Goal: Task Accomplishment & Management: Complete application form

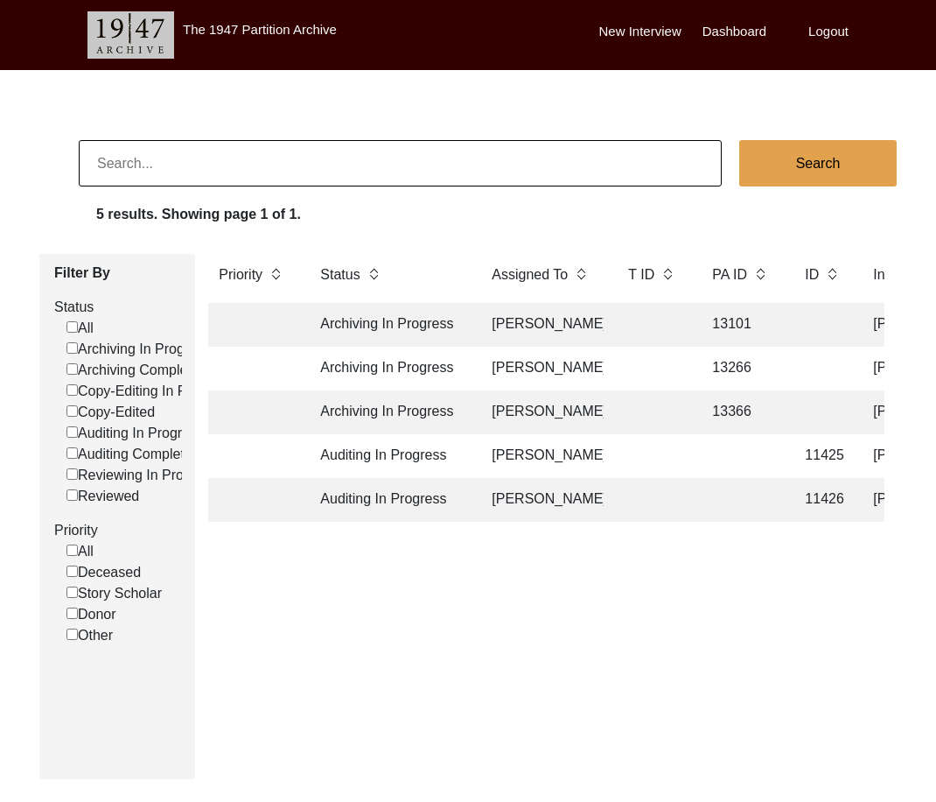
click at [442, 459] on td "Auditing In Progress" at bounding box center [389, 456] width 158 height 44
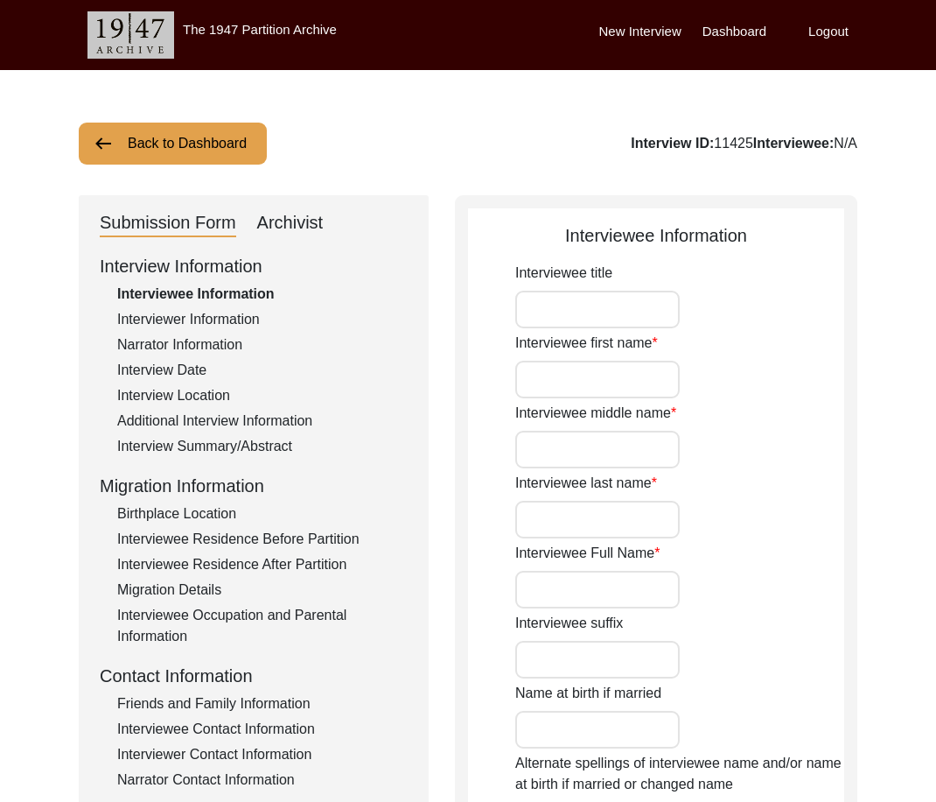
type input "Mr."
type input "[PERSON_NAME]"
type input "N/A"
type input "Ahuja"
type input "[PERSON_NAME]"
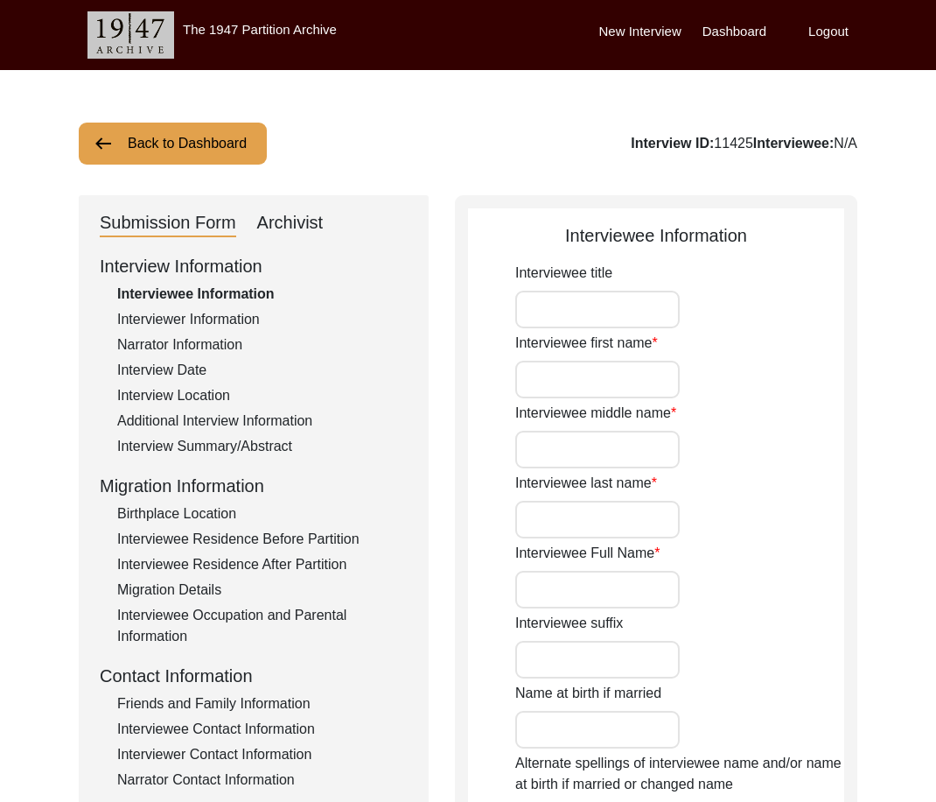
type input "[DATE]"
type input "80"
type input "[DEMOGRAPHIC_DATA]"
type input "Sindhi"
type input "[DEMOGRAPHIC_DATA]"
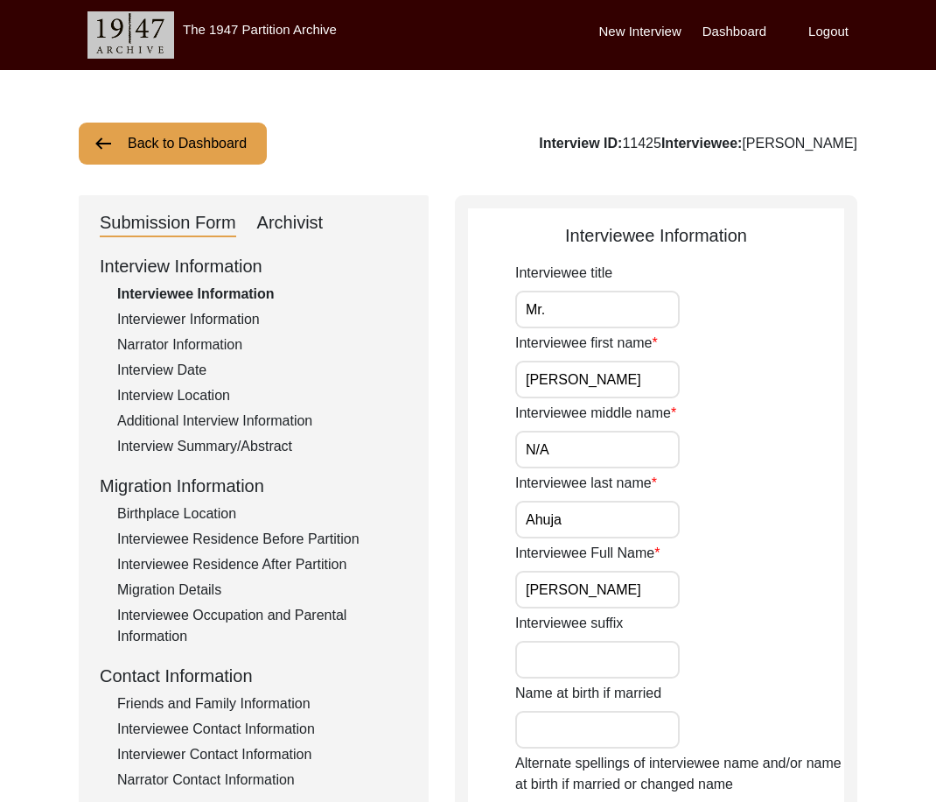
click at [184, 335] on div "Narrator Information" at bounding box center [262, 344] width 291 height 21
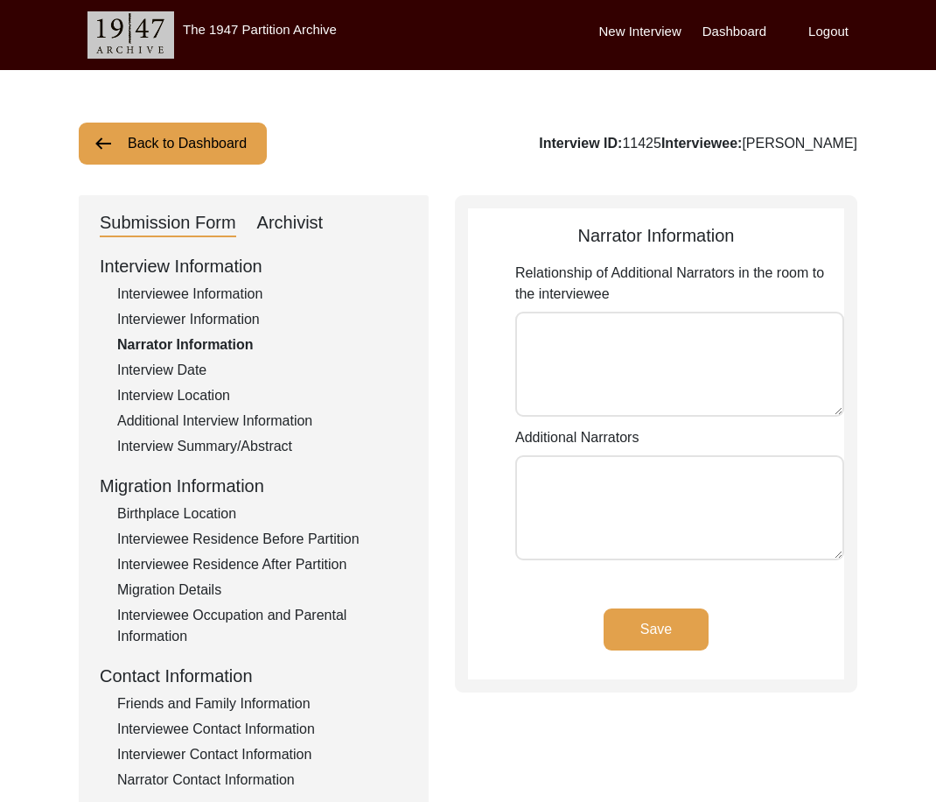
click at [179, 321] on div "Interviewer Information" at bounding box center [262, 319] width 291 height 21
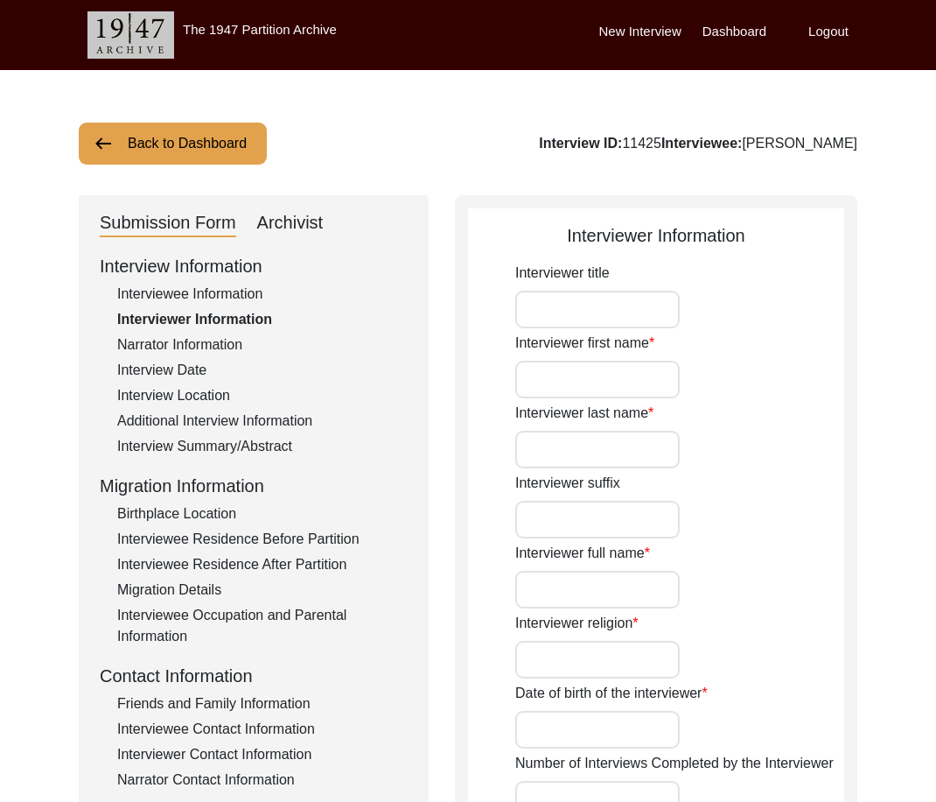
type input "Ms."
type input "[PERSON_NAME]"
type input "Ahuja"
type input "[PERSON_NAME]"
type input "[DEMOGRAPHIC_DATA]"
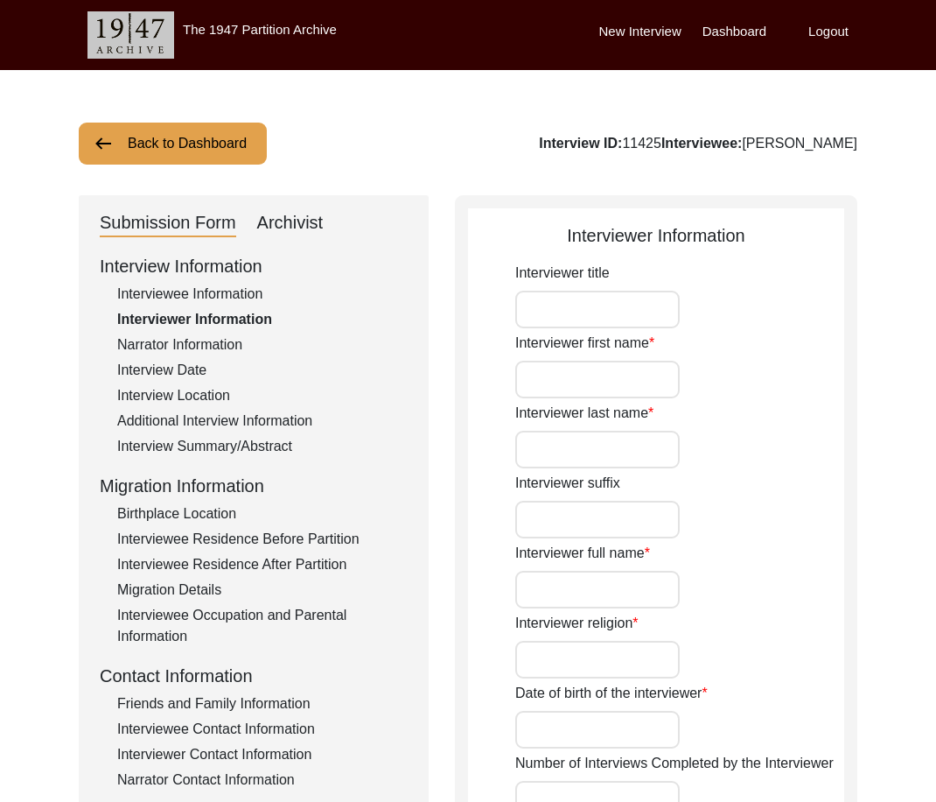
type input "[DATE]"
type input "[US_STATE], [GEOGRAPHIC_DATA]"
type input "Student"
type input "Mr."
type input "[PERSON_NAME]"
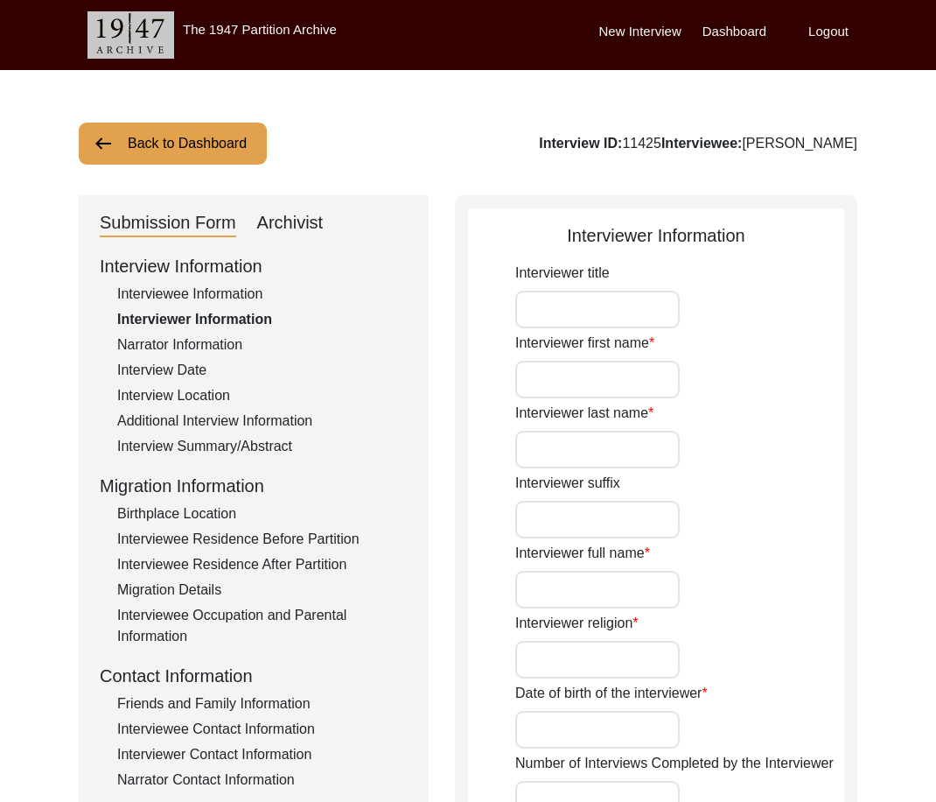
type input "Ahuja"
type input "[PERSON_NAME]"
type textarea "I first learned about the 1947 archive through an online class I took to learn …"
type input "English"
type textarea "The interviewee is my paternal grandfather."
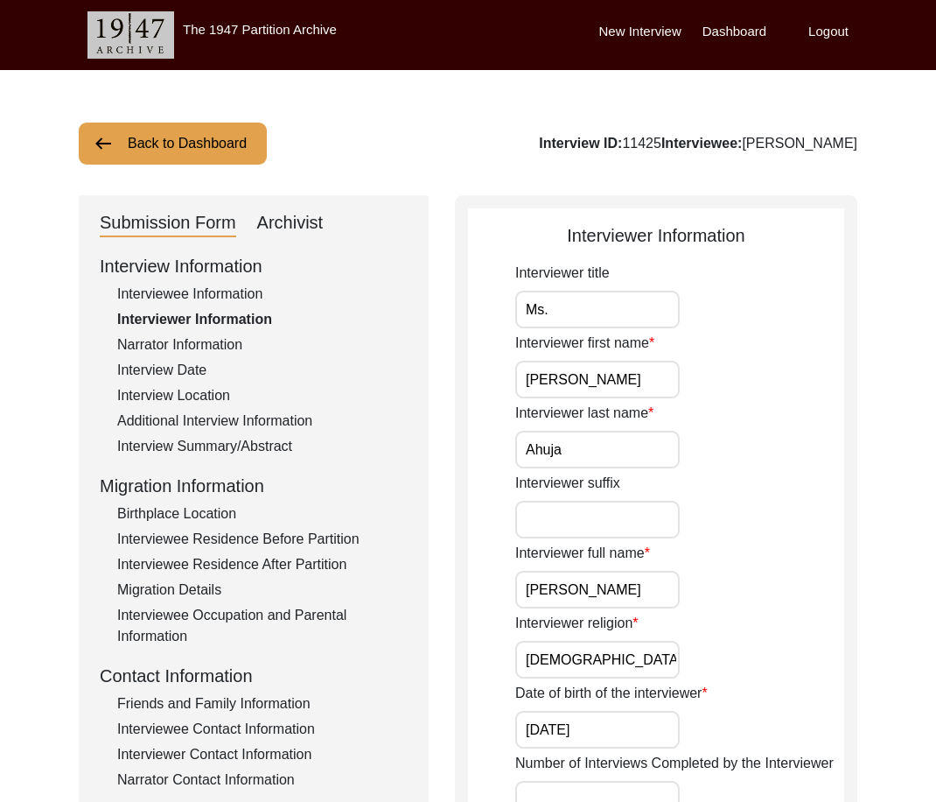
click at [265, 305] on div "Interview Information Interviewee Information Interviewer Information Narrator …" at bounding box center [254, 627] width 308 height 748
click at [258, 298] on div "Interviewee Information" at bounding box center [262, 294] width 291 height 21
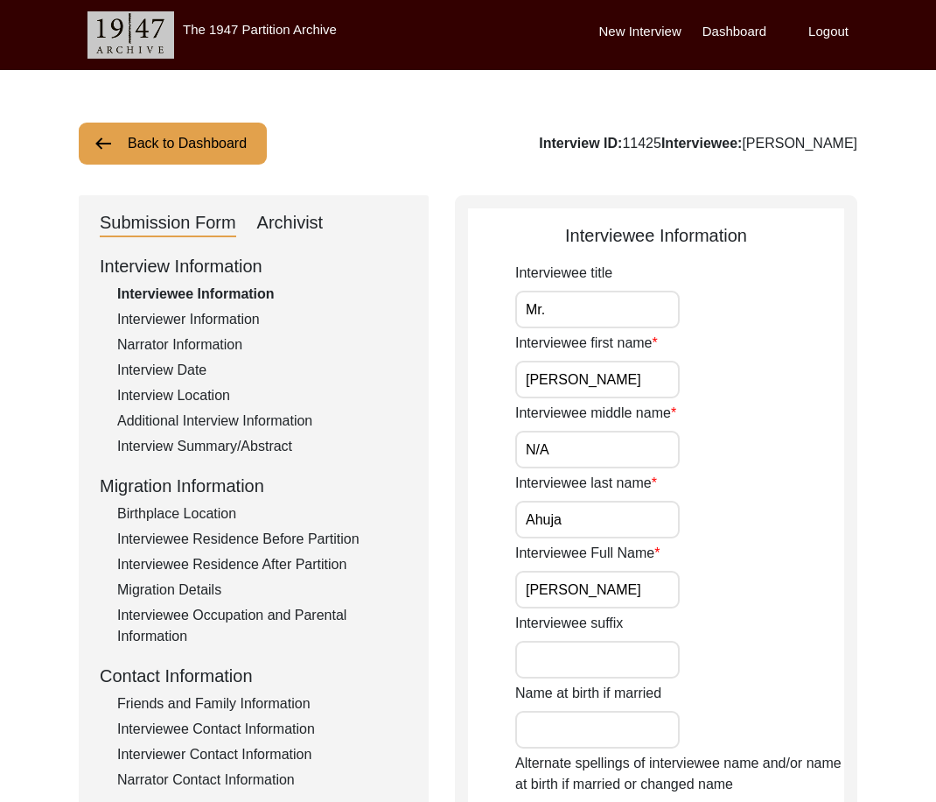
drag, startPoint x: 561, startPoint y: 325, endPoint x: 503, endPoint y: 311, distance: 59.4
drag, startPoint x: 564, startPoint y: 361, endPoint x: 550, endPoint y: 381, distance: 25.0
click at [536, 361] on input "[PERSON_NAME]" at bounding box center [597, 380] width 165 height 38
click at [623, 449] on input "N/A" at bounding box center [597, 450] width 165 height 38
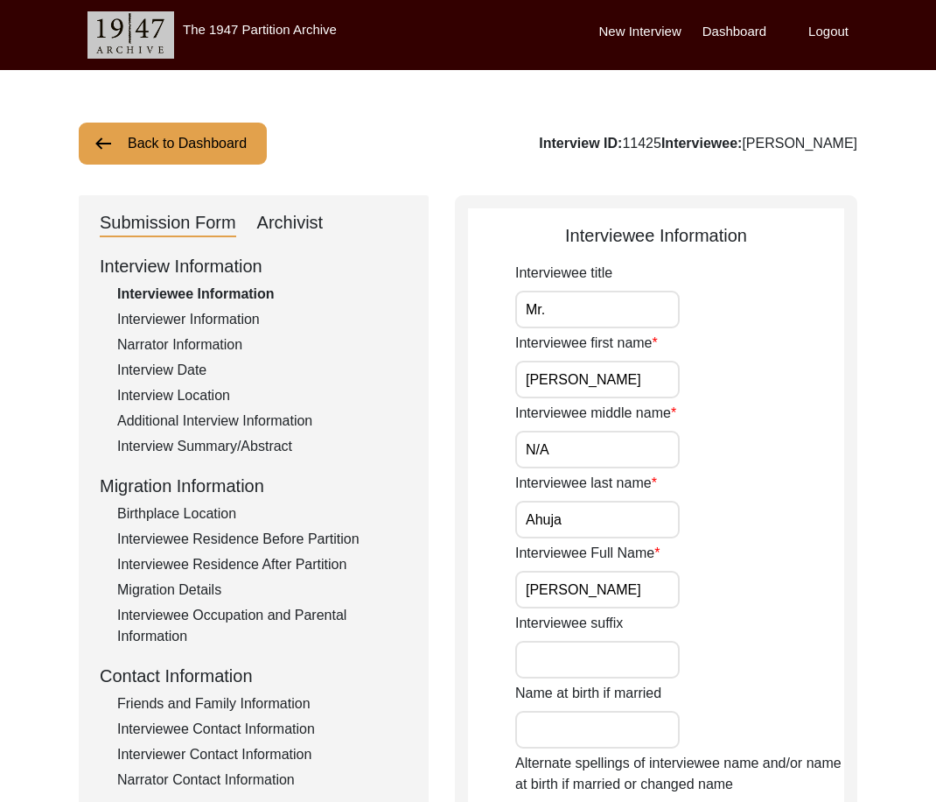
click at [566, 516] on input "Ahuja" at bounding box center [597, 520] width 165 height 38
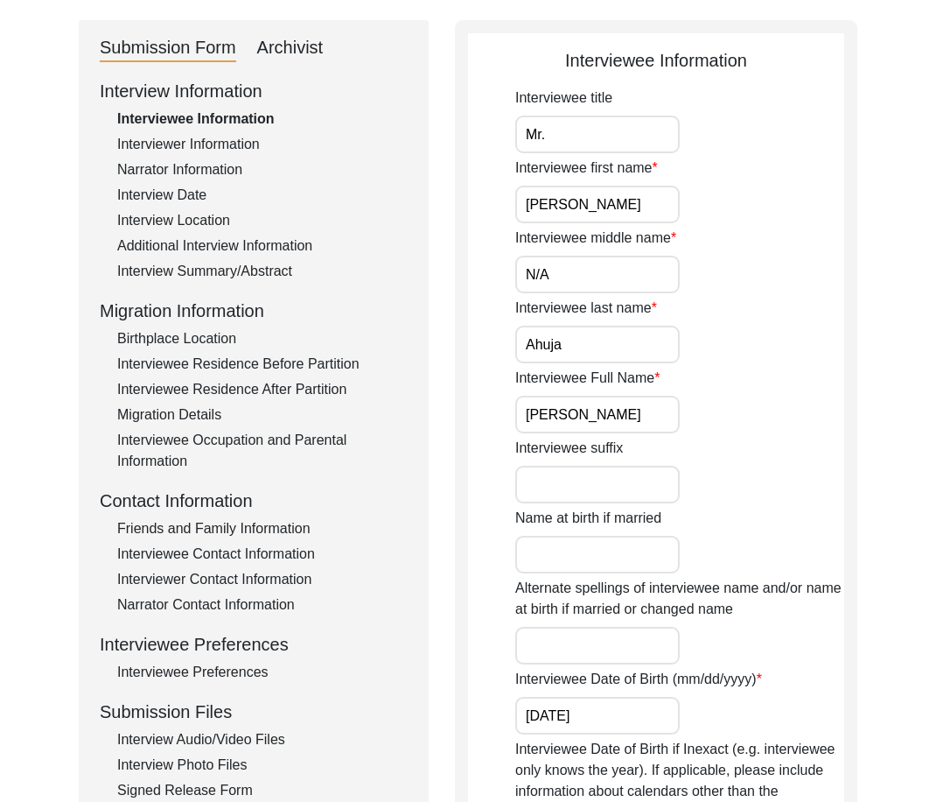
drag, startPoint x: 634, startPoint y: 424, endPoint x: 499, endPoint y: 400, distance: 137.8
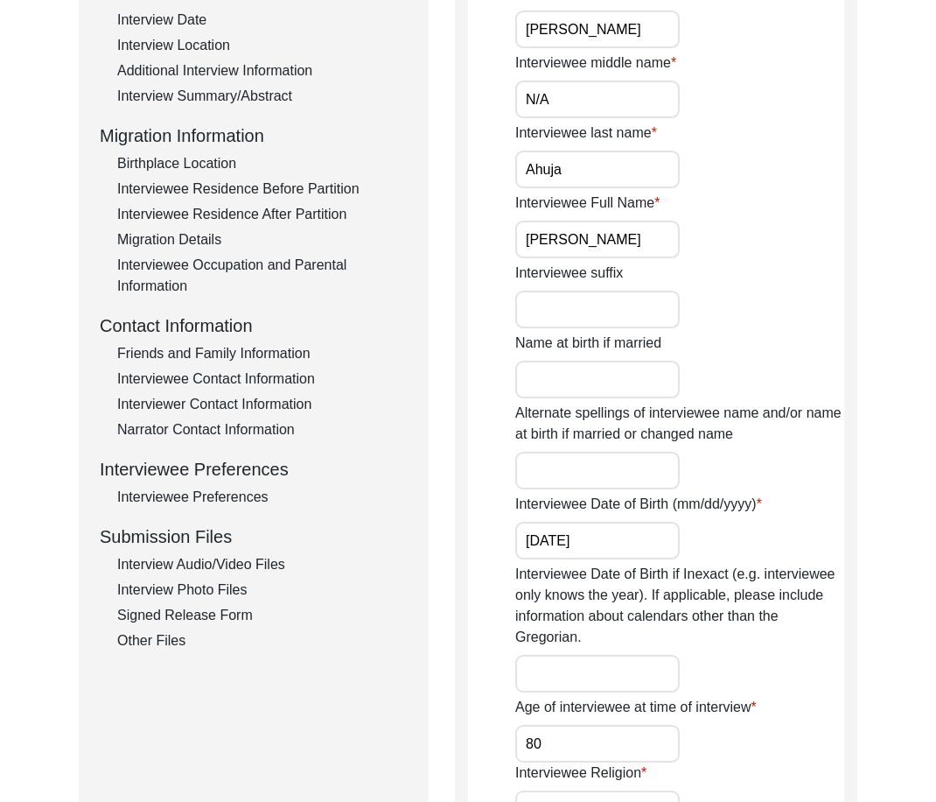
drag, startPoint x: 617, startPoint y: 536, endPoint x: 504, endPoint y: 531, distance: 113.0
click at [513, 531] on app-interviewee-information "Interviewee Information Interviewee title Mr. Interviewee first name [PERSON_NA…" at bounding box center [656, 653] width 376 height 1562
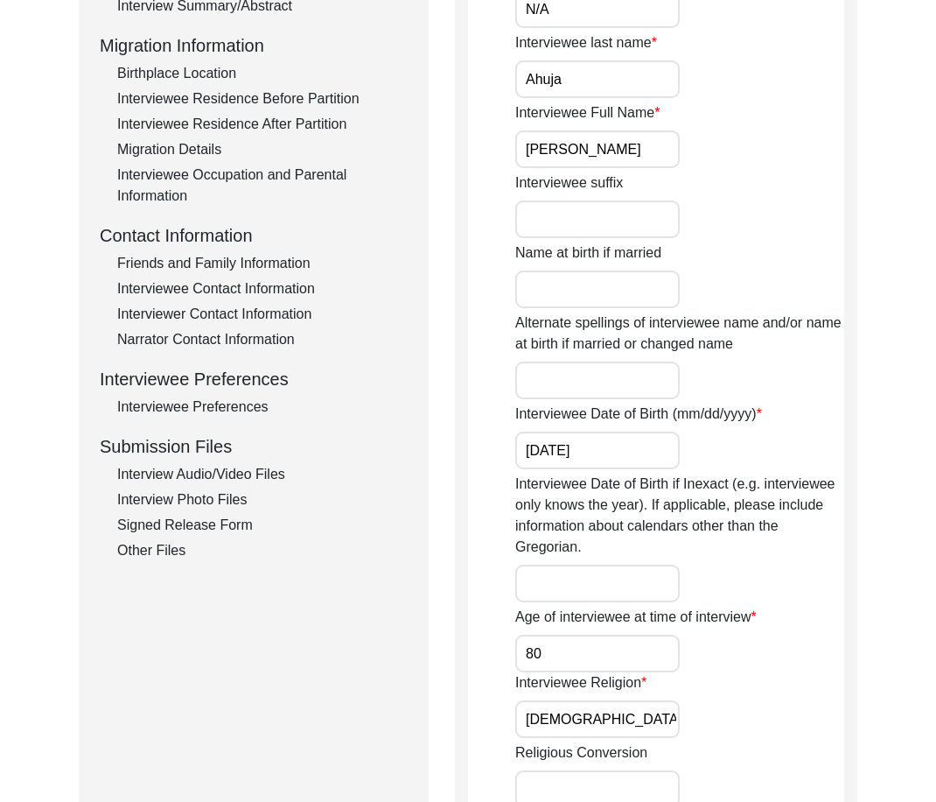
scroll to position [613, 0]
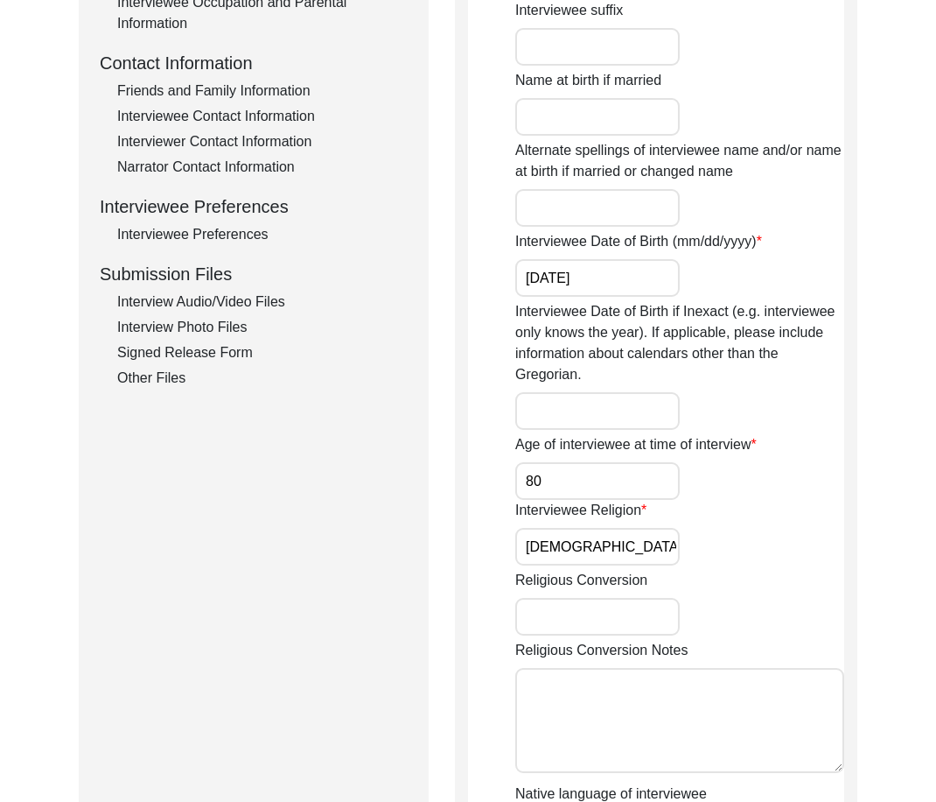
drag, startPoint x: 556, startPoint y: 481, endPoint x: 487, endPoint y: 473, distance: 69.6
click at [490, 473] on app-interviewee-information "Interviewee Information Interviewee title Mr. Interviewee first name [PERSON_NA…" at bounding box center [656, 391] width 376 height 1562
drag, startPoint x: 596, startPoint y: 549, endPoint x: 433, endPoint y: 523, distance: 164.7
click at [498, 534] on app-interviewee-information "Interviewee Information Interviewee title Mr. Interviewee first name [PERSON_NA…" at bounding box center [656, 391] width 376 height 1562
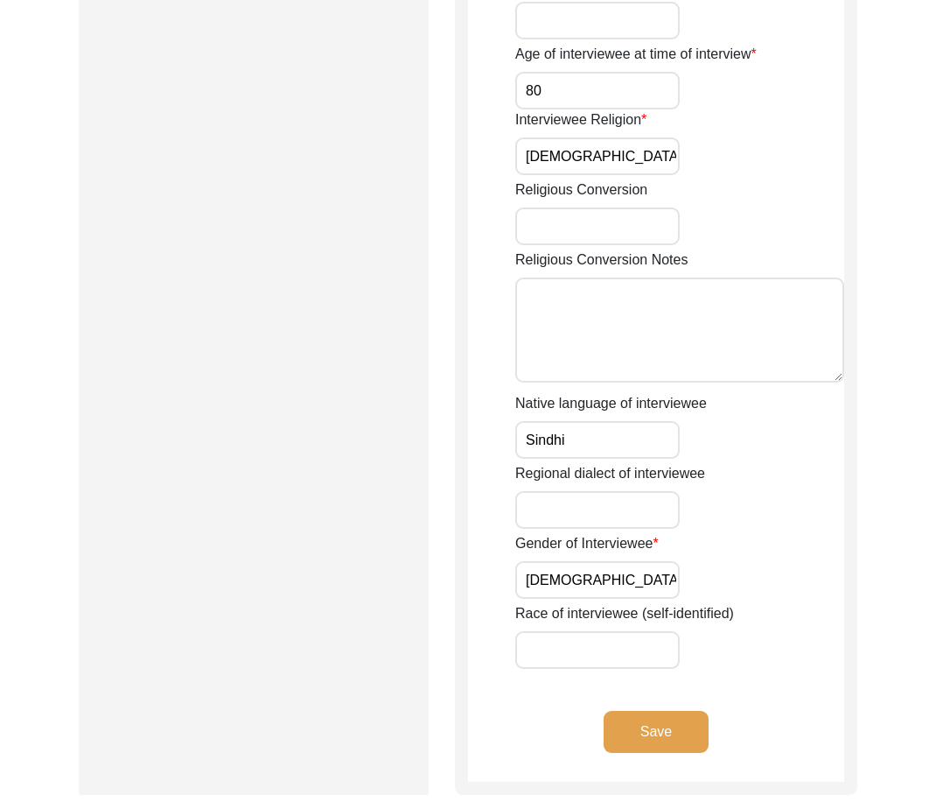
scroll to position [1050, 0]
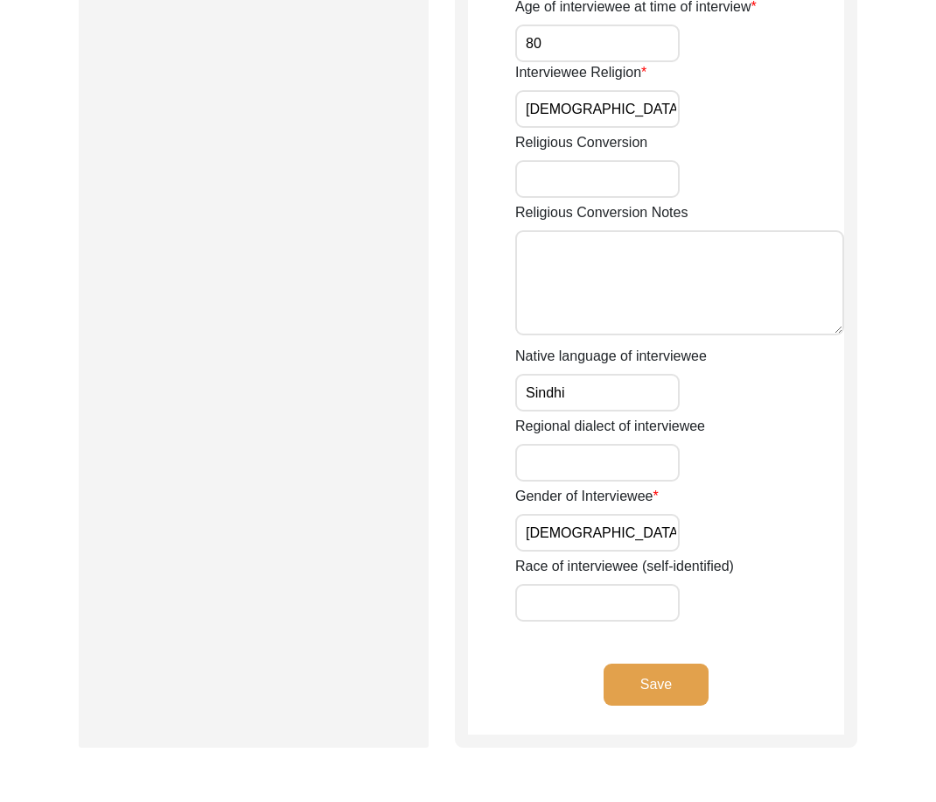
drag, startPoint x: 621, startPoint y: 390, endPoint x: 489, endPoint y: 393, distance: 132.2
drag, startPoint x: 557, startPoint y: 542, endPoint x: 470, endPoint y: 538, distance: 87.6
click at [644, 670] on button "Save" at bounding box center [656, 684] width 105 height 42
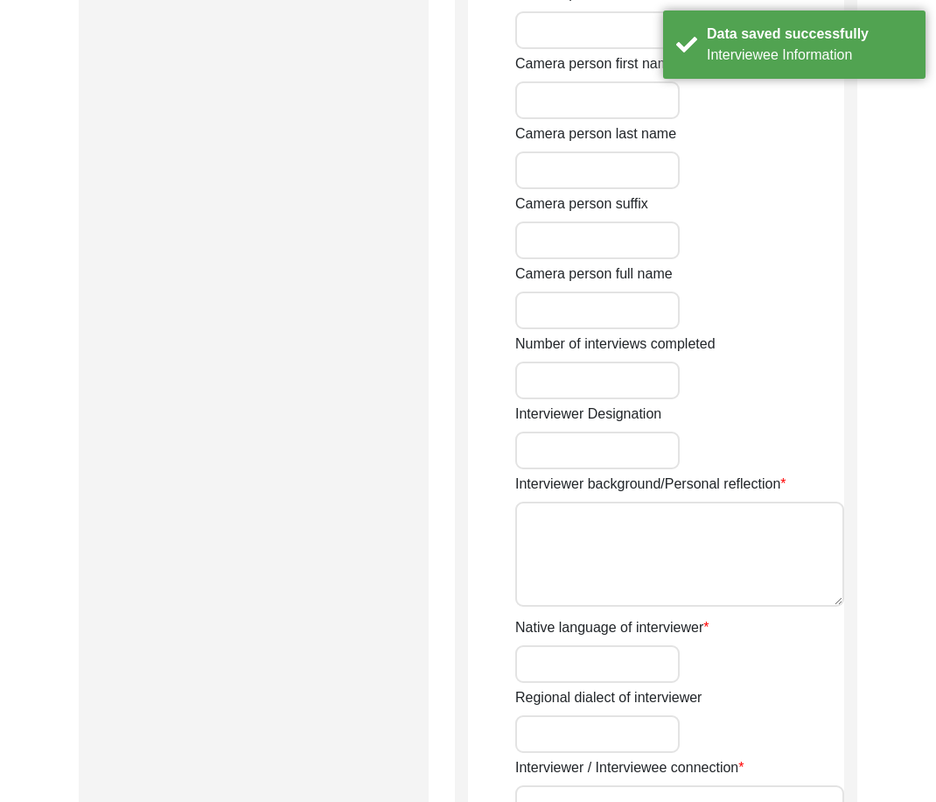
type input "Ms."
type input "[PERSON_NAME]"
type input "Ahuja"
type input "[PERSON_NAME]"
type input "[DEMOGRAPHIC_DATA]"
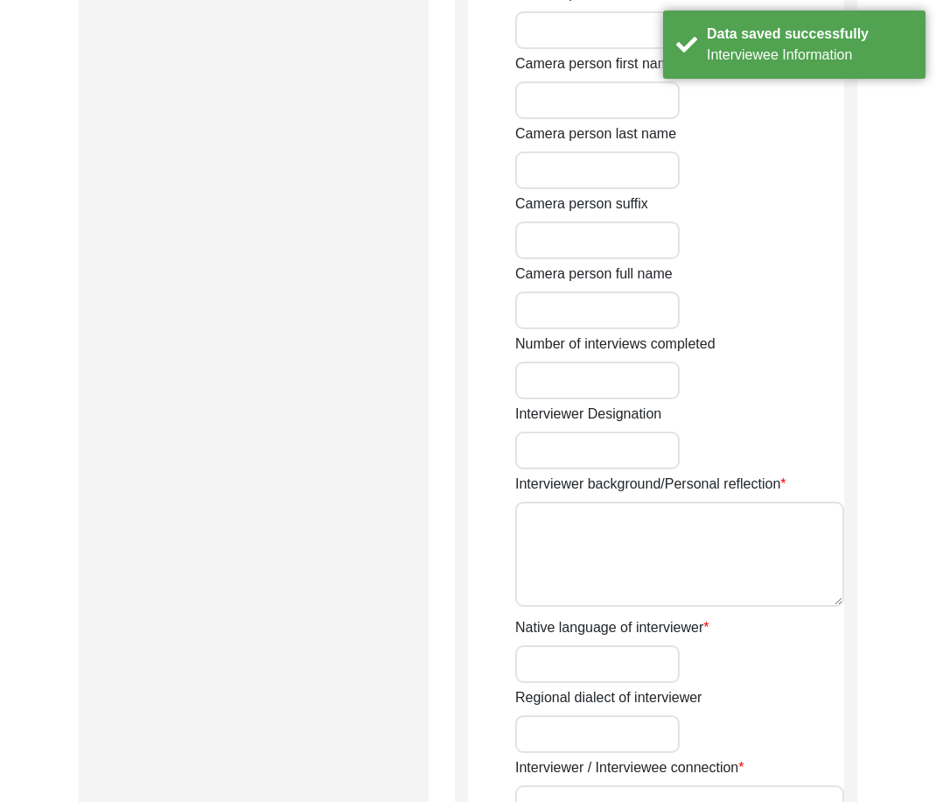
type input "[DATE]"
type input "[US_STATE], [GEOGRAPHIC_DATA]"
type input "Student"
type input "Mr."
type input "[PERSON_NAME]"
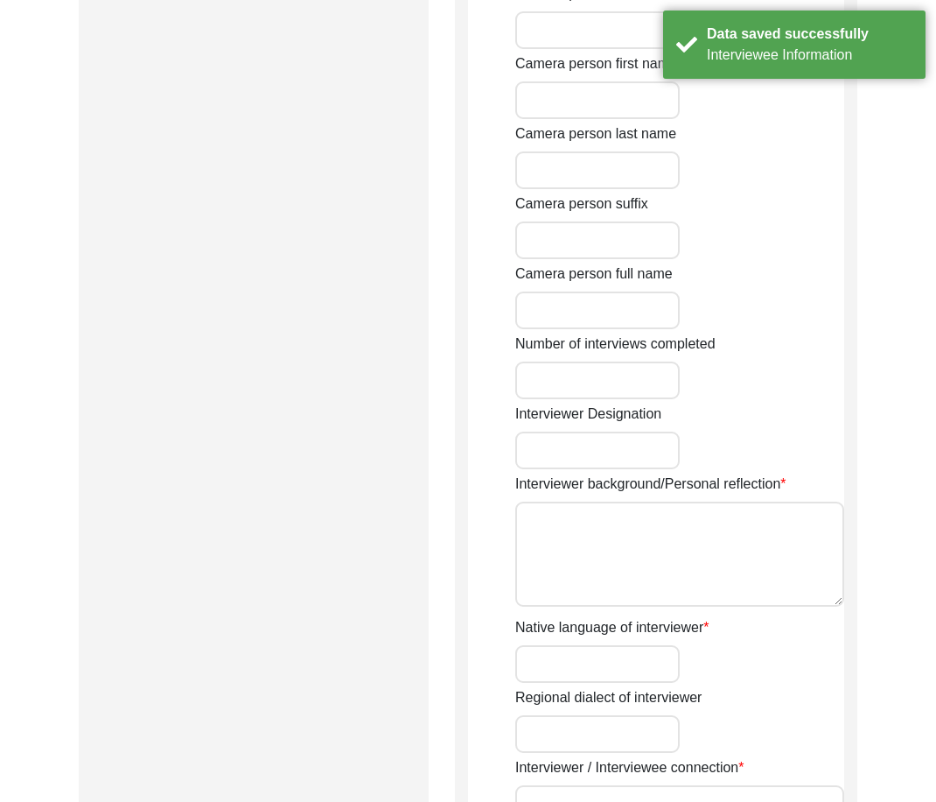
type input "Ahuja"
type input "[PERSON_NAME]"
type textarea "I first learned about the 1947 archive through an online class I took to learn …"
type input "English"
type textarea "The interviewee is my paternal grandfather."
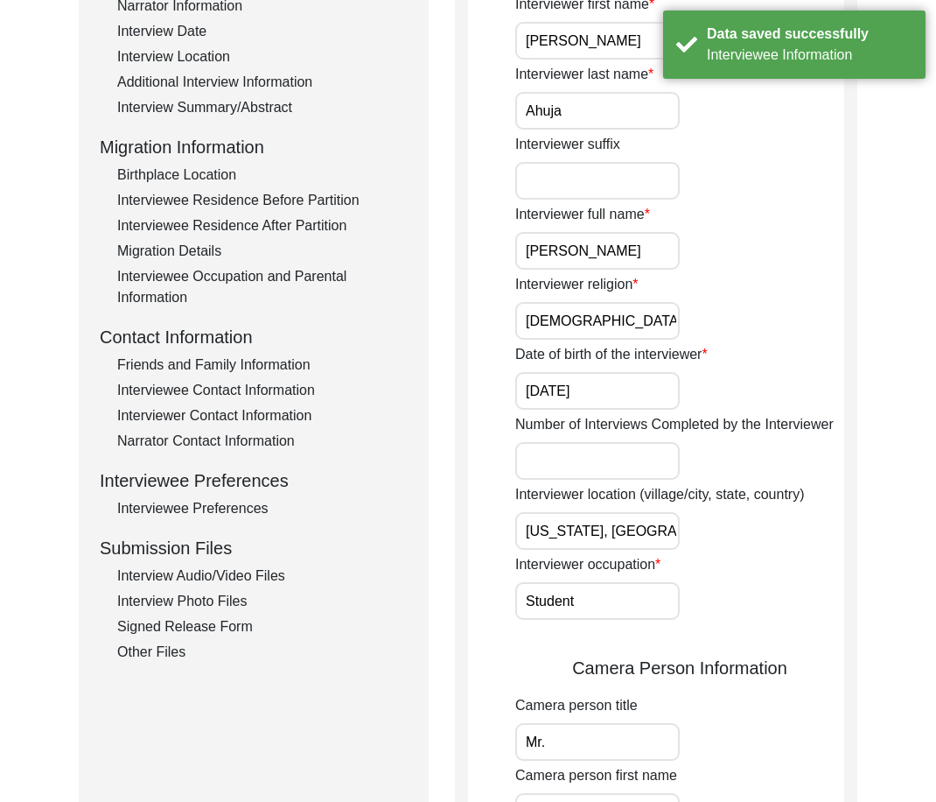
scroll to position [175, 0]
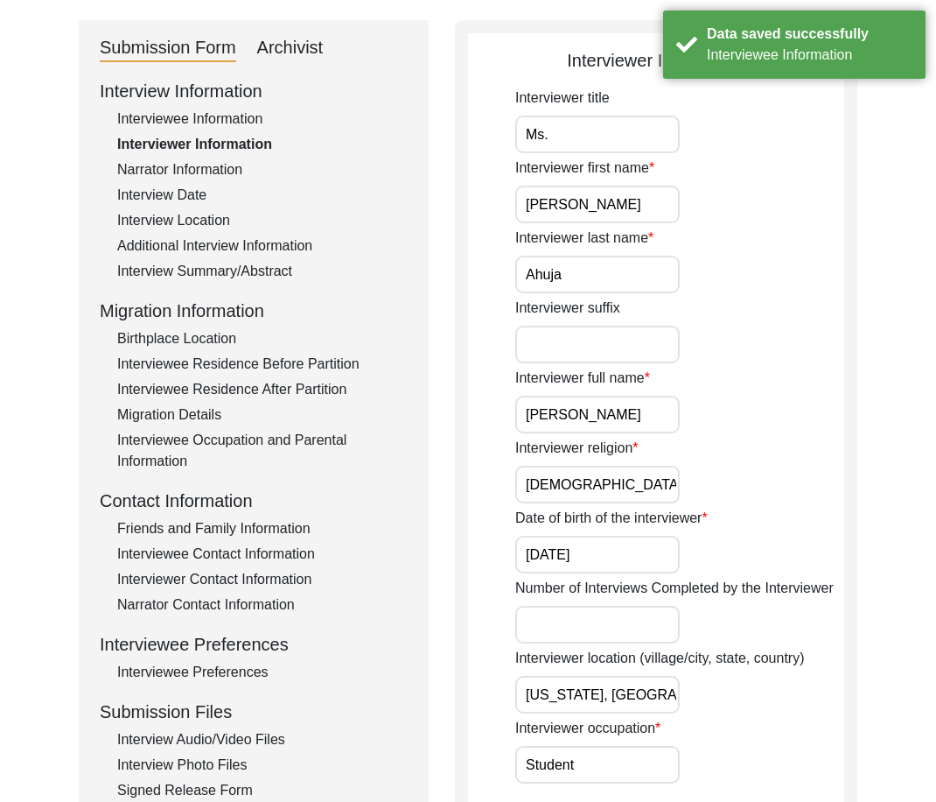
drag, startPoint x: 564, startPoint y: 144, endPoint x: 522, endPoint y: 143, distance: 41.1
click at [522, 142] on input "Ms." at bounding box center [597, 135] width 165 height 38
click at [566, 203] on input "[PERSON_NAME]" at bounding box center [597, 205] width 165 height 38
drag, startPoint x: 579, startPoint y: 272, endPoint x: 597, endPoint y: 347, distance: 77.3
click at [579, 273] on input "Ahuja" at bounding box center [597, 275] width 165 height 38
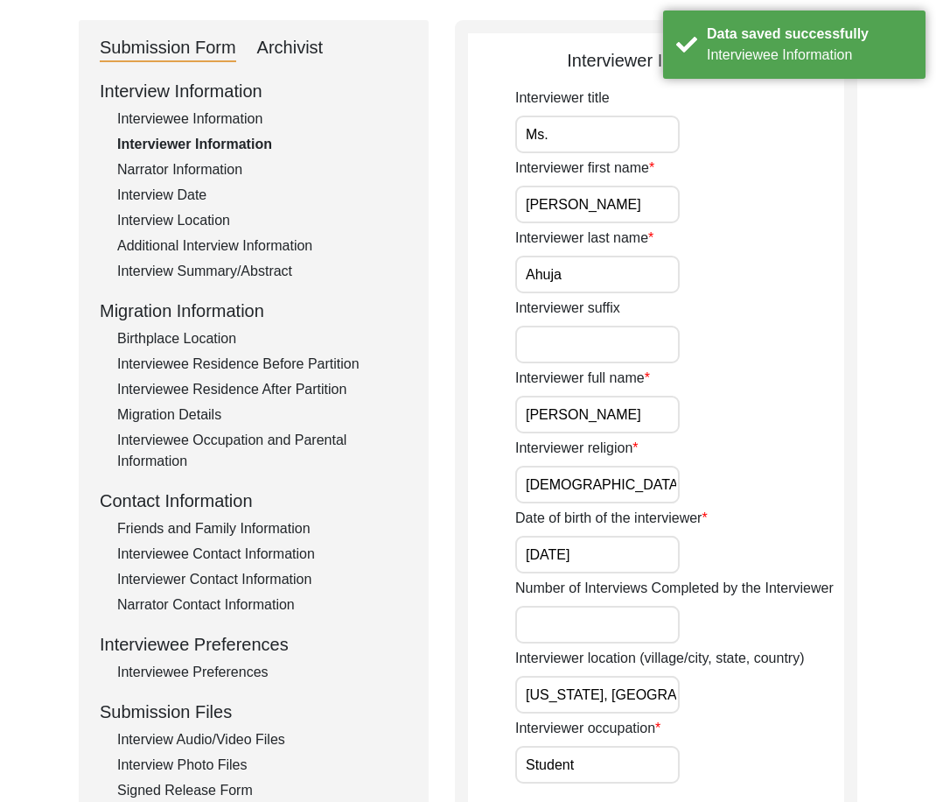
drag, startPoint x: 547, startPoint y: 415, endPoint x: 482, endPoint y: 439, distance: 69.2
drag, startPoint x: 560, startPoint y: 492, endPoint x: 541, endPoint y: 515, distance: 29.8
click at [529, 491] on input "[DEMOGRAPHIC_DATA]" at bounding box center [597, 485] width 165 height 38
drag, startPoint x: 628, startPoint y: 567, endPoint x: 394, endPoint y: 521, distance: 239.1
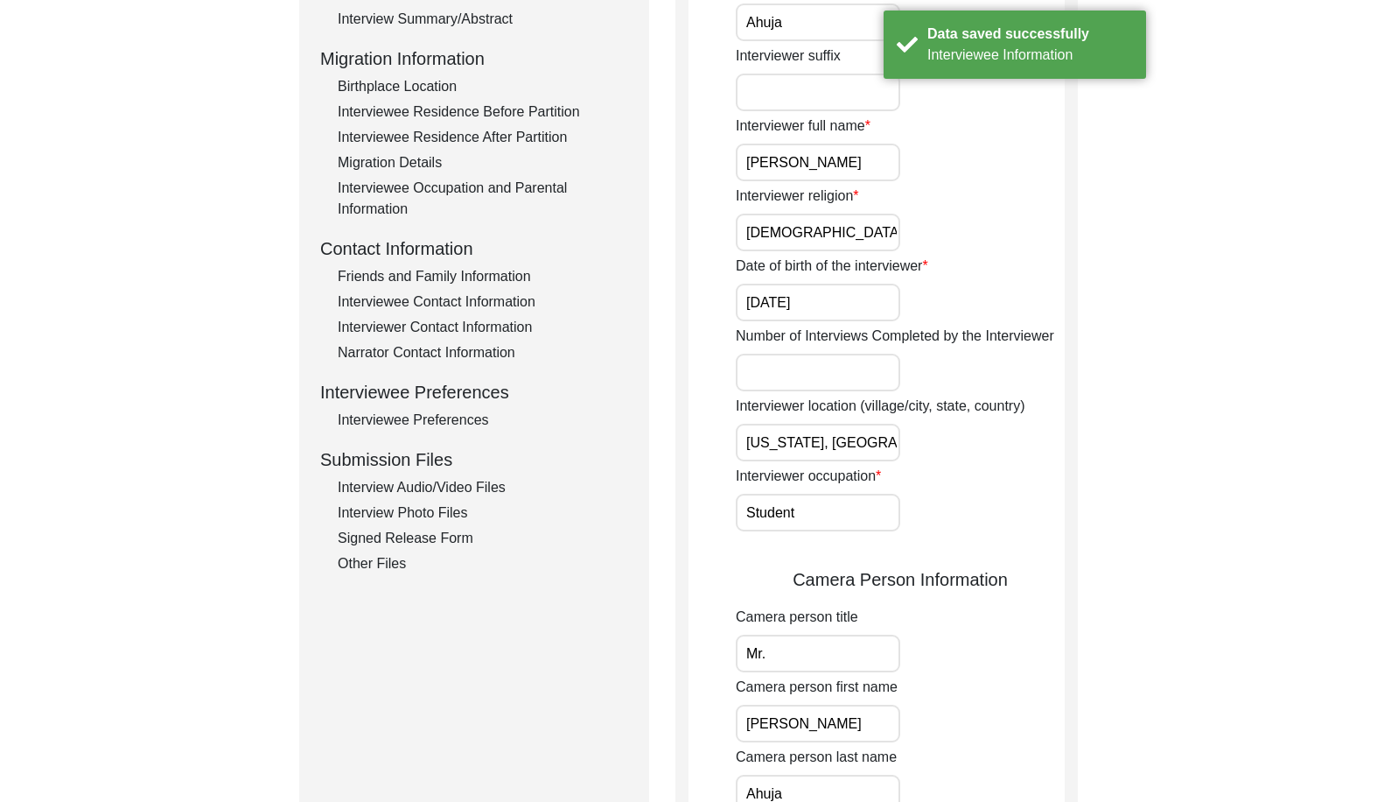
scroll to position [438, 0]
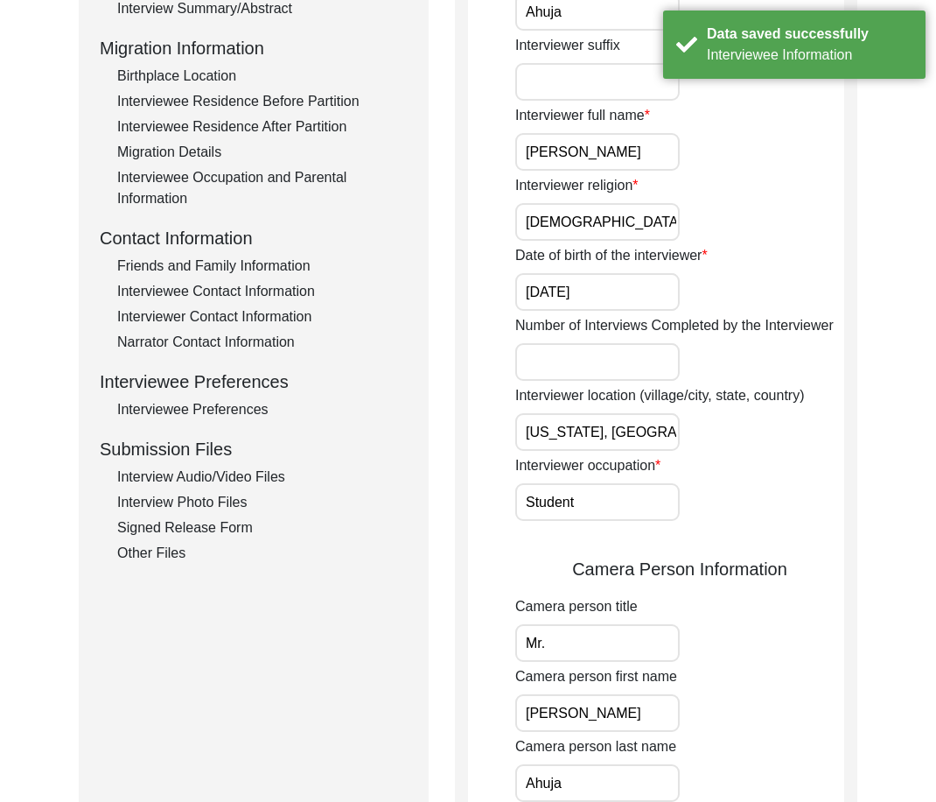
click at [655, 428] on input "[US_STATE], [GEOGRAPHIC_DATA]" at bounding box center [597, 432] width 165 height 38
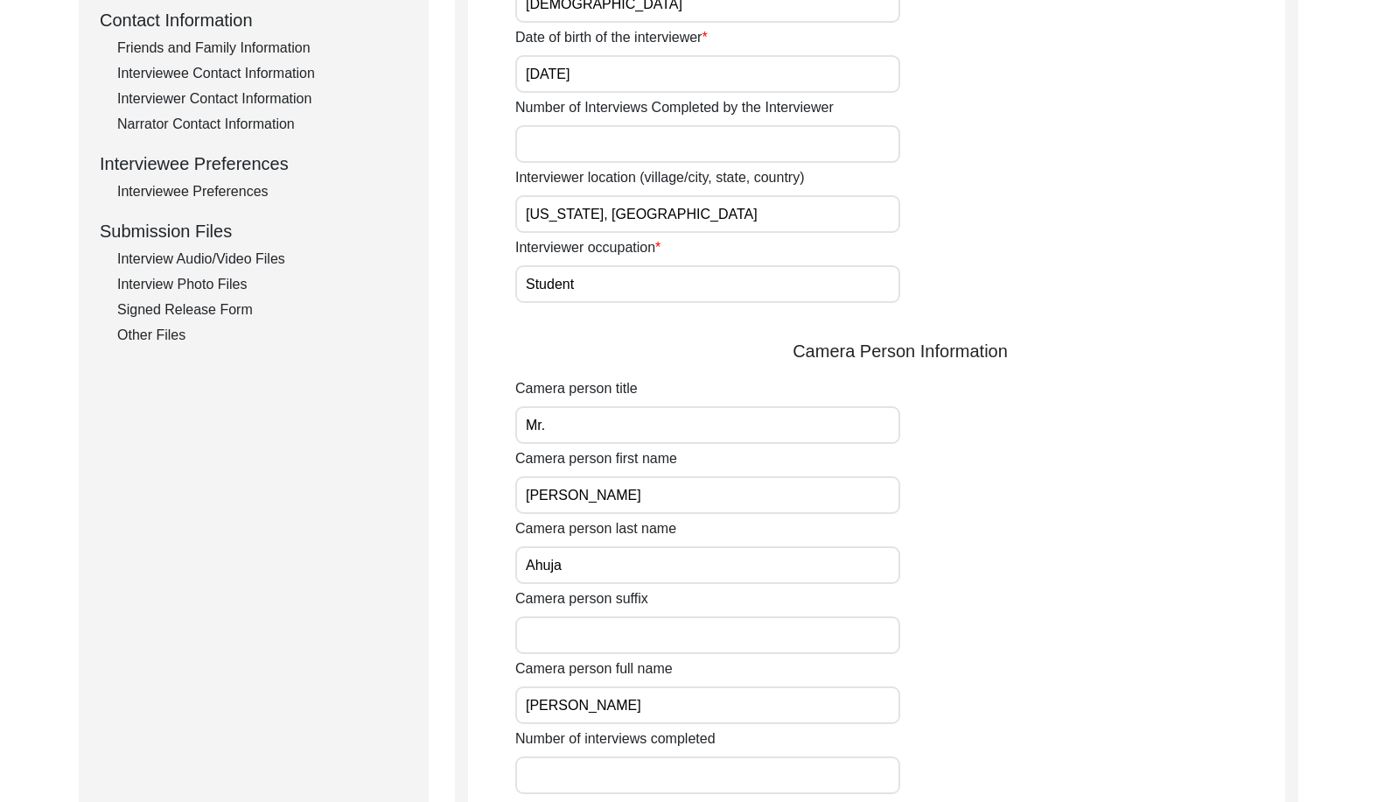
scroll to position [350, 0]
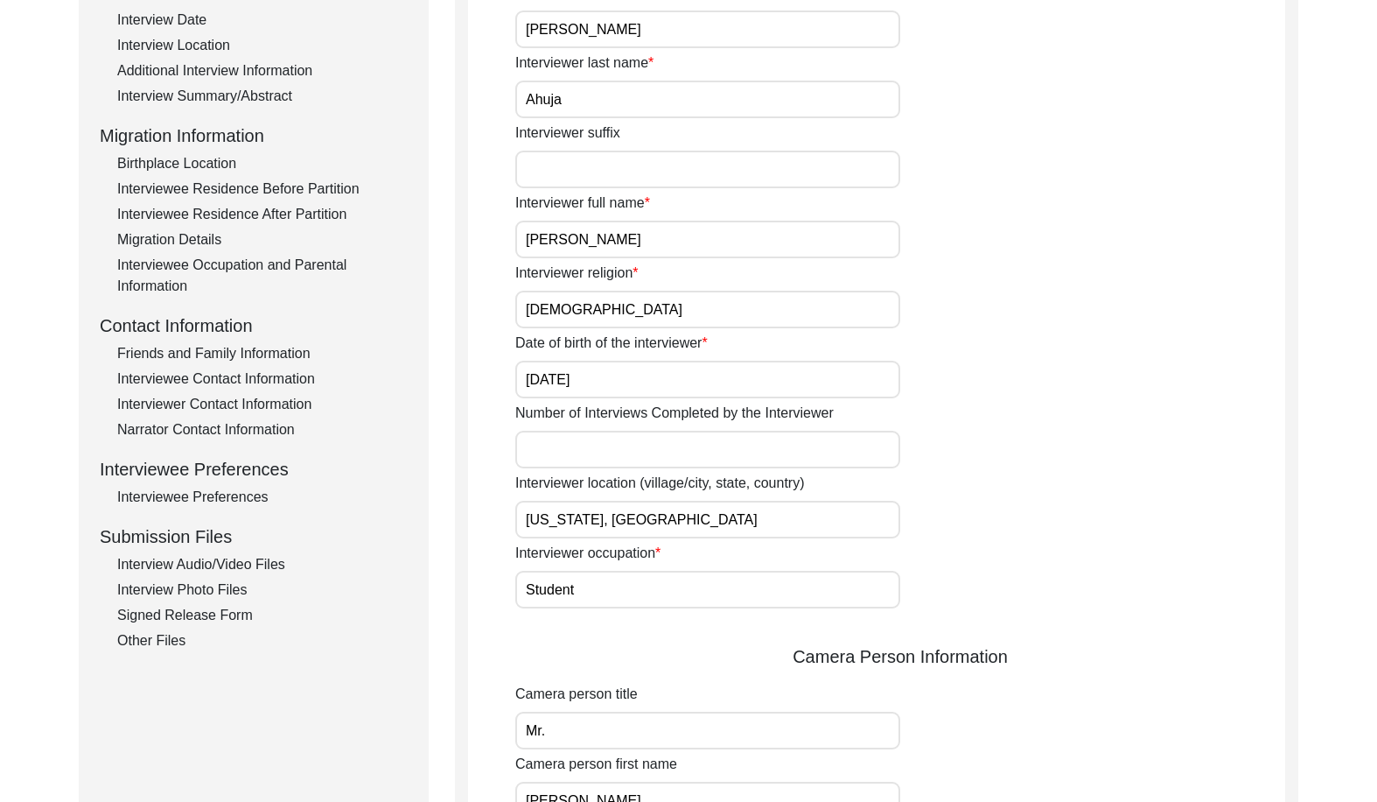
click at [216, 182] on div "Interviewee Residence Before Partition" at bounding box center [262, 189] width 291 height 21
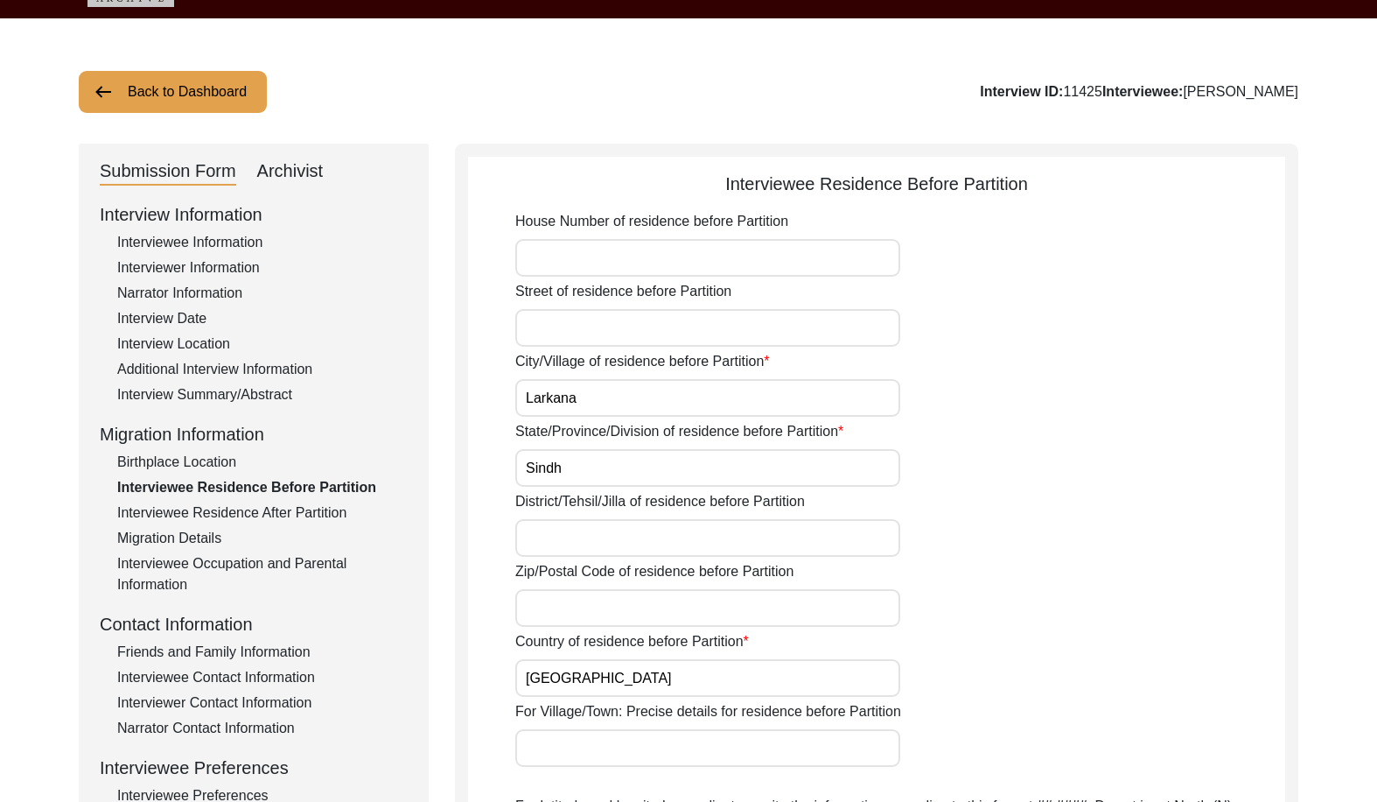
scroll to position [0, 0]
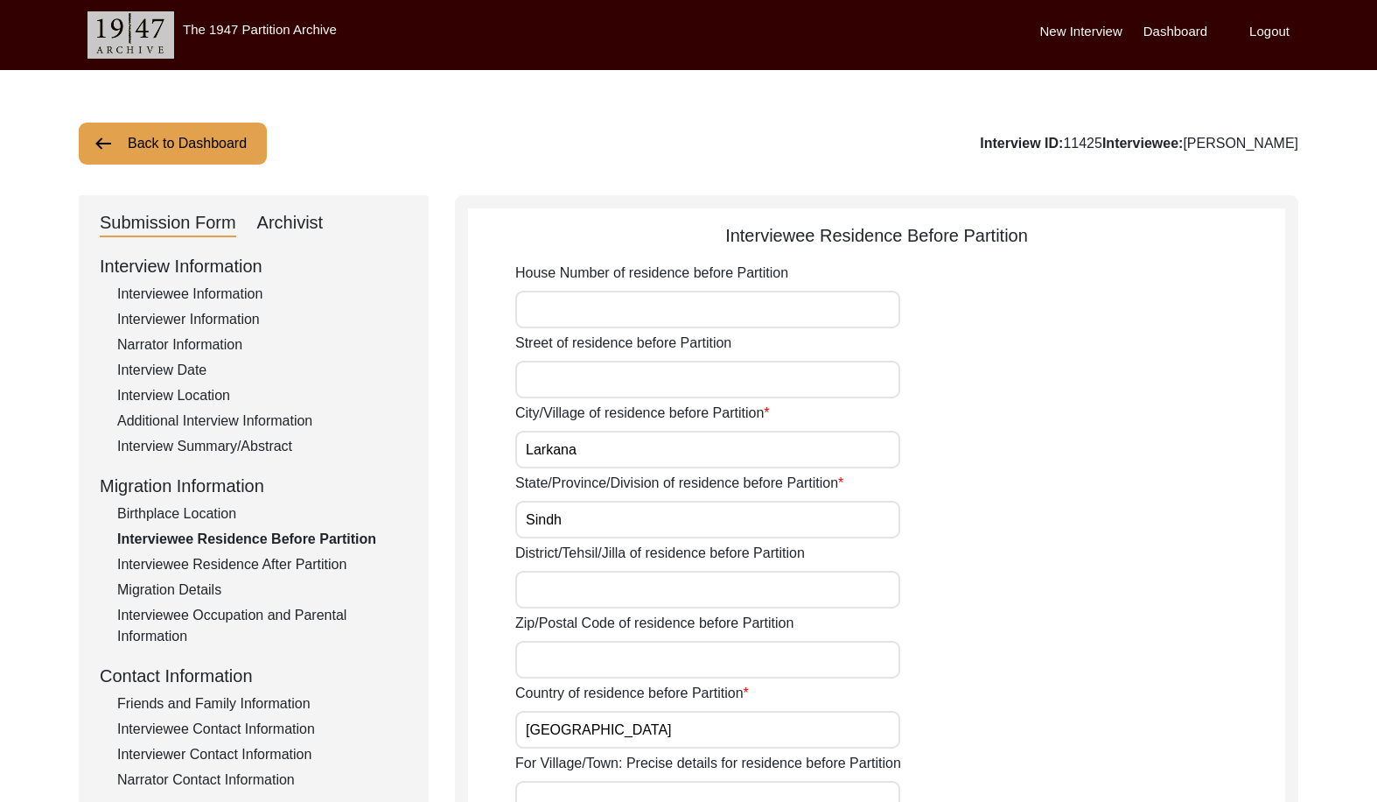
click at [193, 576] on div "Interview Information Interviewee Information Interviewer Information Narrator …" at bounding box center [254, 627] width 308 height 748
click at [192, 568] on div "Interviewee Residence After Partition" at bounding box center [262, 564] width 291 height 21
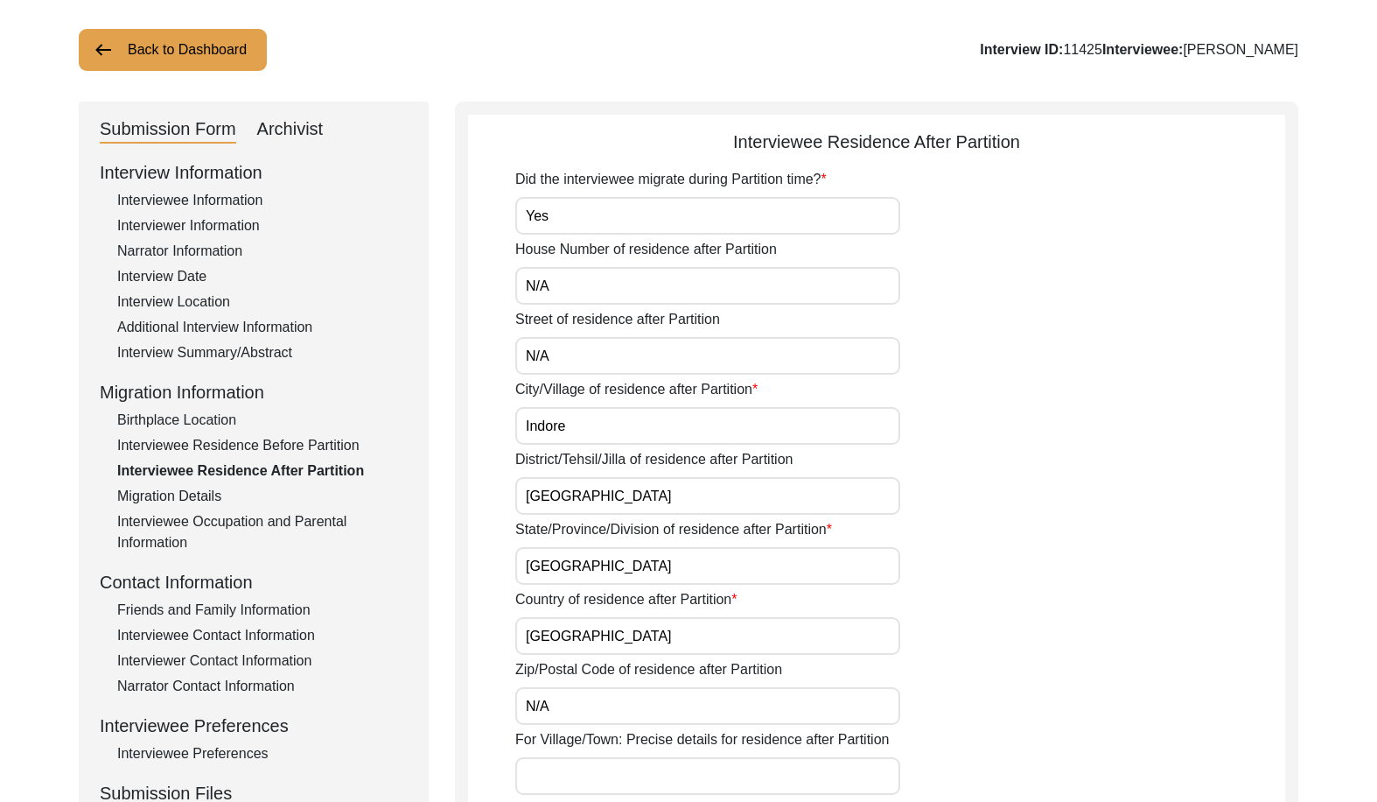
scroll to position [438, 0]
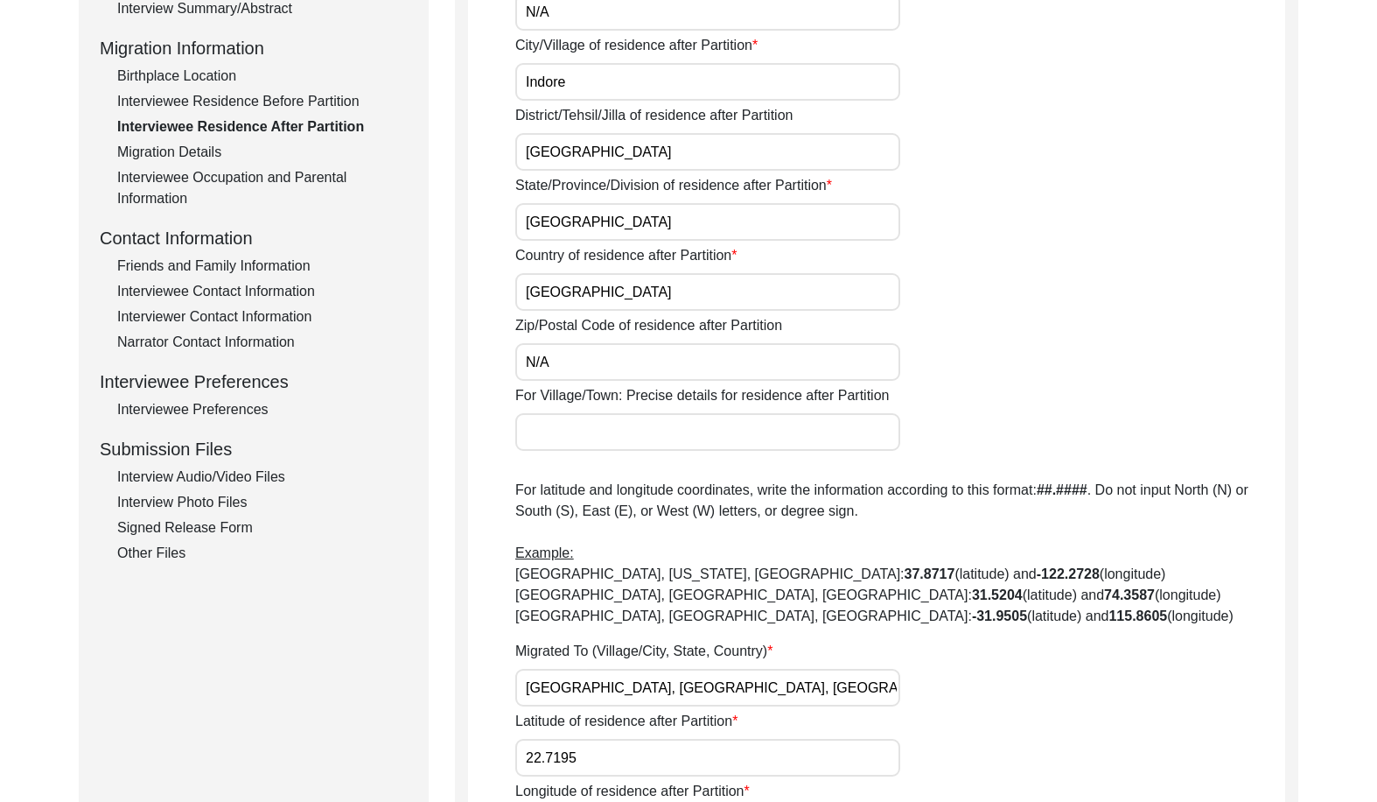
click at [243, 313] on div "Interviewer Contact Information" at bounding box center [262, 316] width 291 height 21
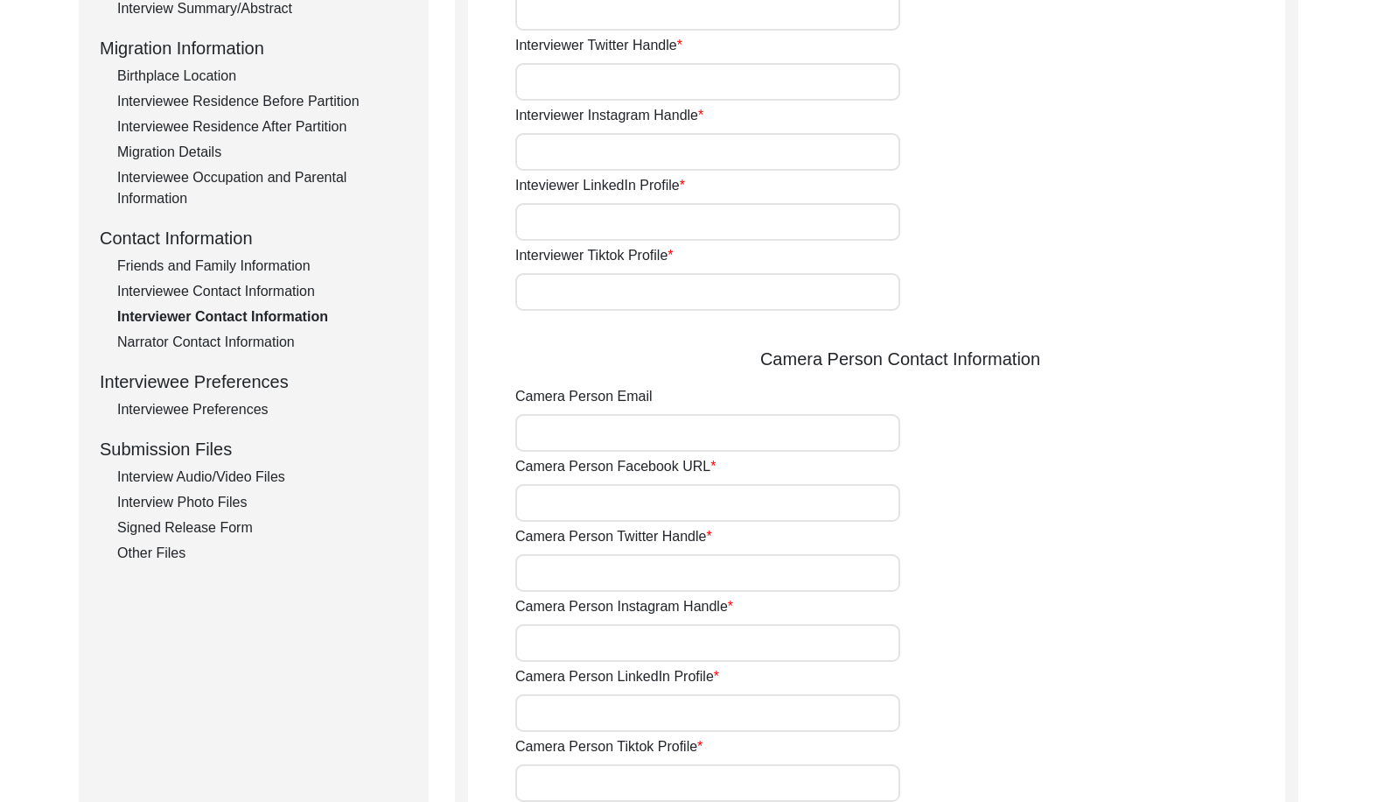
type input "[PHONE_NUMBER]"
type input "[EMAIL_ADDRESS][DOMAIN_NAME]"
type input "N/A"
type input "@innovativeaadya"
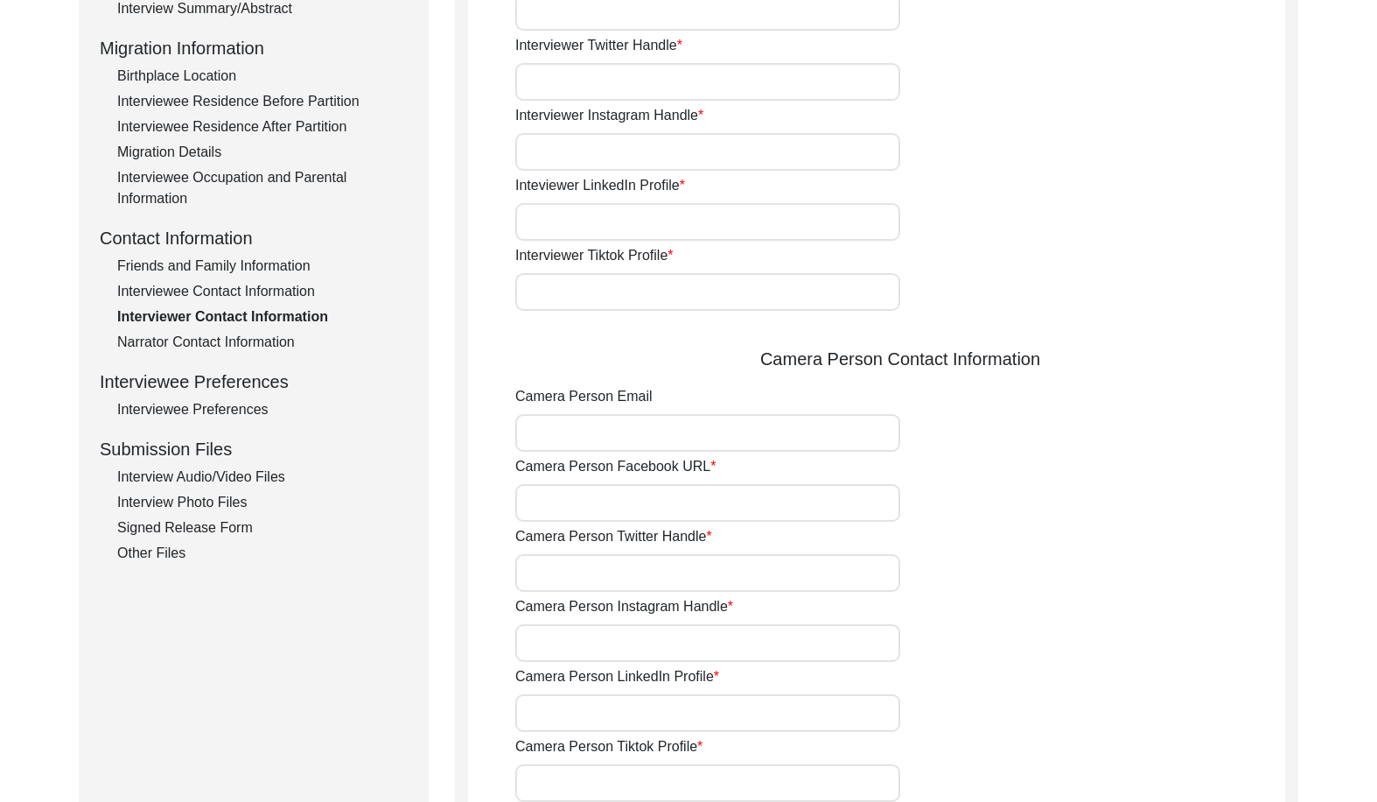
type input "[URL][DOMAIN_NAME][PERSON_NAME]"
type input "N/A"
type input "[EMAIL_ADDRESS][DOMAIN_NAME]"
type input "N/A"
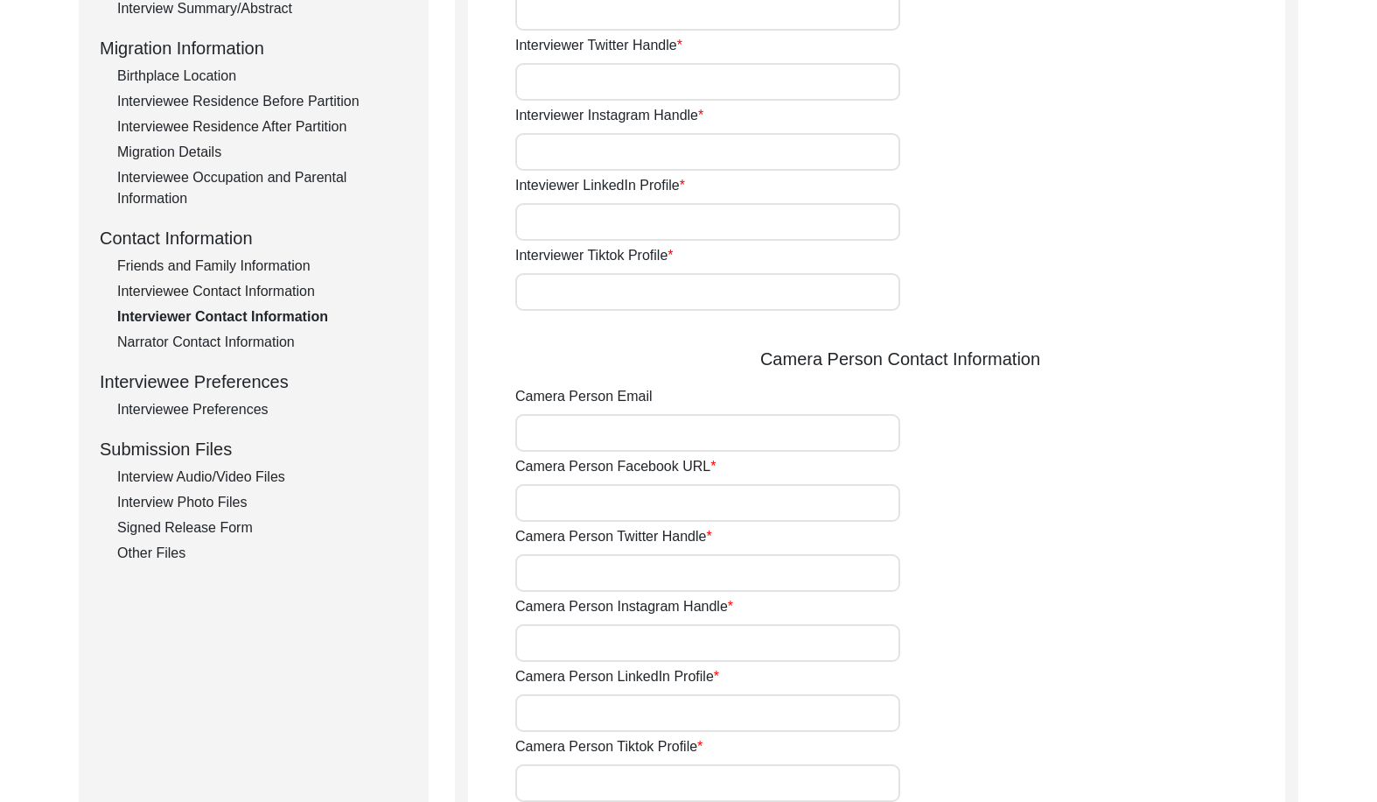
type input "@r_ahuja"
type input "[URL][DOMAIN_NAME]"
type input "N/A"
type input "9725891641"
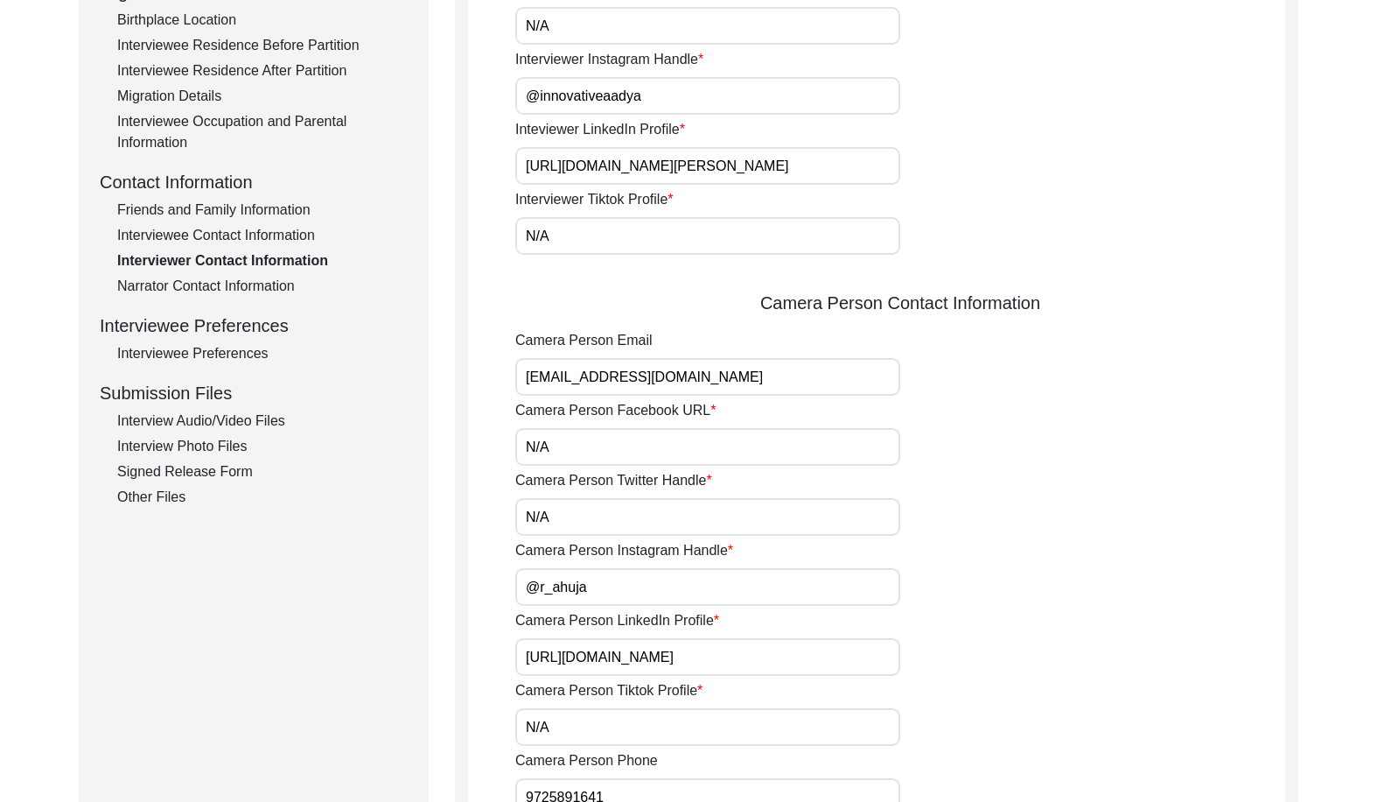
scroll to position [525, 0]
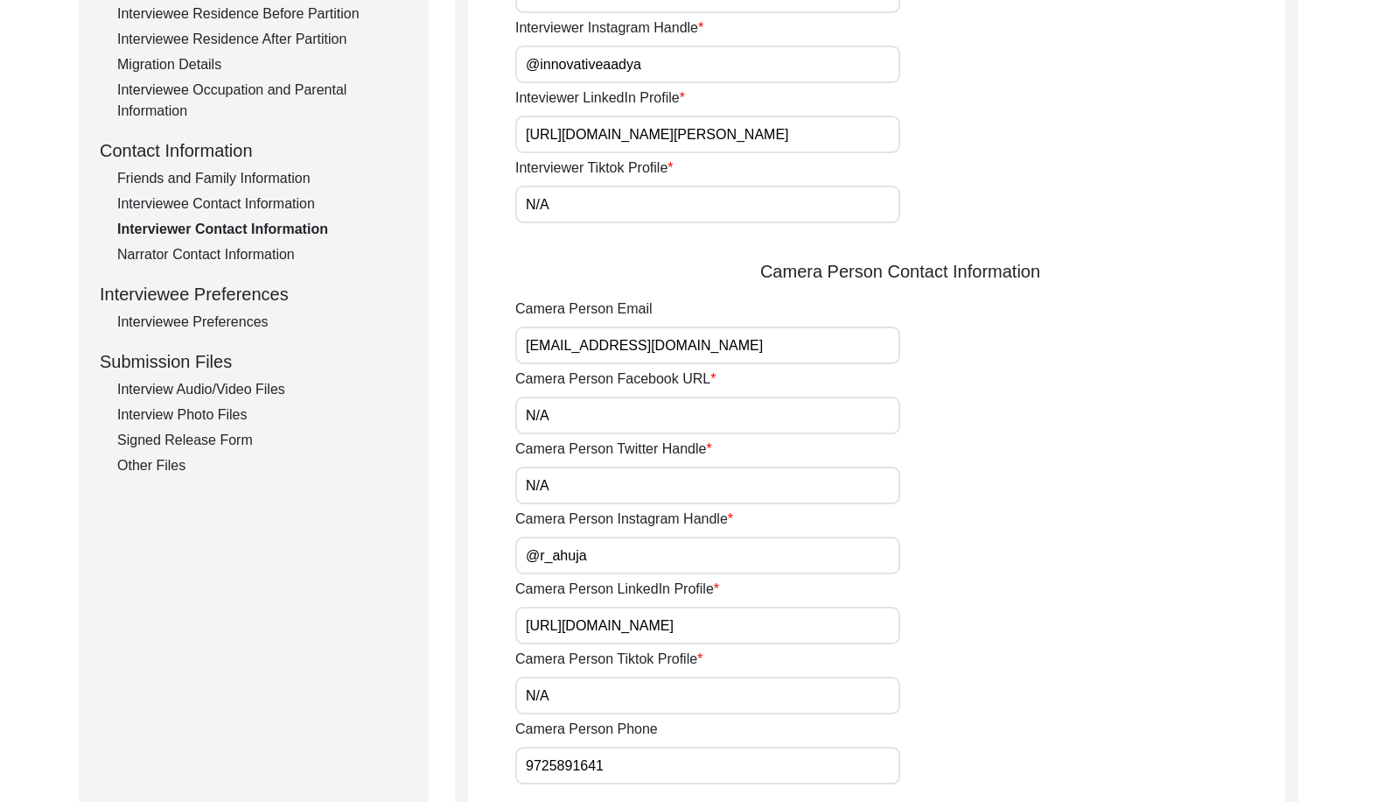
click at [193, 214] on div "Interviewee Contact Information" at bounding box center [262, 203] width 291 height 21
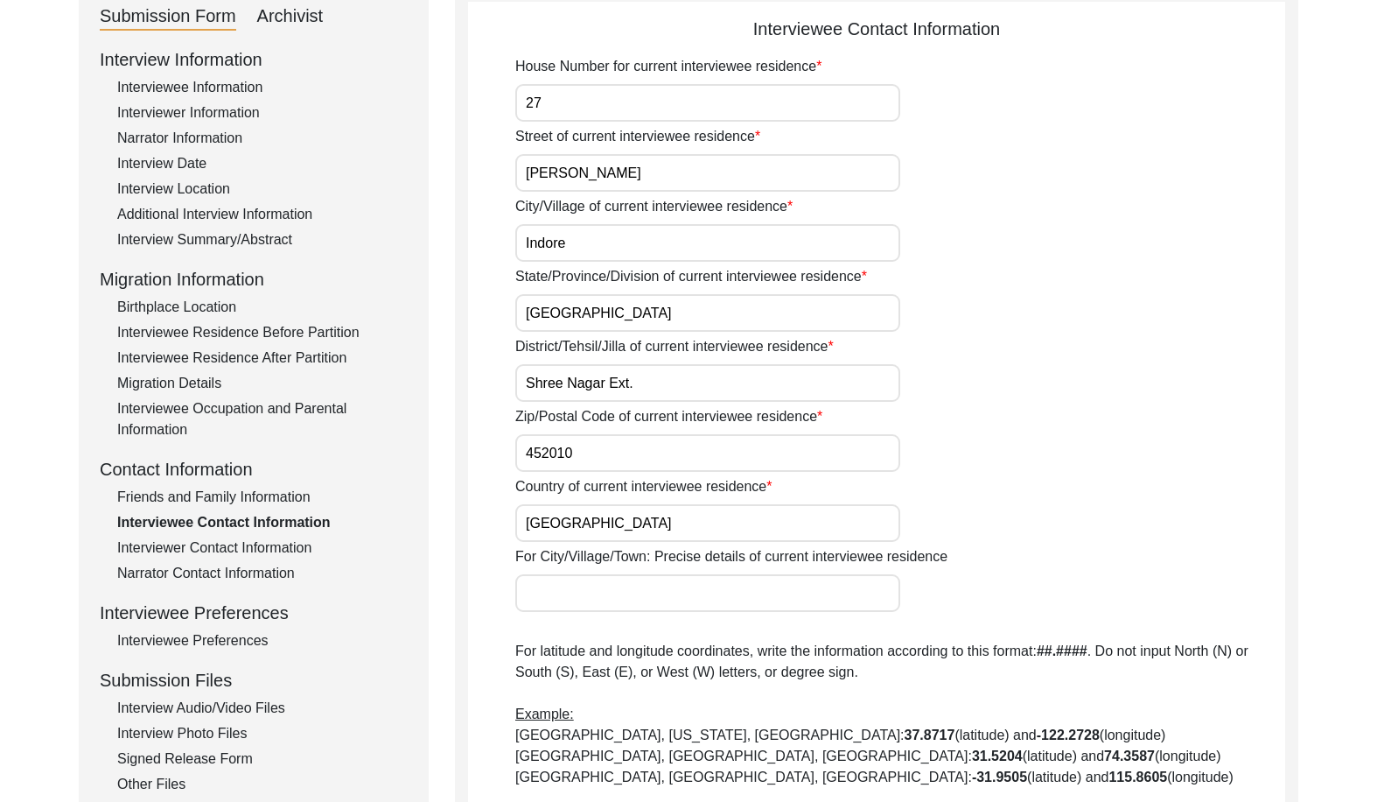
scroll to position [109, 0]
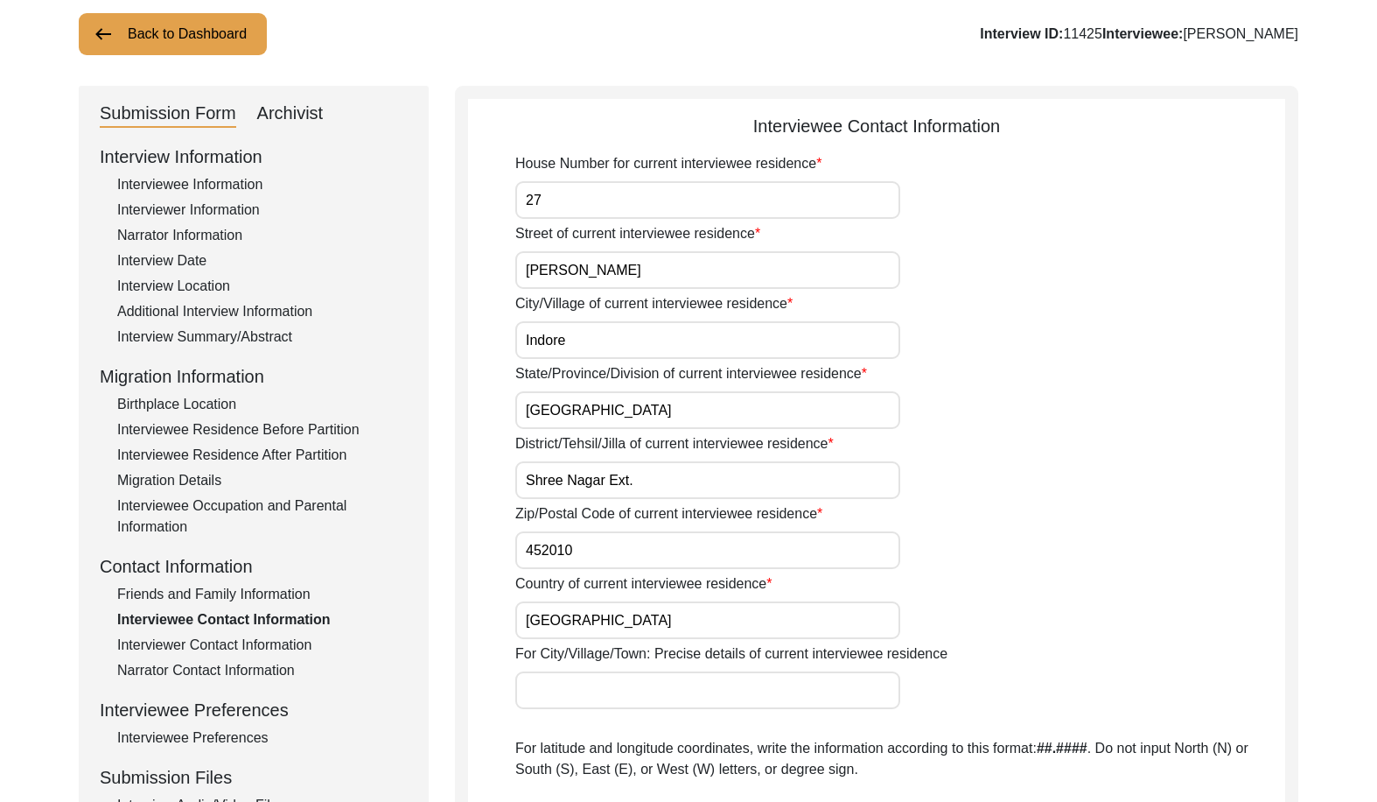
click at [184, 183] on div "Interviewee Information" at bounding box center [262, 184] width 291 height 21
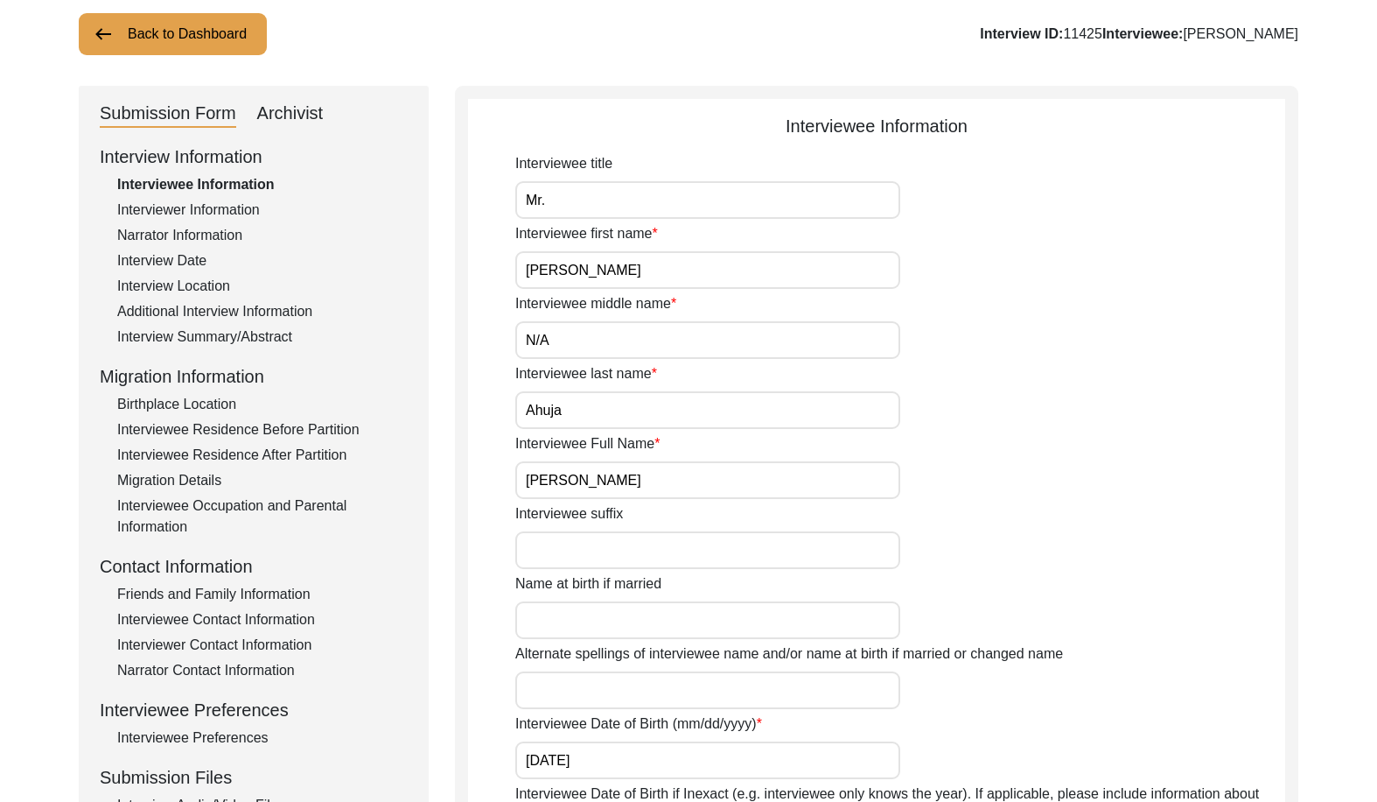
click at [183, 210] on div "Interviewer Information" at bounding box center [262, 210] width 291 height 21
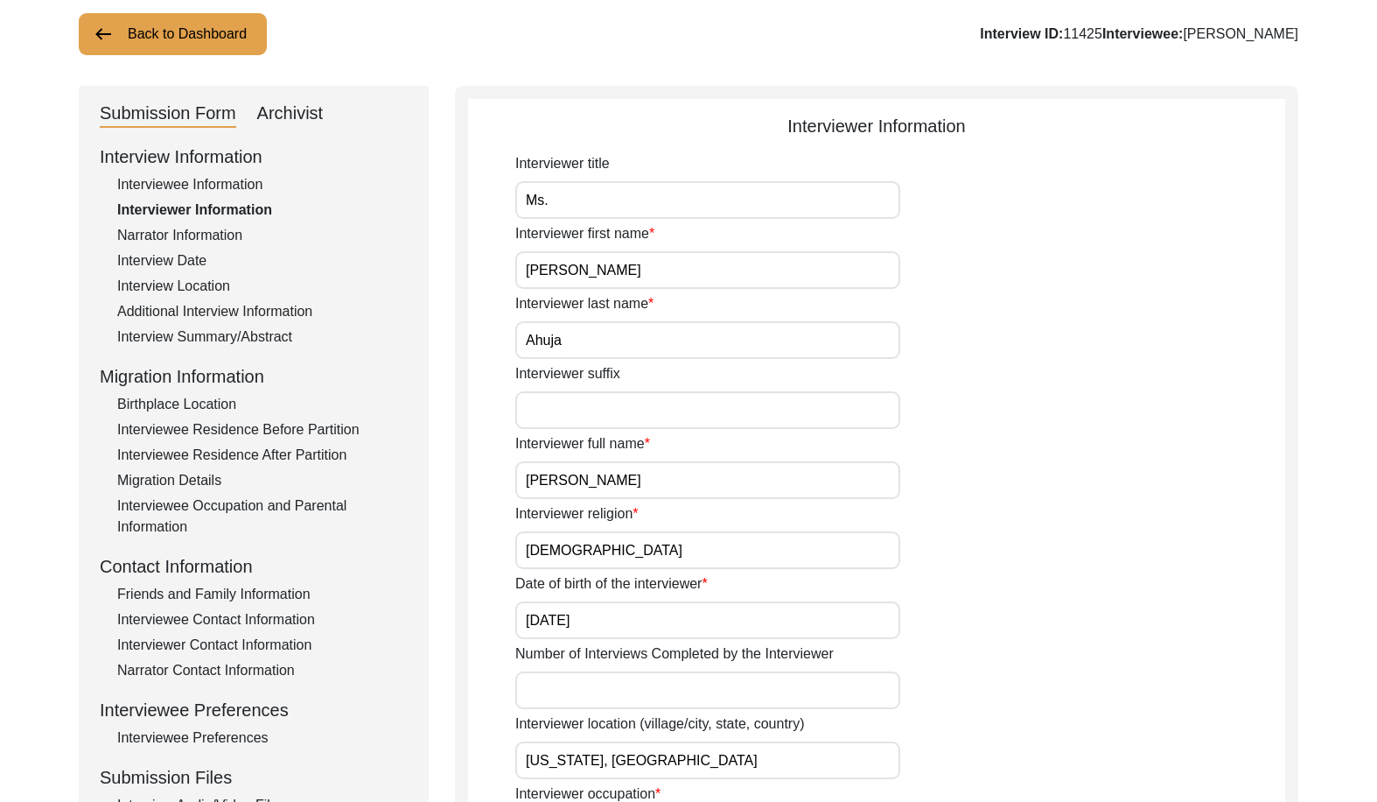
click at [185, 242] on div "Narrator Information" at bounding box center [262, 235] width 291 height 21
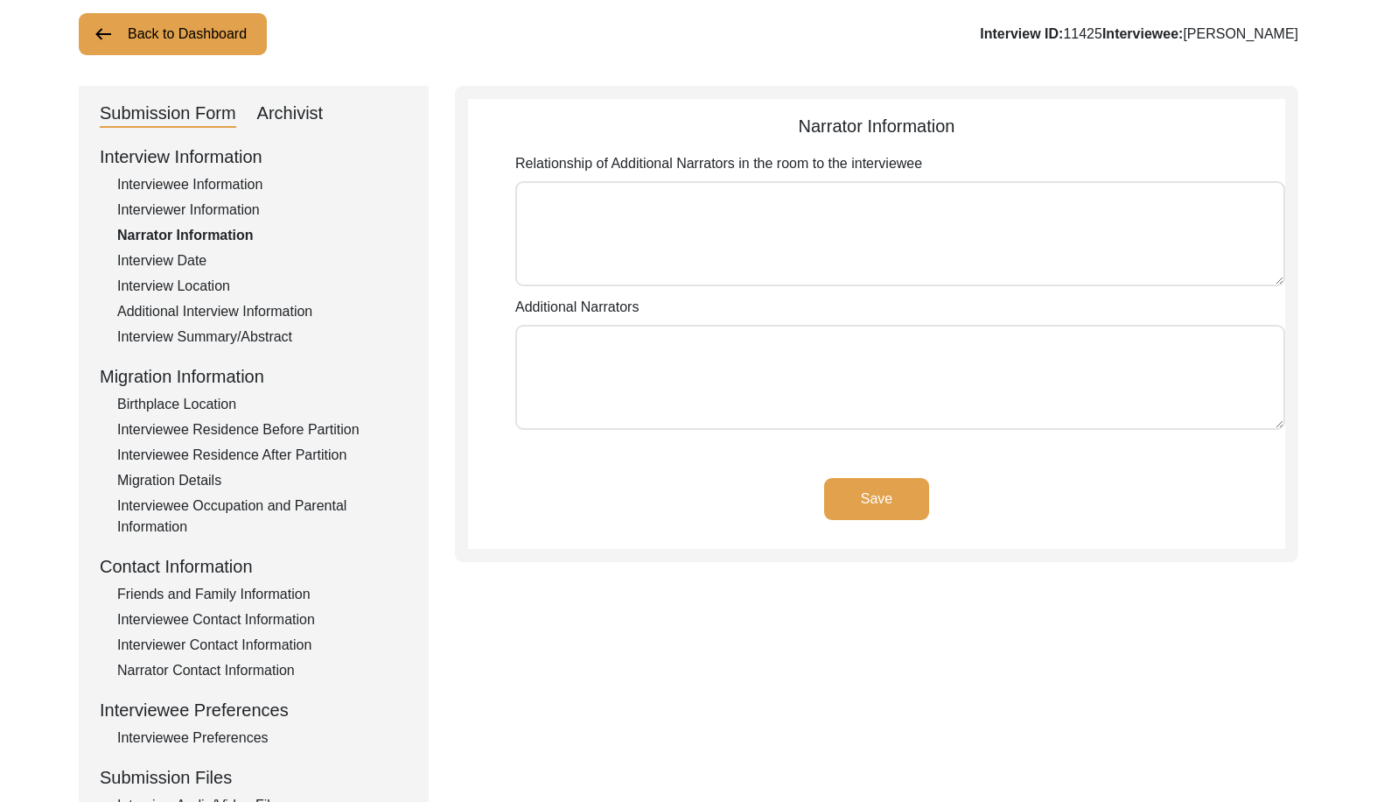
click at [200, 258] on div "Interview Date" at bounding box center [262, 260] width 291 height 21
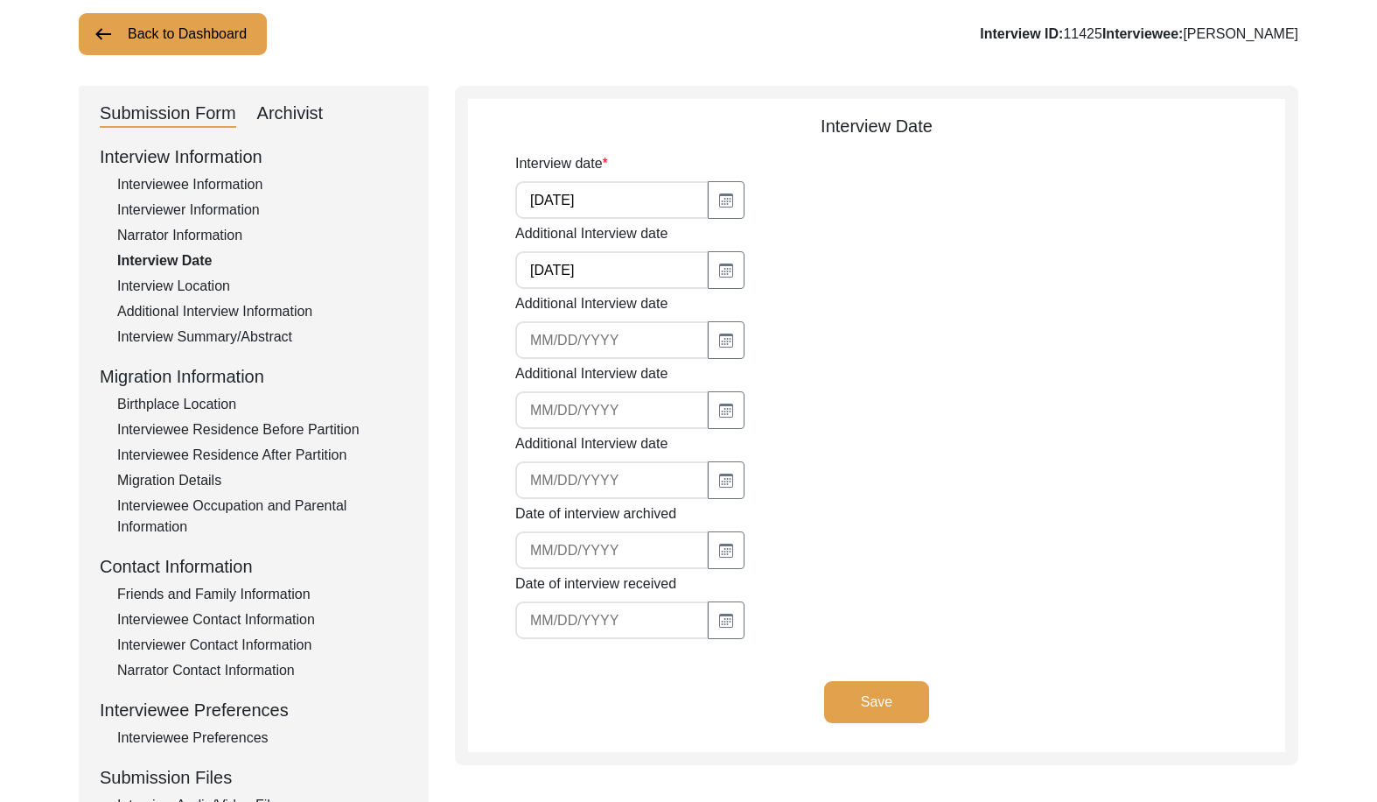
click at [182, 210] on div "Interviewer Information" at bounding box center [262, 210] width 291 height 21
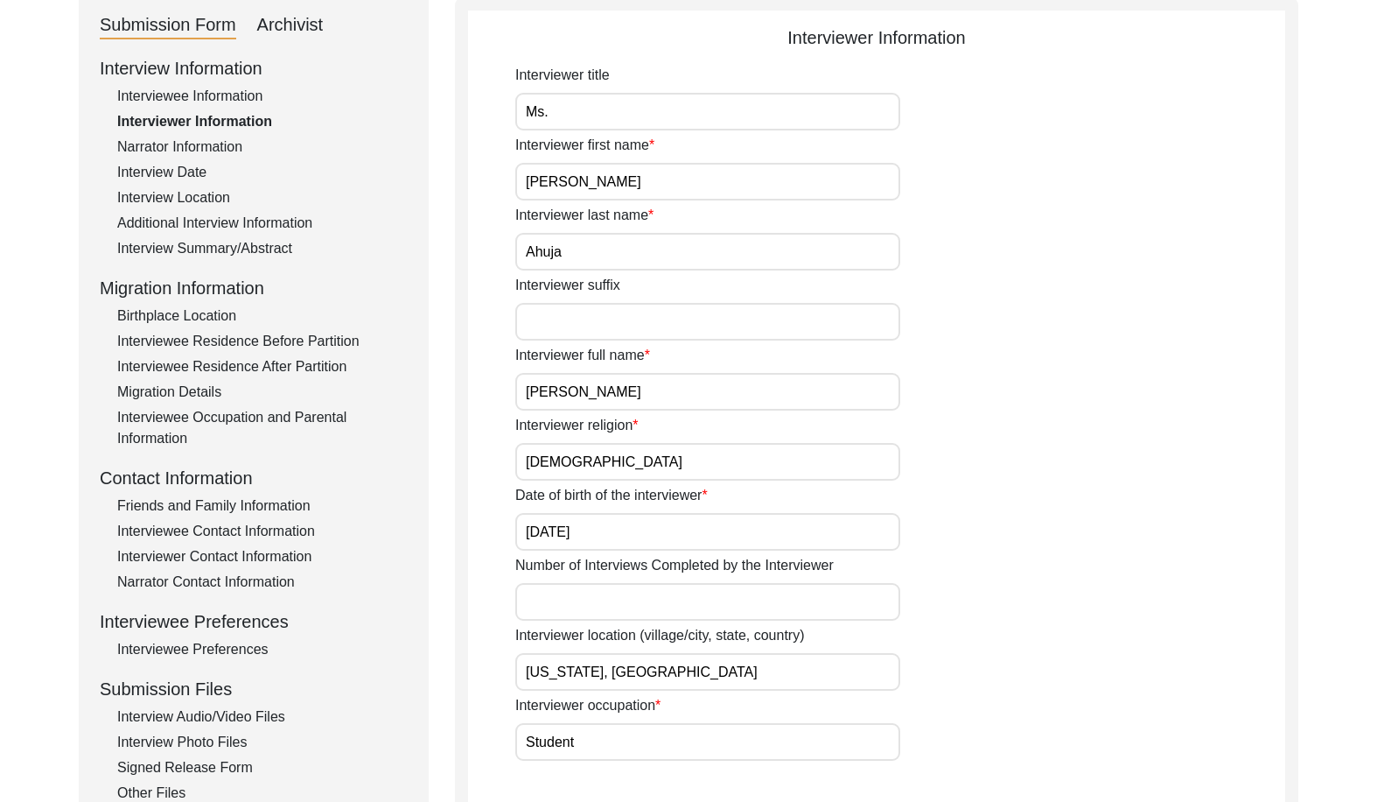
scroll to position [372, 0]
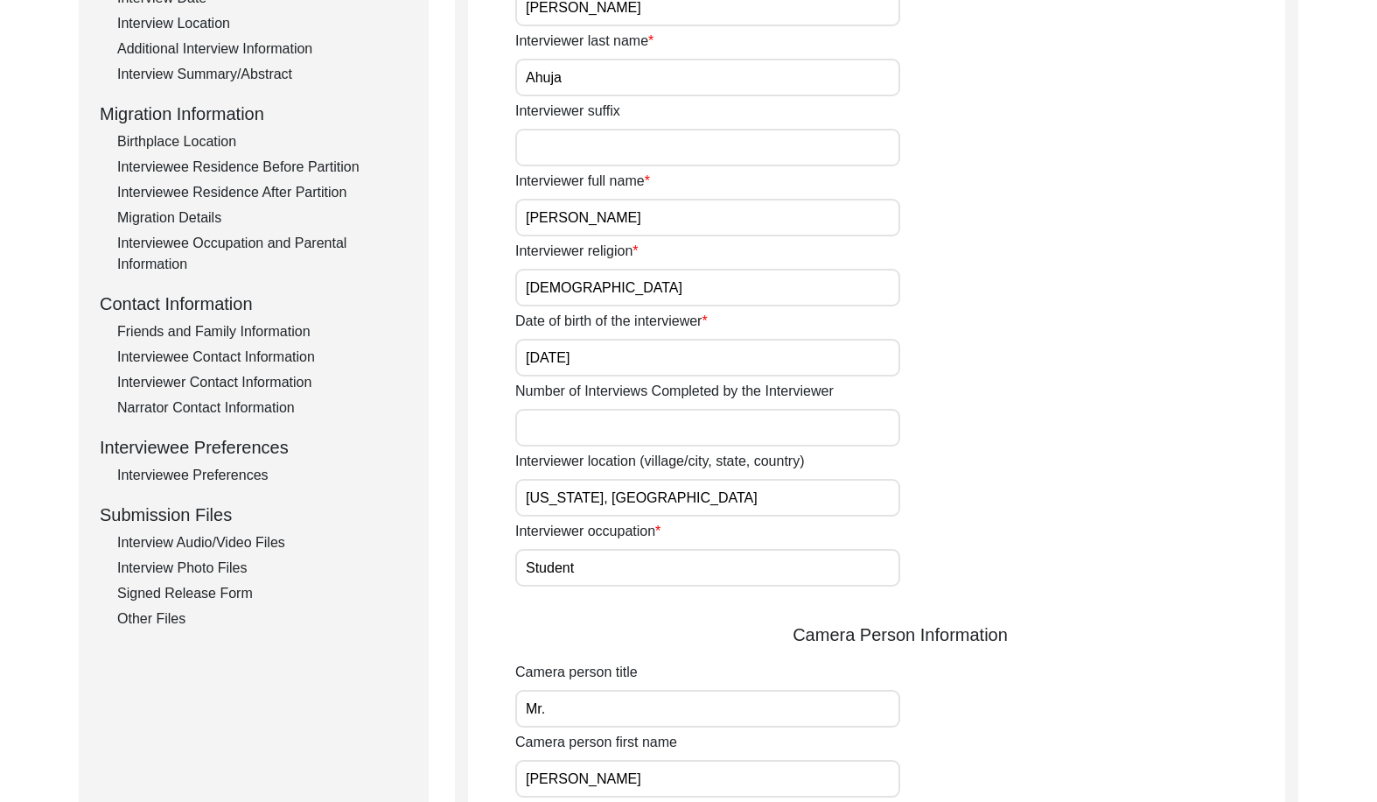
drag, startPoint x: 694, startPoint y: 492, endPoint x: 487, endPoint y: 501, distance: 207.6
click at [483, 497] on app-interviewer-information "Interviewer Information Interviewer title Ms. Interviewer first name [PERSON_NA…" at bounding box center [876, 768] width 817 height 1837
drag, startPoint x: 607, startPoint y: 553, endPoint x: 466, endPoint y: 537, distance: 142.6
click at [466, 537] on div "Interviewer Information Interviewer title Ms. Interviewer first name [PERSON_NA…" at bounding box center [877, 761] width 844 height 1877
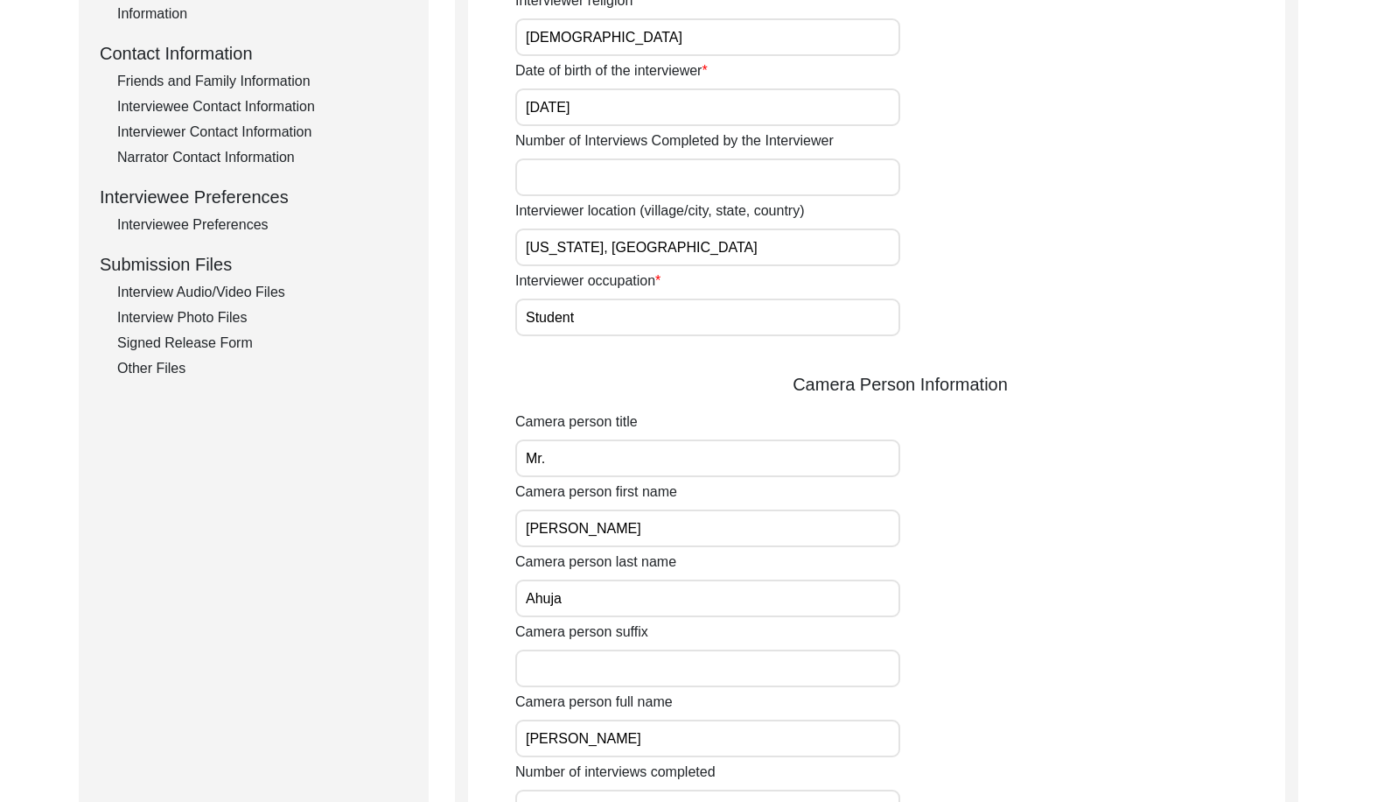
scroll to position [634, 0]
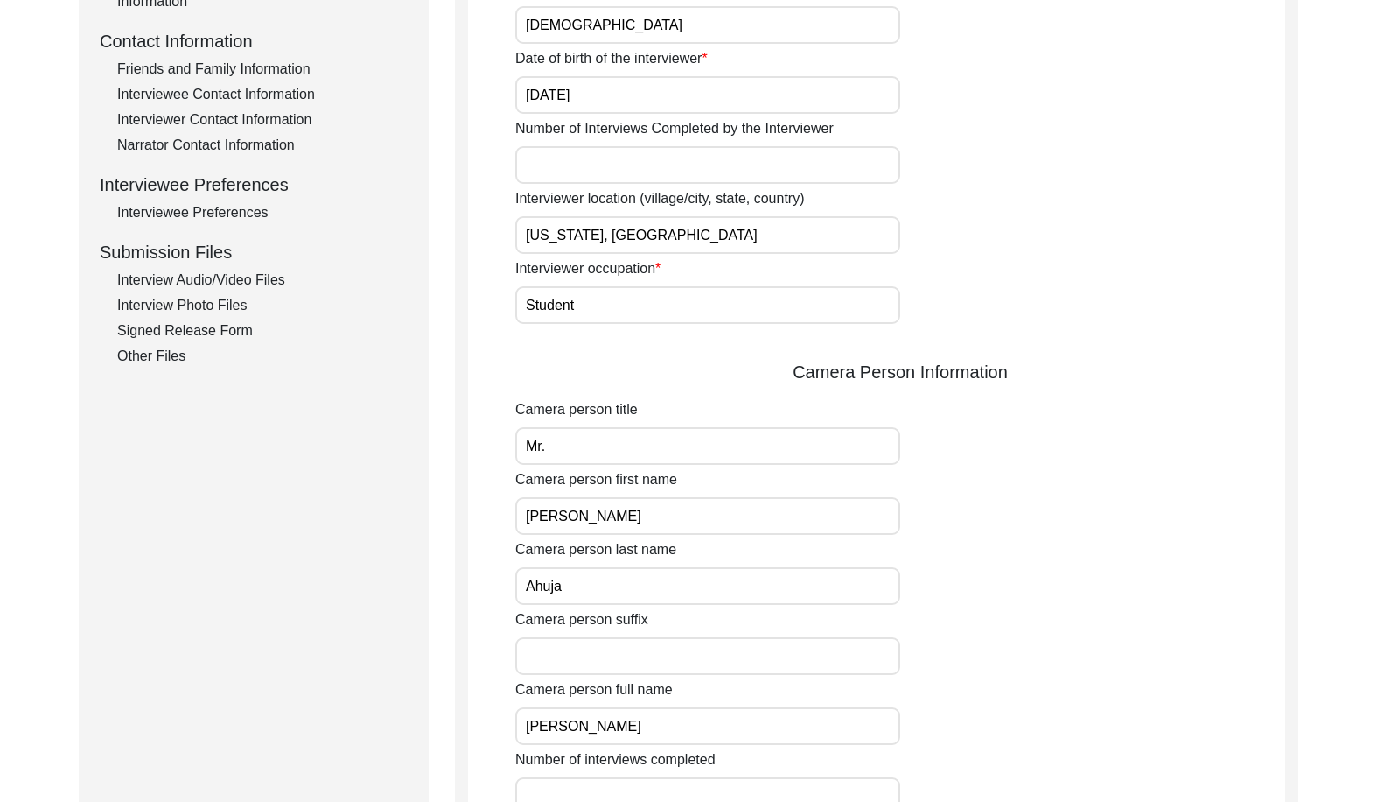
click at [562, 464] on input "Mr." at bounding box center [707, 446] width 385 height 38
click at [583, 517] on input "[PERSON_NAME]" at bounding box center [707, 516] width 385 height 38
drag, startPoint x: 591, startPoint y: 569, endPoint x: 587, endPoint y: 578, distance: 9.4
click at [591, 571] on input "Ahuja" at bounding box center [707, 586] width 385 height 38
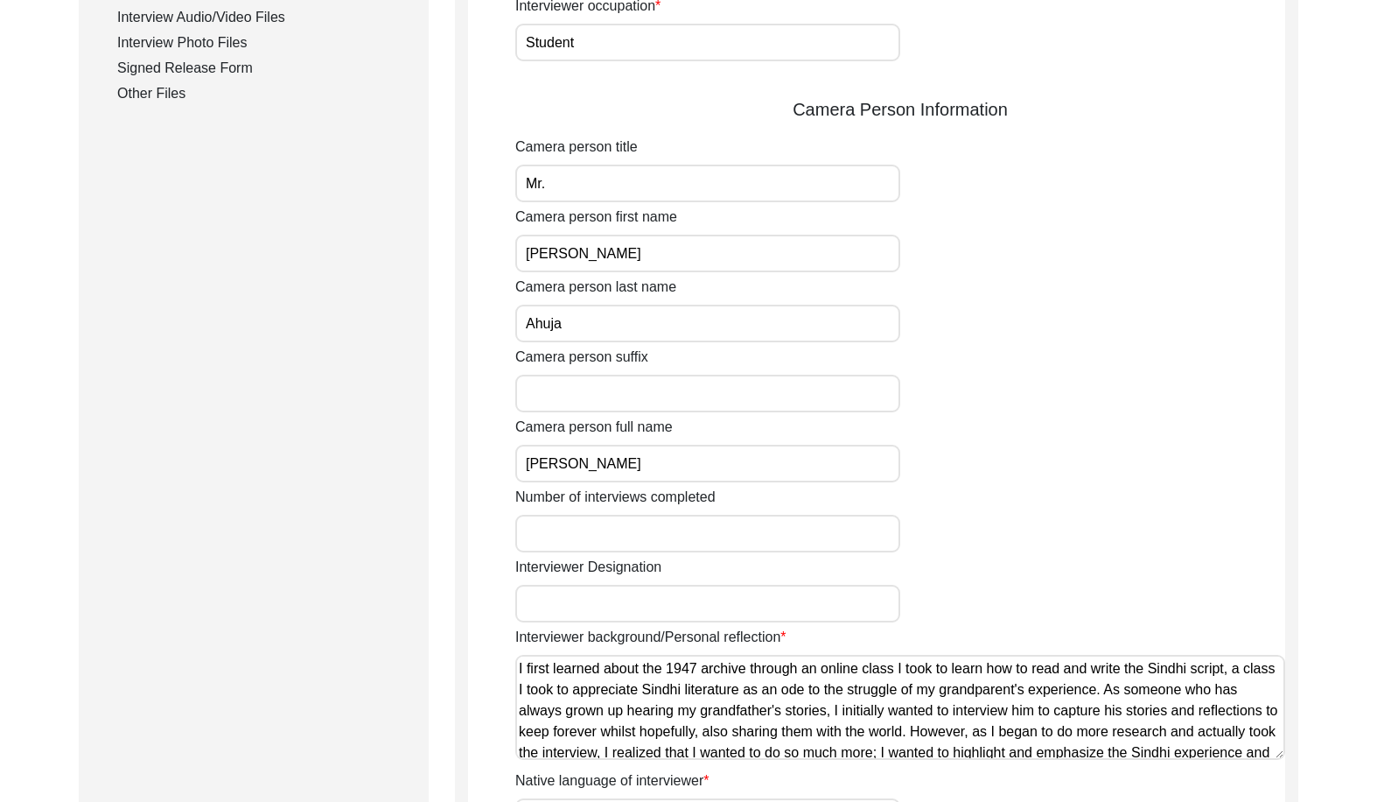
drag, startPoint x: 656, startPoint y: 456, endPoint x: 489, endPoint y: 444, distance: 167.6
click at [489, 444] on app-interviewer-information "Interviewer Information Interviewer title Ms. Interviewer first name [PERSON_NA…" at bounding box center [876, 243] width 817 height 1837
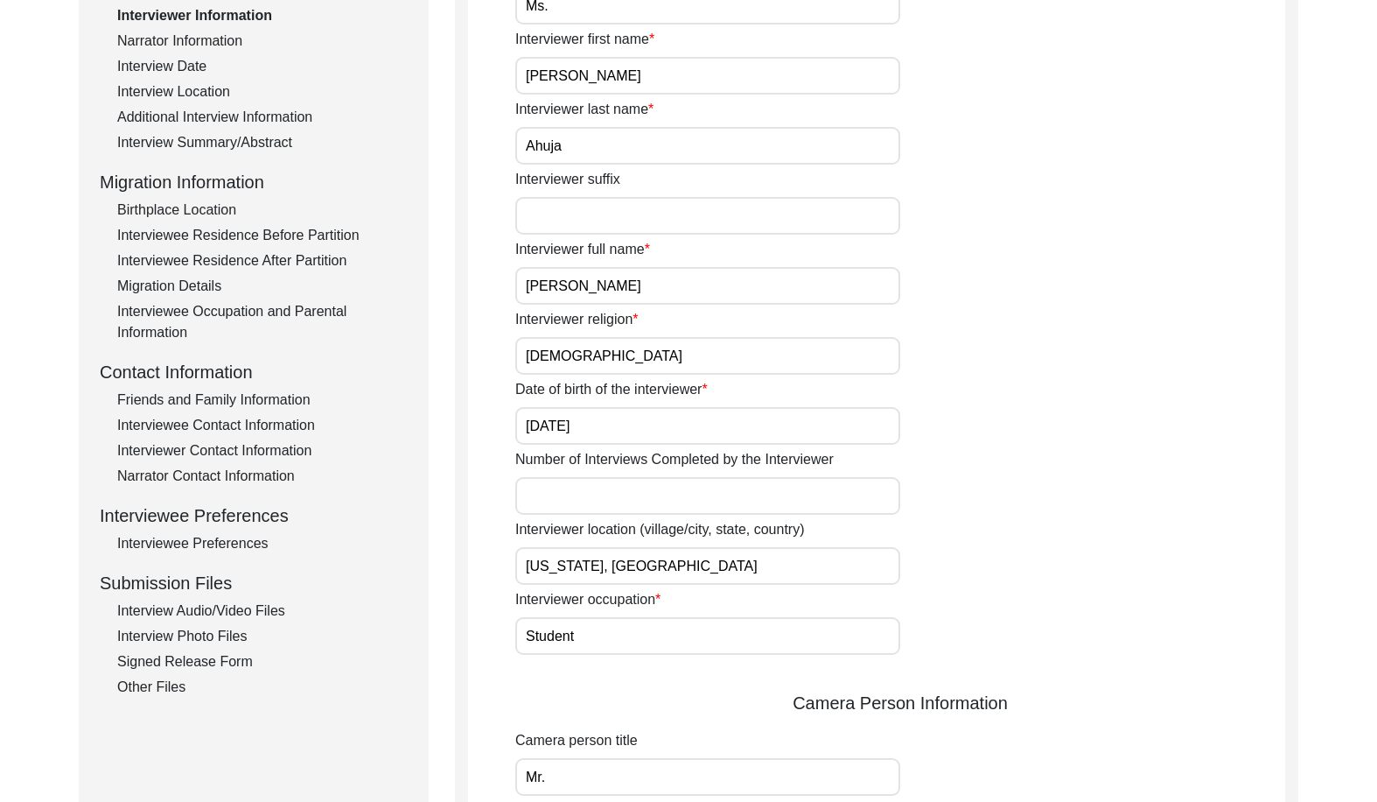
scroll to position [284, 0]
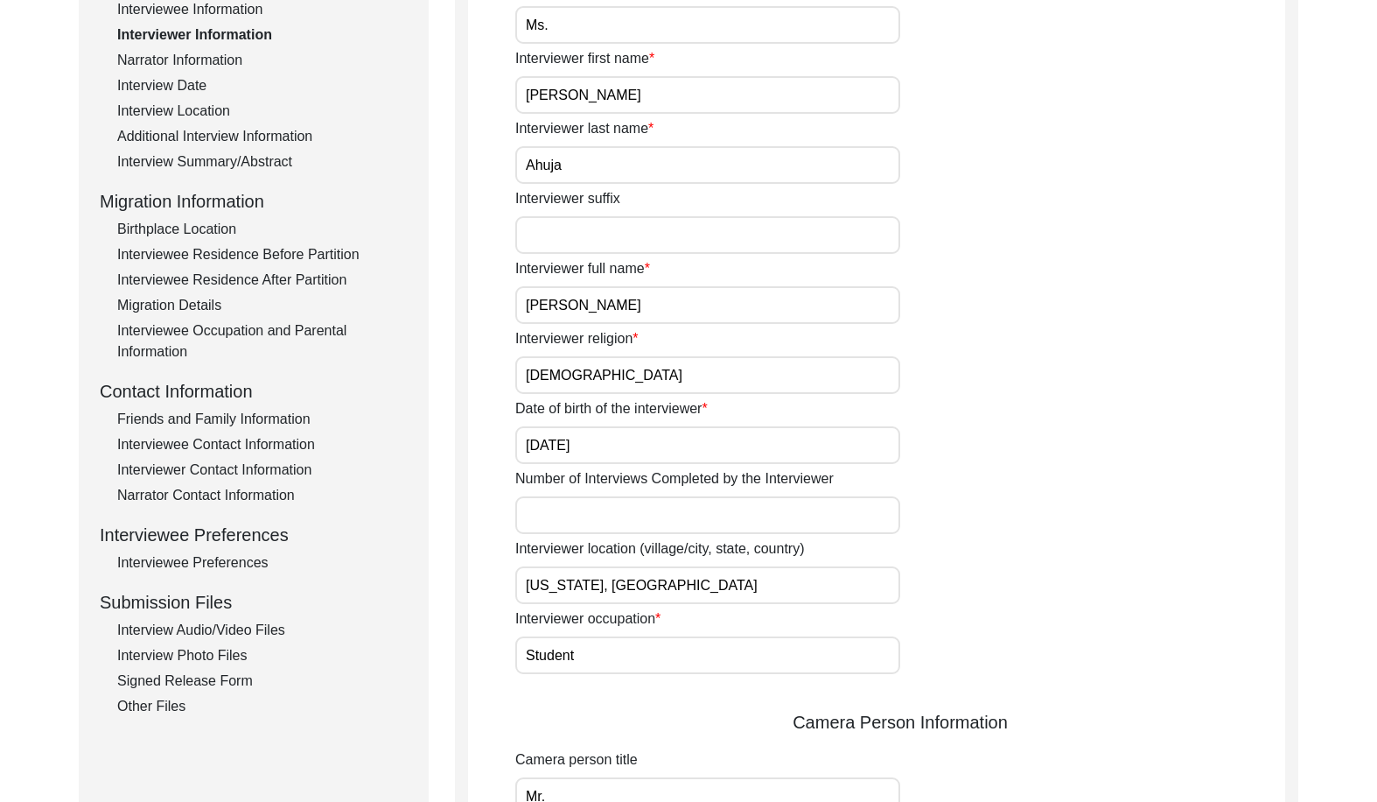
click at [219, 456] on div "Interview Information Interviewee Information Interviewer Information Narrator …" at bounding box center [254, 342] width 308 height 748
click at [221, 445] on div "Interviewee Contact Information" at bounding box center [262, 444] width 291 height 21
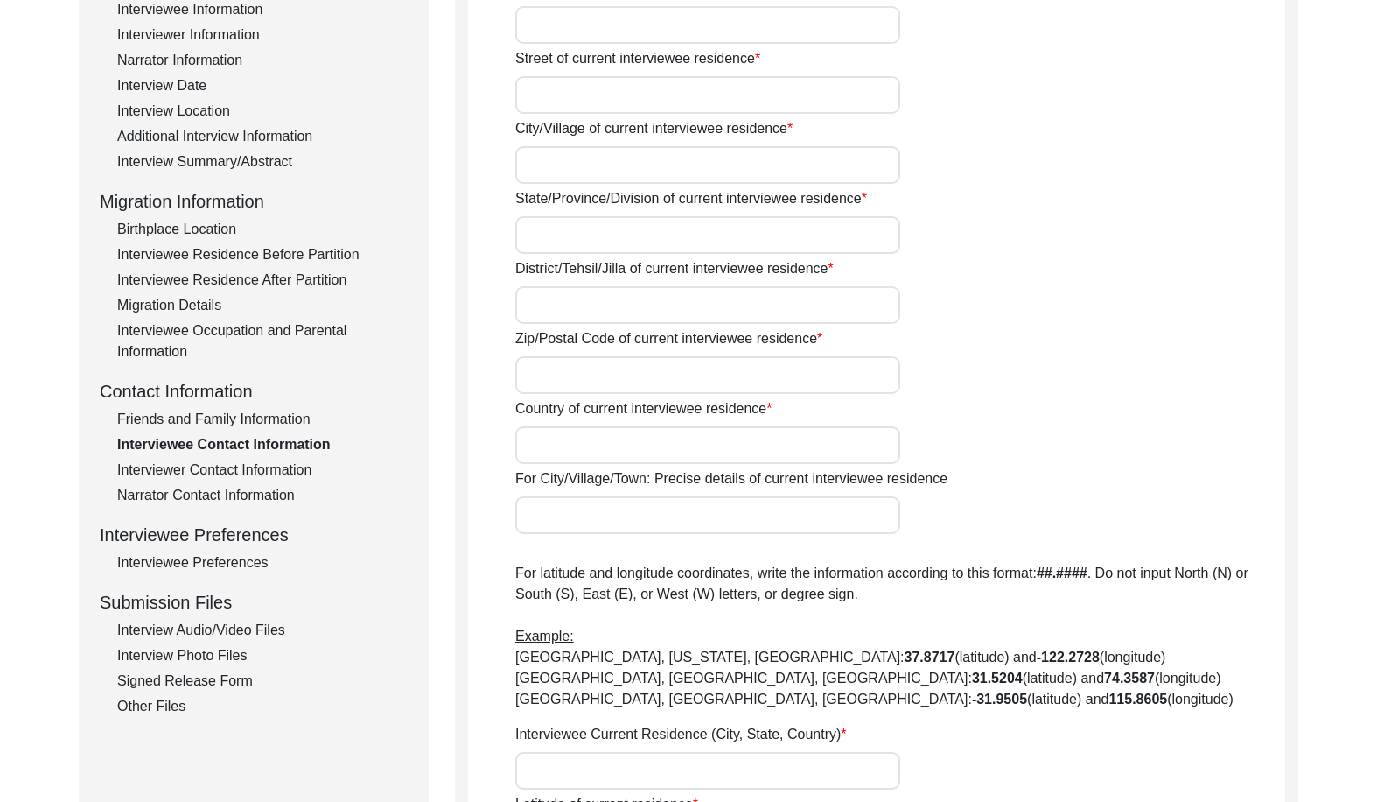
type input "27"
type input "[PERSON_NAME]"
type input "Indore"
type input "[GEOGRAPHIC_DATA]"
type input "Shree Nagar Ext."
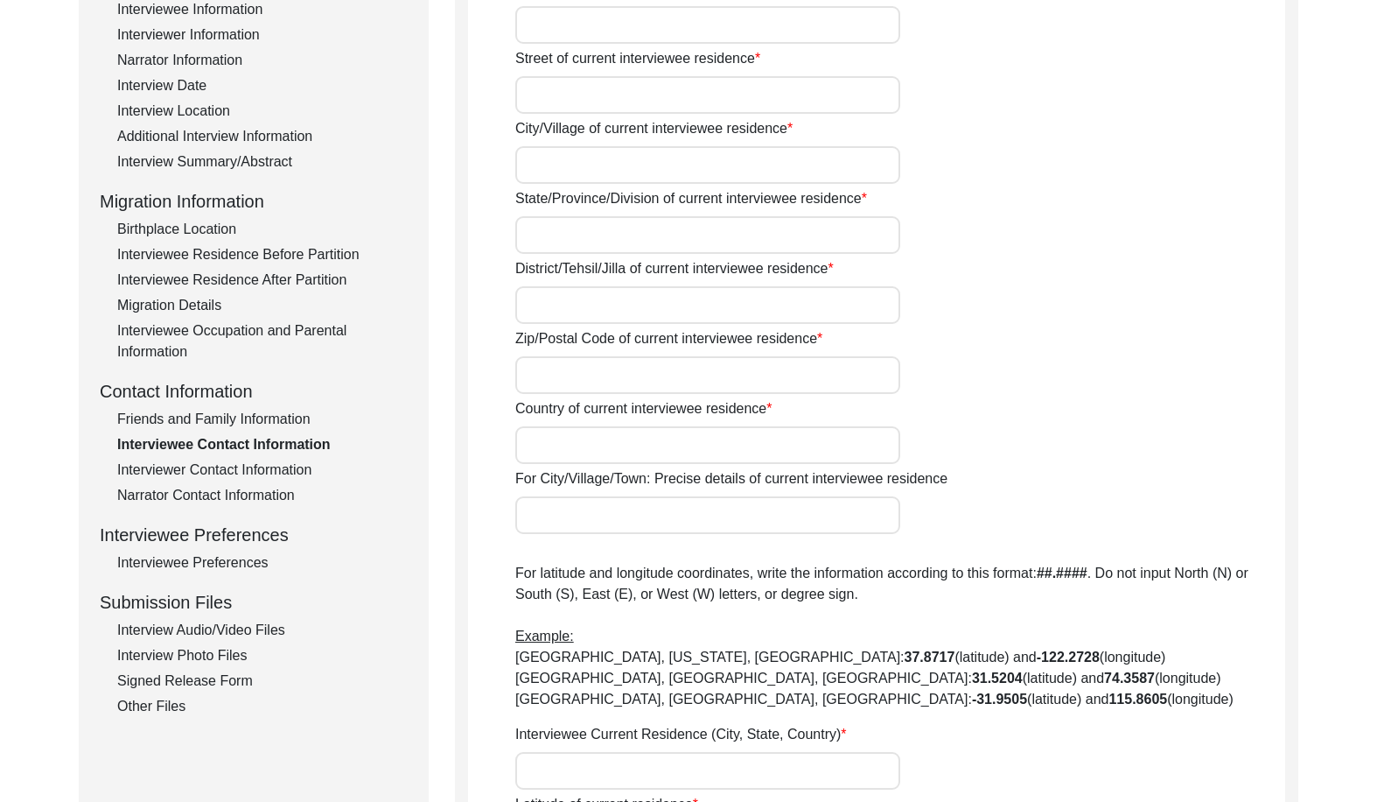
type input "452010"
type input "[GEOGRAPHIC_DATA]"
type input "[GEOGRAPHIC_DATA], [GEOGRAPHIC_DATA], [GEOGRAPHIC_DATA]"
type input "22.7195"
type input "75.8577"
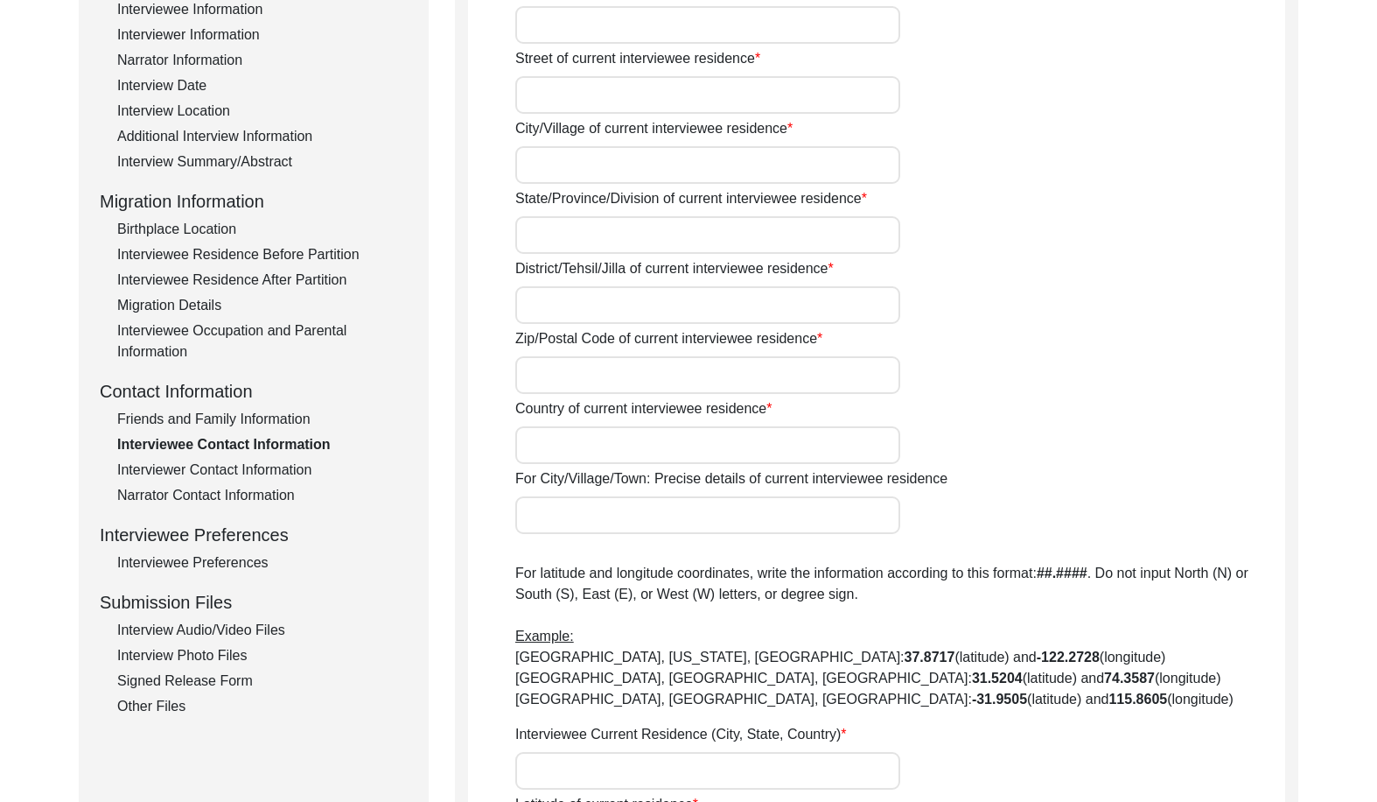
type input "[PHONE_NUMBER]"
type input "[EMAIL_ADDRESS][DOMAIN_NAME]"
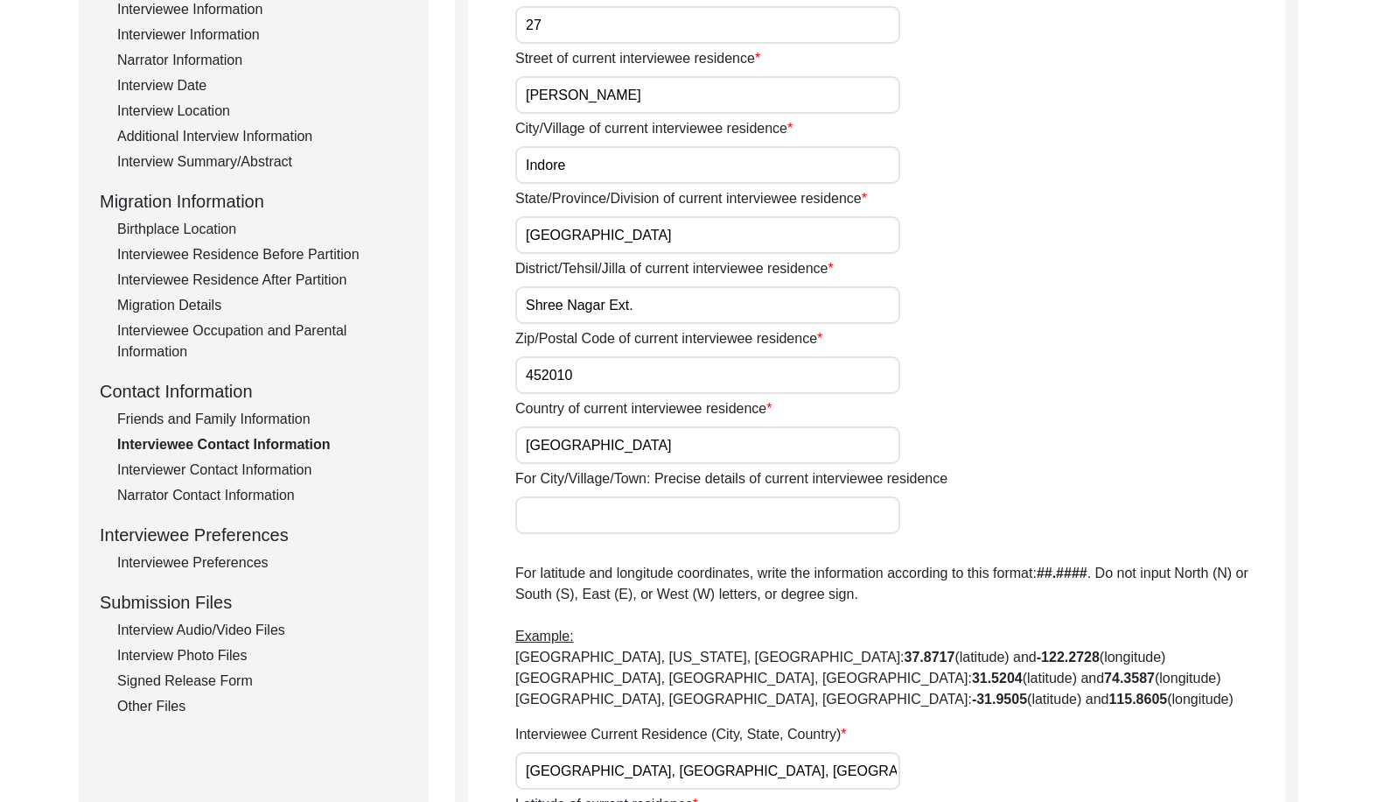
click at [228, 518] on div "Interview Information Interviewee Information Interviewer Information Narrator …" at bounding box center [254, 342] width 308 height 748
click at [231, 549] on div "Interview Information Interviewee Information Interviewer Information Narrator …" at bounding box center [254, 342] width 308 height 748
click at [233, 553] on div "Interviewee Preferences" at bounding box center [262, 562] width 291 height 21
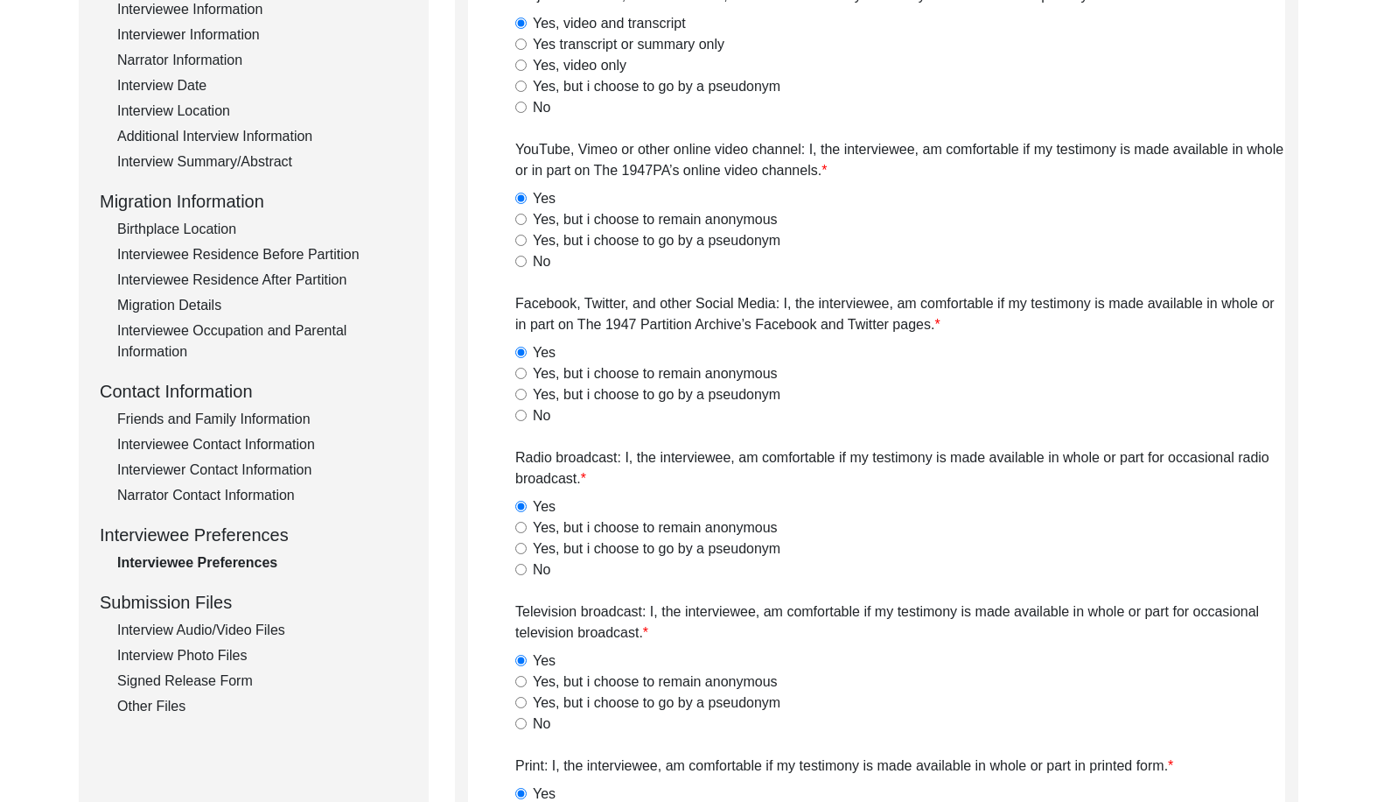
click at [214, 647] on div "Interview Photo Files" at bounding box center [262, 655] width 291 height 21
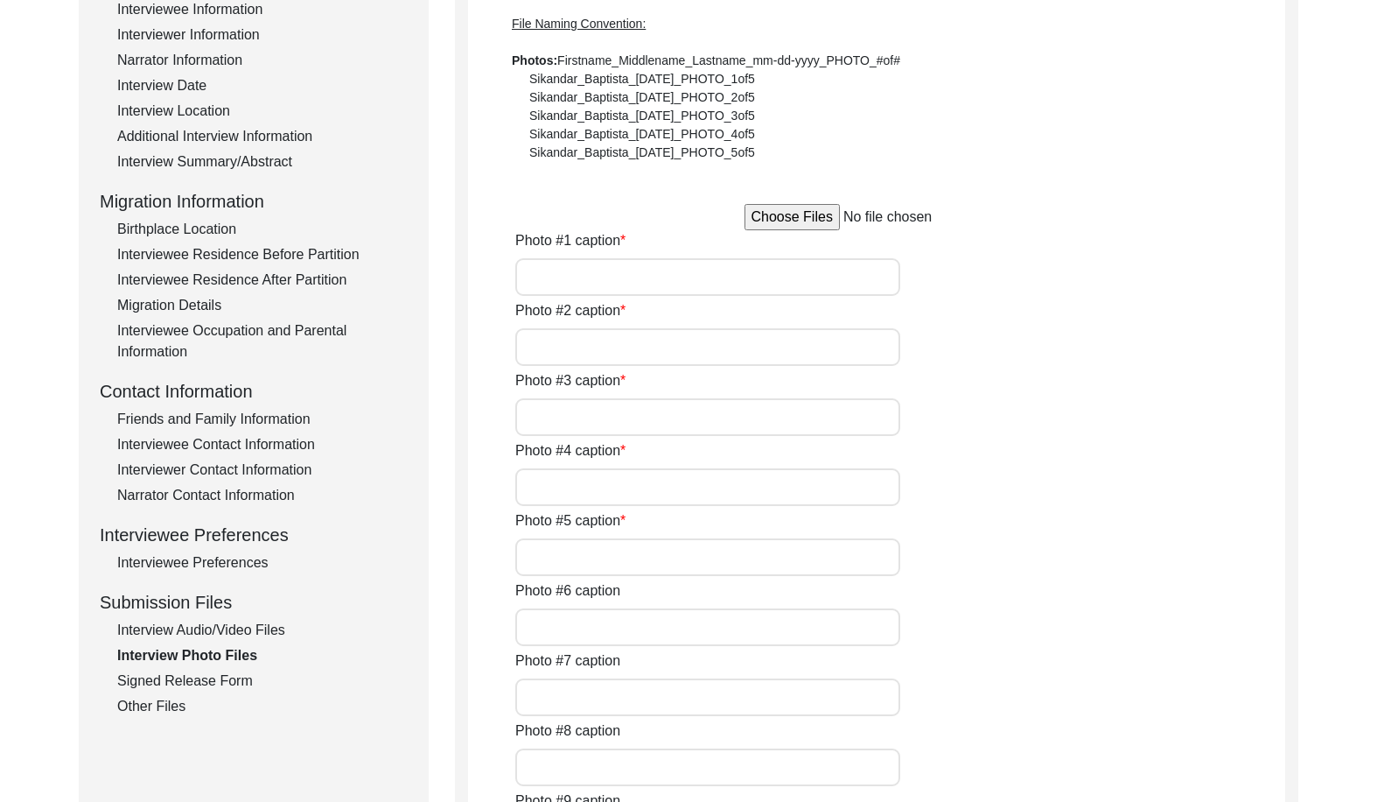
type input "Interview setup with interviewee in the background"
type input "Interviewee and interviewer talking"
type input "Interviewee posing with the interview packet"
type input "During the interview"
type input "Interviewee prior to the interview"
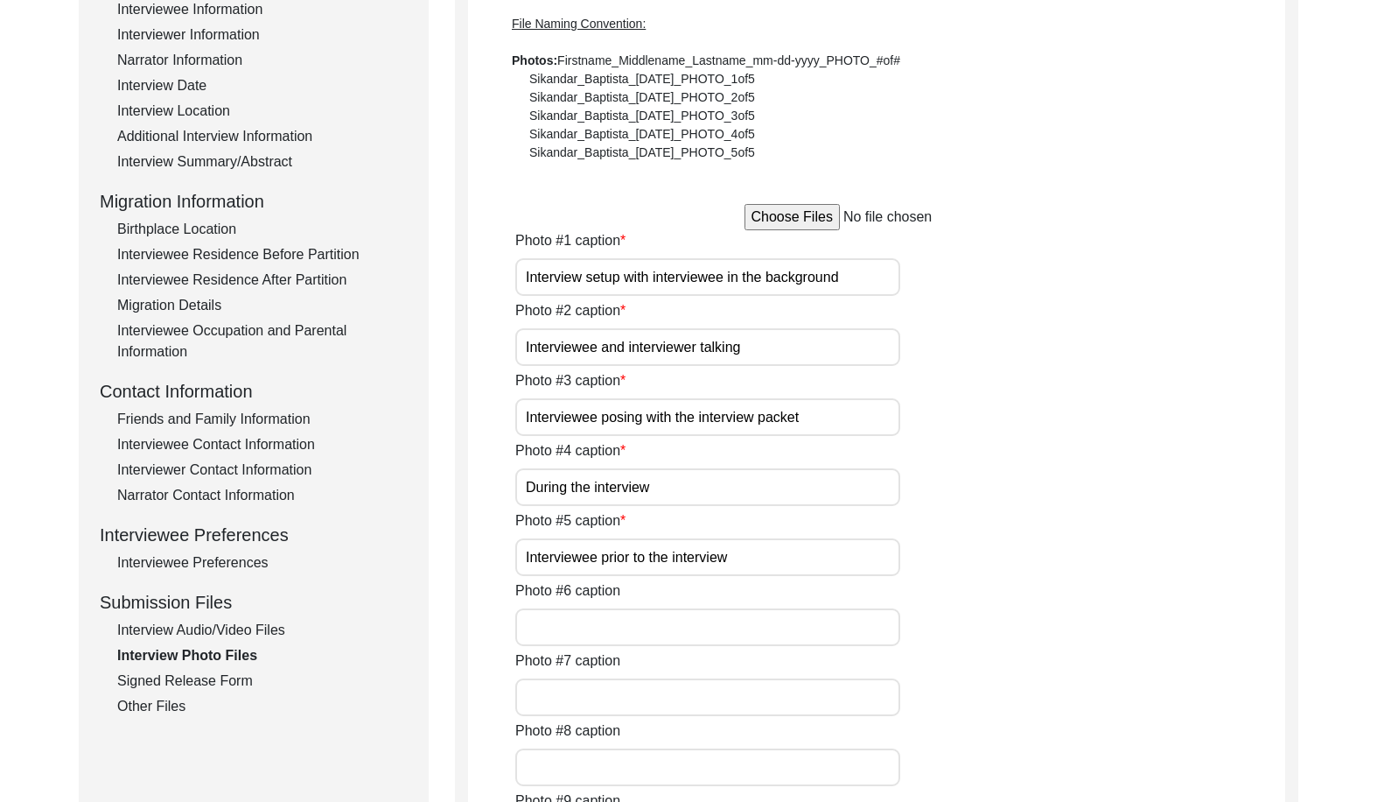
click at [214, 629] on div "Interview Audio/Video Files" at bounding box center [262, 630] width 291 height 21
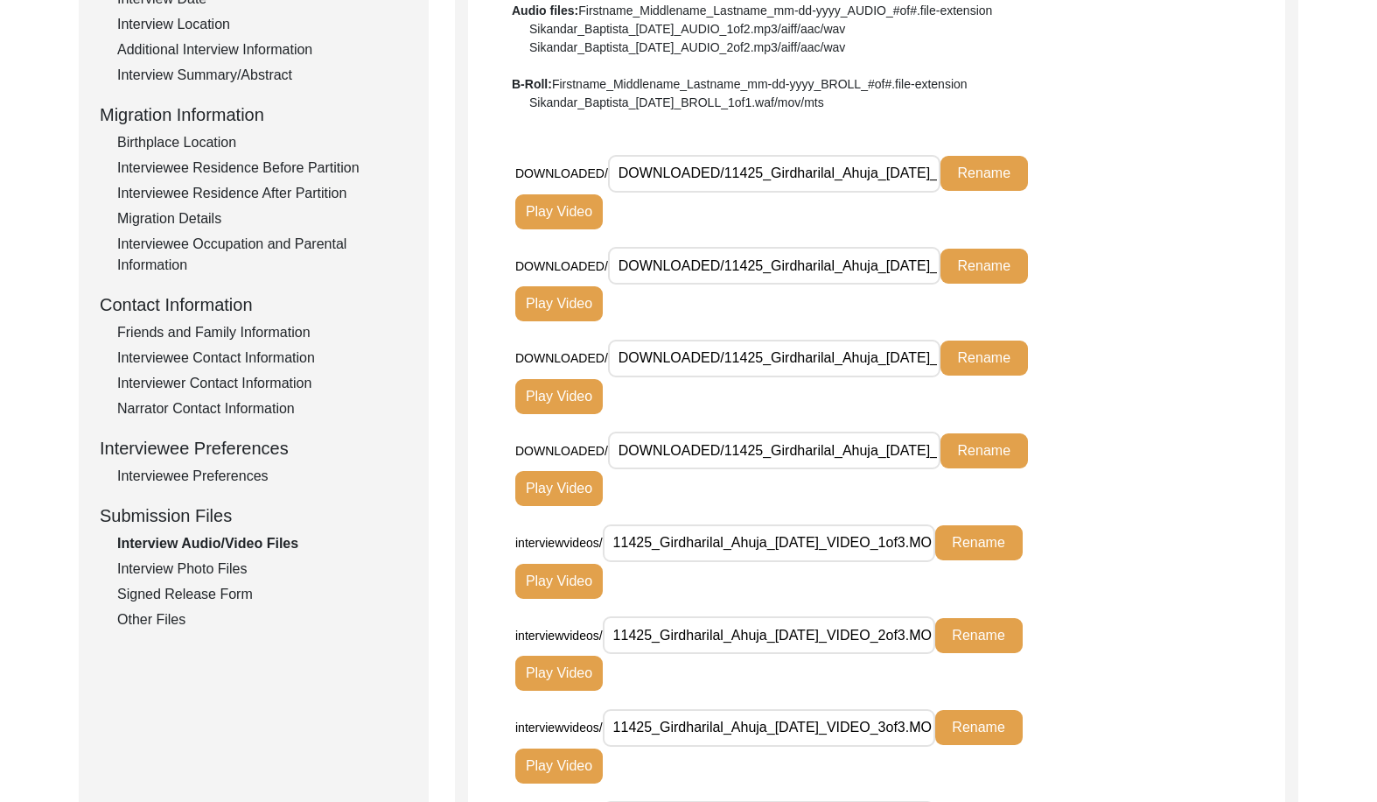
scroll to position [372, 0]
click at [204, 403] on div "Narrator Contact Information" at bounding box center [262, 407] width 291 height 21
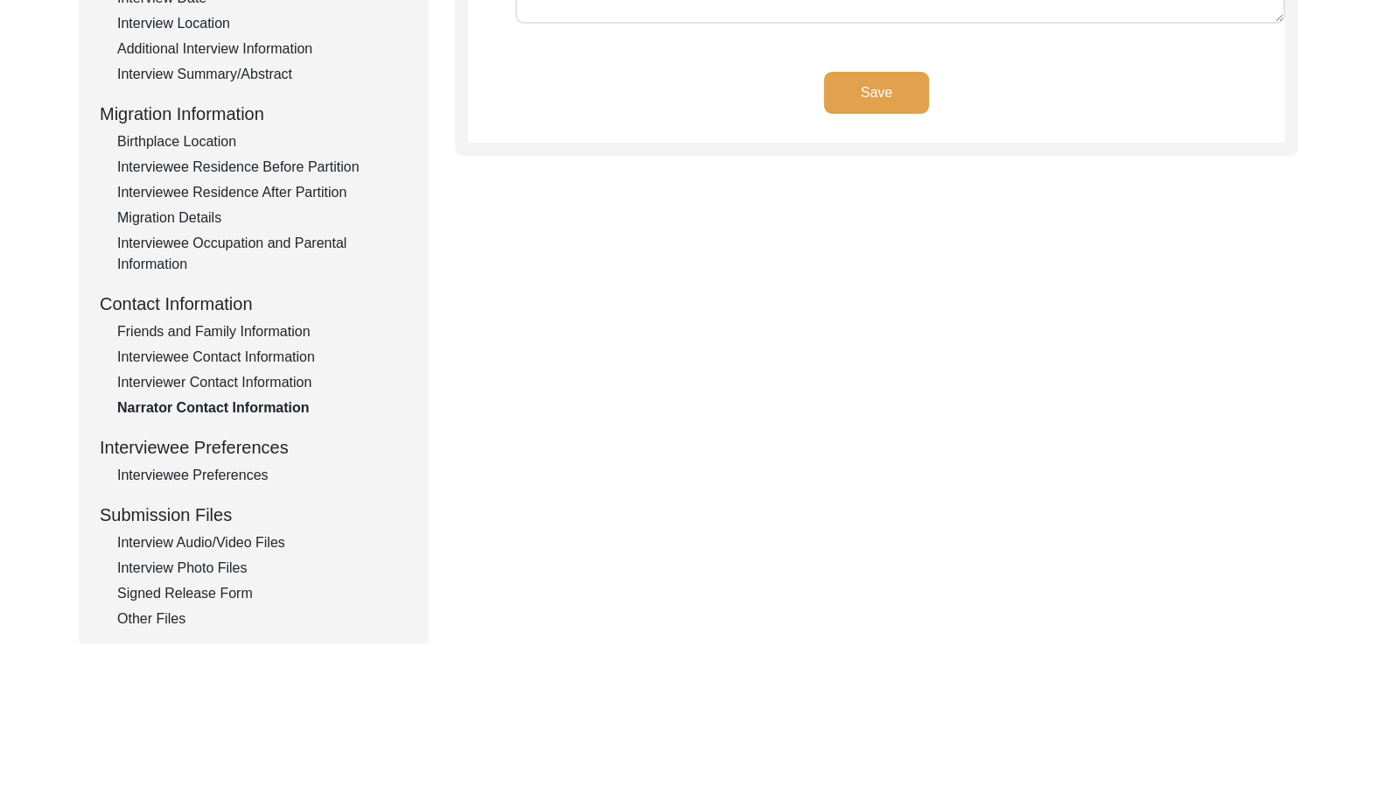
click at [206, 384] on div "Interviewer Contact Information" at bounding box center [262, 382] width 291 height 21
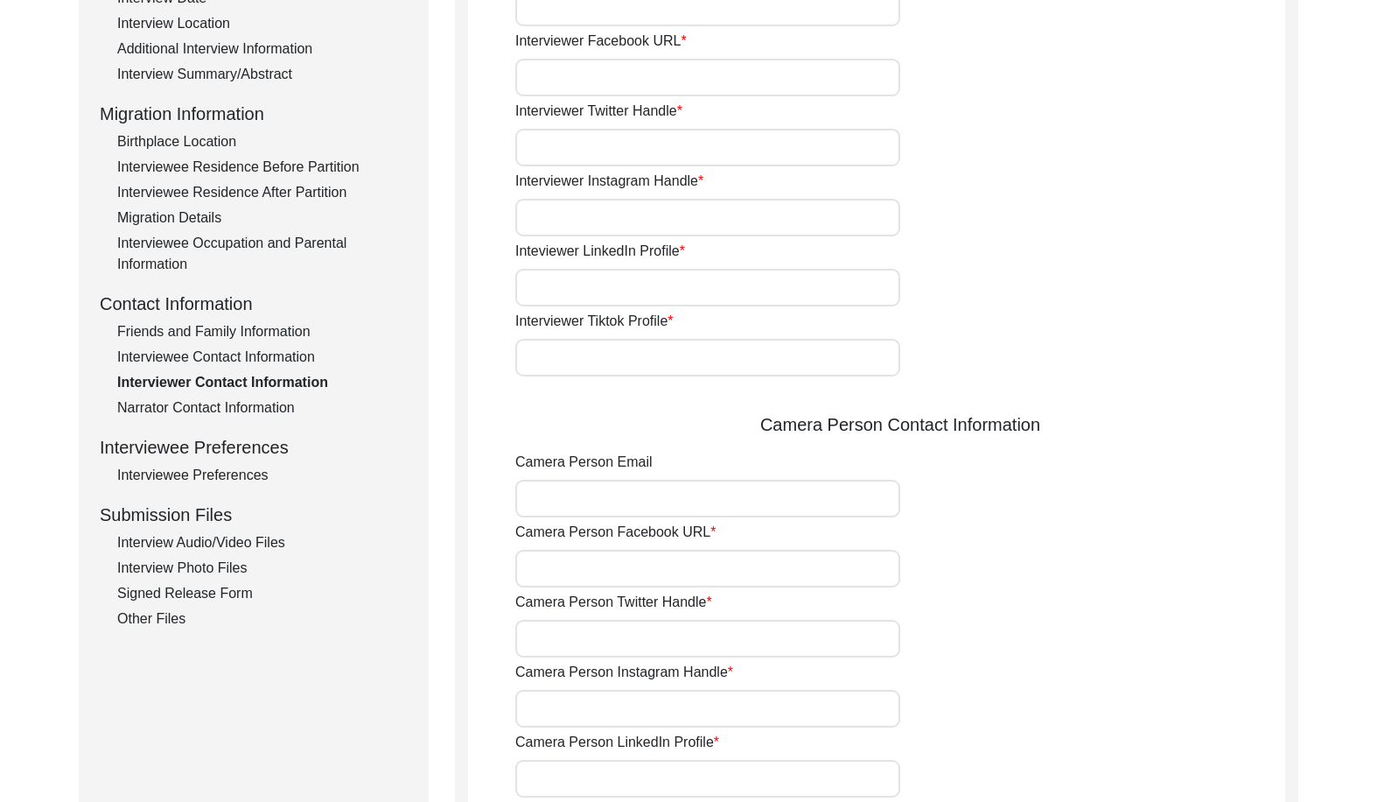
type input "[PHONE_NUMBER]"
type input "[EMAIL_ADDRESS][DOMAIN_NAME]"
type input "N/A"
type input "@innovativeaadya"
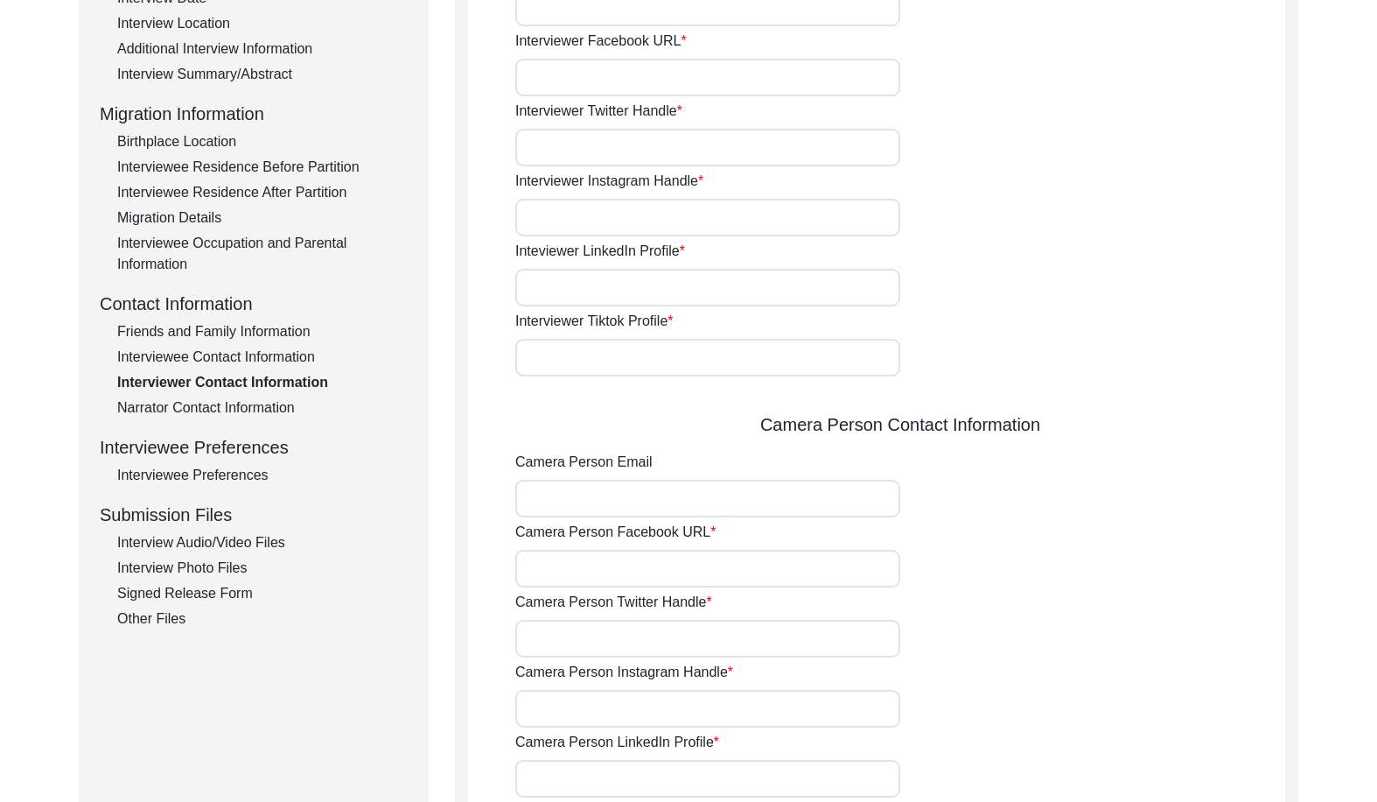
type input "[URL][DOMAIN_NAME][PERSON_NAME]"
type input "N/A"
type input "[EMAIL_ADDRESS][DOMAIN_NAME]"
type input "N/A"
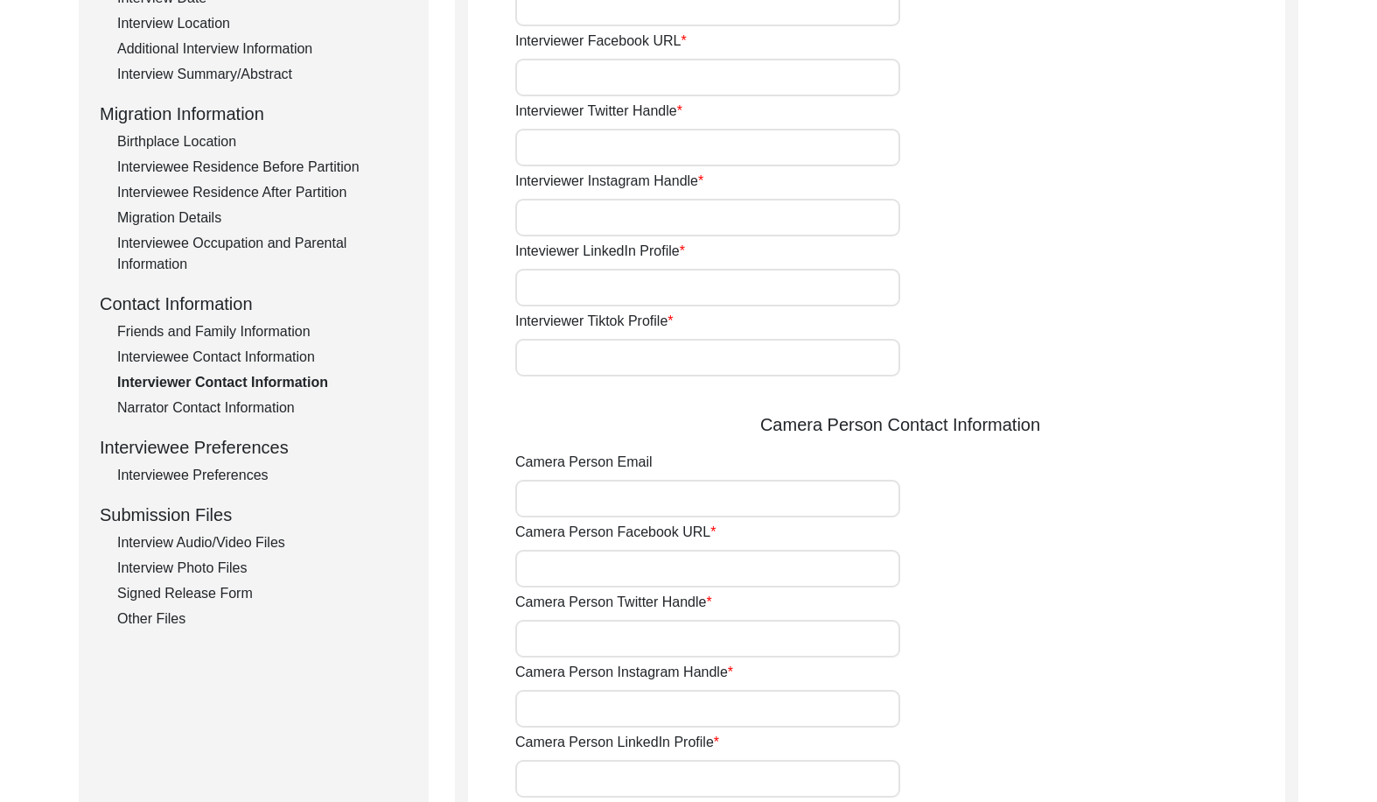
type input "@r_ahuja"
type input "[URL][DOMAIN_NAME]"
type input "N/A"
type input "9725891641"
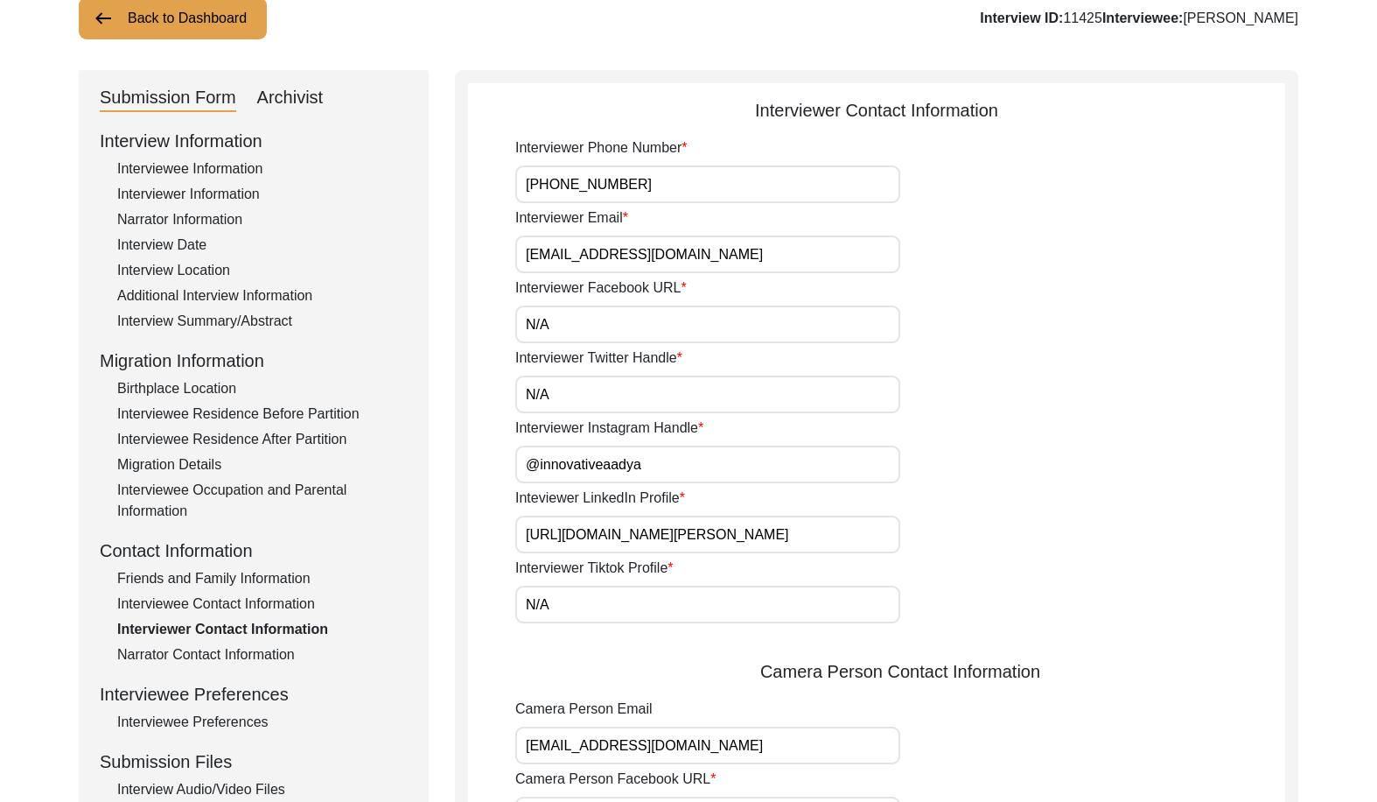
scroll to position [197, 0]
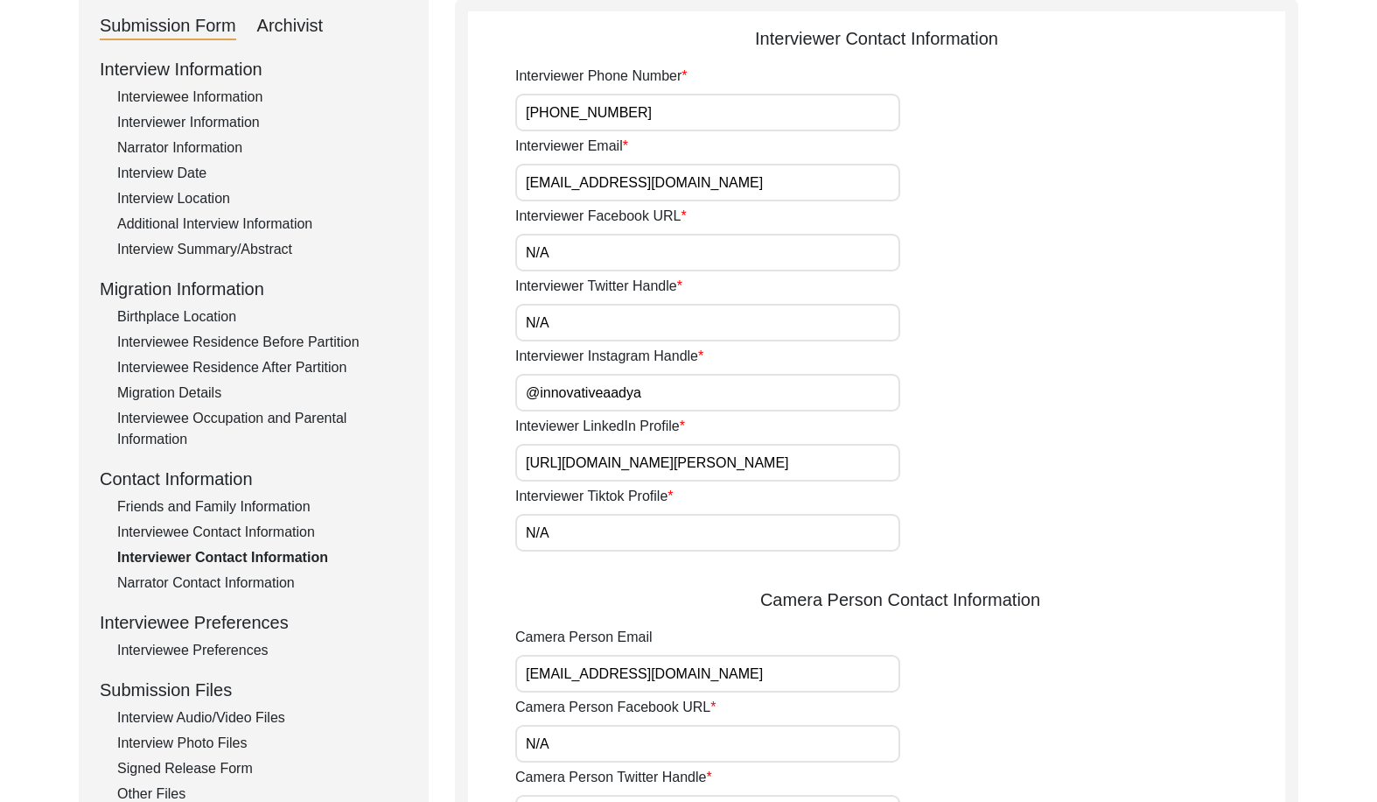
click at [674, 479] on input "[URL][DOMAIN_NAME][PERSON_NAME]" at bounding box center [707, 463] width 385 height 38
click at [674, 478] on input "[URL][DOMAIN_NAME][PERSON_NAME]" at bounding box center [707, 463] width 385 height 38
click at [1049, 490] on div "Interviewer Tiktok Profile N/A" at bounding box center [900, 519] width 770 height 66
click at [177, 135] on div "Interview Information Interviewee Information Interviewer Information Narrator …" at bounding box center [254, 430] width 308 height 748
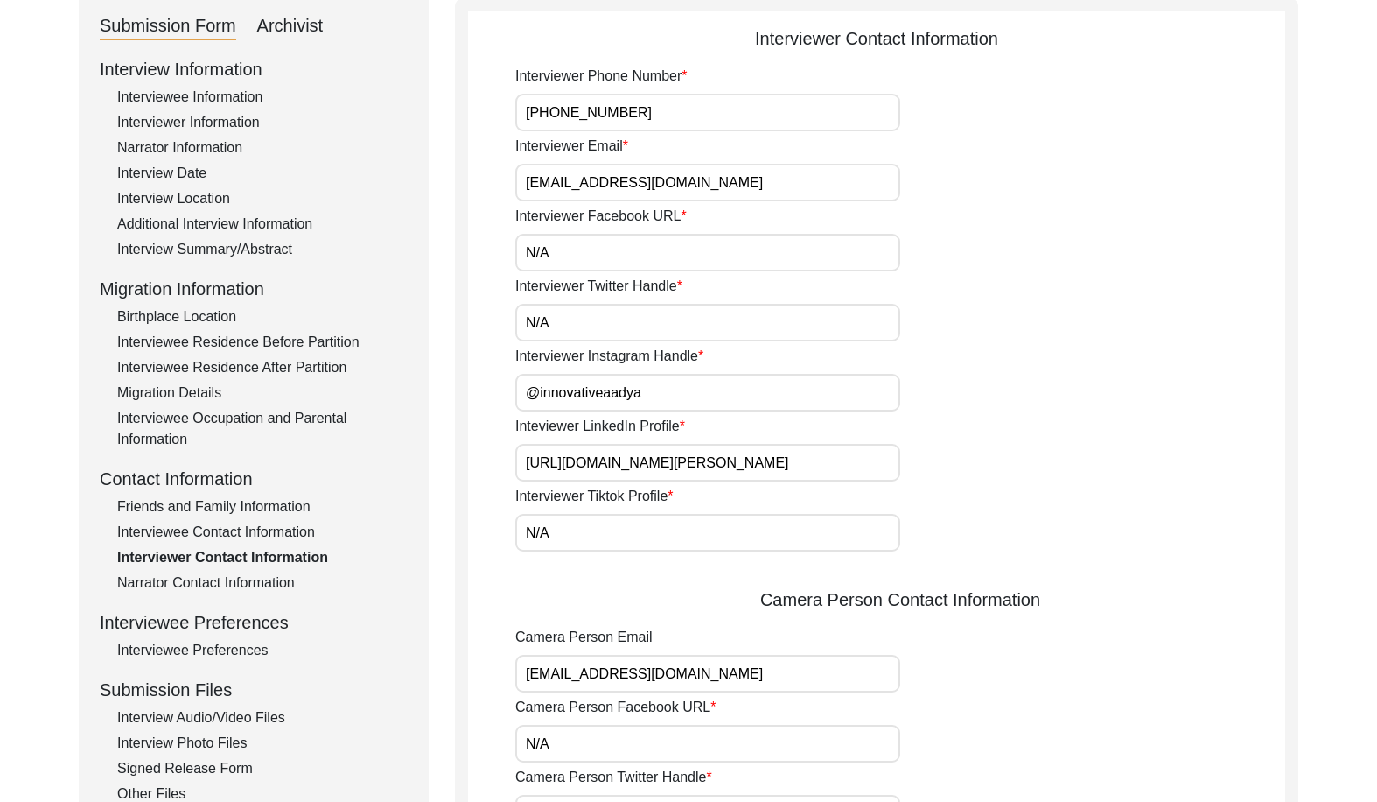
click at [183, 147] on div "Narrator Information" at bounding box center [262, 147] width 291 height 21
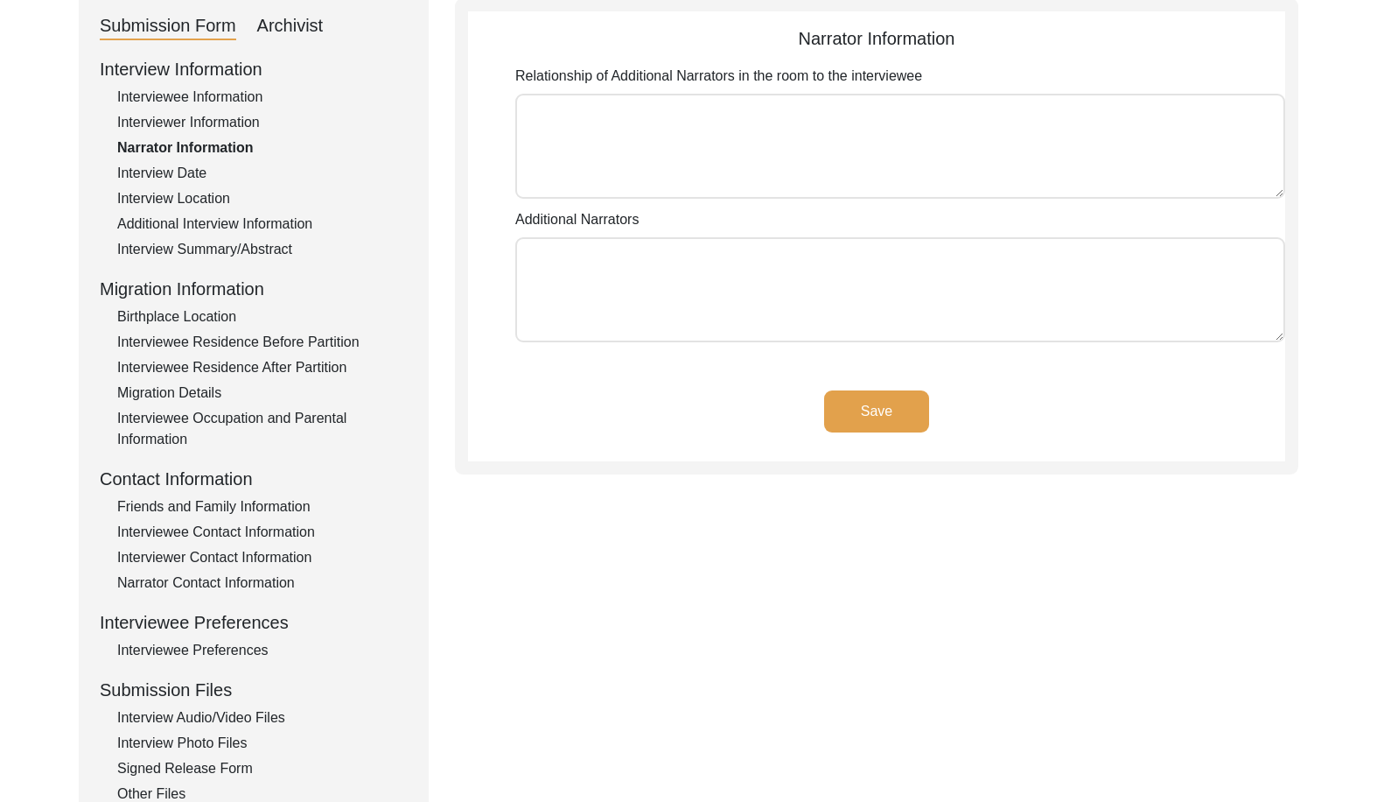
click at [187, 125] on div "Interviewer Information" at bounding box center [262, 122] width 291 height 21
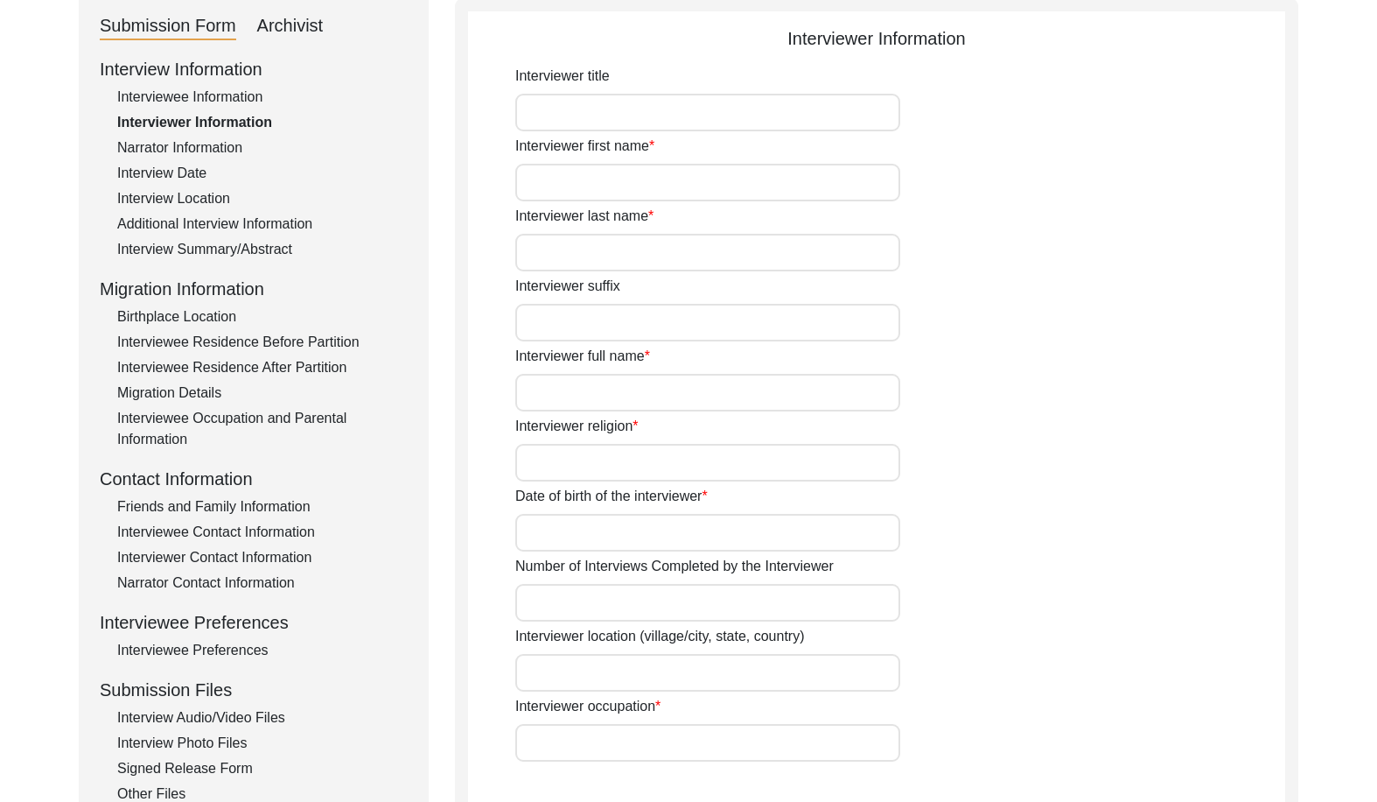
type input "Ms."
type input "[PERSON_NAME]"
type input "Ahuja"
type input "[PERSON_NAME]"
type input "[DEMOGRAPHIC_DATA]"
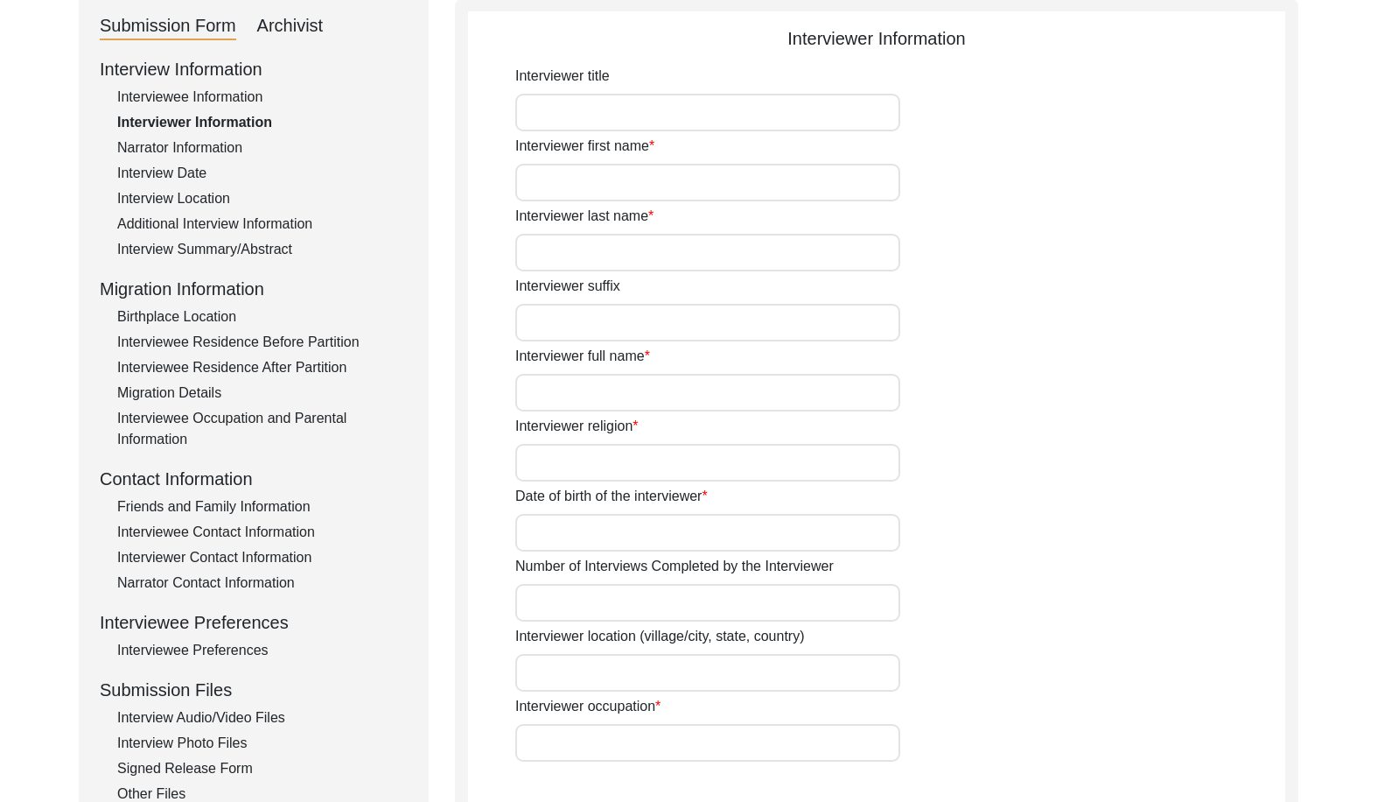
type input "[DATE]"
type input "[US_STATE], [GEOGRAPHIC_DATA]"
type input "Student"
type input "Mr."
type input "[PERSON_NAME]"
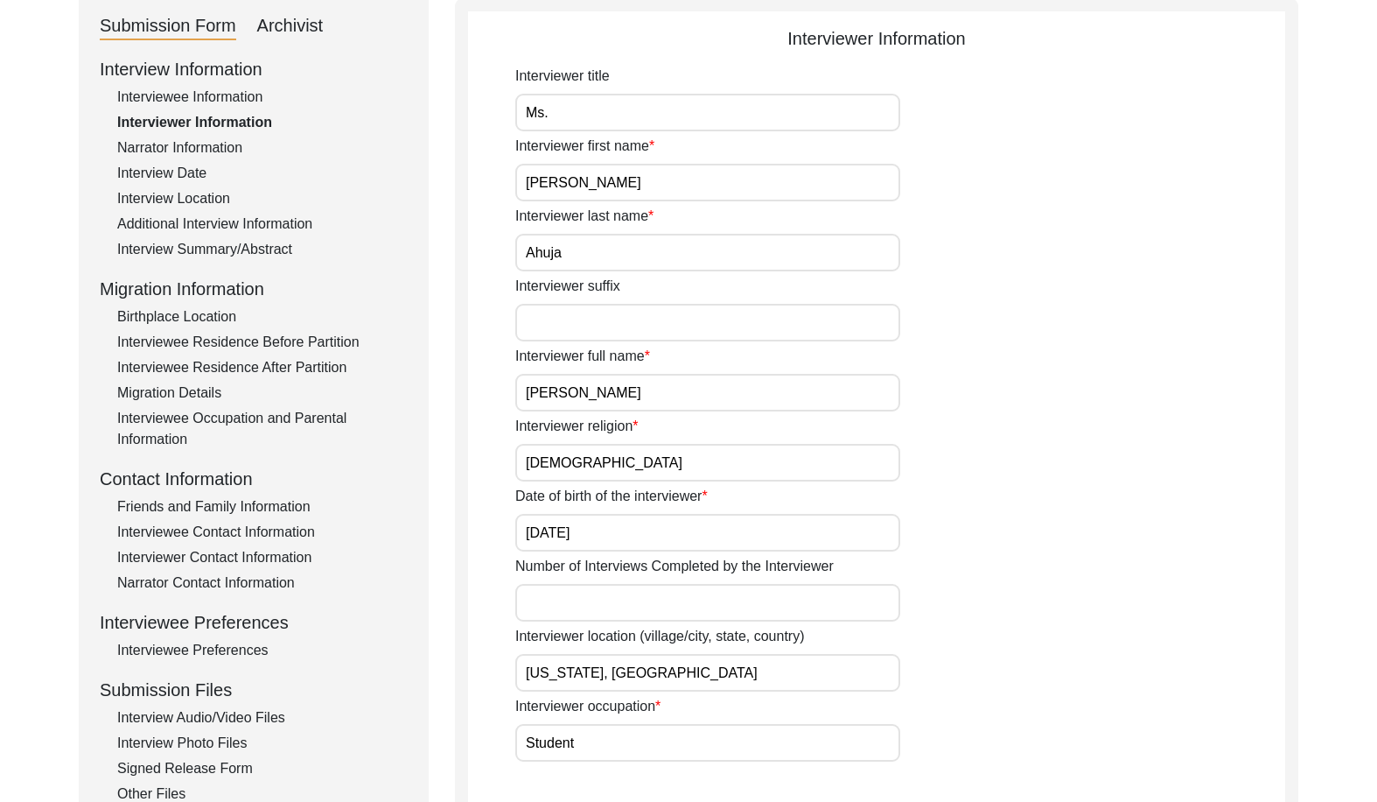
type input "Ahuja"
type input "[PERSON_NAME]"
type textarea "I first learned about the 1947 archive through an online class I took to learn …"
type input "English"
type textarea "The interviewee is my paternal grandfather."
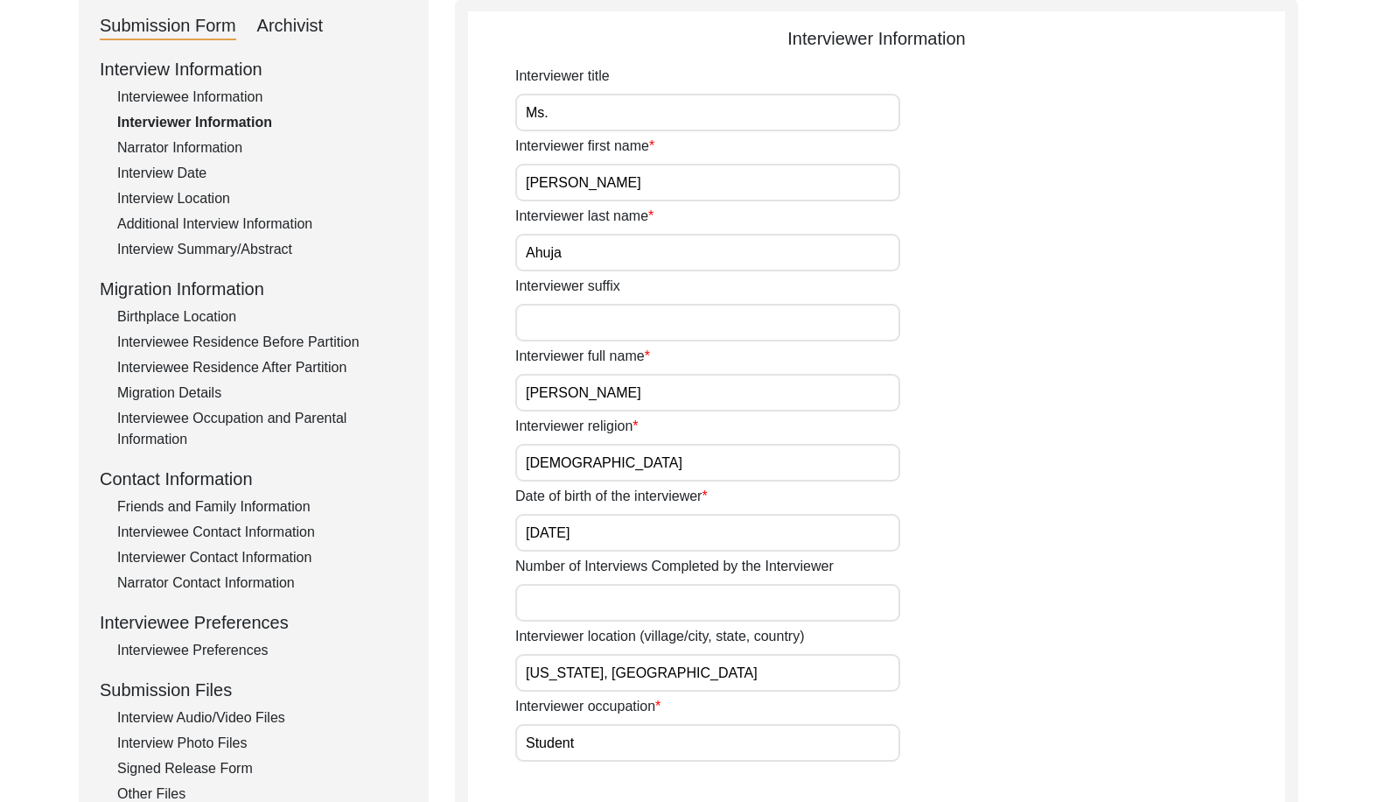
click at [773, 657] on input "[US_STATE], [GEOGRAPHIC_DATA]" at bounding box center [707, 673] width 385 height 38
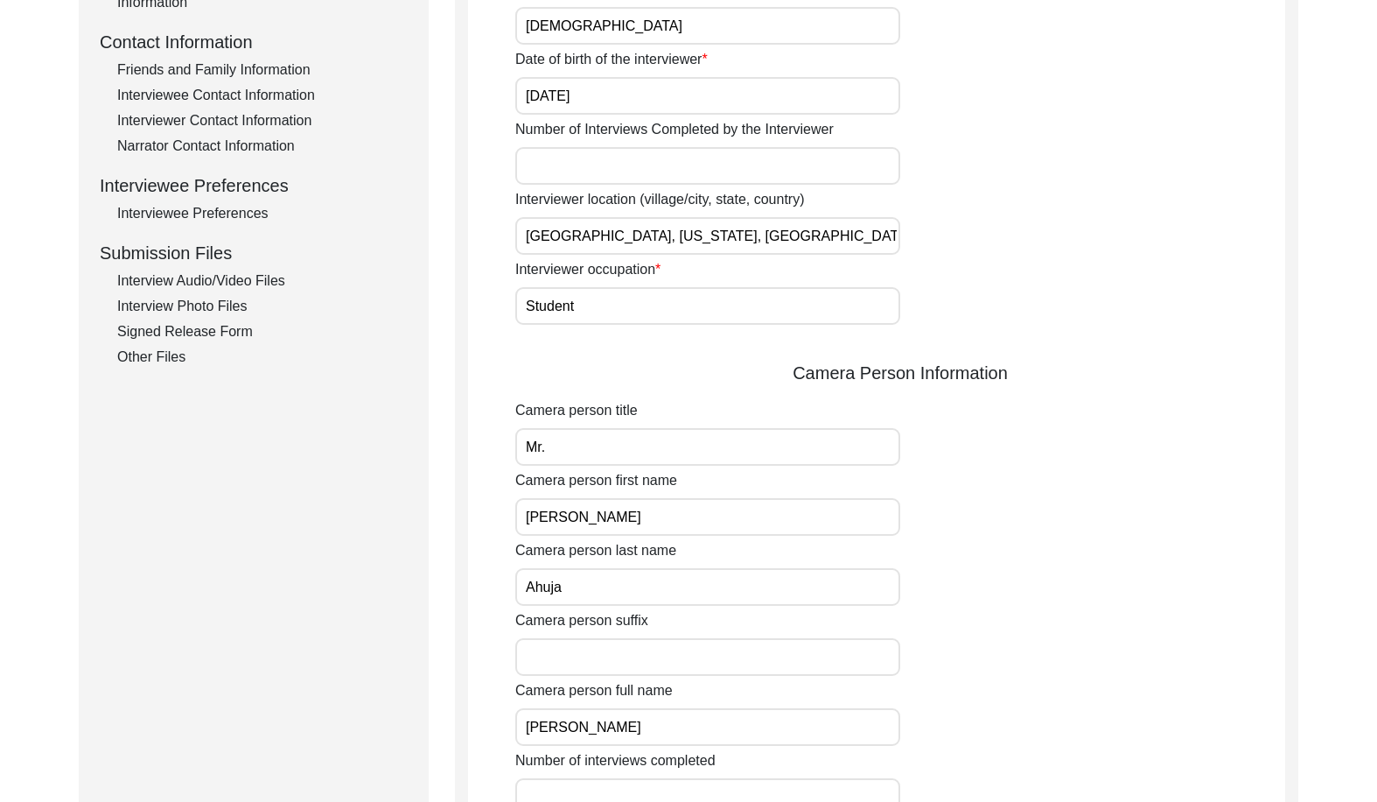
scroll to position [634, 0]
drag, startPoint x: 757, startPoint y: 228, endPoint x: 454, endPoint y: 243, distance: 303.2
click at [446, 237] on div "Submission Form Archivist Interview Information Interviewee Information Intervi…" at bounding box center [689, 499] width 1220 height 1877
type input "[GEOGRAPHIC_DATA], [US_STATE], [GEOGRAPHIC_DATA]"
drag, startPoint x: 585, startPoint y: 299, endPoint x: 476, endPoint y: 357, distance: 122.9
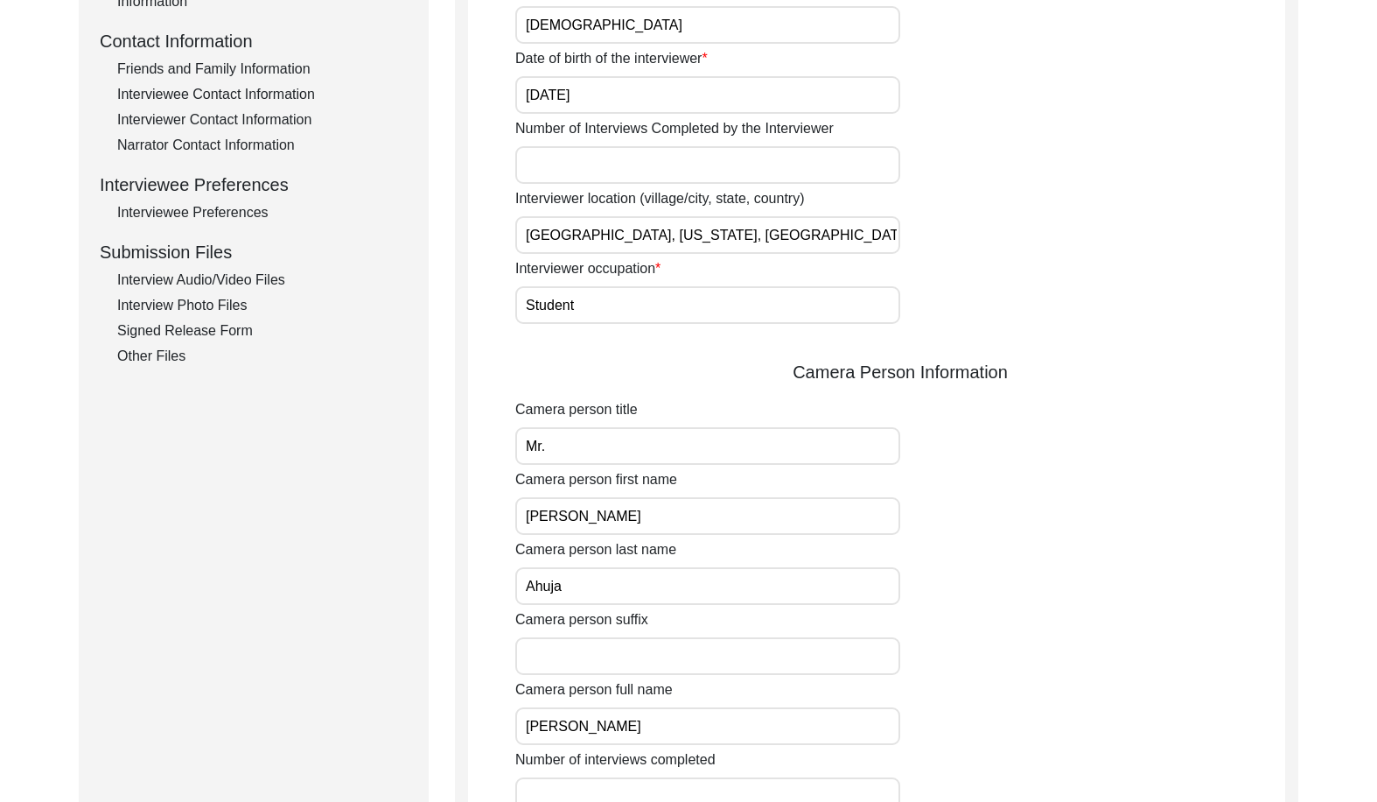
click at [471, 305] on app-interviewer-information "Interviewer Information Interviewer title Ms. Interviewer first name [PERSON_NA…" at bounding box center [876, 506] width 817 height 1837
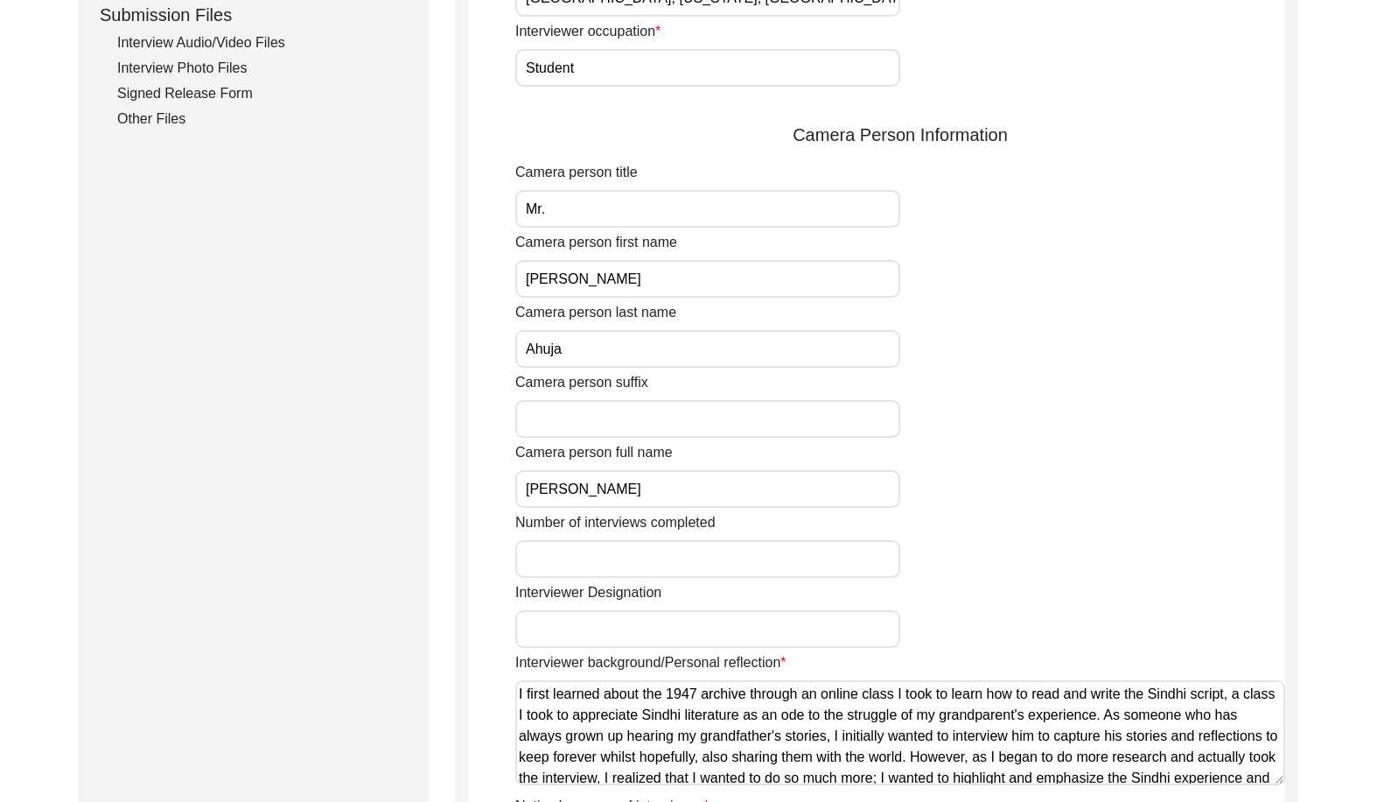
scroll to position [897, 0]
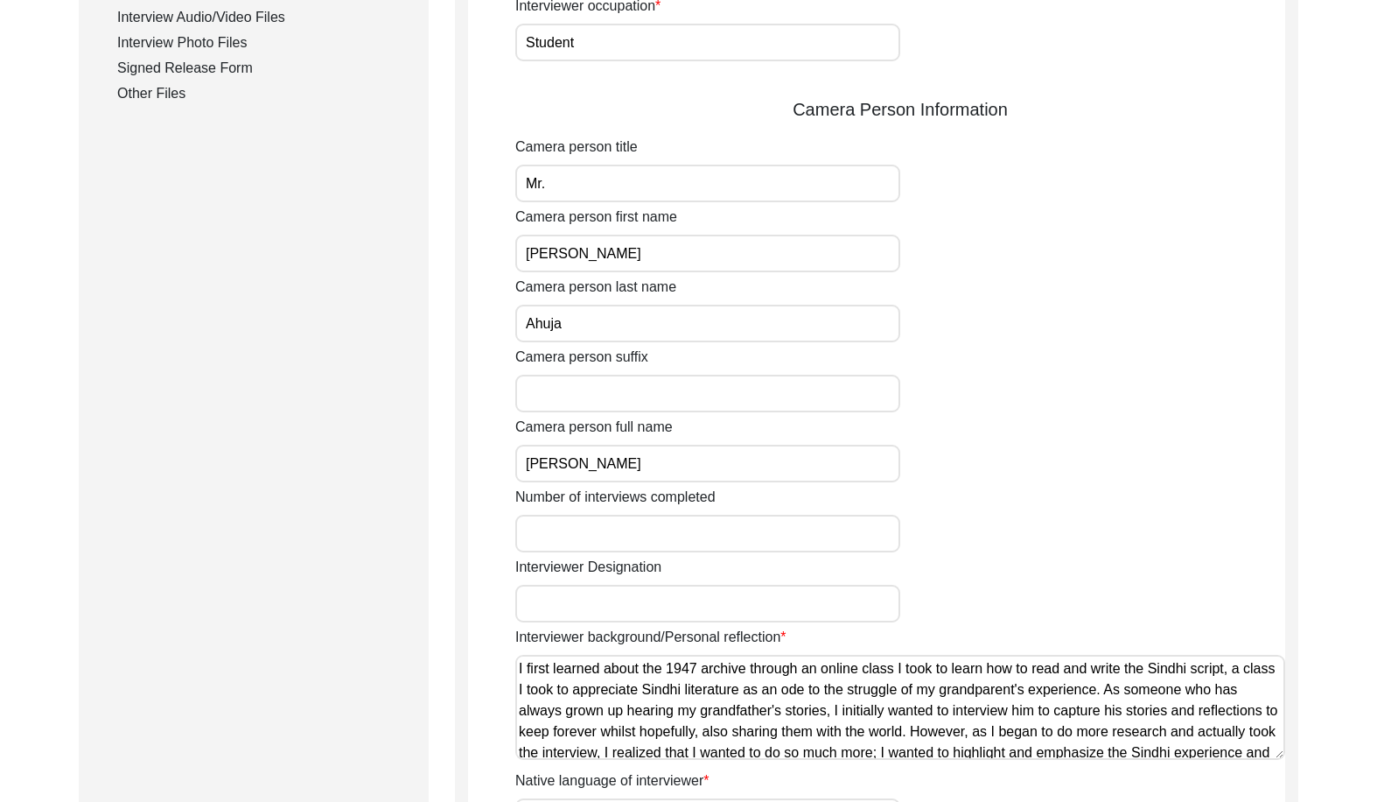
click at [578, 191] on input "Mr." at bounding box center [707, 184] width 385 height 38
click at [595, 256] on input "[PERSON_NAME]" at bounding box center [707, 254] width 385 height 38
click at [587, 313] on input "Ahuja" at bounding box center [707, 324] width 385 height 38
click at [620, 477] on input "[PERSON_NAME]" at bounding box center [707, 464] width 385 height 38
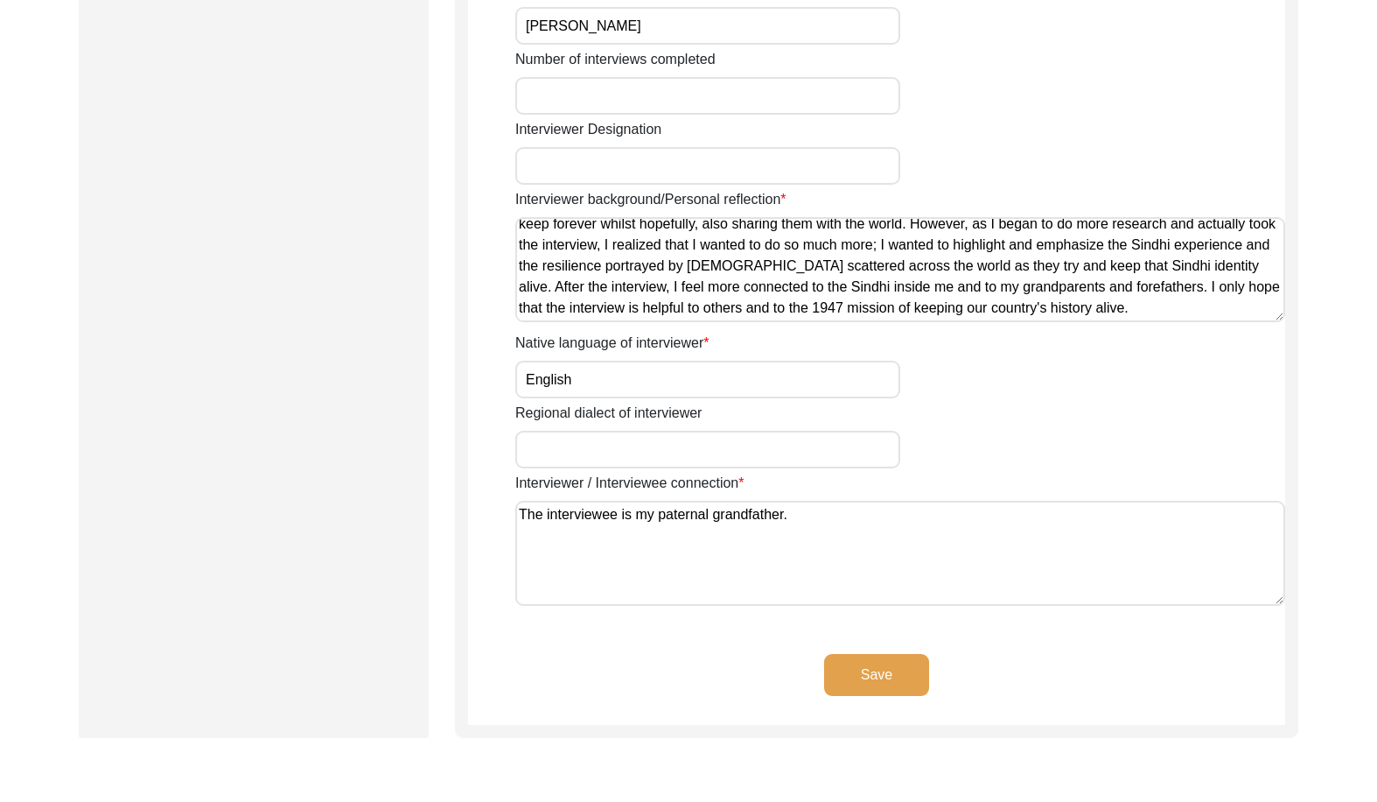
scroll to position [0, 0]
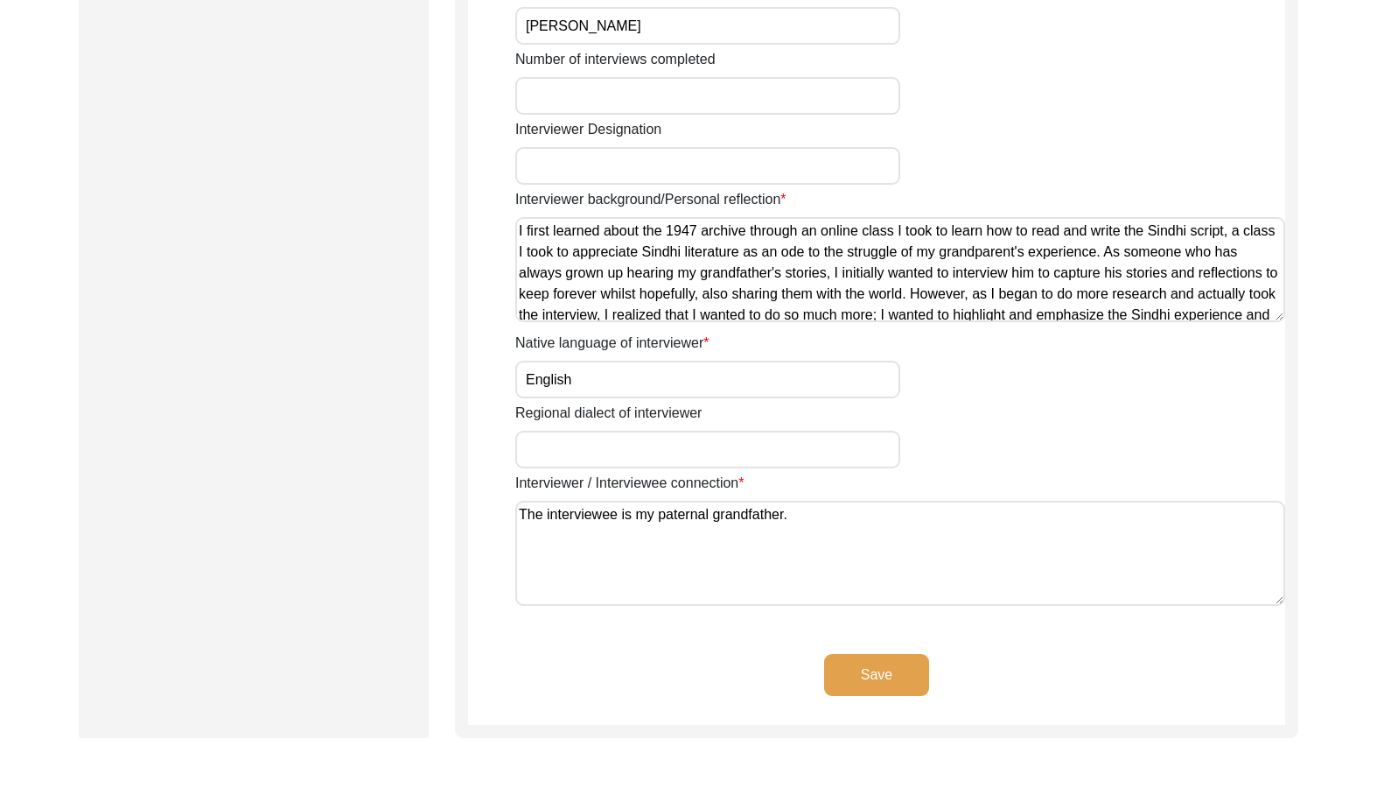
drag, startPoint x: 1202, startPoint y: 308, endPoint x: 414, endPoint y: 190, distance: 797.2
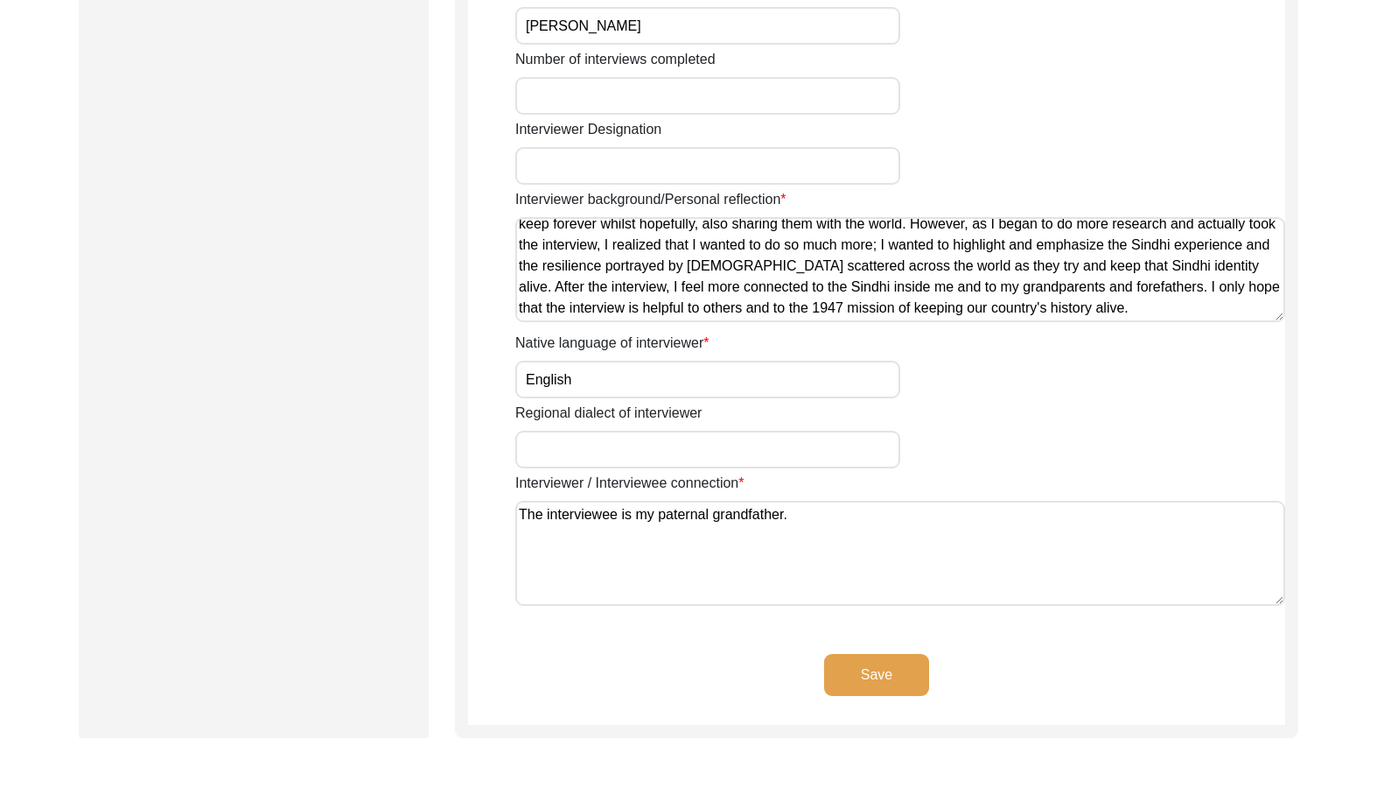
click at [1206, 316] on textarea "I first learned about the 1947 archive through an online class I took to learn …" at bounding box center [900, 269] width 770 height 105
type textarea "I first learned about the 1947 archive through an online class I took to learn …"
drag, startPoint x: 695, startPoint y: 522, endPoint x: 427, endPoint y: 491, distance: 269.5
click at [865, 677] on button "Save" at bounding box center [876, 675] width 105 height 42
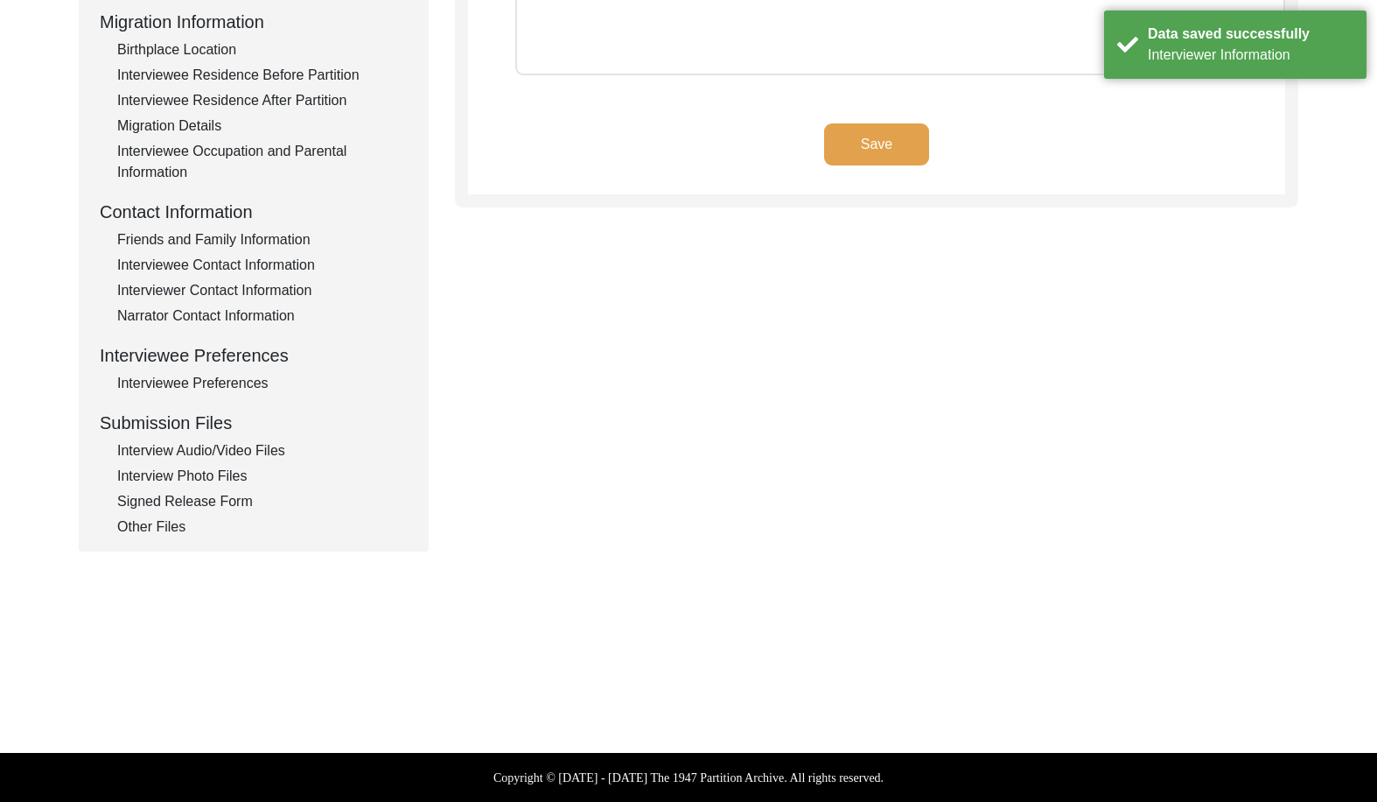
scroll to position [26, 0]
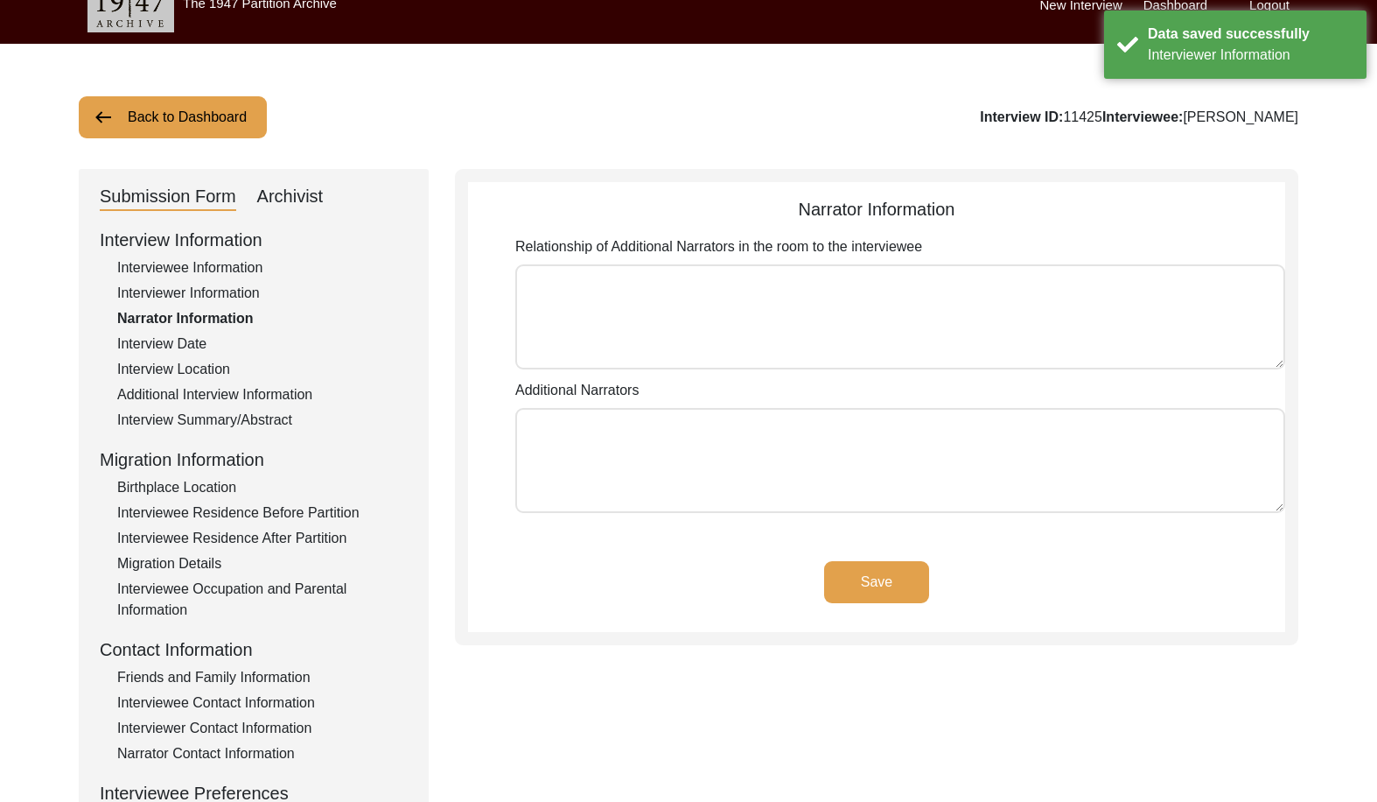
click at [188, 353] on div "Interview Date" at bounding box center [262, 343] width 291 height 21
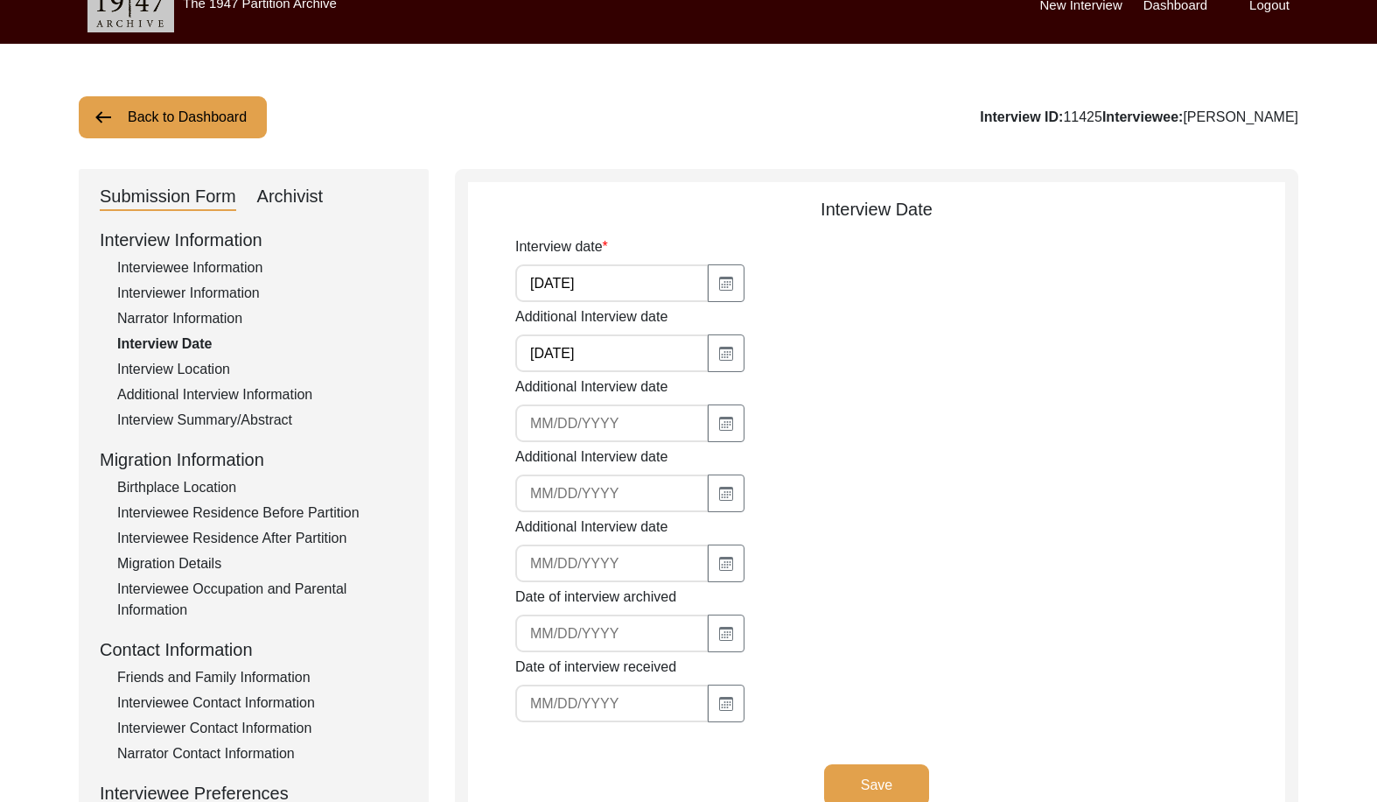
click at [1011, 627] on div "Date of interview archived" at bounding box center [900, 619] width 770 height 66
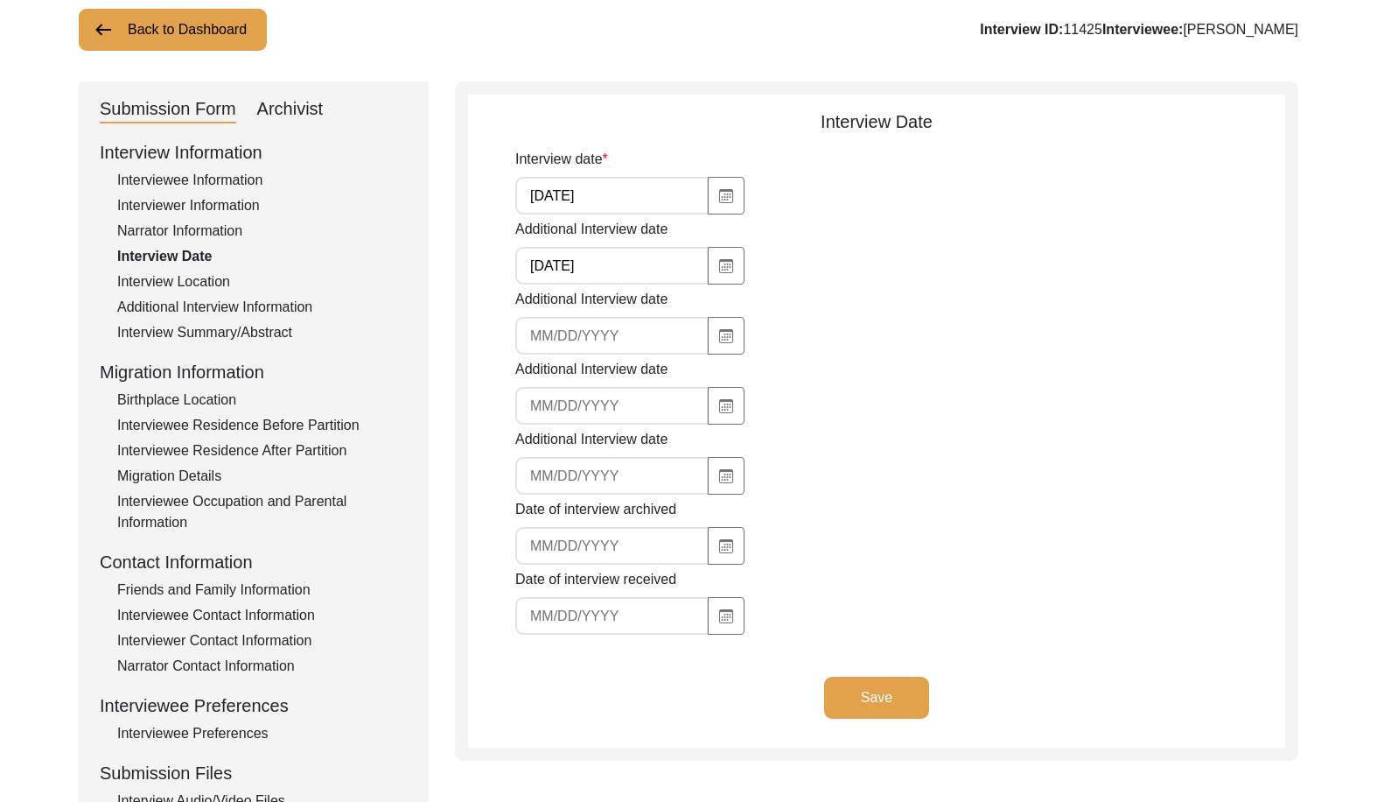
click at [186, 280] on div "Interview Location" at bounding box center [262, 281] width 291 height 21
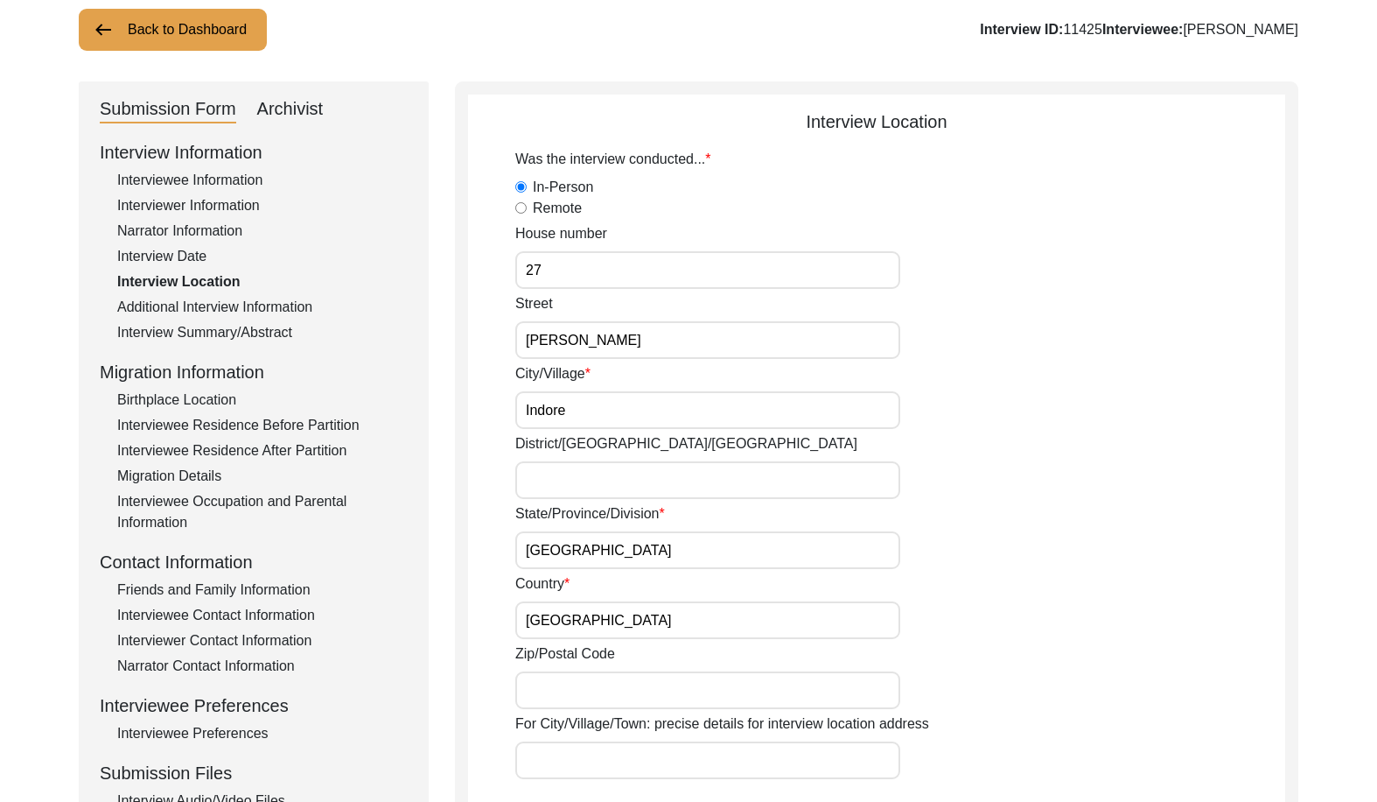
click at [619, 312] on div "Street Ravi Nagar" at bounding box center [900, 326] width 770 height 66
click at [620, 329] on input "[PERSON_NAME]" at bounding box center [707, 340] width 385 height 38
click at [646, 396] on input "Indore" at bounding box center [707, 410] width 385 height 38
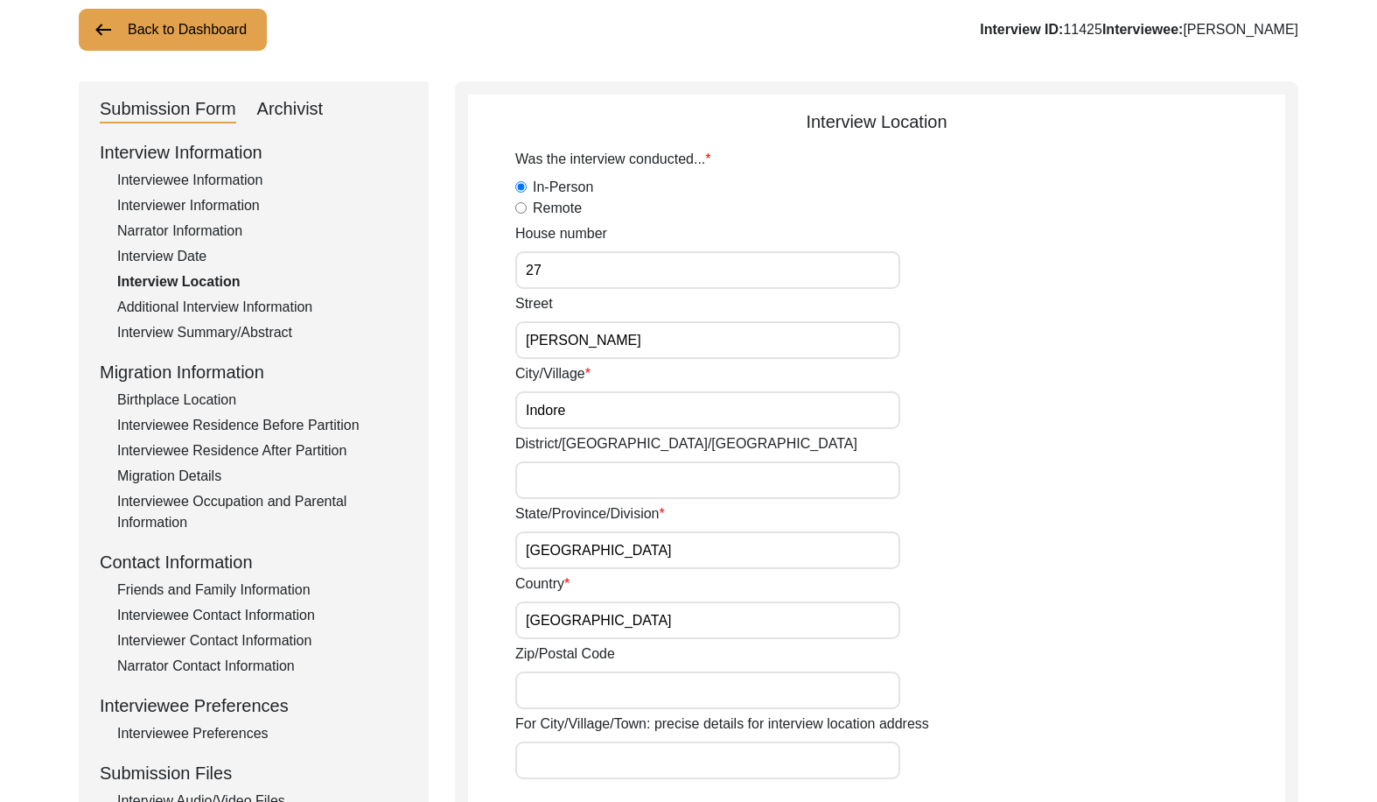
click at [646, 396] on input "Indore" at bounding box center [707, 410] width 385 height 38
click at [1375, 657] on div "Back to Dashboard Interview ID: 11425 Interviewee: [PERSON_NAME] Submission For…" at bounding box center [688, 693] width 1377 height 1475
click at [649, 554] on input "[GEOGRAPHIC_DATA]" at bounding box center [707, 550] width 385 height 38
click at [654, 606] on input "[GEOGRAPHIC_DATA]" at bounding box center [707, 620] width 385 height 38
click at [605, 414] on input "Indore" at bounding box center [707, 410] width 385 height 38
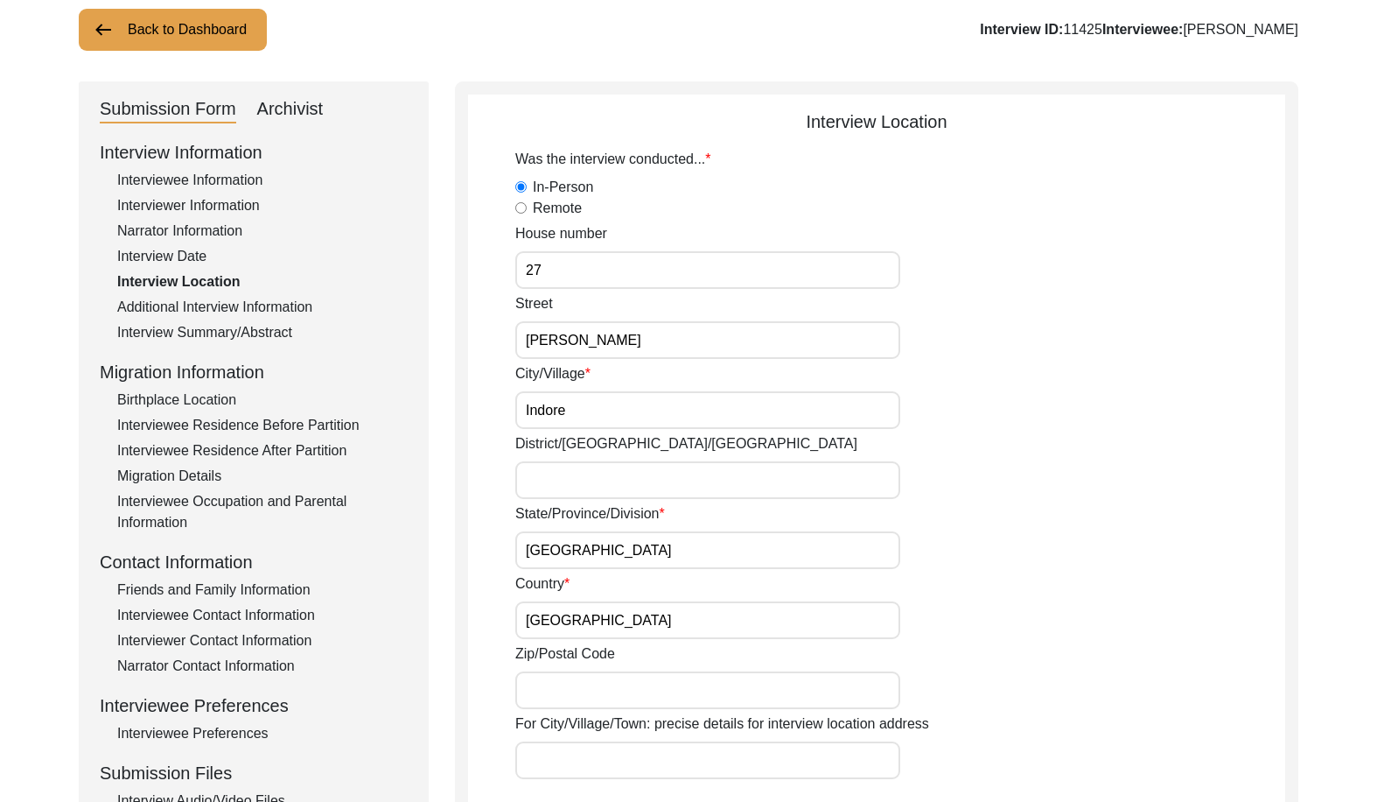
click at [608, 353] on input "[PERSON_NAME]" at bounding box center [707, 340] width 385 height 38
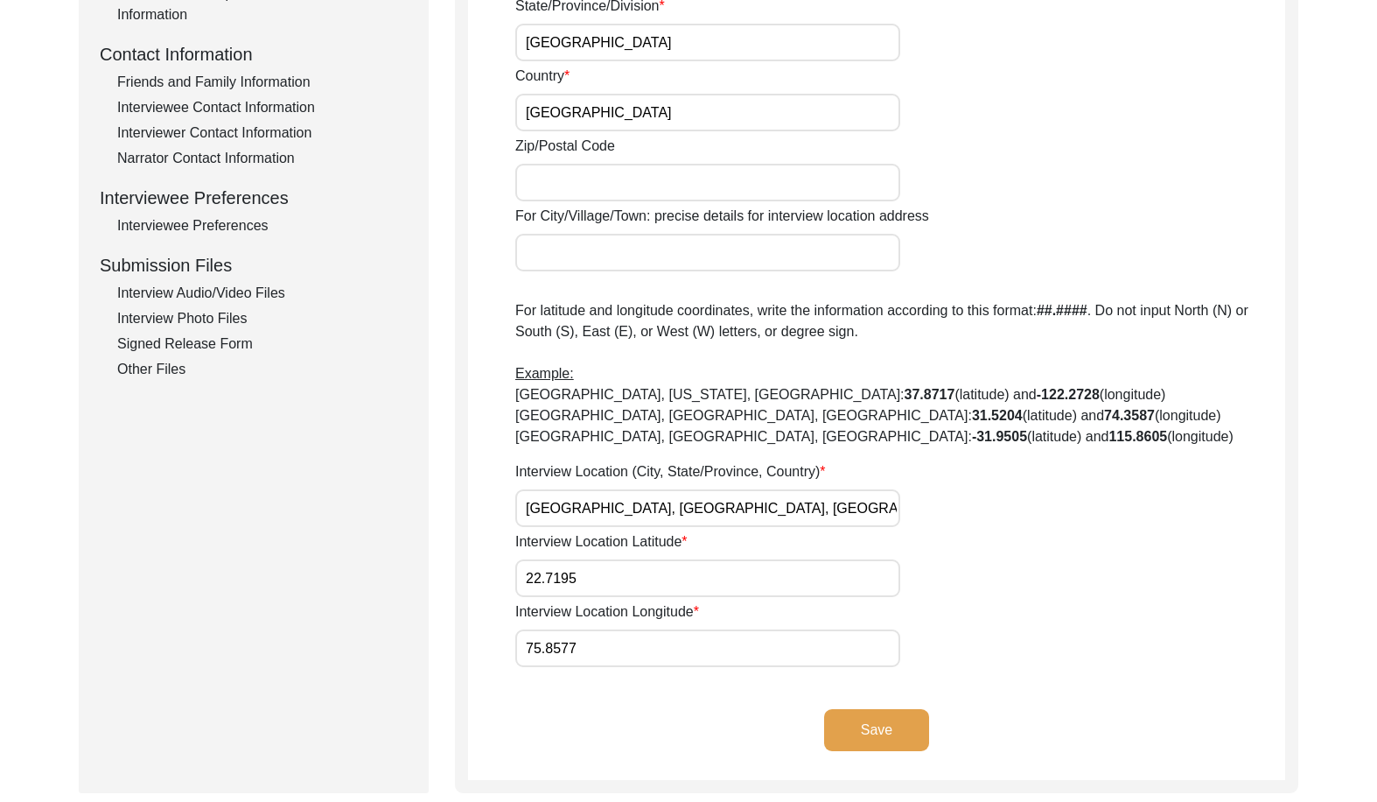
scroll to position [639, 0]
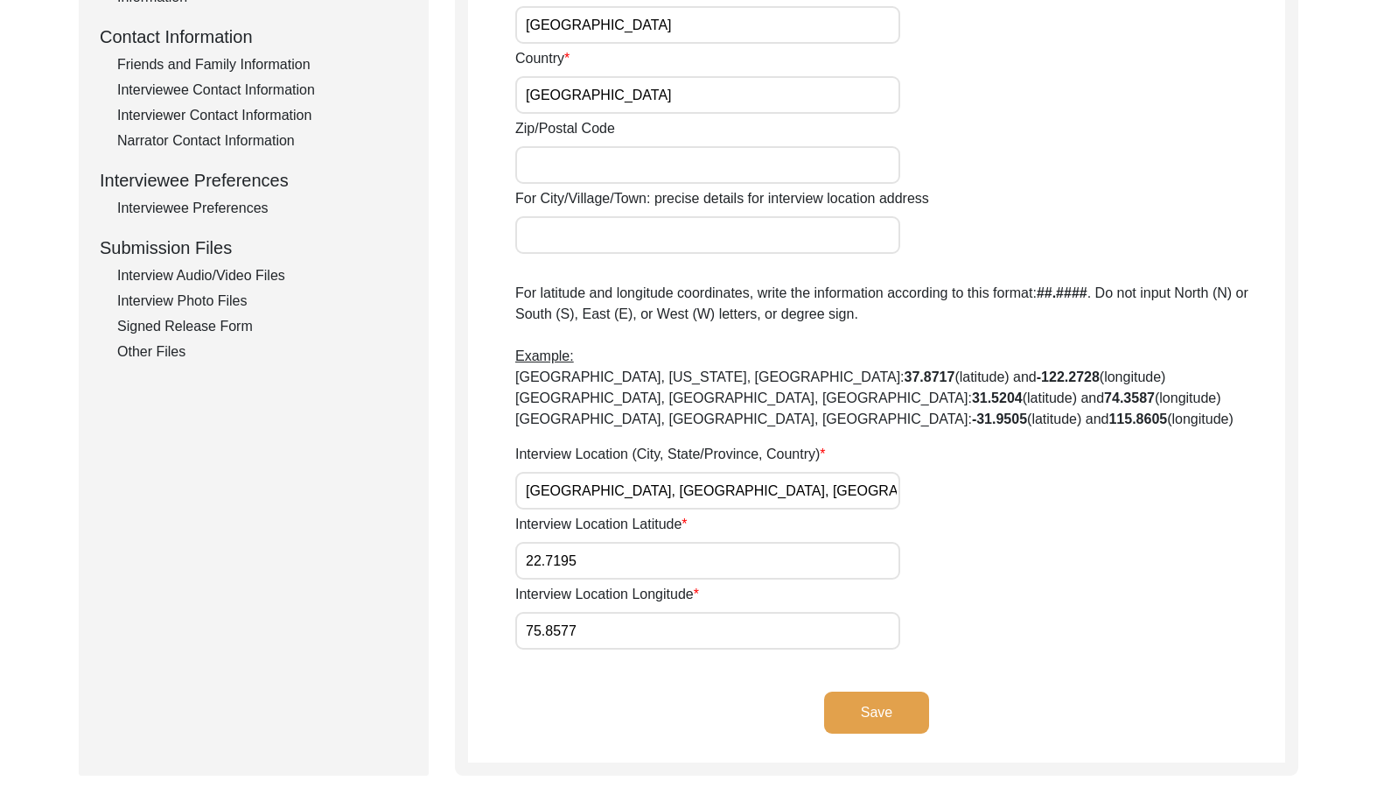
drag, startPoint x: 755, startPoint y: 494, endPoint x: 466, endPoint y: 491, distance: 288.8
click at [466, 491] on div "Interview Location Was the interview conducted... In-Person Remote House number…" at bounding box center [877, 165] width 844 height 1219
drag, startPoint x: 612, startPoint y: 571, endPoint x: 530, endPoint y: 568, distance: 81.5
click at [528, 564] on input "22.7195" at bounding box center [707, 561] width 385 height 38
click at [612, 622] on input "75.8577" at bounding box center [707, 631] width 385 height 38
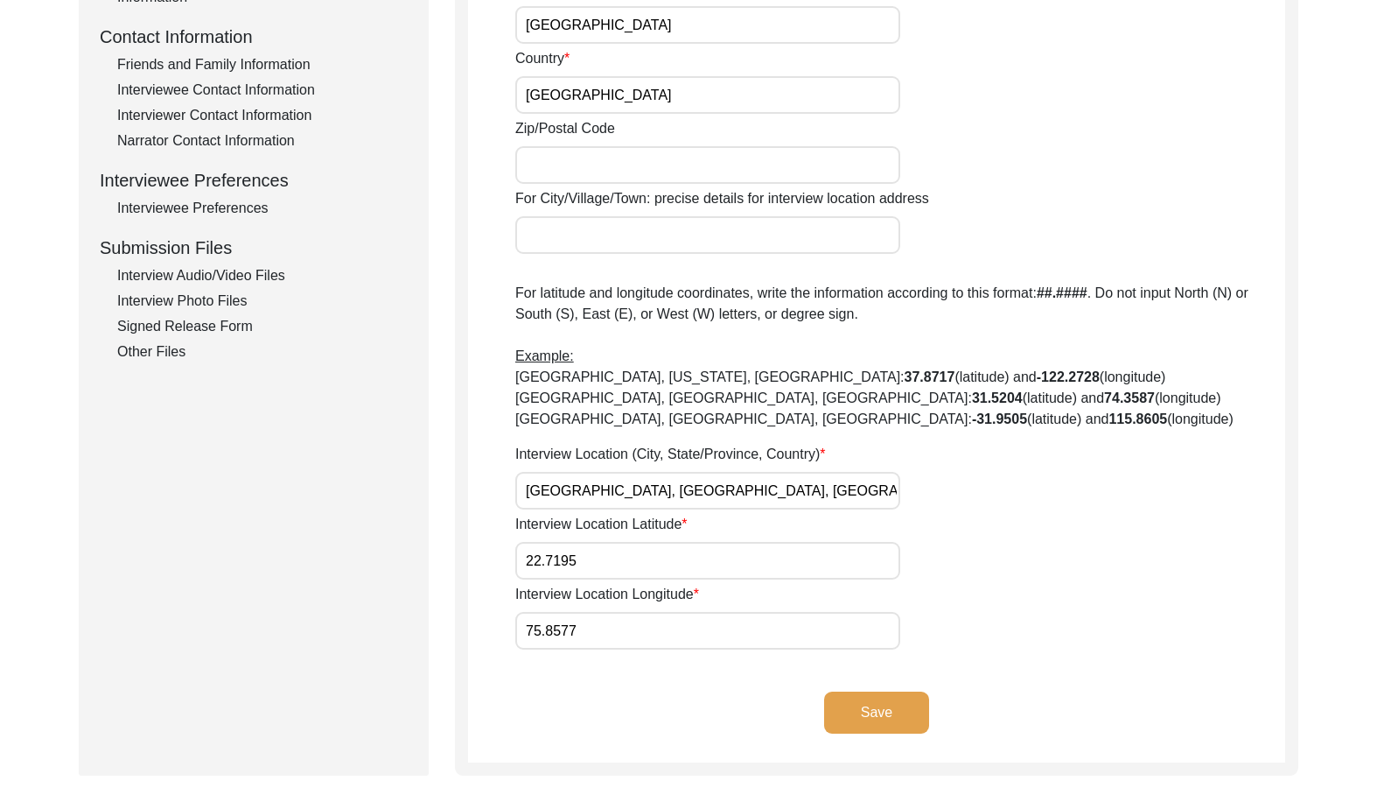
click at [602, 676] on app-interview-location "Interview Location Was the interview conducted... In-Person Remote House number…" at bounding box center [876, 172] width 817 height 1179
click at [781, 673] on app-interview-location "Interview Location Was the interview conducted... In-Person Remote House number…" at bounding box center [876, 172] width 817 height 1179
click at [733, 659] on app-interview-location "Interview Location Was the interview conducted... In-Person Remote House number…" at bounding box center [876, 172] width 817 height 1179
click at [847, 722] on button "Save" at bounding box center [876, 712] width 105 height 42
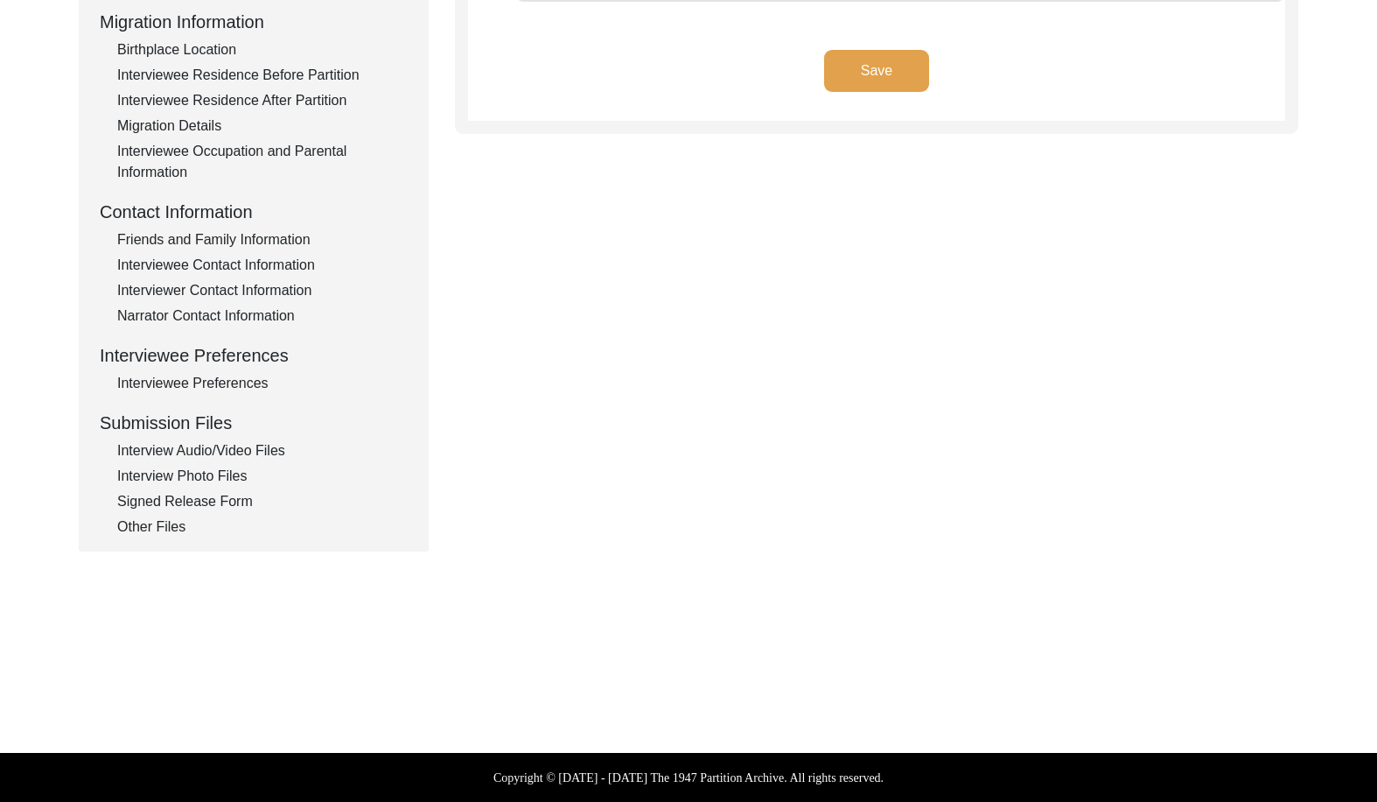
type input "Hindi, English, Sindhi"
type textarea "The interviewer (me) was speaking in Hindi for the ease of the interviewee; how…"
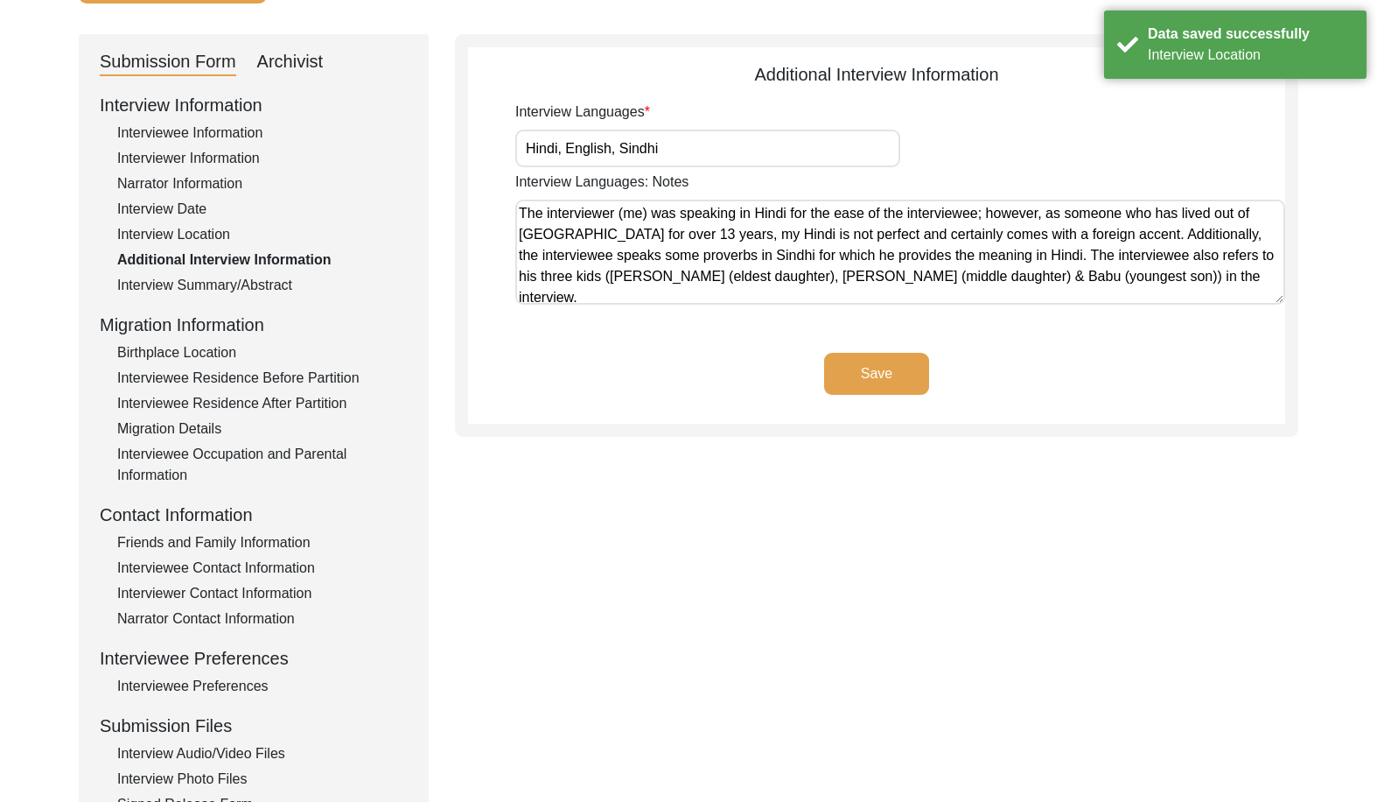
scroll to position [0, 0]
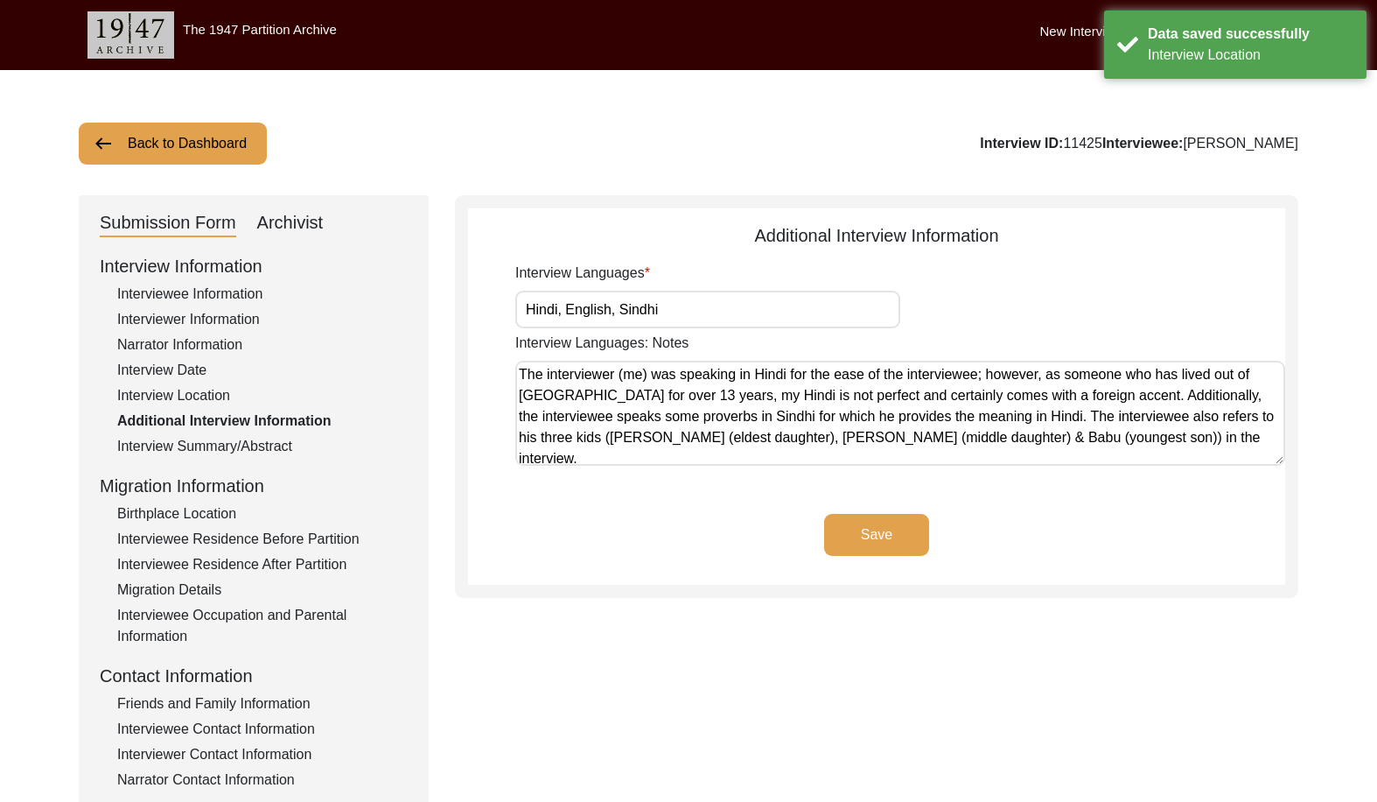
drag, startPoint x: 699, startPoint y: 305, endPoint x: 446, endPoint y: 308, distance: 252.9
click at [446, 308] on div "Submission Form Archivist Interview Information Interviewee Information Intervi…" at bounding box center [689, 605] width 1220 height 820
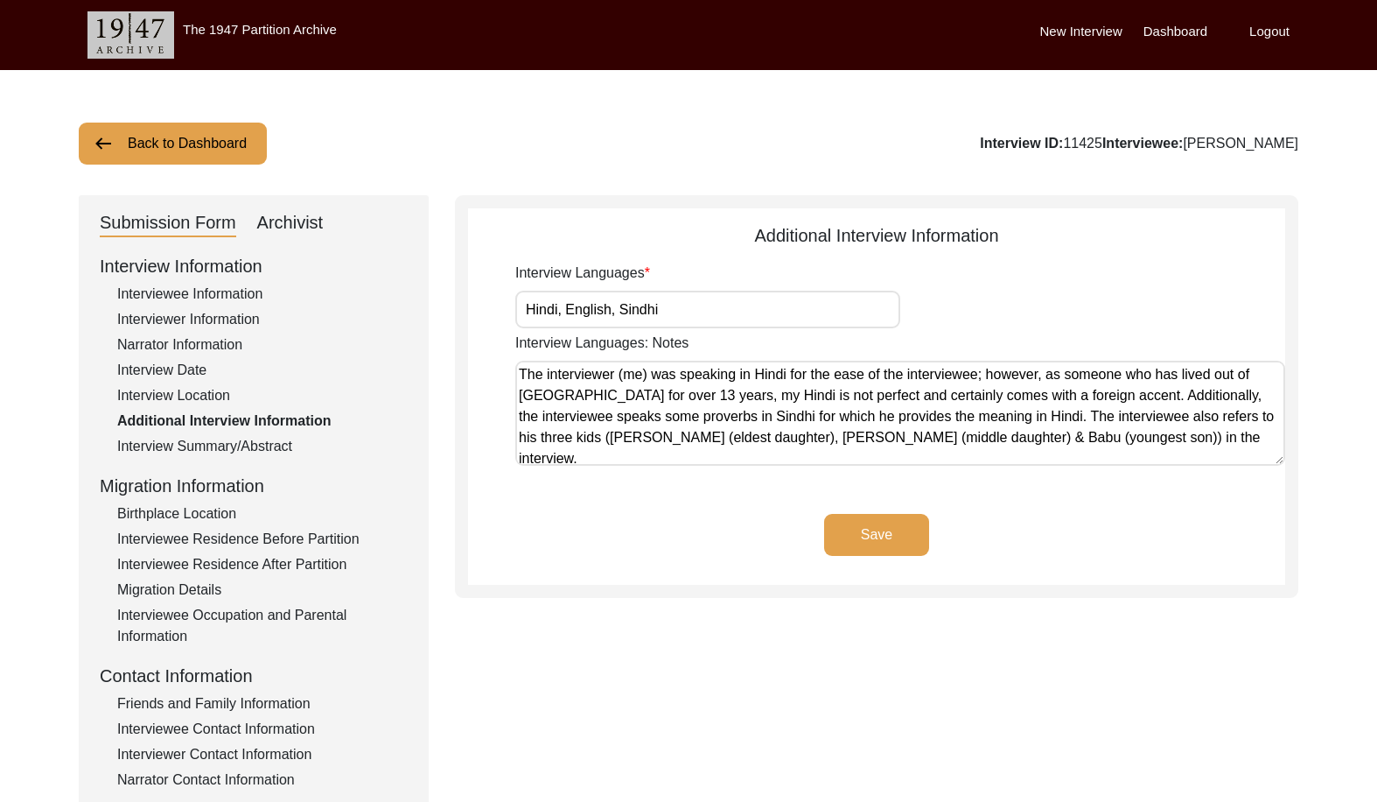
drag, startPoint x: 1095, startPoint y: 445, endPoint x: 507, endPoint y: 372, distance: 592.6
click at [507, 372] on app-additional-information "Additional Interview Information Interview Languages Hindi, English, Sindhi Int…" at bounding box center [876, 403] width 817 height 362
click at [505, 473] on app-additional-information "Additional Interview Information Interview Languages Hindi, English, Sindhi Int…" at bounding box center [876, 403] width 817 height 362
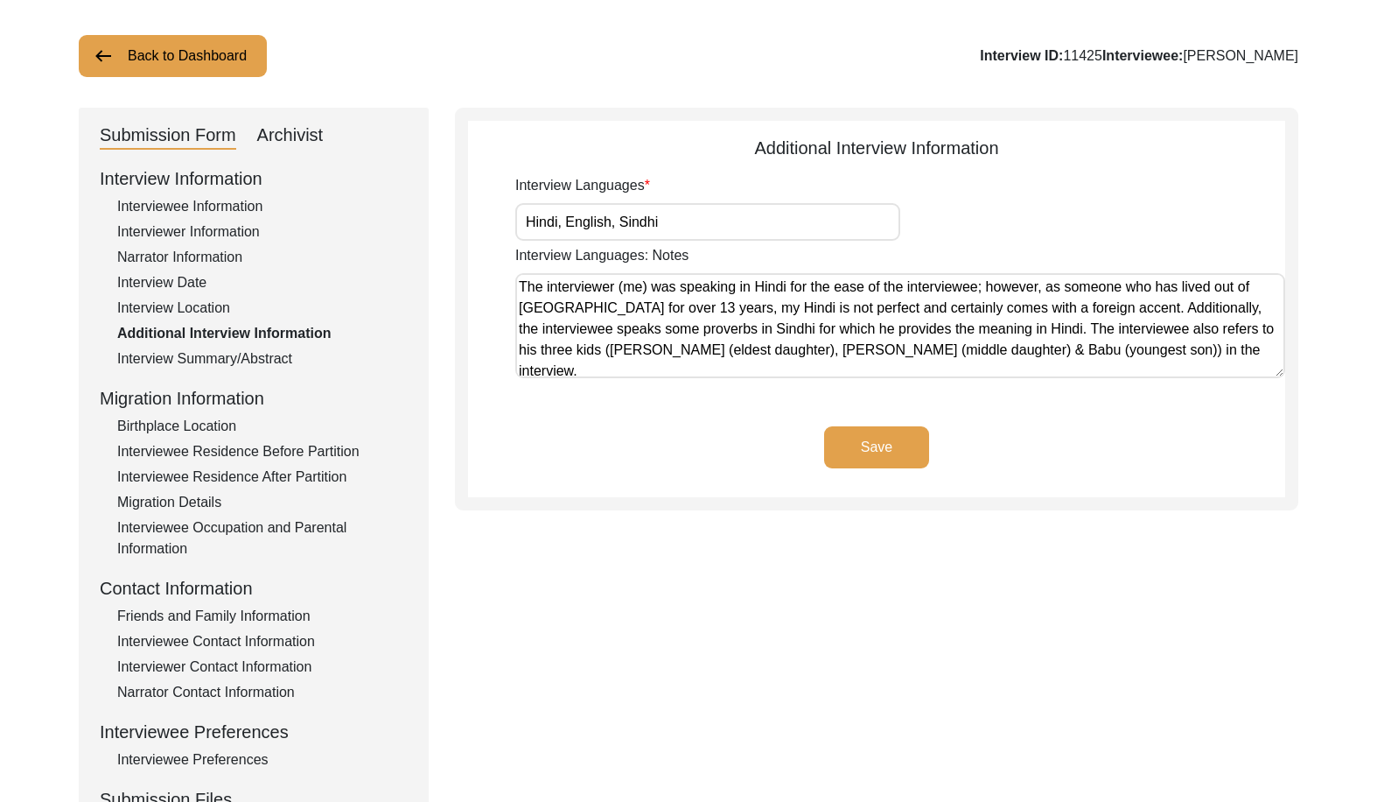
click at [236, 354] on div "Interview Summary/Abstract" at bounding box center [262, 358] width 291 height 21
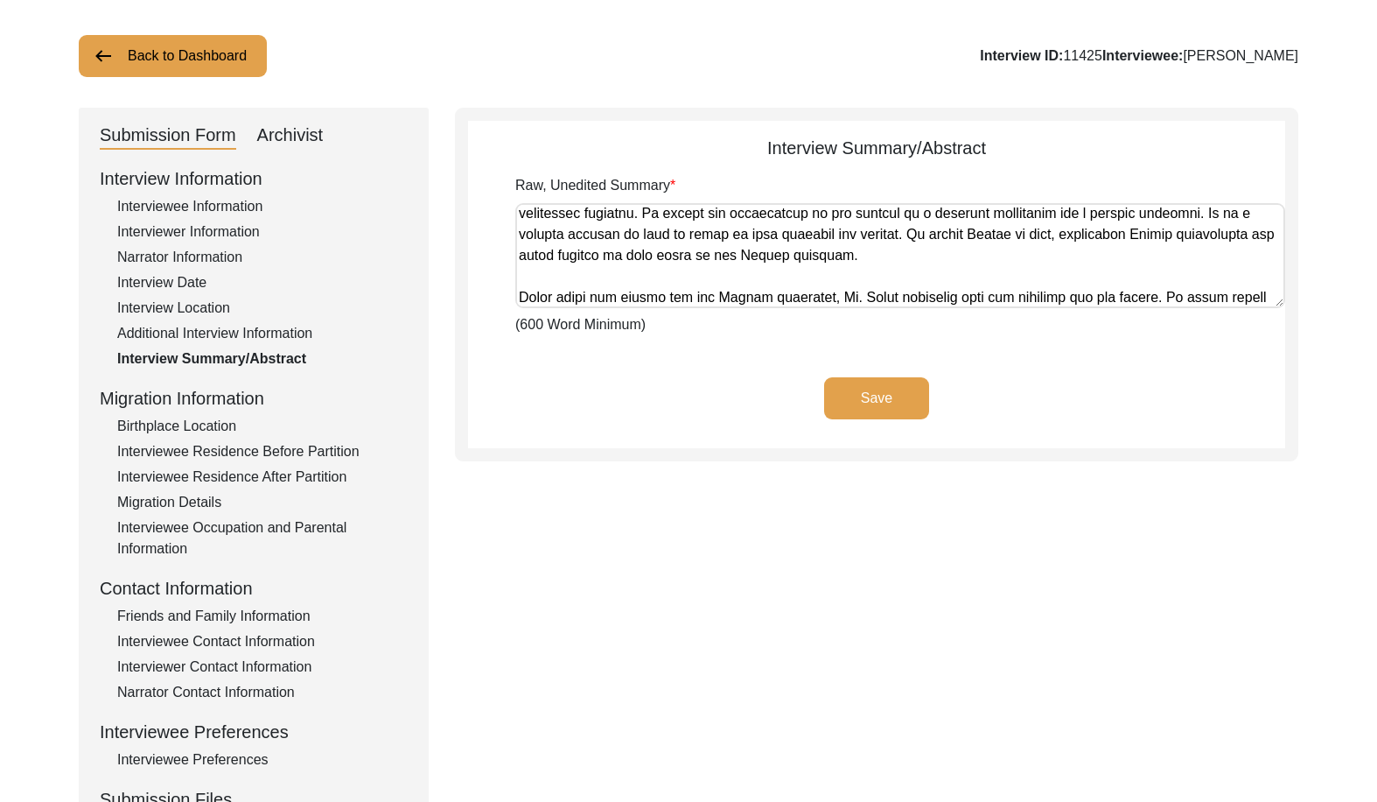
scroll to position [742, 0]
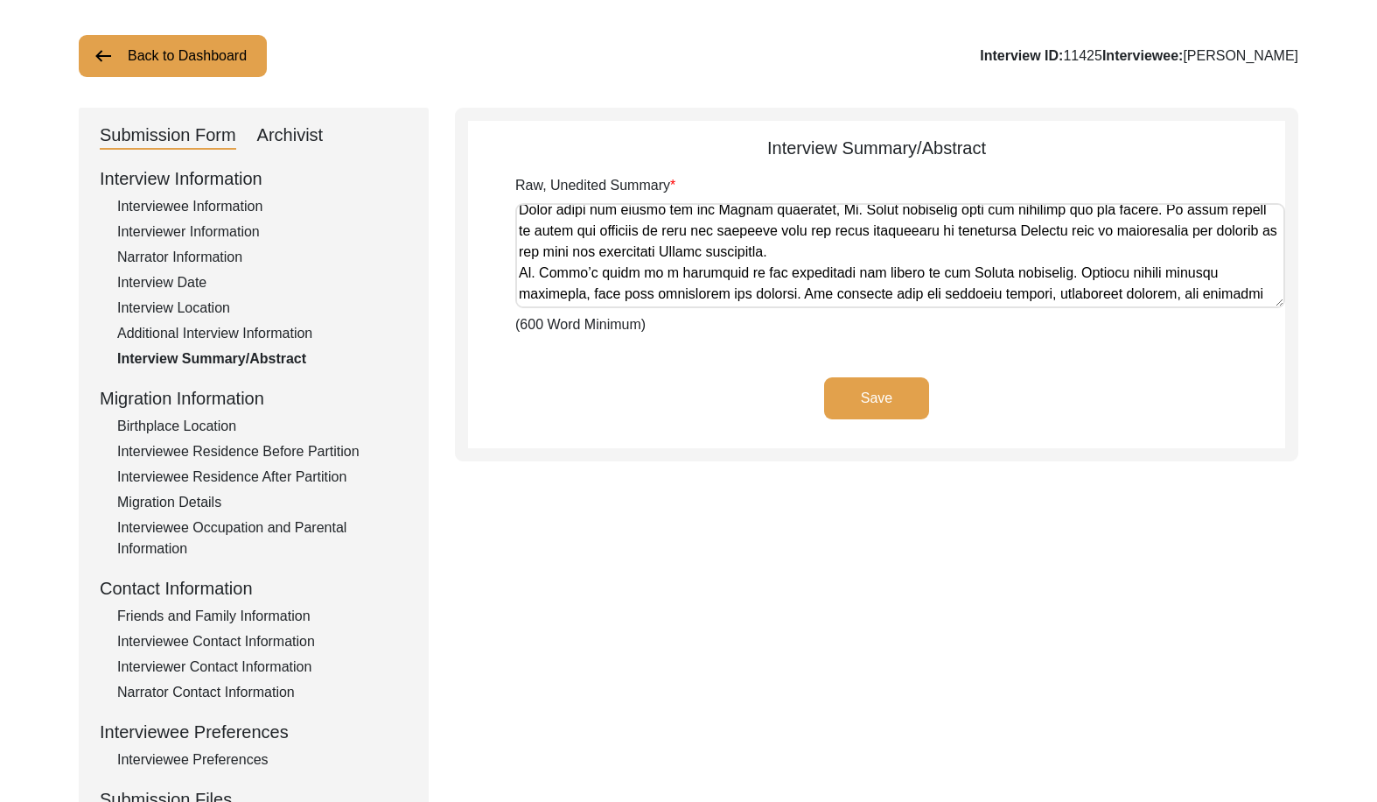
click at [243, 420] on div "Birthplace Location" at bounding box center [262, 426] width 291 height 21
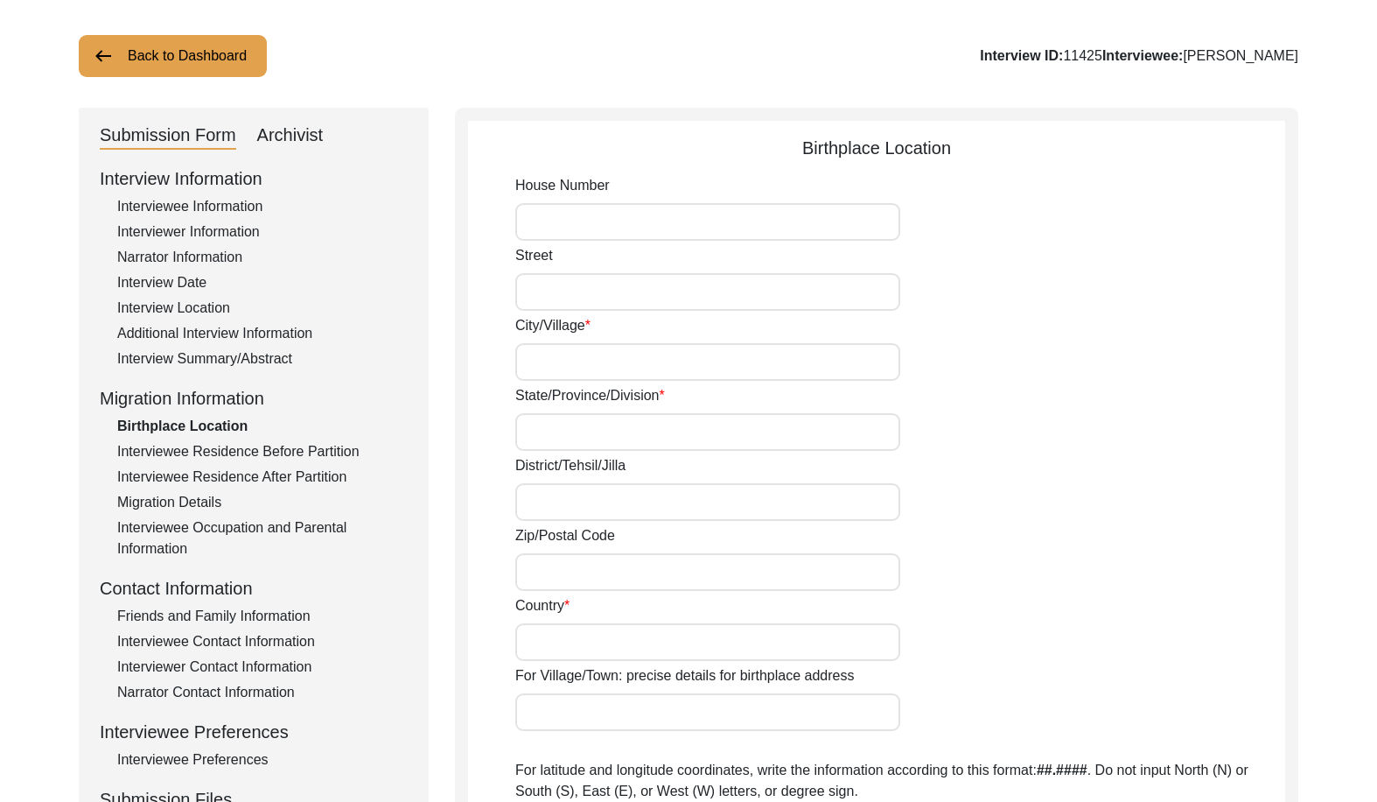
type input "Larkana"
type input "Sindh"
type input "[GEOGRAPHIC_DATA]"
type input "Larkana, [GEOGRAPHIC_DATA], [GEOGRAPHIC_DATA]"
type input "27.5570"
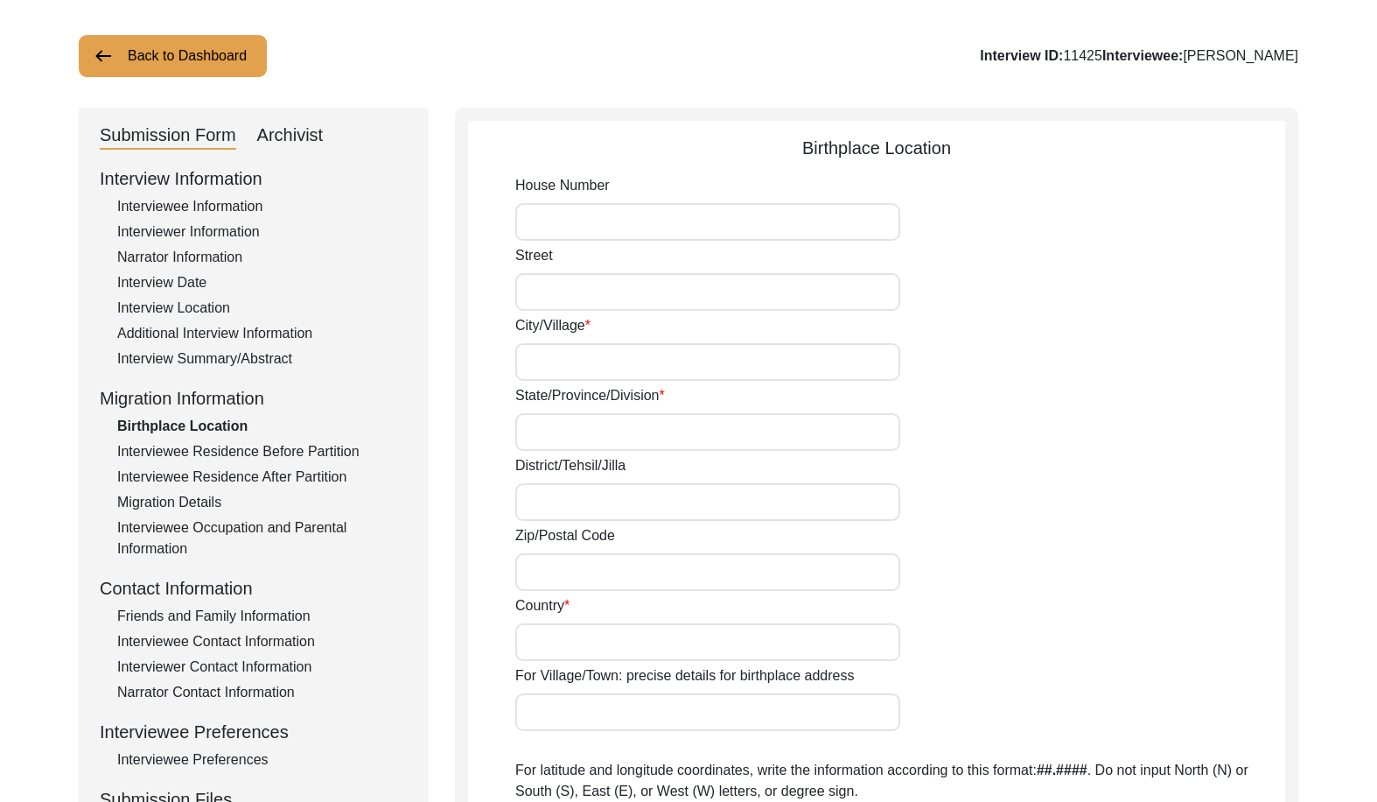
type input "68.2028"
click at [613, 363] on input "Larkana" at bounding box center [707, 362] width 385 height 38
click at [589, 438] on input "Sindh" at bounding box center [707, 432] width 385 height 38
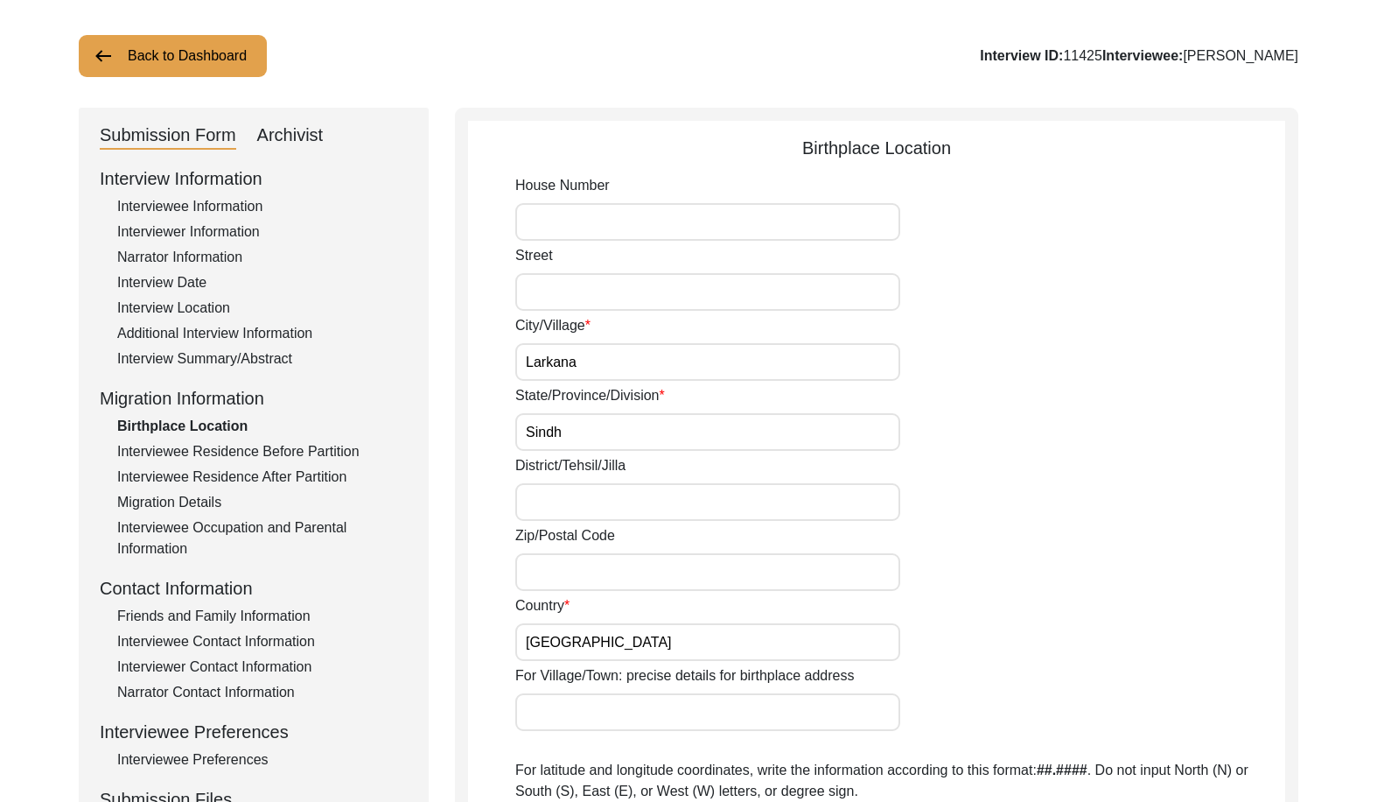
click at [648, 634] on input "[GEOGRAPHIC_DATA]" at bounding box center [707, 642] width 385 height 38
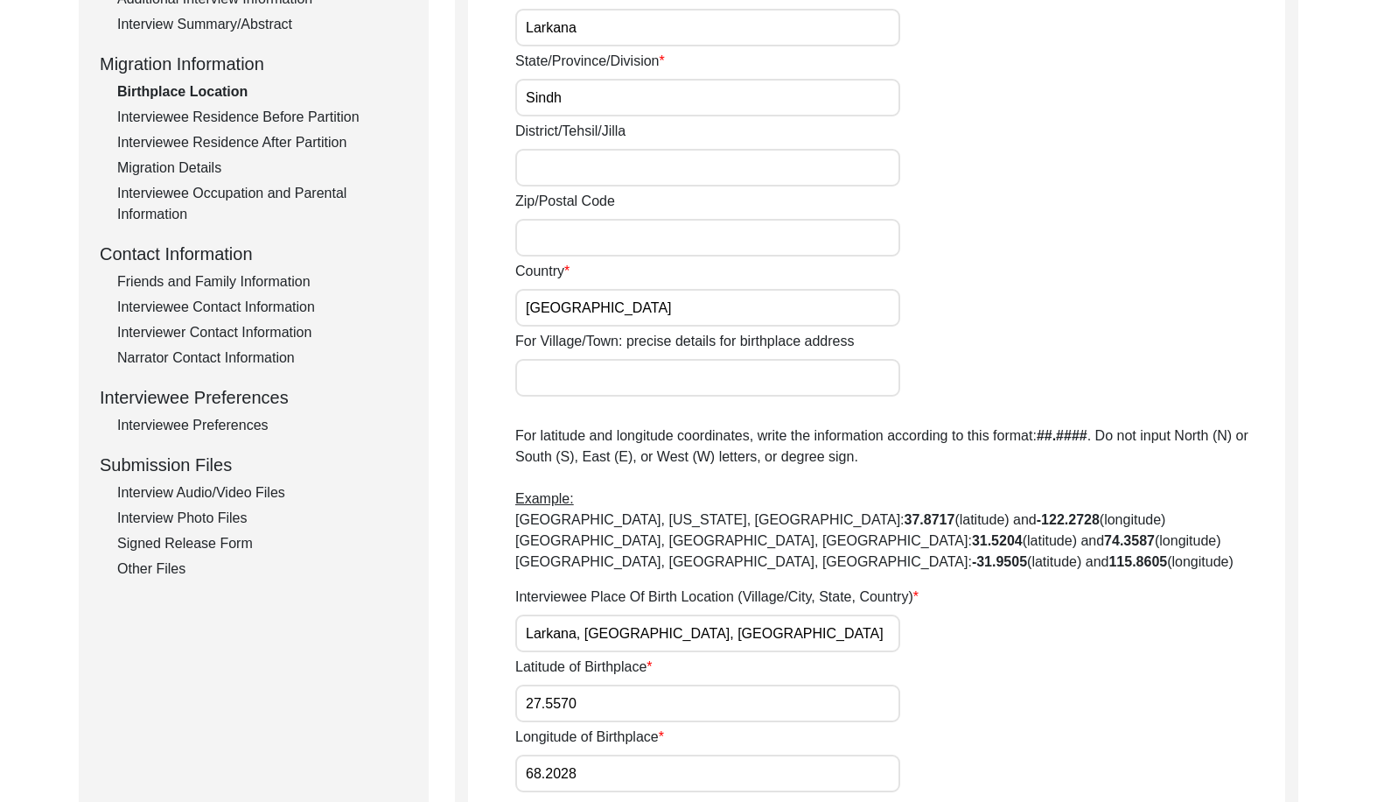
scroll to position [525, 0]
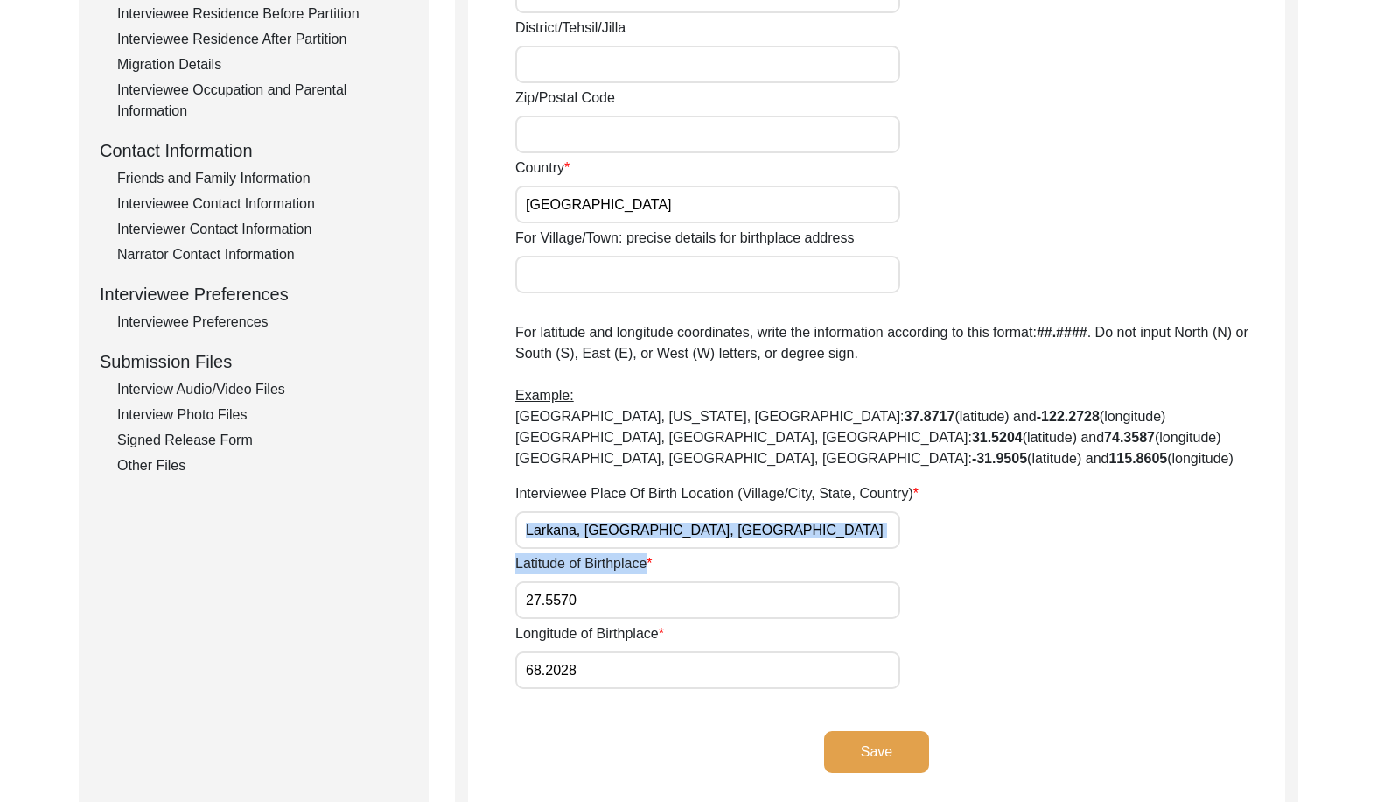
drag, startPoint x: 683, startPoint y: 557, endPoint x: 538, endPoint y: 536, distance: 146.8
click at [538, 536] on div "House [GEOGRAPHIC_DATA]/[GEOGRAPHIC_DATA] State/Province/Division [GEOGRAPHIC_D…" at bounding box center [900, 212] width 770 height 951
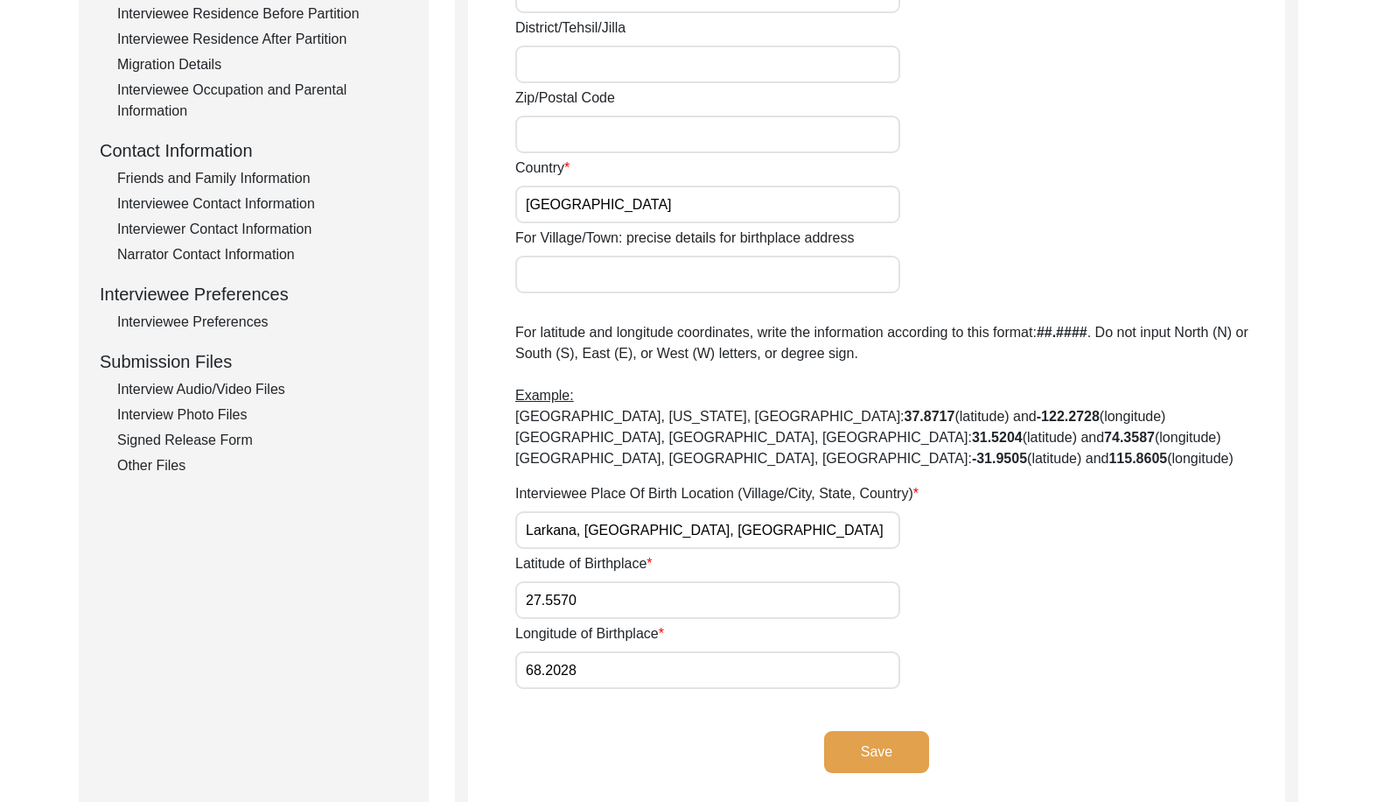
drag, startPoint x: 741, startPoint y: 522, endPoint x: 521, endPoint y: 533, distance: 220.8
click at [448, 523] on div "Submission Form Archivist Interview Information Interviewee Information Intervi…" at bounding box center [689, 242] width 1220 height 1145
click at [705, 759] on div "Save" at bounding box center [876, 766] width 817 height 71
click at [876, 768] on button "Save" at bounding box center [876, 752] width 105 height 42
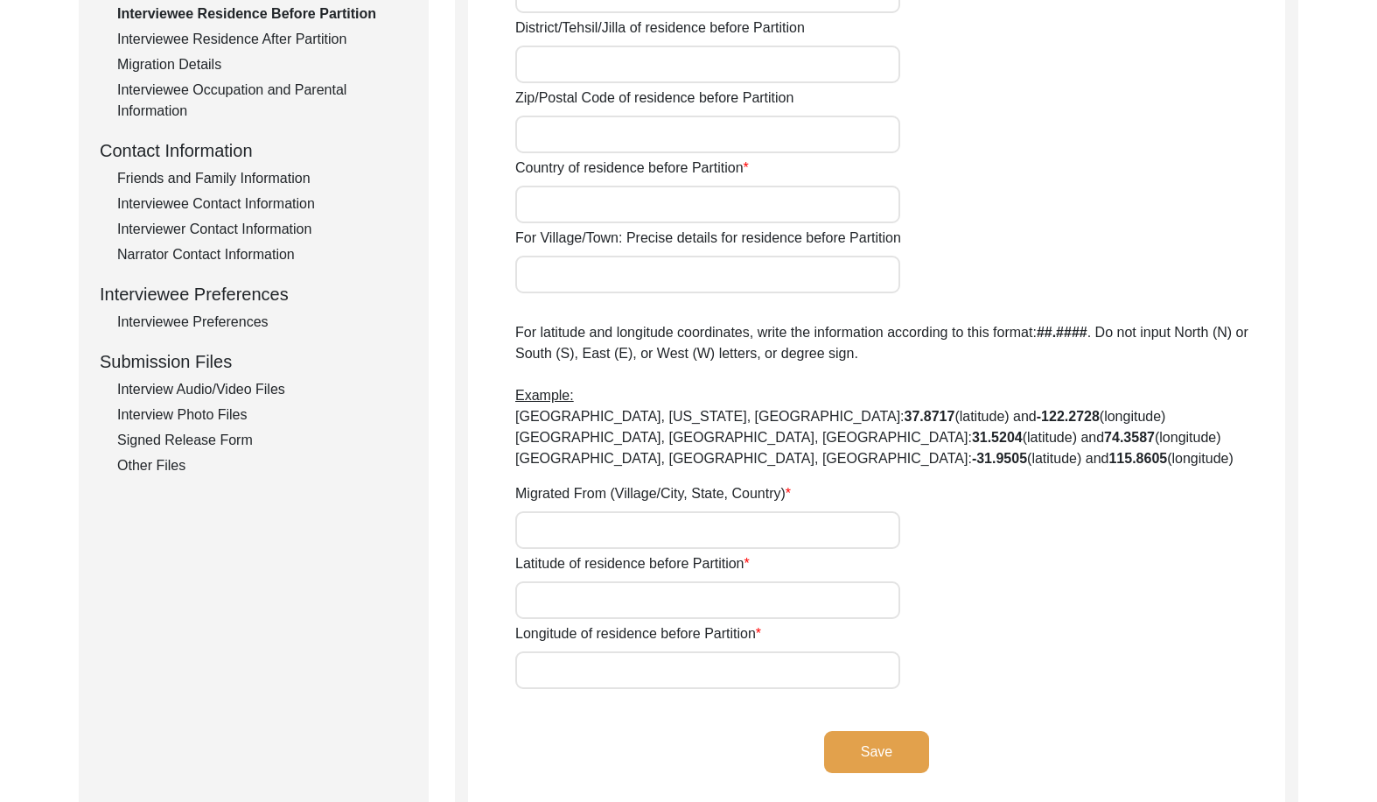
type input "Larkana"
type input "Sindh"
type input "[GEOGRAPHIC_DATA]"
type input "Larkana, [GEOGRAPHIC_DATA], [GEOGRAPHIC_DATA]"
type input "27.5570"
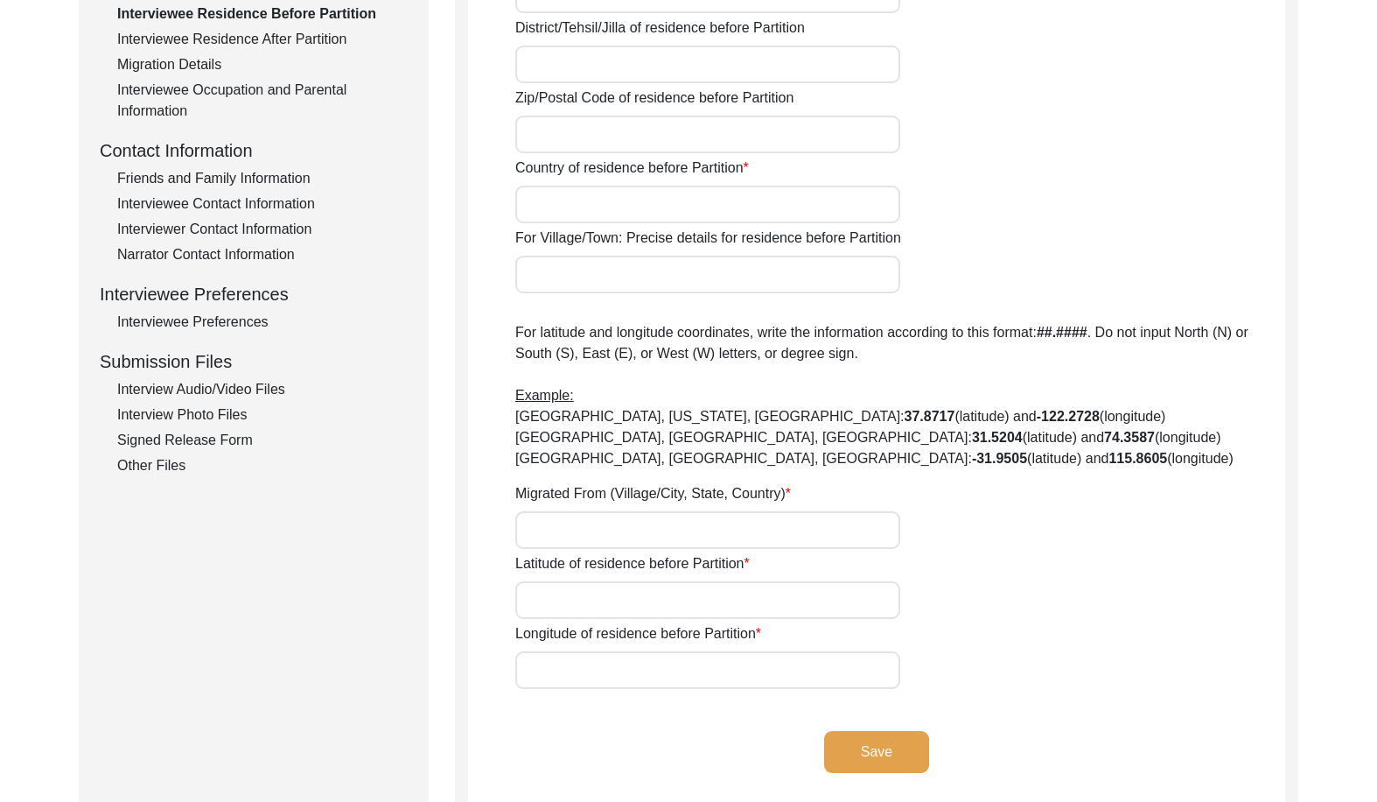
type input "68.2028"
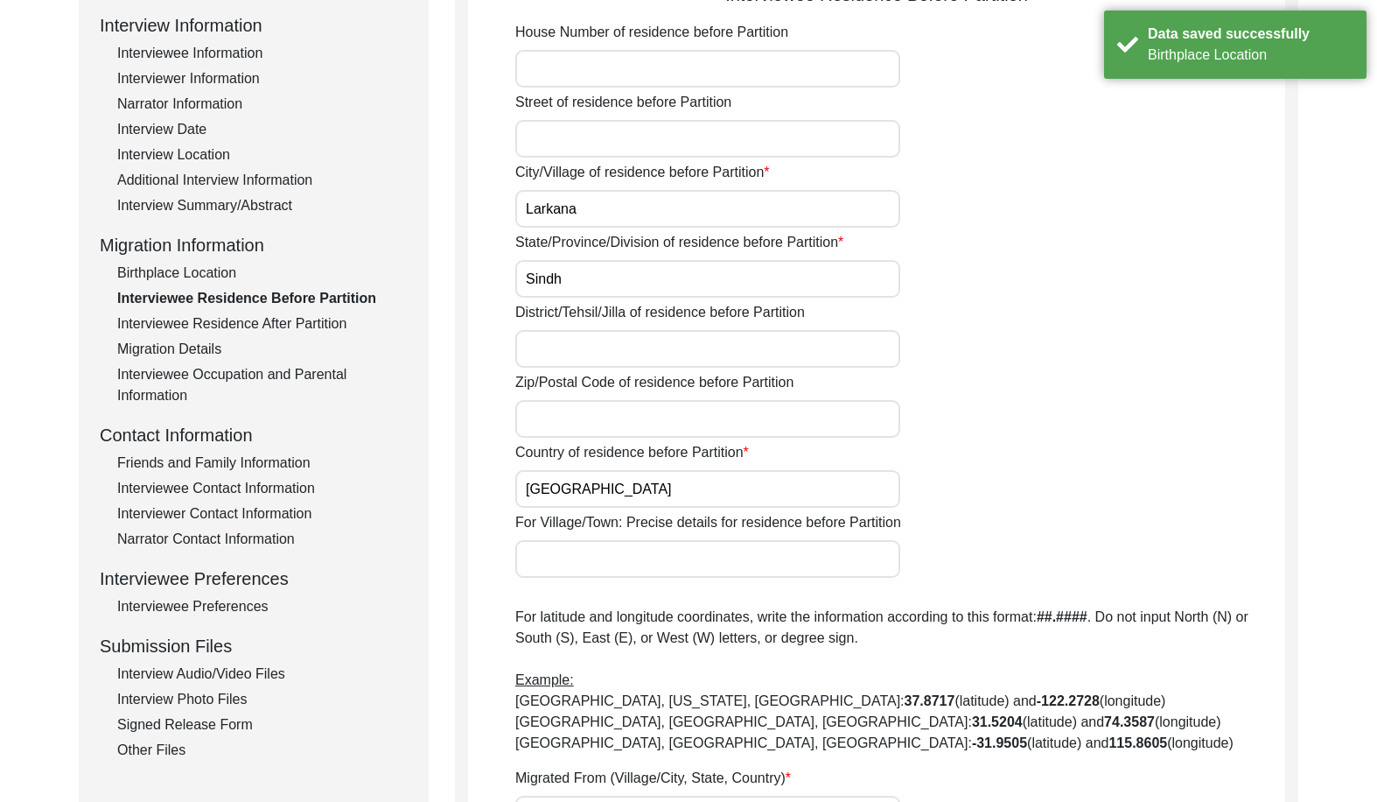
scroll to position [175, 0]
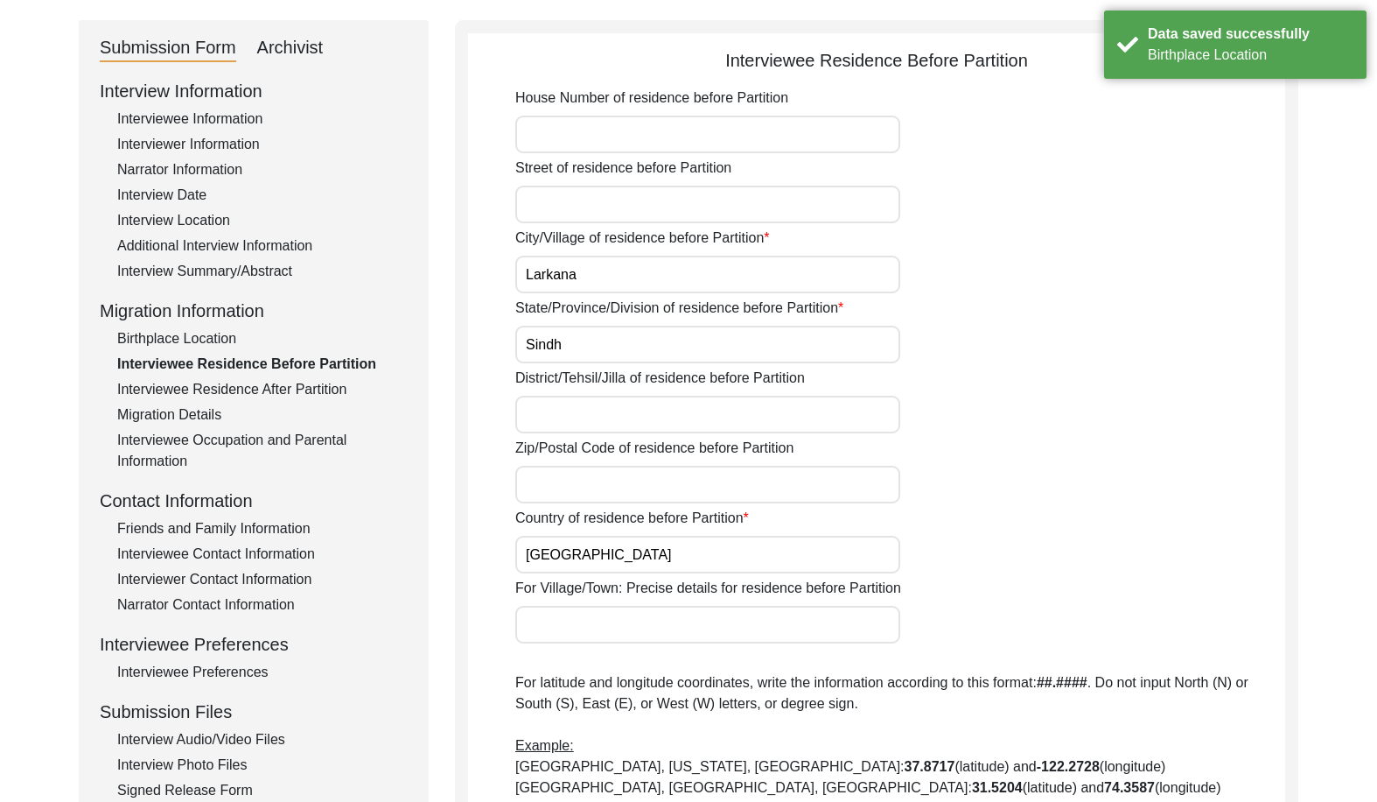
click at [269, 396] on div "Interviewee Residence After Partition" at bounding box center [262, 389] width 291 height 21
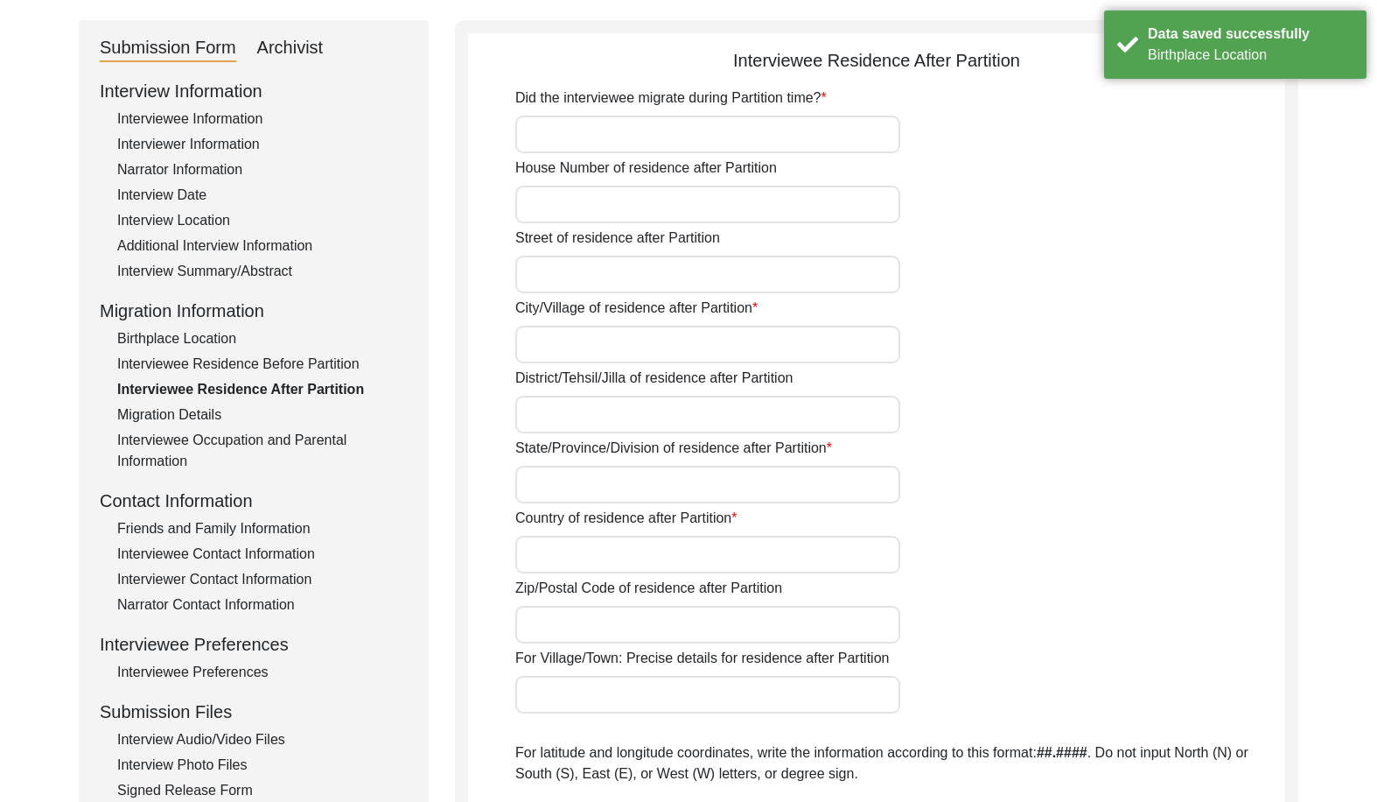
type input "Yes"
type input "N/A"
type input "Indore"
type input "[GEOGRAPHIC_DATA]"
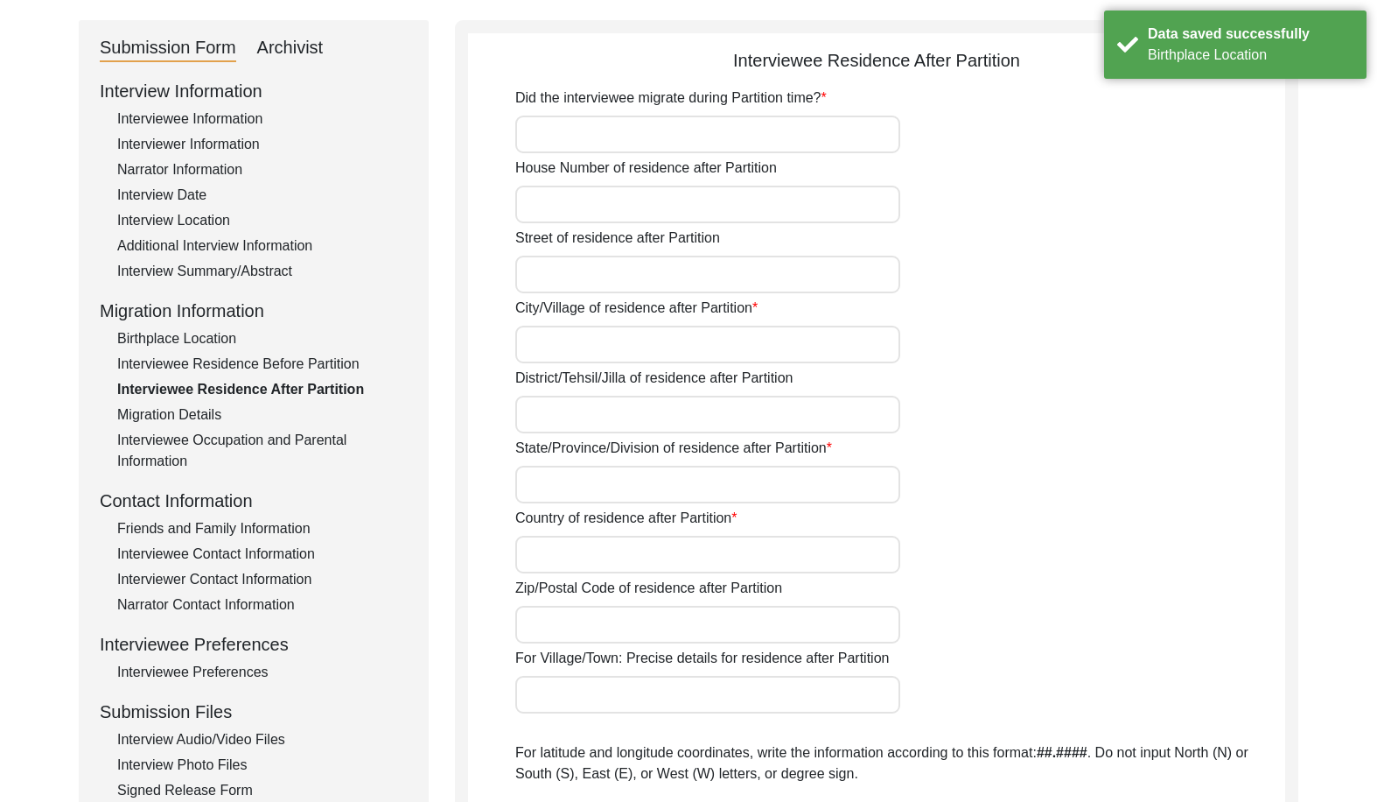
type input "[GEOGRAPHIC_DATA]"
type input "N/A"
type input "[GEOGRAPHIC_DATA], [GEOGRAPHIC_DATA], [GEOGRAPHIC_DATA]"
type input "22.7195"
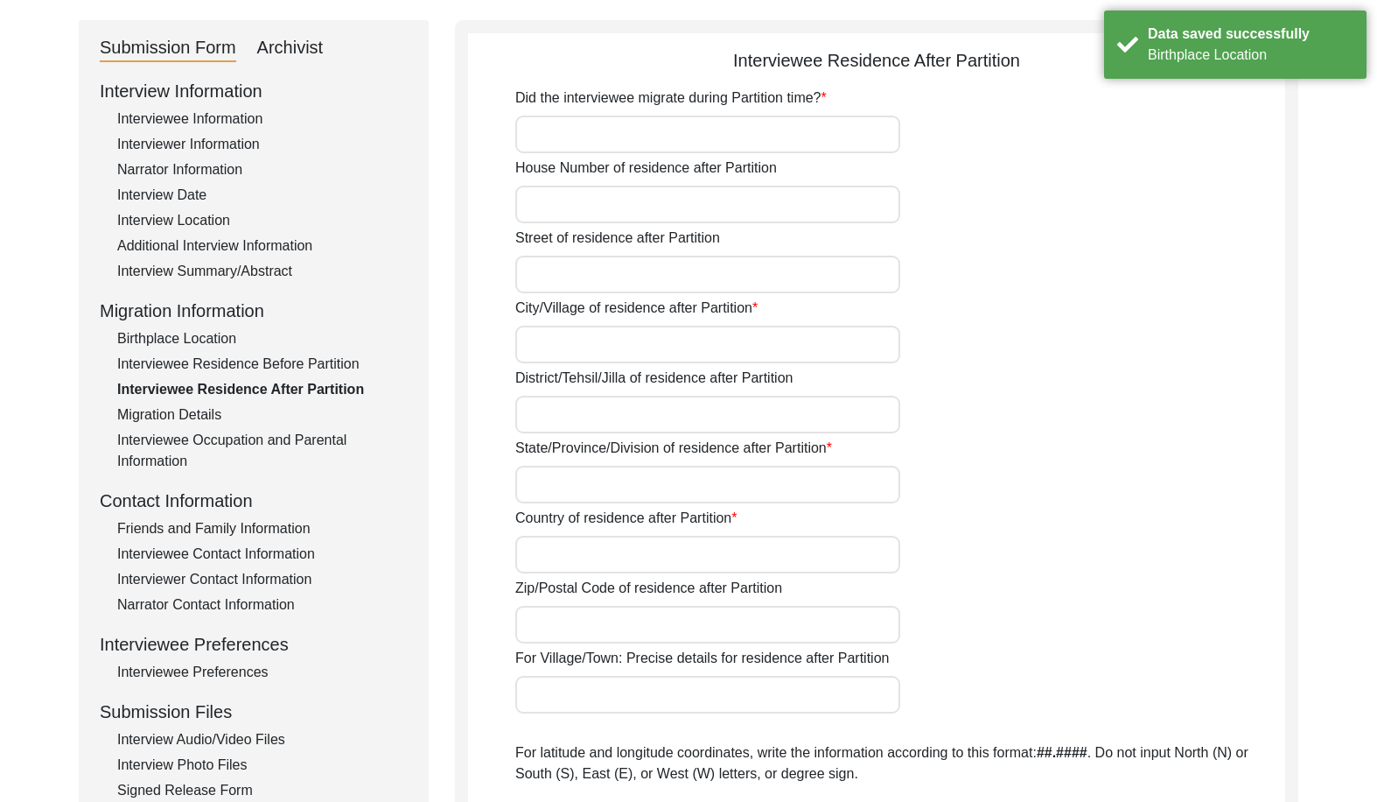
type input "75.8577"
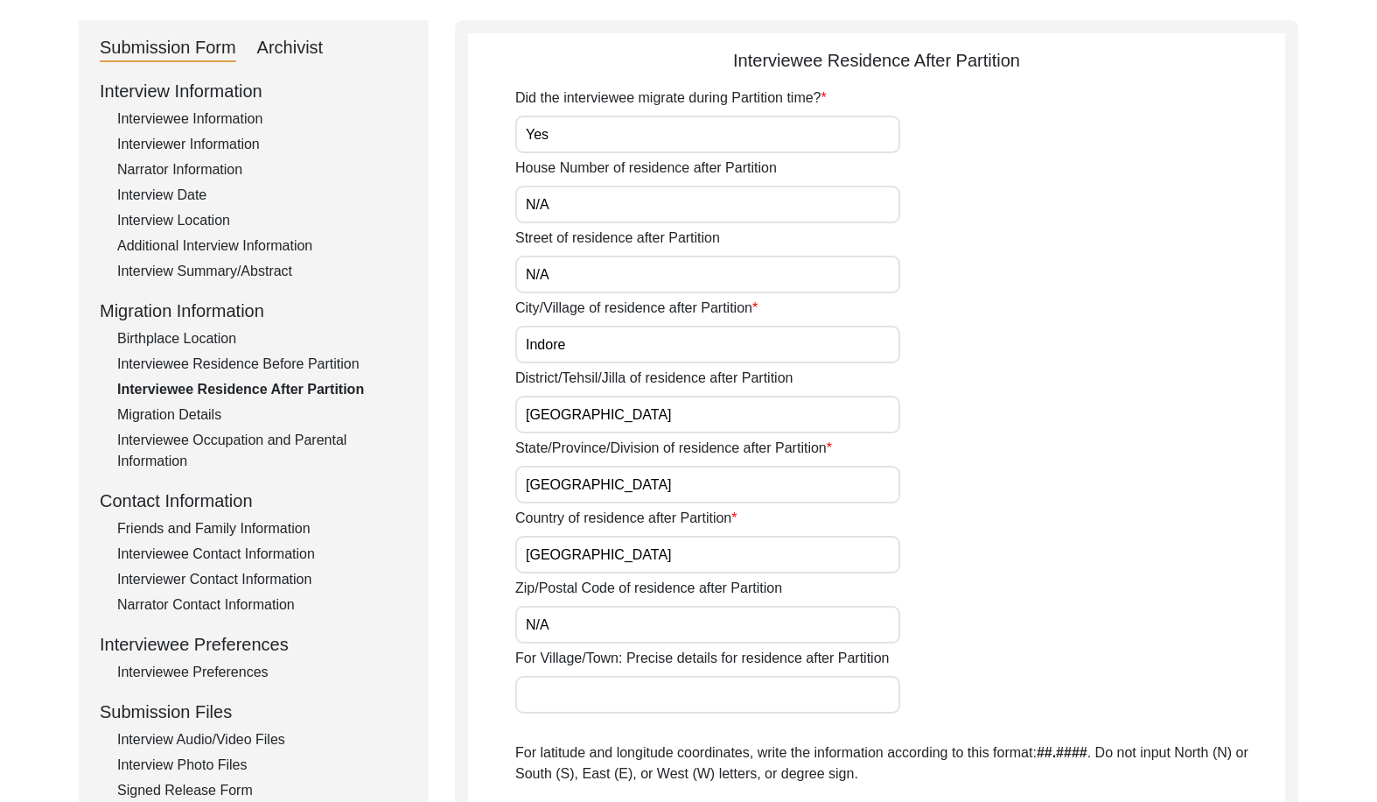
click at [608, 340] on input "Indore" at bounding box center [707, 345] width 385 height 38
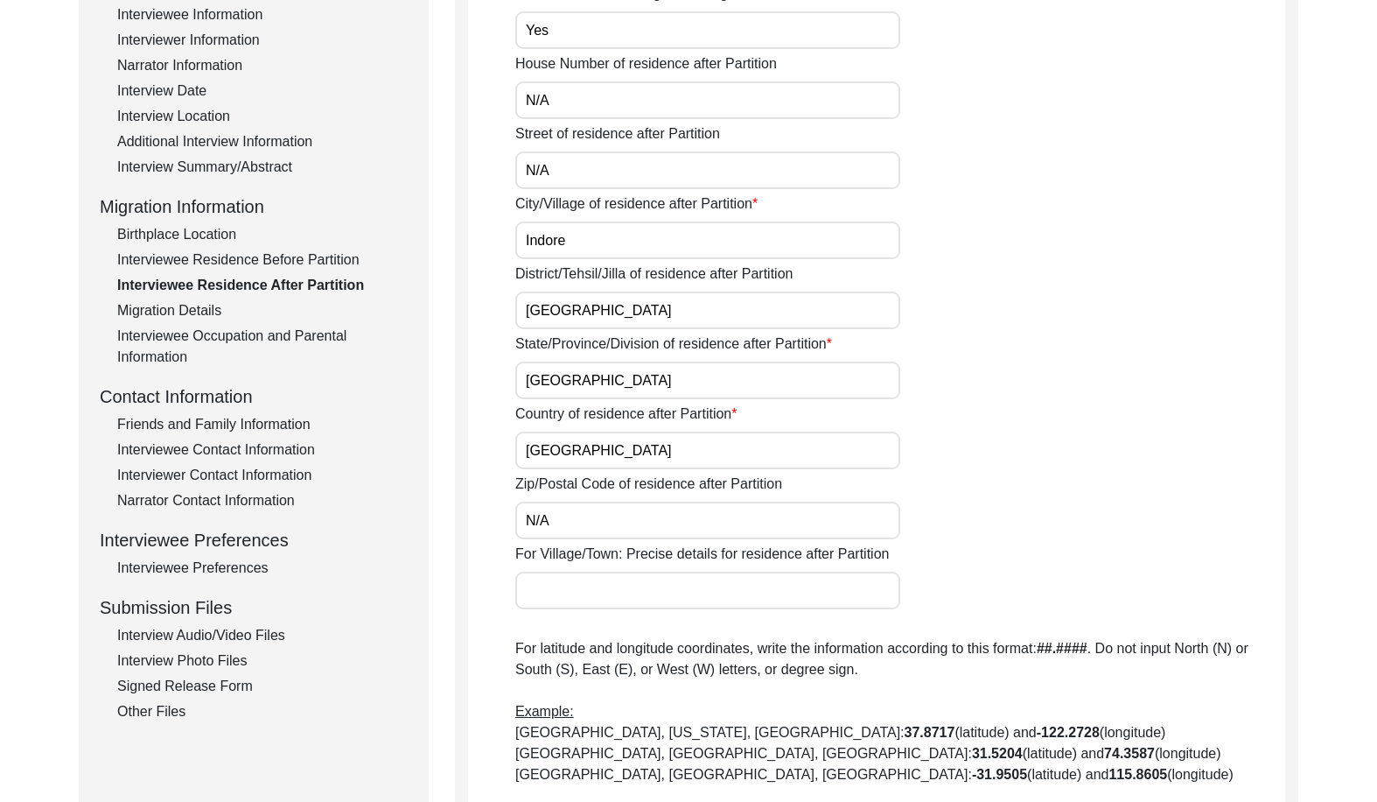
scroll to position [263, 0]
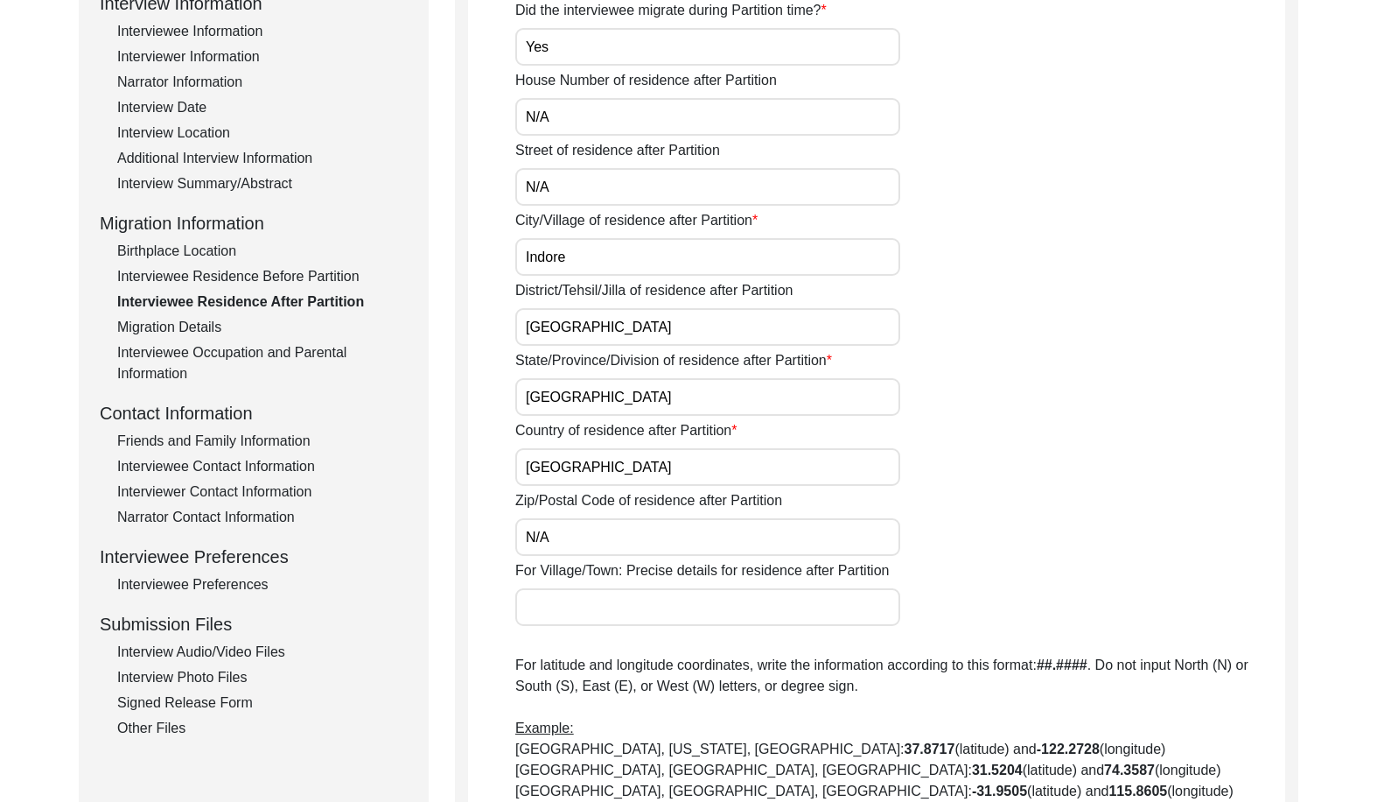
click at [223, 325] on div "Migration Details" at bounding box center [262, 327] width 291 height 21
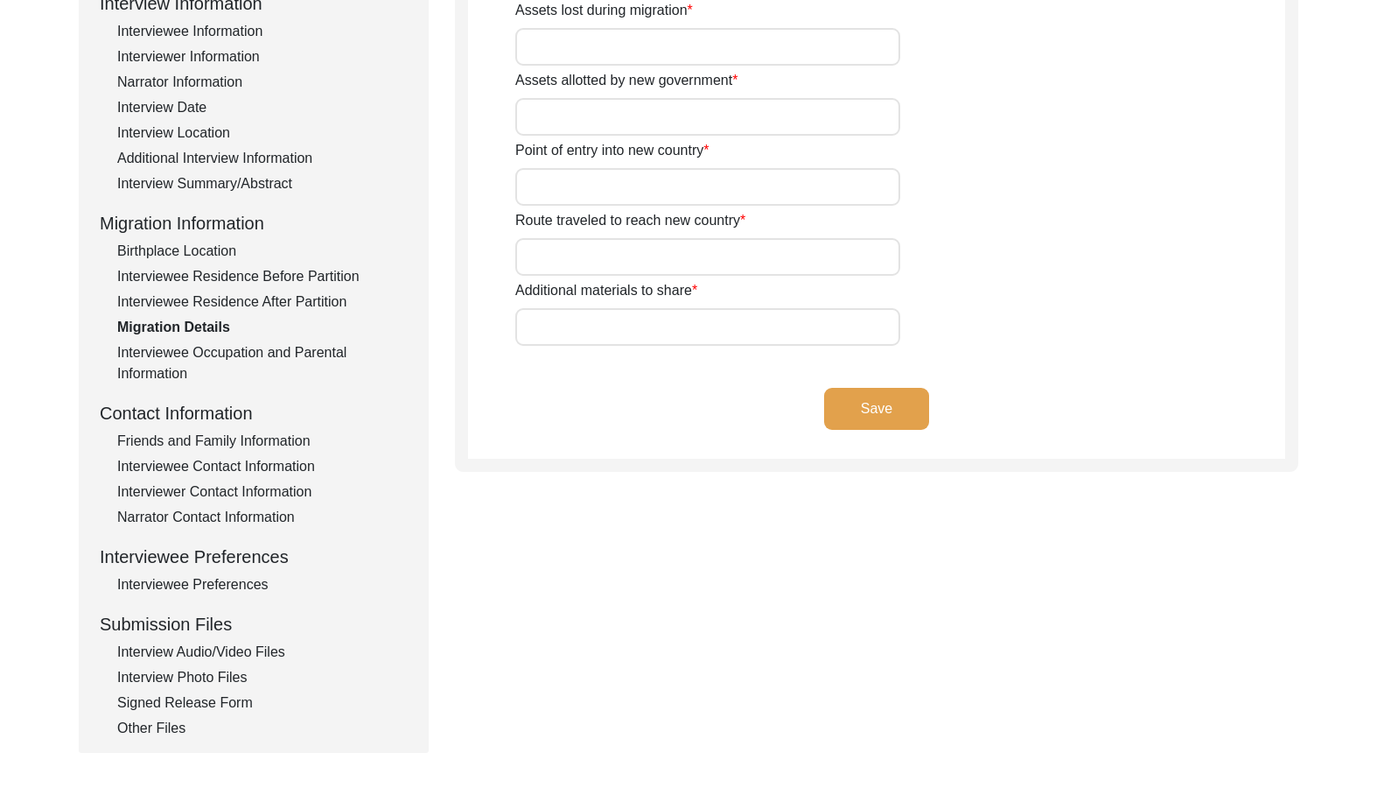
type input "House, [GEOGRAPHIC_DATA], [GEOGRAPHIC_DATA]"
type input "Settlement loan of 800 rupees"
type input "Kutch"
type input "[GEOGRAPHIC_DATA], Kutch, Orccha, [GEOGRAPHIC_DATA]"
type input "N/A"
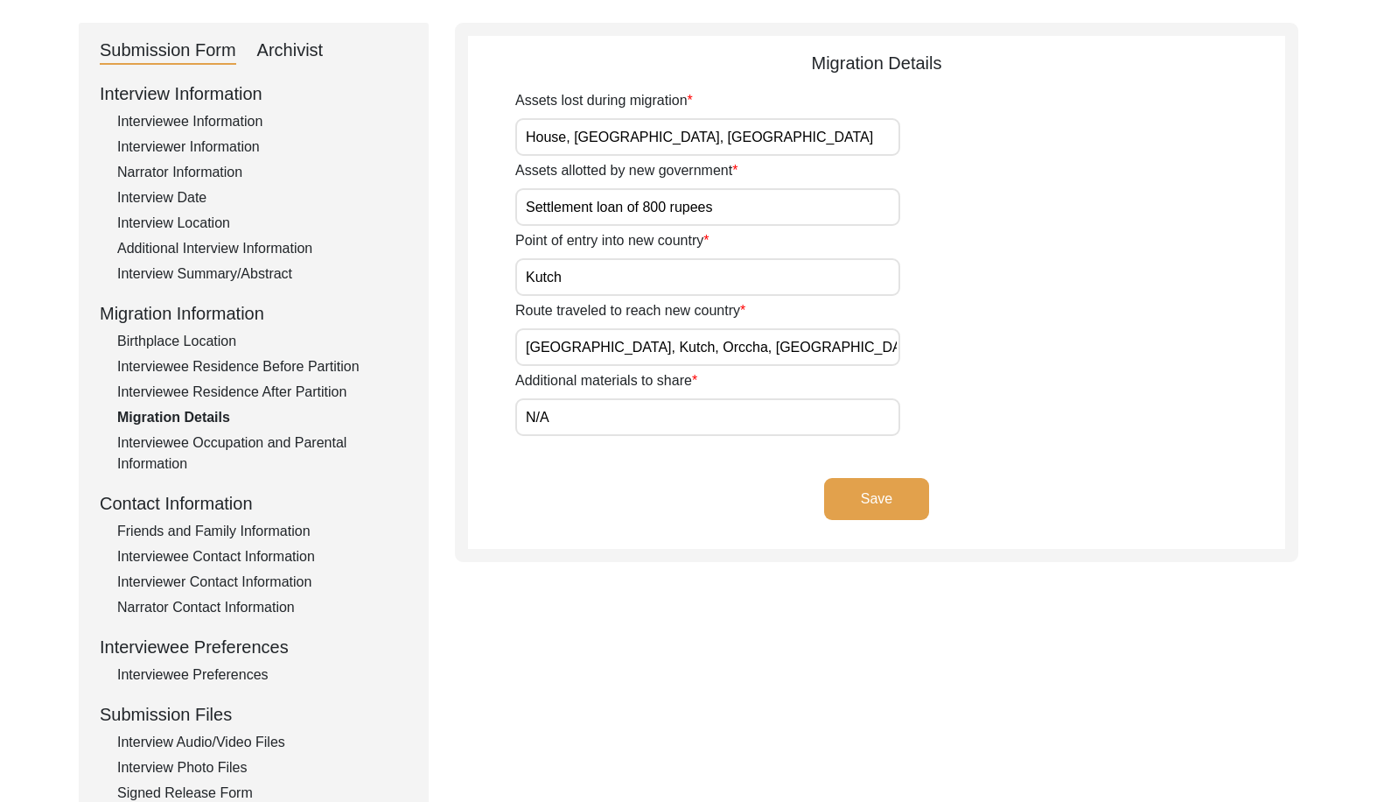
scroll to position [88, 0]
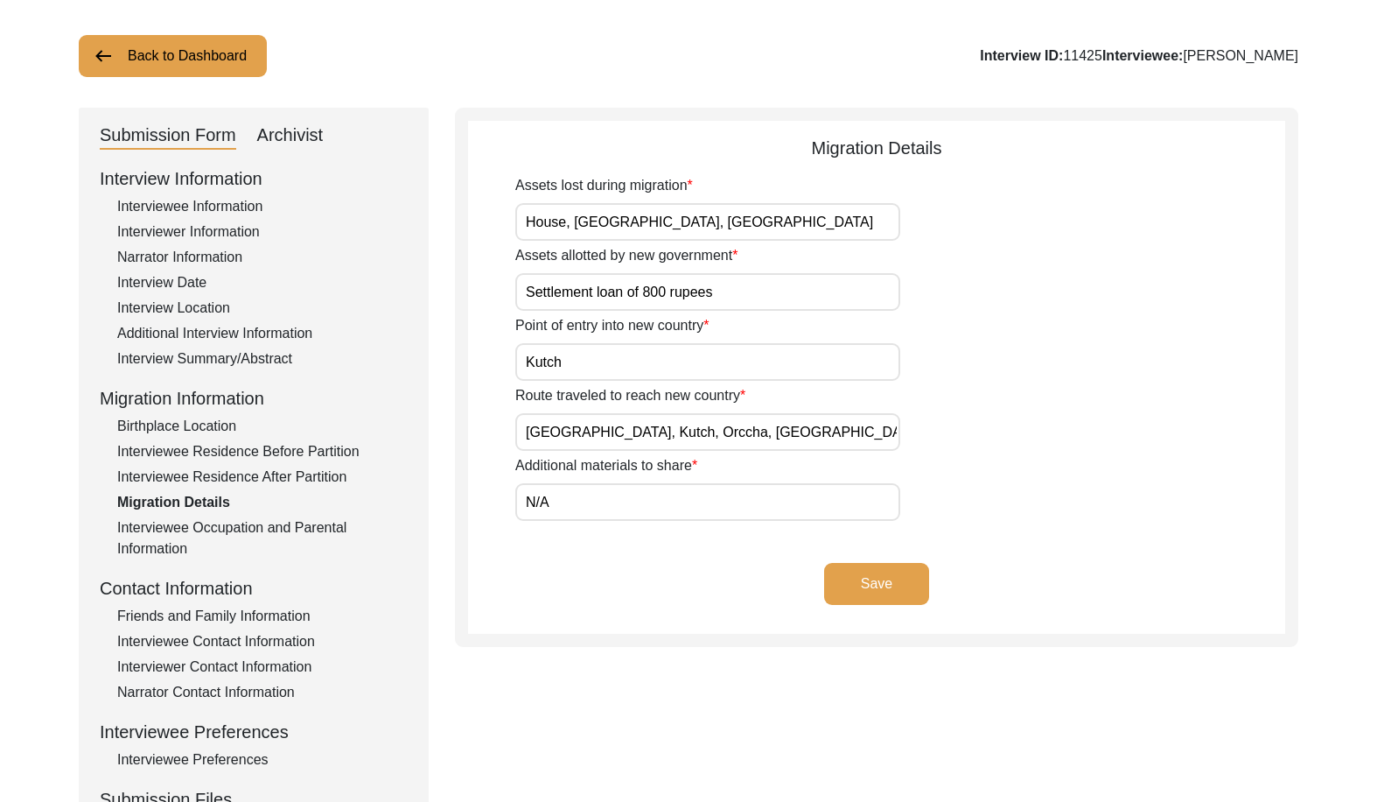
drag, startPoint x: 784, startPoint y: 232, endPoint x: 460, endPoint y: 231, distance: 323.8
click at [460, 231] on div "Migration Details Assets lost during migration House, Agricultural Land, Valuab…" at bounding box center [877, 377] width 844 height 539
click at [517, 517] on input "N/A" at bounding box center [707, 502] width 385 height 38
drag, startPoint x: 749, startPoint y: 304, endPoint x: 427, endPoint y: 301, distance: 322.0
click at [427, 301] on div "Submission Form Archivist Interview Information Interviewee Information Intervi…" at bounding box center [689, 518] width 1220 height 820
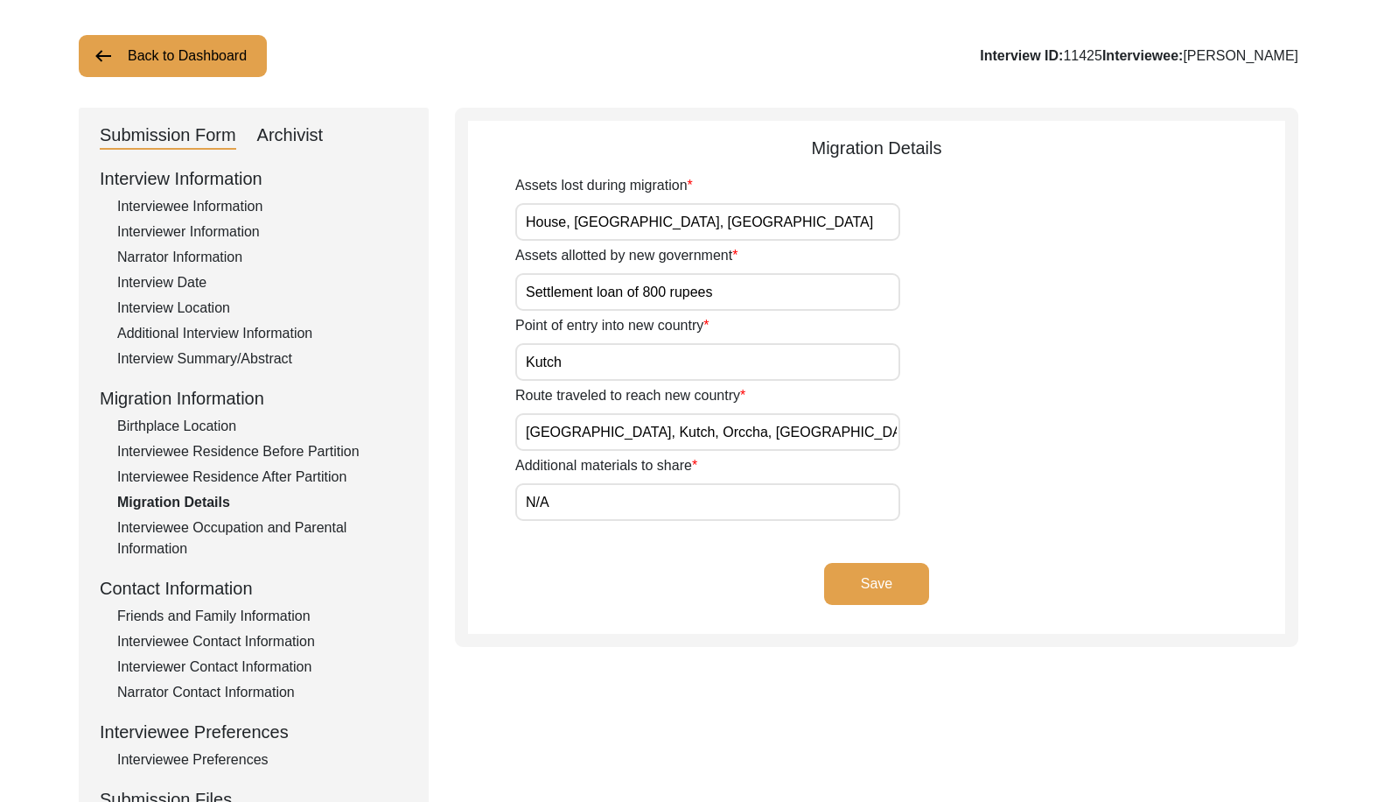
click at [562, 366] on input "Kutch" at bounding box center [707, 362] width 385 height 38
drag, startPoint x: 722, startPoint y: 436, endPoint x: 490, endPoint y: 459, distance: 233.0
click at [472, 442] on app-migration-details "Migration Details Assets lost during migration House, Agricultural Land, Valuab…" at bounding box center [876, 384] width 817 height 499
click at [571, 501] on input "N/A" at bounding box center [707, 502] width 385 height 38
click at [445, 556] on div "Submission Form Archivist Interview Information Interviewee Information Intervi…" at bounding box center [689, 518] width 1220 height 820
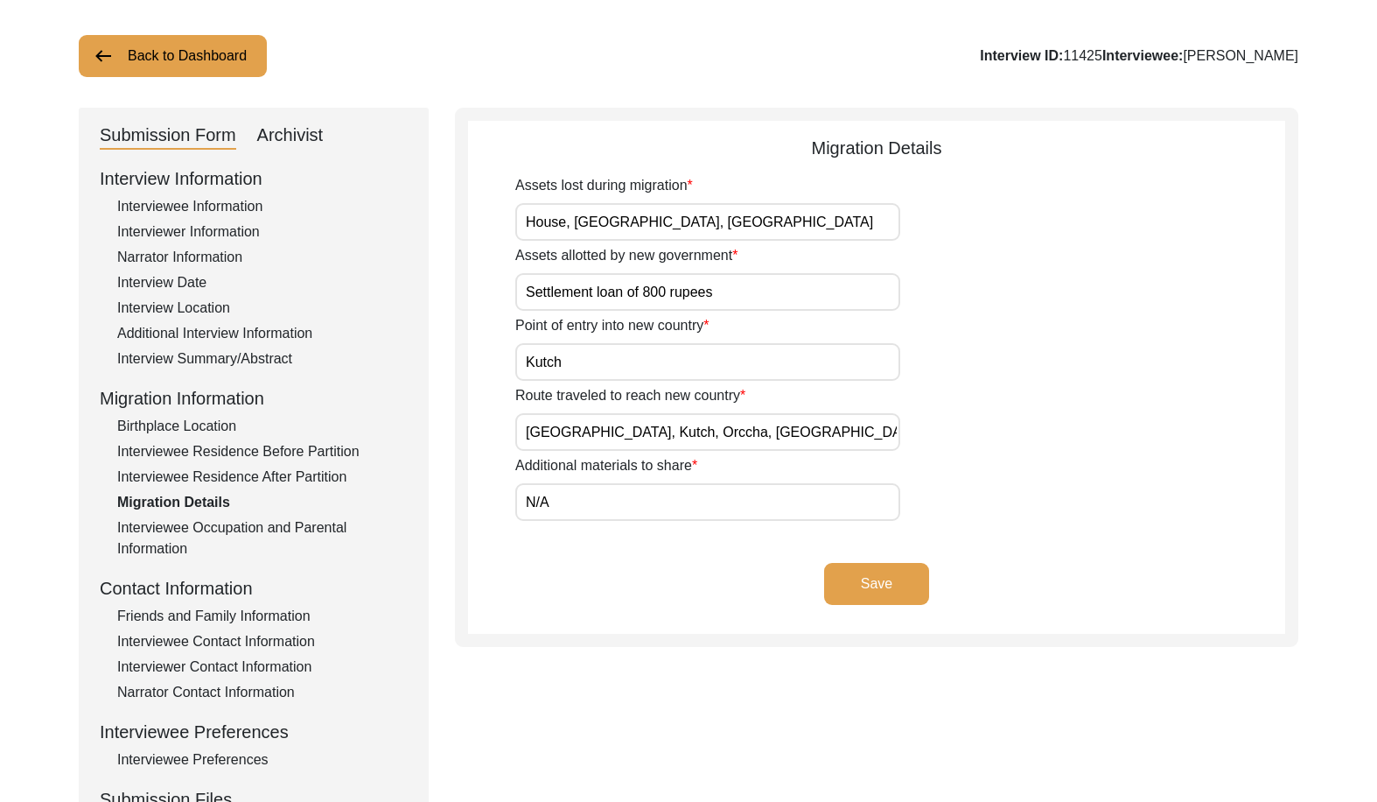
click at [643, 216] on input "House, [GEOGRAPHIC_DATA], [GEOGRAPHIC_DATA]" at bounding box center [707, 222] width 385 height 38
paste input "Agricultural land, house, and v"
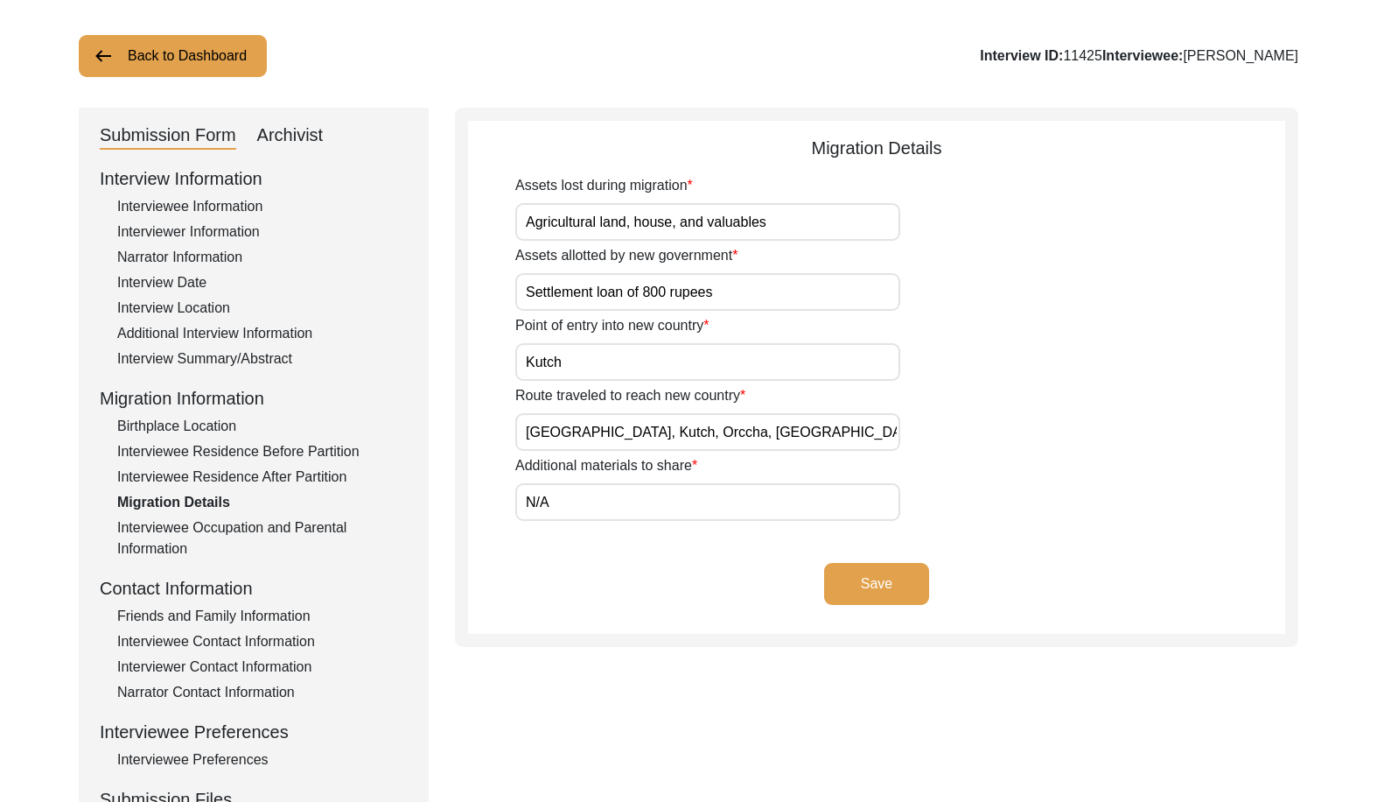
type input "Agricultural land, house, and valuables"
click at [599, 527] on app-migration-details "Migration Details Assets lost during migration Agricultural land, house, and va…" at bounding box center [876, 384] width 817 height 499
click at [867, 578] on button "Save" at bounding box center [876, 584] width 105 height 42
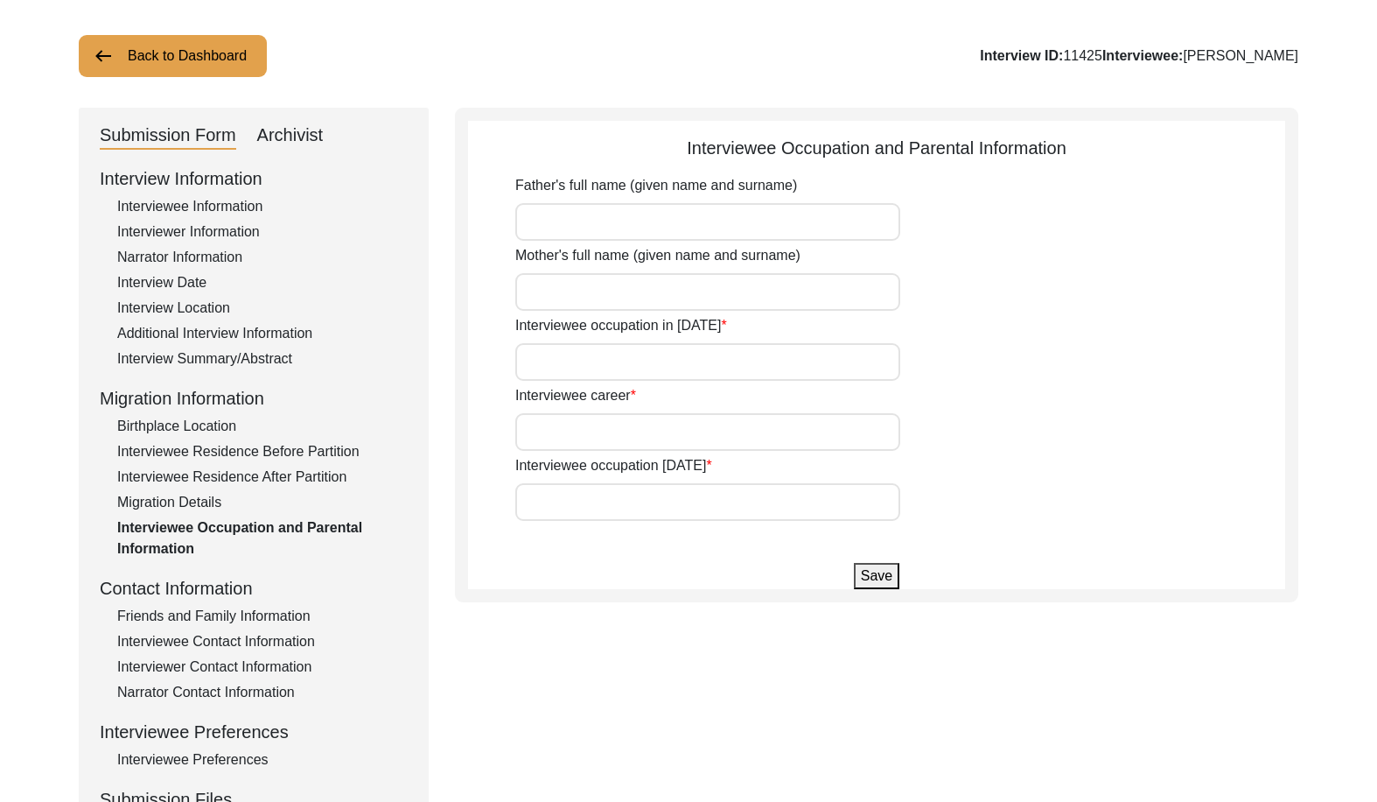
type input "[PERSON_NAME]"
type input "Child"
type input "Bank Officer"
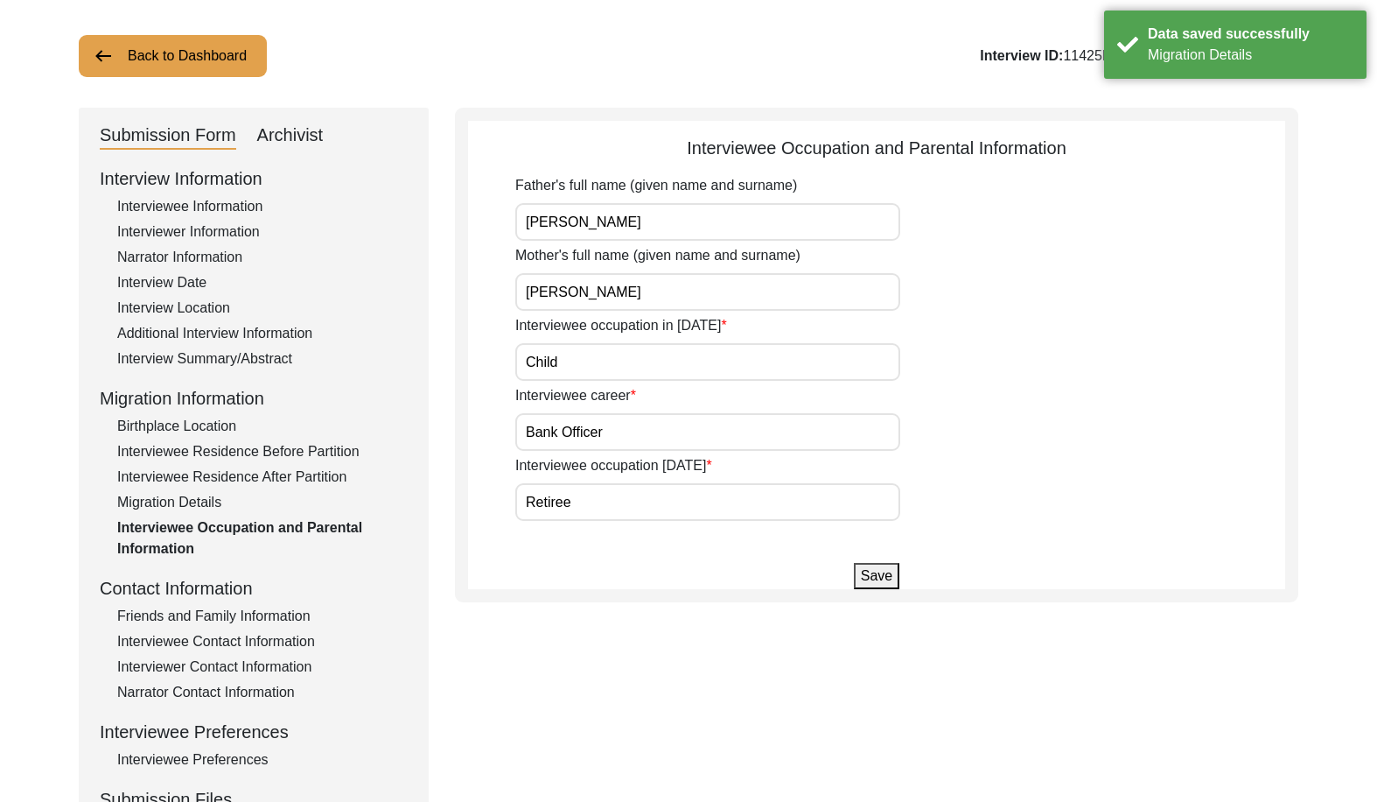
drag, startPoint x: 664, startPoint y: 222, endPoint x: 425, endPoint y: 220, distance: 238.9
click at [425, 220] on div "Submission Form Archivist Interview Information Interviewee Information Intervi…" at bounding box center [689, 518] width 1220 height 820
drag, startPoint x: 601, startPoint y: 297, endPoint x: 468, endPoint y: 307, distance: 133.4
click at [469, 305] on app-parental-information "Interviewee Occupation and Parental Information Father's full name (given name …" at bounding box center [876, 362] width 817 height 454
click at [586, 377] on input "Child" at bounding box center [707, 362] width 385 height 38
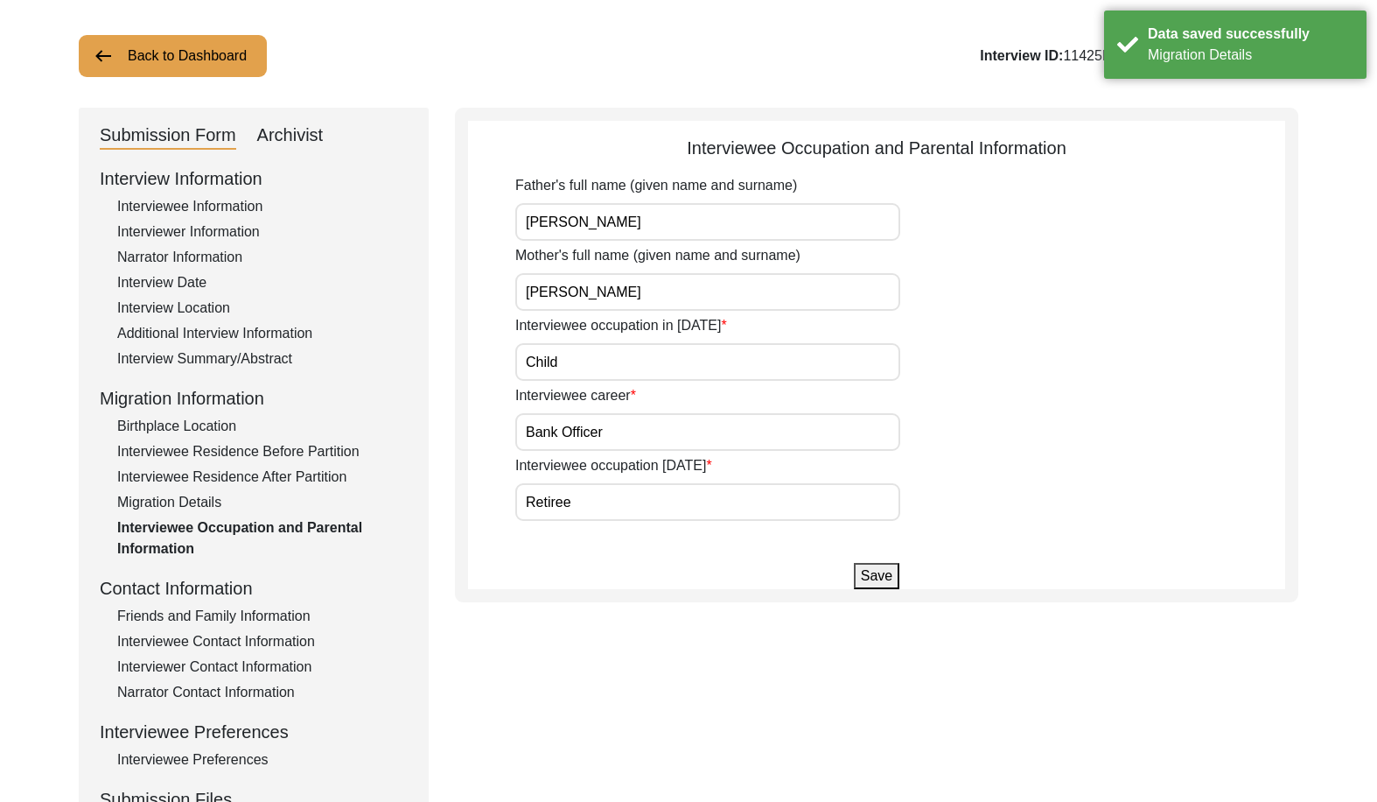
click at [620, 433] on input "Bank Officer" at bounding box center [707, 432] width 385 height 38
click at [612, 489] on input "Retiree" at bounding box center [707, 502] width 385 height 38
click at [612, 492] on input "Retiree" at bounding box center [707, 502] width 385 height 38
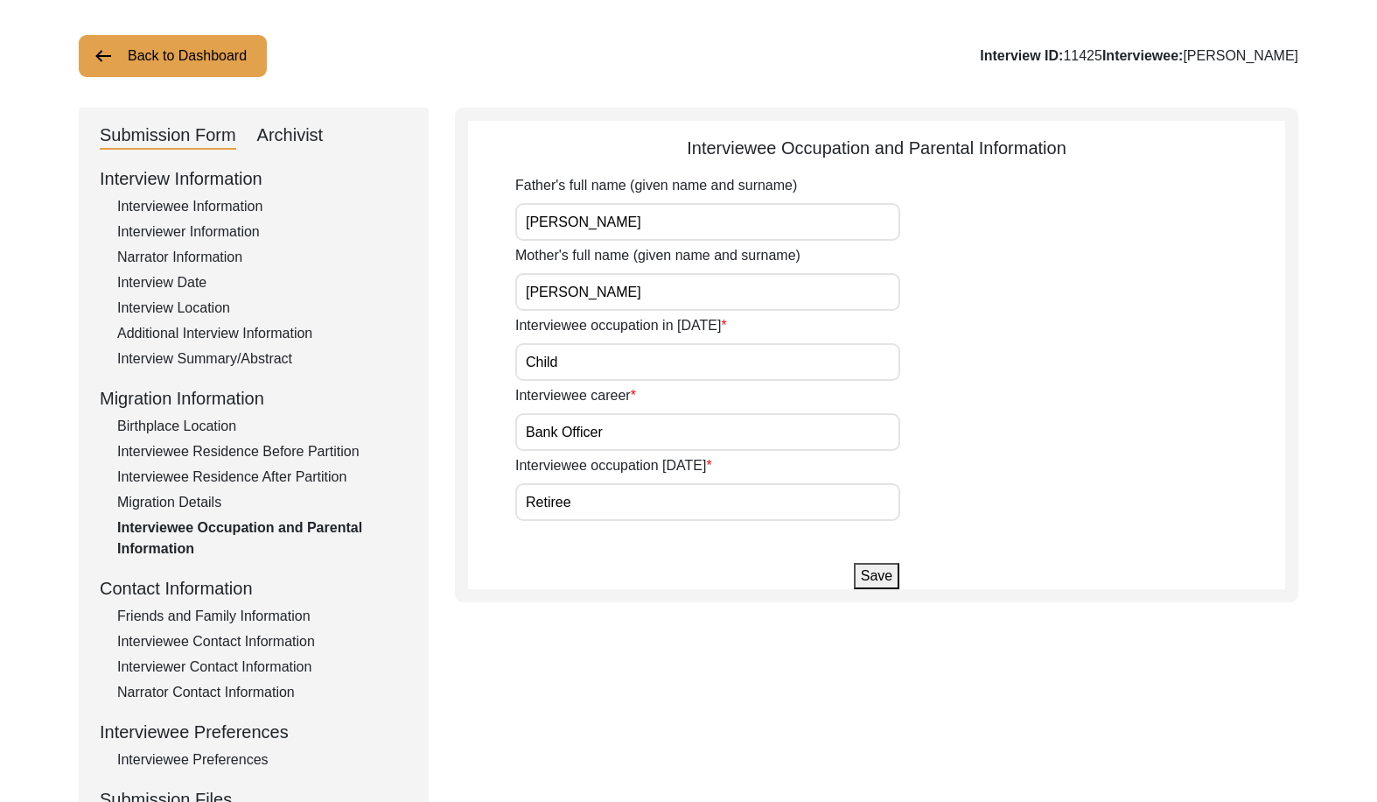
click at [593, 494] on input "Retiree" at bounding box center [707, 502] width 385 height 38
type input "Retired"
click at [484, 528] on app-parental-information "Interviewee Occupation and Parental Information Father's full name (given name …" at bounding box center [876, 362] width 817 height 454
click at [884, 584] on button "Save" at bounding box center [877, 576] width 46 height 26
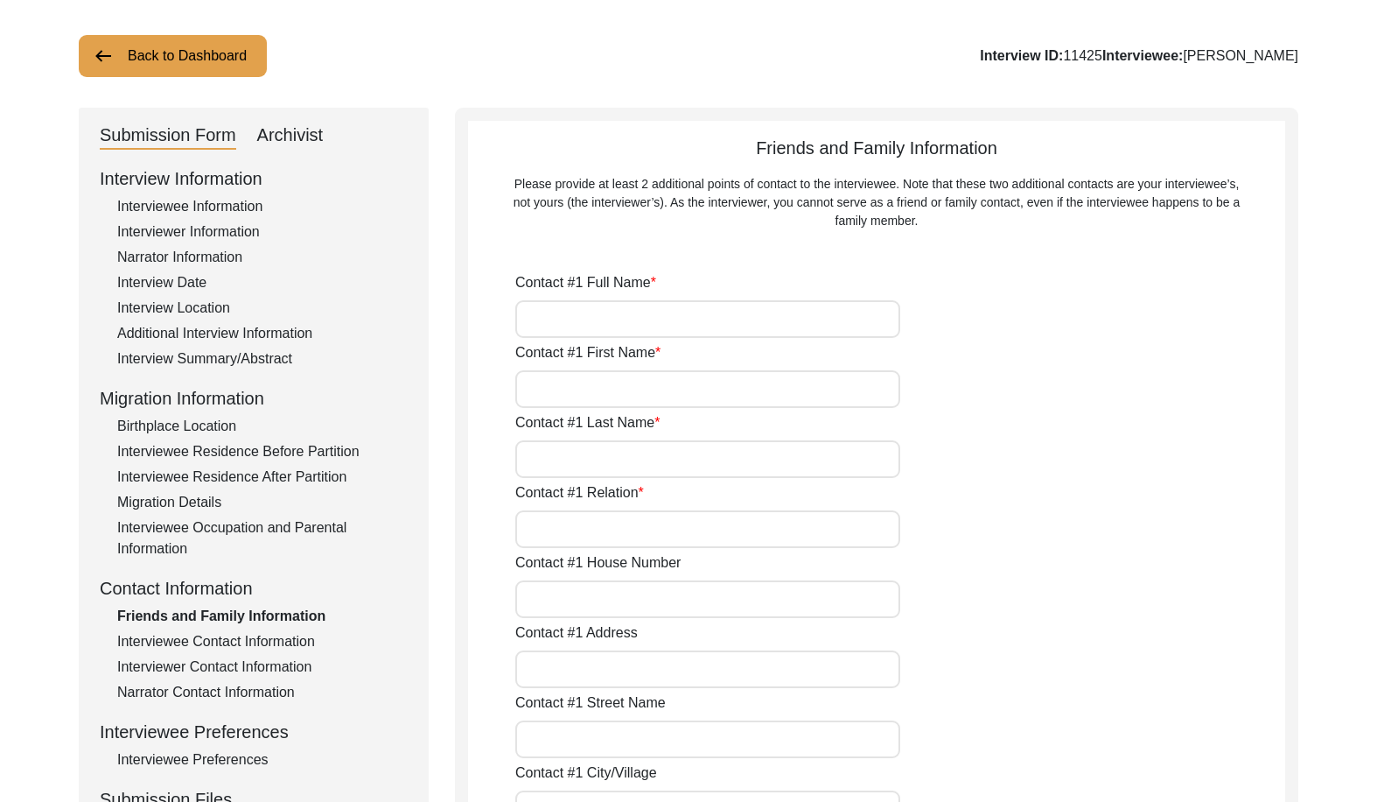
type input "[PERSON_NAME]"
type input "Ahuja"
type input "Son"
type input "2"
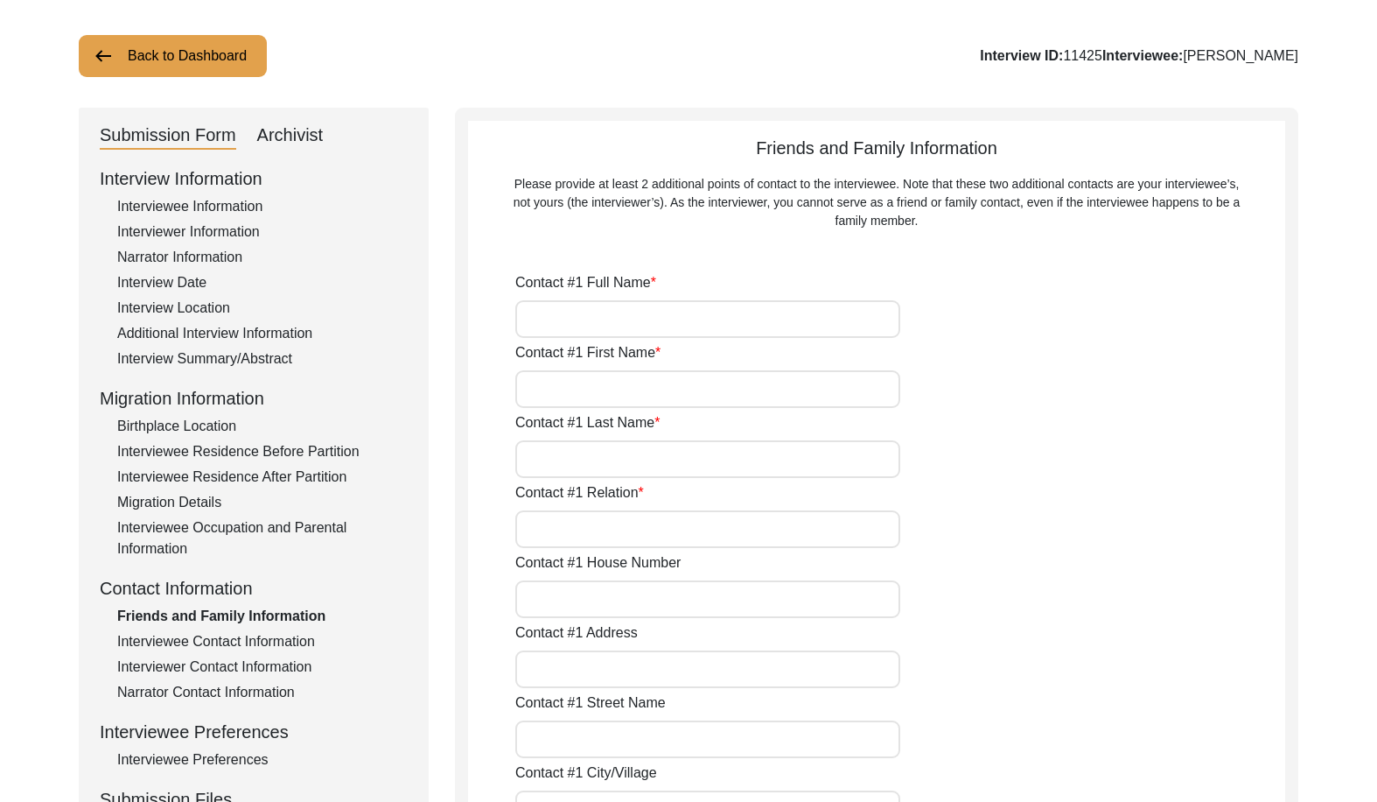
type input "[STREET_ADDRESS]"
type input "Abbington Ln"
type input "08550"
type input "[US_STATE]"
type input "08550"
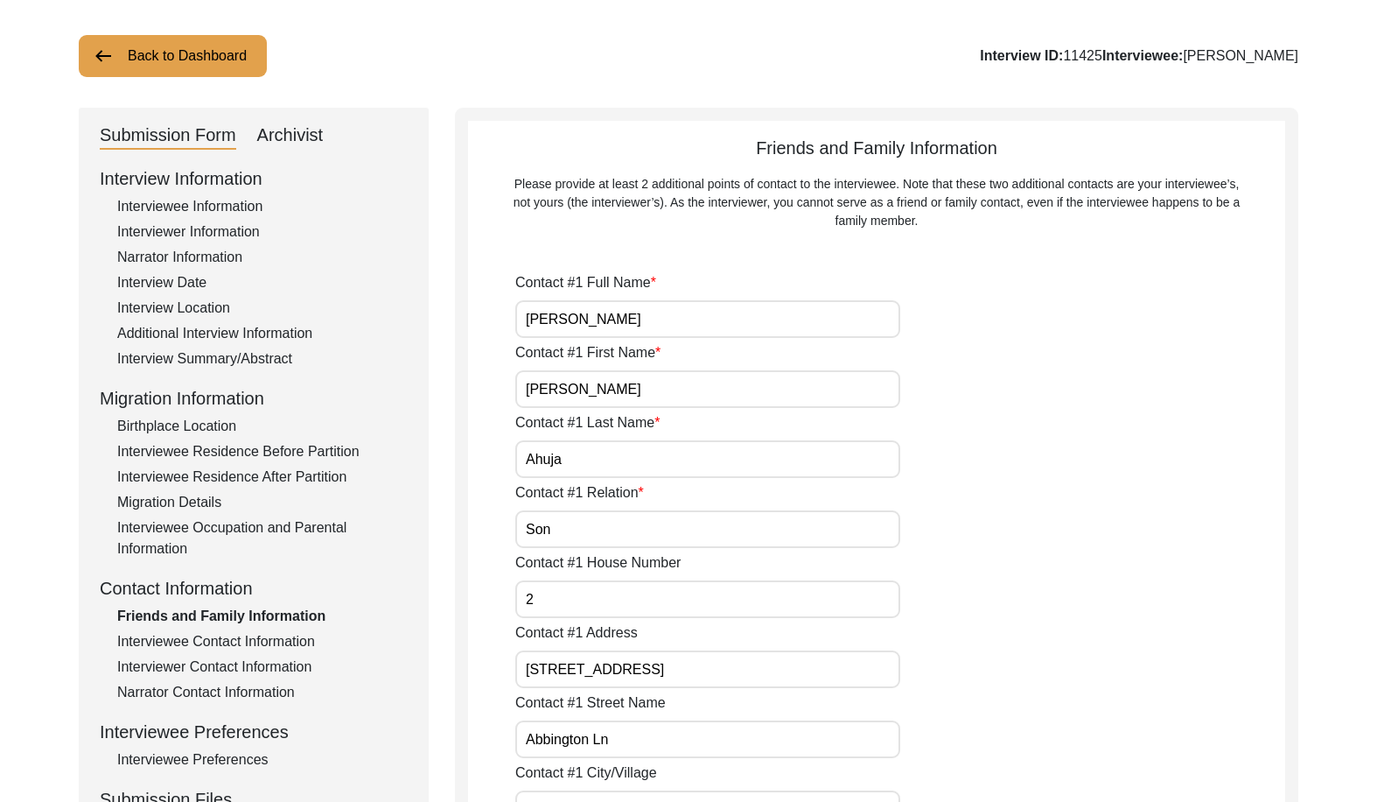
type input "[GEOGRAPHIC_DATA]"
type input "6099338332"
type input "[EMAIL_ADDRESS][DOMAIN_NAME]"
type input "[PERSON_NAME] [PERSON_NAME]"
type input "Divya"
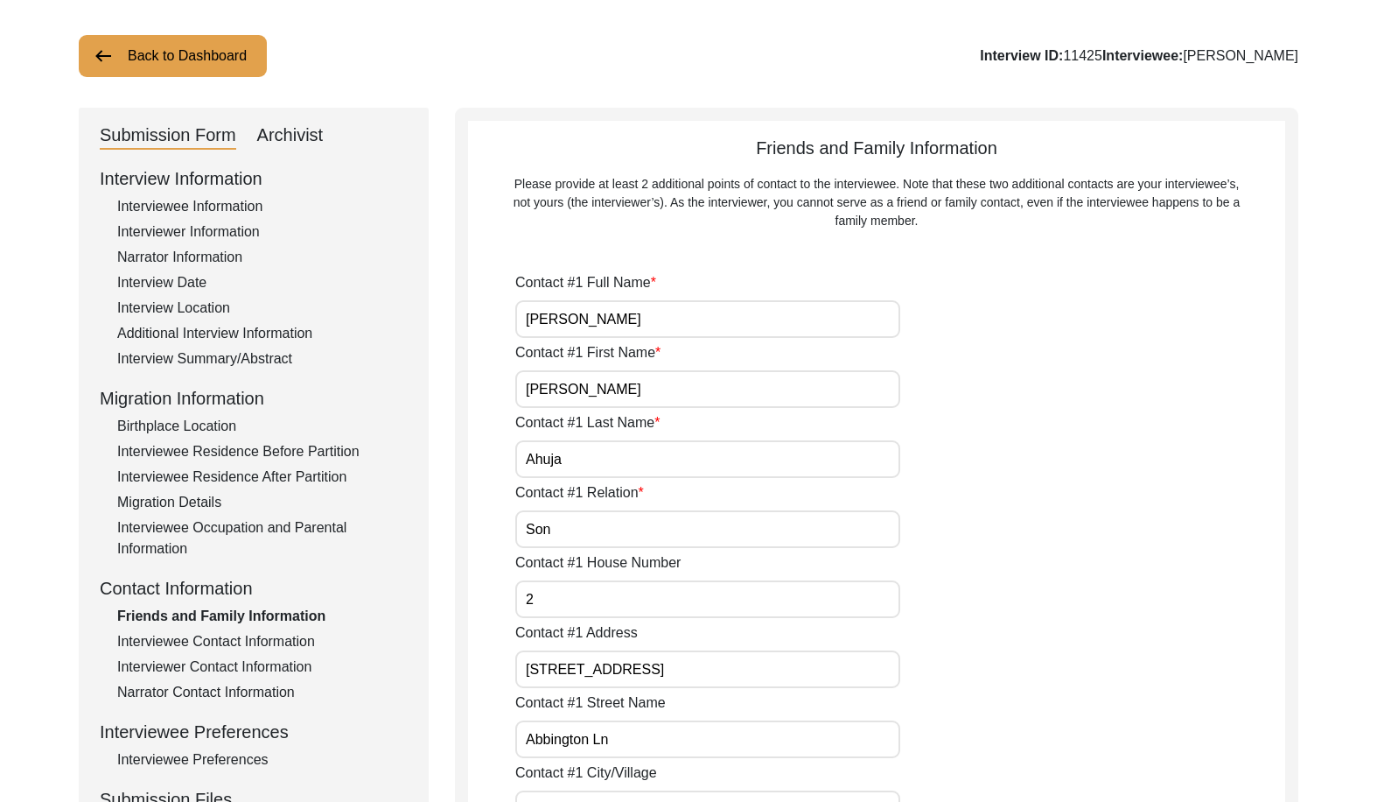
type input "Batra"
type input "Daughter"
type input "[STREET_ADDRESS]"
type input "[GEOGRAPHIC_DATA]"
type input "Bhopal"
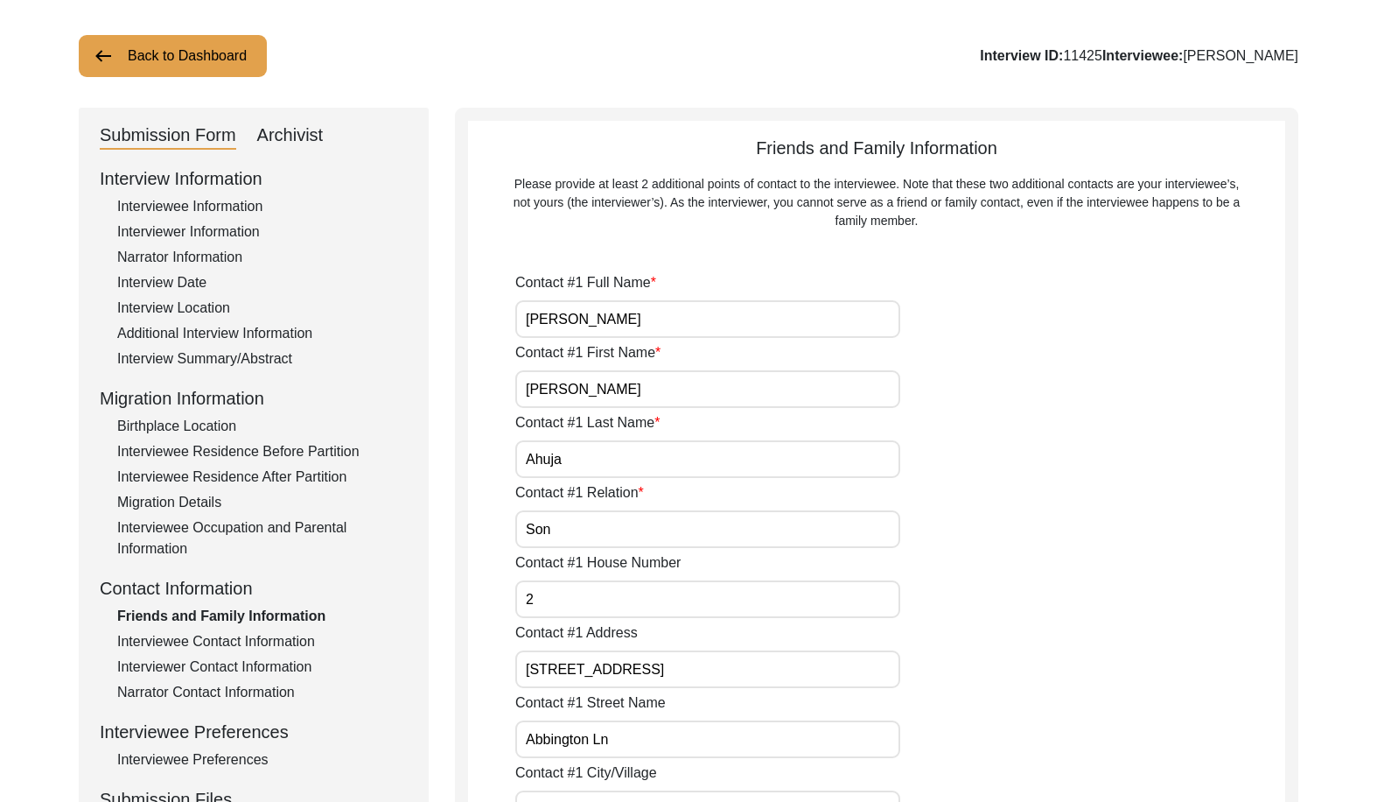
type input "[GEOGRAPHIC_DATA]"
type input "462022"
type input "[GEOGRAPHIC_DATA]"
type input "[PHONE_NUMBER]"
type input "[EMAIL_ADDRESS][DOMAIN_NAME]"
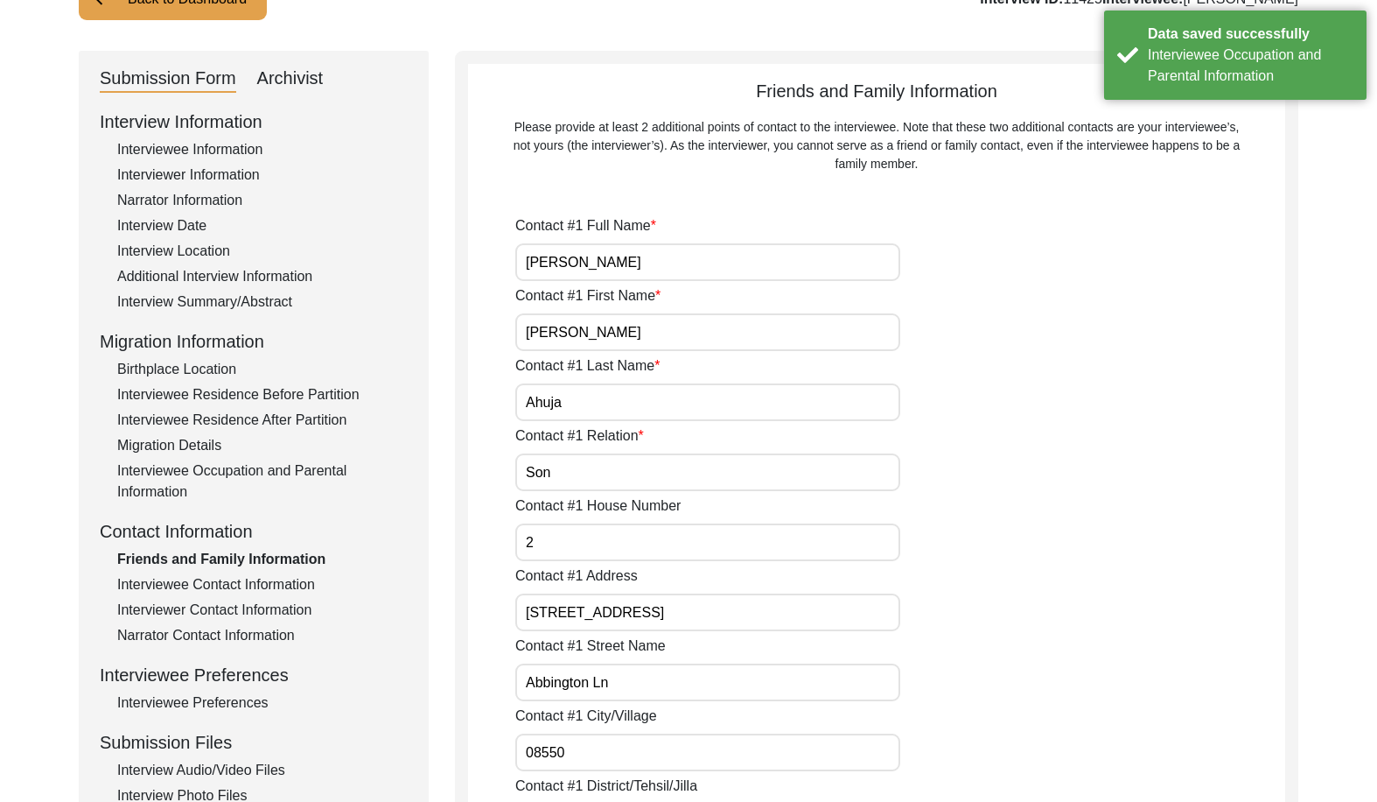
scroll to position [175, 0]
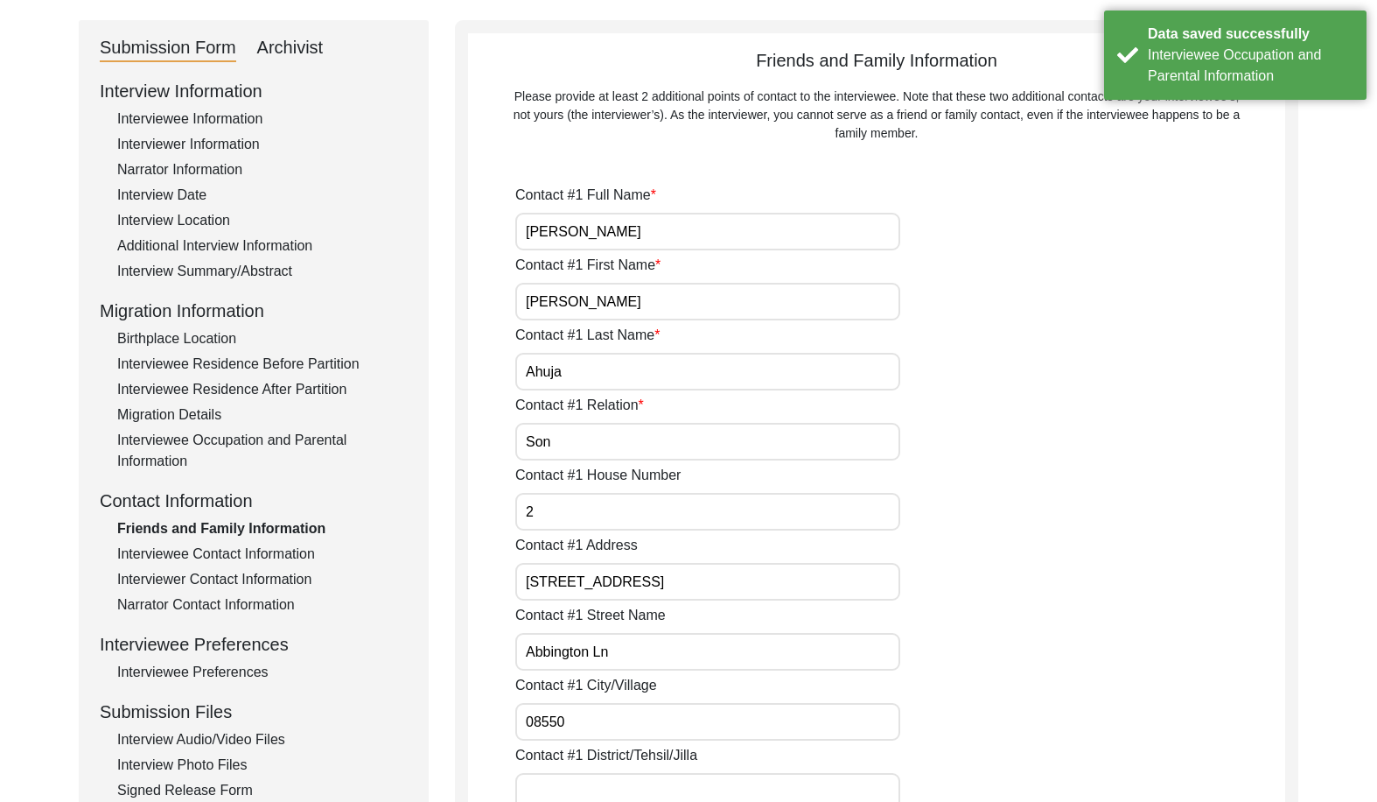
drag, startPoint x: 487, startPoint y: 226, endPoint x: 496, endPoint y: 256, distance: 31.9
drag, startPoint x: 479, startPoint y: 309, endPoint x: 479, endPoint y: 320, distance: 11.4
drag, startPoint x: 579, startPoint y: 382, endPoint x: 509, endPoint y: 378, distance: 70.1
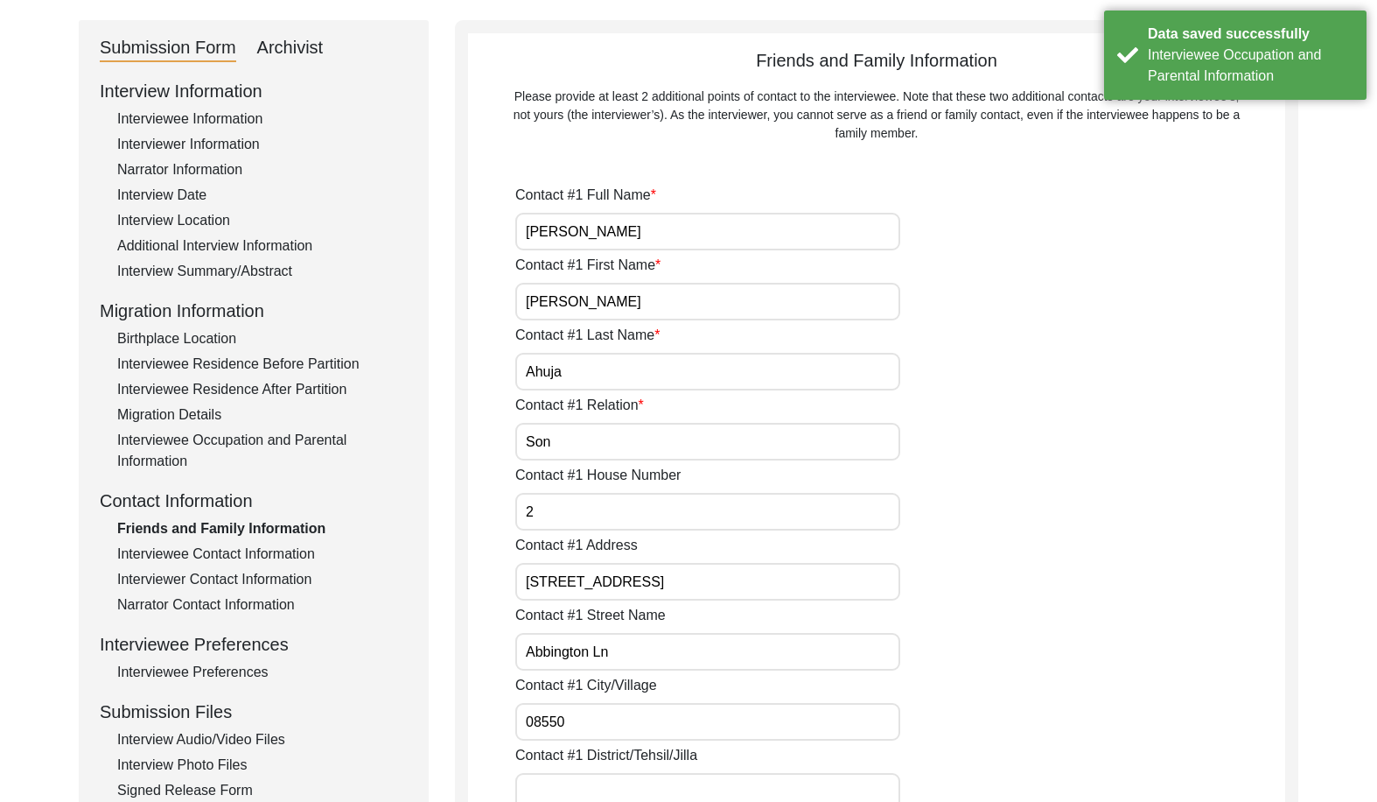
drag, startPoint x: 599, startPoint y: 443, endPoint x: 523, endPoint y: 452, distance: 75.8
click at [525, 450] on input "Son" at bounding box center [707, 442] width 385 height 38
drag, startPoint x: 529, startPoint y: 529, endPoint x: 516, endPoint y: 529, distance: 12.3
click at [518, 529] on input "2" at bounding box center [707, 512] width 385 height 38
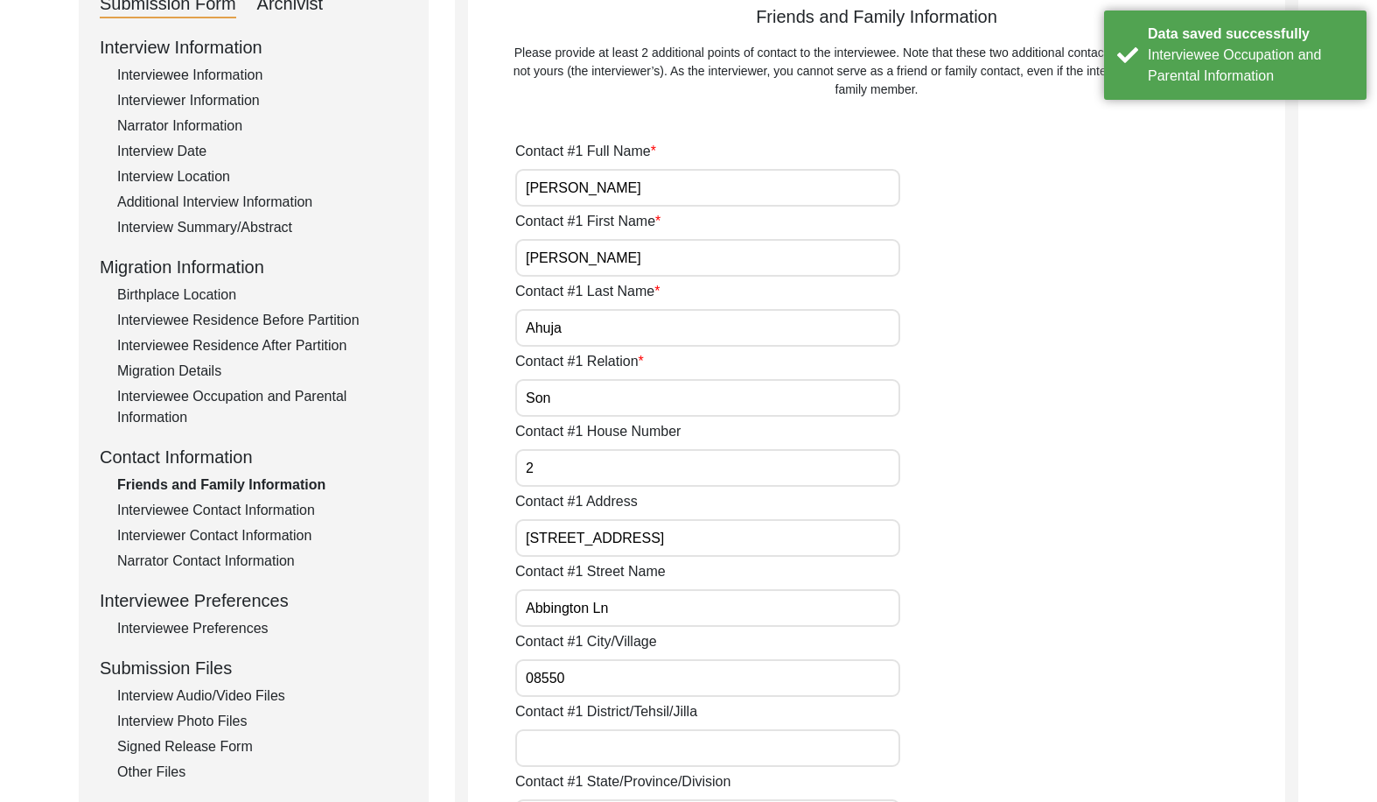
scroll to position [263, 0]
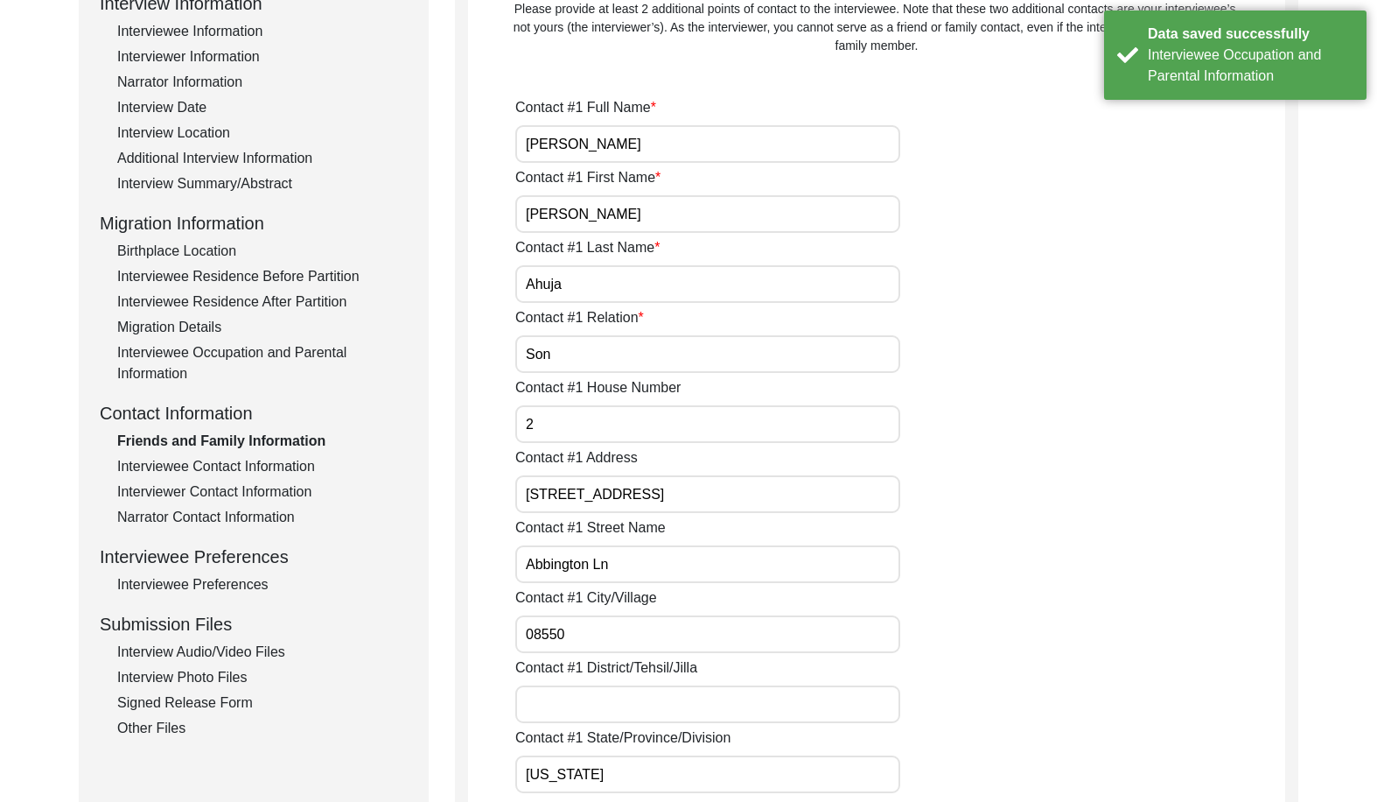
drag, startPoint x: 564, startPoint y: 489, endPoint x: 970, endPoint y: 491, distance: 406.9
click at [970, 491] on div "Contact #1 Address [STREET_ADDRESS]" at bounding box center [900, 480] width 770 height 66
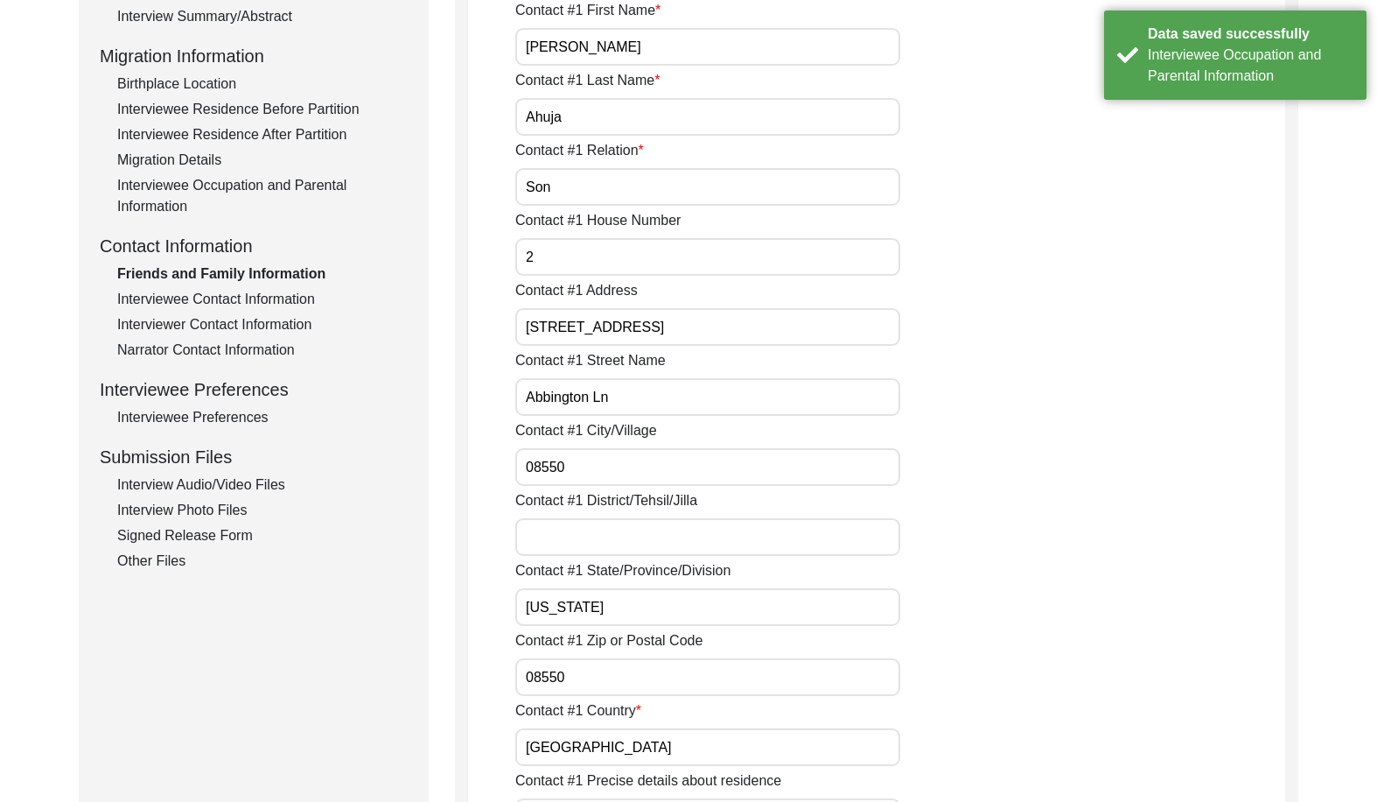
scroll to position [438, 0]
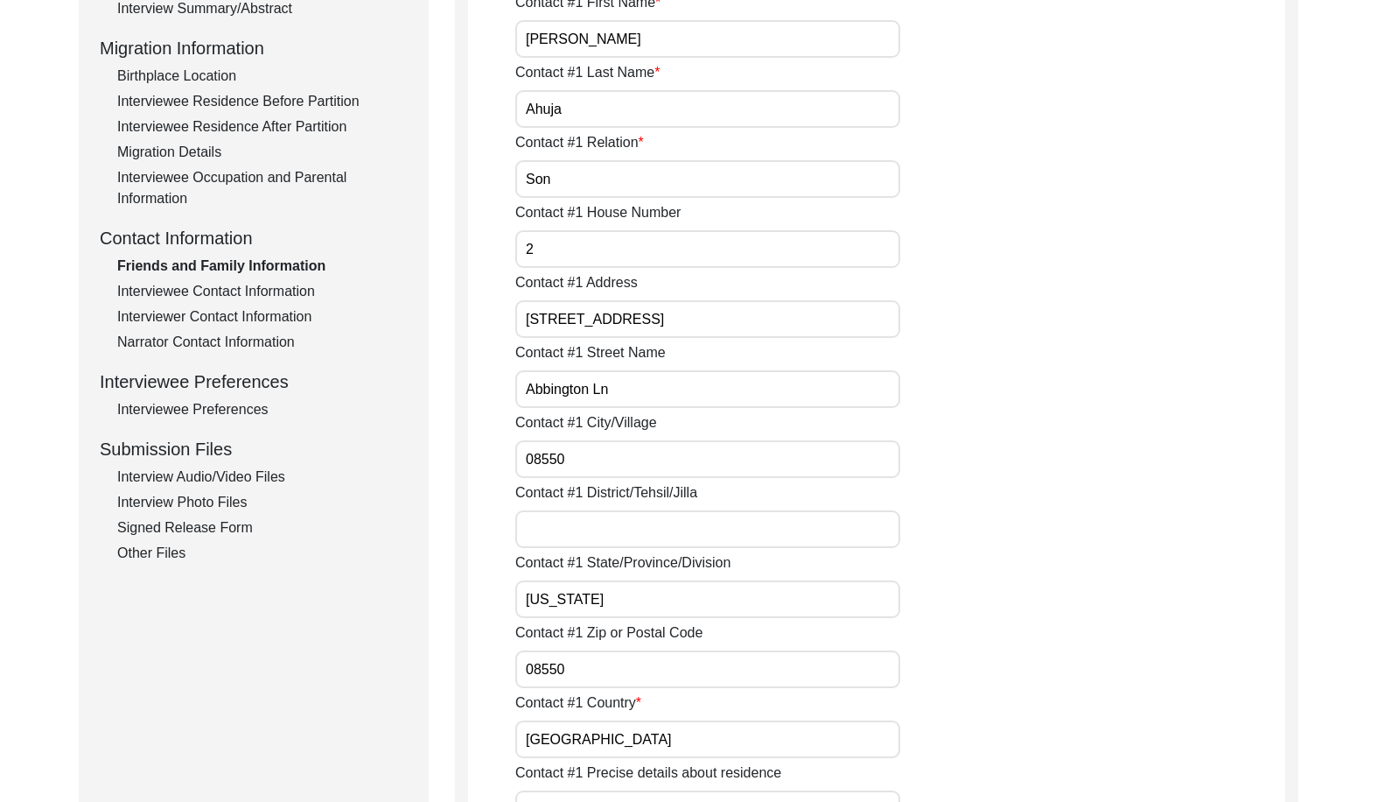
click at [634, 400] on input "Abbington Ln" at bounding box center [707, 389] width 385 height 38
click at [616, 455] on input "08550" at bounding box center [707, 459] width 385 height 38
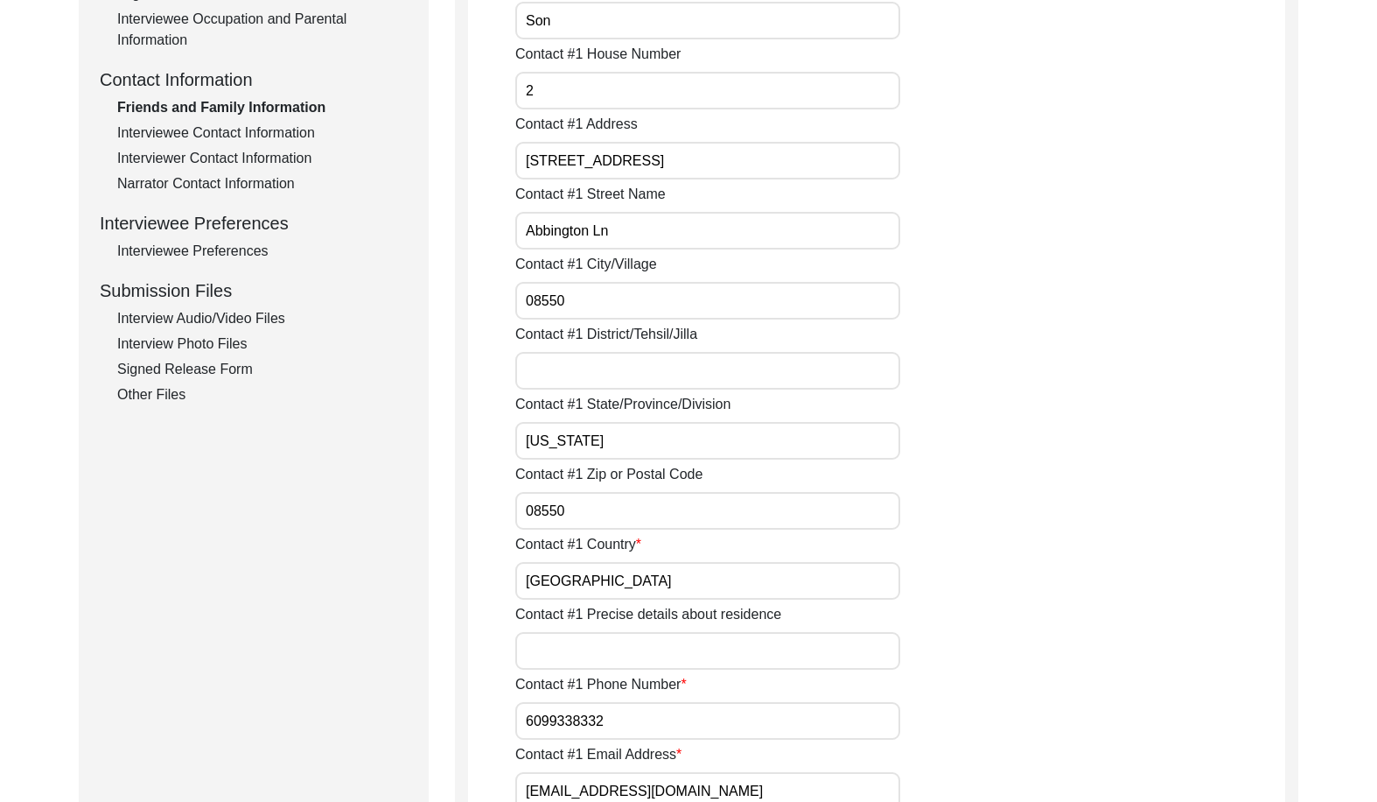
scroll to position [613, 0]
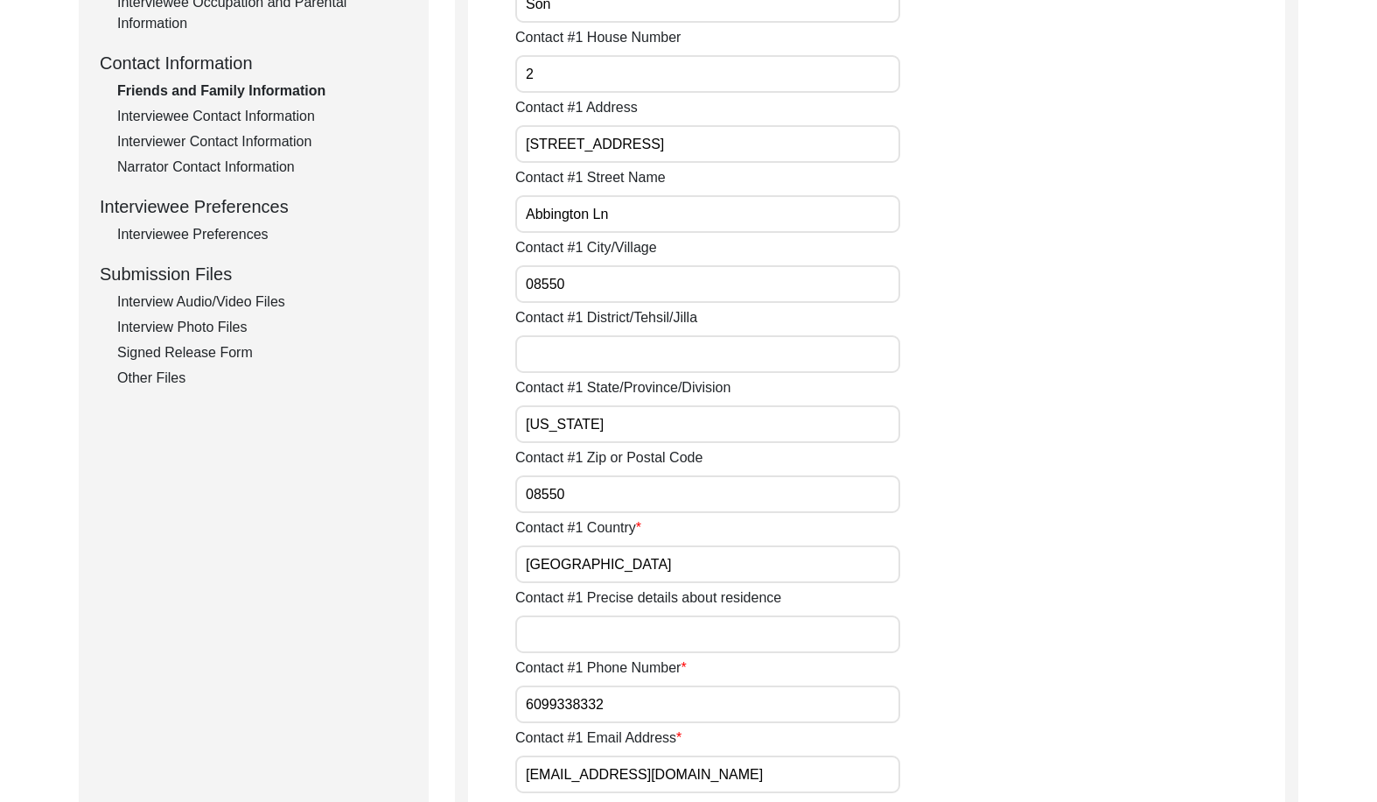
click at [633, 429] on input "[US_STATE]" at bounding box center [707, 424] width 385 height 38
click at [620, 492] on input "08550" at bounding box center [707, 494] width 385 height 38
drag, startPoint x: 648, startPoint y: 564, endPoint x: 605, endPoint y: 540, distance: 49.0
click at [648, 564] on input "[GEOGRAPHIC_DATA]" at bounding box center [707, 564] width 385 height 38
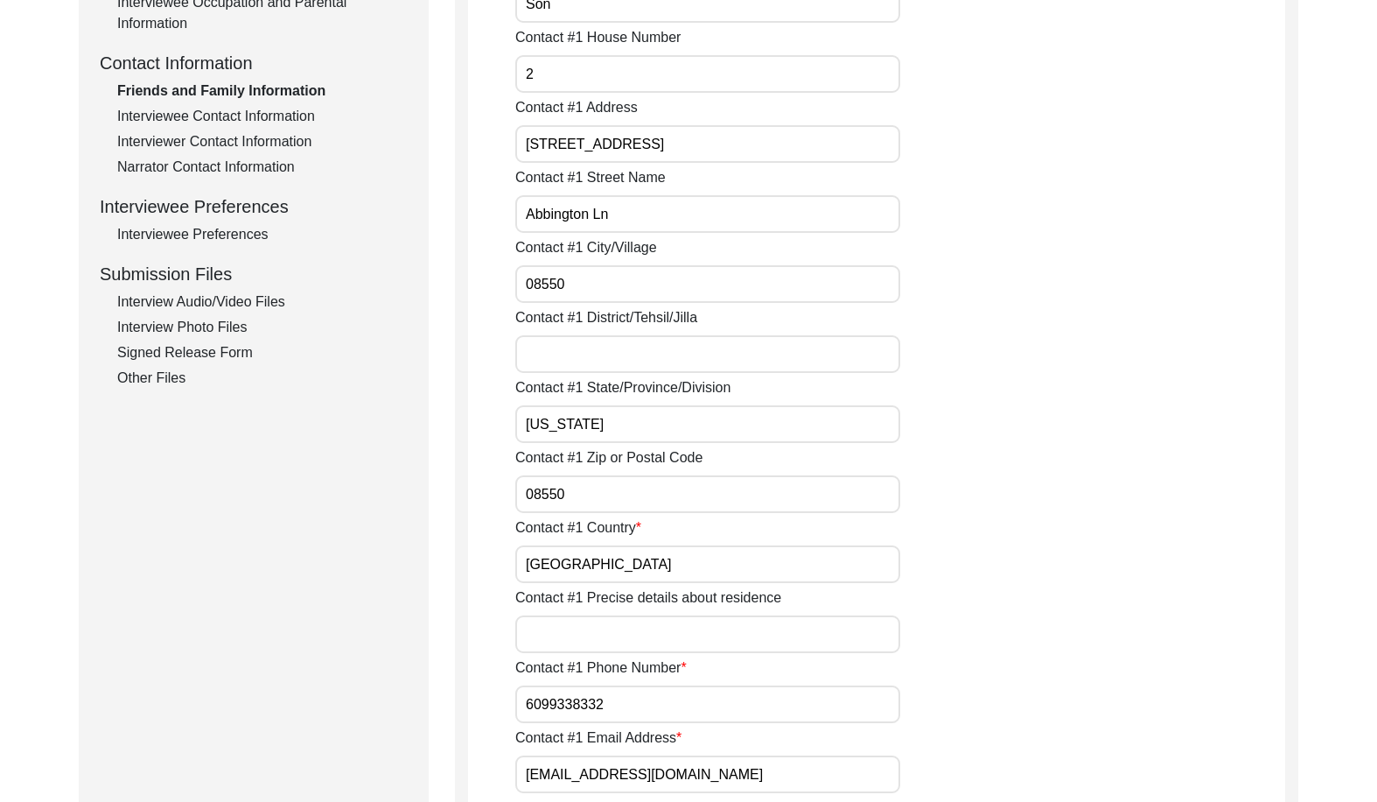
scroll to position [875, 0]
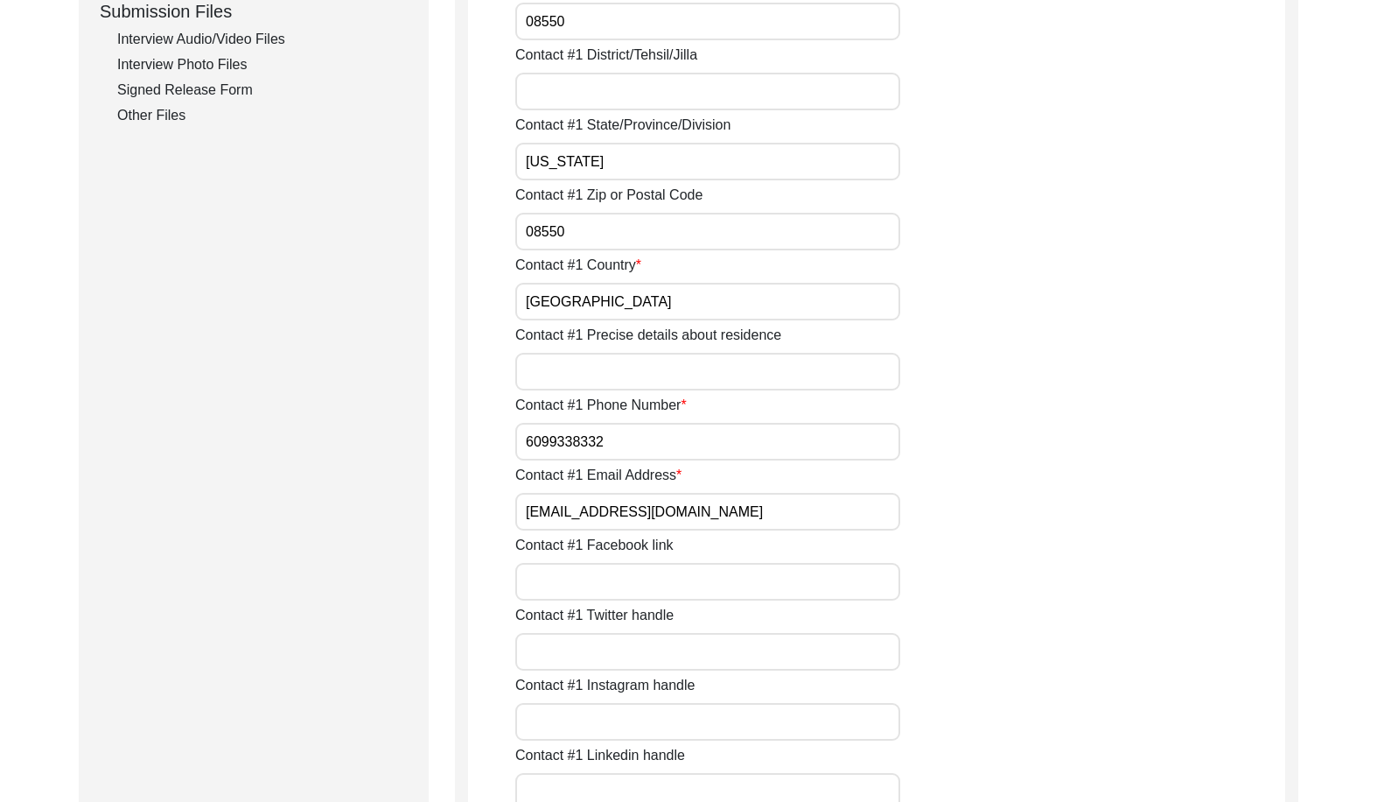
click at [525, 436] on input "6099338332" at bounding box center [707, 442] width 385 height 38
type input "[PHONE_NUMBER]"
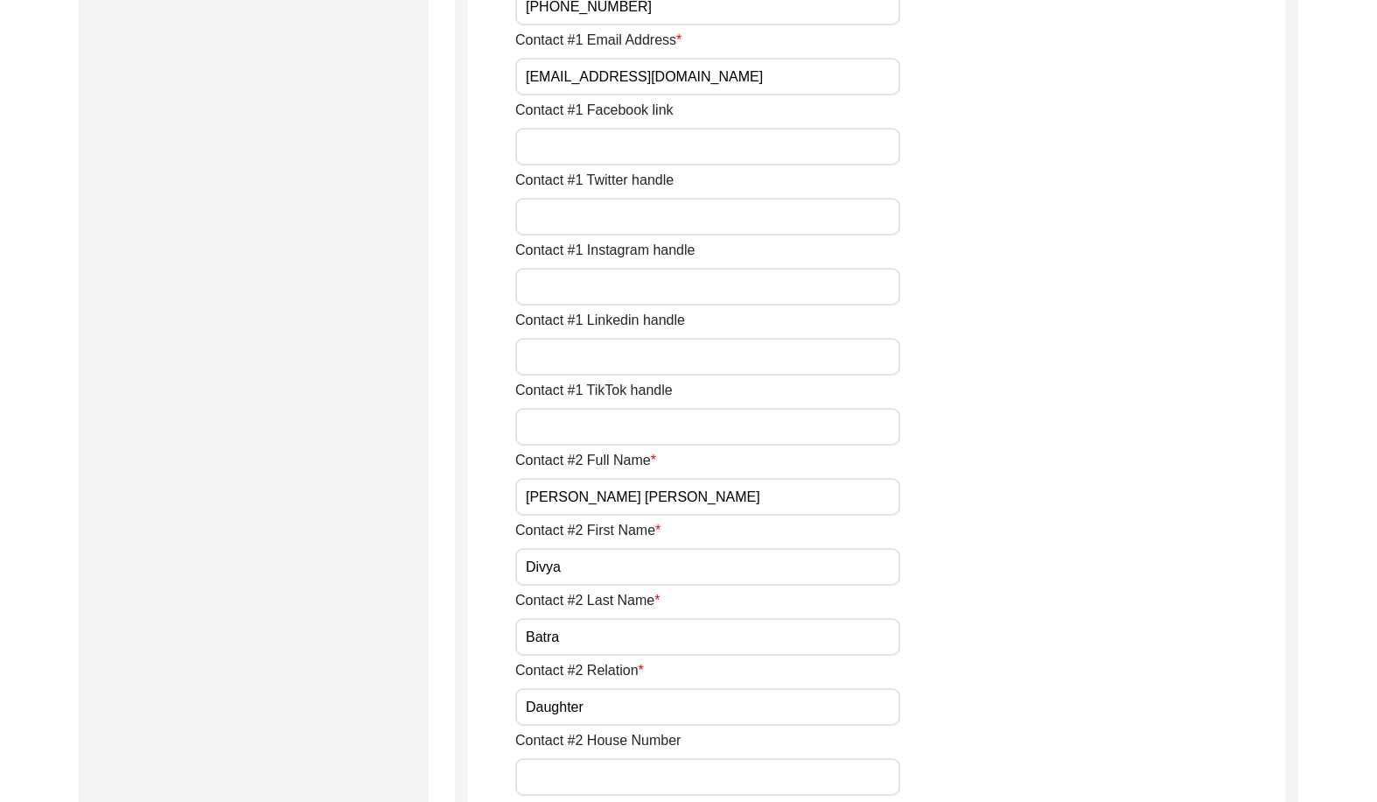
scroll to position [1400, 0]
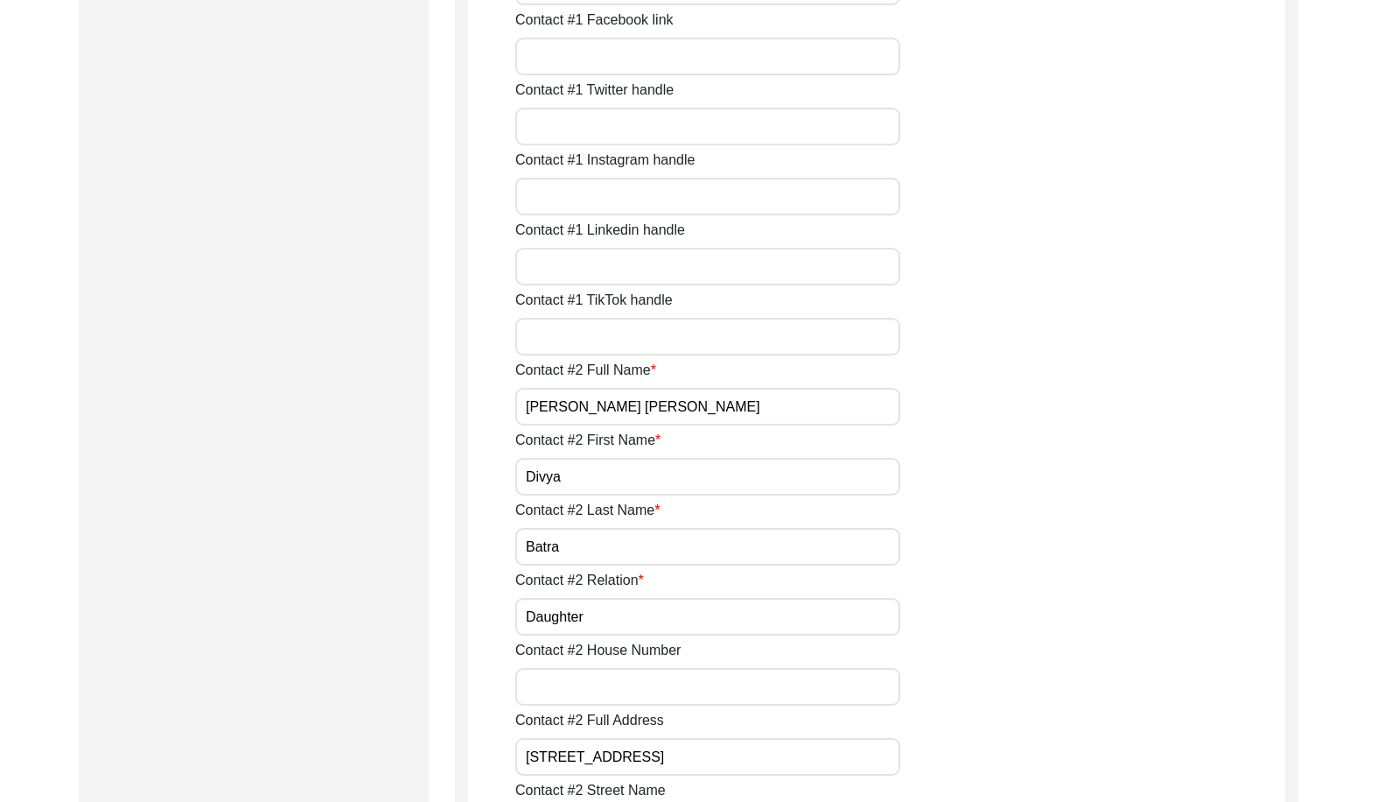
drag, startPoint x: 658, startPoint y: 411, endPoint x: 516, endPoint y: 443, distance: 145.2
drag, startPoint x: 584, startPoint y: 476, endPoint x: 583, endPoint y: 534, distance: 57.8
drag, startPoint x: 587, startPoint y: 542, endPoint x: 475, endPoint y: 544, distance: 112.0
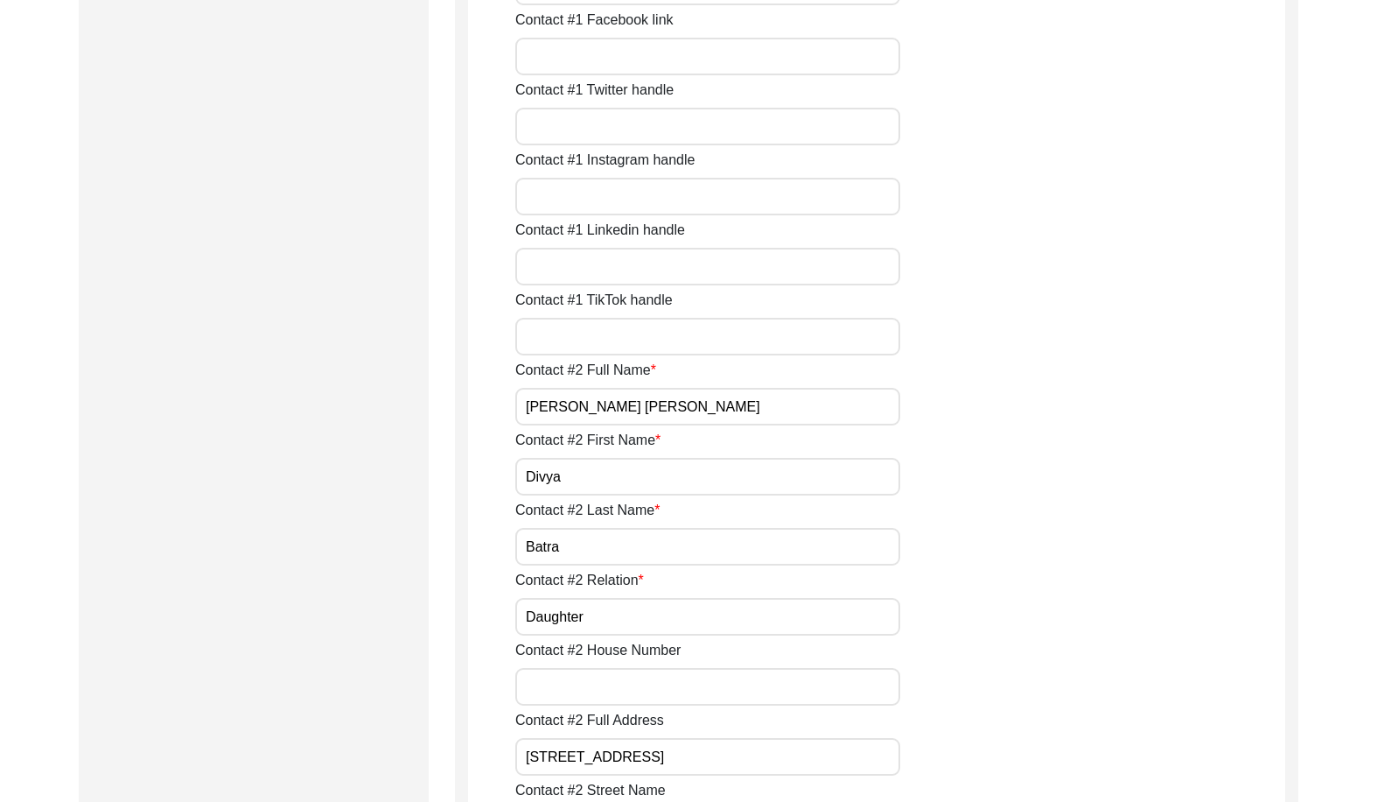
drag, startPoint x: 648, startPoint y: 622, endPoint x: 473, endPoint y: 588, distance: 178.3
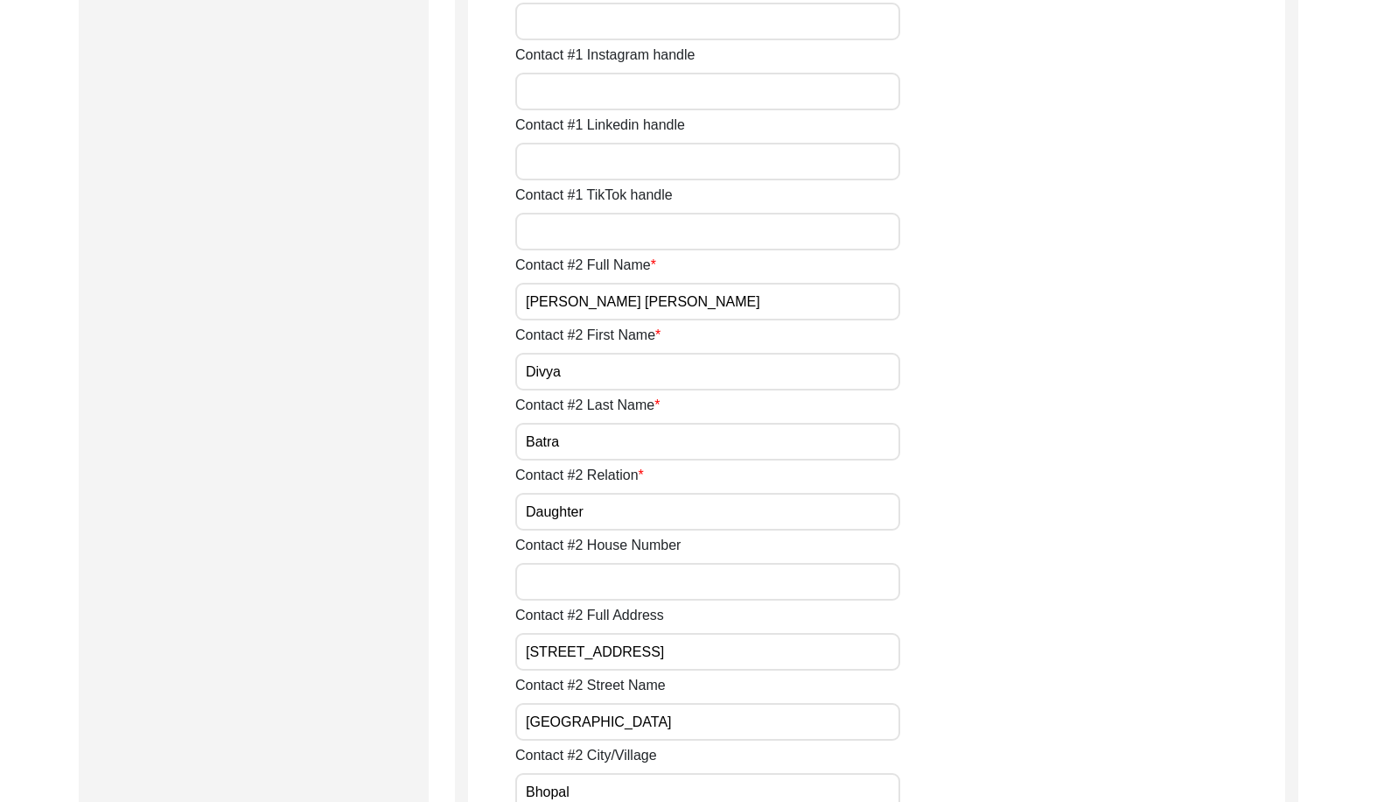
scroll to position [1663, 0]
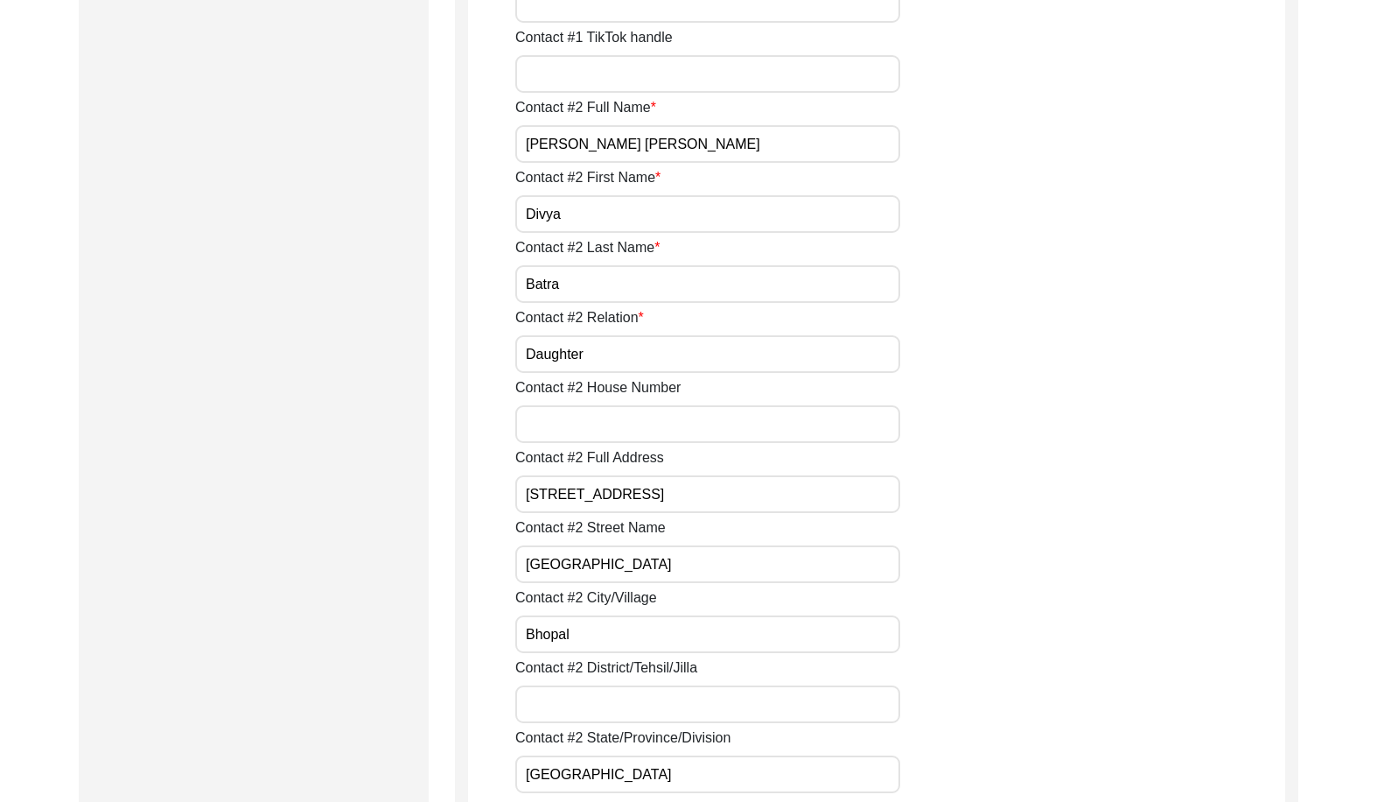
drag, startPoint x: 743, startPoint y: 500, endPoint x: 555, endPoint y: 521, distance: 189.3
drag, startPoint x: 666, startPoint y: 568, endPoint x: 571, endPoint y: 599, distance: 99.6
drag, startPoint x: 622, startPoint y: 619, endPoint x: 442, endPoint y: 589, distance: 182.7
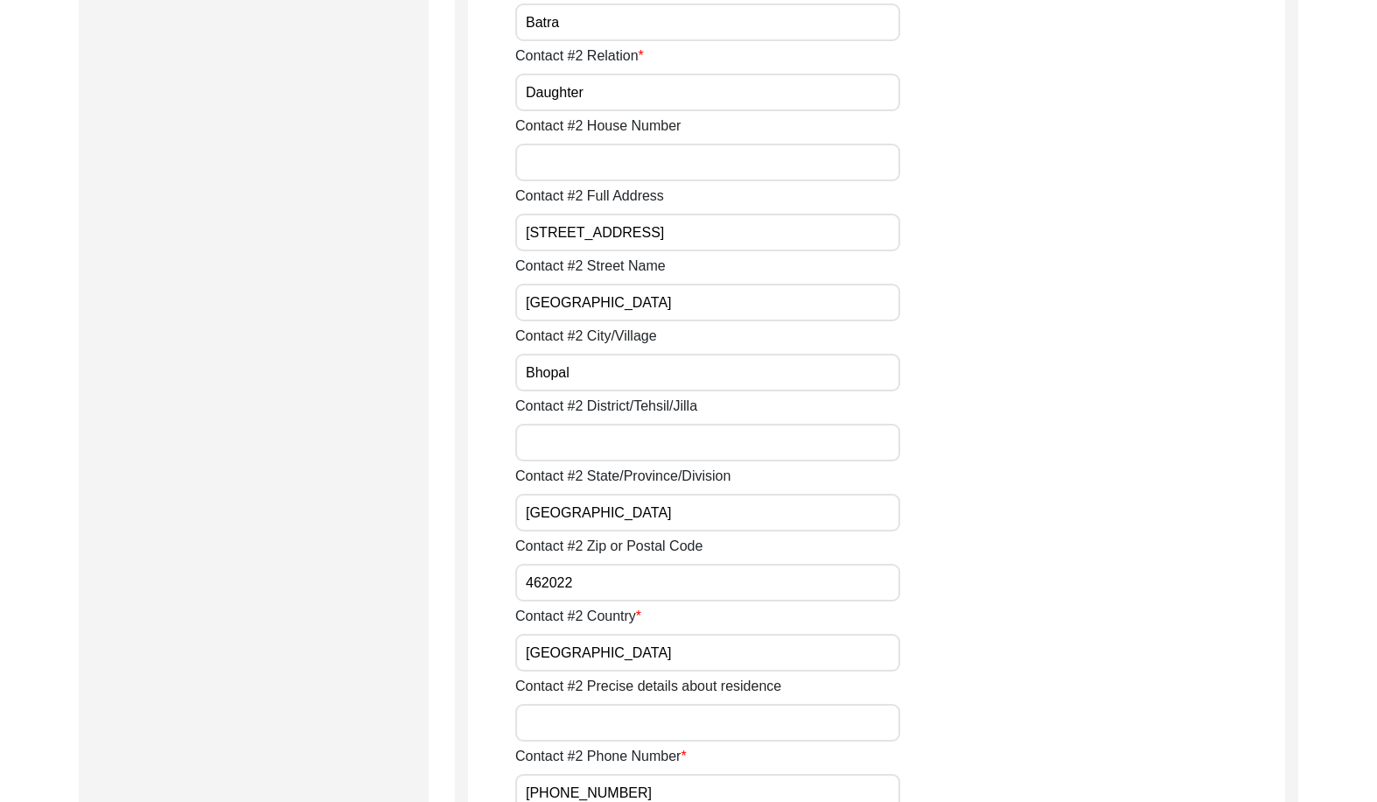
scroll to position [1925, 0]
drag, startPoint x: 588, startPoint y: 519, endPoint x: 525, endPoint y: 524, distance: 63.2
click at [524, 519] on input "[GEOGRAPHIC_DATA]" at bounding box center [707, 512] width 385 height 38
drag, startPoint x: 589, startPoint y: 592, endPoint x: 493, endPoint y: 588, distance: 96.4
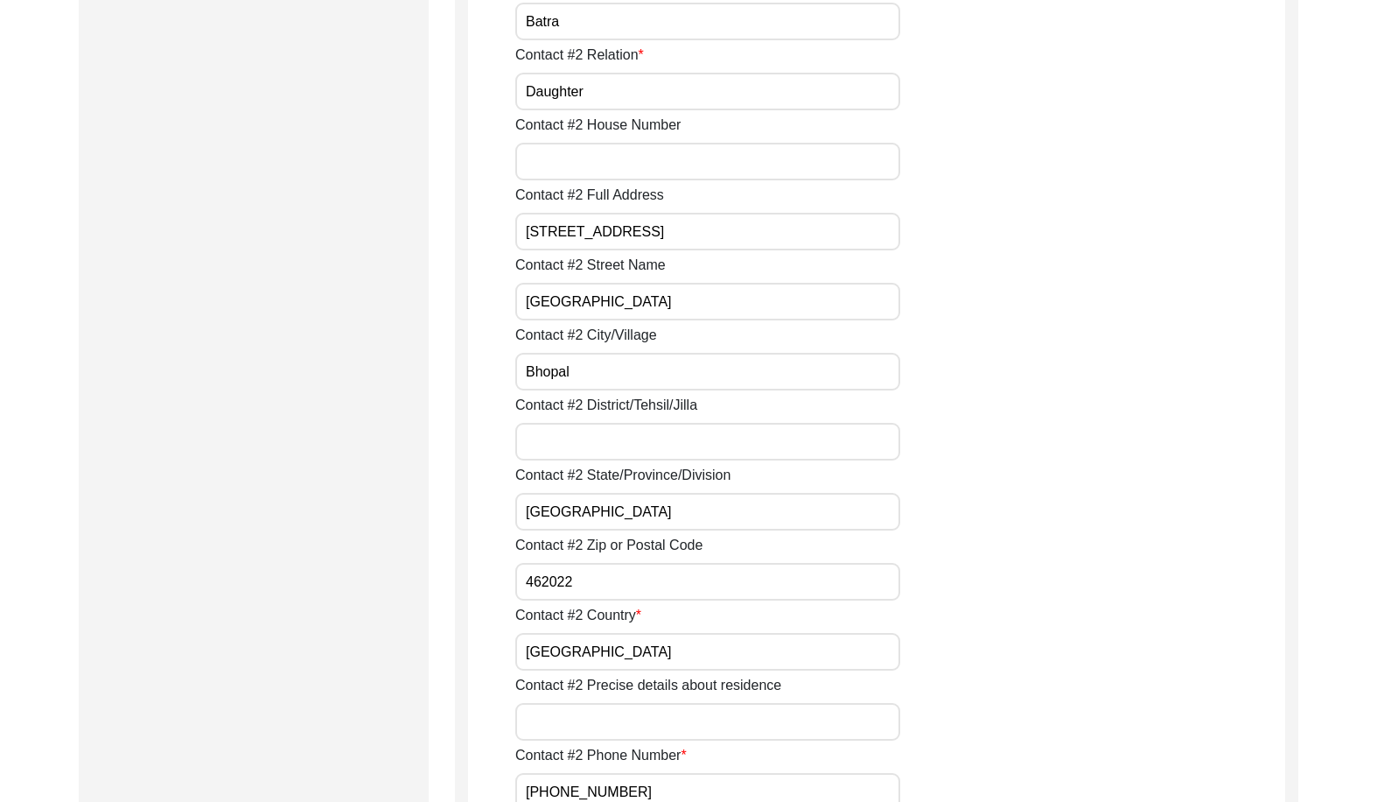
drag, startPoint x: 607, startPoint y: 663, endPoint x: 456, endPoint y: 631, distance: 154.8
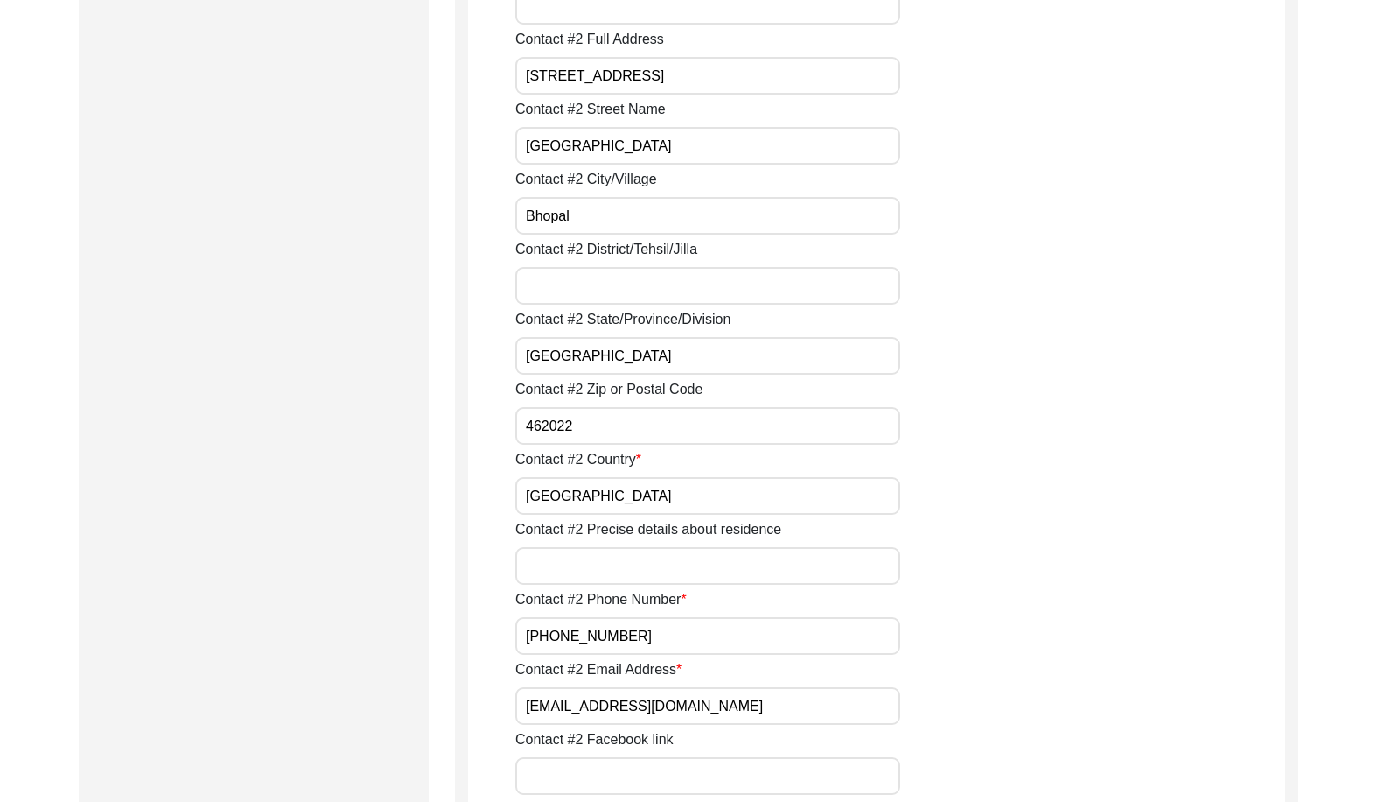
scroll to position [2100, 0]
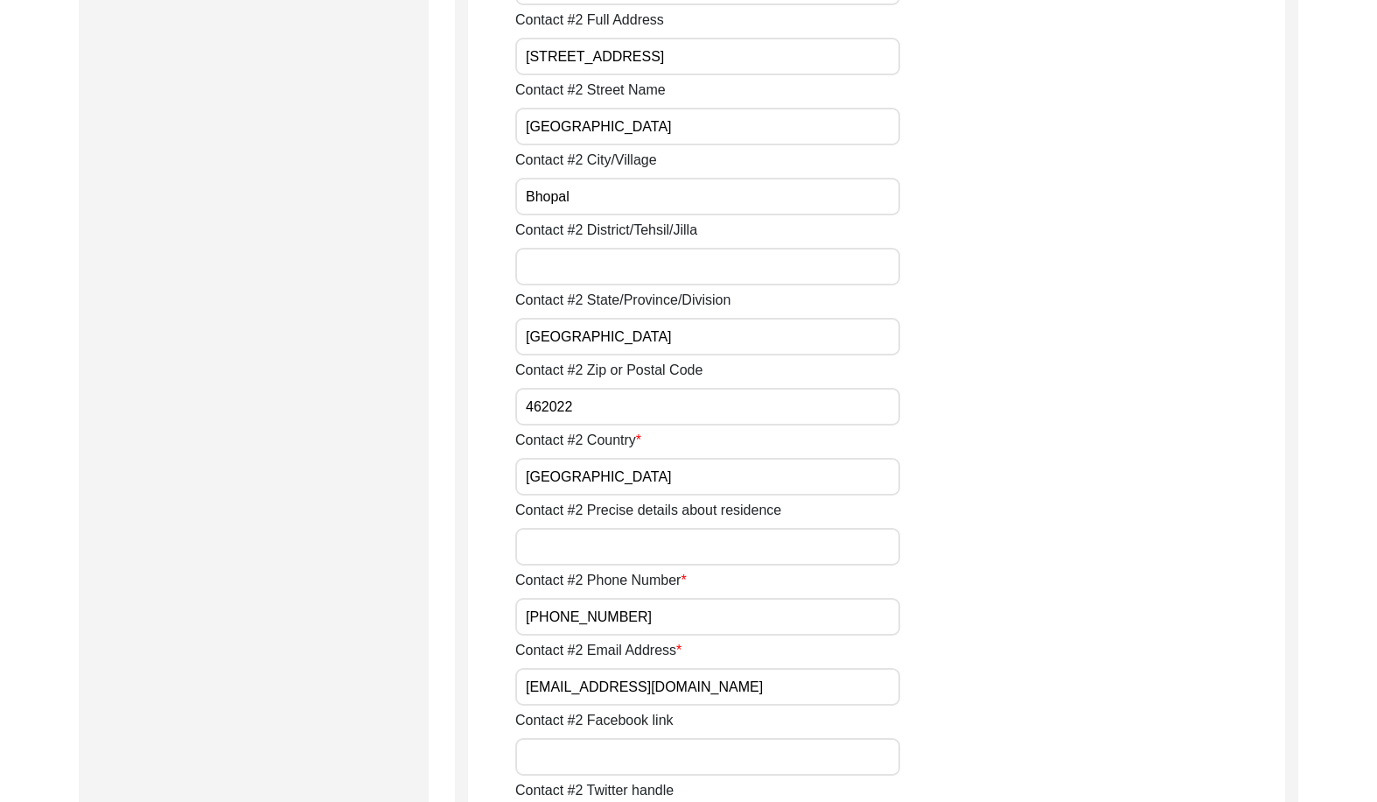
drag, startPoint x: 670, startPoint y: 619, endPoint x: 424, endPoint y: 602, distance: 246.5
click at [705, 692] on input "[EMAIL_ADDRESS][DOMAIN_NAME]" at bounding box center [707, 687] width 385 height 38
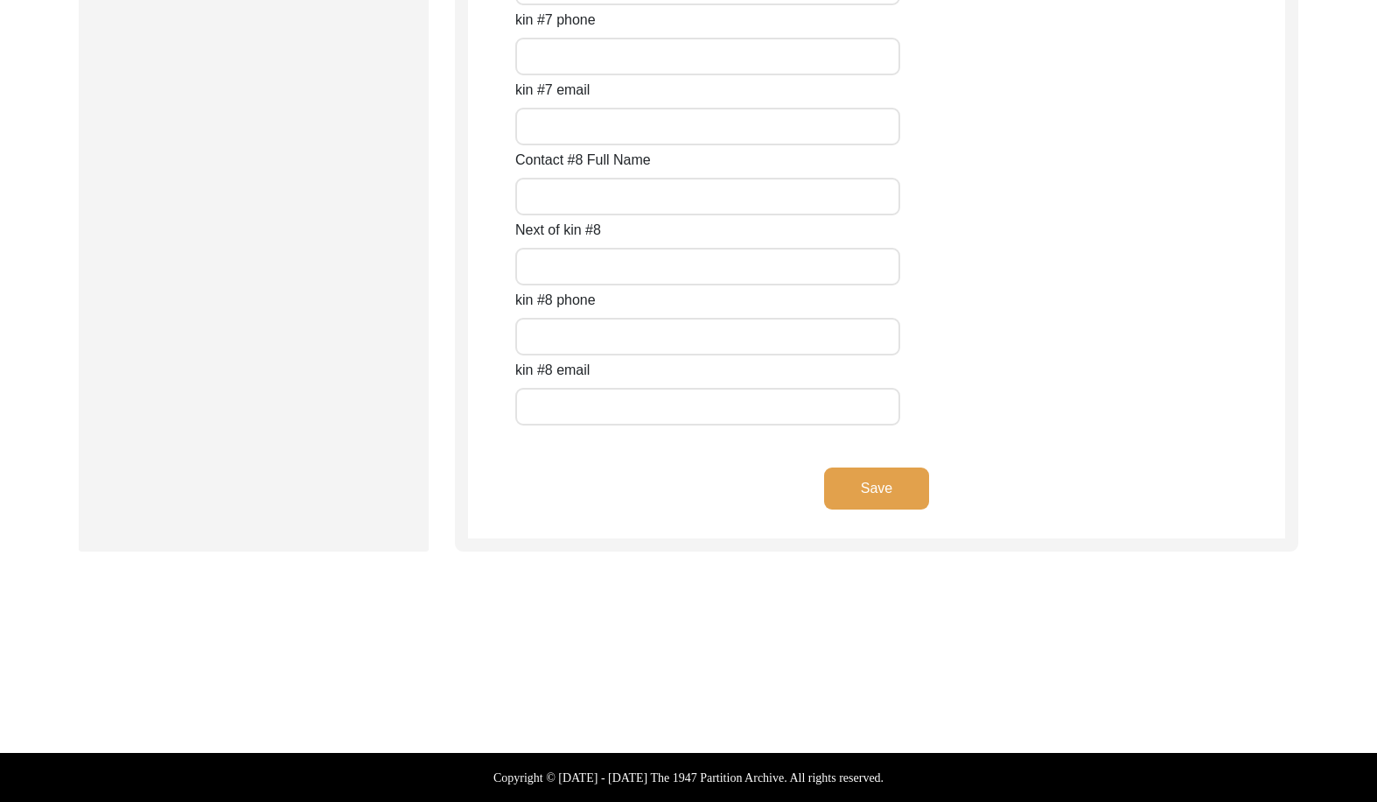
drag, startPoint x: 867, startPoint y: 478, endPoint x: 744, endPoint y: 558, distance: 147.3
click at [867, 477] on button "Save" at bounding box center [876, 488] width 105 height 42
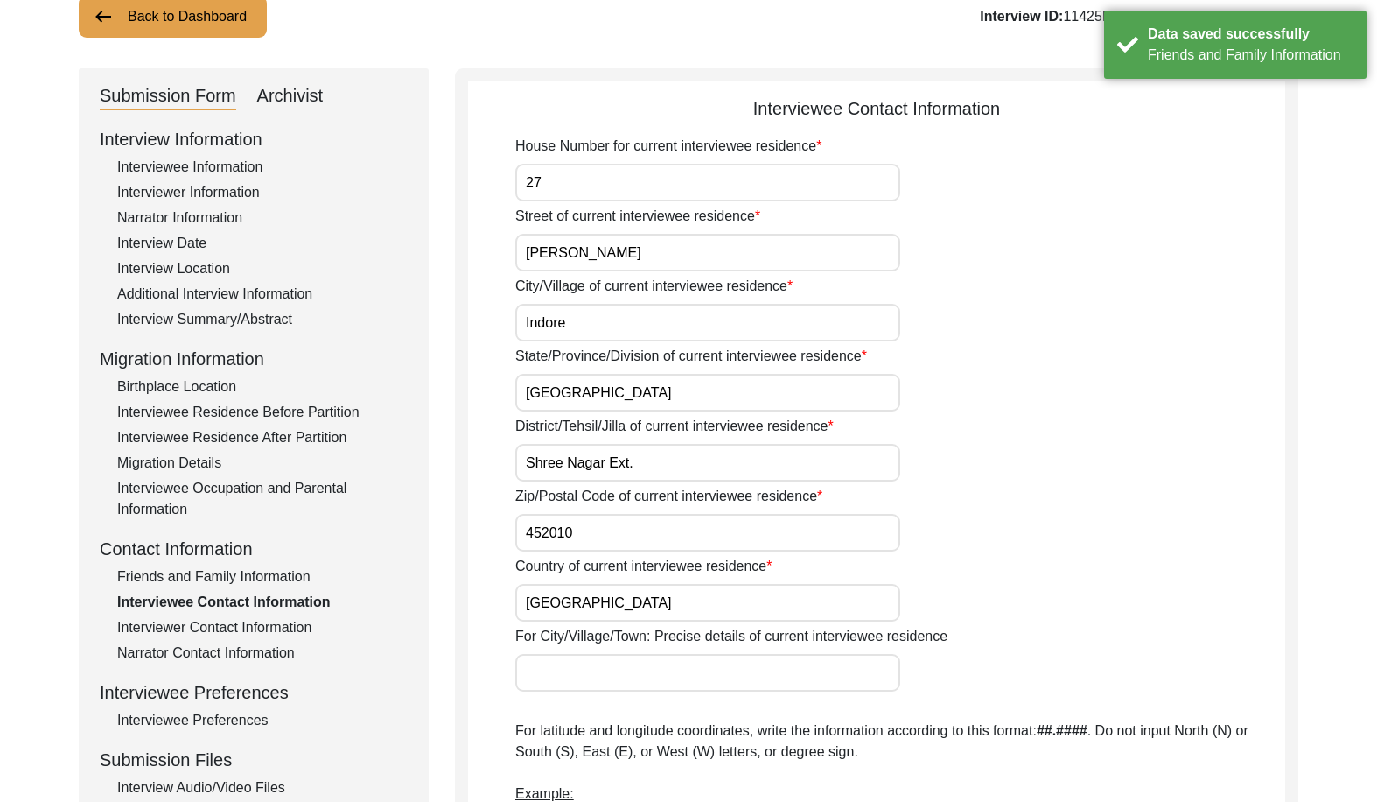
scroll to position [0, 0]
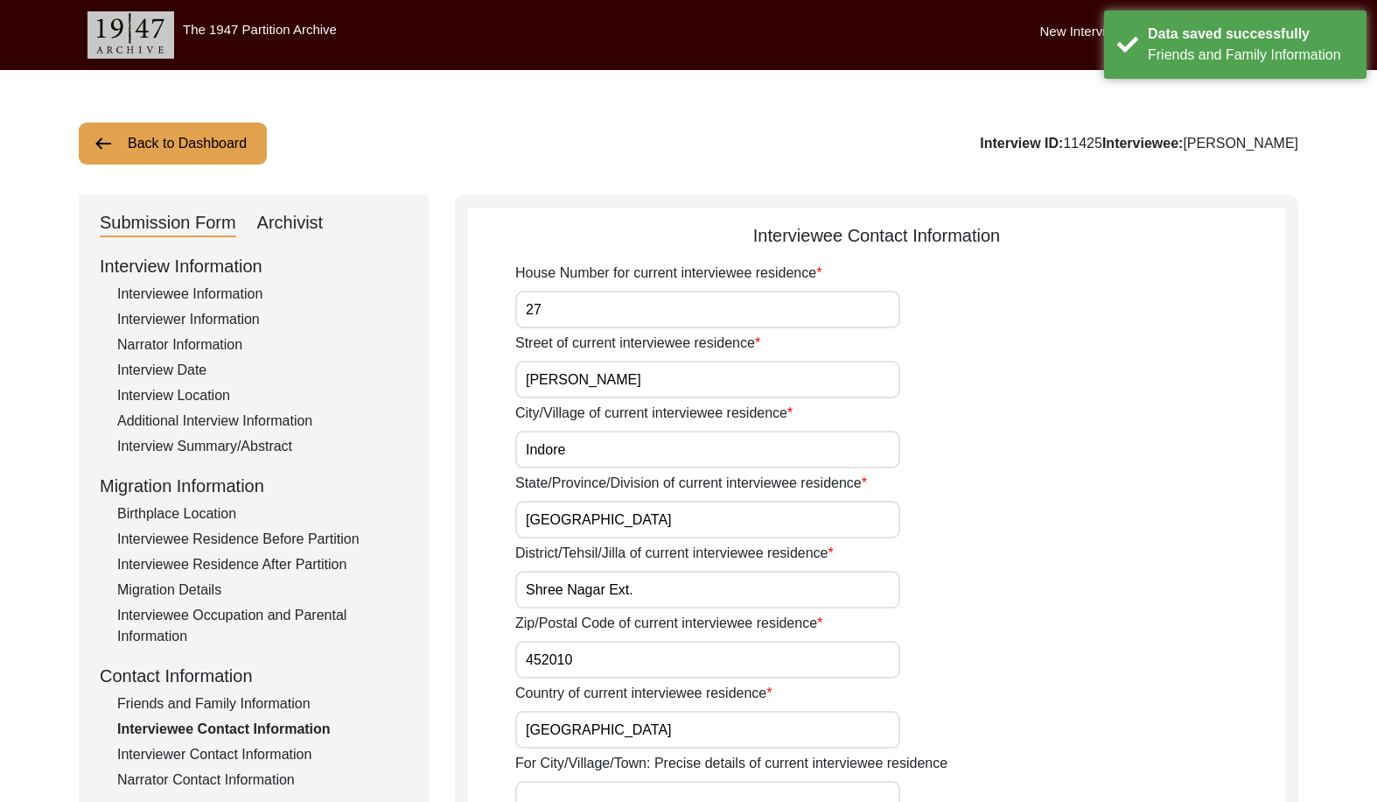
drag, startPoint x: 610, startPoint y: 324, endPoint x: 536, endPoint y: 319, distance: 73.7
click at [534, 316] on input "27" at bounding box center [707, 310] width 385 height 38
click at [610, 366] on input "[PERSON_NAME]" at bounding box center [707, 380] width 385 height 38
click at [585, 460] on input "Indore" at bounding box center [707, 450] width 385 height 38
click at [670, 508] on input "[GEOGRAPHIC_DATA]" at bounding box center [707, 520] width 385 height 38
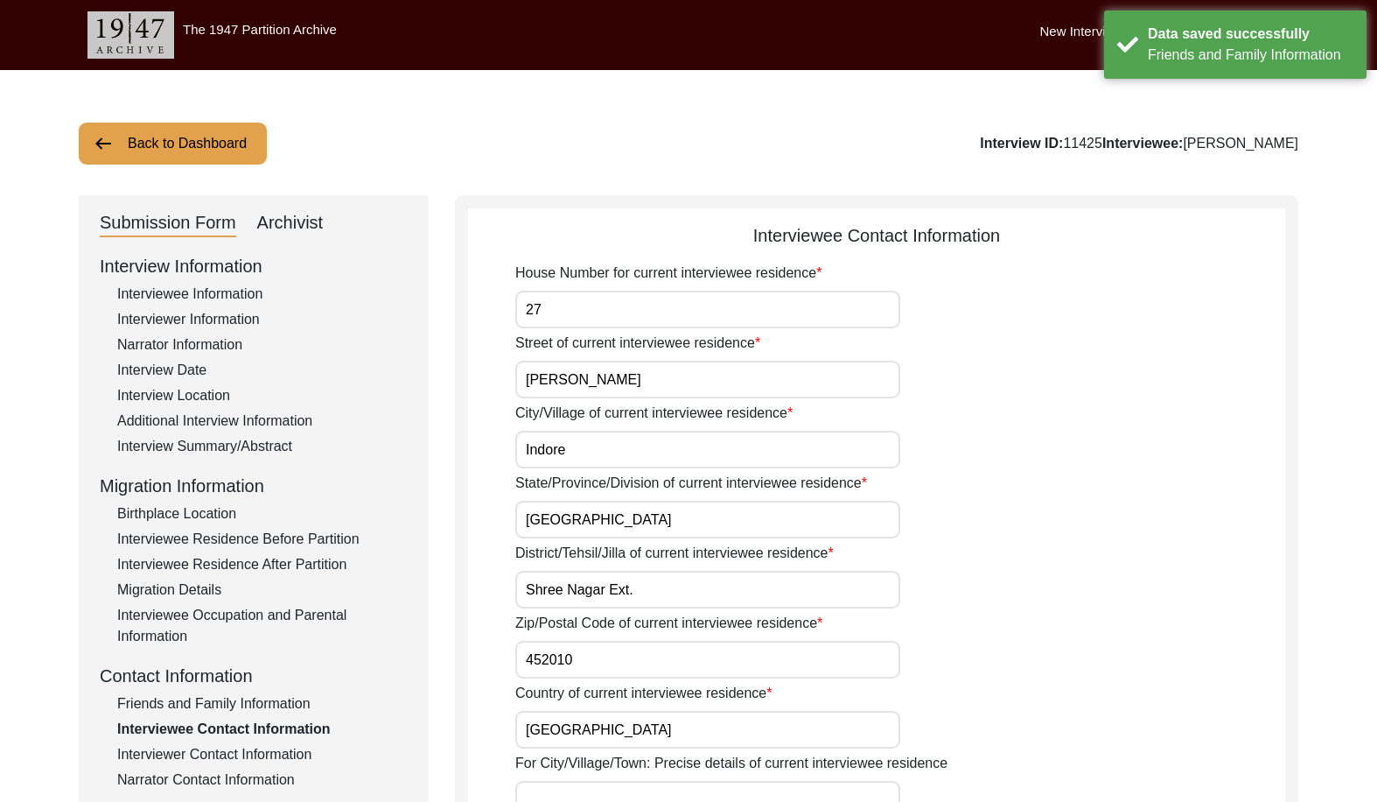
click at [648, 583] on input "Shree Nagar Ext." at bounding box center [707, 590] width 385 height 38
click at [614, 650] on input "452010" at bounding box center [707, 660] width 385 height 38
click at [599, 716] on input "[GEOGRAPHIC_DATA]" at bounding box center [707, 730] width 385 height 38
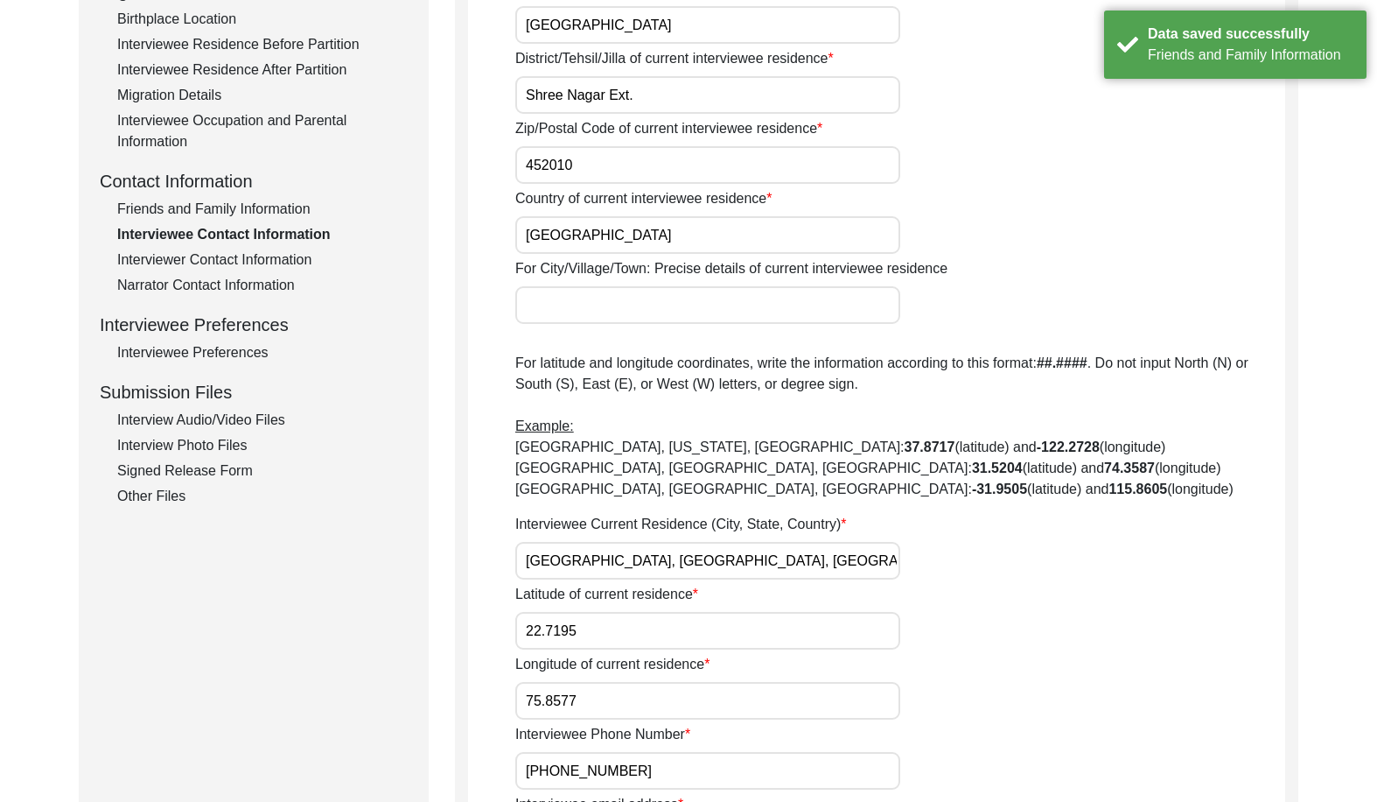
scroll to position [525, 0]
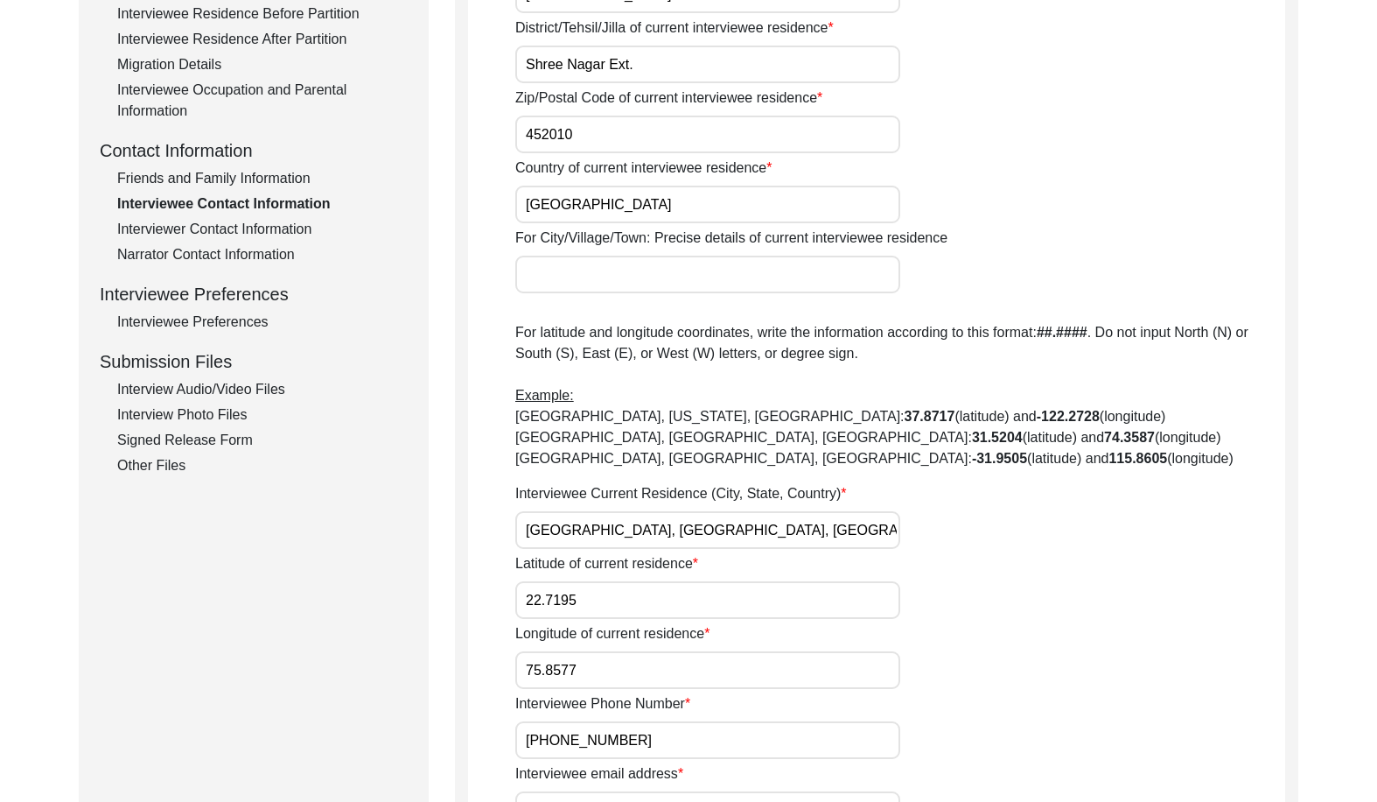
drag, startPoint x: 739, startPoint y: 533, endPoint x: 416, endPoint y: 509, distance: 323.8
click at [416, 509] on div "Submission Form Archivist Interview Information Interviewee Information Intervi…" at bounding box center [689, 559] width 1220 height 1778
click at [618, 603] on input "22.7195" at bounding box center [707, 600] width 385 height 38
click at [620, 669] on input "75.8577" at bounding box center [707, 670] width 385 height 38
click at [700, 743] on input "[PHONE_NUMBER]" at bounding box center [707, 740] width 385 height 38
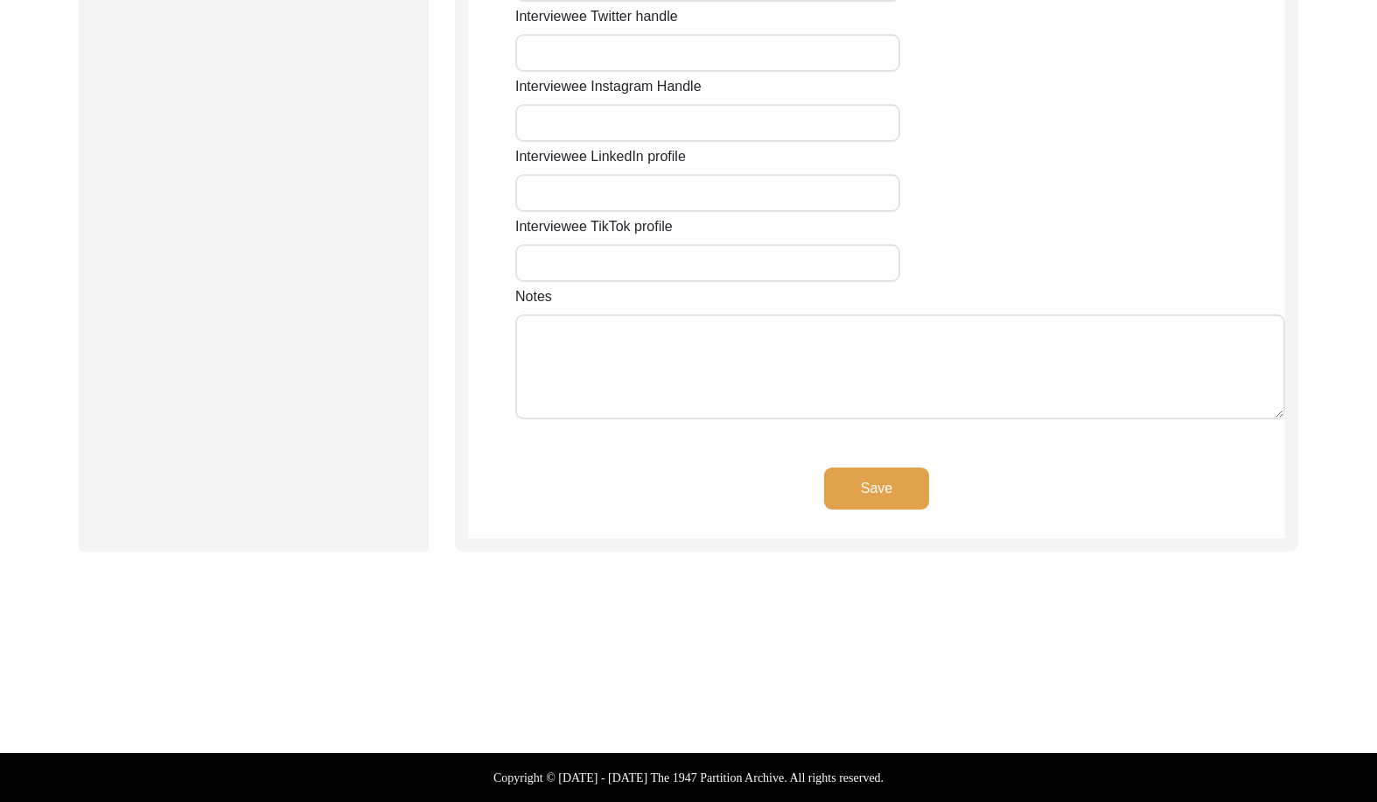
click at [835, 505] on button "Save" at bounding box center [876, 488] width 105 height 42
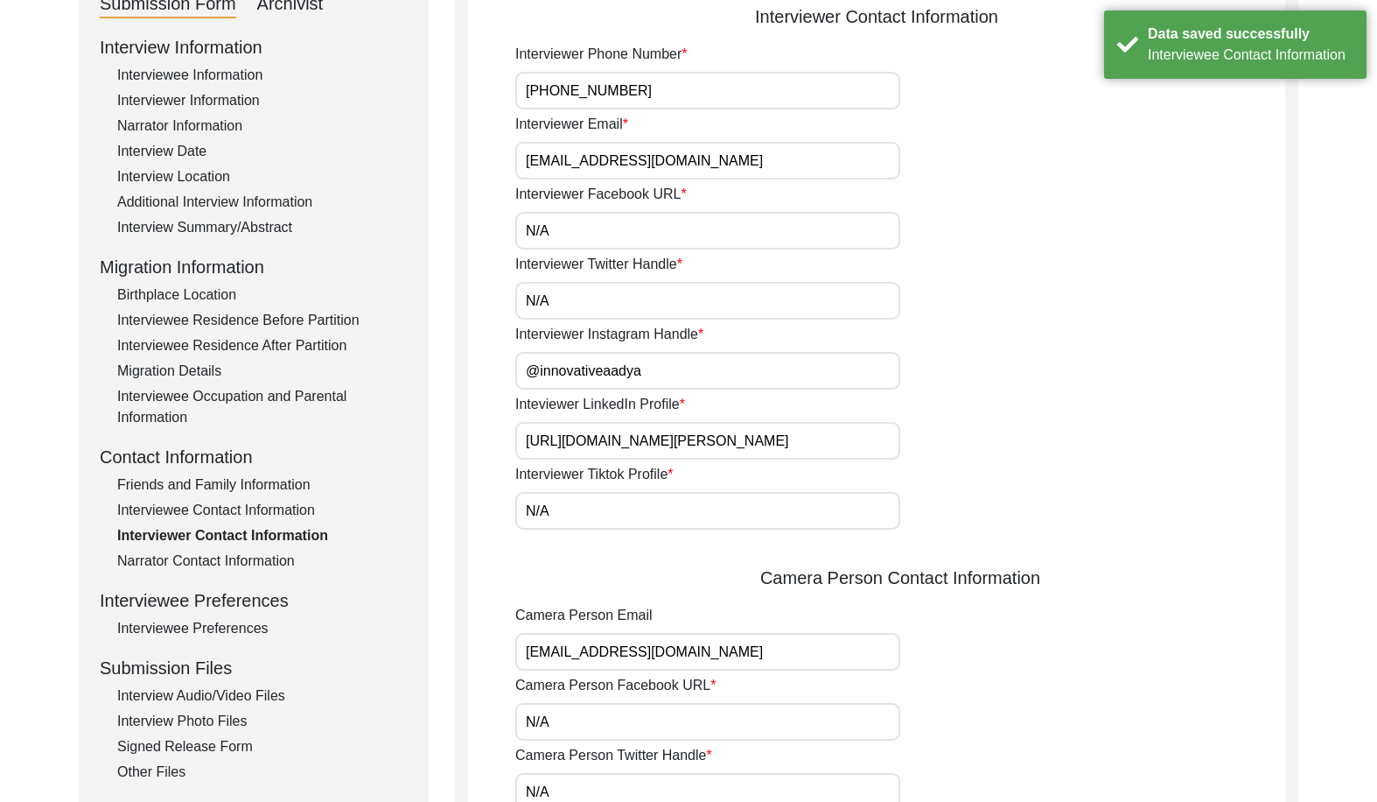
scroll to position [0, 0]
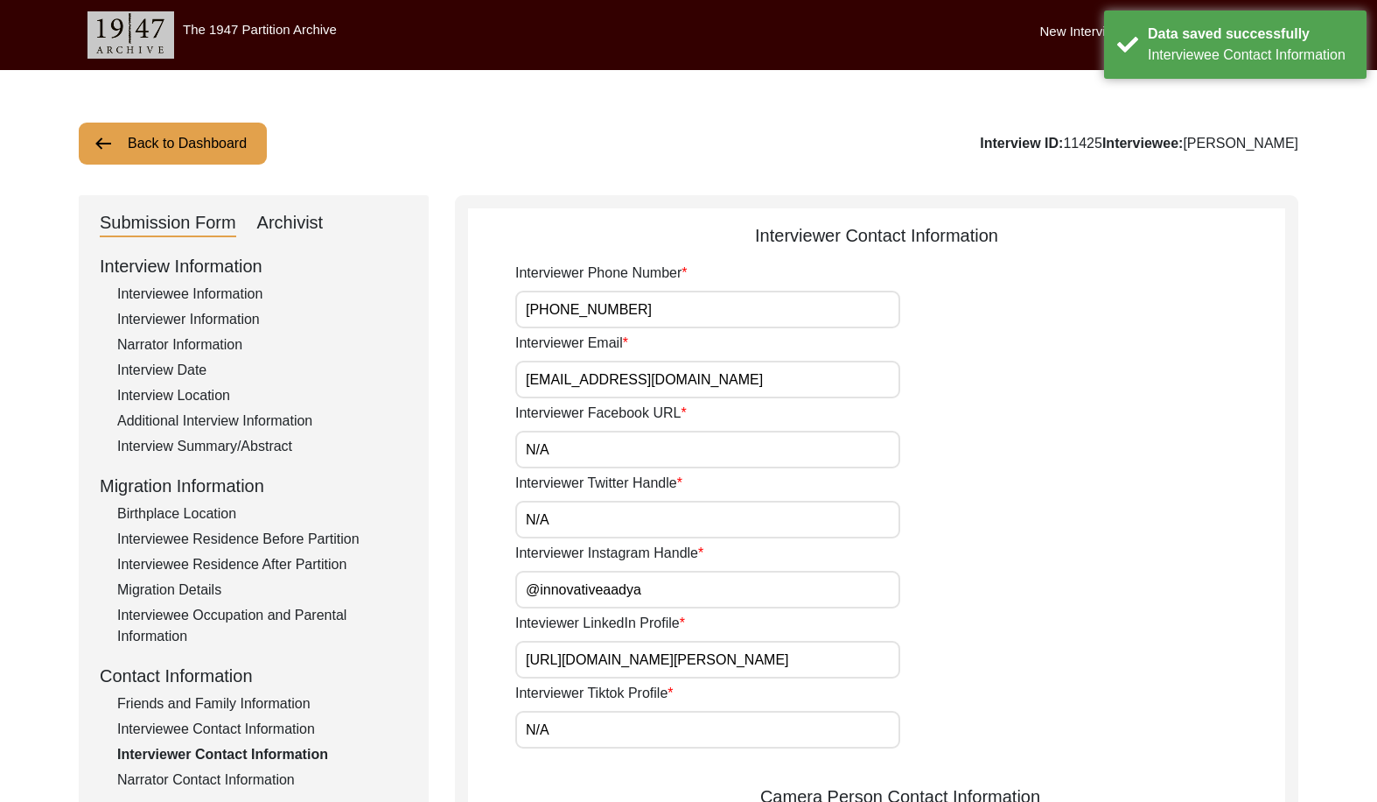
drag, startPoint x: 639, startPoint y: 316, endPoint x: 474, endPoint y: 320, distance: 164.6
drag, startPoint x: 739, startPoint y: 401, endPoint x: 532, endPoint y: 392, distance: 206.7
click at [532, 392] on div "Interviewer Phone Number [PHONE_NUMBER] Interviewer Email [EMAIL_ADDRESS][DOMAI…" at bounding box center [900, 786] width 770 height 1047
click at [771, 374] on input "[EMAIL_ADDRESS][DOMAIN_NAME]" at bounding box center [707, 380] width 385 height 38
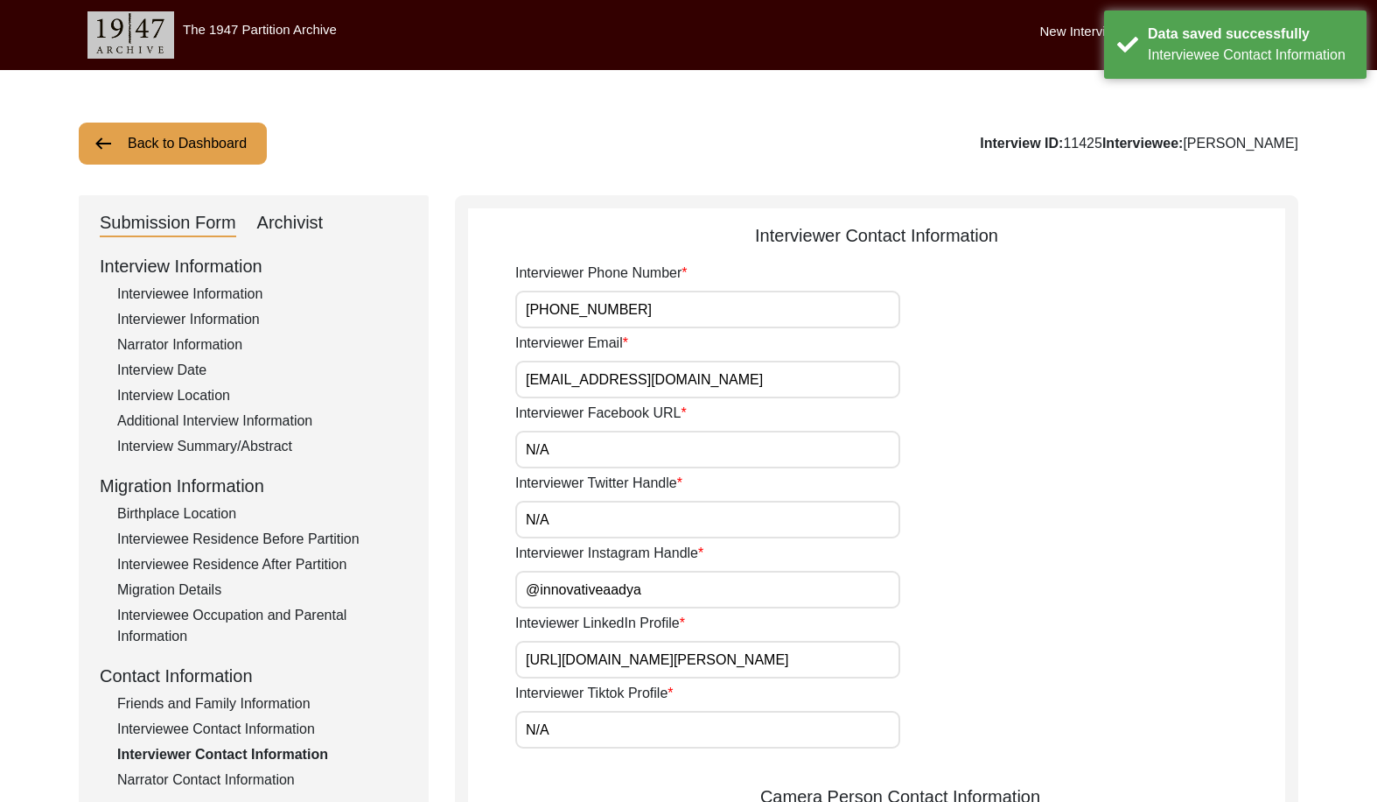
drag, startPoint x: 770, startPoint y: 386, endPoint x: 522, endPoint y: 395, distance: 248.7
click at [632, 438] on input "N/A" at bounding box center [707, 450] width 385 height 38
drag, startPoint x: 506, startPoint y: 488, endPoint x: 571, endPoint y: 516, distance: 70.5
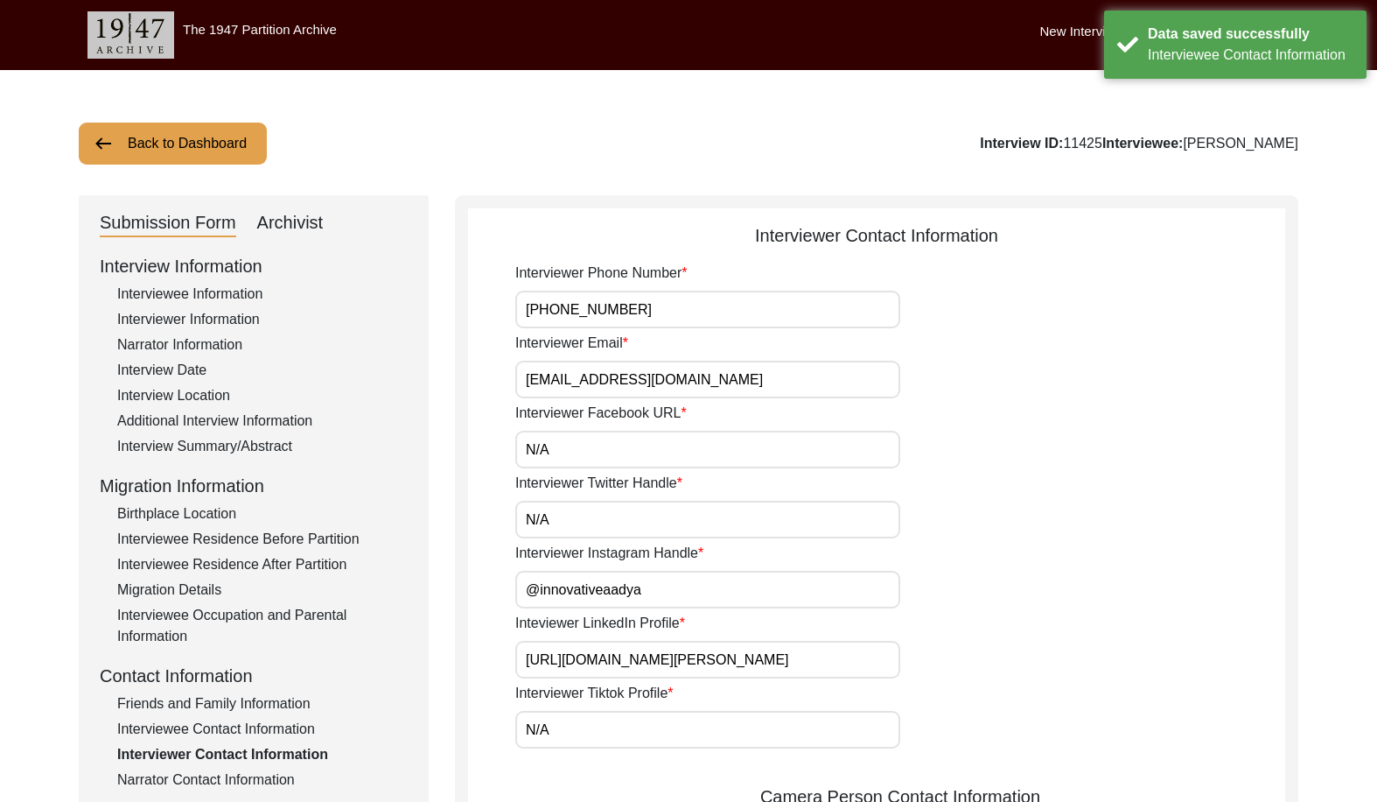
click at [571, 516] on input "N/A" at bounding box center [707, 520] width 385 height 38
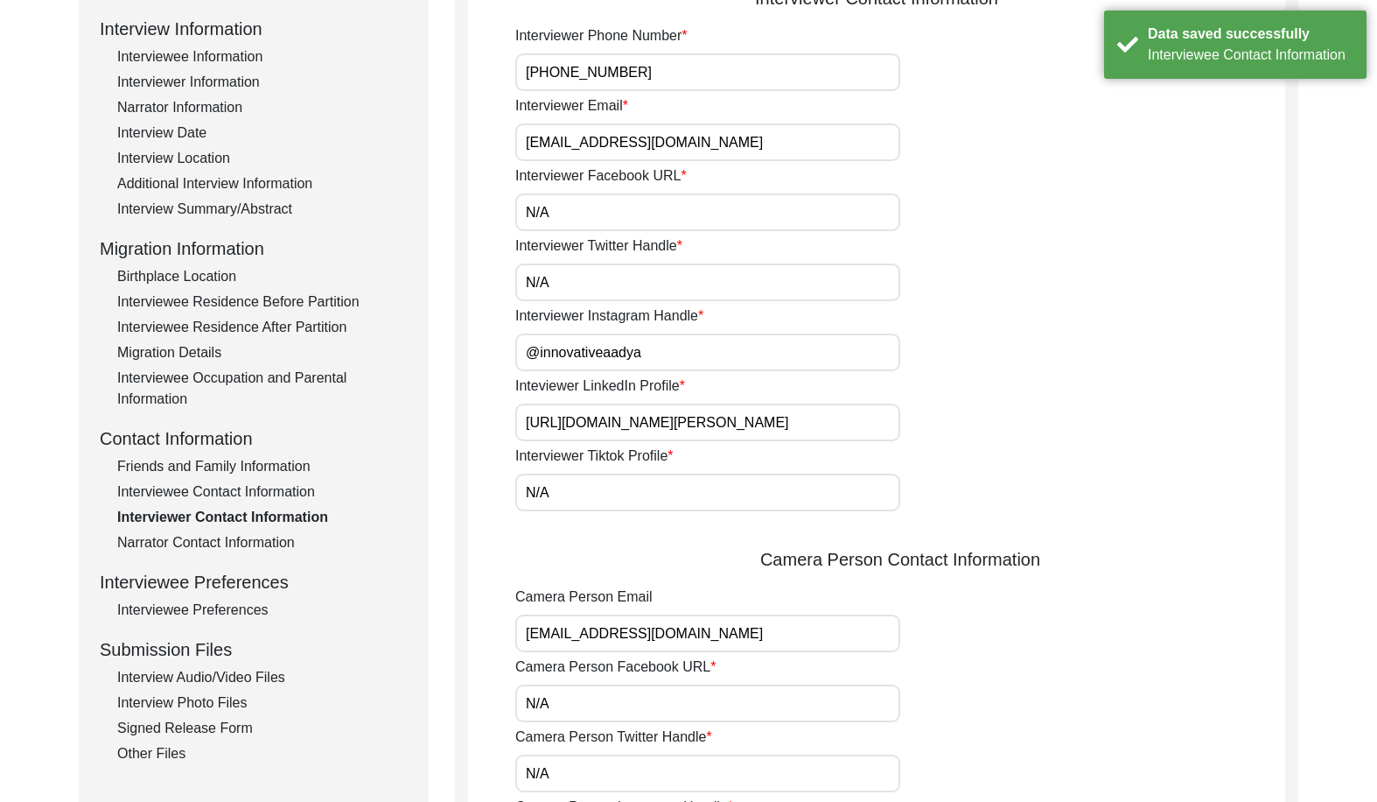
scroll to position [263, 0]
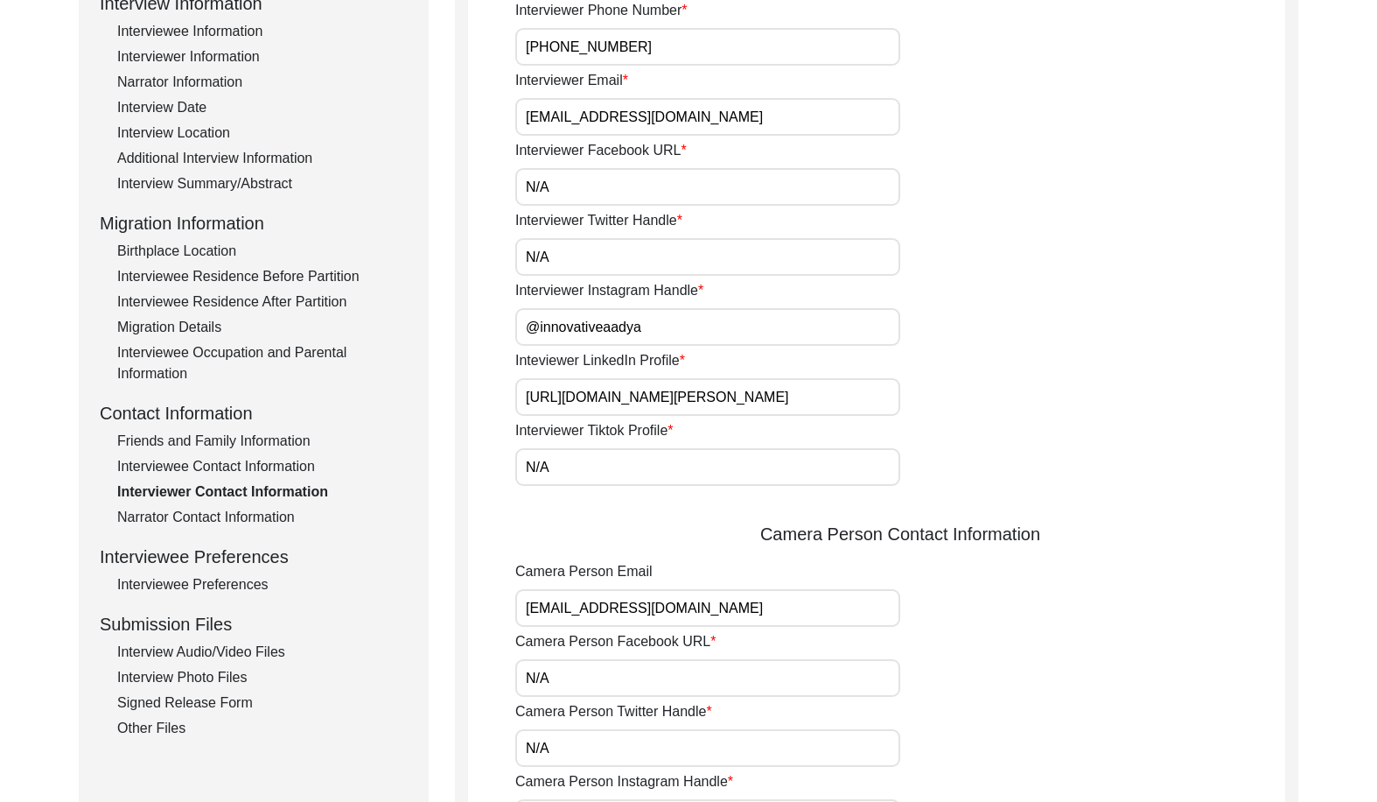
click at [207, 436] on div "Friends and Family Information" at bounding box center [262, 441] width 291 height 21
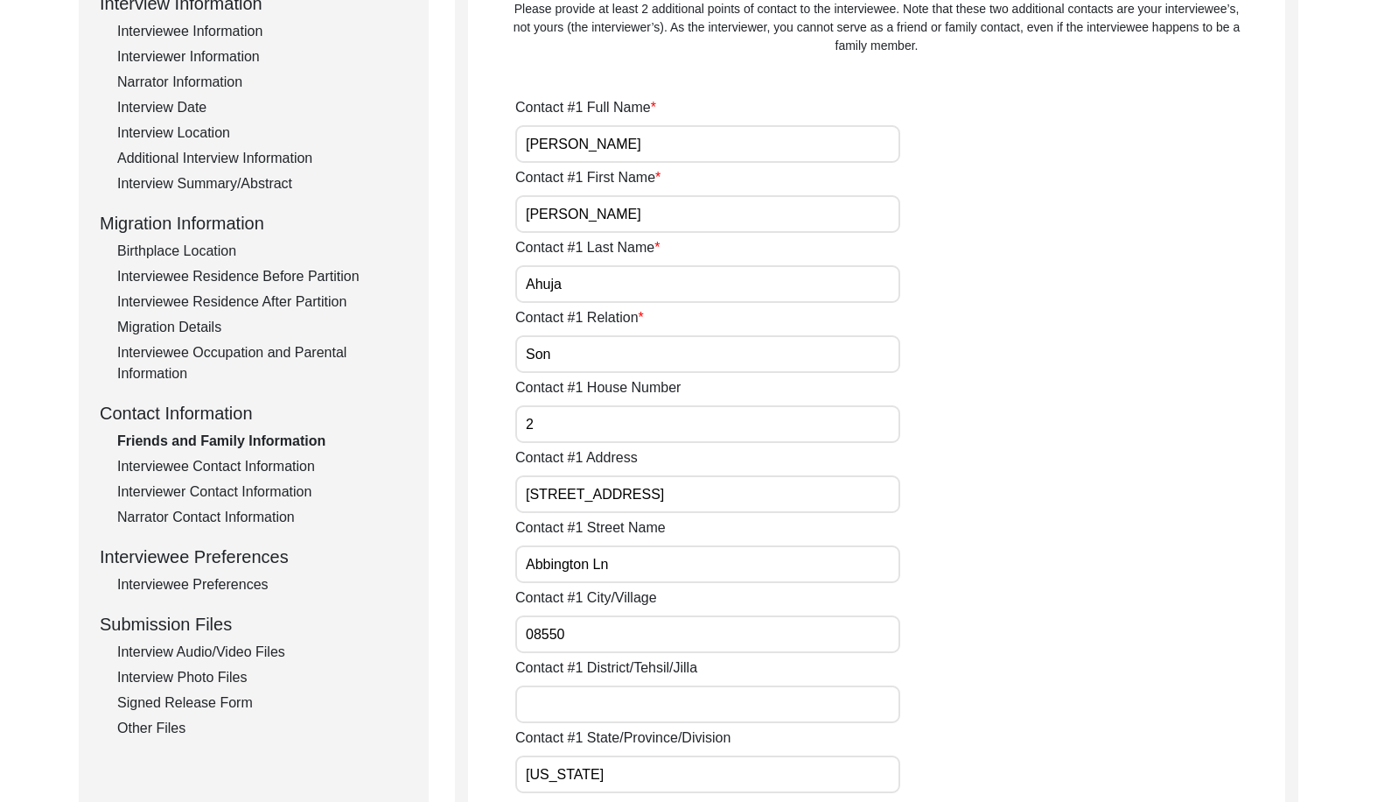
click at [641, 160] on input "[PERSON_NAME]" at bounding box center [707, 144] width 385 height 38
click at [620, 214] on input "[PERSON_NAME]" at bounding box center [707, 214] width 385 height 38
click at [611, 267] on input "Ahuja" at bounding box center [707, 284] width 385 height 38
drag, startPoint x: 580, startPoint y: 347, endPoint x: 580, endPoint y: 358, distance: 10.5
click at [580, 347] on input "Son" at bounding box center [707, 354] width 385 height 38
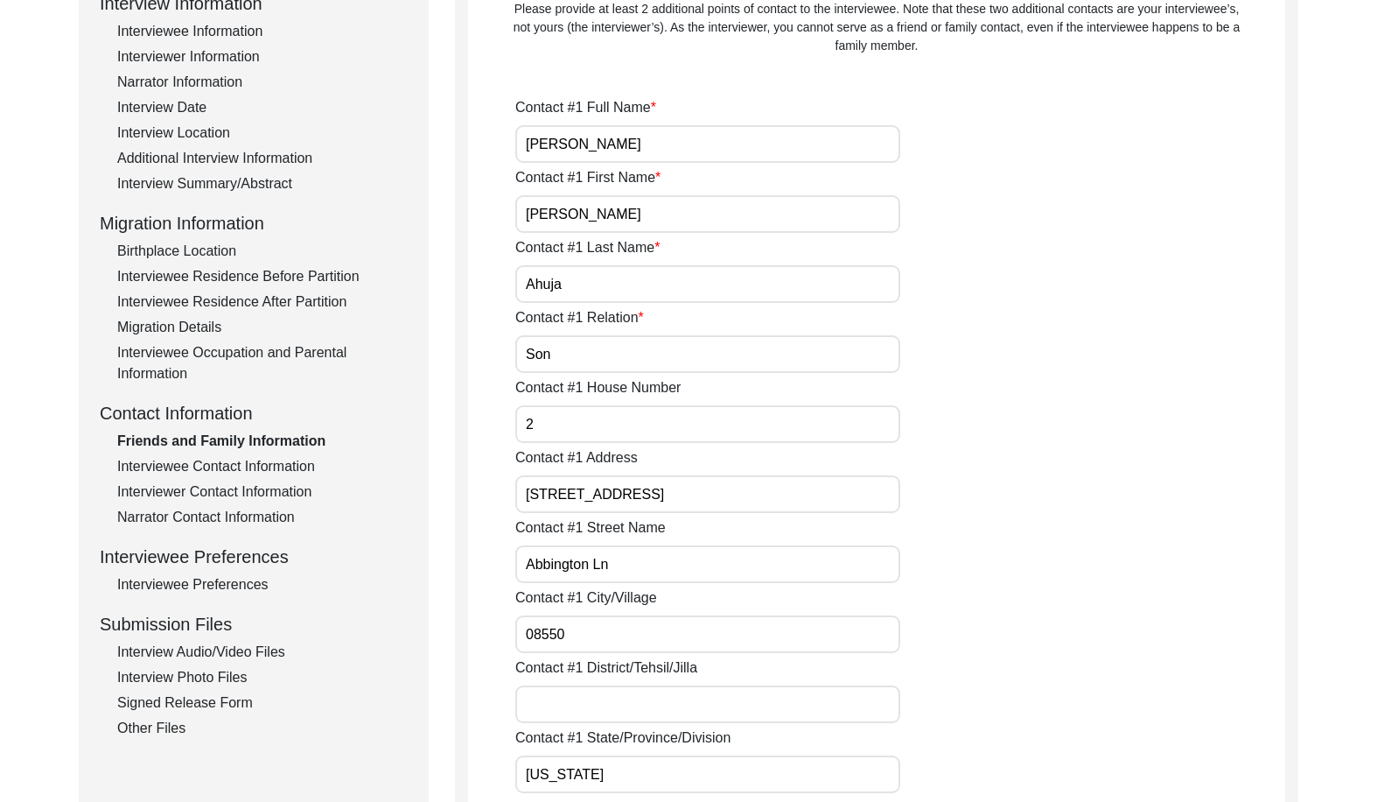
click at [570, 417] on input "2" at bounding box center [707, 424] width 385 height 38
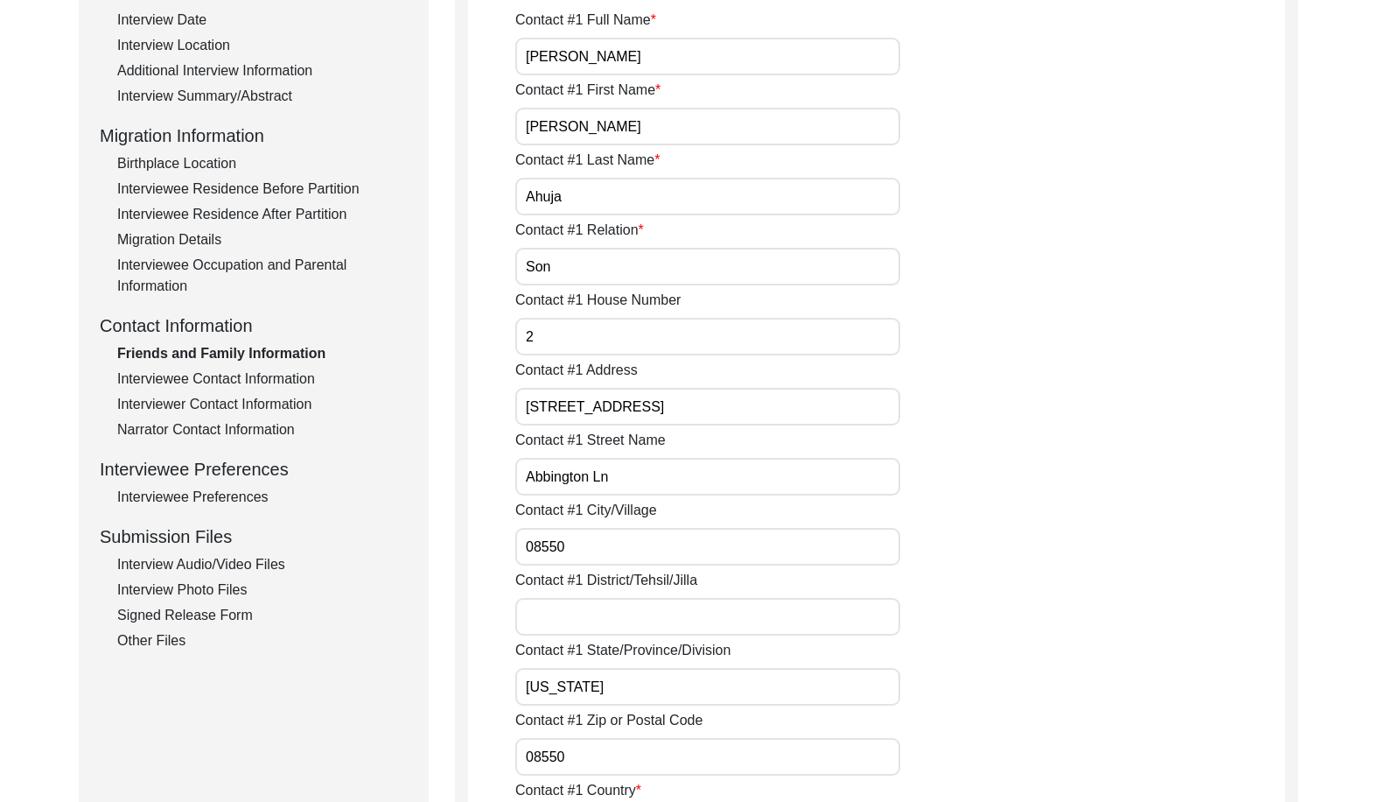
click at [524, 410] on input "[STREET_ADDRESS]" at bounding box center [707, 407] width 385 height 38
click at [614, 407] on input "[STREET_ADDRESS]" at bounding box center [708, 407] width 386 height 38
type input "[STREET_ADDRESS]"
click at [603, 473] on input "Abbington Ln" at bounding box center [708, 477] width 386 height 38
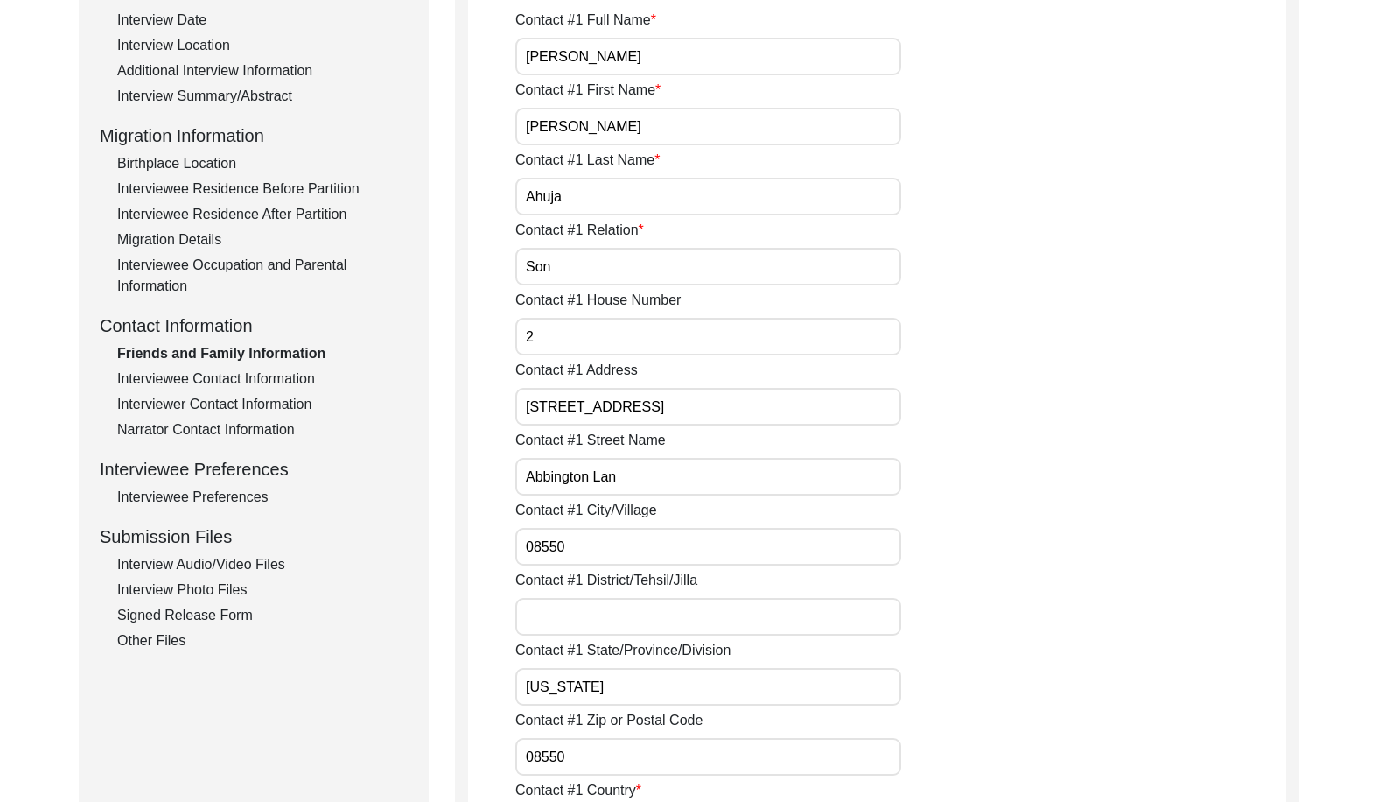
click at [624, 474] on input "Abbington Lan" at bounding box center [708, 477] width 386 height 38
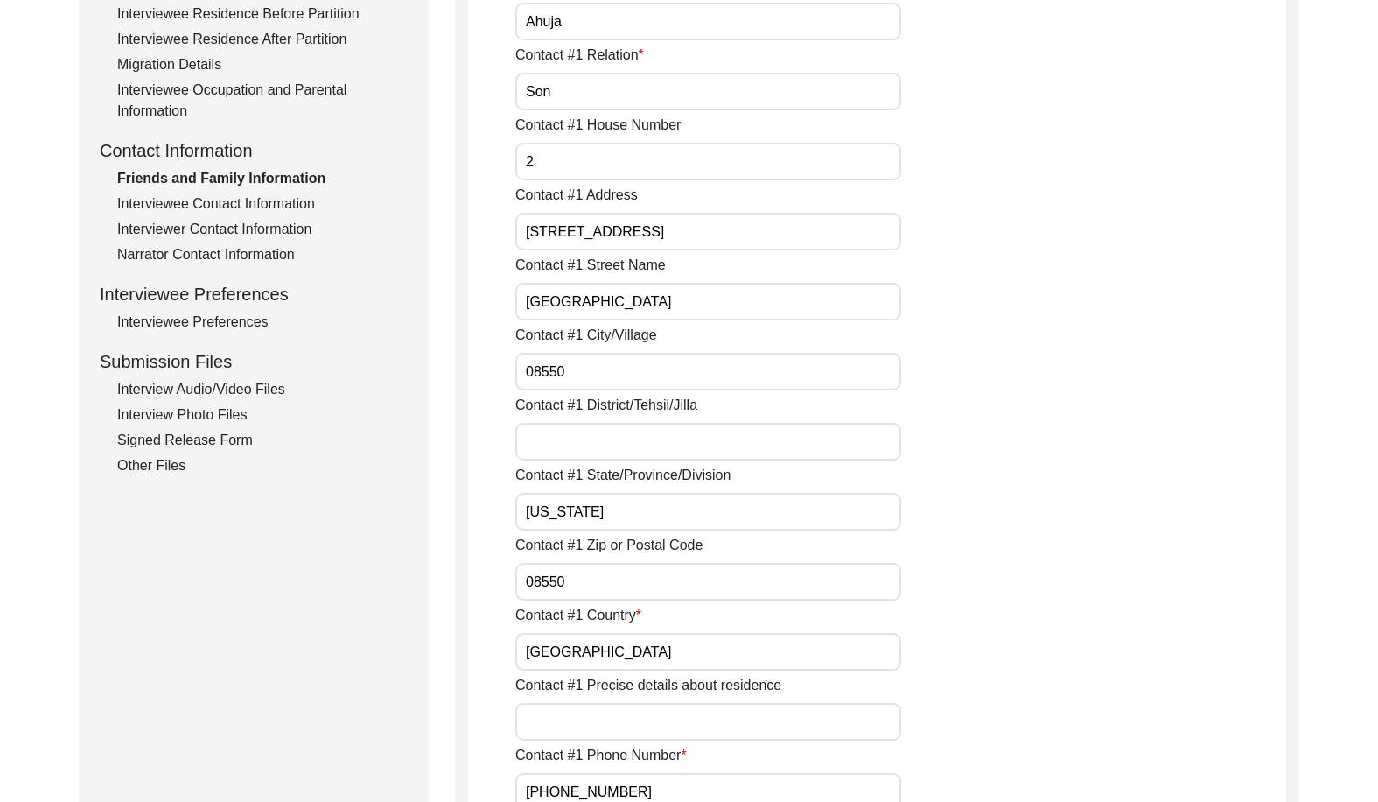
type input "[GEOGRAPHIC_DATA]"
click at [691, 297] on input "[GEOGRAPHIC_DATA]" at bounding box center [708, 302] width 386 height 38
click at [699, 356] on input "08550" at bounding box center [708, 372] width 386 height 38
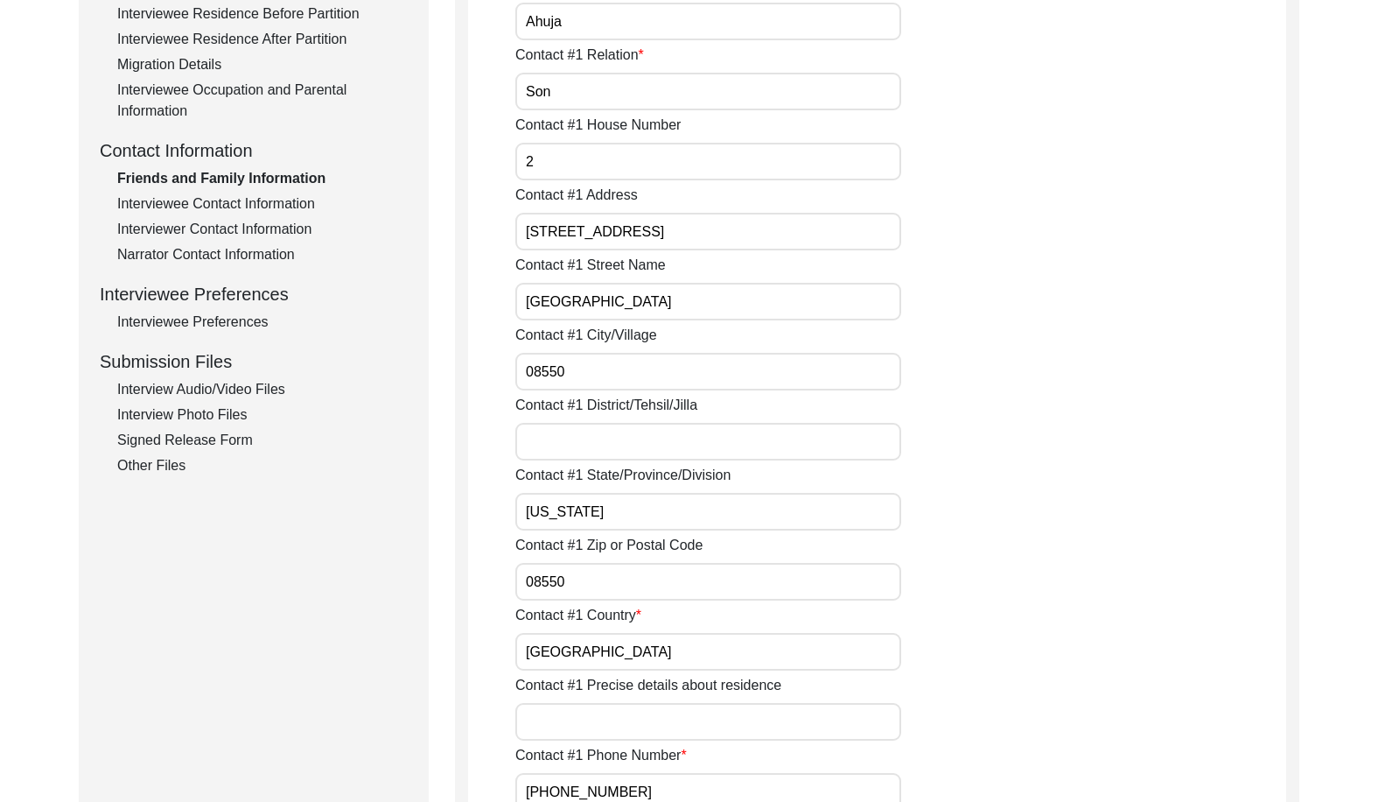
paste input "[GEOGRAPHIC_DATA]"
type input "[GEOGRAPHIC_DATA]"
click at [885, 347] on div "Contact #1 City/[GEOGRAPHIC_DATA]" at bounding box center [900, 358] width 771 height 66
click at [832, 417] on div "Contact #1 District/Tehsil/Jilla" at bounding box center [900, 428] width 771 height 66
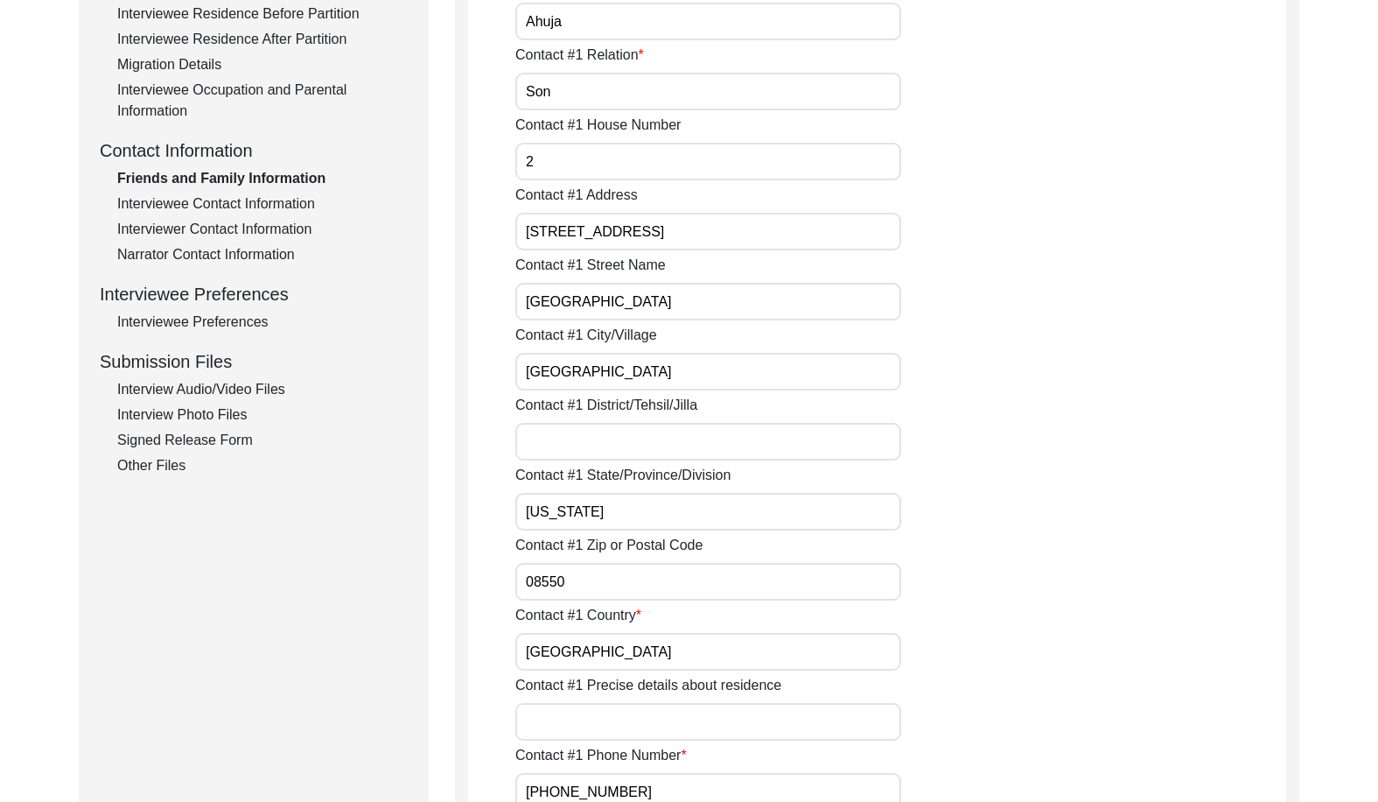
drag, startPoint x: 744, startPoint y: 446, endPoint x: 845, endPoint y: 469, distance: 104.0
click at [744, 446] on input "Contact #1 District/Tehsil/Jilla" at bounding box center [708, 442] width 386 height 38
click at [609, 438] on input "Contact #1 District/Tehsil/Jilla" at bounding box center [708, 442] width 386 height 38
paste input "[GEOGRAPHIC_DATA]"
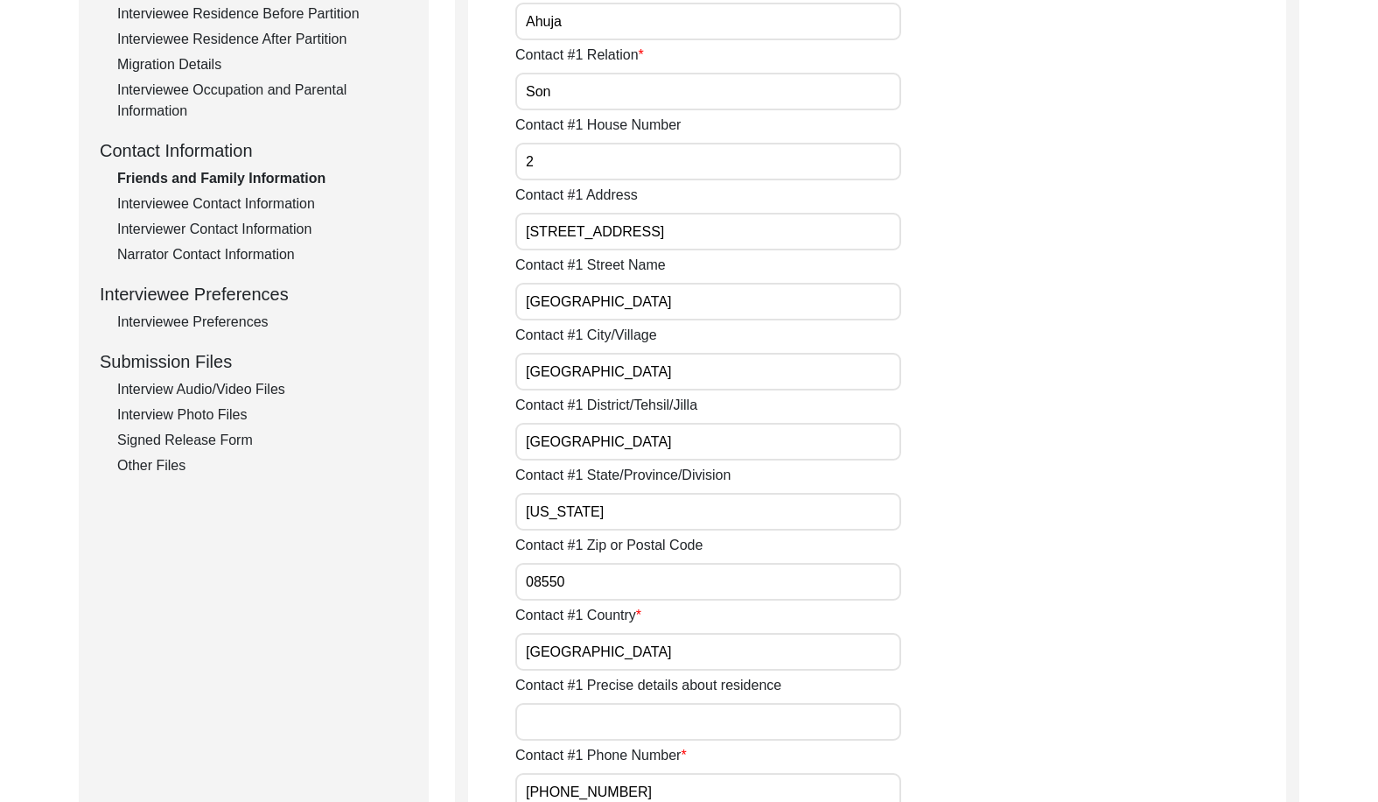
type input "[GEOGRAPHIC_DATA]"
drag, startPoint x: 608, startPoint y: 519, endPoint x: 465, endPoint y: 522, distance: 143.6
drag, startPoint x: 585, startPoint y: 585, endPoint x: 409, endPoint y: 580, distance: 176.8
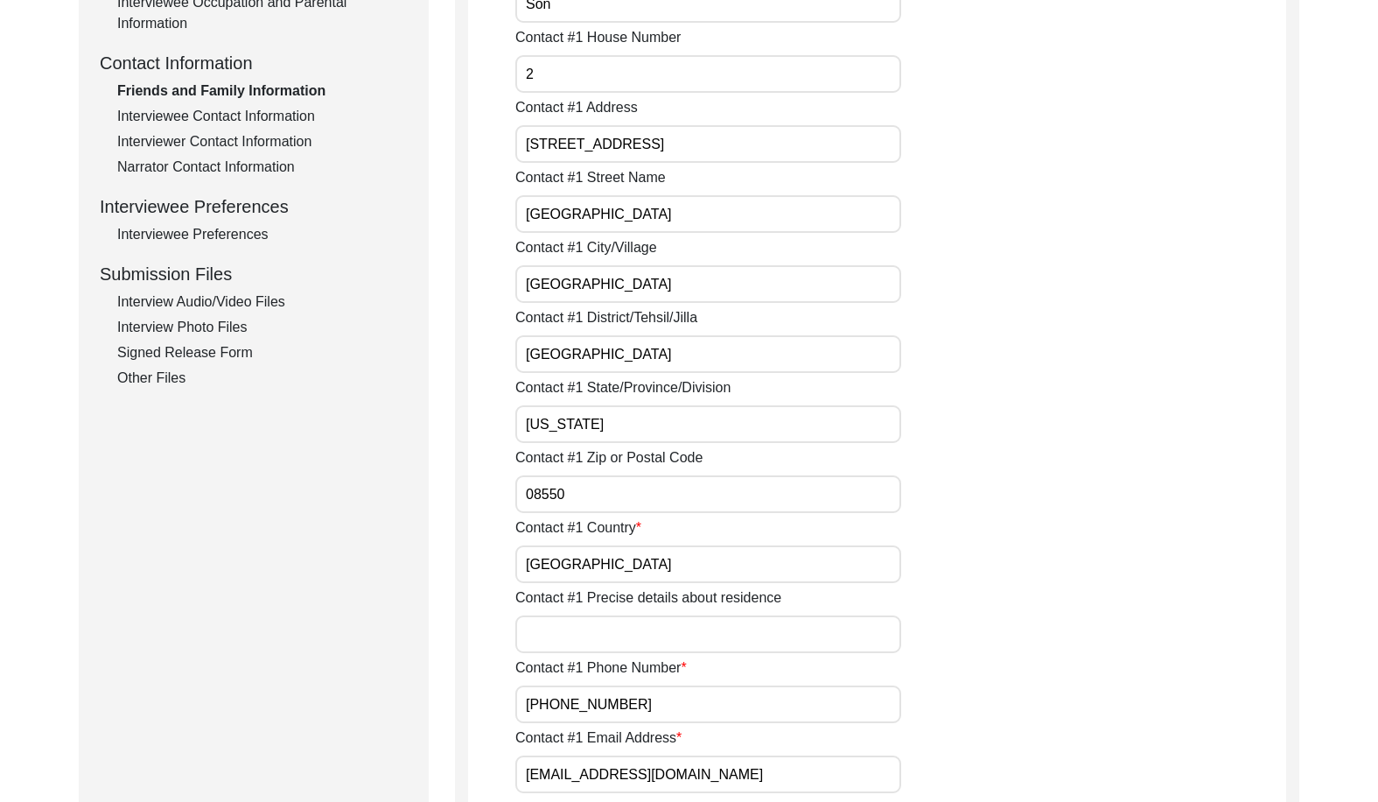
drag, startPoint x: 627, startPoint y: 562, endPoint x: 419, endPoint y: 559, distance: 207.4
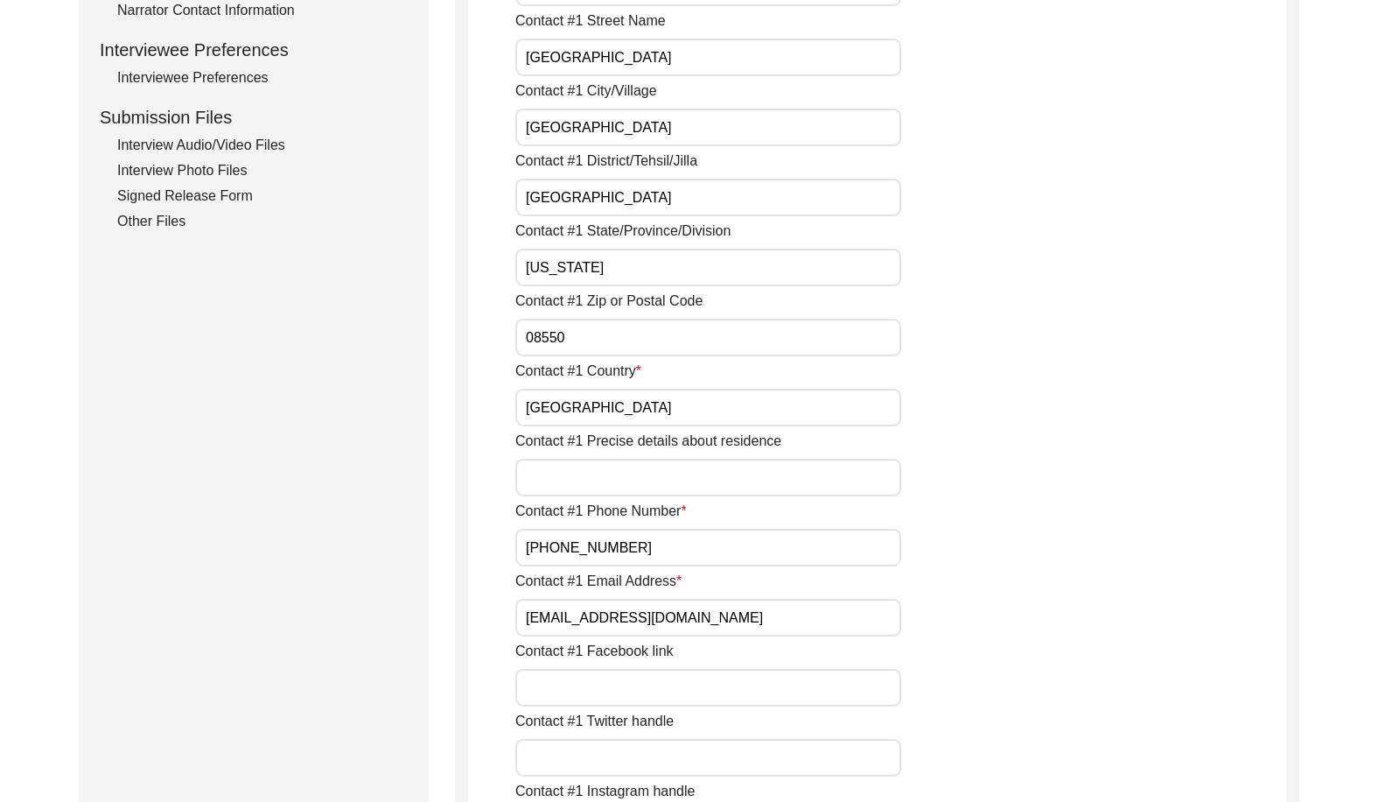
scroll to position [788, 0]
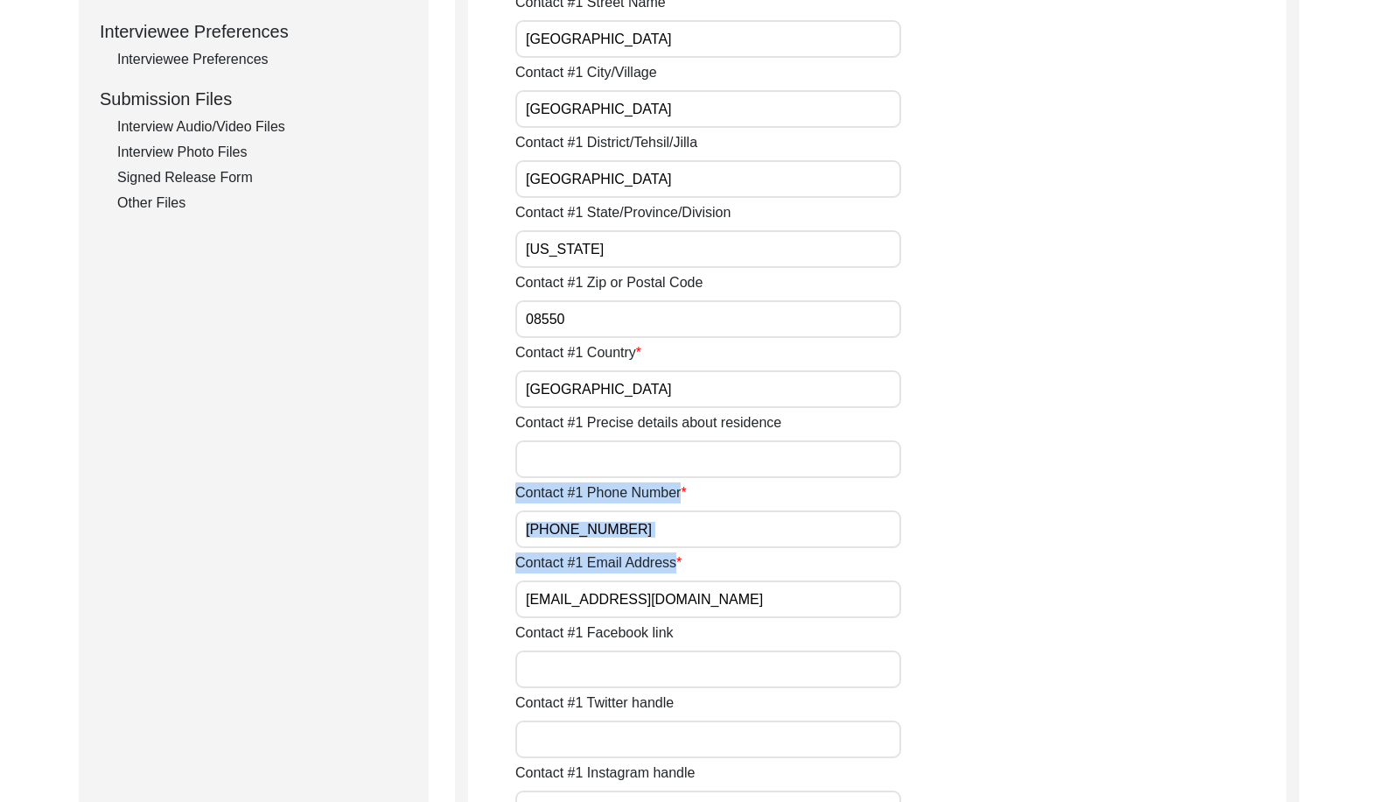
drag, startPoint x: 709, startPoint y: 554, endPoint x: 479, endPoint y: 534, distance: 231.0
click at [705, 534] on input "[PHONE_NUMBER]" at bounding box center [708, 529] width 386 height 38
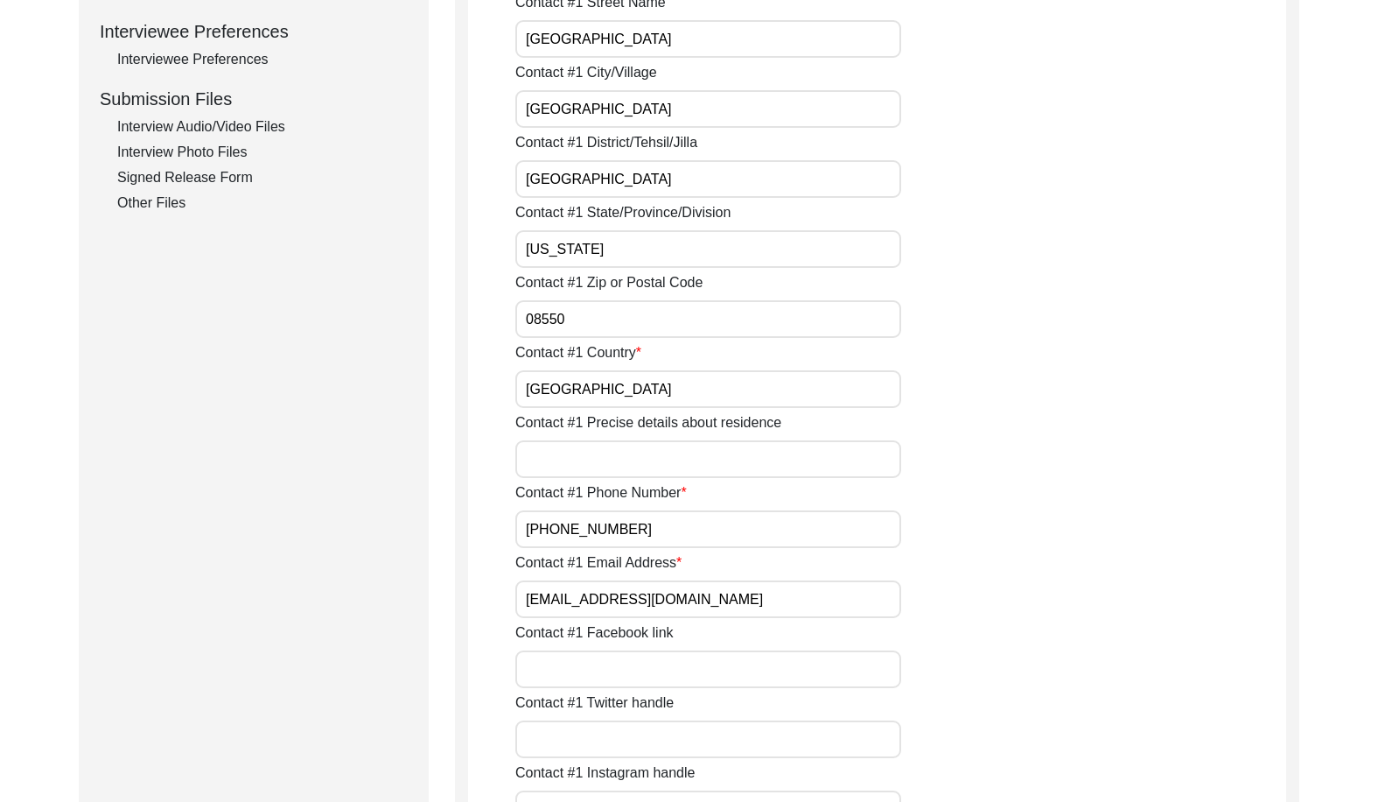
drag, startPoint x: 717, startPoint y: 526, endPoint x: 431, endPoint y: 512, distance: 285.6
drag, startPoint x: 697, startPoint y: 594, endPoint x: 468, endPoint y: 565, distance: 230.2
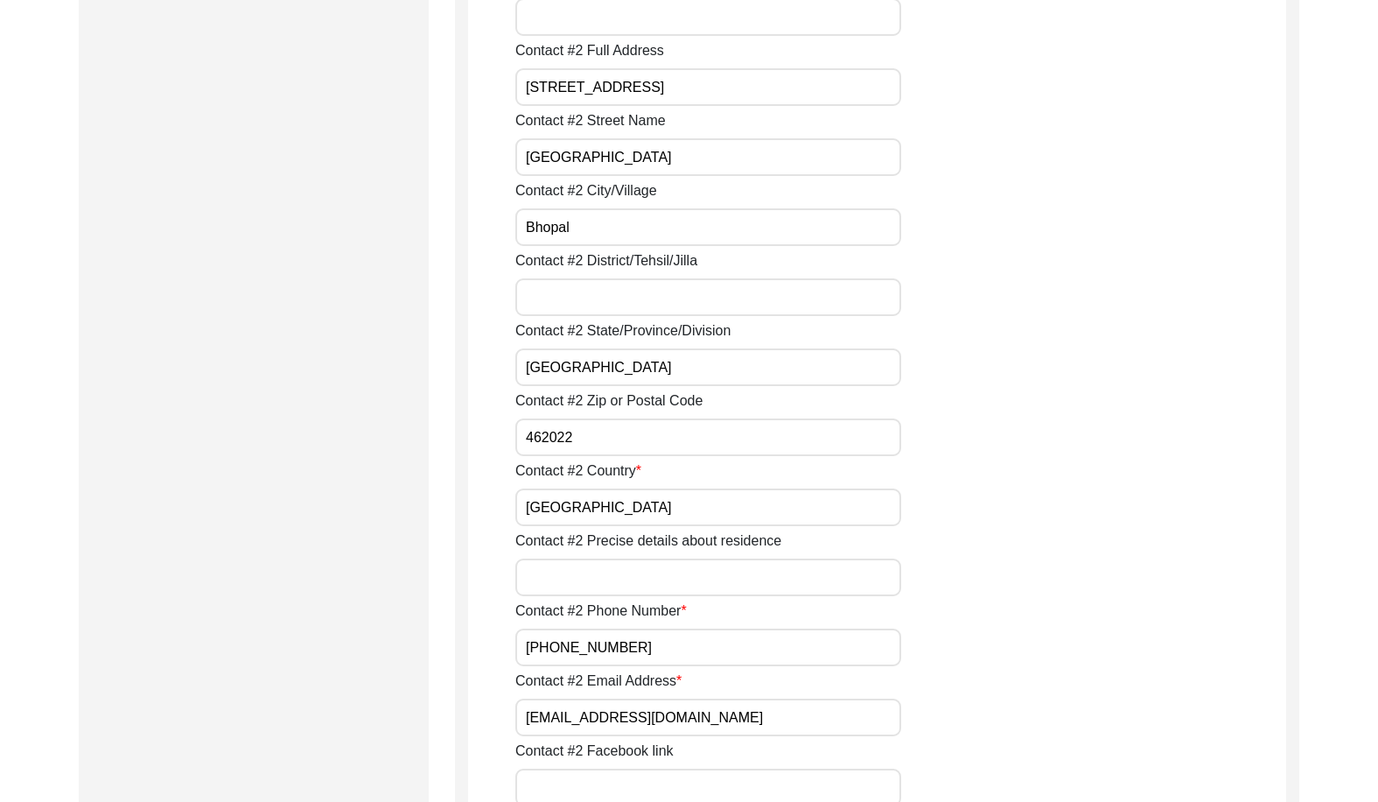
scroll to position [2100, 0]
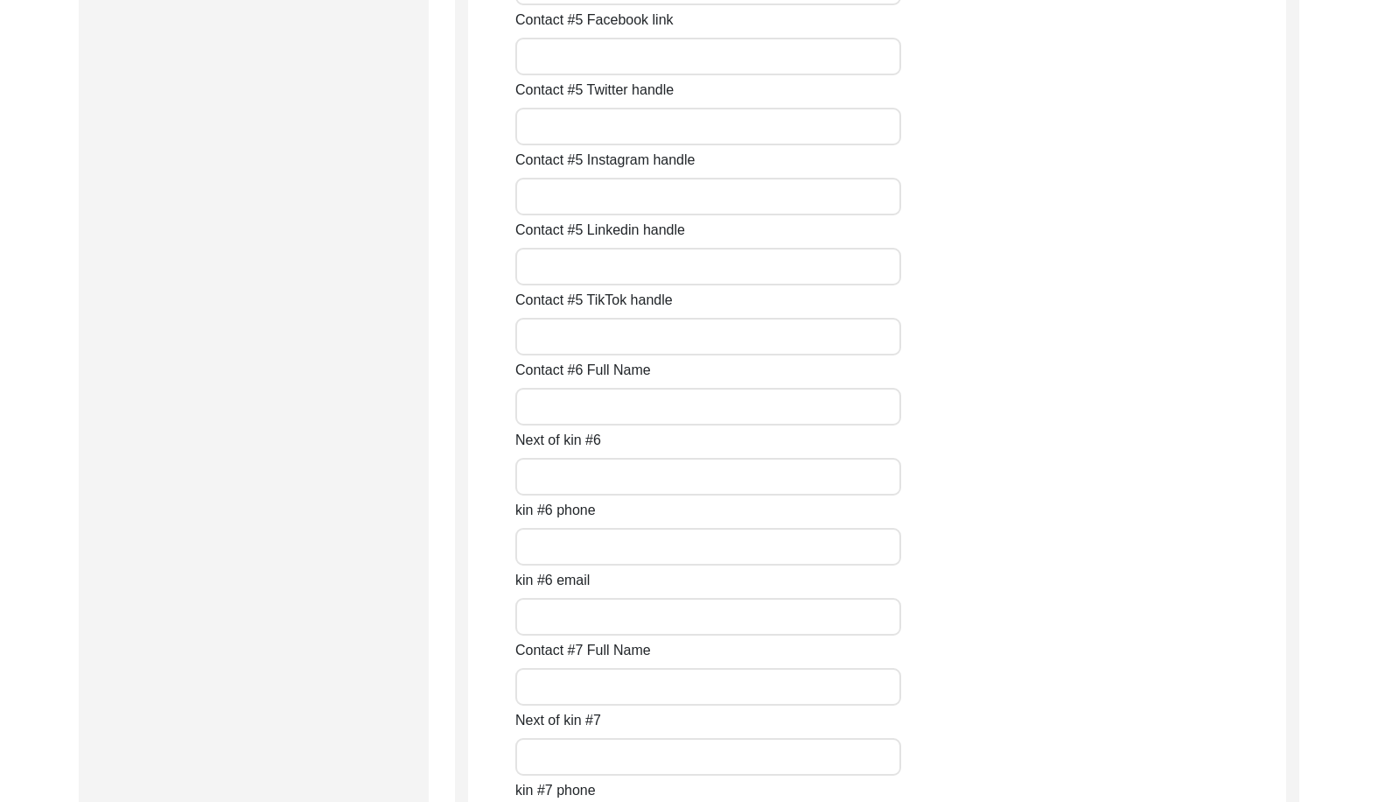
click at [1062, 577] on div "kin #6 email" at bounding box center [900, 603] width 771 height 66
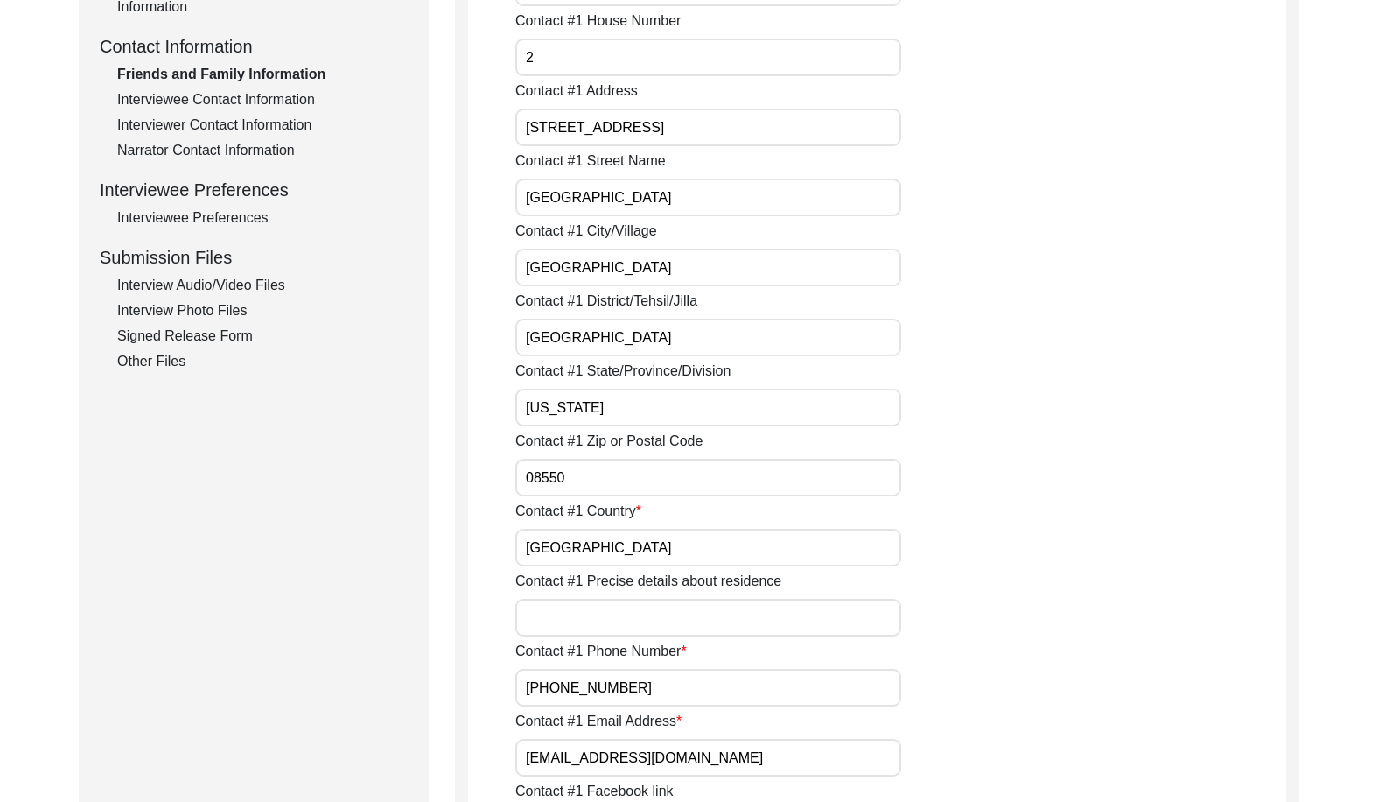
scroll to position [438, 0]
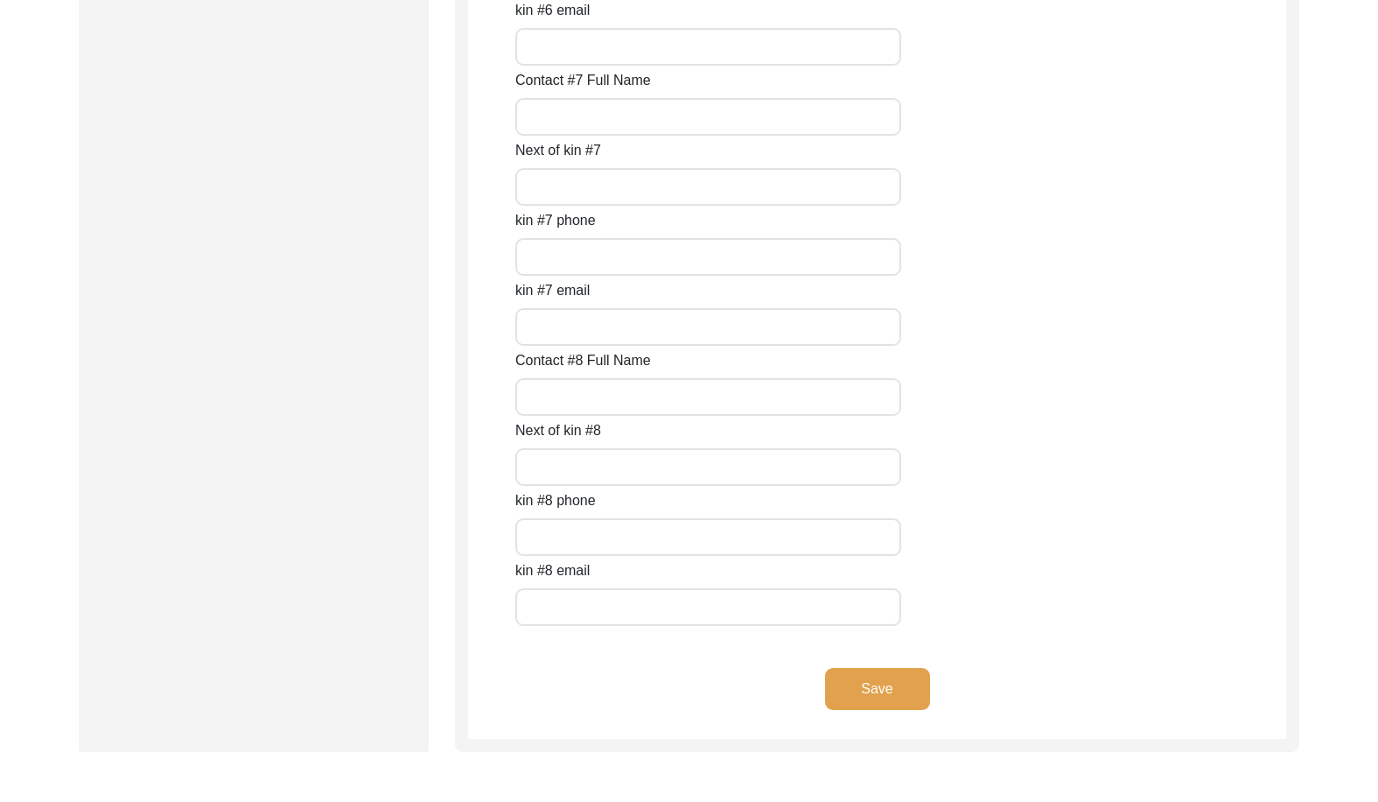
scroll to position [7770, 0]
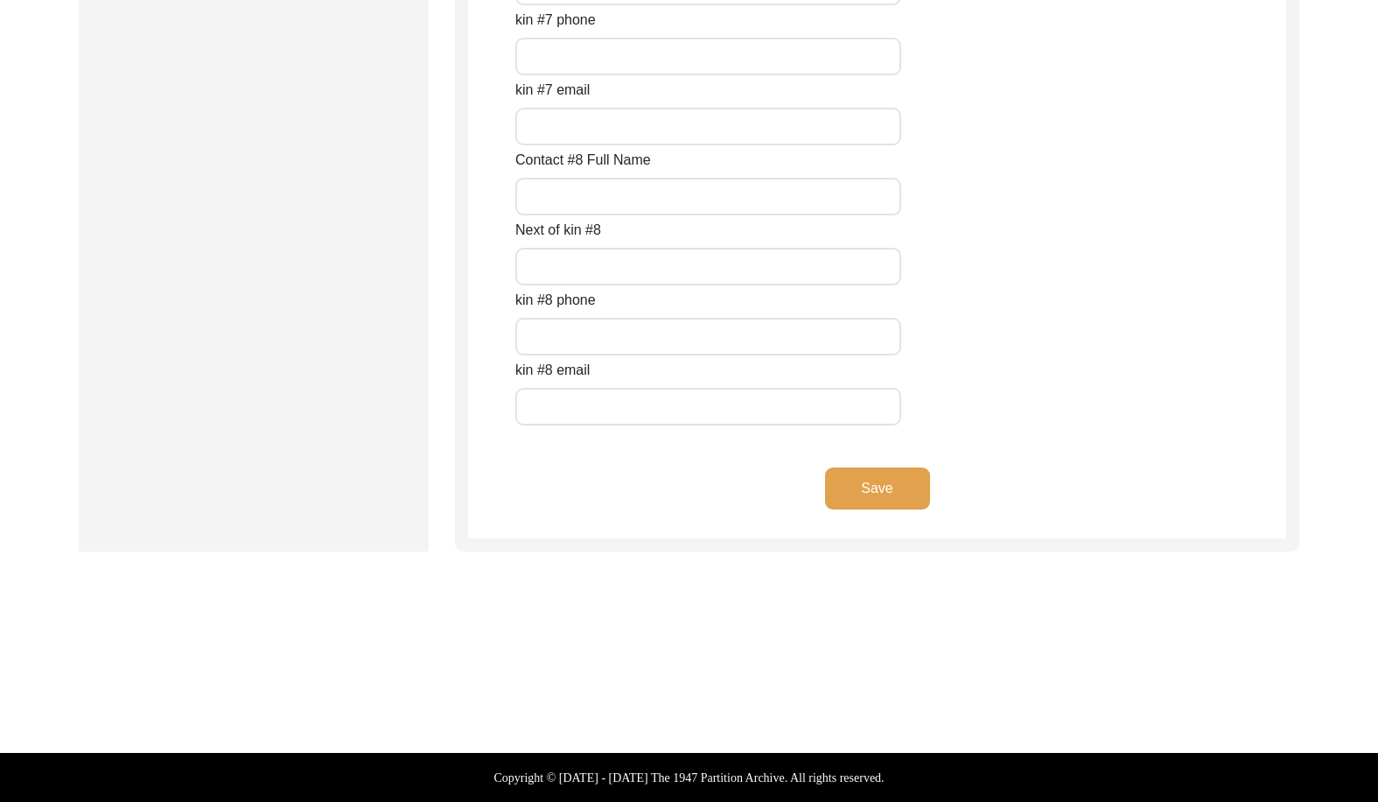
click at [888, 489] on button "Save" at bounding box center [877, 488] width 105 height 42
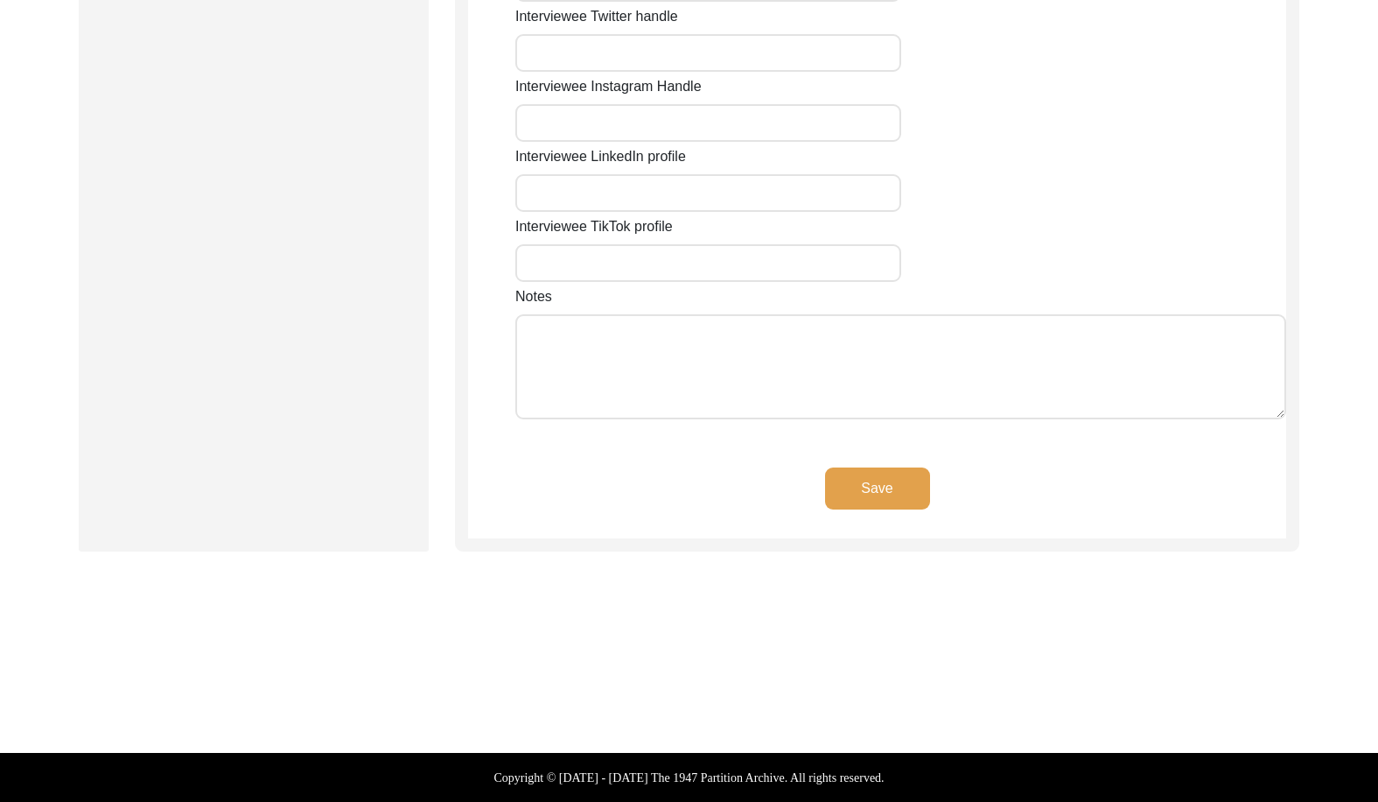
type input "27"
type input "[PERSON_NAME]"
type input "Indore"
type input "[GEOGRAPHIC_DATA]"
type input "Shree Nagar Ext."
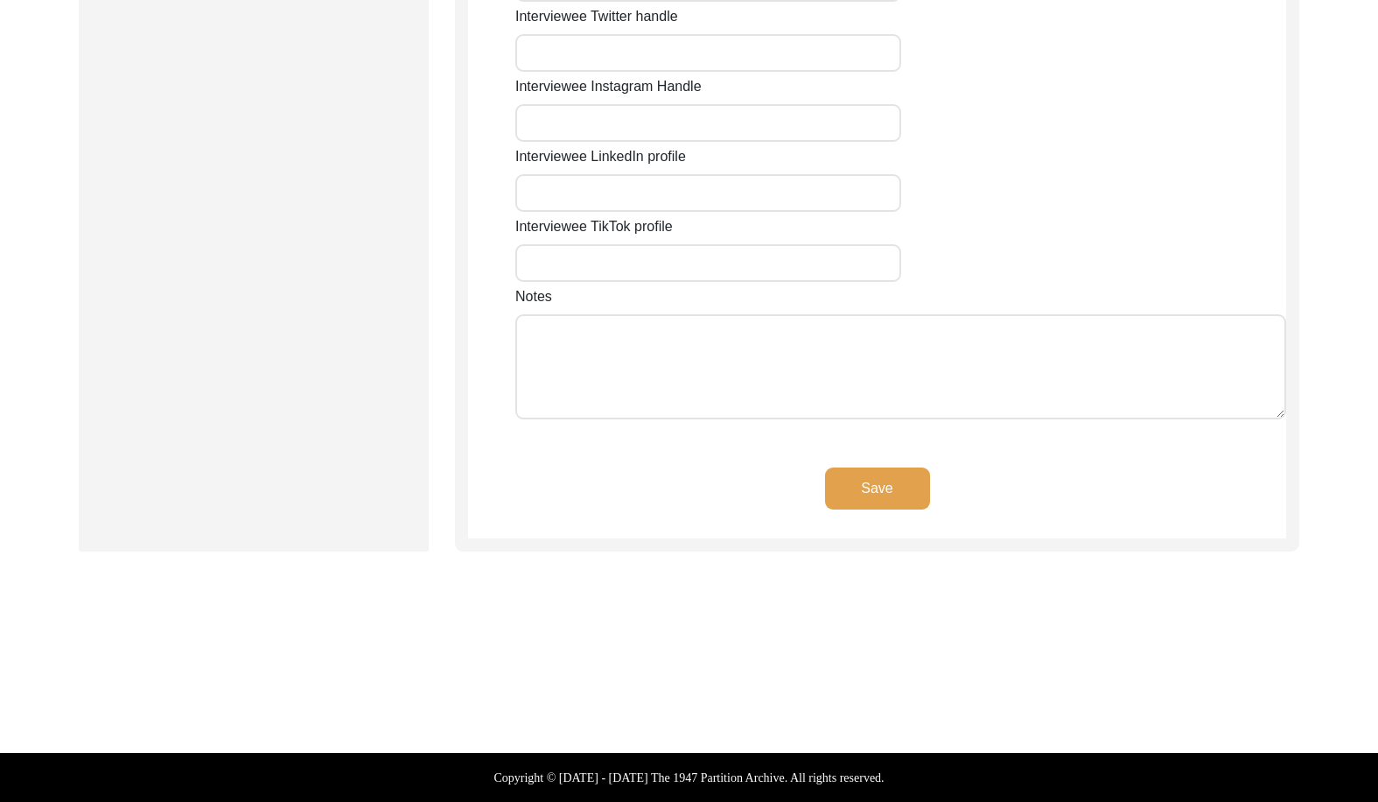
type input "452010"
type input "[GEOGRAPHIC_DATA]"
type input "[GEOGRAPHIC_DATA], [GEOGRAPHIC_DATA], [GEOGRAPHIC_DATA]"
type input "22.7195"
type input "75.8577"
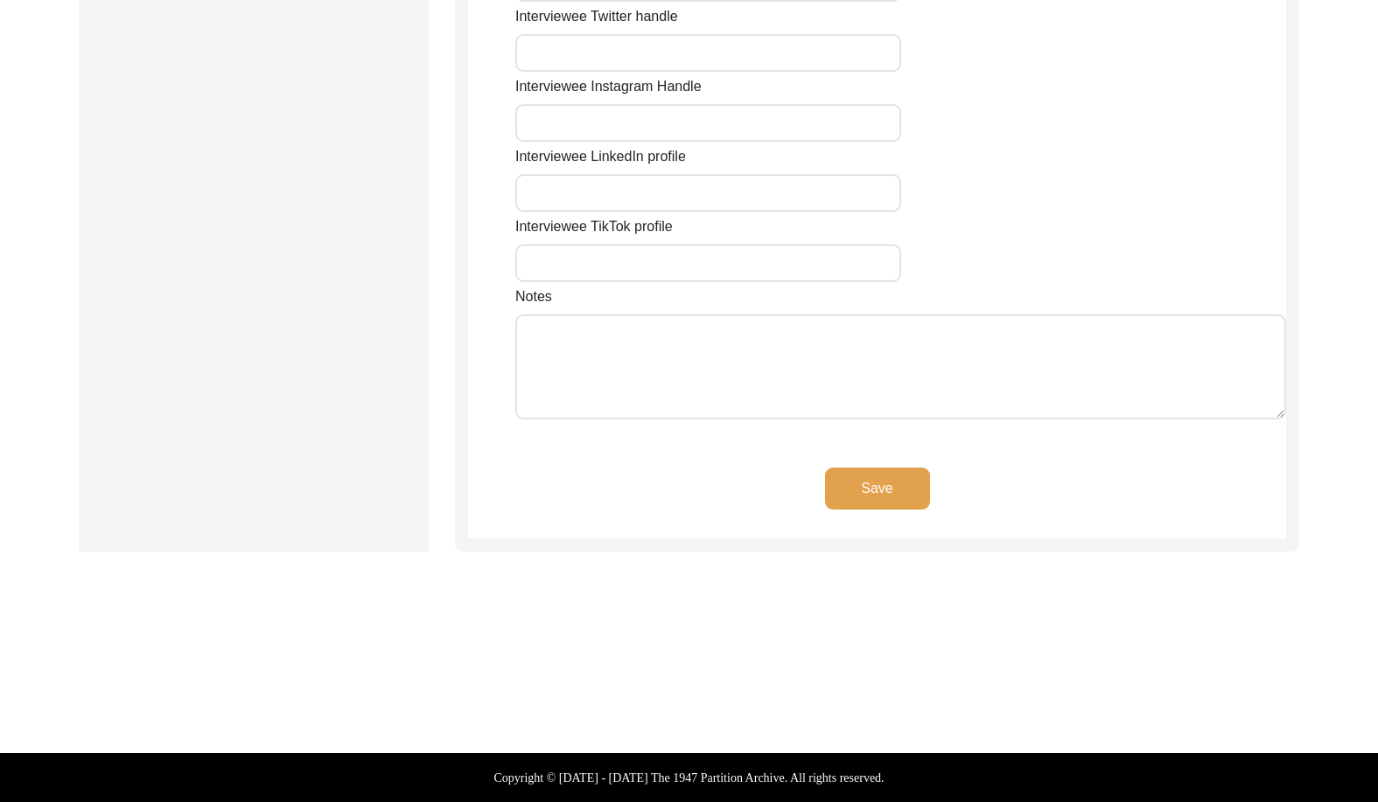
type input "[PHONE_NUMBER]"
type input "[EMAIL_ADDRESS][DOMAIN_NAME]"
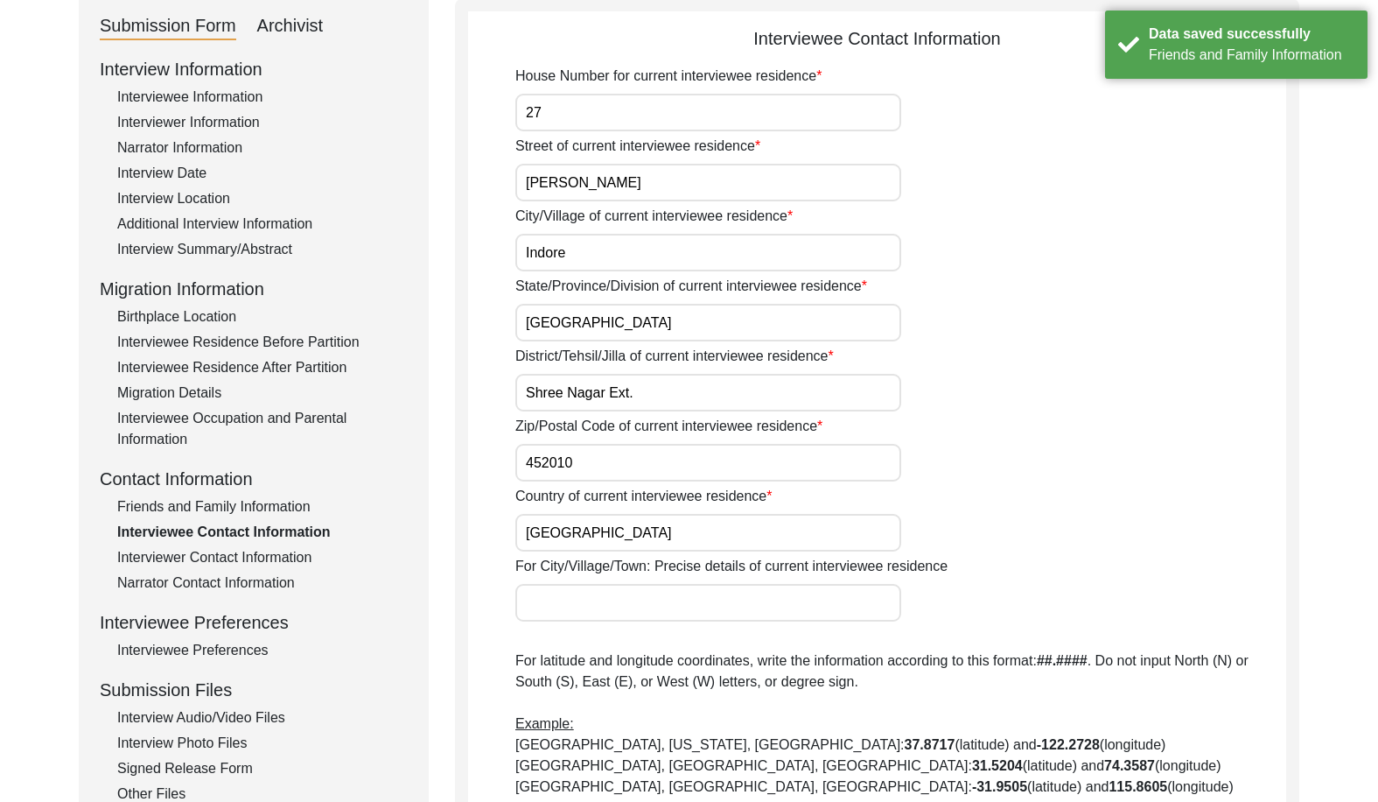
scroll to position [0, 0]
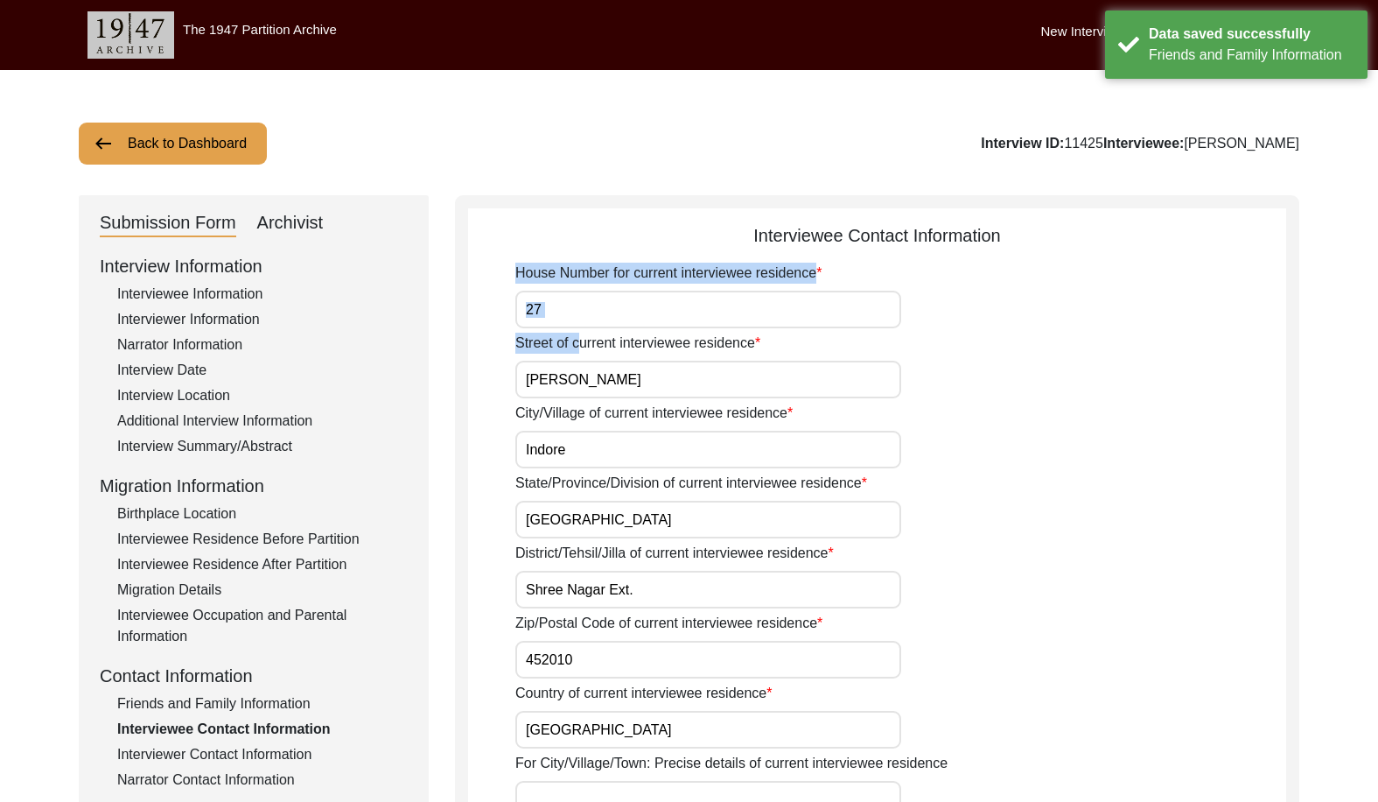
drag, startPoint x: 578, startPoint y: 334, endPoint x: 515, endPoint y: 323, distance: 64.0
click at [608, 391] on input "[PERSON_NAME]" at bounding box center [708, 380] width 386 height 38
drag, startPoint x: 565, startPoint y: 308, endPoint x: 599, endPoint y: 360, distance: 61.9
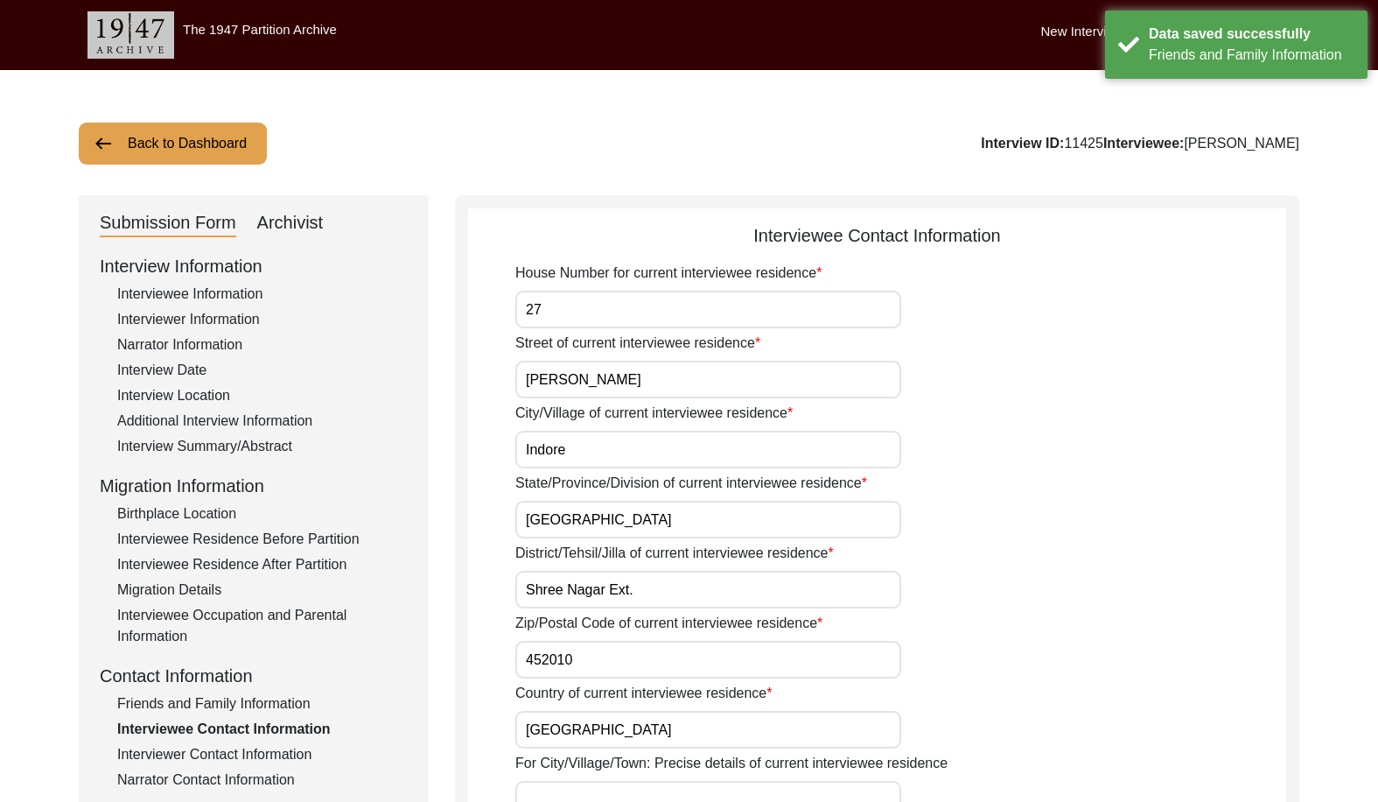
drag, startPoint x: 634, startPoint y: 376, endPoint x: 529, endPoint y: 378, distance: 104.1
click at [529, 378] on input "[PERSON_NAME]" at bounding box center [708, 380] width 386 height 38
drag, startPoint x: 597, startPoint y: 455, endPoint x: 519, endPoint y: 452, distance: 77.9
click at [519, 452] on input "Indore" at bounding box center [708, 450] width 386 height 38
drag, startPoint x: 707, startPoint y: 538, endPoint x: 521, endPoint y: 534, distance: 186.4
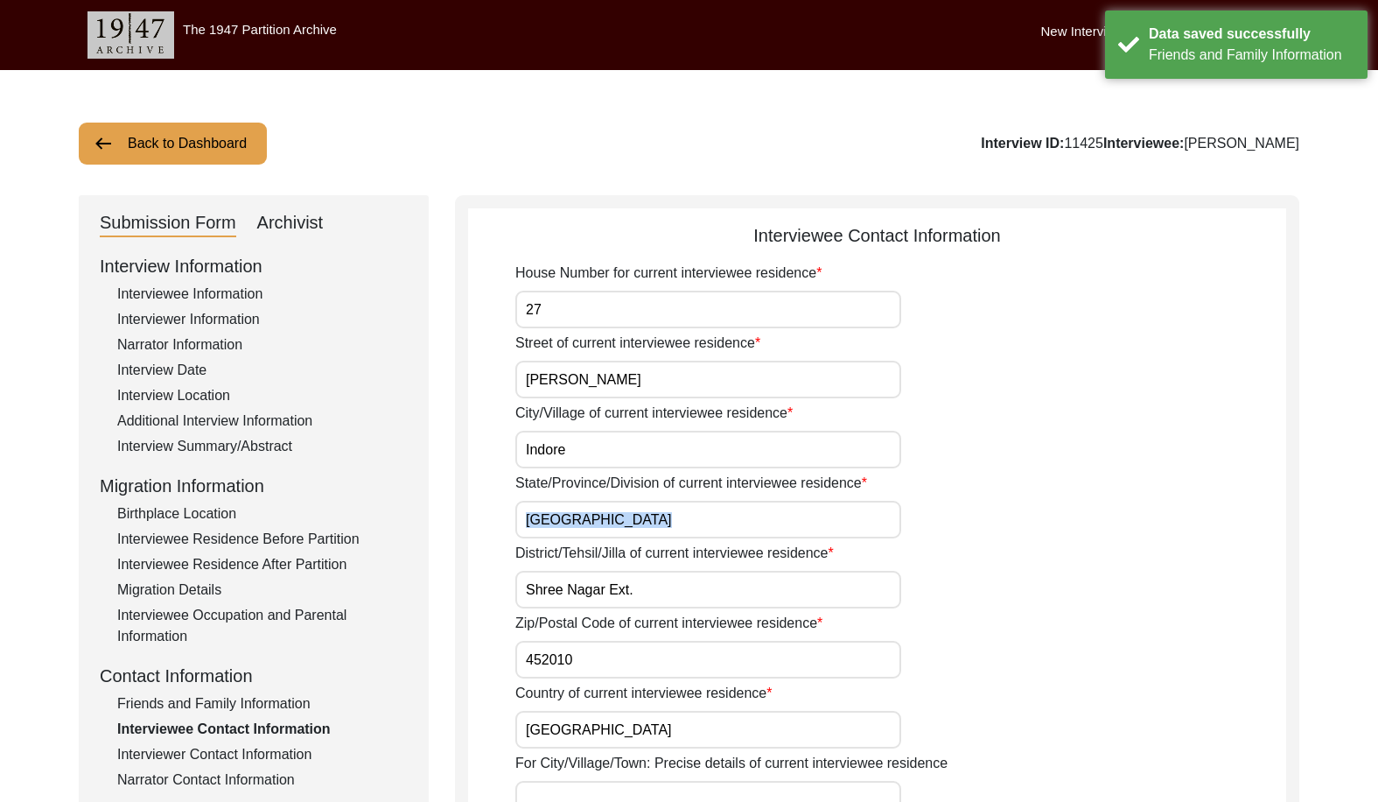
click at [682, 583] on input "Shree Nagar Ext." at bounding box center [708, 590] width 386 height 38
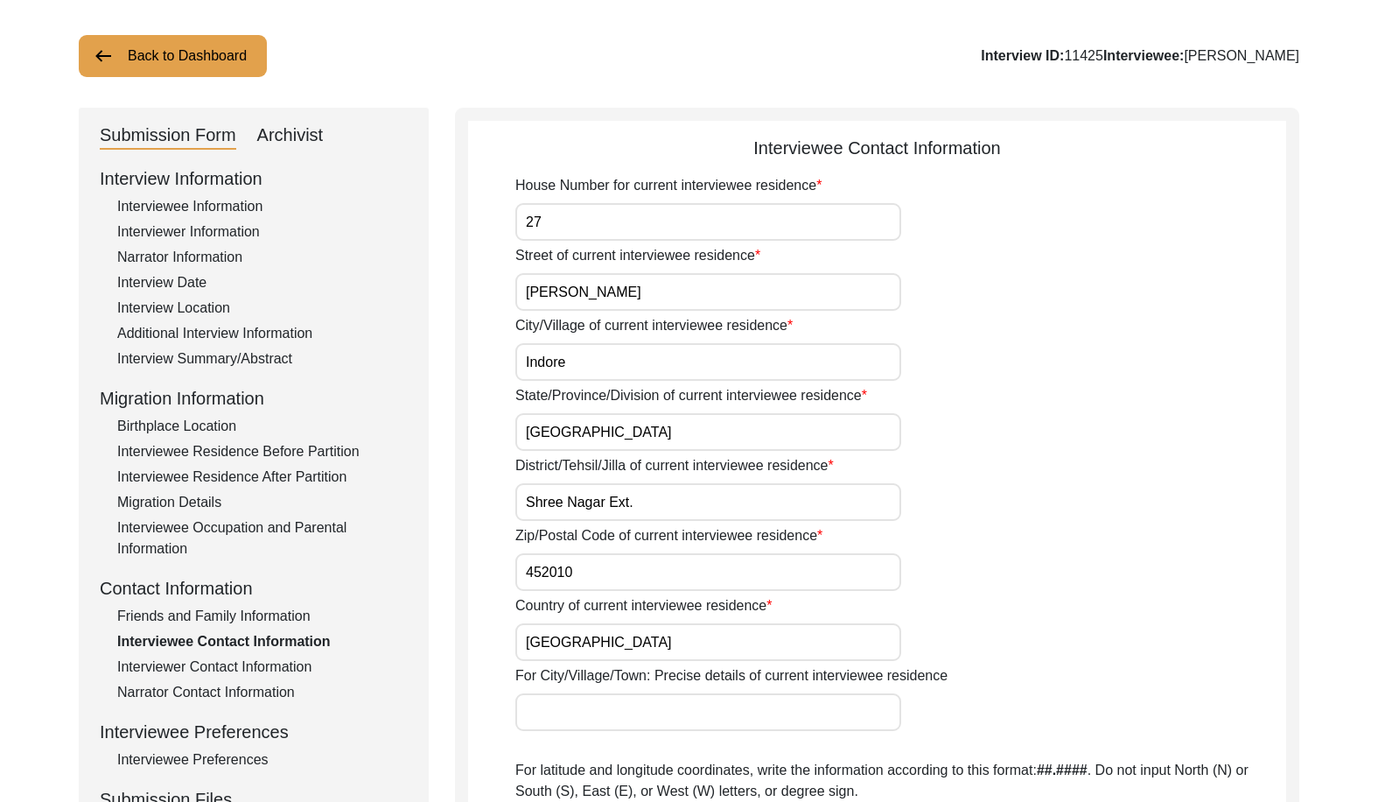
scroll to position [175, 0]
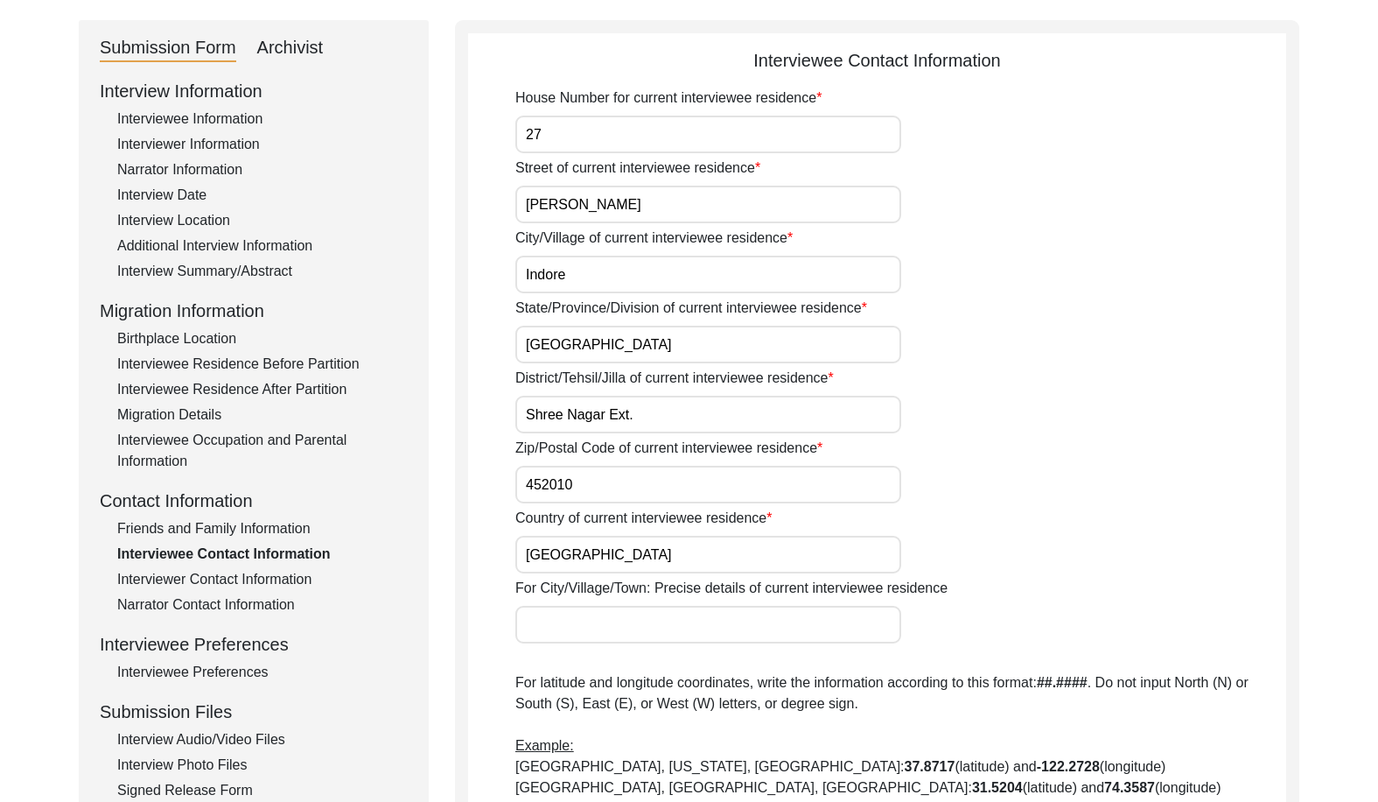
drag, startPoint x: 551, startPoint y: 487, endPoint x: 508, endPoint y: 482, distance: 43.1
click at [570, 542] on input "[GEOGRAPHIC_DATA]" at bounding box center [708, 555] width 386 height 38
click at [180, 212] on div "Interview Location" at bounding box center [262, 220] width 291 height 21
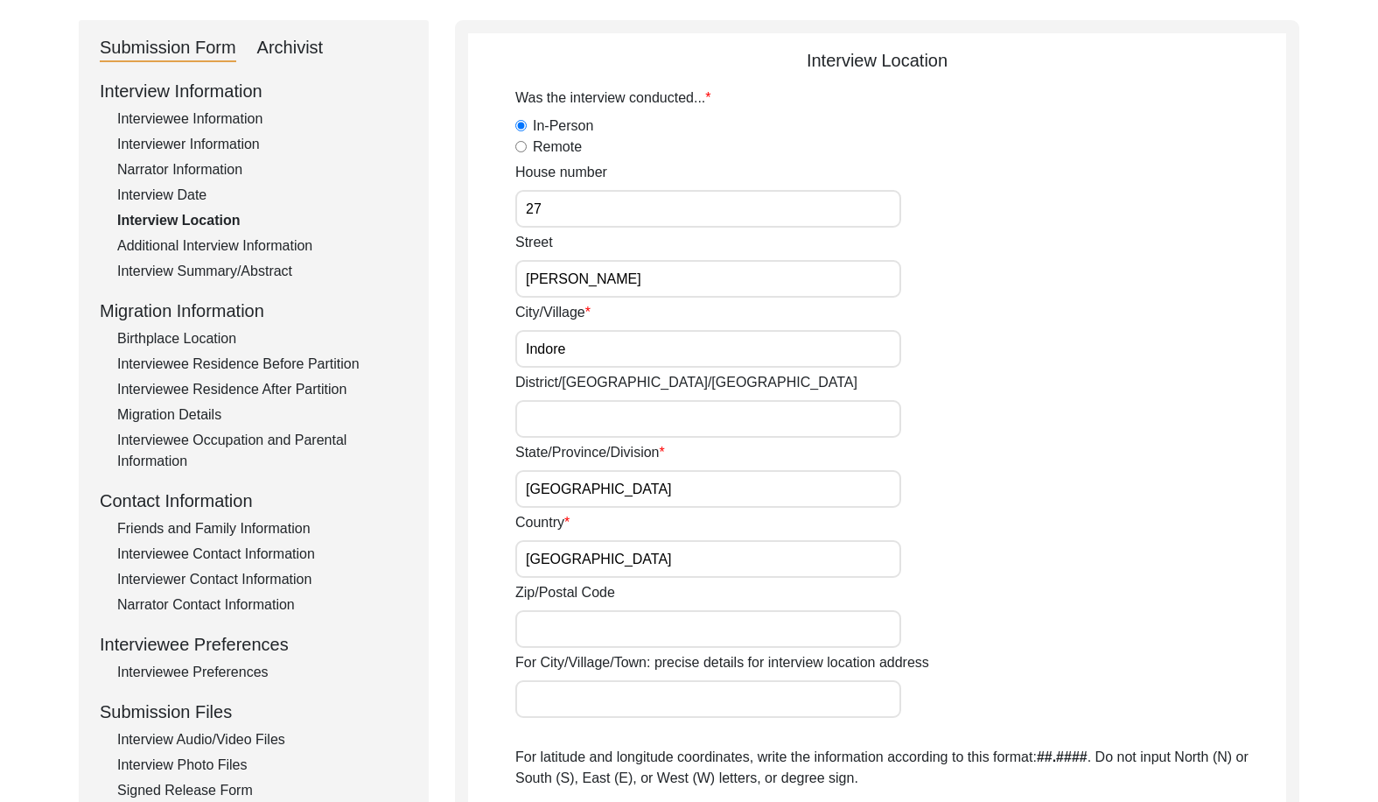
click at [181, 207] on div "Interview Information Interviewee Information Interviewer Information Narrator …" at bounding box center [254, 452] width 308 height 748
click at [179, 199] on div "Interview Date" at bounding box center [262, 195] width 291 height 21
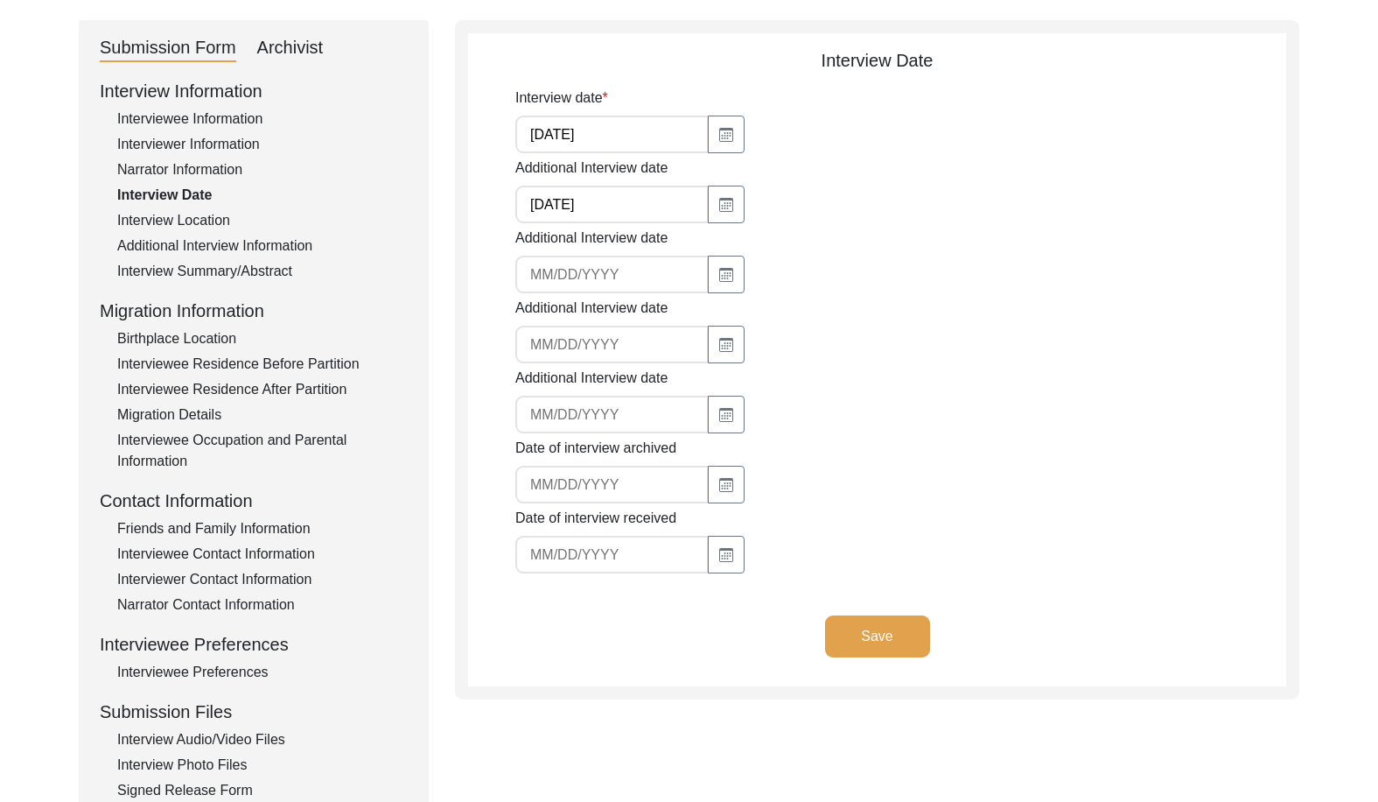
click at [201, 226] on div "Interview Location" at bounding box center [262, 220] width 291 height 21
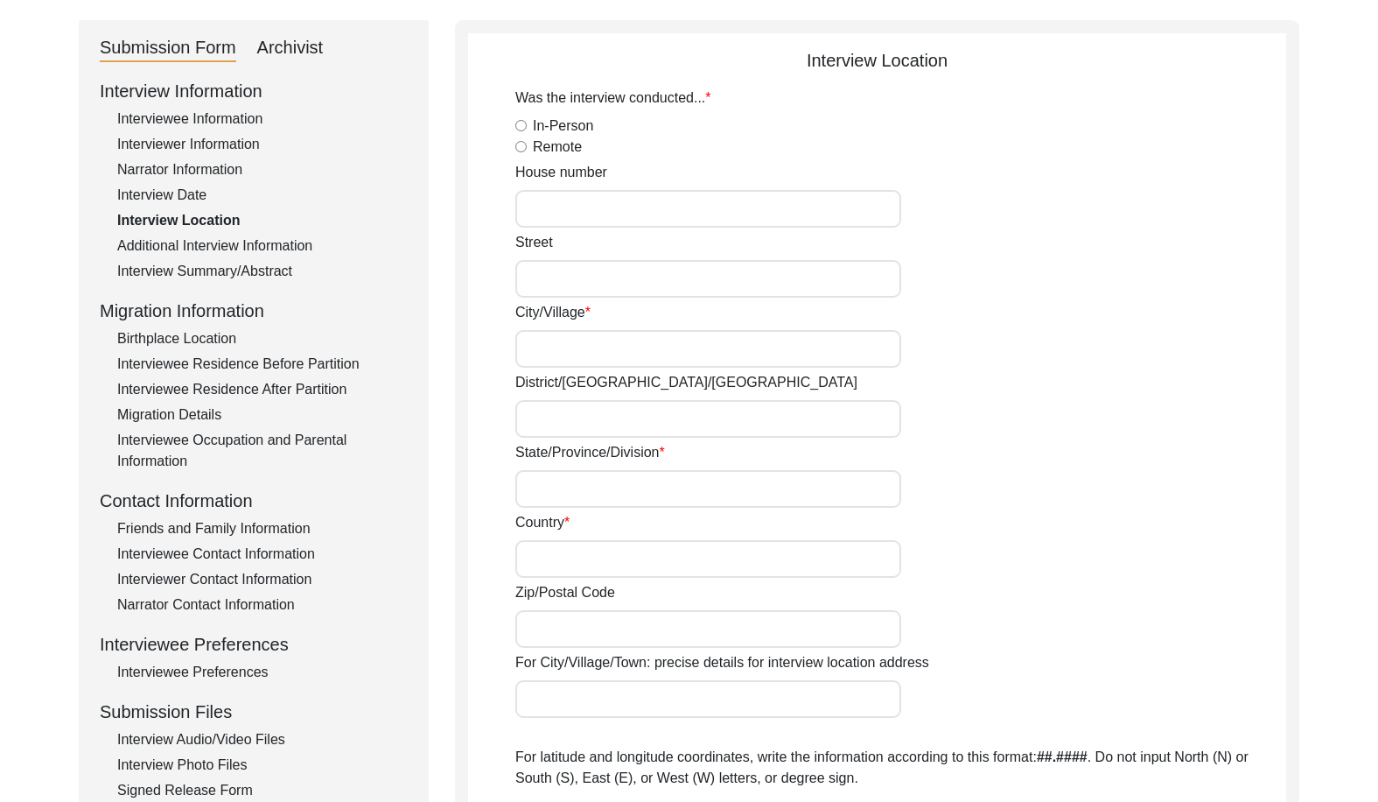
radio input "true"
type input "27"
type input "[PERSON_NAME]"
type input "Indore"
type input "[GEOGRAPHIC_DATA]"
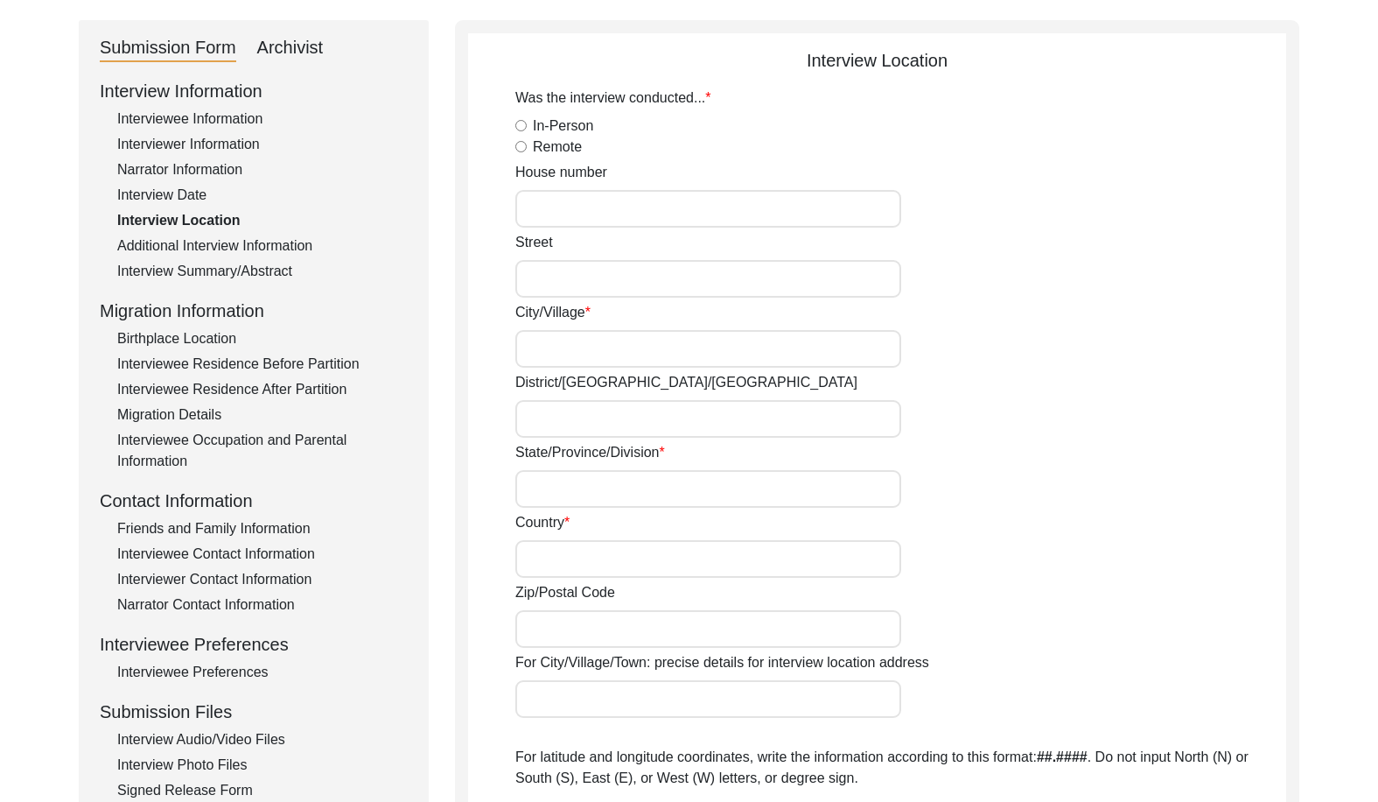
type input "[GEOGRAPHIC_DATA]"
type input "[GEOGRAPHIC_DATA], [GEOGRAPHIC_DATA], [GEOGRAPHIC_DATA]"
type input "22.7195"
type input "75.8577"
click at [146, 396] on div "Interviewee Residence After Partition" at bounding box center [262, 389] width 291 height 21
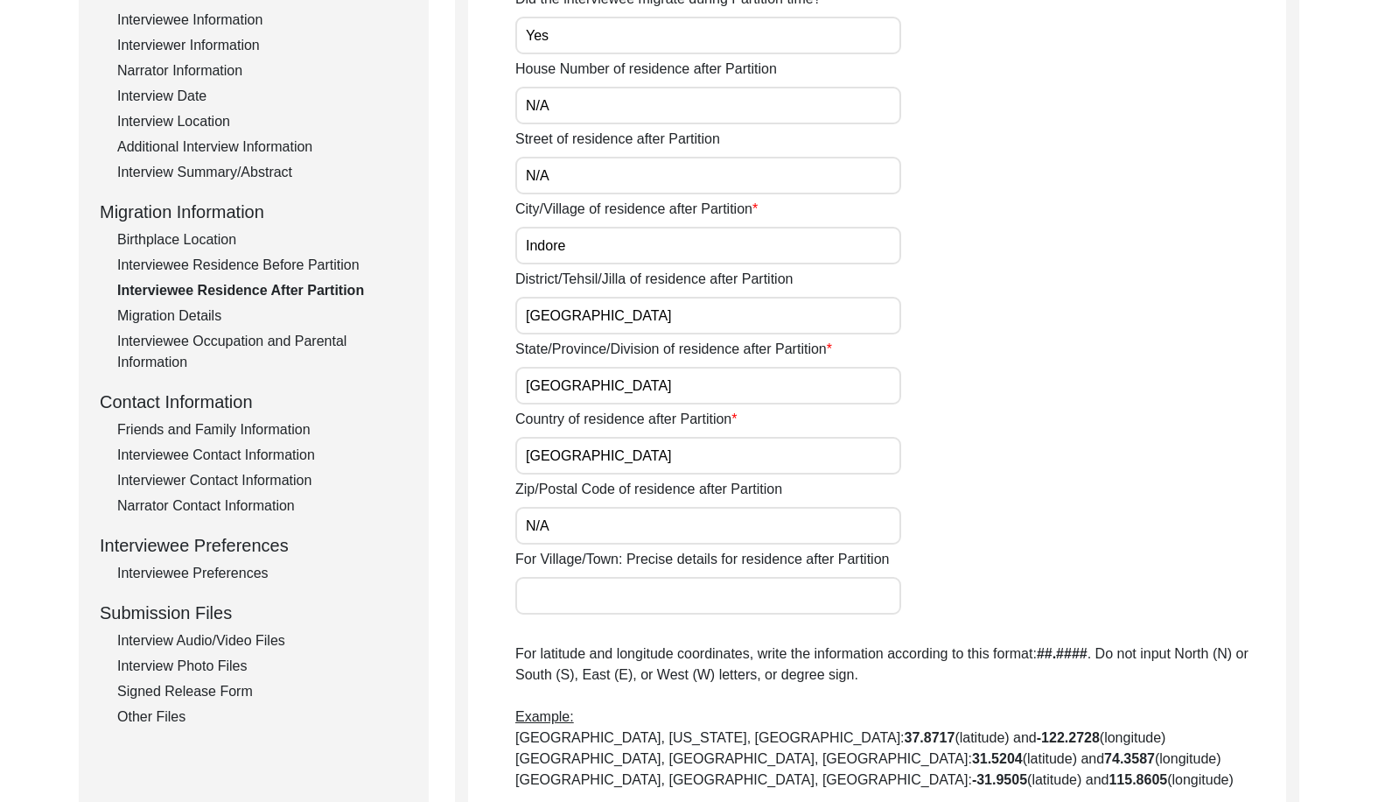
scroll to position [525, 0]
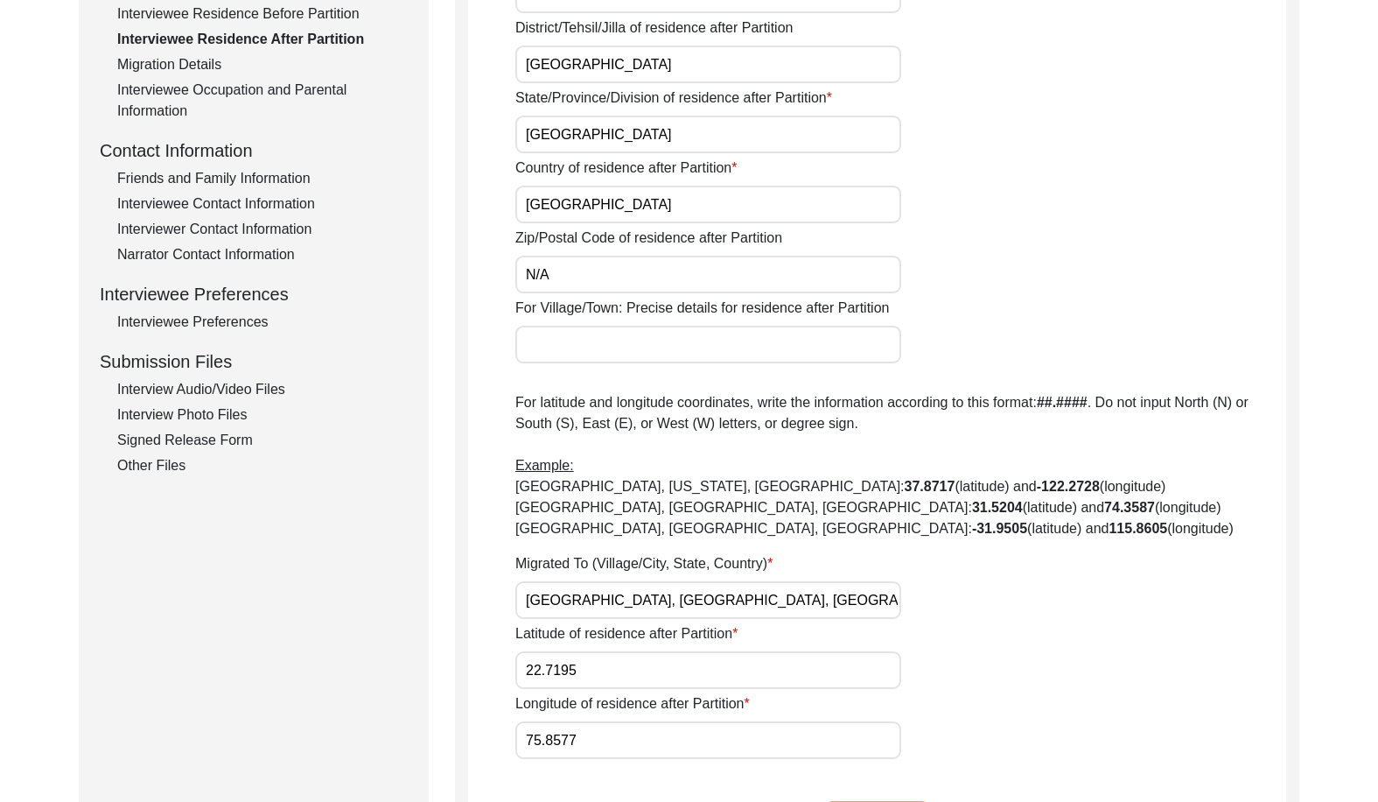
click at [193, 409] on div "Interview Photo Files" at bounding box center [262, 414] width 291 height 21
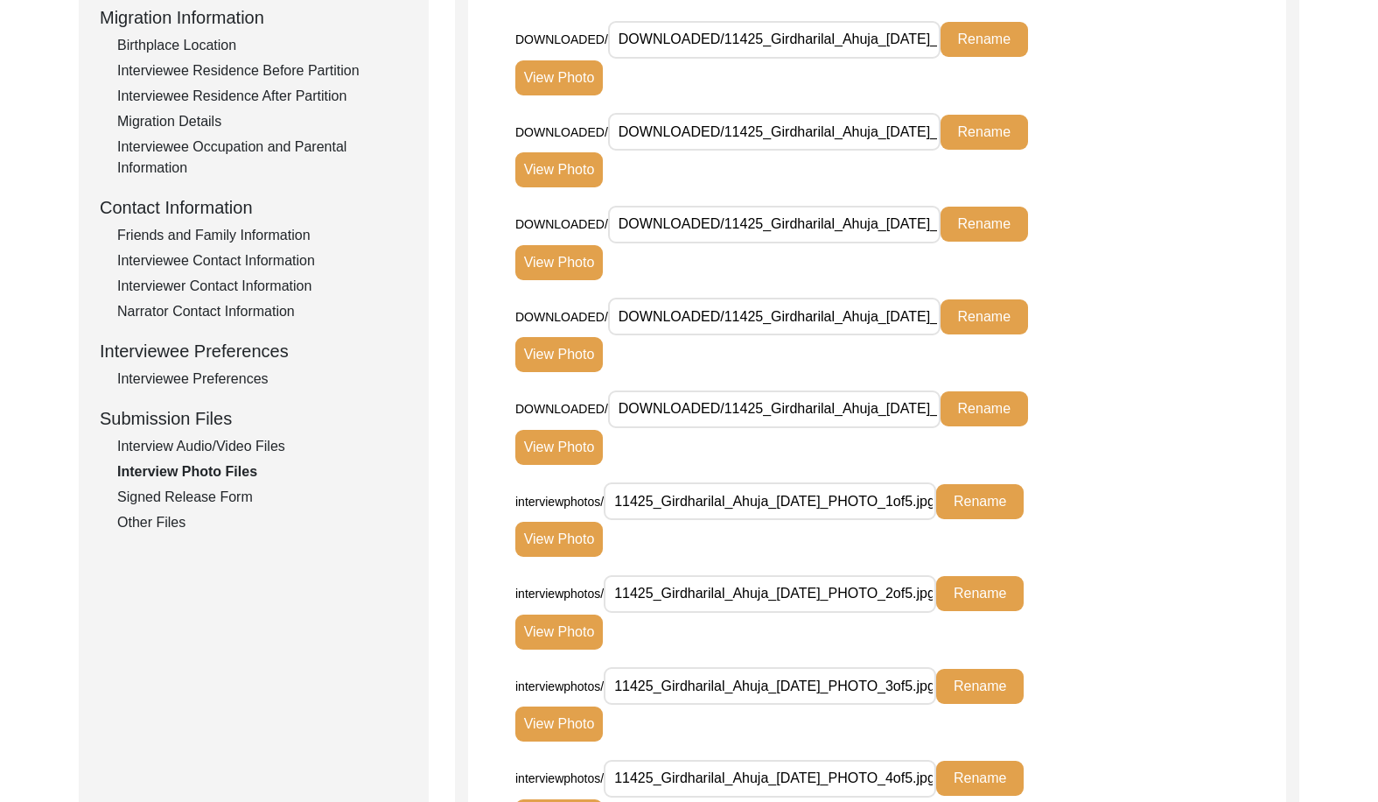
scroll to position [438, 0]
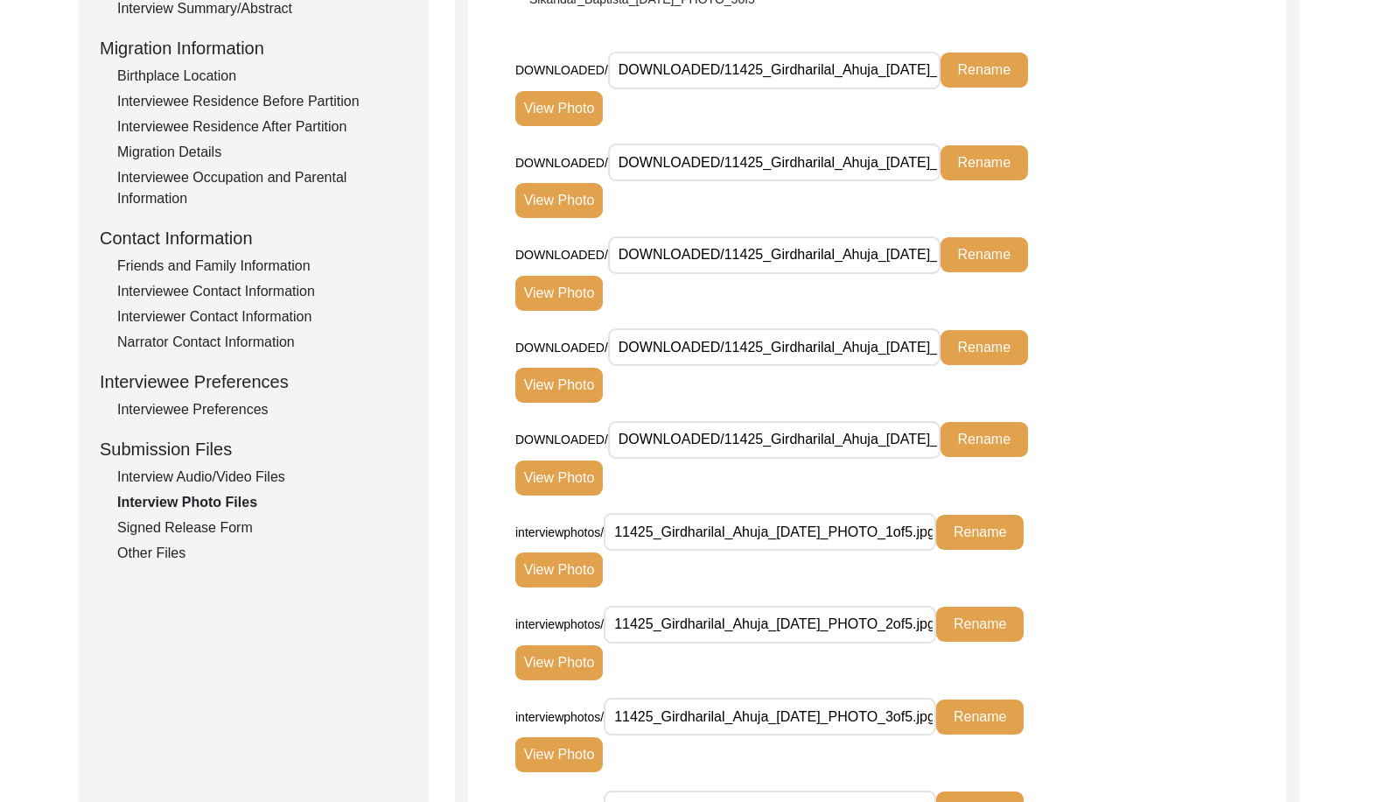
click at [206, 335] on div "Narrator Contact Information" at bounding box center [262, 342] width 291 height 21
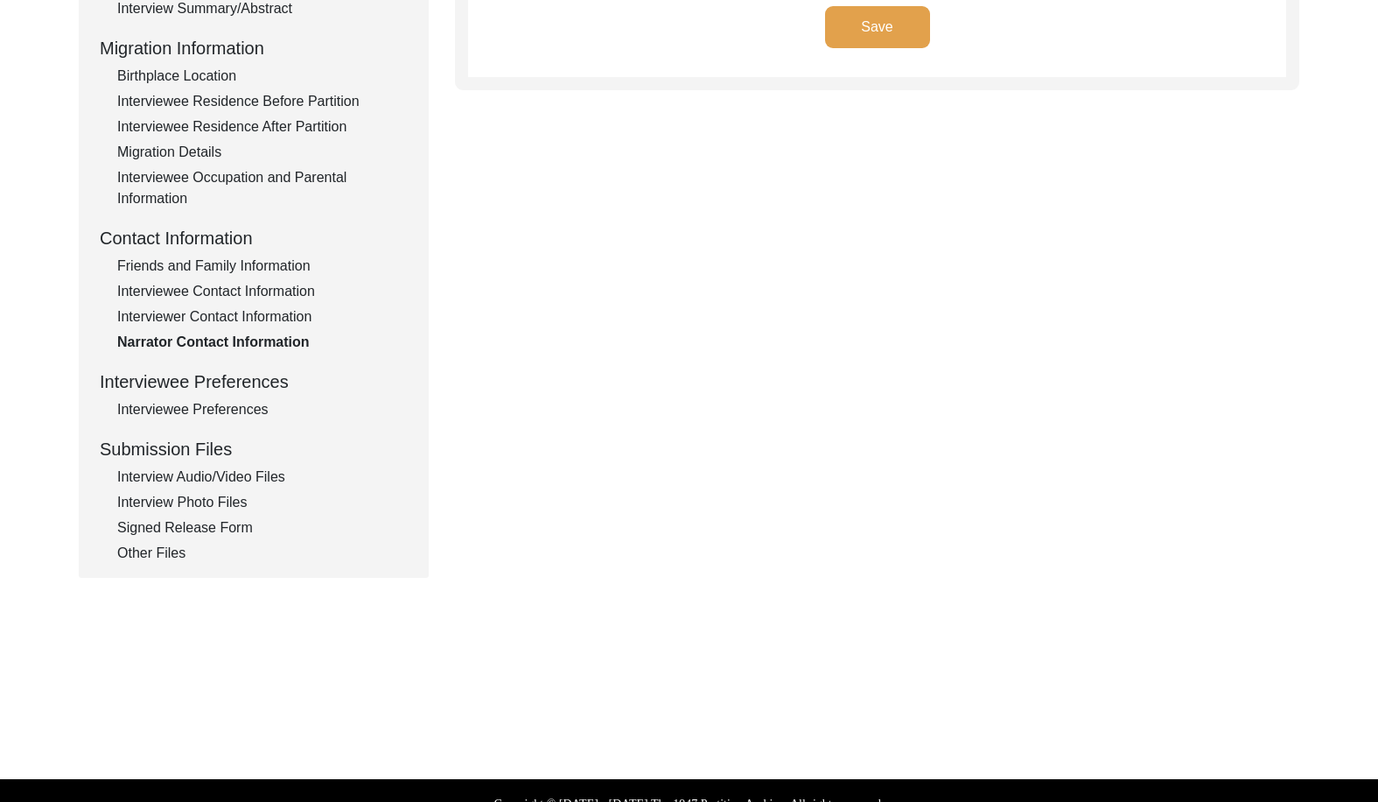
click at [206, 312] on div "Interviewer Contact Information" at bounding box center [262, 316] width 291 height 21
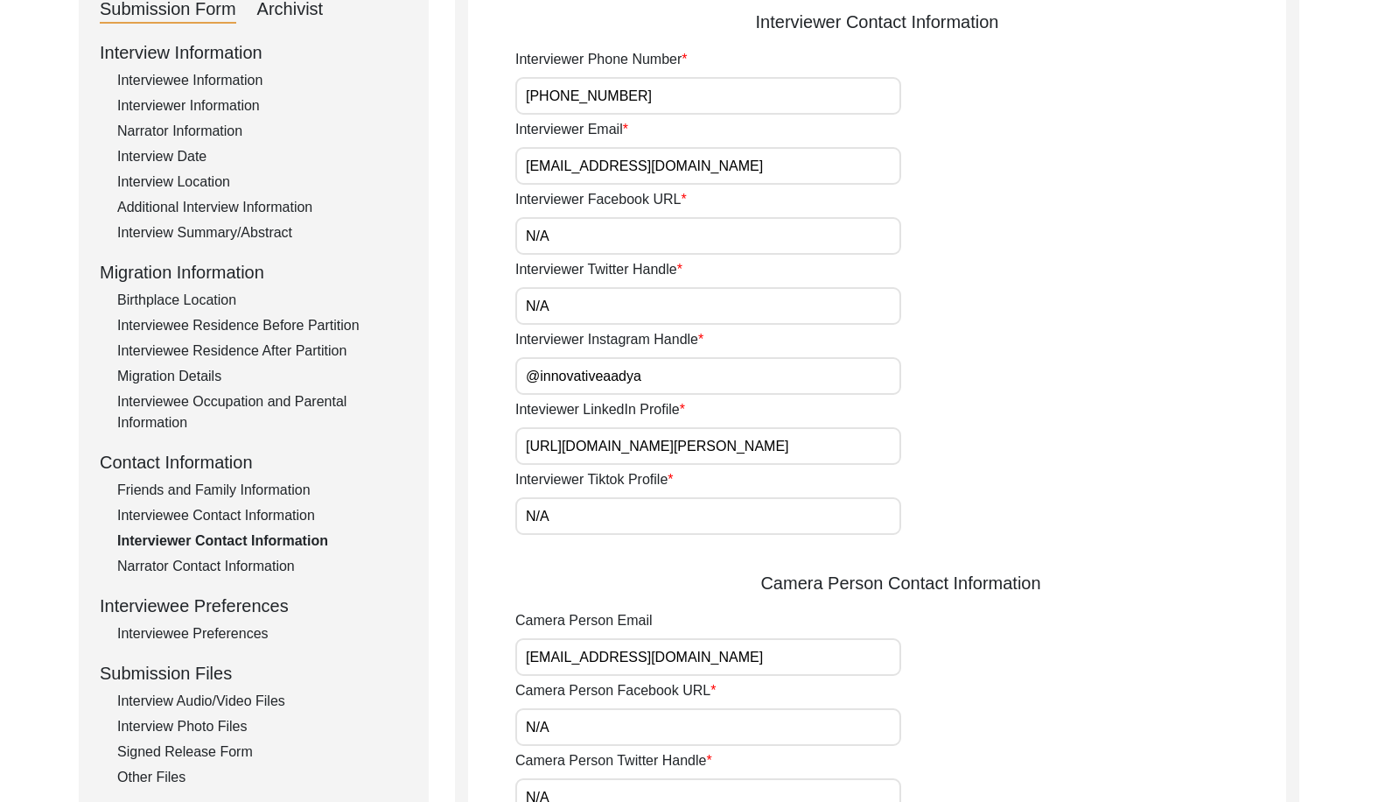
scroll to position [175, 0]
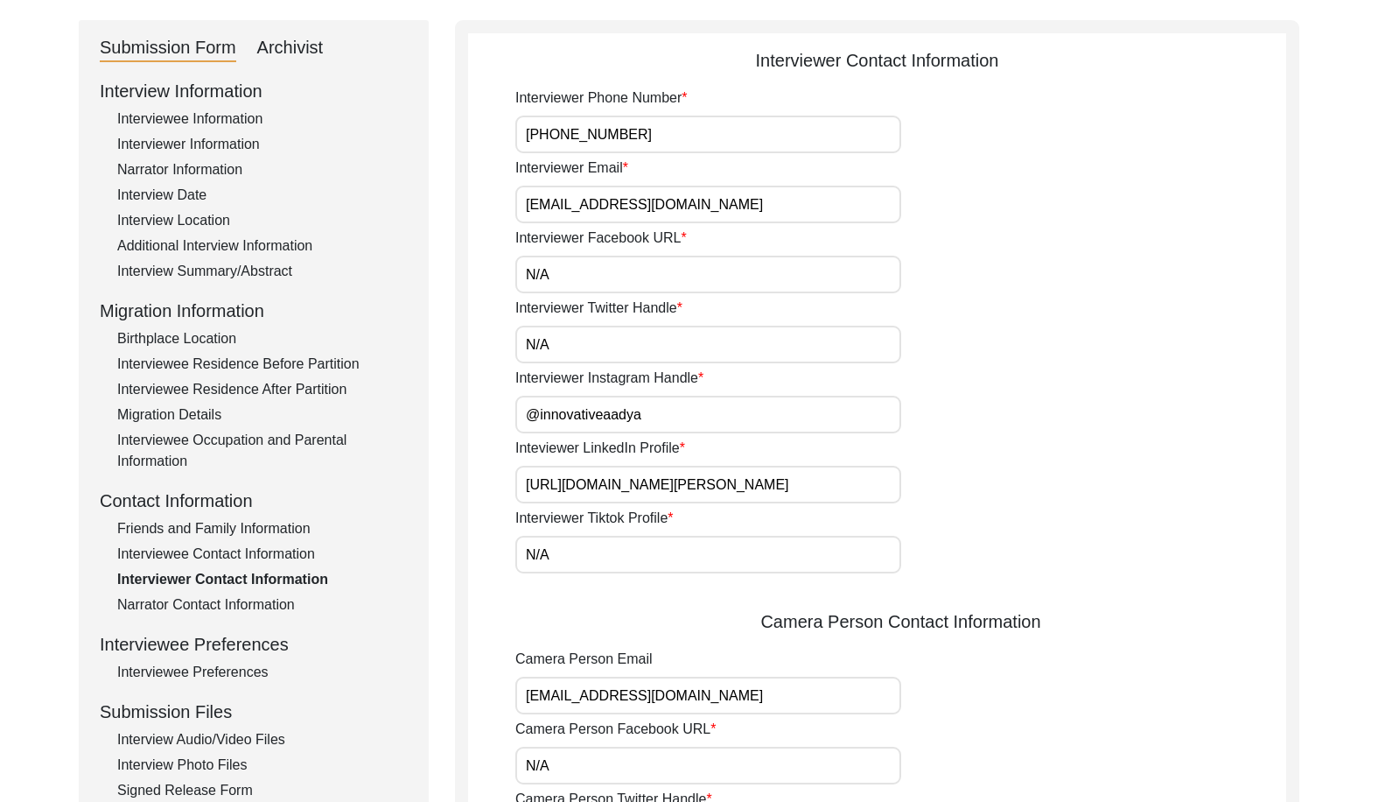
click at [217, 568] on div "Interview Information Interviewee Information Interviewer Information Narrator …" at bounding box center [254, 452] width 308 height 748
click at [213, 554] on div "Interviewee Contact Information" at bounding box center [262, 553] width 291 height 21
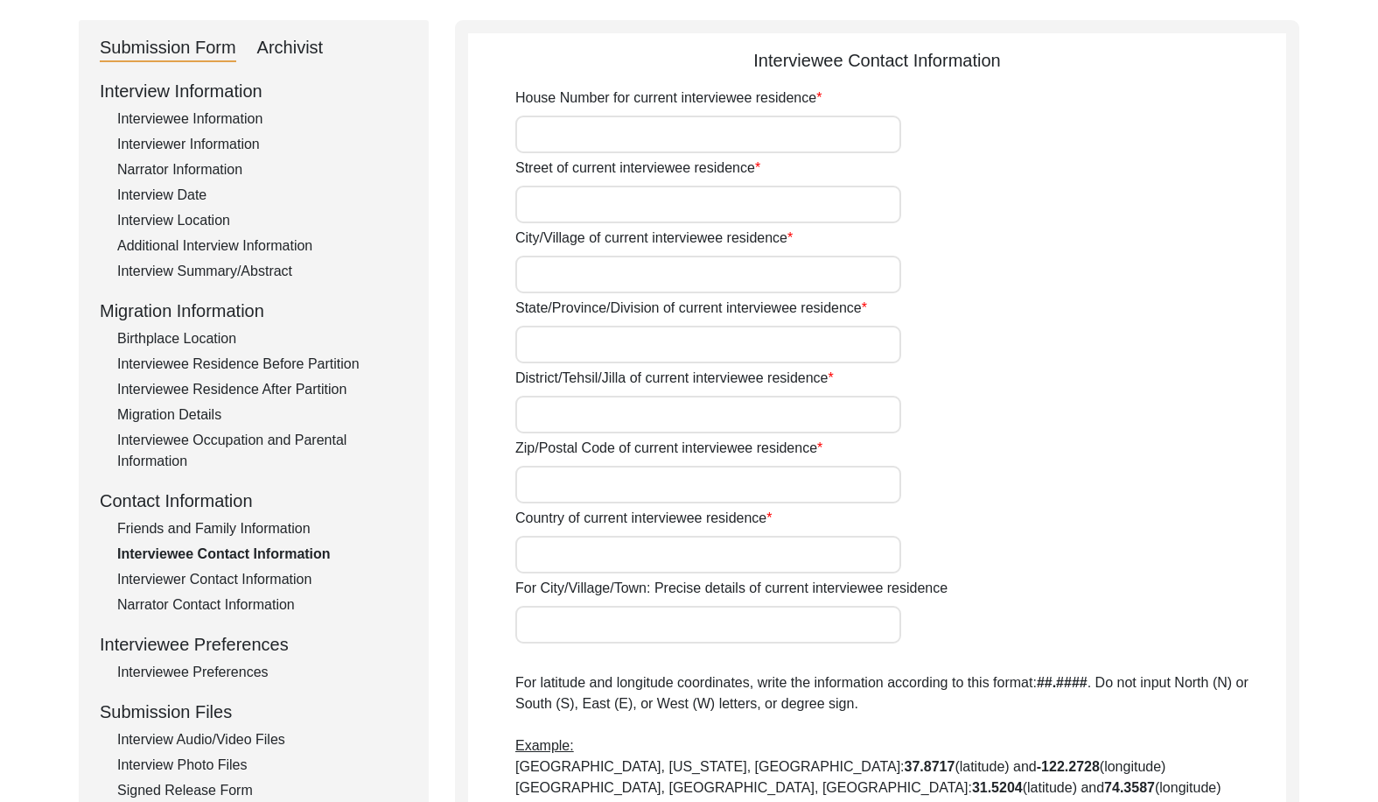
type input "27"
type input "[PERSON_NAME]"
type input "Indore"
type input "[GEOGRAPHIC_DATA]"
type input "Shree Nagar Ext."
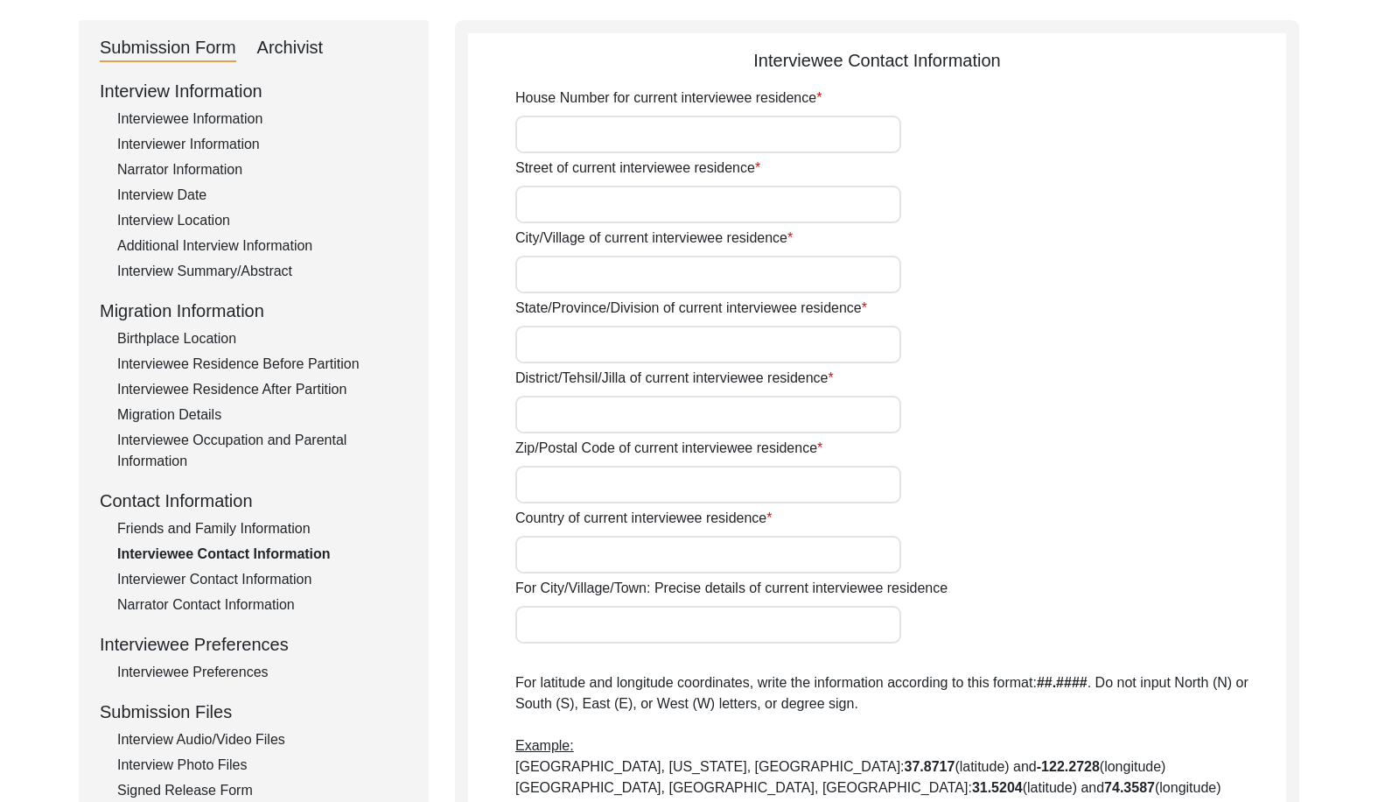
type input "452010"
type input "[GEOGRAPHIC_DATA]"
type input "[GEOGRAPHIC_DATA], [GEOGRAPHIC_DATA], [GEOGRAPHIC_DATA]"
type input "22.7195"
type input "75.8577"
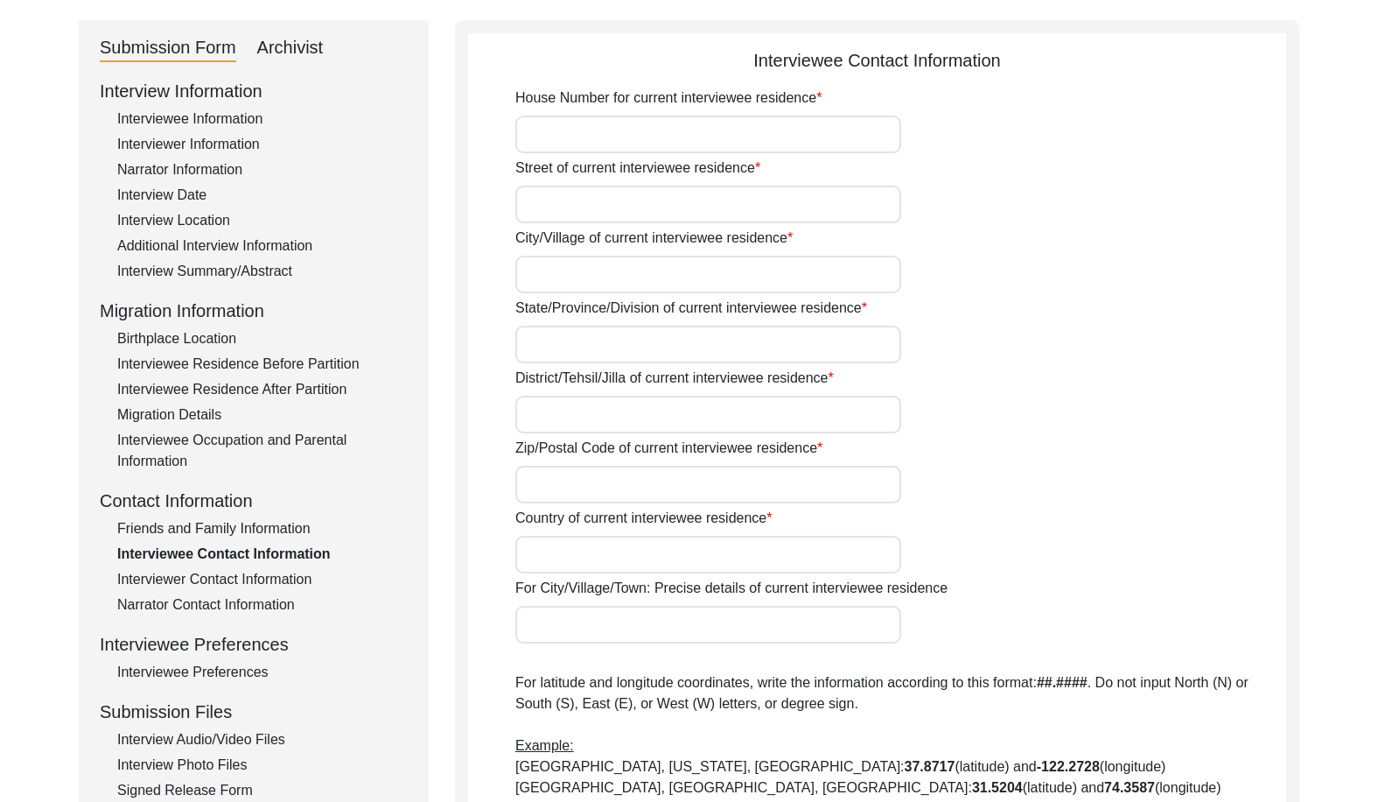
type input "[PHONE_NUMBER]"
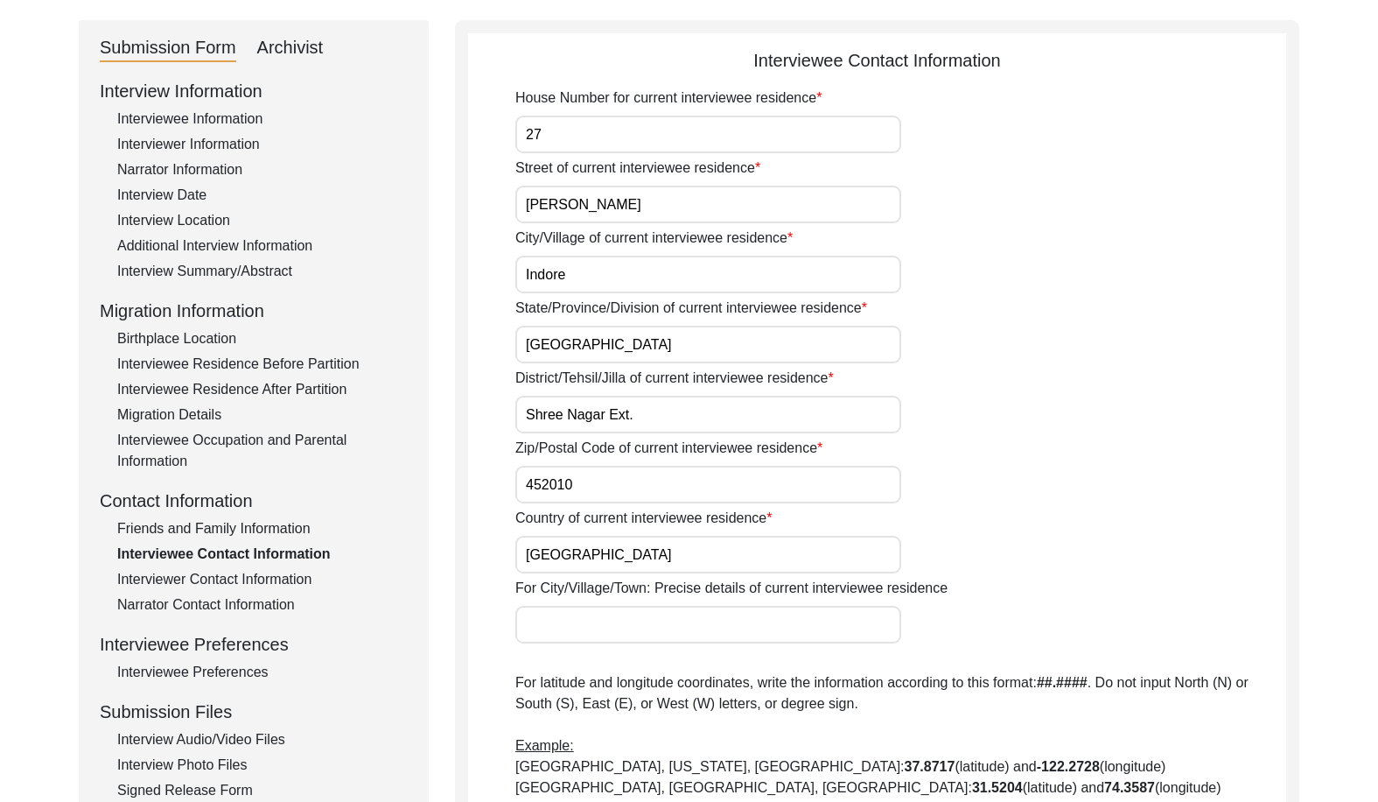
click at [704, 421] on input "Shree Nagar Ext." at bounding box center [708, 415] width 386 height 38
click at [932, 473] on div "Zip/Postal Code of current interviewee residence 452010" at bounding box center [900, 471] width 771 height 66
drag, startPoint x: 653, startPoint y: 415, endPoint x: 648, endPoint y: 428, distance: 13.8
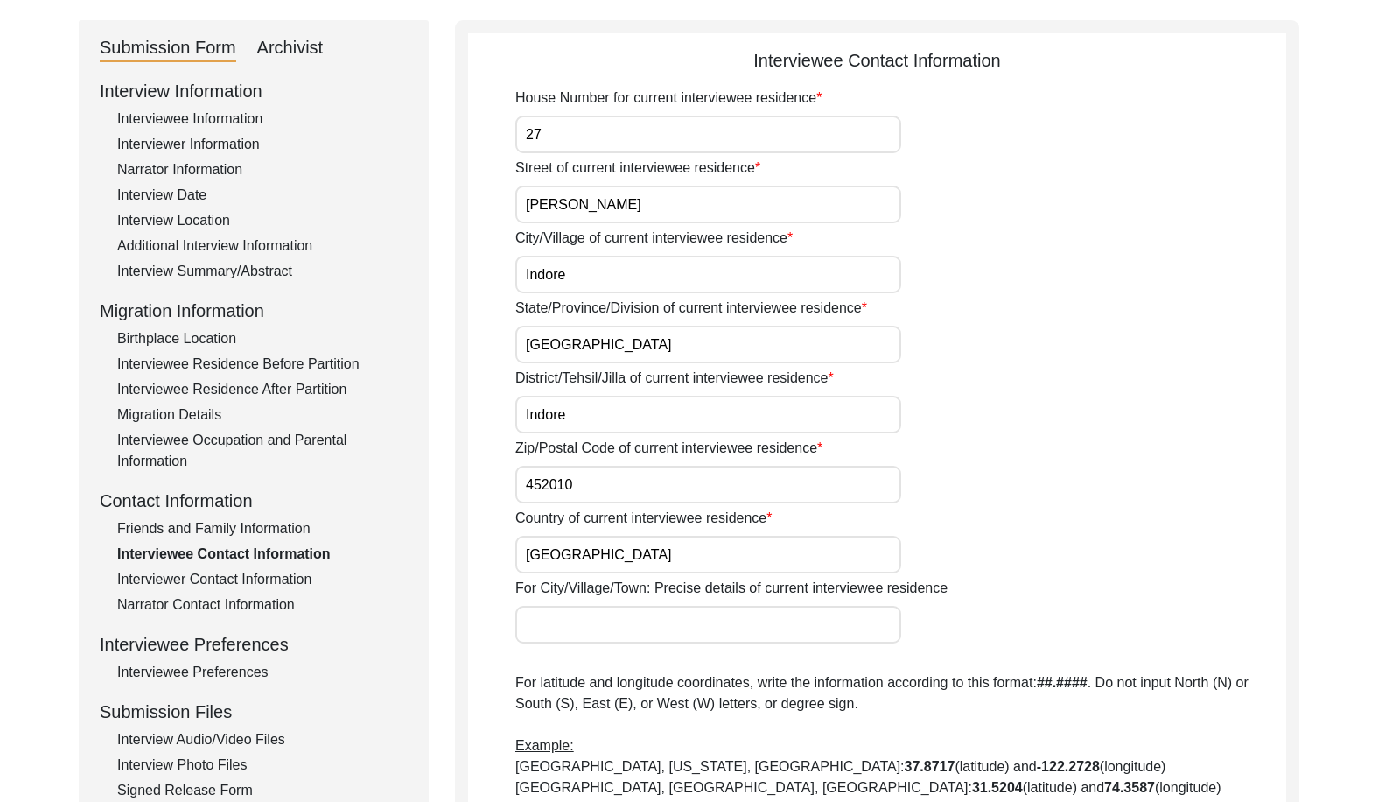
click at [653, 415] on input "Indore" at bounding box center [708, 415] width 386 height 38
click at [624, 476] on input "452010" at bounding box center [708, 485] width 386 height 38
click at [620, 551] on input "[GEOGRAPHIC_DATA]" at bounding box center [708, 555] width 386 height 38
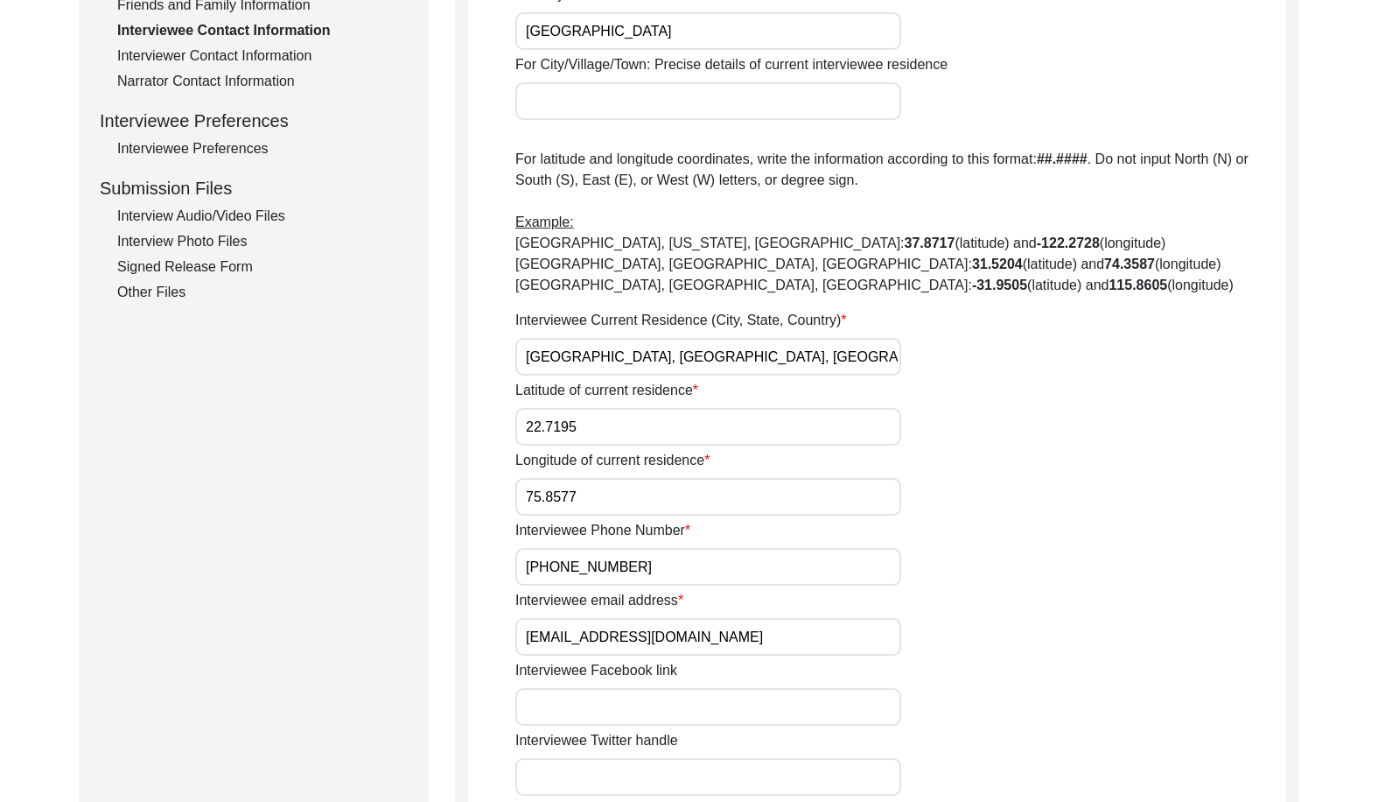
scroll to position [700, 0]
drag, startPoint x: 737, startPoint y: 361, endPoint x: 460, endPoint y: 359, distance: 276.5
click at [445, 353] on div "Submission Form Archivist Interview Information Interviewee Information Intervi…" at bounding box center [689, 384] width 1221 height 1778
drag, startPoint x: 555, startPoint y: 410, endPoint x: 480, endPoint y: 410, distance: 74.4
click at [480, 410] on app-contact-information "Interviewee Contact Information House Number for current interviewee residence …" at bounding box center [877, 391] width 818 height 1738
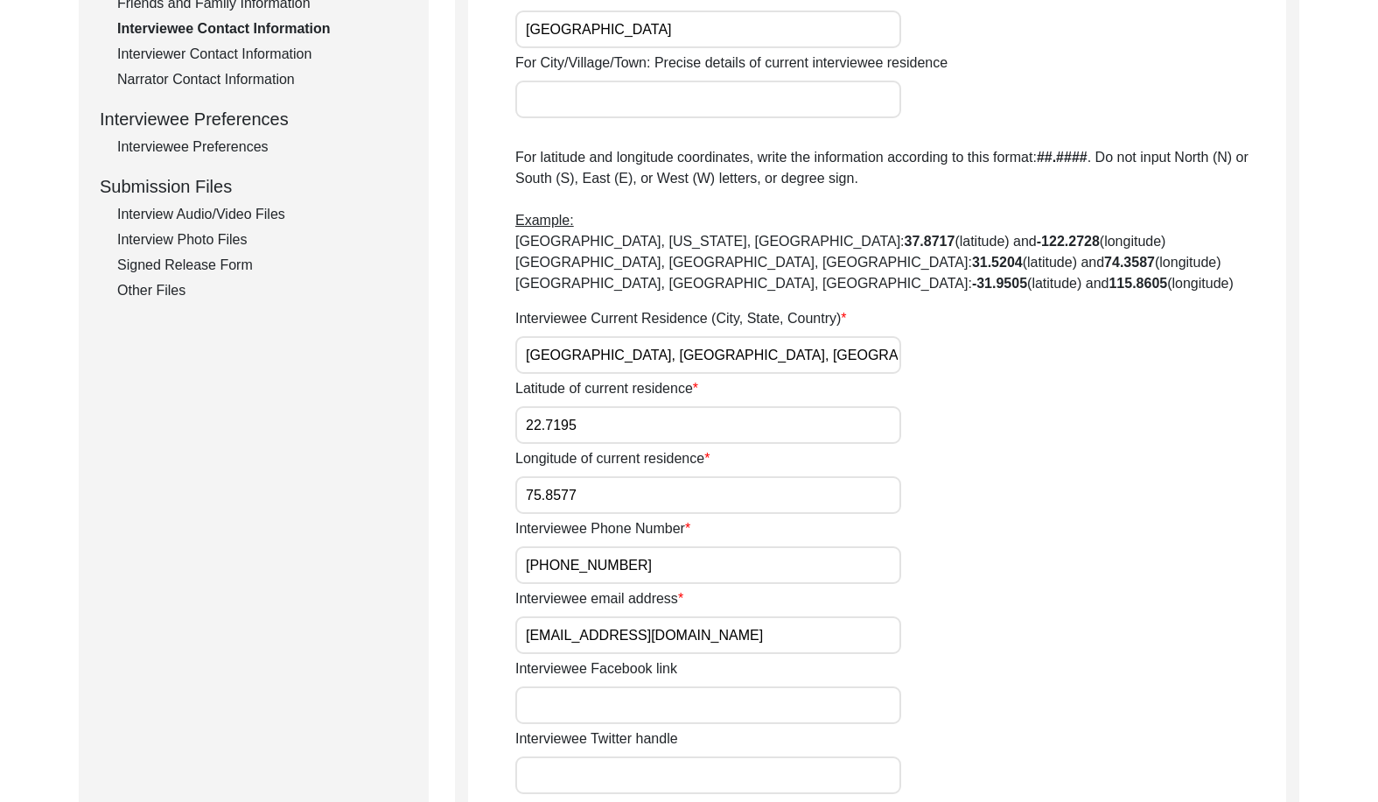
drag, startPoint x: 606, startPoint y: 489, endPoint x: 560, endPoint y: 490, distance: 46.4
click at [560, 489] on input "75.8577" at bounding box center [708, 495] width 386 height 38
drag, startPoint x: 563, startPoint y: 563, endPoint x: 519, endPoint y: 563, distance: 43.8
click at [520, 563] on input "[PHONE_NUMBER]" at bounding box center [708, 565] width 386 height 38
drag, startPoint x: 685, startPoint y: 638, endPoint x: 463, endPoint y: 598, distance: 225.9
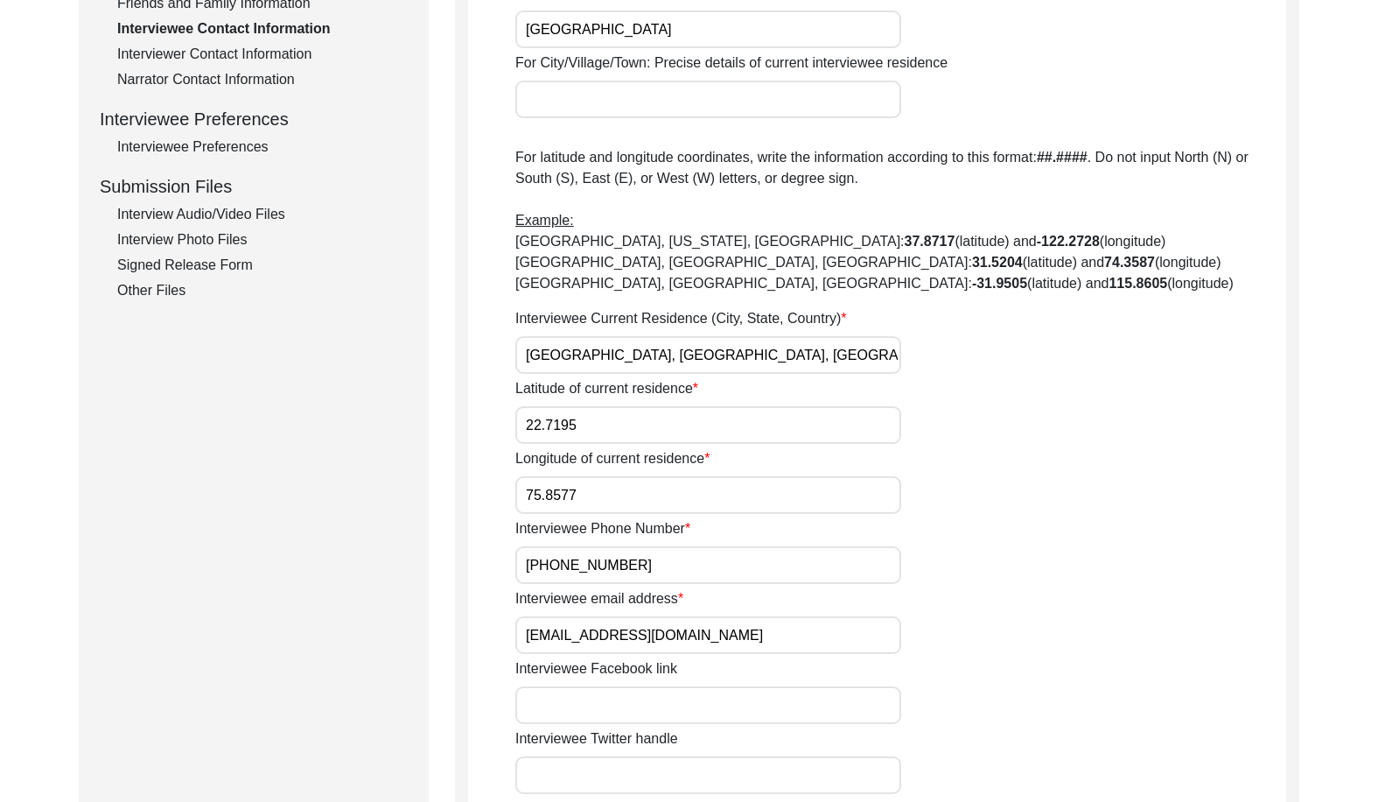
click at [466, 599] on div "Interviewee Contact Information House Number for current interviewee residence …" at bounding box center [877, 384] width 844 height 1778
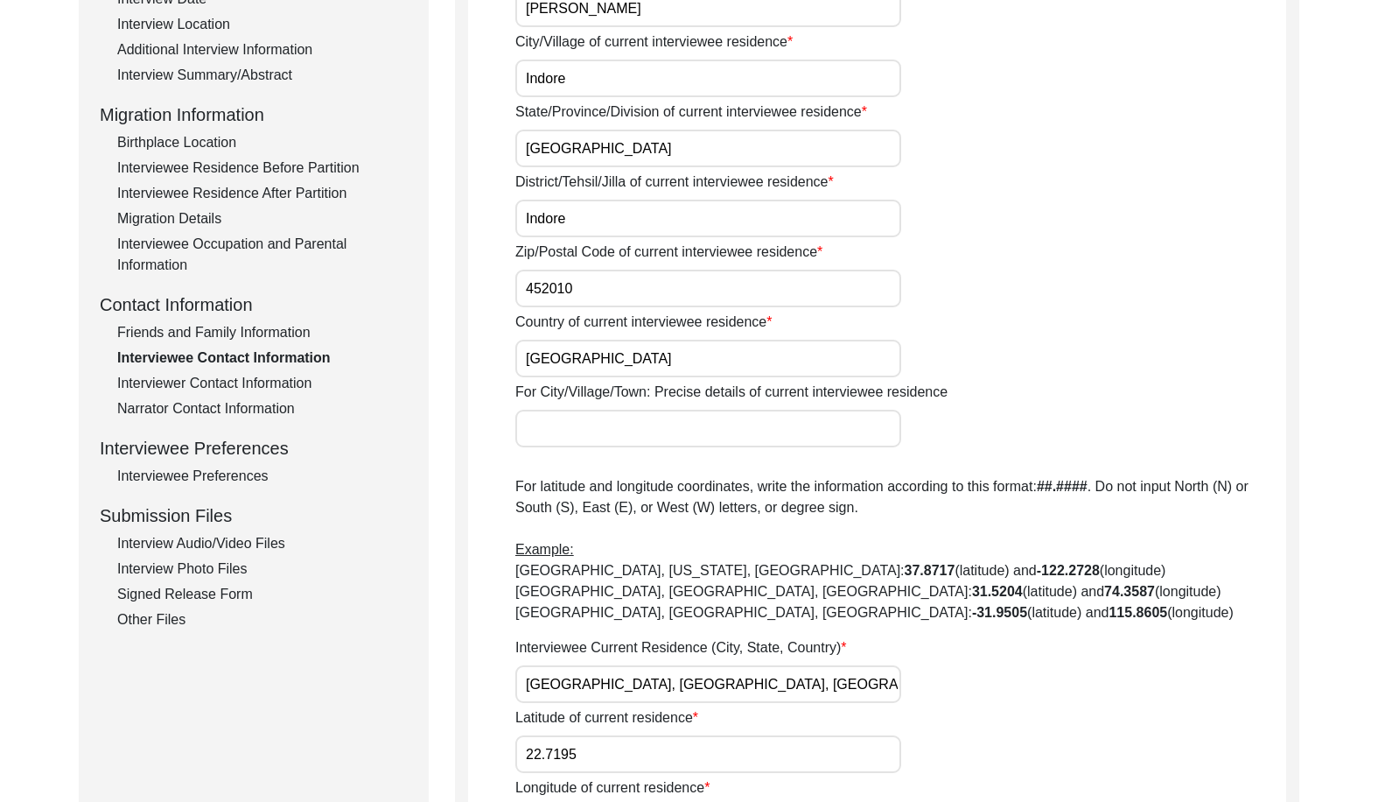
scroll to position [0, 0]
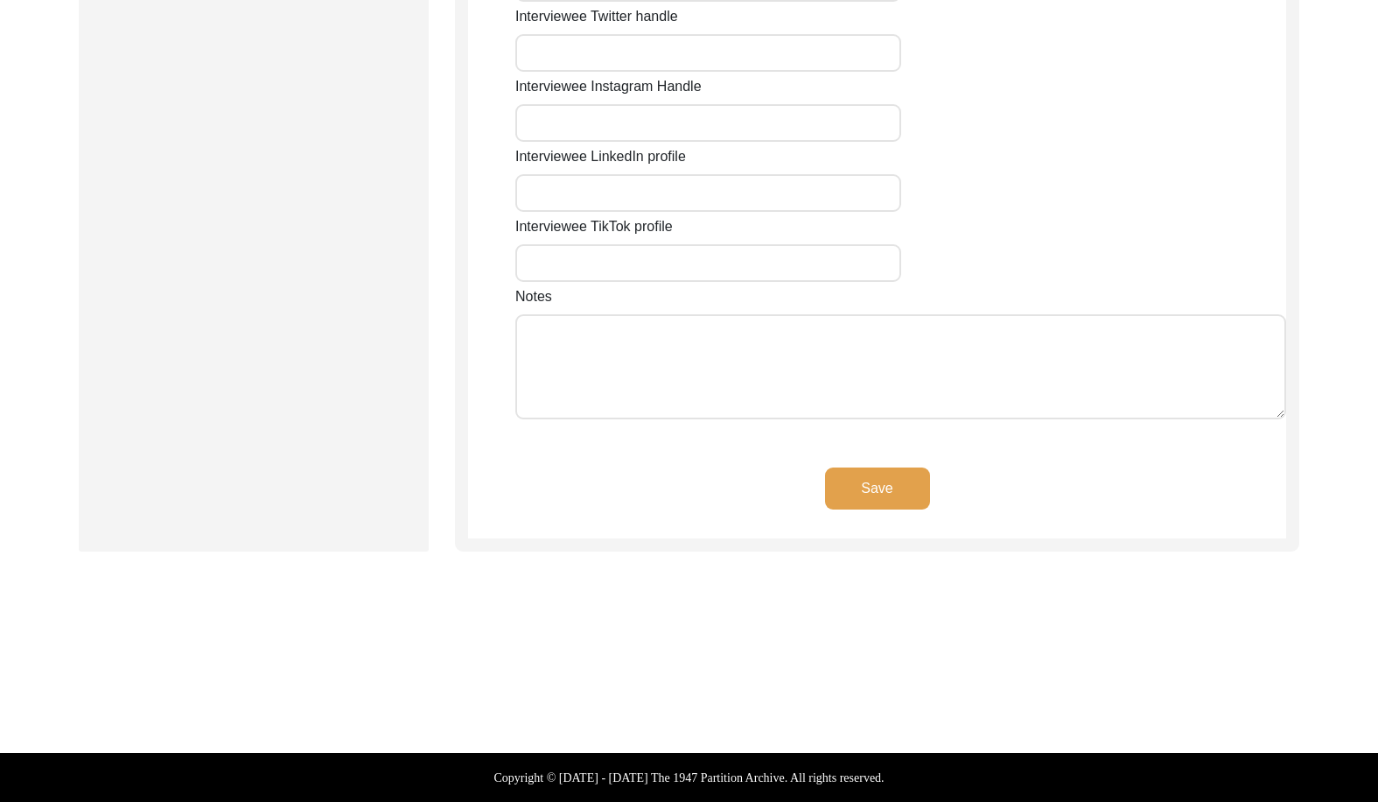
click at [855, 499] on button "Save" at bounding box center [877, 488] width 105 height 42
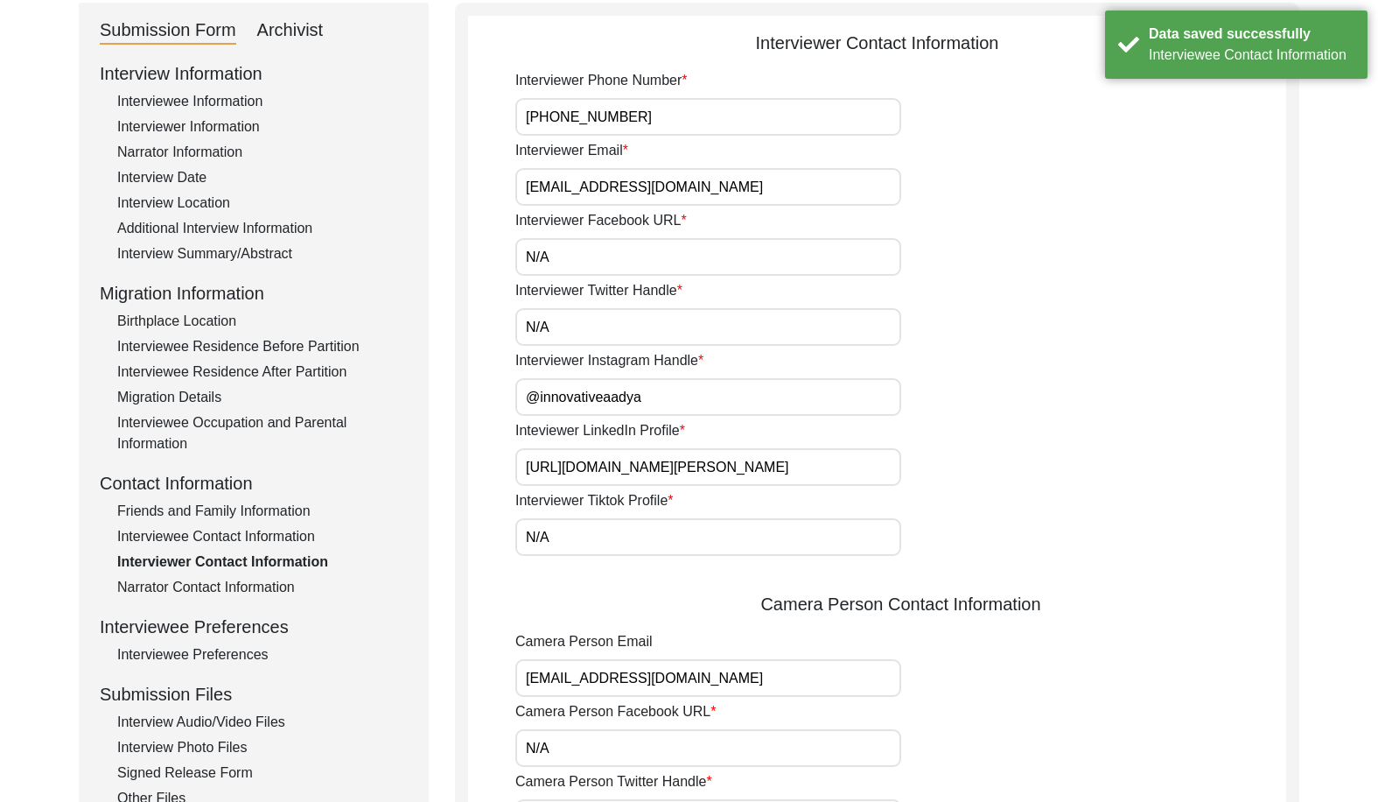
scroll to position [96, 0]
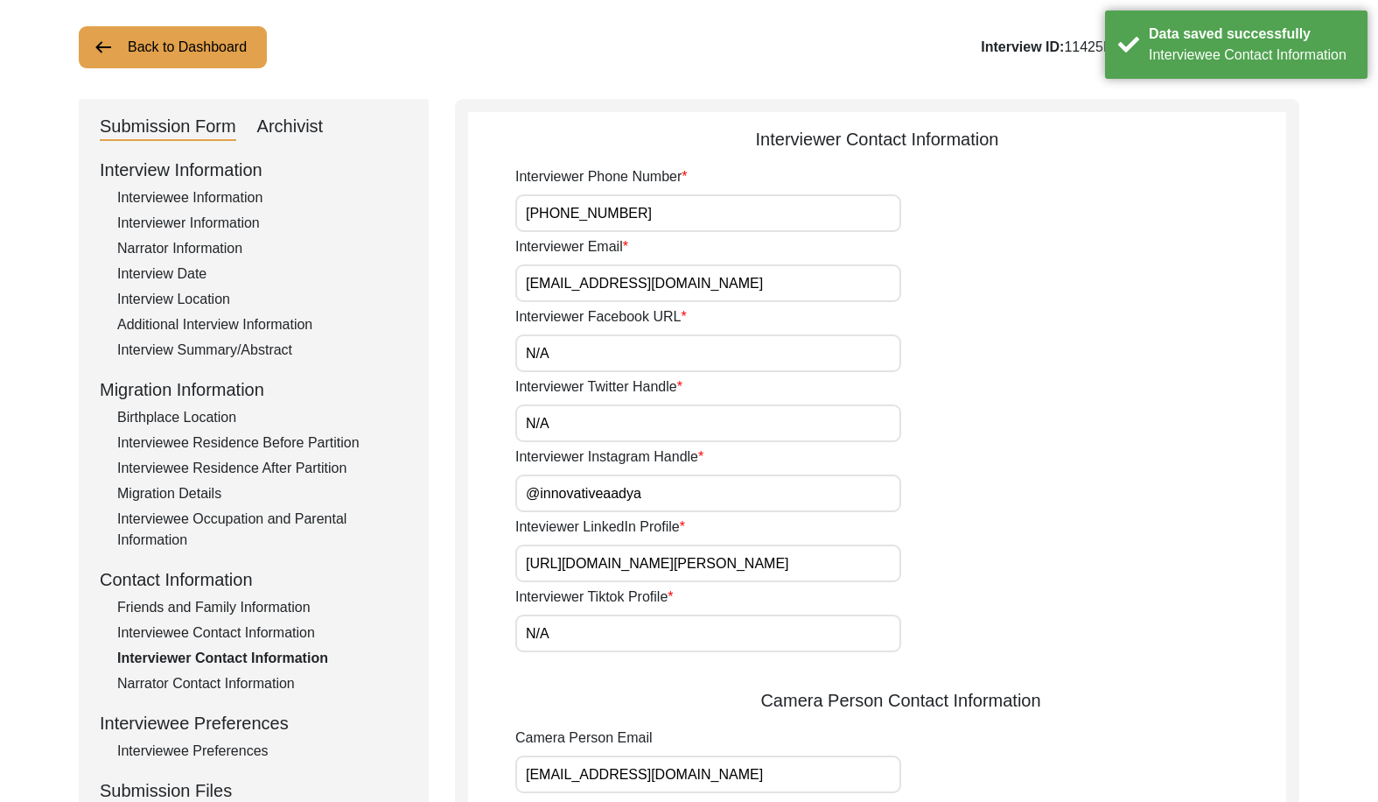
click at [225, 301] on div "Interview Location" at bounding box center [262, 299] width 291 height 21
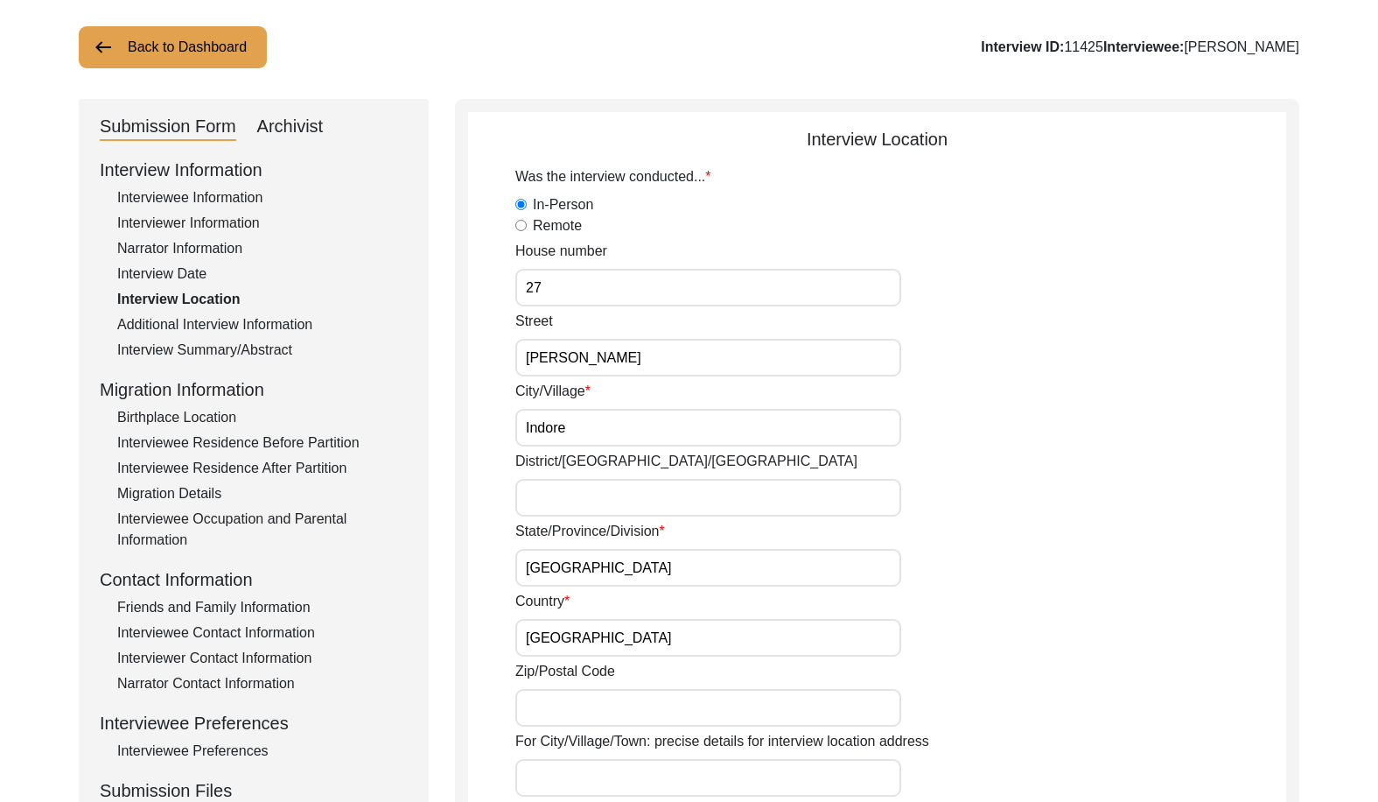
click at [657, 493] on input "District/[GEOGRAPHIC_DATA]/[GEOGRAPHIC_DATA]" at bounding box center [708, 498] width 386 height 38
click at [881, 531] on div "State/Province/Division [GEOGRAPHIC_DATA]" at bounding box center [900, 554] width 771 height 66
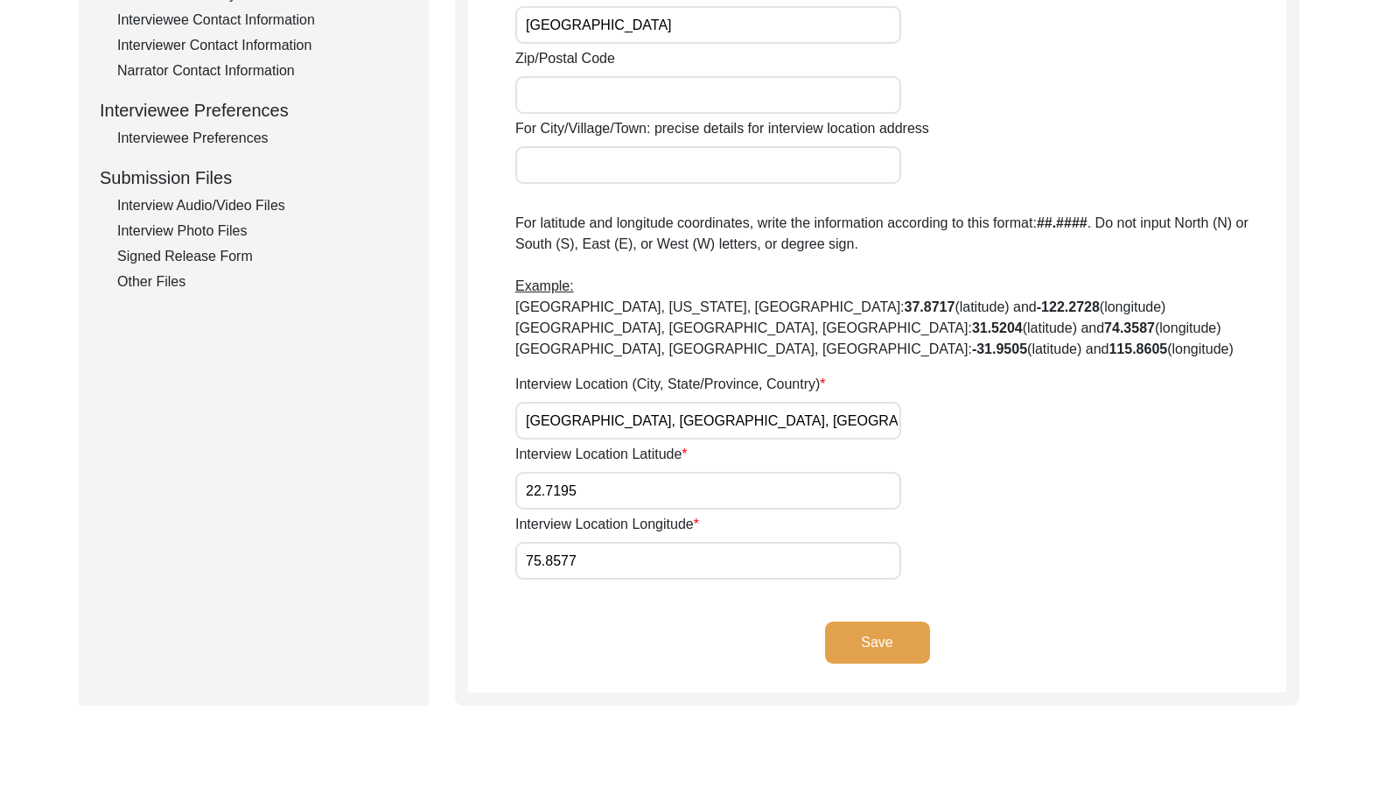
click at [856, 641] on button "Save" at bounding box center [877, 642] width 105 height 42
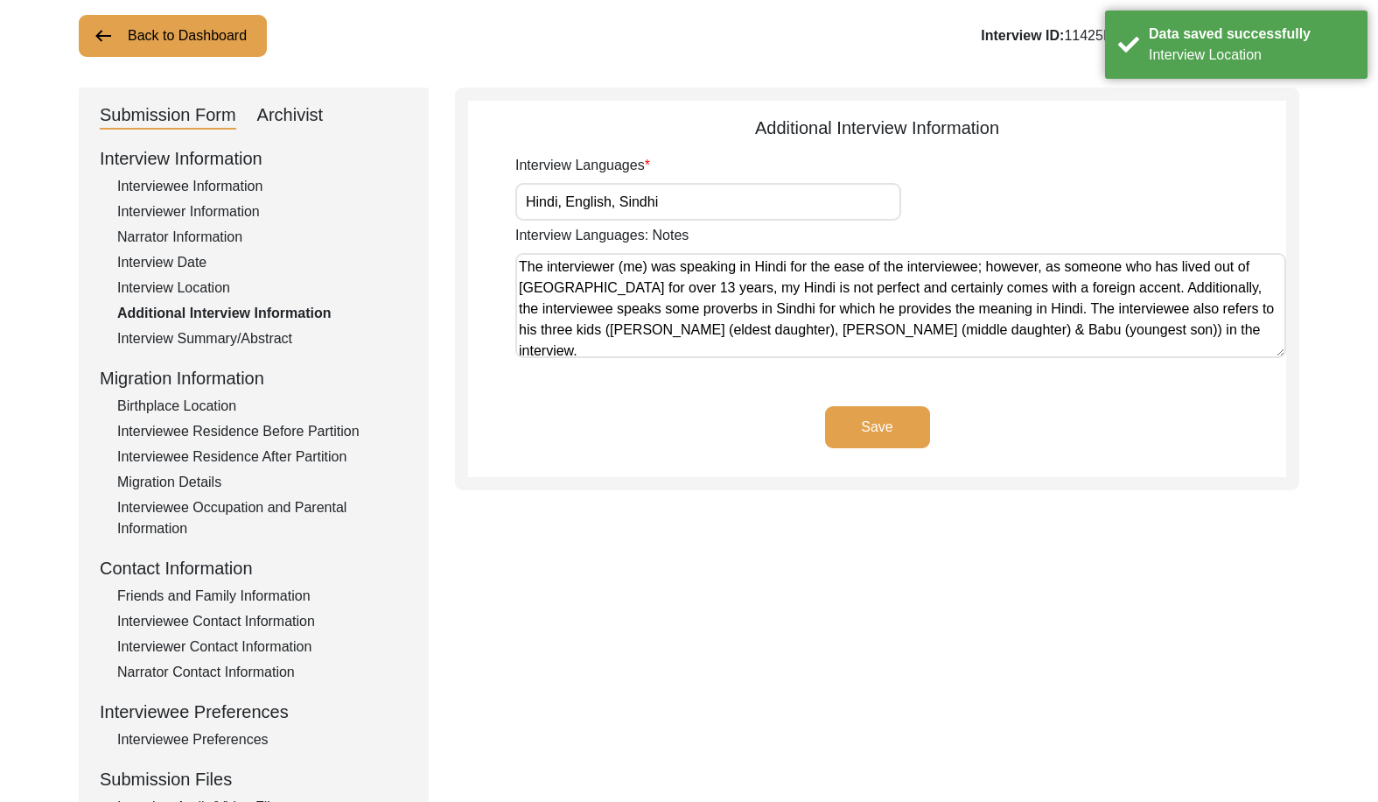
scroll to position [0, 0]
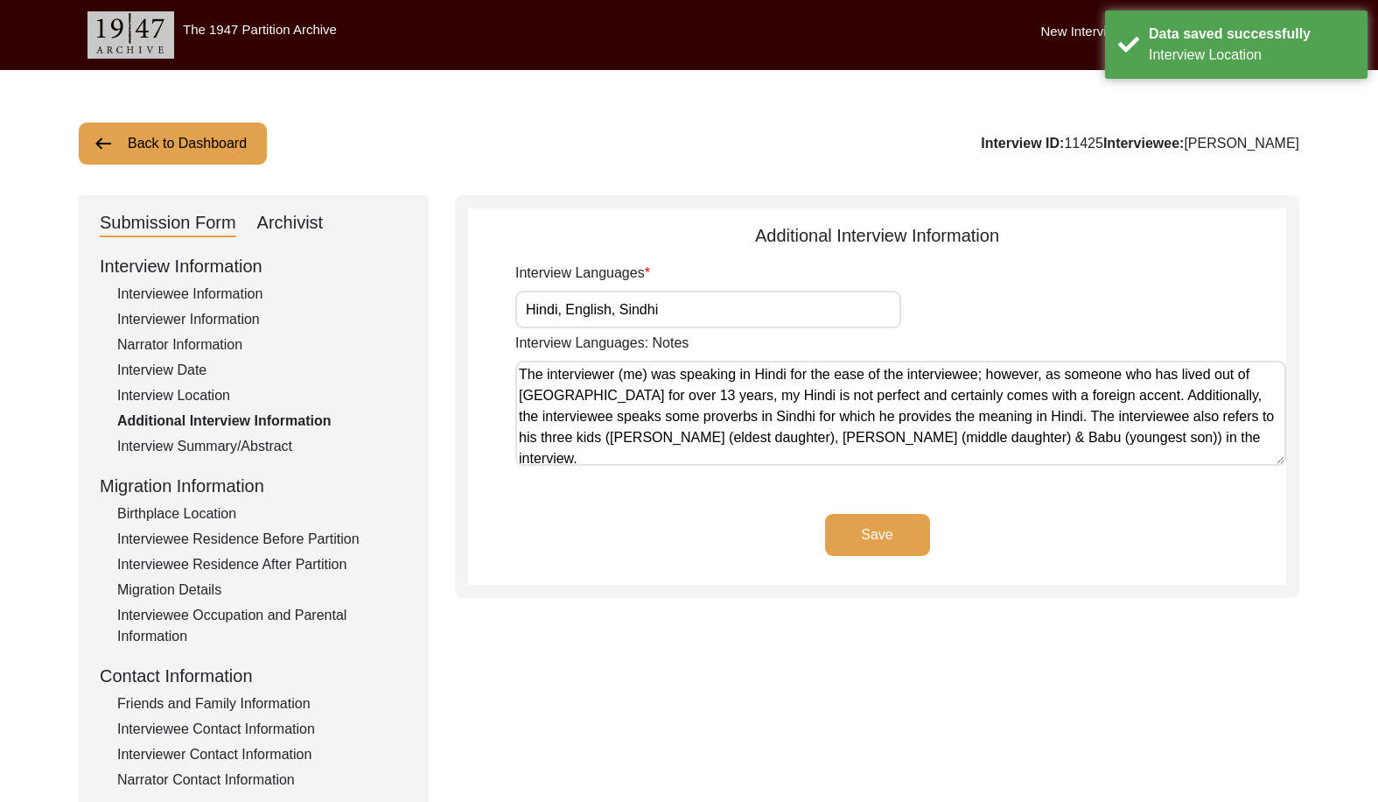
click at [240, 563] on div "Interviewee Residence After Partition" at bounding box center [262, 564] width 291 height 21
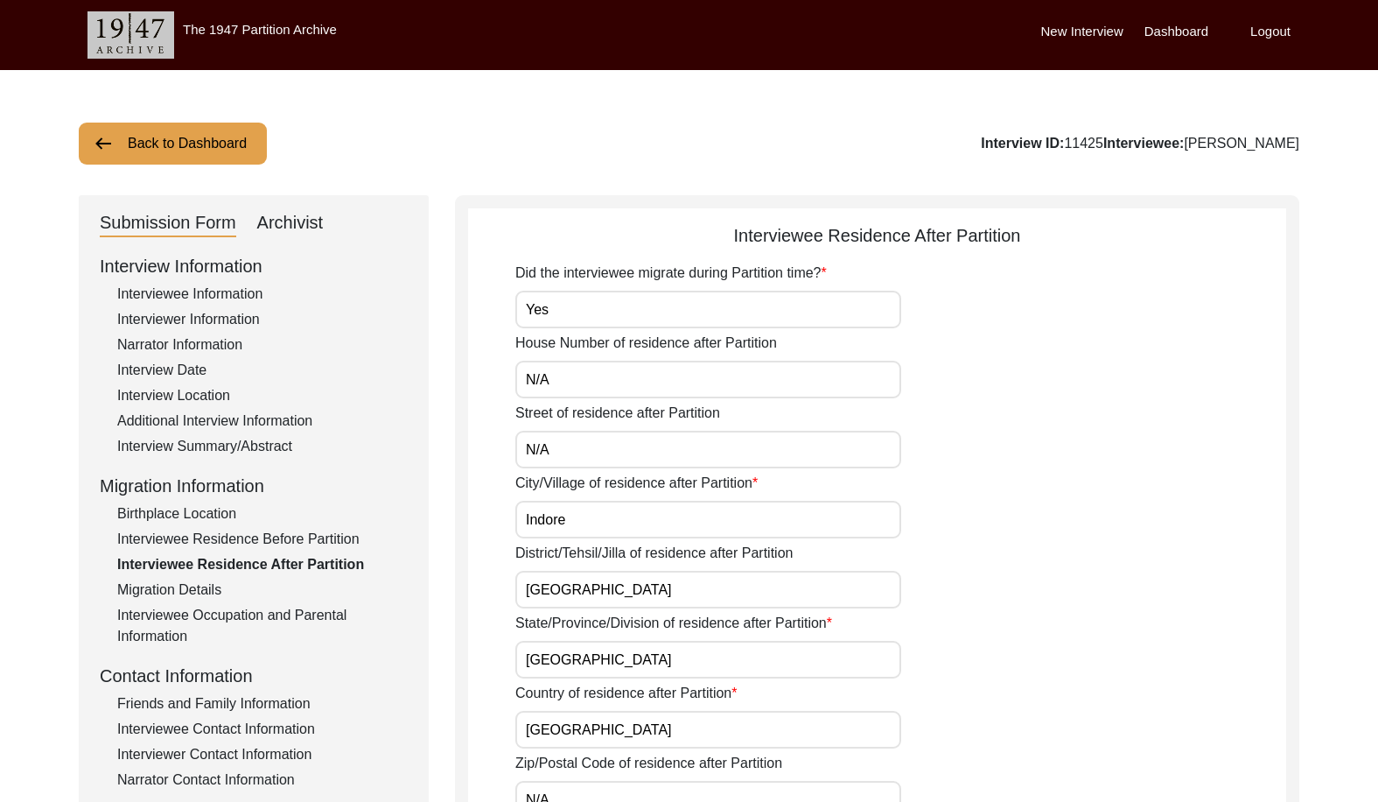
click at [635, 570] on div "District/Tehsil/Jilla of residence after Partition [GEOGRAPHIC_DATA]" at bounding box center [900, 576] width 771 height 66
click at [634, 578] on input "[GEOGRAPHIC_DATA]" at bounding box center [708, 590] width 386 height 38
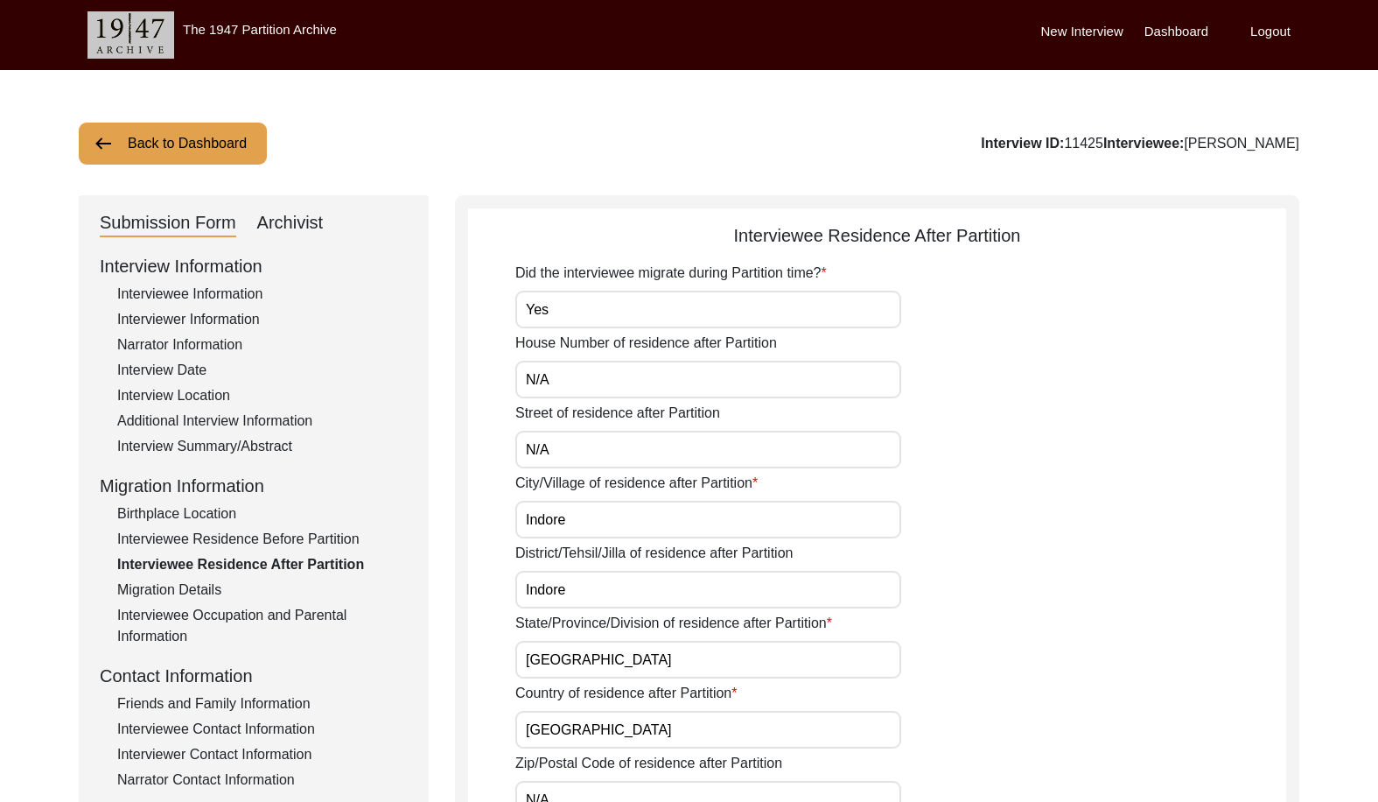
click at [1026, 522] on div "City/Village of residence after Partition Indore" at bounding box center [900, 506] width 771 height 66
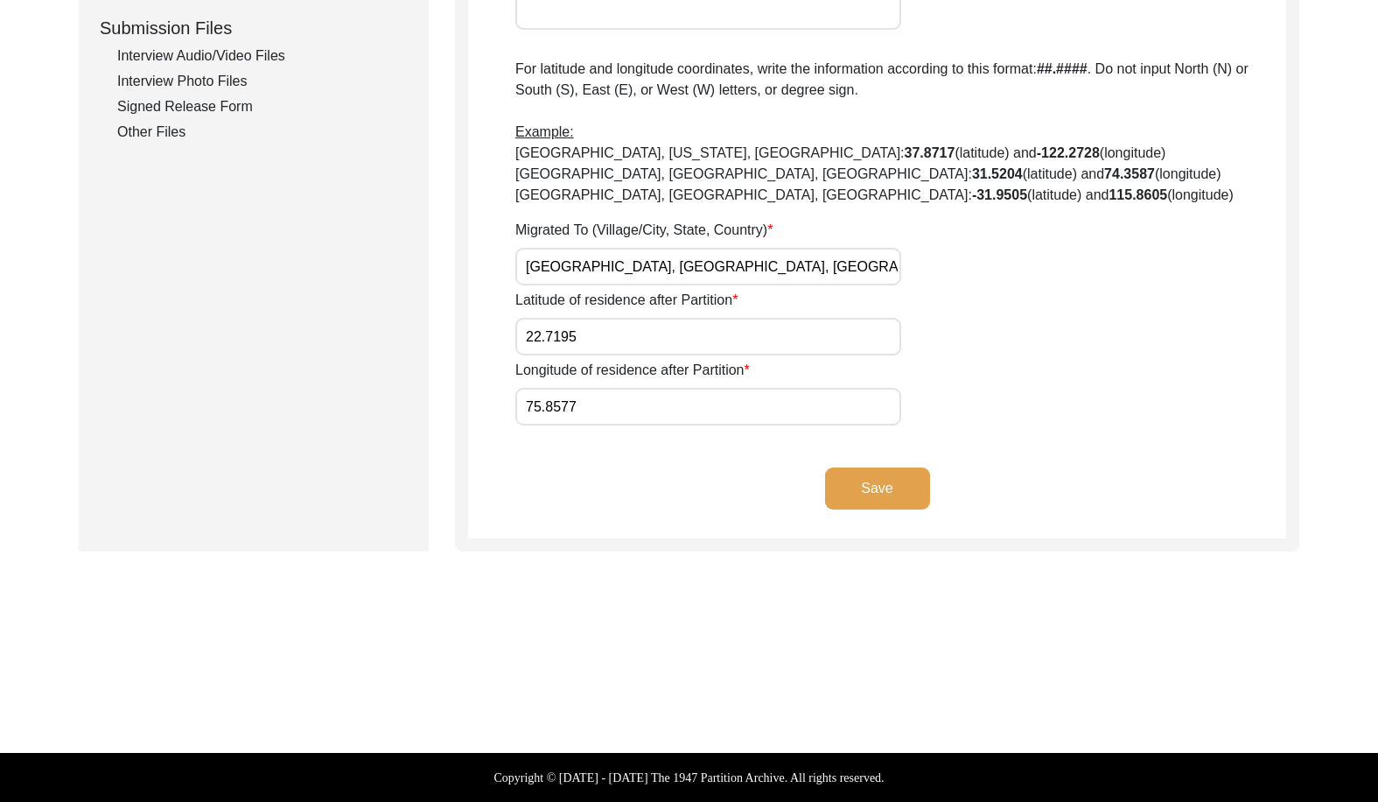
click at [858, 496] on button "Save" at bounding box center [877, 488] width 105 height 42
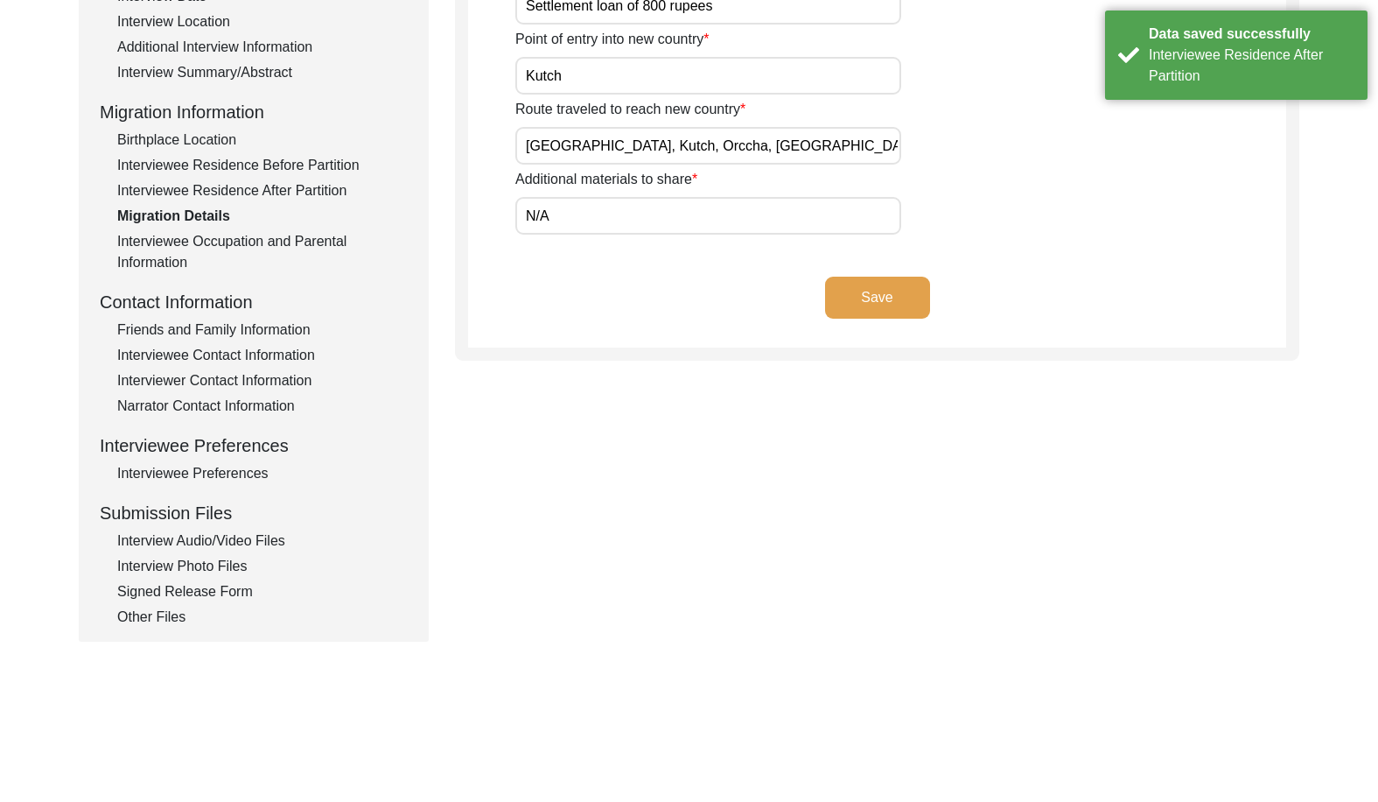
scroll to position [289, 0]
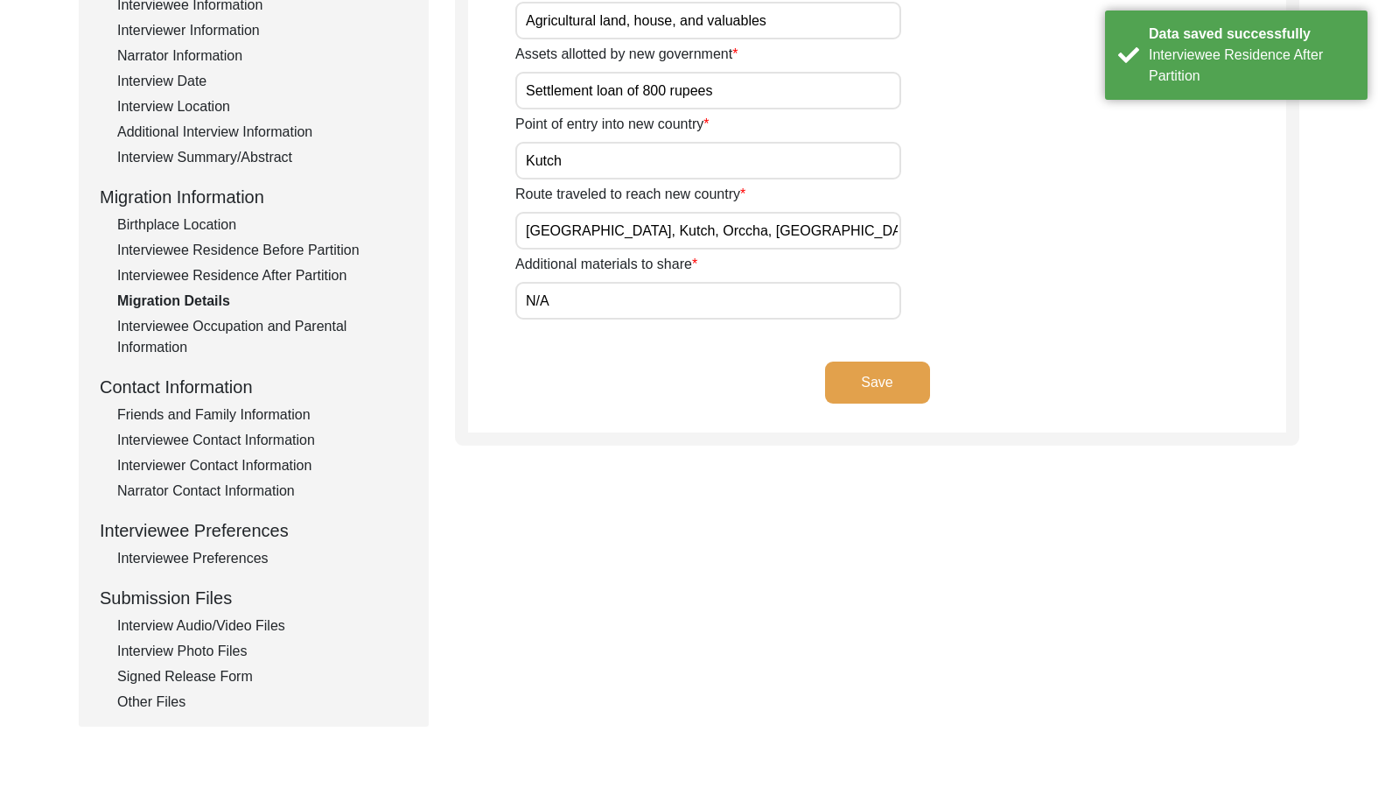
click at [178, 466] on div "Interviewer Contact Information" at bounding box center [262, 465] width 291 height 21
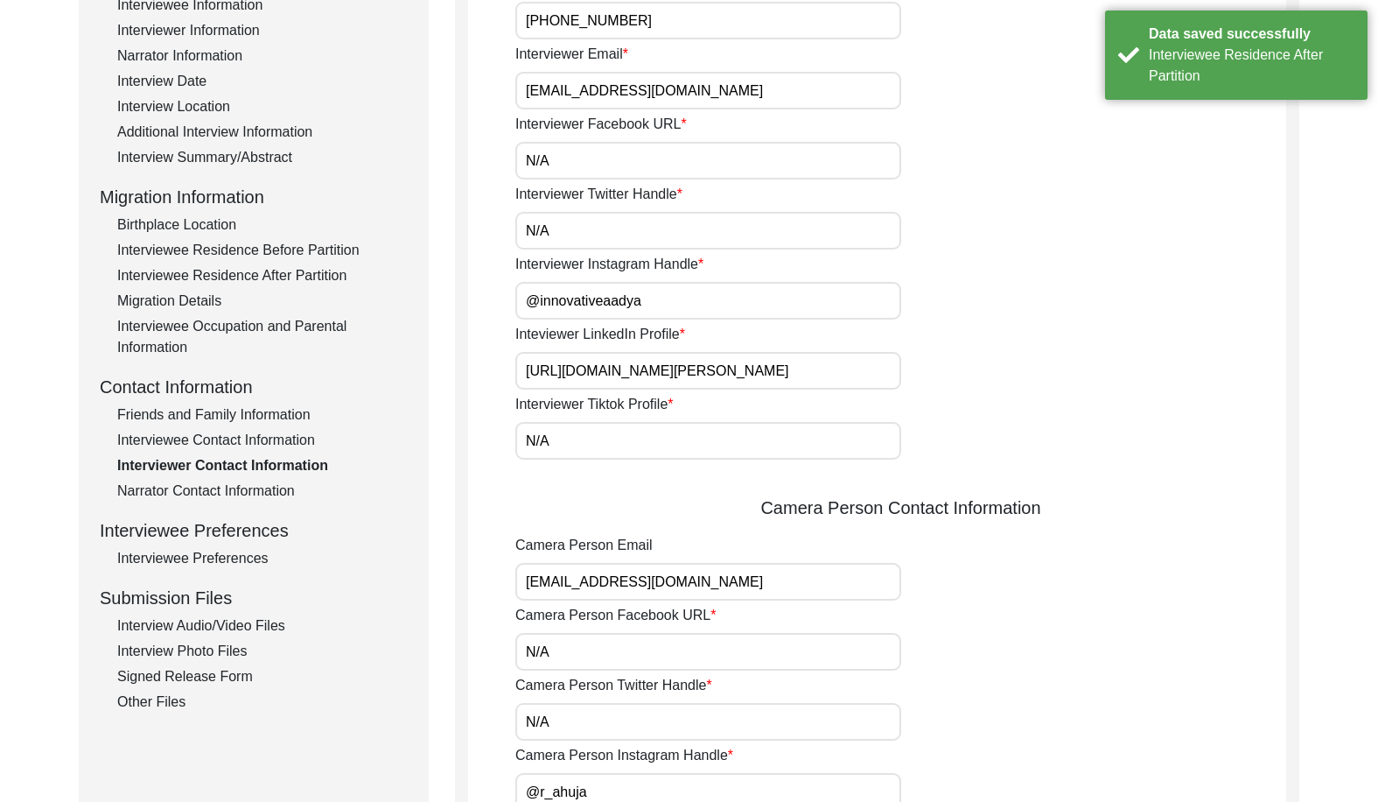
click at [297, 443] on div "Interviewee Contact Information" at bounding box center [262, 440] width 291 height 21
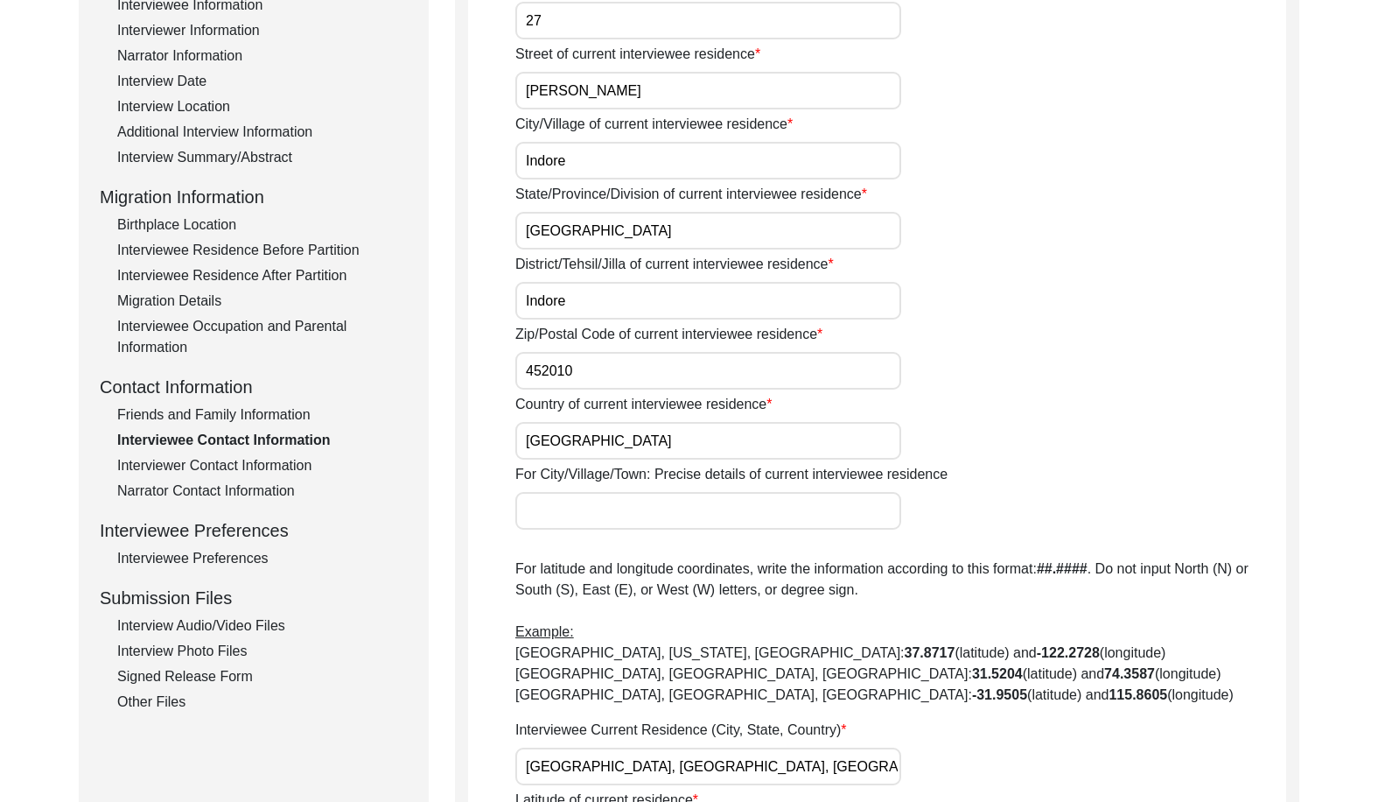
click at [596, 180] on div "House Number for current interviewee residence 27 Street of current interviewee…" at bounding box center [900, 766] width 771 height 1585
click at [597, 173] on input "Indore" at bounding box center [708, 161] width 386 height 38
click at [241, 467] on div "Interviewer Contact Information" at bounding box center [262, 465] width 291 height 21
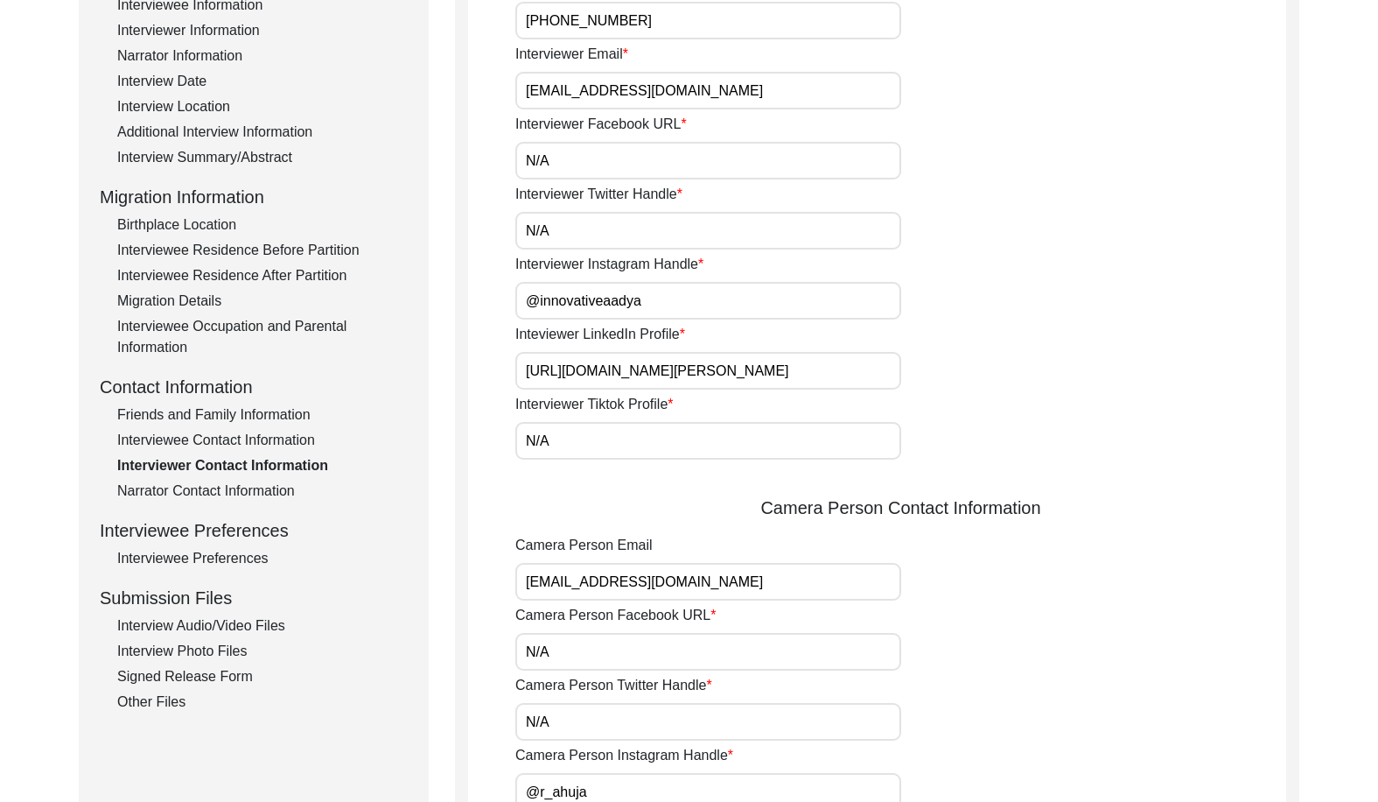
click at [241, 447] on div "Interviewee Contact Information" at bounding box center [262, 440] width 291 height 21
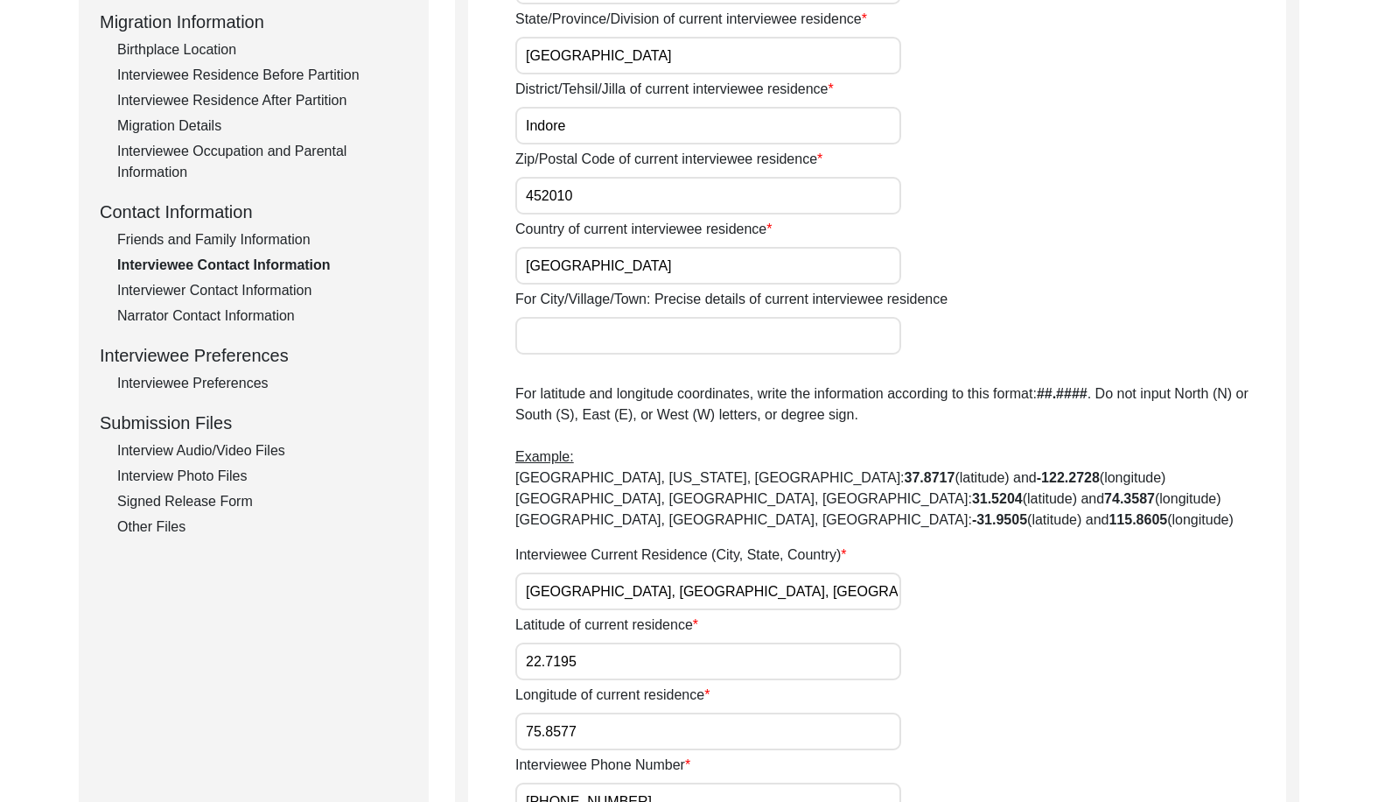
scroll to position [201, 0]
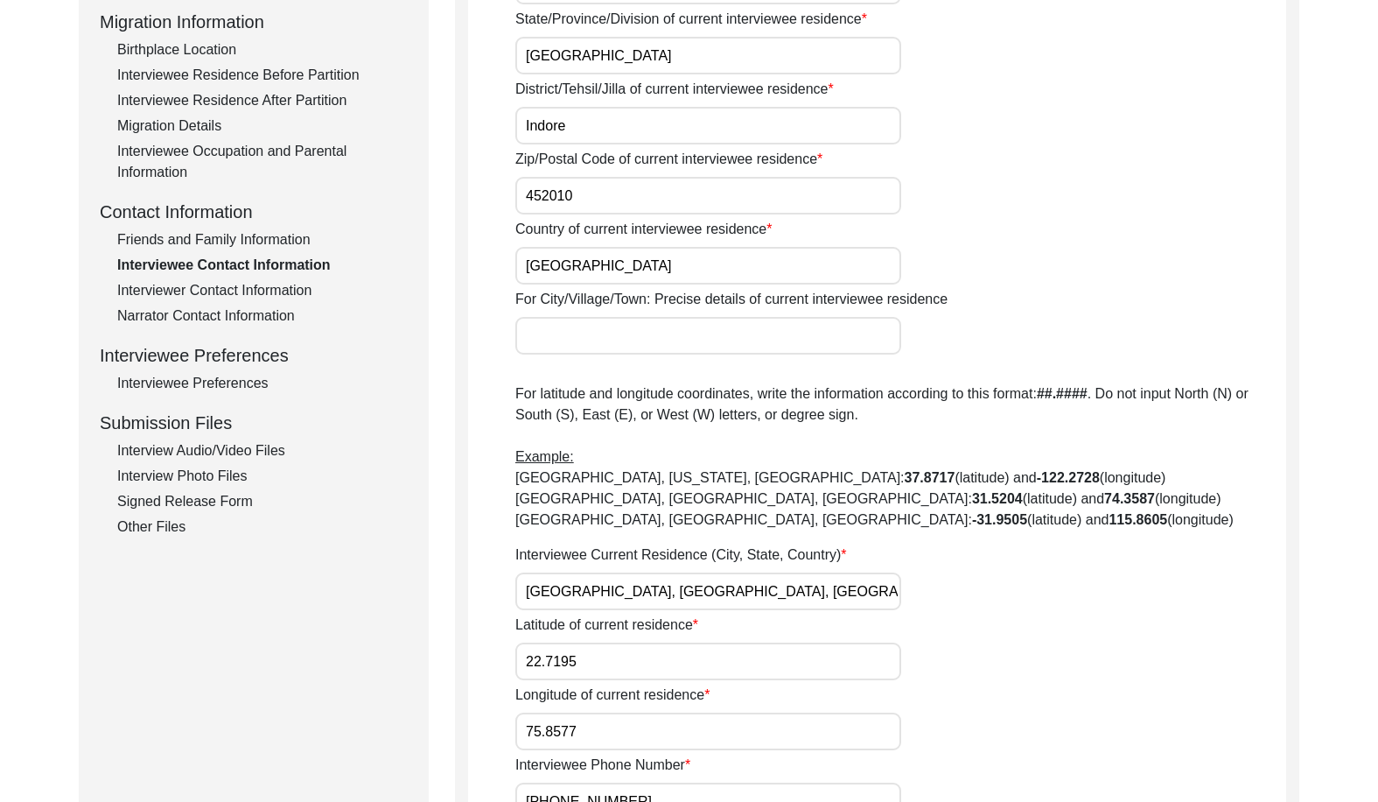
click at [246, 287] on div "Interviewer Contact Information" at bounding box center [262, 290] width 291 height 21
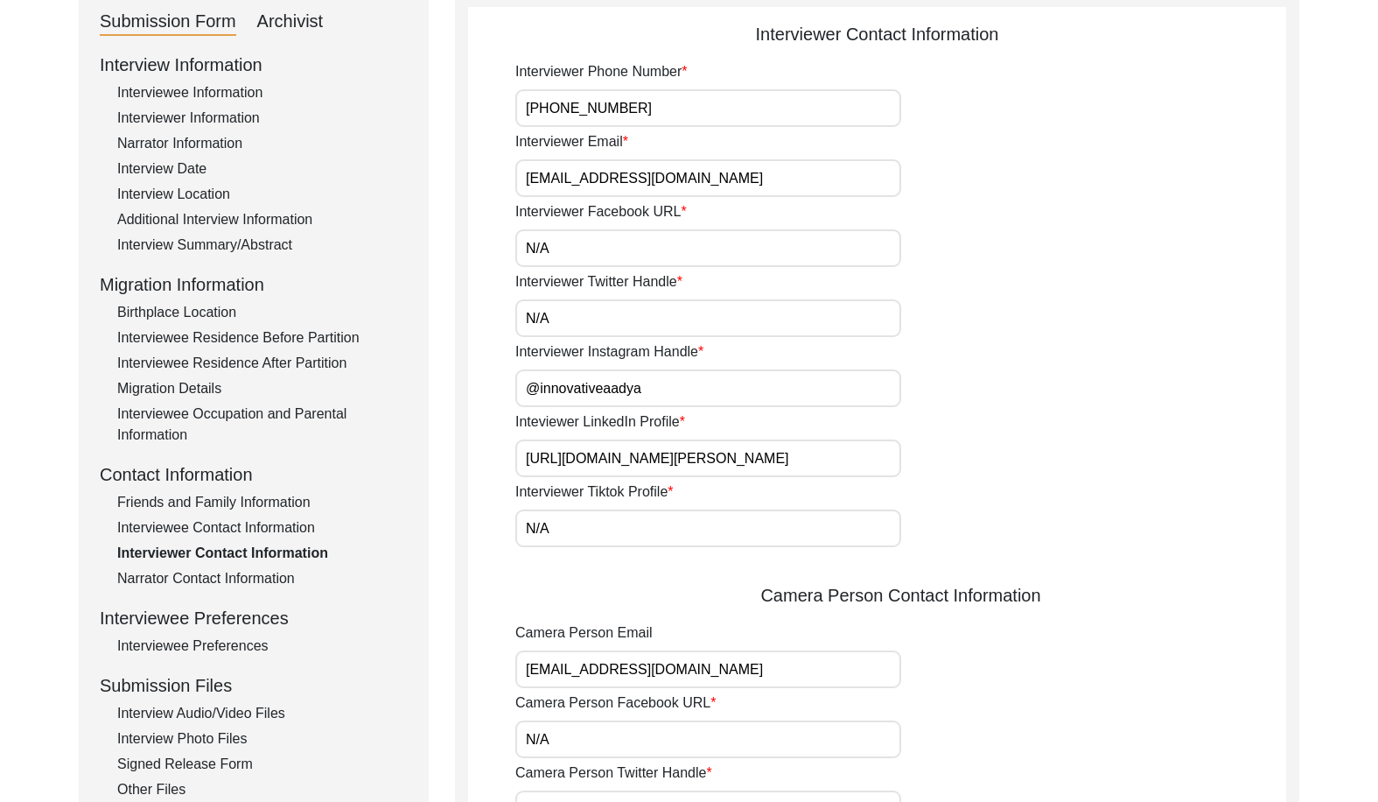
drag, startPoint x: 681, startPoint y: 109, endPoint x: 418, endPoint y: 104, distance: 262.6
click at [418, 104] on div "Submission Form Archivist Interview Information Interviewee Information Intervi…" at bounding box center [689, 614] width 1221 height 1240
drag, startPoint x: 720, startPoint y: 174, endPoint x: 443, endPoint y: 192, distance: 277.9
click at [431, 181] on div "Submission Form Archivist Interview Information Interviewee Information Intervi…" at bounding box center [689, 614] width 1221 height 1240
click at [571, 244] on input "N/A" at bounding box center [708, 248] width 386 height 38
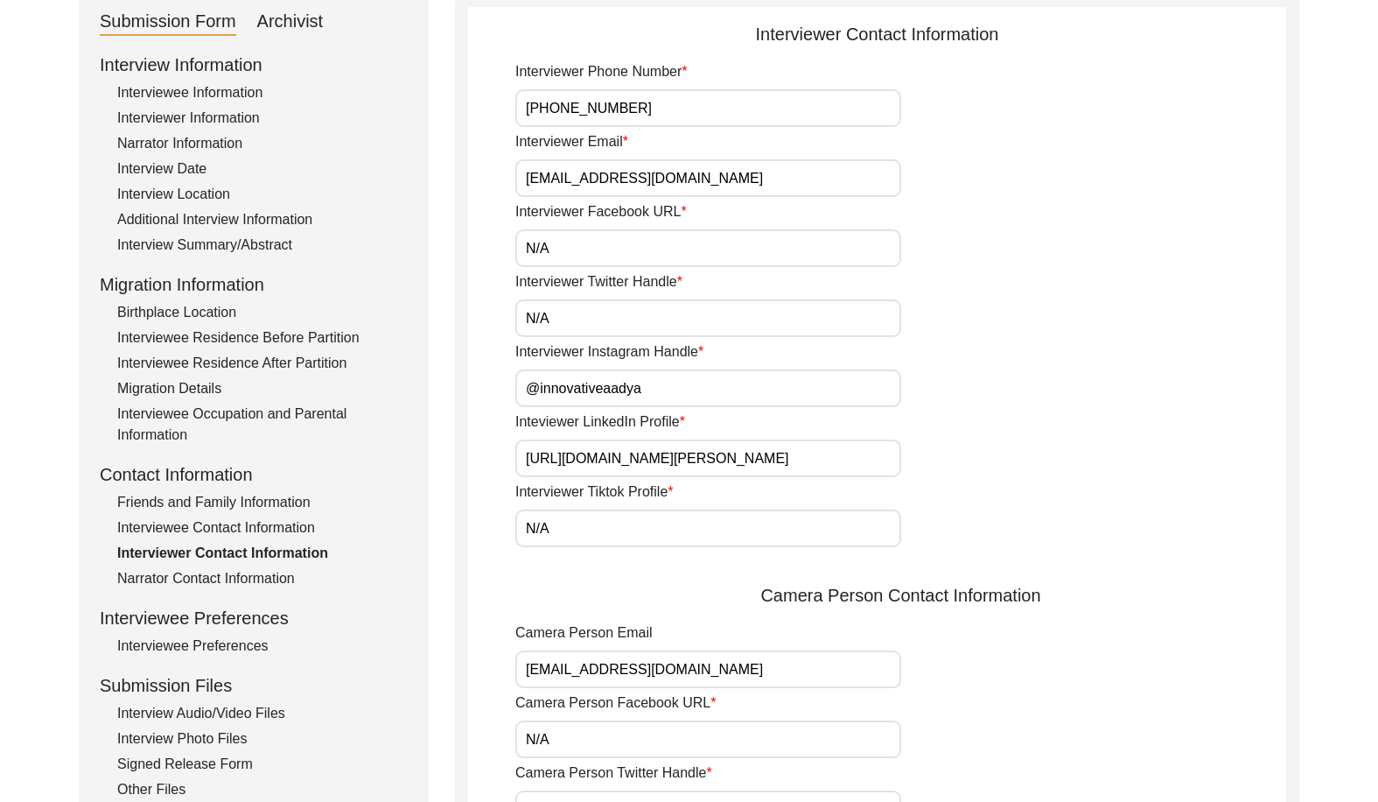
click at [795, 334] on input "N/A" at bounding box center [708, 318] width 386 height 38
click at [753, 402] on input "@innovativeaadya" at bounding box center [708, 388] width 386 height 38
drag, startPoint x: 868, startPoint y: 455, endPoint x: 412, endPoint y: 470, distance: 456.1
click at [410, 467] on div "Submission Form Archivist Interview Information Interviewee Information Intervi…" at bounding box center [689, 614] width 1221 height 1240
drag, startPoint x: 589, startPoint y: 546, endPoint x: 467, endPoint y: 533, distance: 122.3
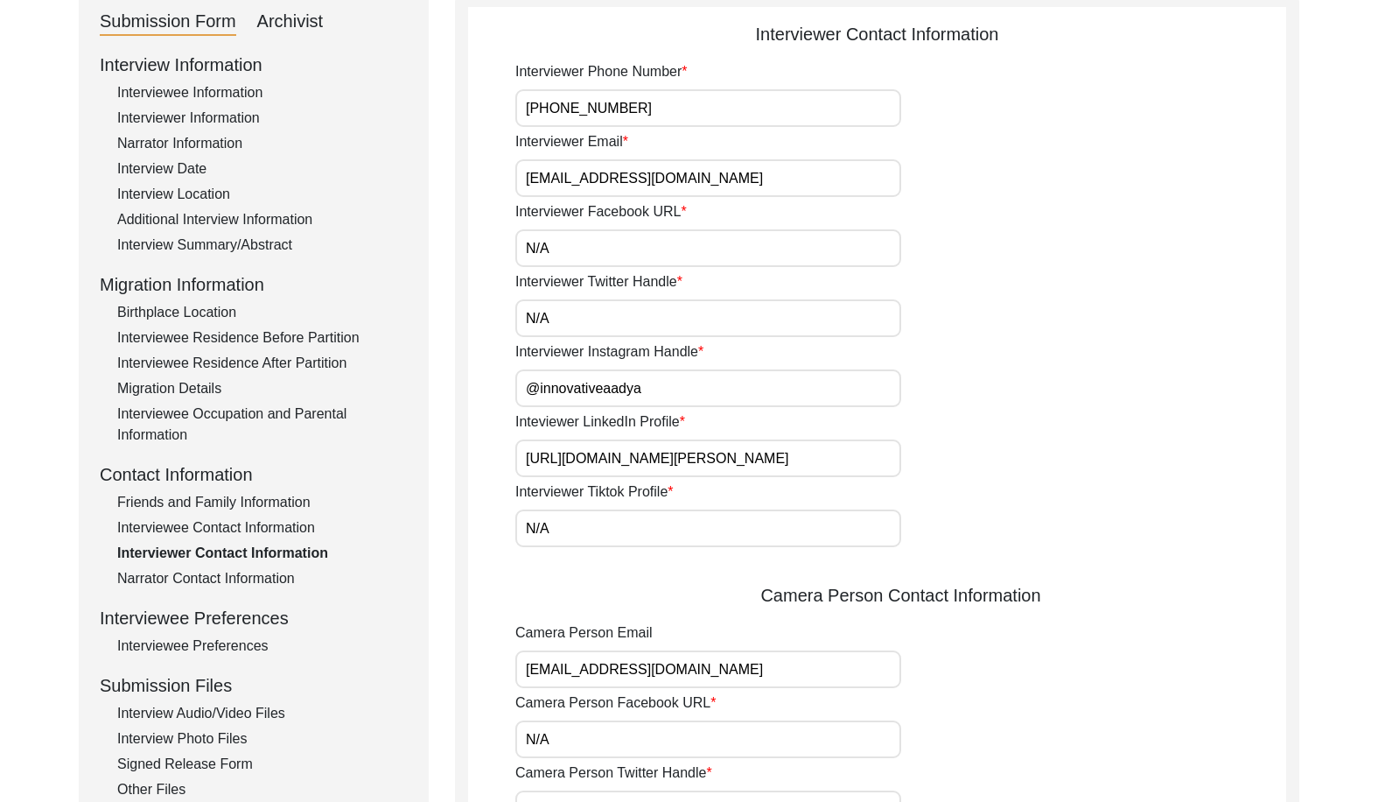
click at [468, 533] on app-interviewer-contact-information "Interviewer Contact Information Interviewer Phone Number [PHONE_NUMBER] Intervi…" at bounding box center [877, 621] width 818 height 1200
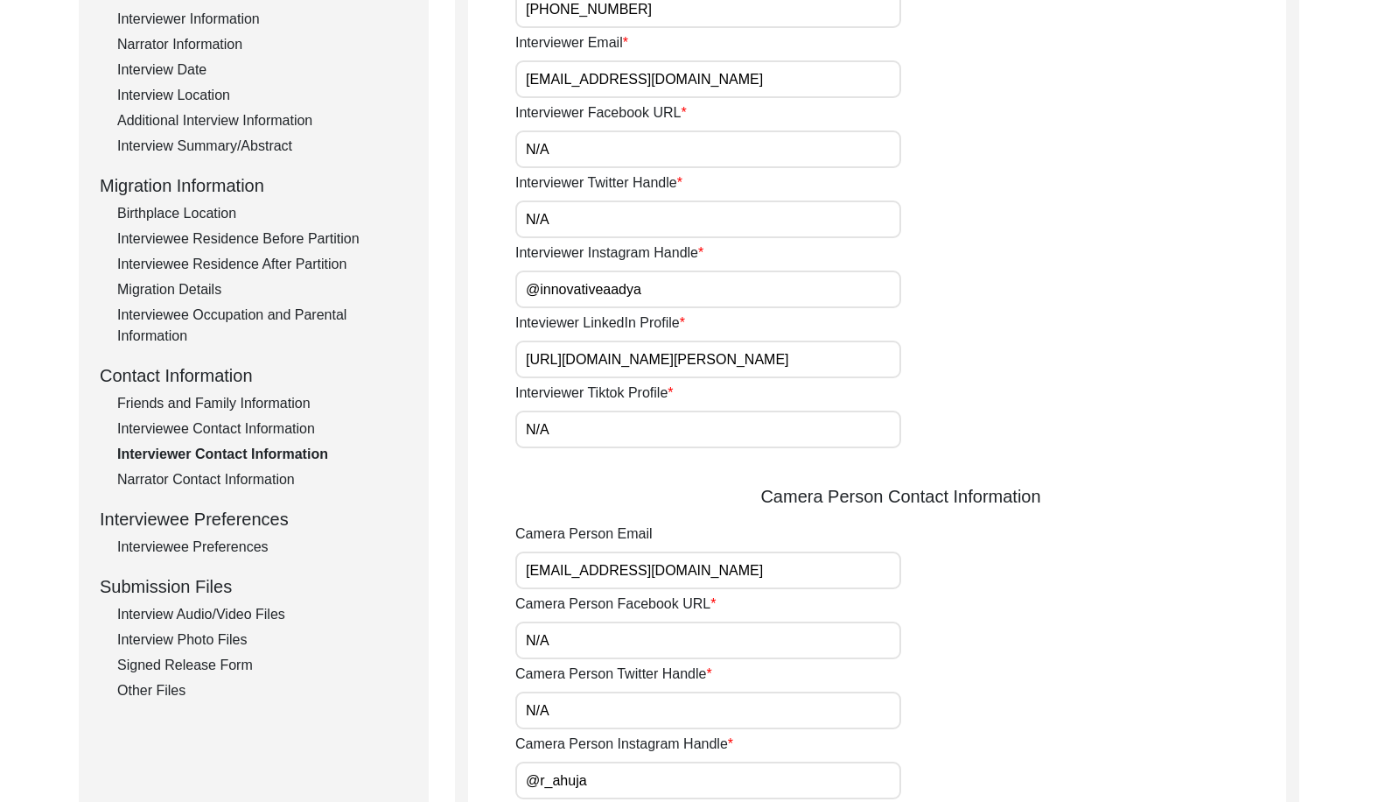
scroll to position [464, 0]
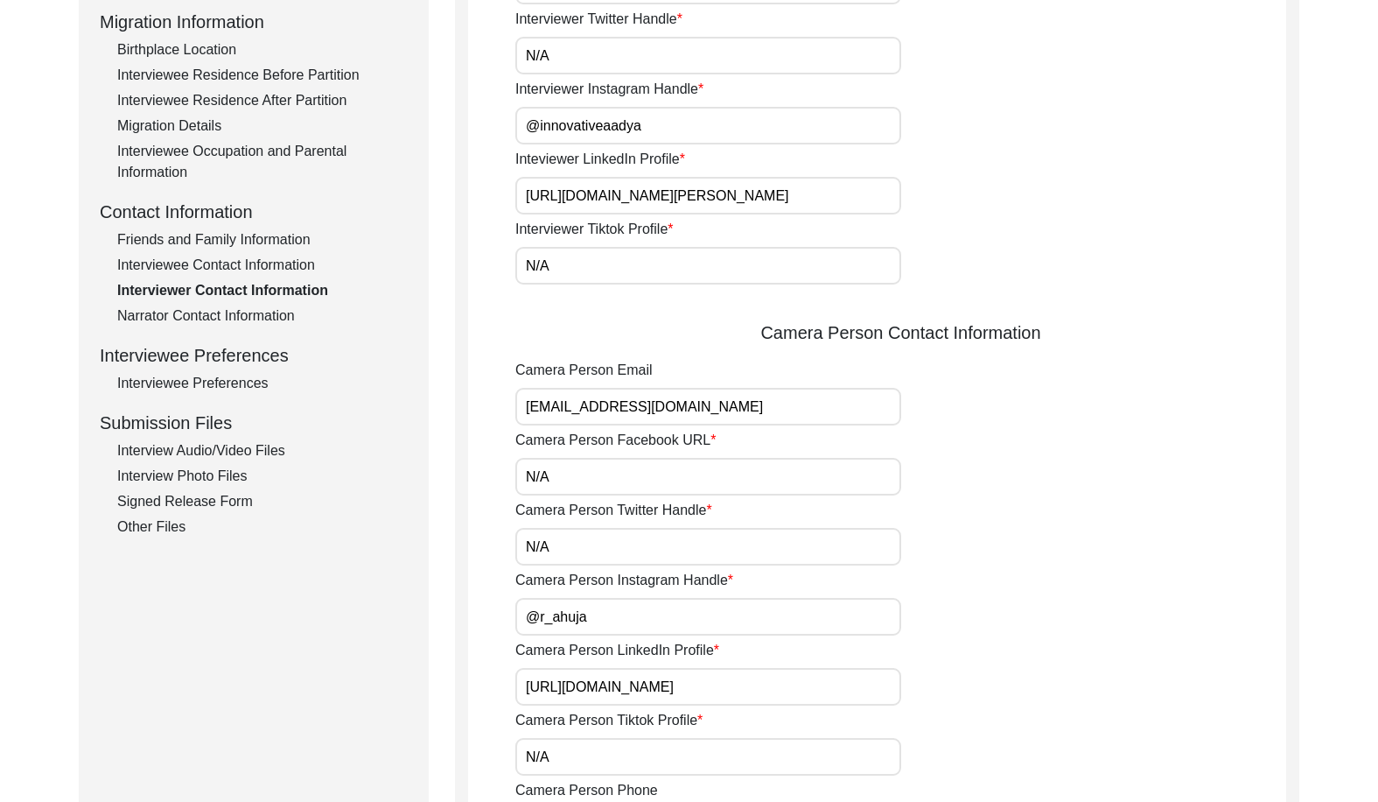
drag, startPoint x: 652, startPoint y: 417, endPoint x: 506, endPoint y: 435, distance: 147.2
click at [500, 420] on app-interviewer-contact-information "Interviewer Contact Information Interviewer Phone Number [PHONE_NUMBER] Intervi…" at bounding box center [877, 358] width 818 height 1200
click at [566, 471] on input "N/A" at bounding box center [708, 477] width 386 height 38
click at [556, 542] on input "N/A" at bounding box center [708, 547] width 386 height 38
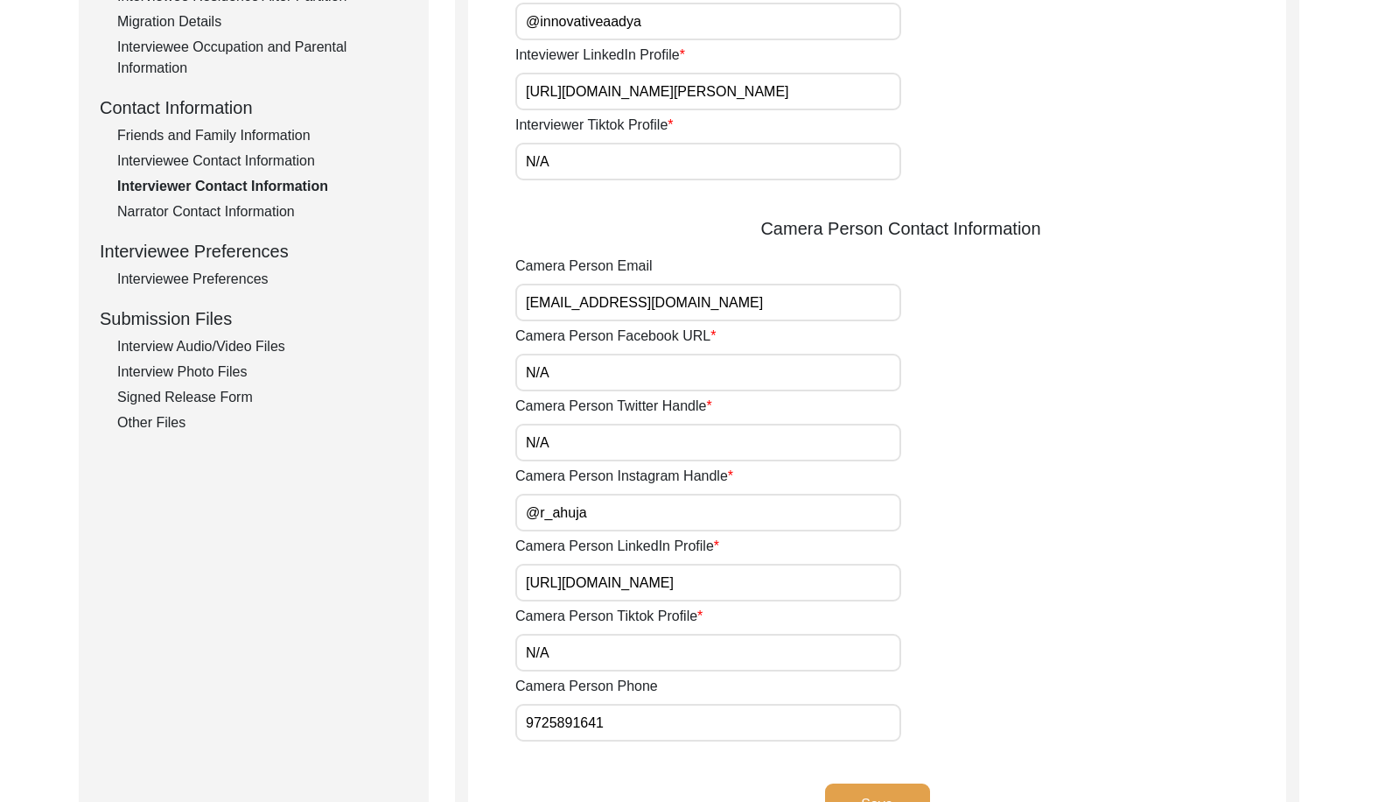
scroll to position [726, 0]
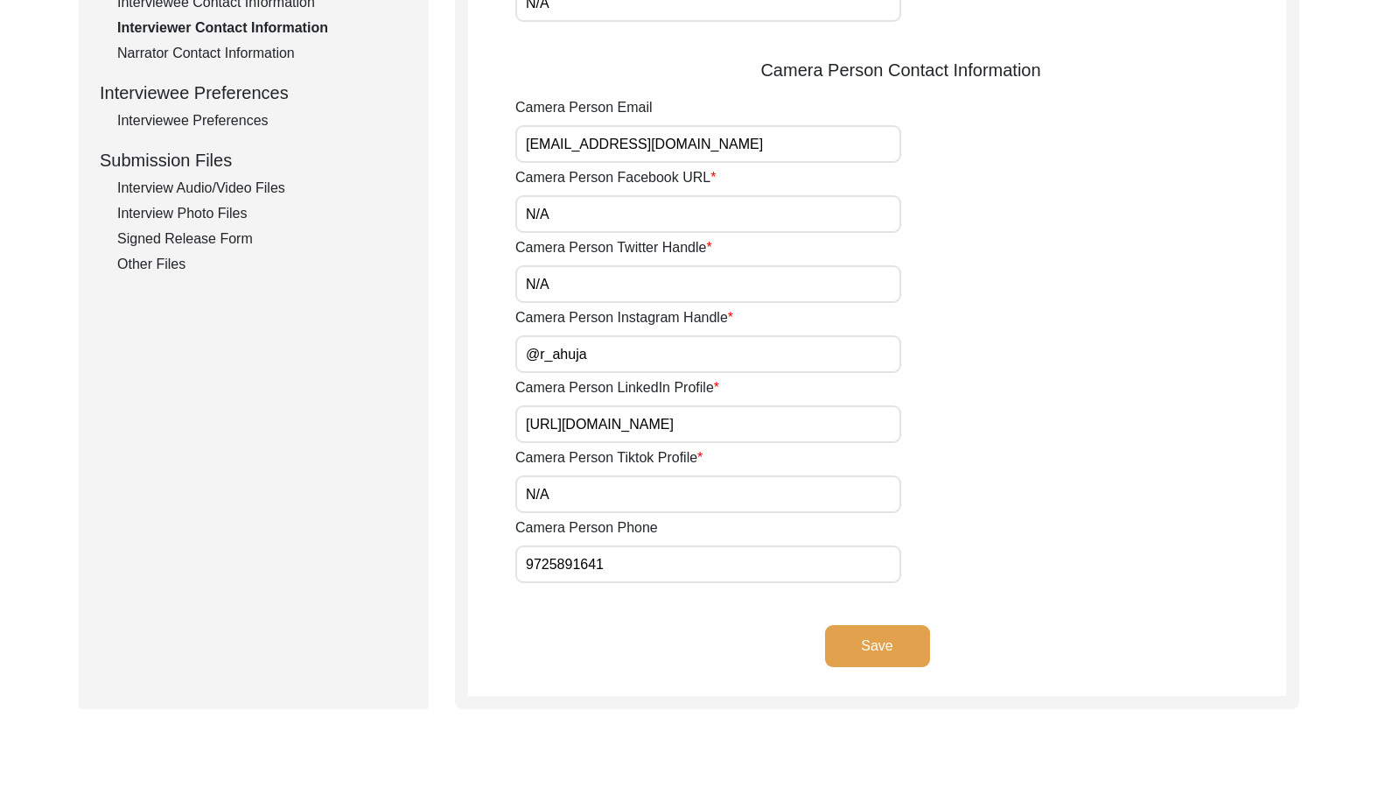
drag, startPoint x: 578, startPoint y: 352, endPoint x: 475, endPoint y: 349, distance: 102.4
click at [479, 350] on app-interviewer-contact-information "Interviewer Contact Information Interviewer Phone Number [PHONE_NUMBER] Intervi…" at bounding box center [877, 96] width 818 height 1200
drag, startPoint x: 803, startPoint y: 410, endPoint x: 339, endPoint y: 416, distance: 464.7
click at [340, 416] on div "Submission Form Archivist Interview Information Interviewee Information Intervi…" at bounding box center [689, 89] width 1221 height 1240
drag, startPoint x: 568, startPoint y: 495, endPoint x: 583, endPoint y: 522, distance: 30.9
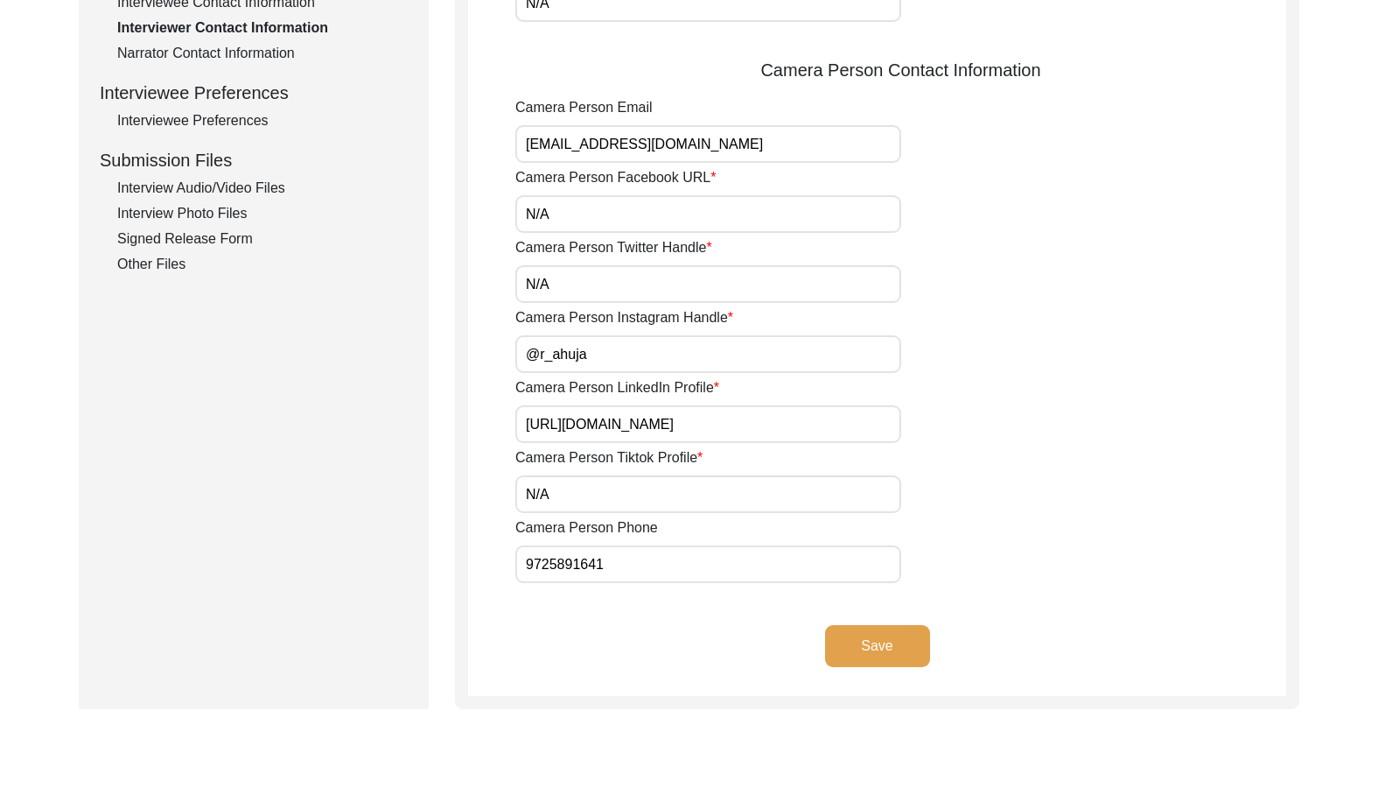
click at [568, 495] on input "N/A" at bounding box center [708, 494] width 386 height 38
click at [544, 543] on div "Camera Person Phone [PHONE_NUMBER]" at bounding box center [900, 550] width 771 height 66
click at [634, 561] on input "9725891641" at bounding box center [708, 564] width 386 height 38
click at [674, 647] on div "Save" at bounding box center [877, 660] width 818 height 71
click at [844, 659] on button "Save" at bounding box center [877, 646] width 105 height 42
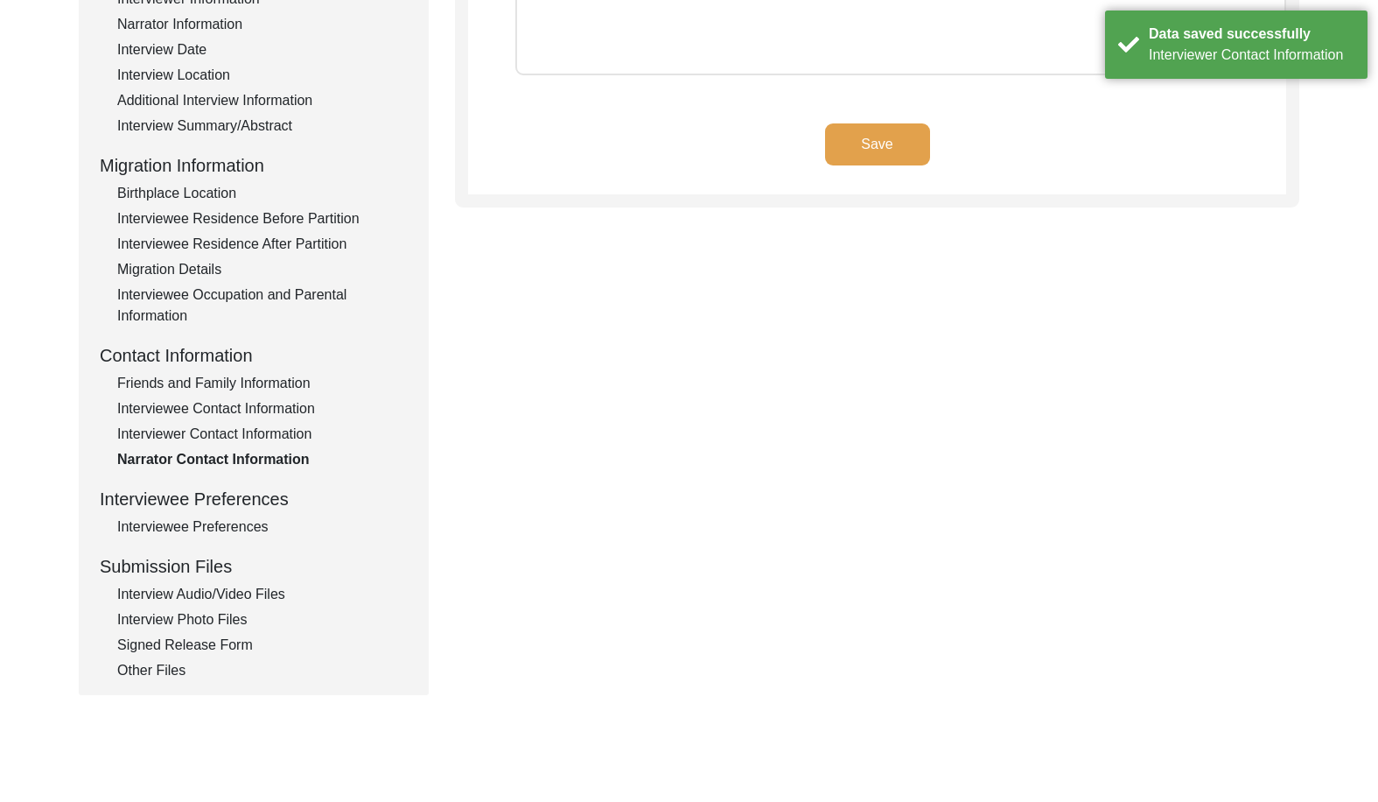
scroll to position [376, 0]
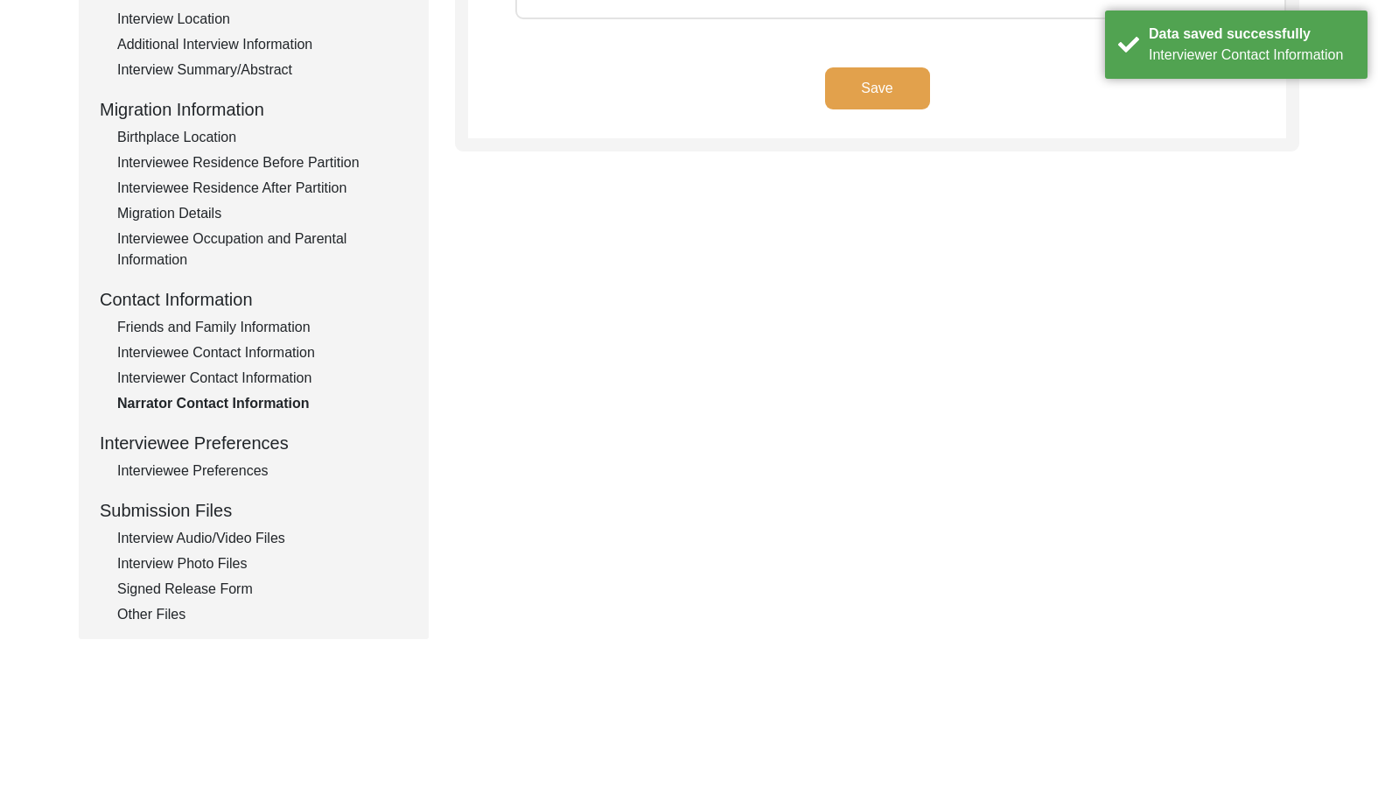
click at [210, 524] on div "Interview Information Interviewee Information Interviewer Information Narrator …" at bounding box center [254, 251] width 308 height 748
click at [196, 470] on div "Interviewee Preferences" at bounding box center [262, 470] width 291 height 21
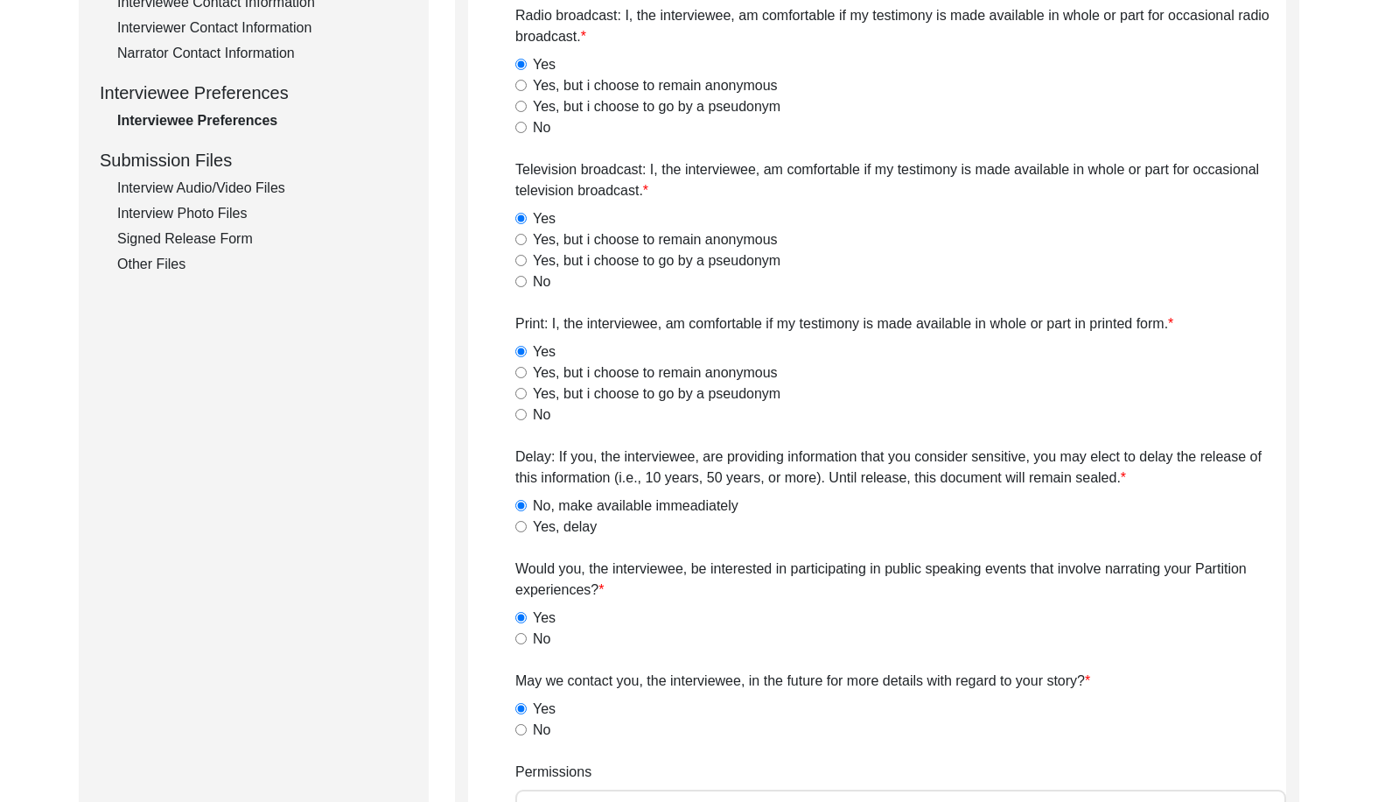
click at [220, 181] on div "Interview Audio/Video Files" at bounding box center [262, 188] width 291 height 21
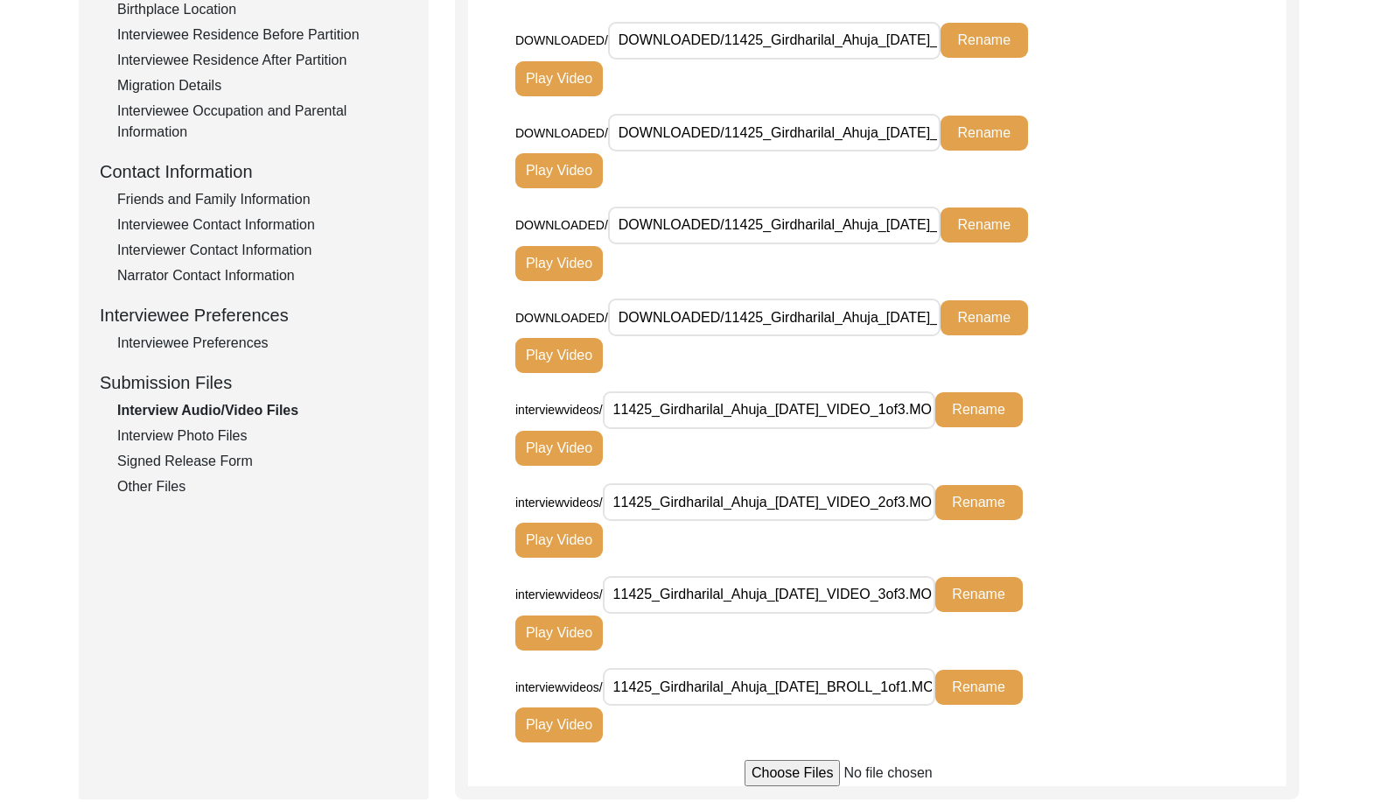
scroll to position [464, 0]
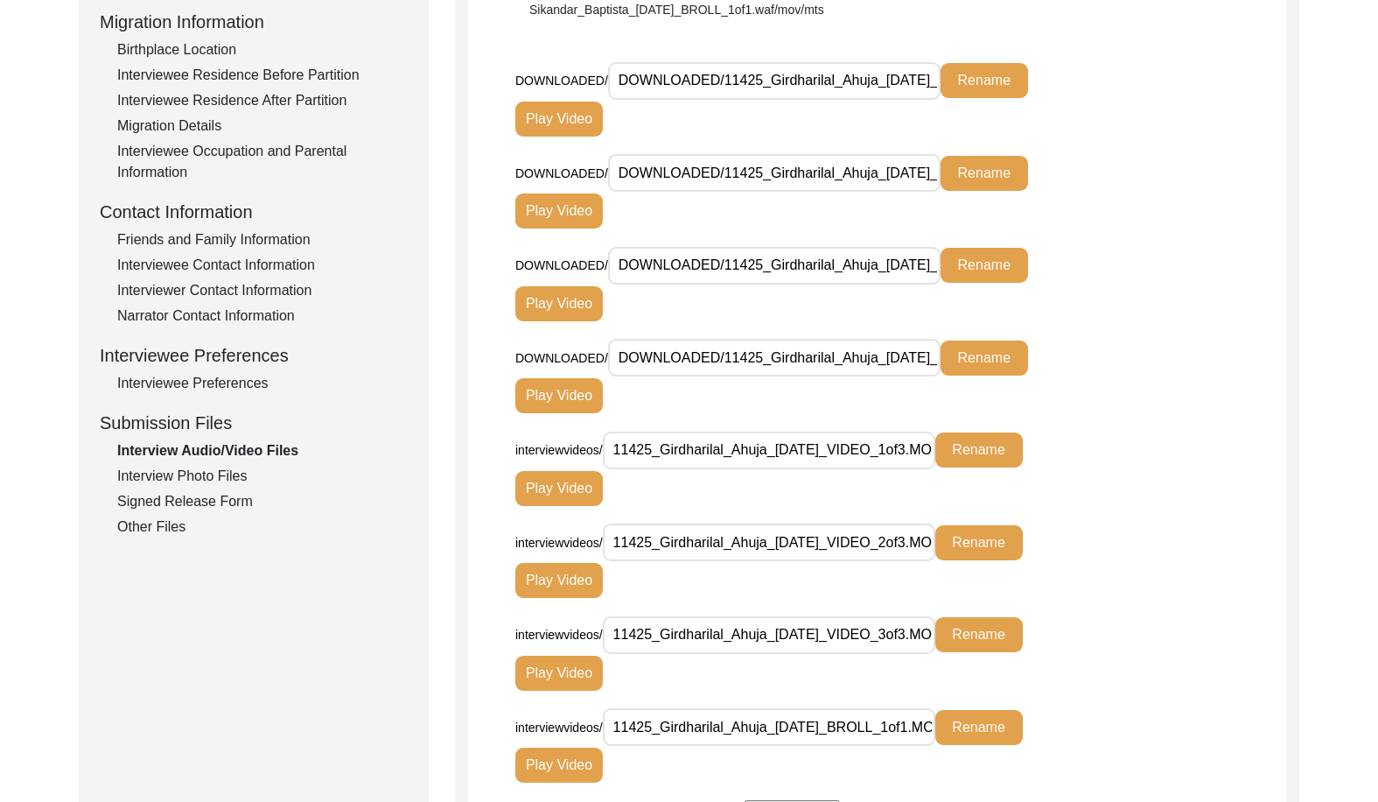
click at [240, 470] on div "Interview Photo Files" at bounding box center [262, 476] width 291 height 21
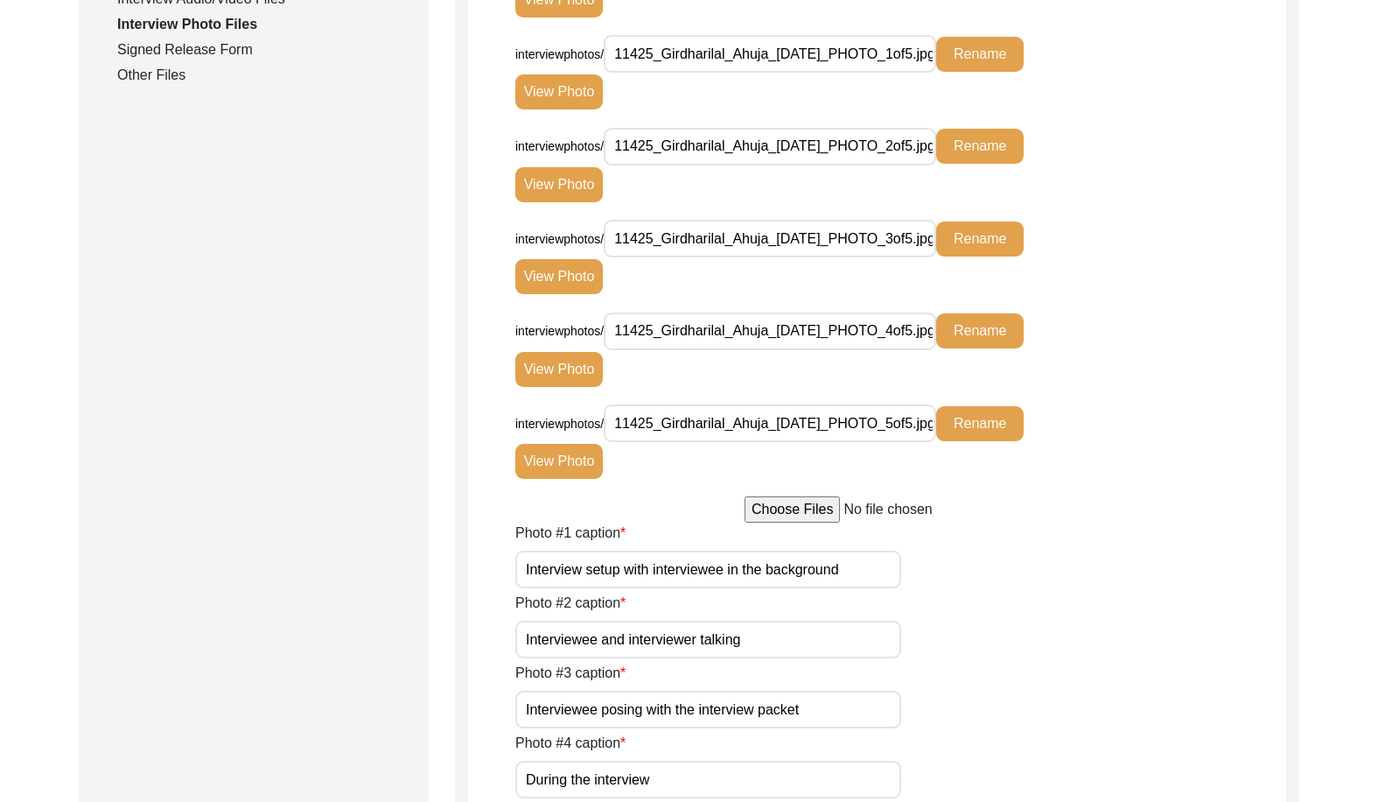
scroll to position [1076, 0]
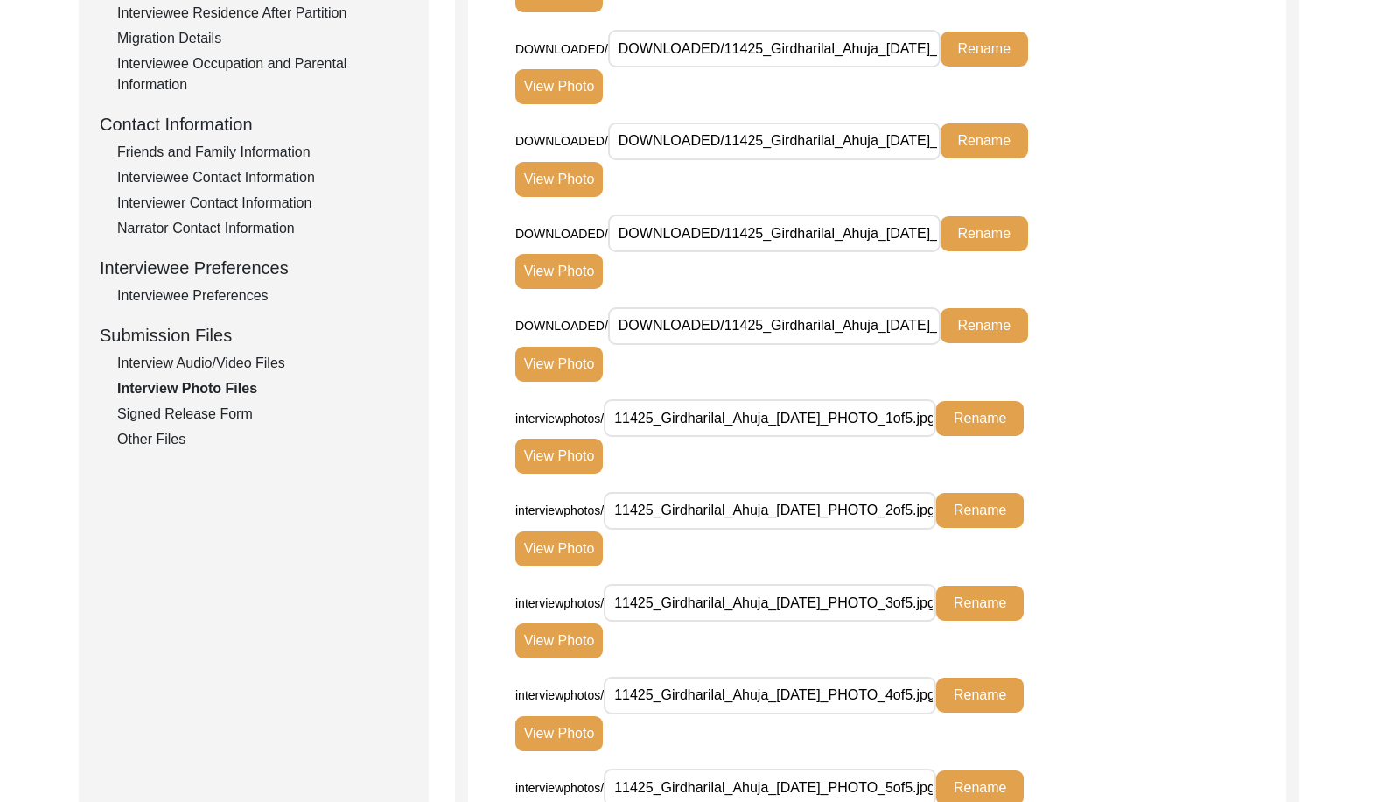
click at [214, 421] on div "Signed Release Form" at bounding box center [262, 413] width 291 height 21
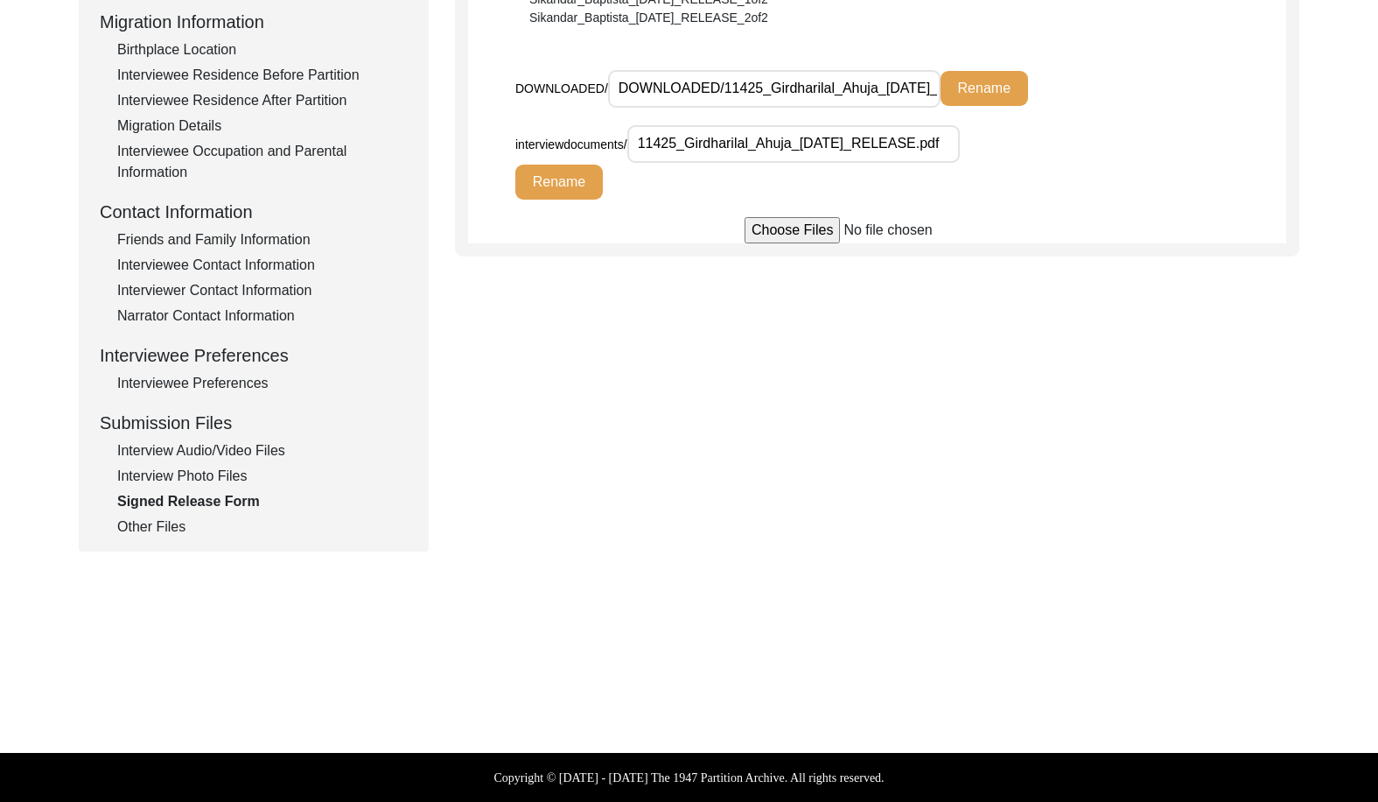
scroll to position [376, 0]
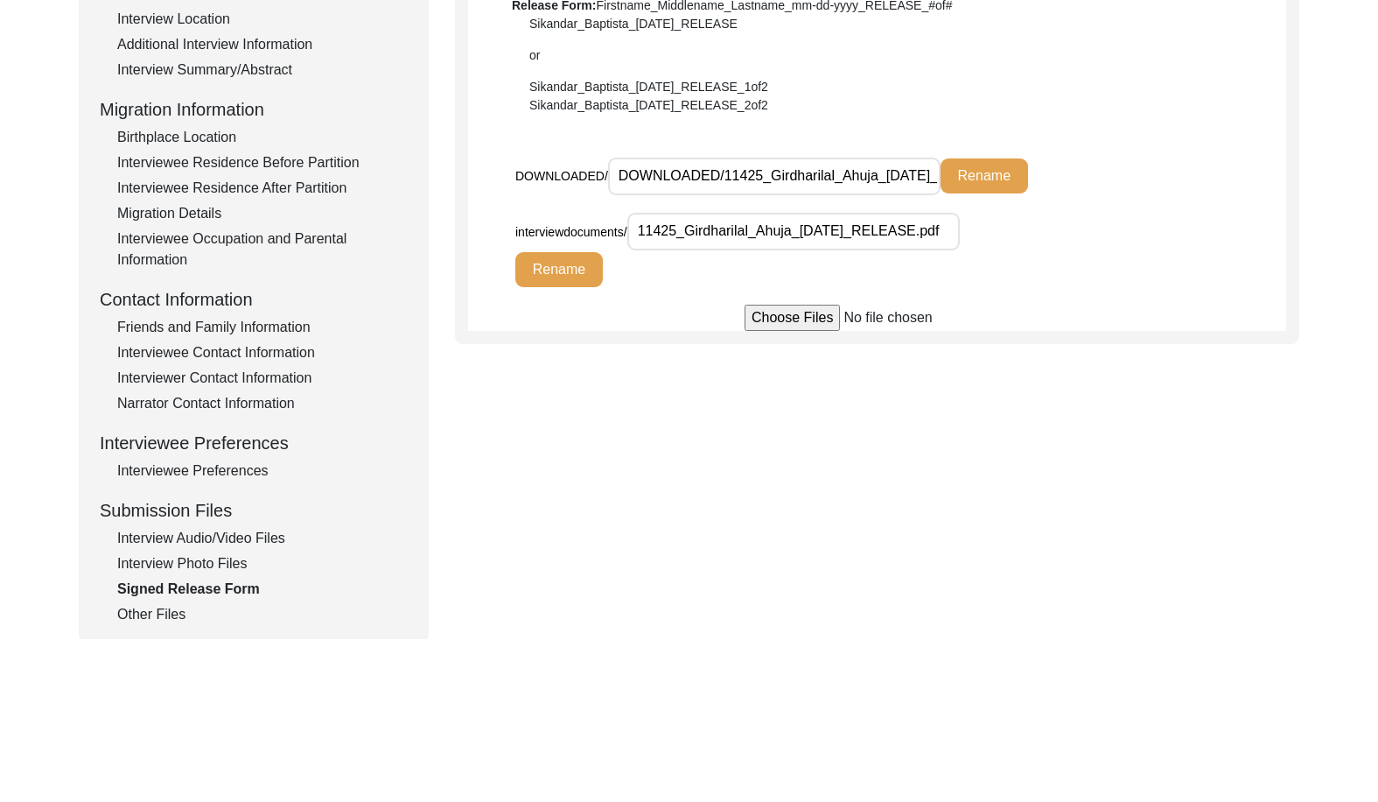
click at [164, 616] on div "Other Files" at bounding box center [262, 614] width 291 height 21
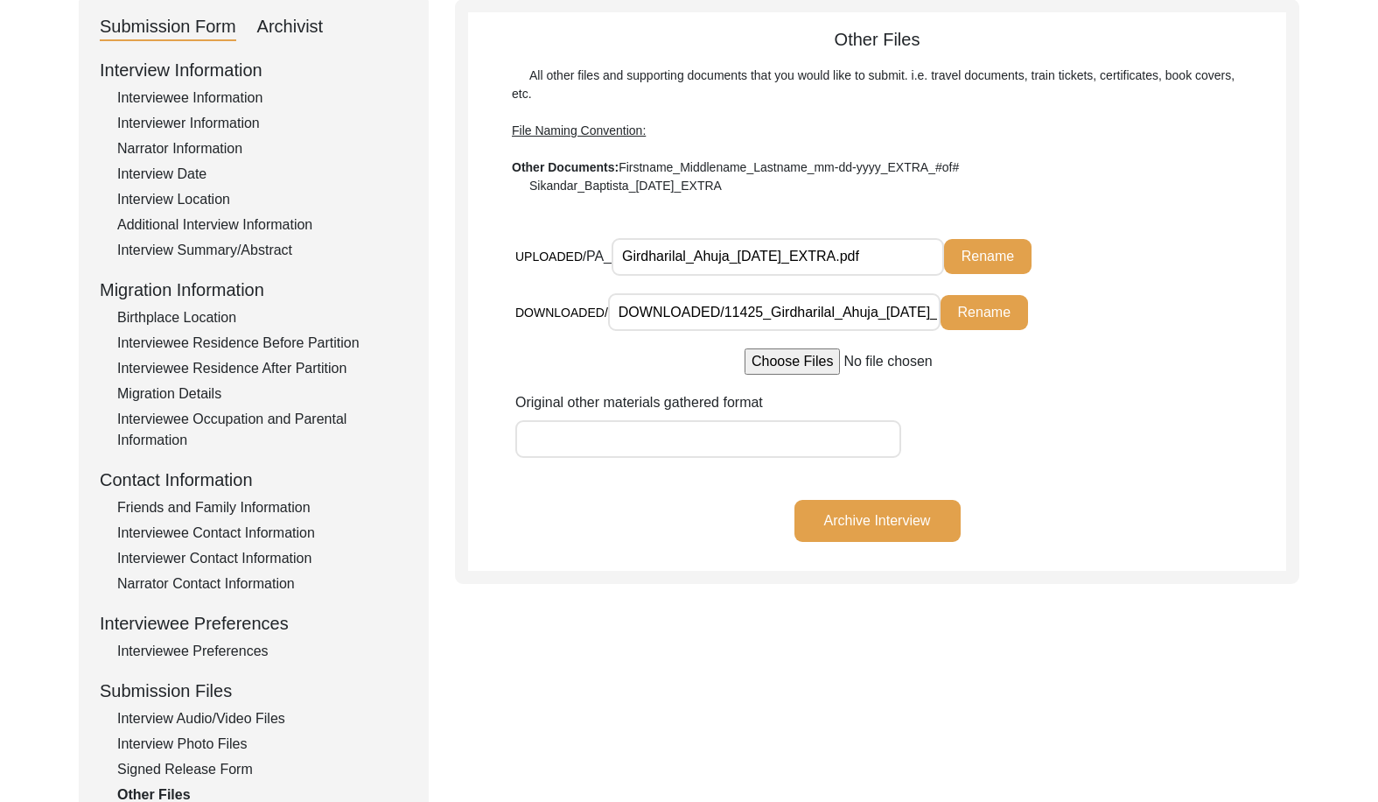
scroll to position [289, 0]
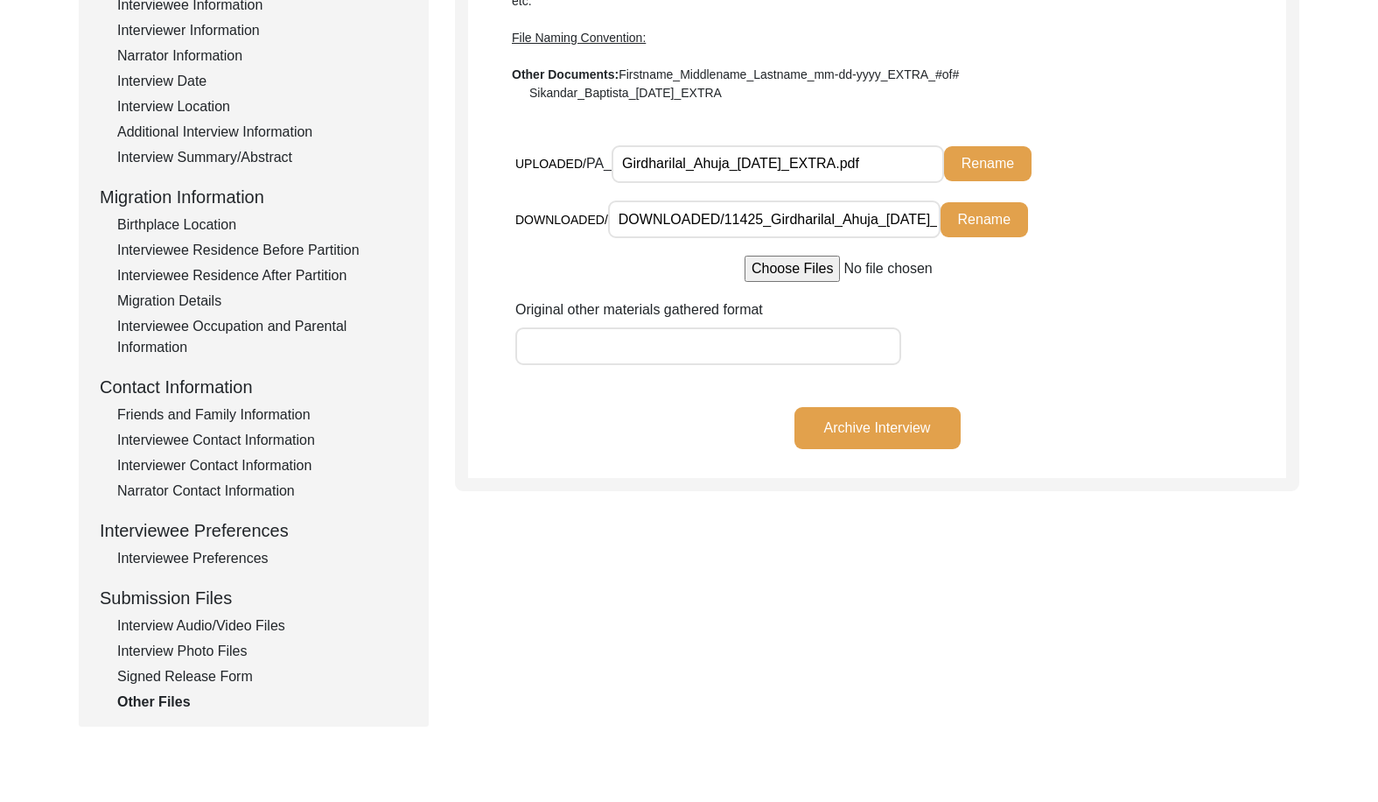
click at [193, 415] on div "Friends and Family Information" at bounding box center [262, 414] width 291 height 21
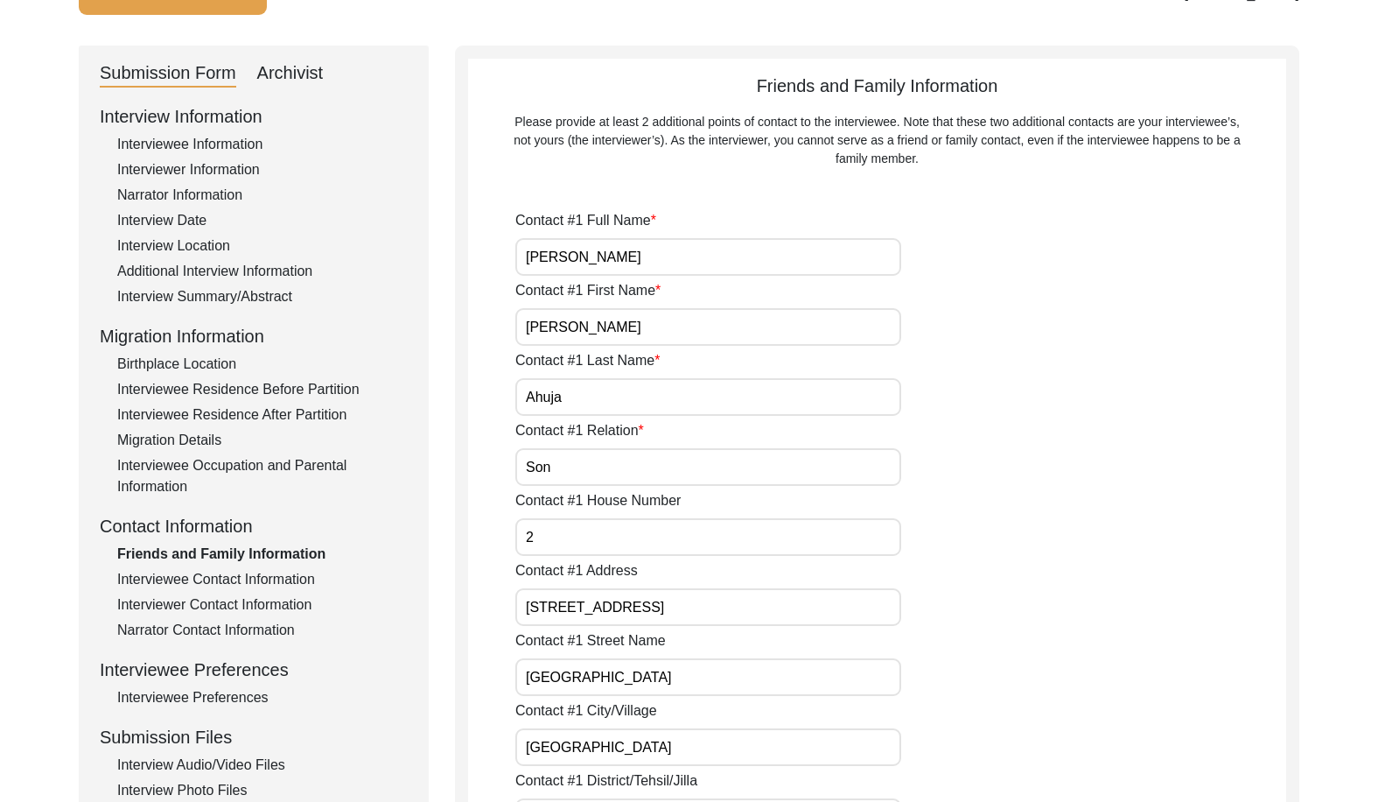
scroll to position [114, 0]
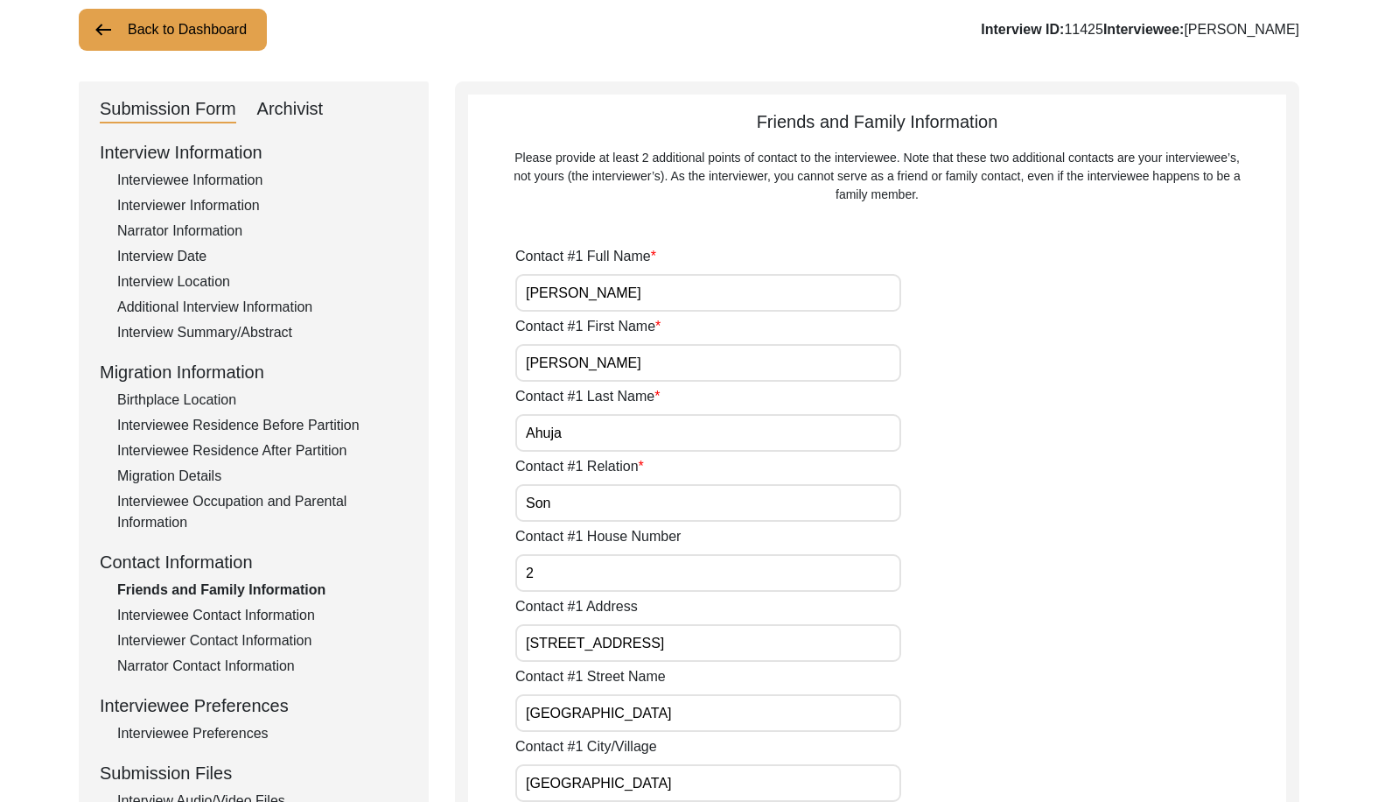
click at [276, 112] on div "Archivist" at bounding box center [290, 109] width 67 height 28
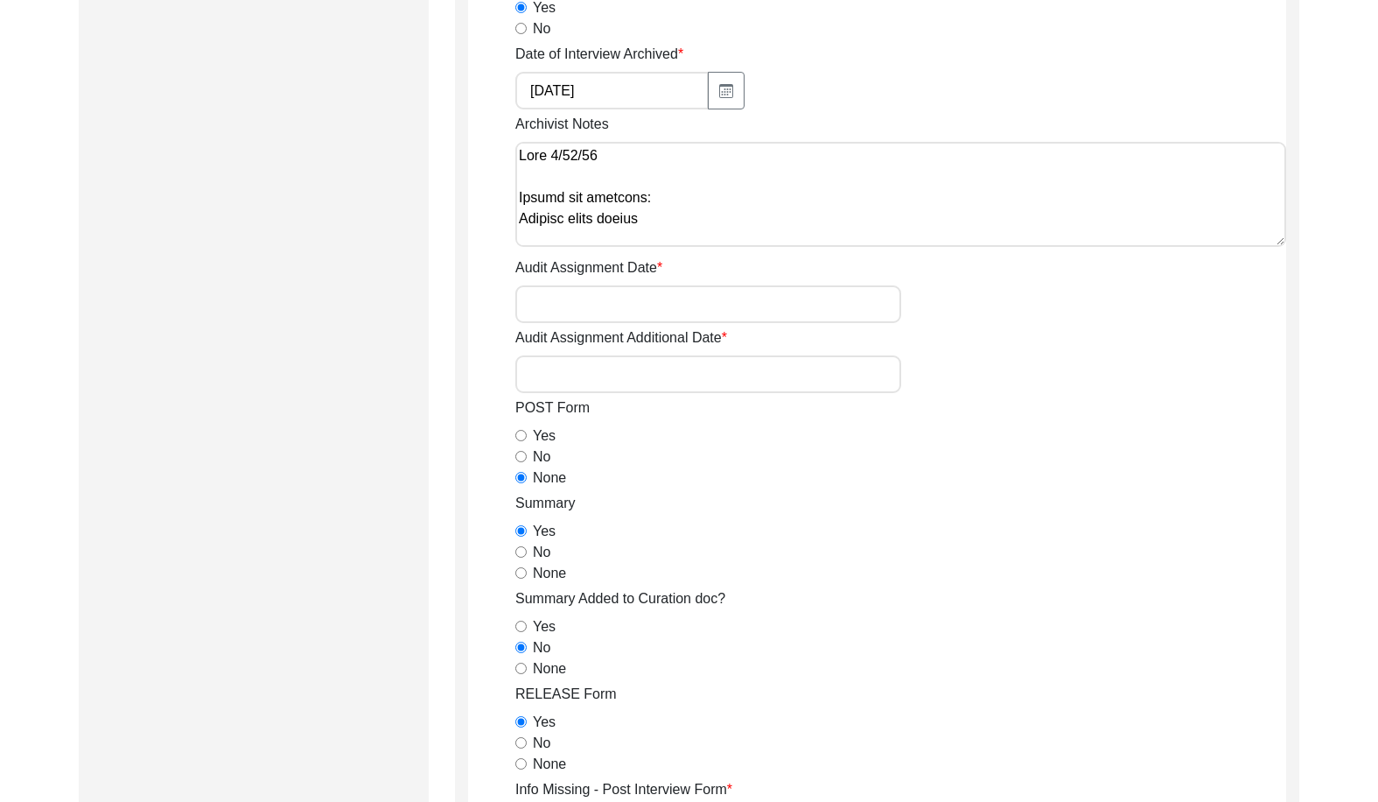
scroll to position [726, 0]
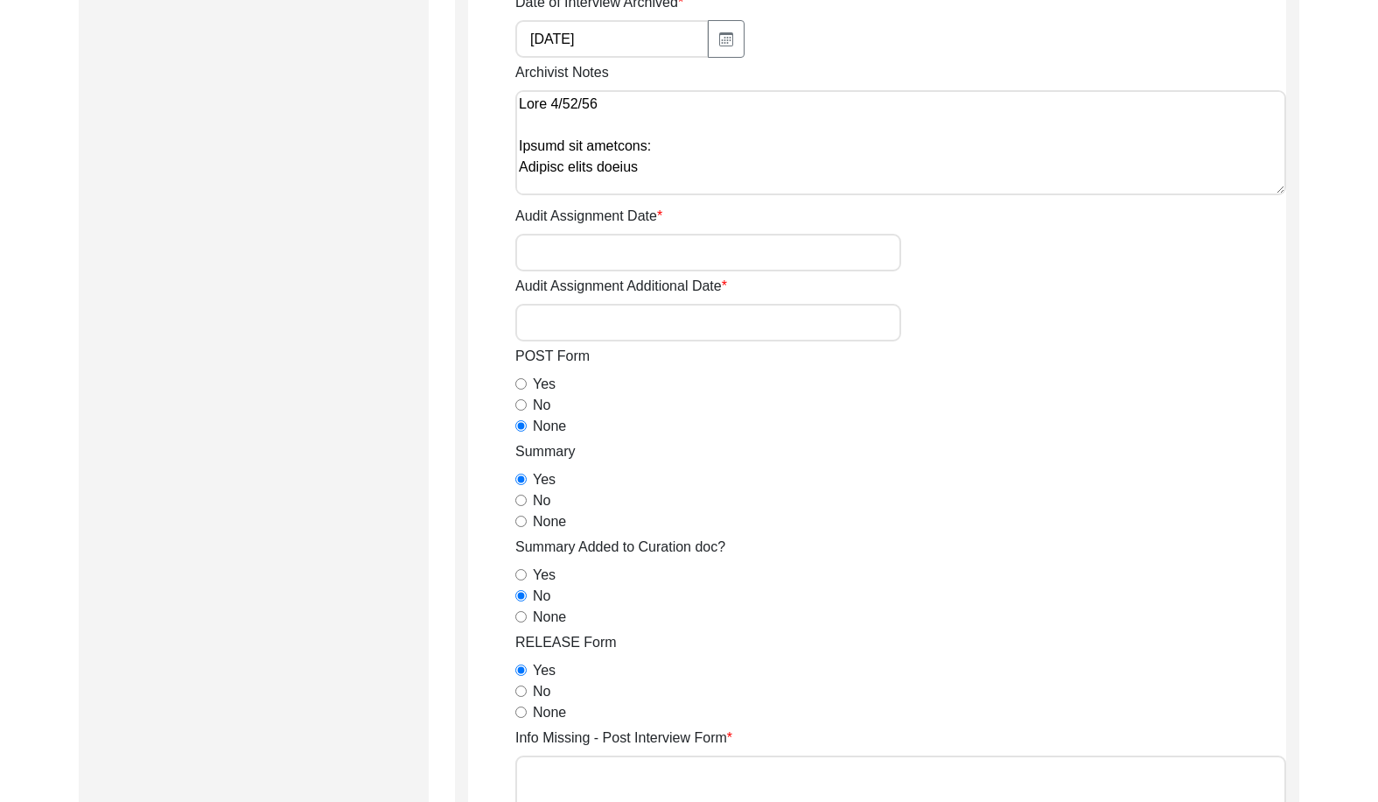
click at [577, 234] on input "Audit Assignment Date" at bounding box center [708, 253] width 386 height 38
click at [640, 330] on input "Audit Assignment Additional Date" at bounding box center [708, 323] width 386 height 38
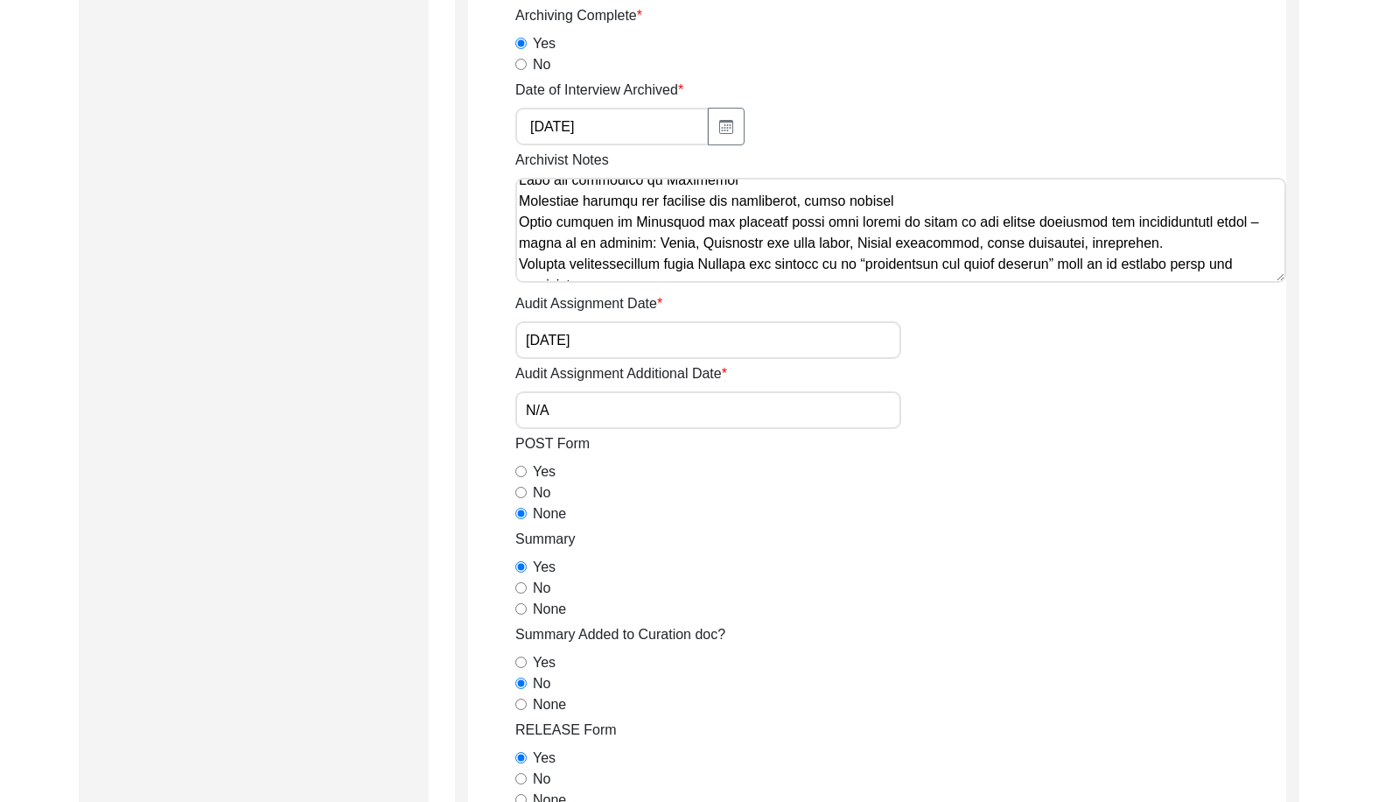
scroll to position [763, 0]
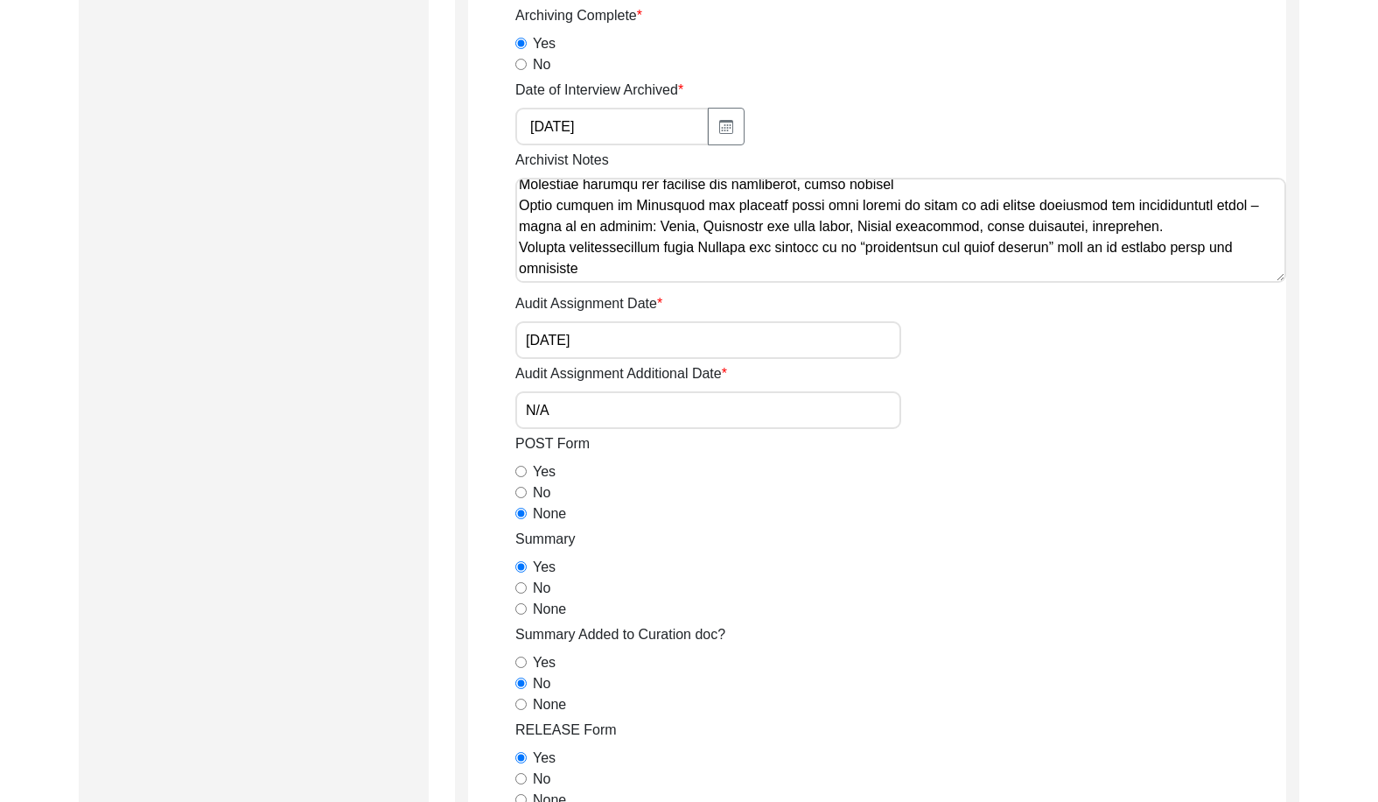
click at [732, 262] on textarea "Archivist Notes" at bounding box center [900, 230] width 771 height 105
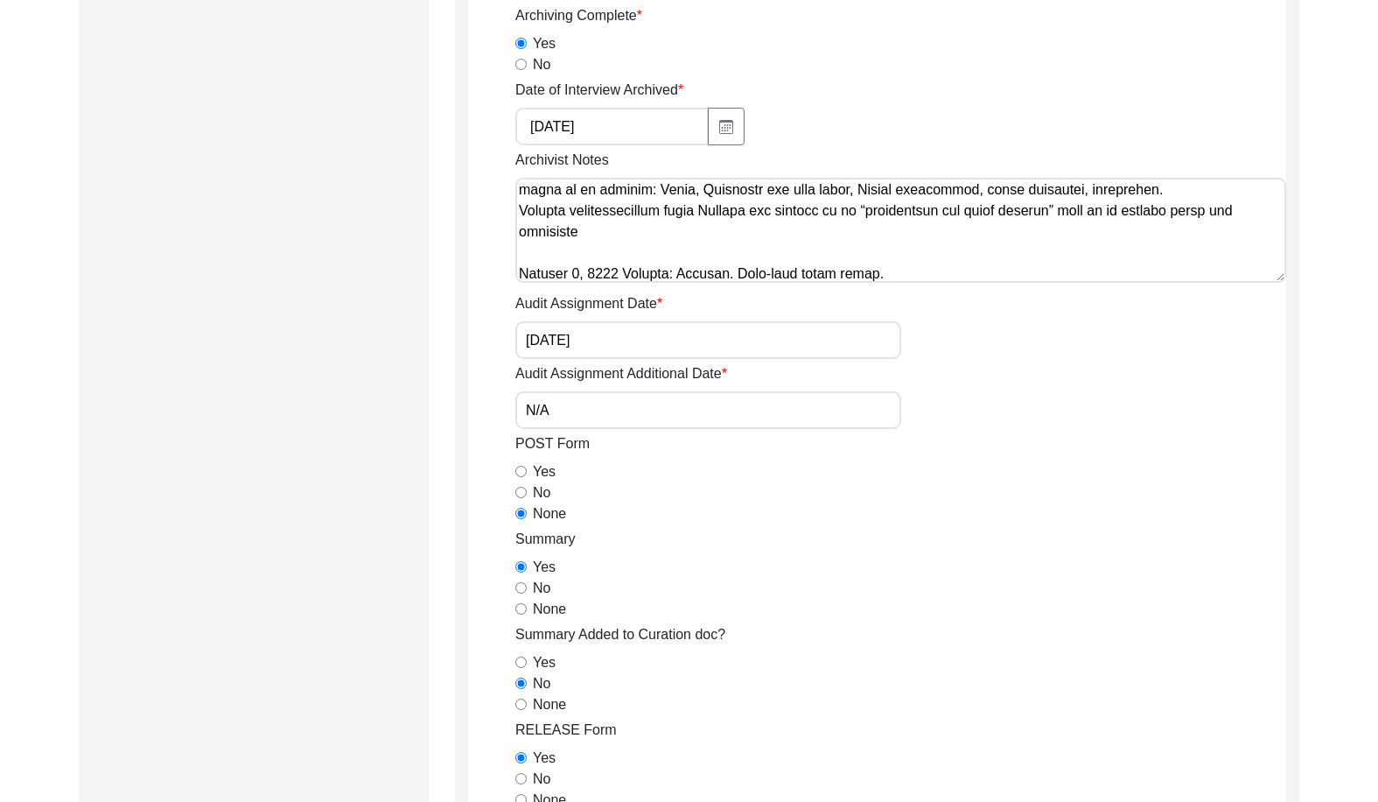
click at [869, 263] on textarea "Archivist Notes" at bounding box center [900, 230] width 771 height 105
click at [895, 270] on textarea "Archivist Notes" at bounding box center [900, 230] width 771 height 105
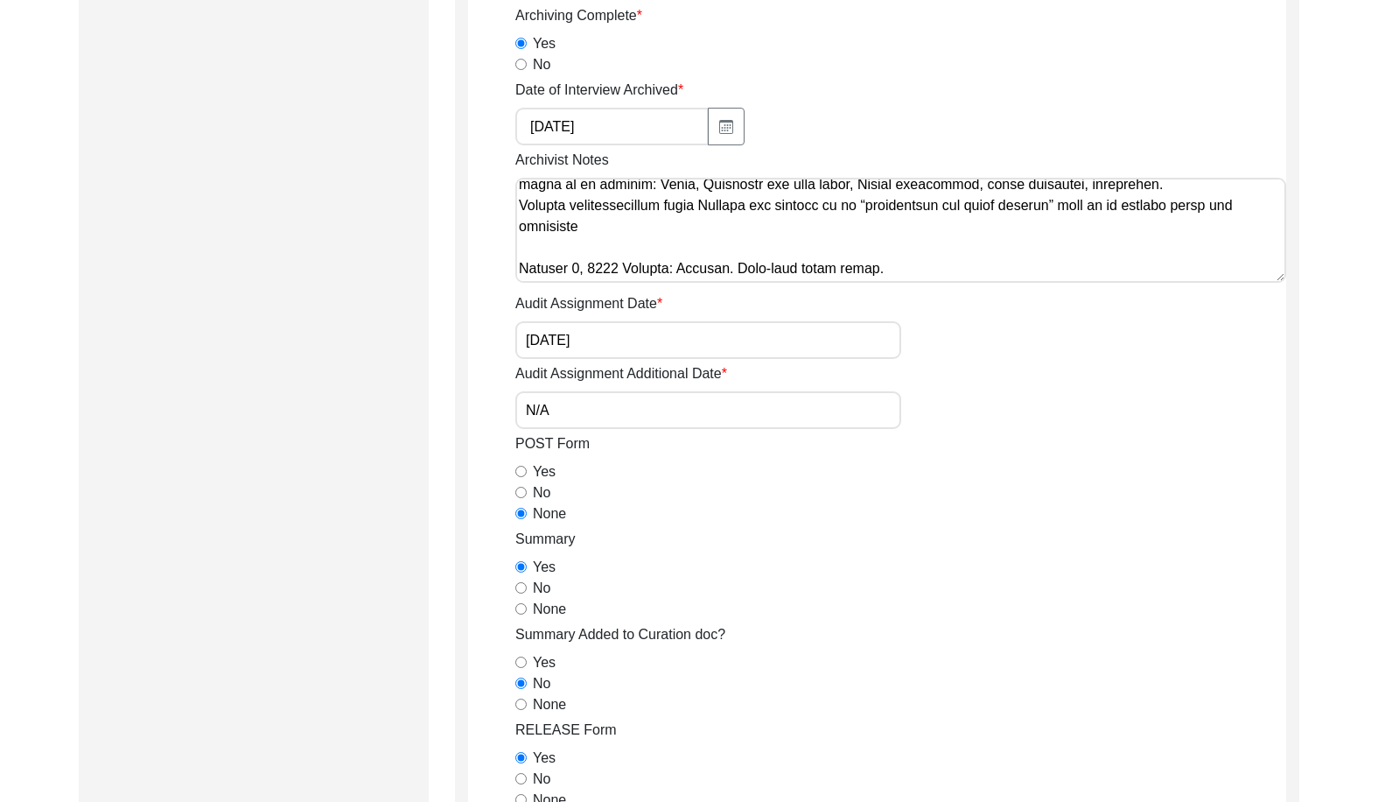
paste textarea "Interviewer Location: Added [GEOGRAPHIC_DATA] Interviewer Personal Reflection: …"
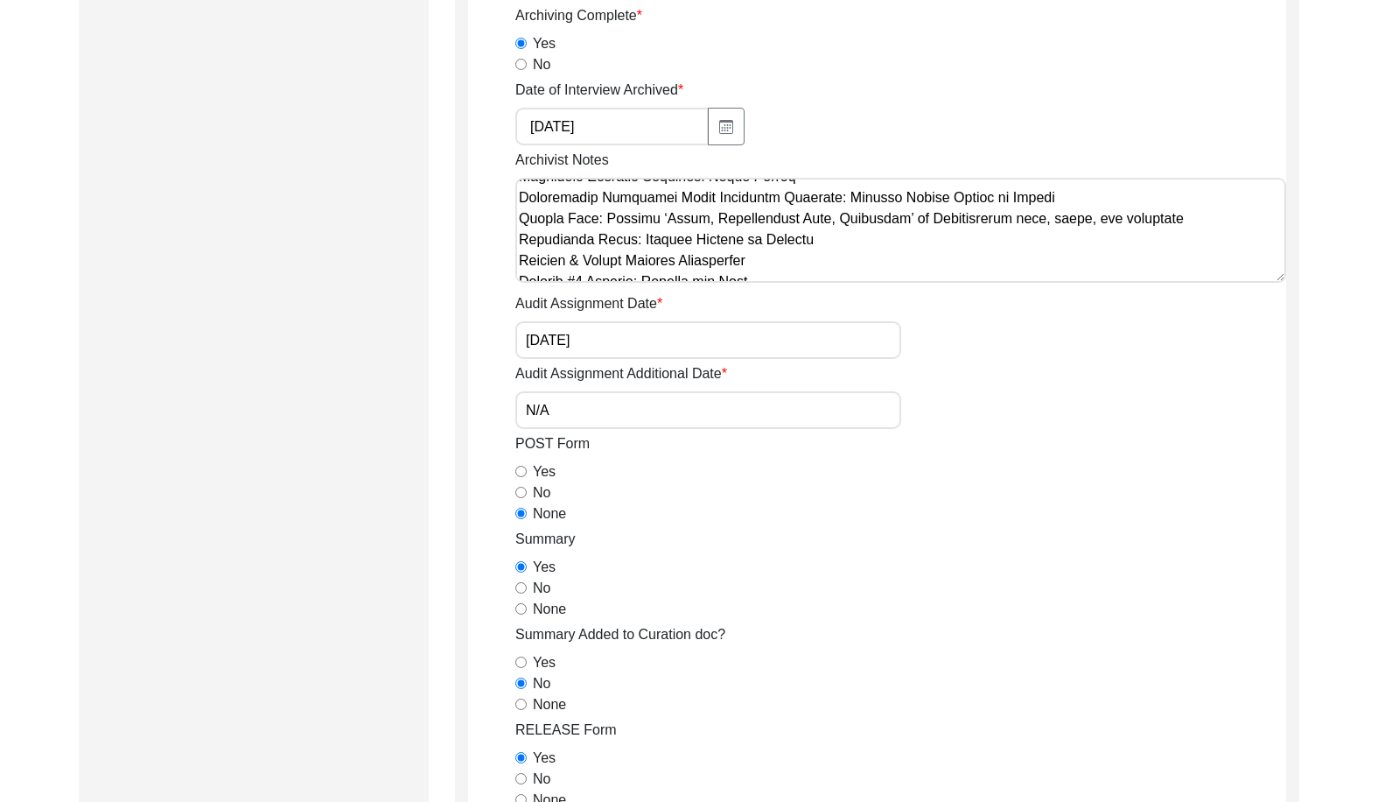
scroll to position [991, 0]
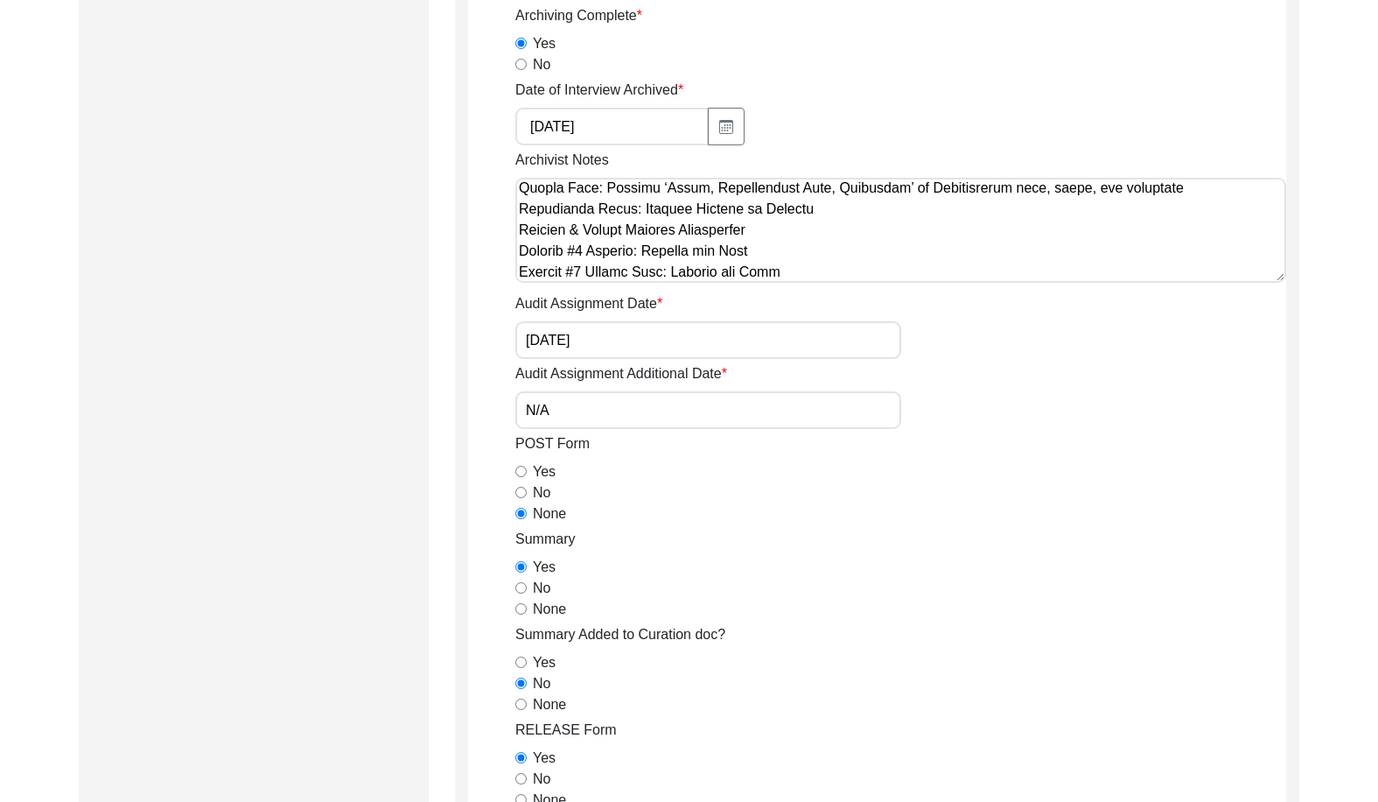
click at [1027, 213] on textarea "Archivist Notes" at bounding box center [900, 230] width 771 height 105
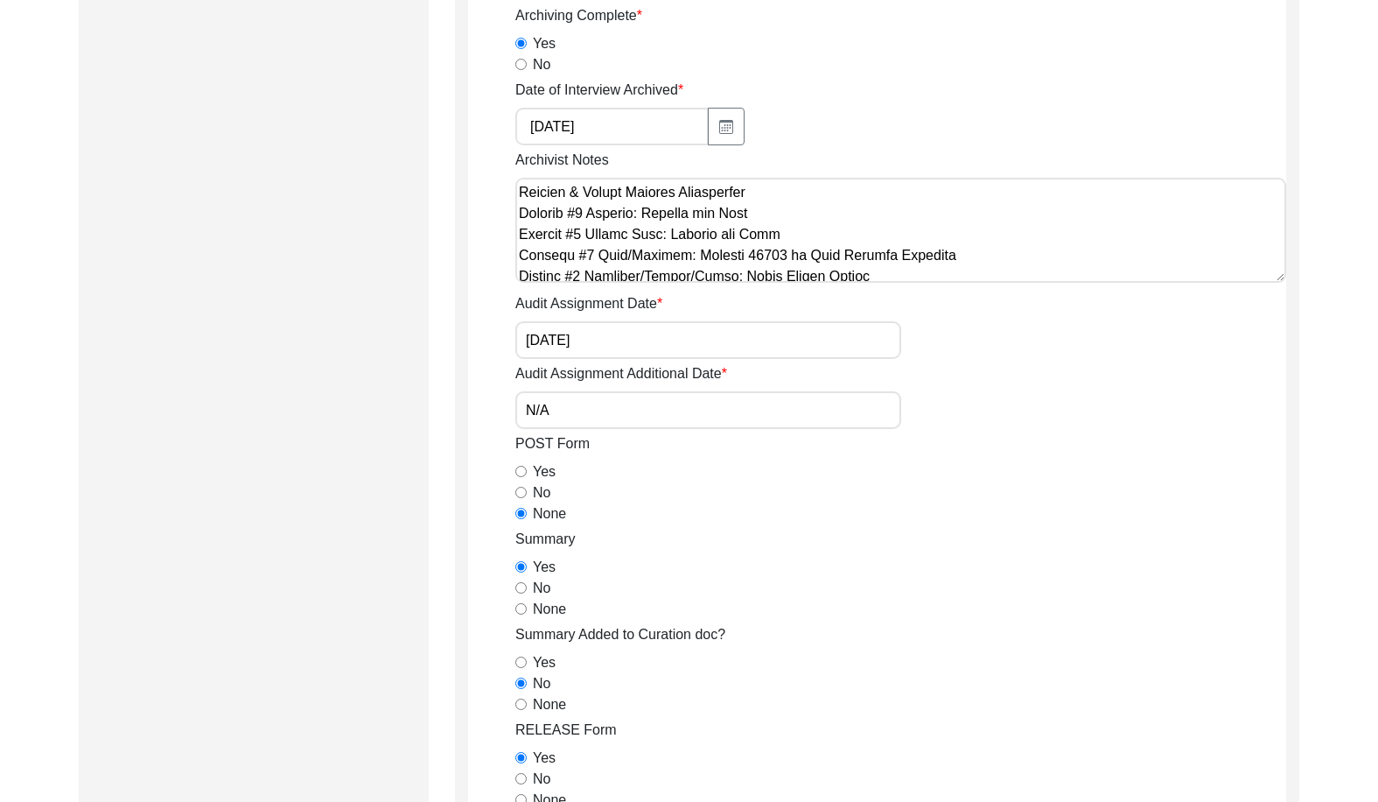
scroll to position [1078, 0]
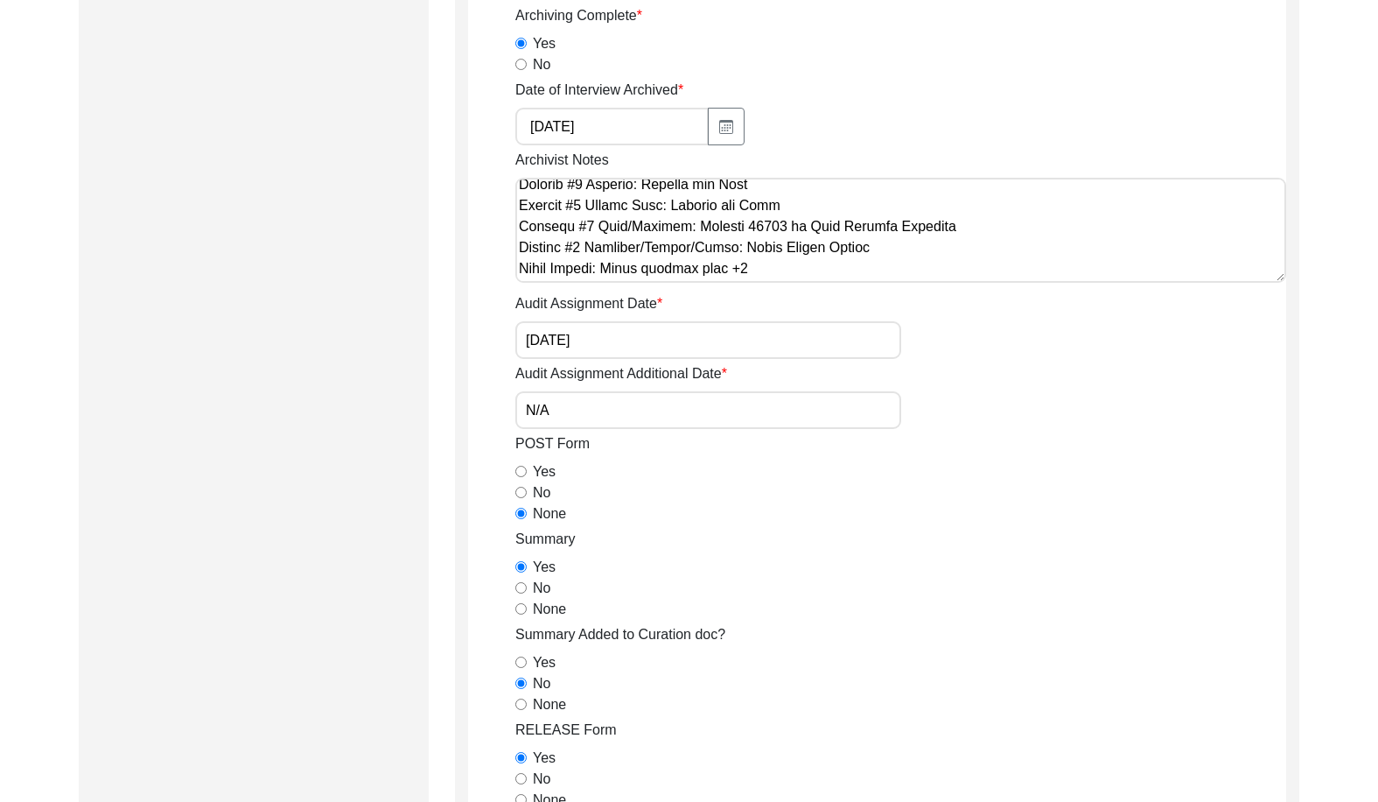
click at [924, 244] on textarea "Archivist Notes" at bounding box center [900, 230] width 771 height 105
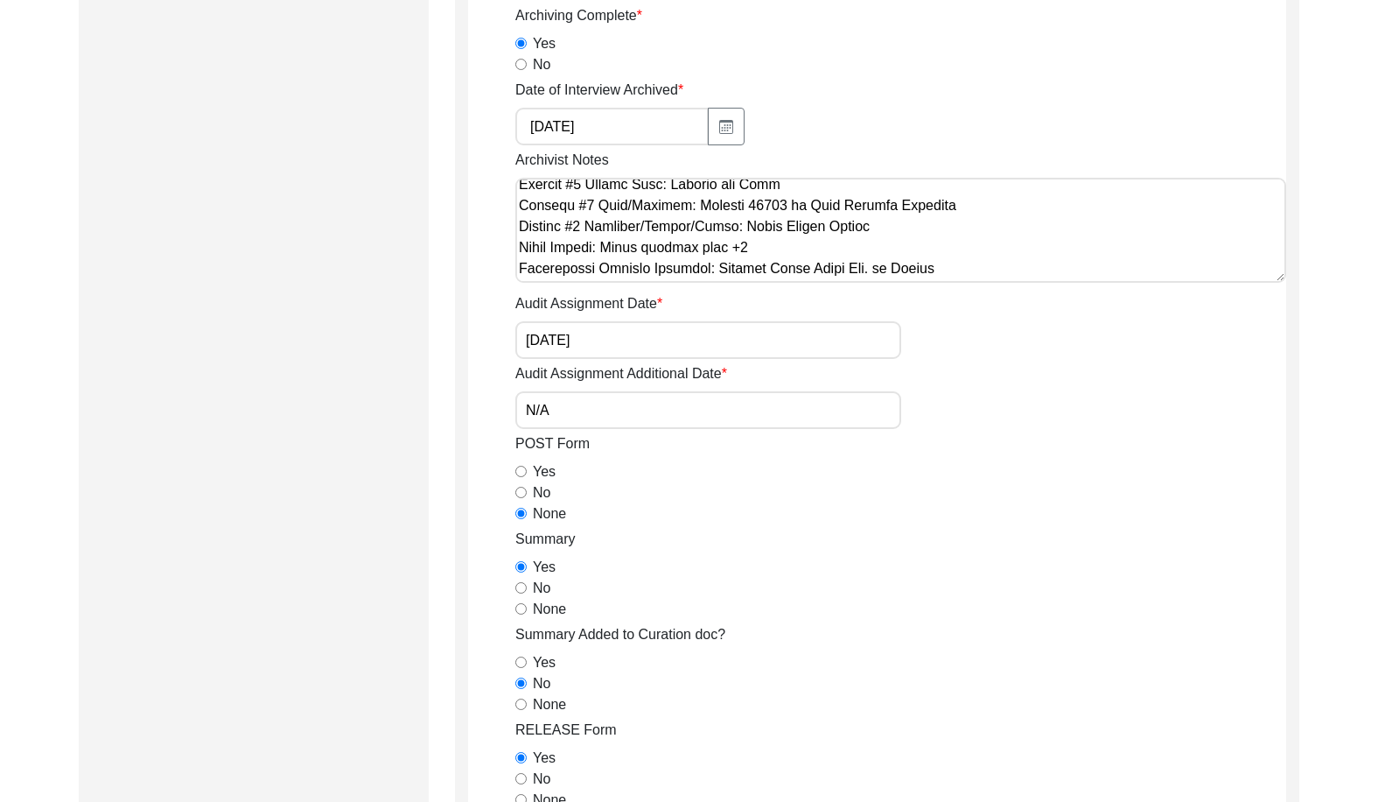
click at [844, 246] on textarea "Archivist Notes" at bounding box center [900, 230] width 771 height 105
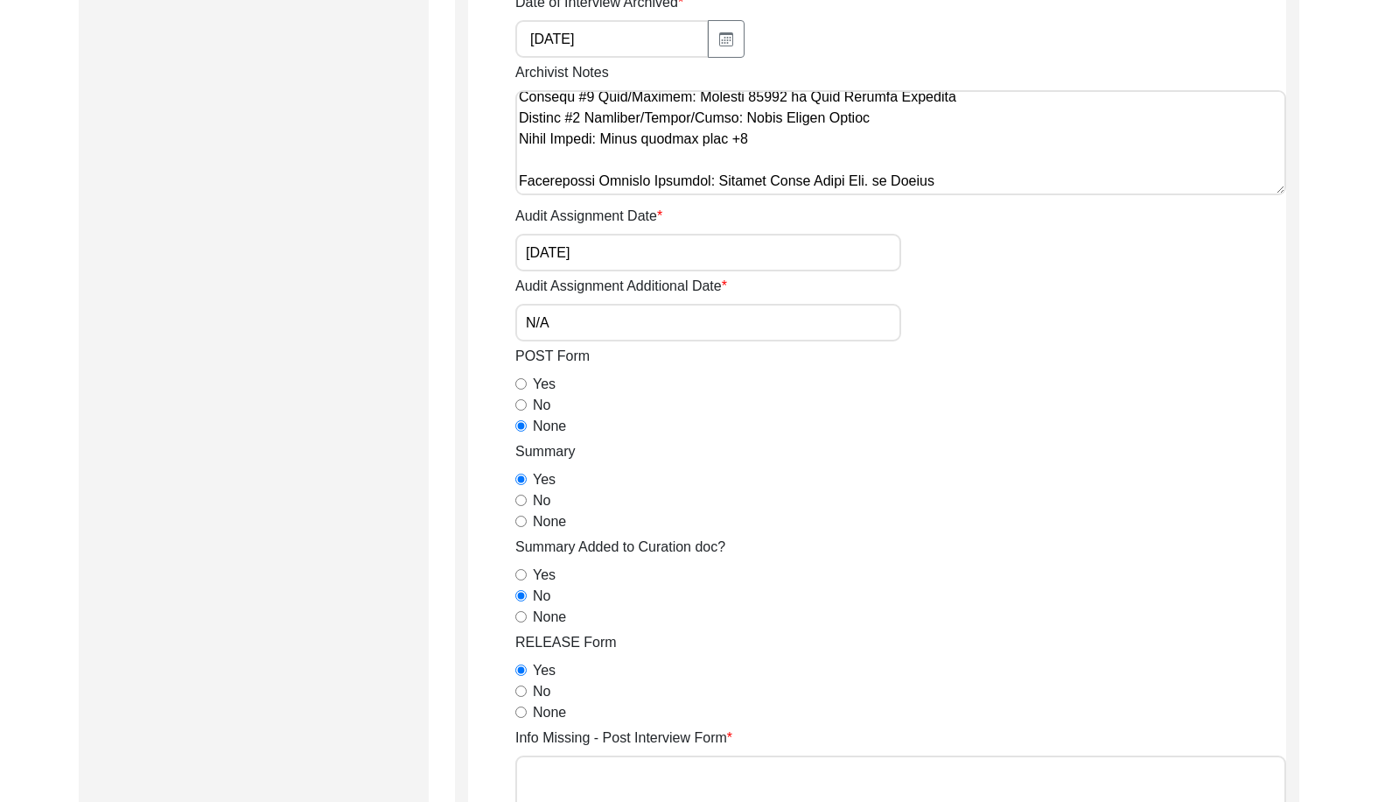
click at [962, 187] on textarea "Archivist Notes" at bounding box center [900, 142] width 771 height 105
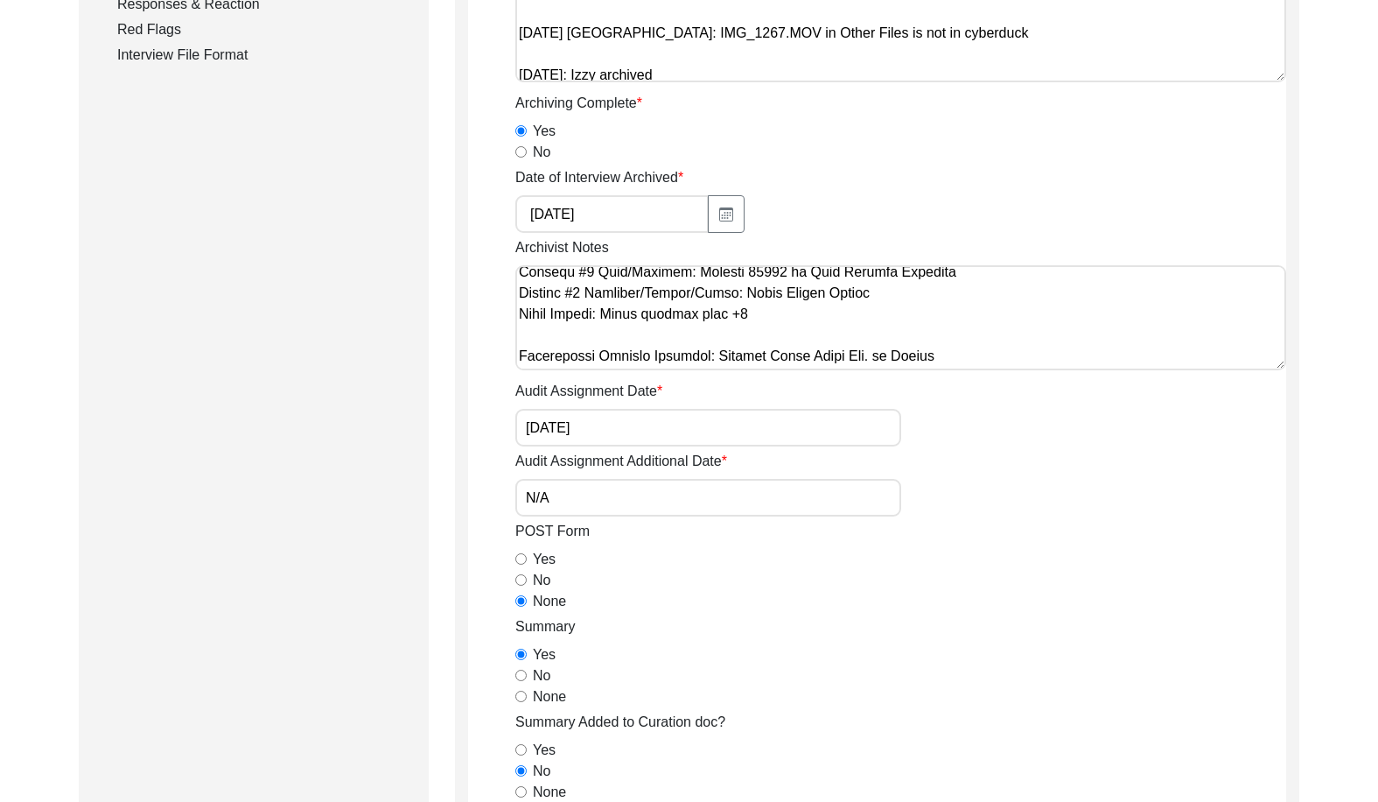
click at [873, 305] on textarea "Archivist Notes" at bounding box center [900, 317] width 771 height 105
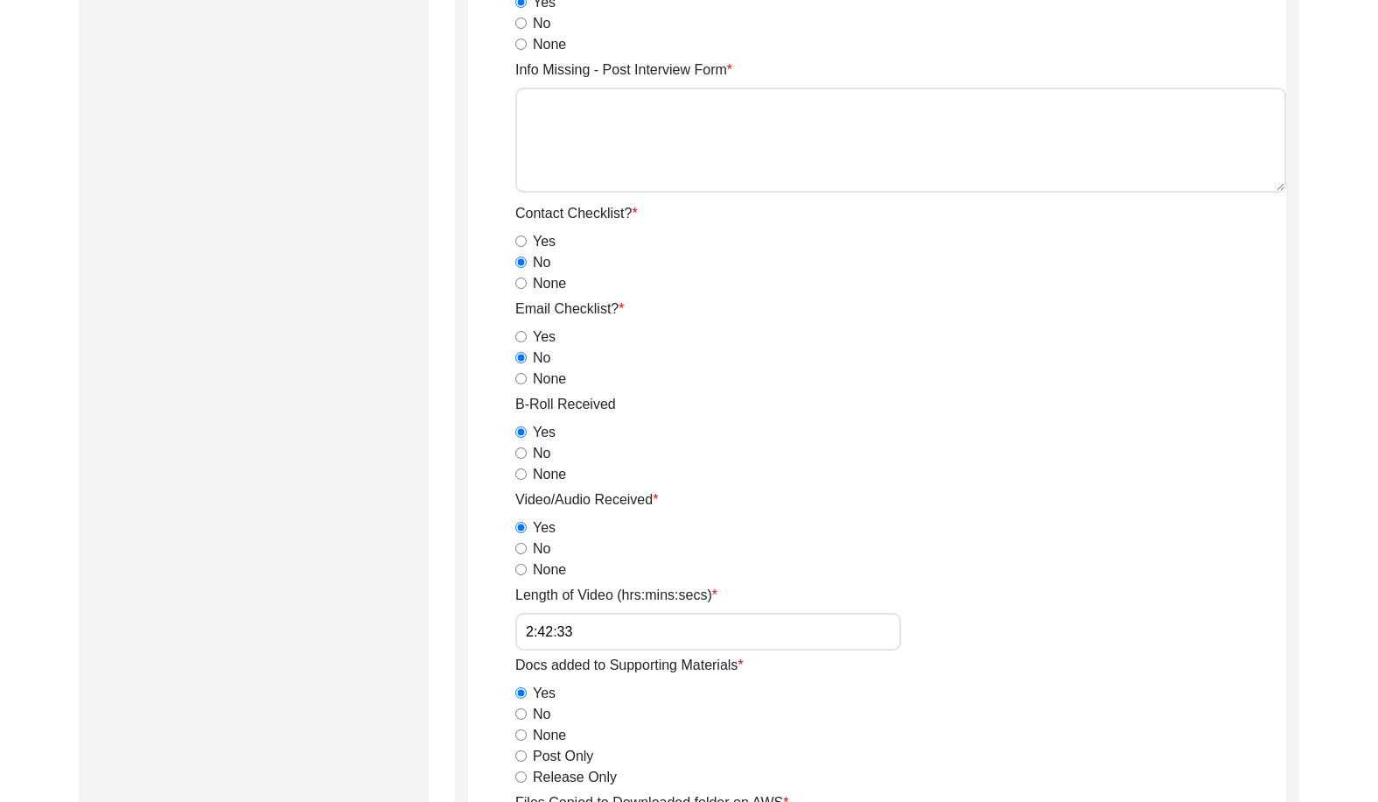
scroll to position [1776, 0]
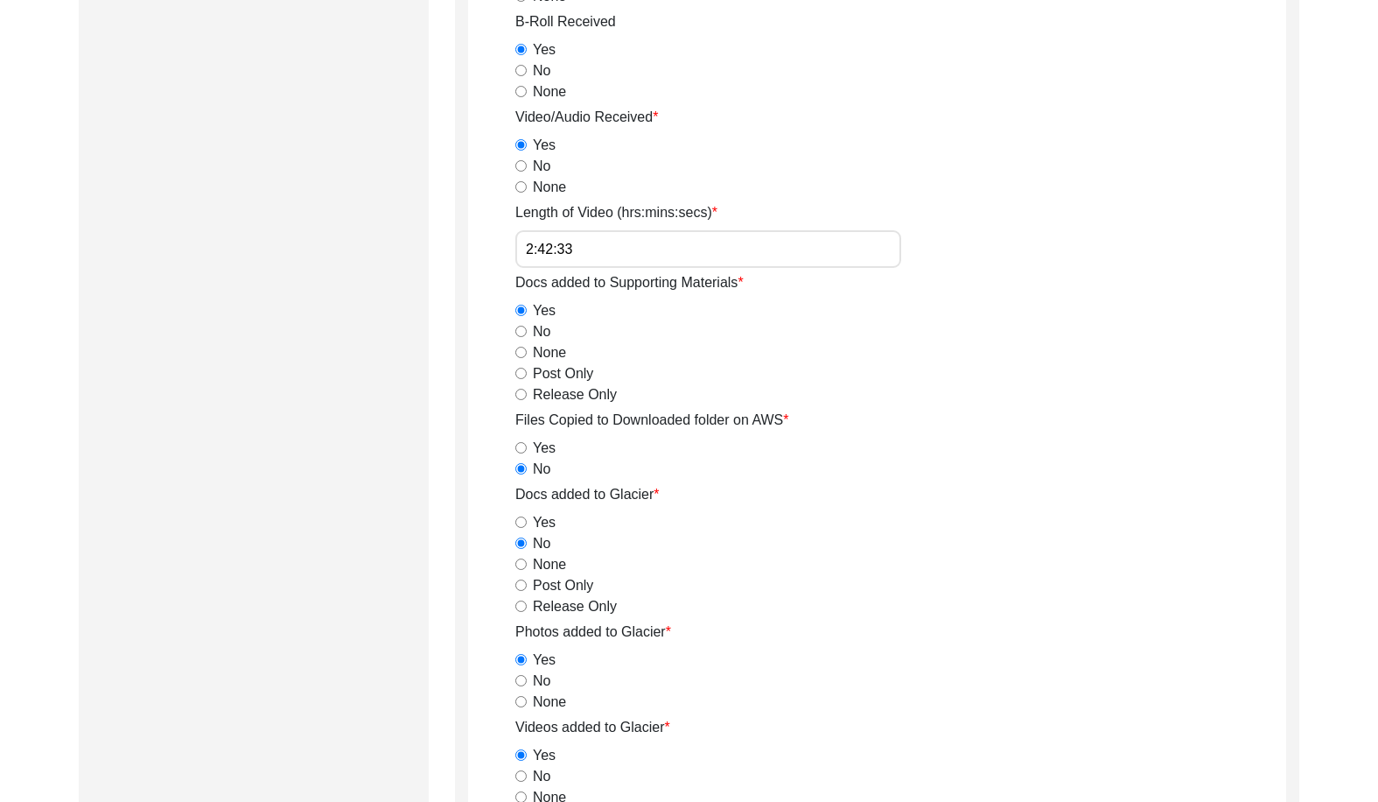
click at [602, 240] on input "2:42:33" at bounding box center [708, 249] width 386 height 38
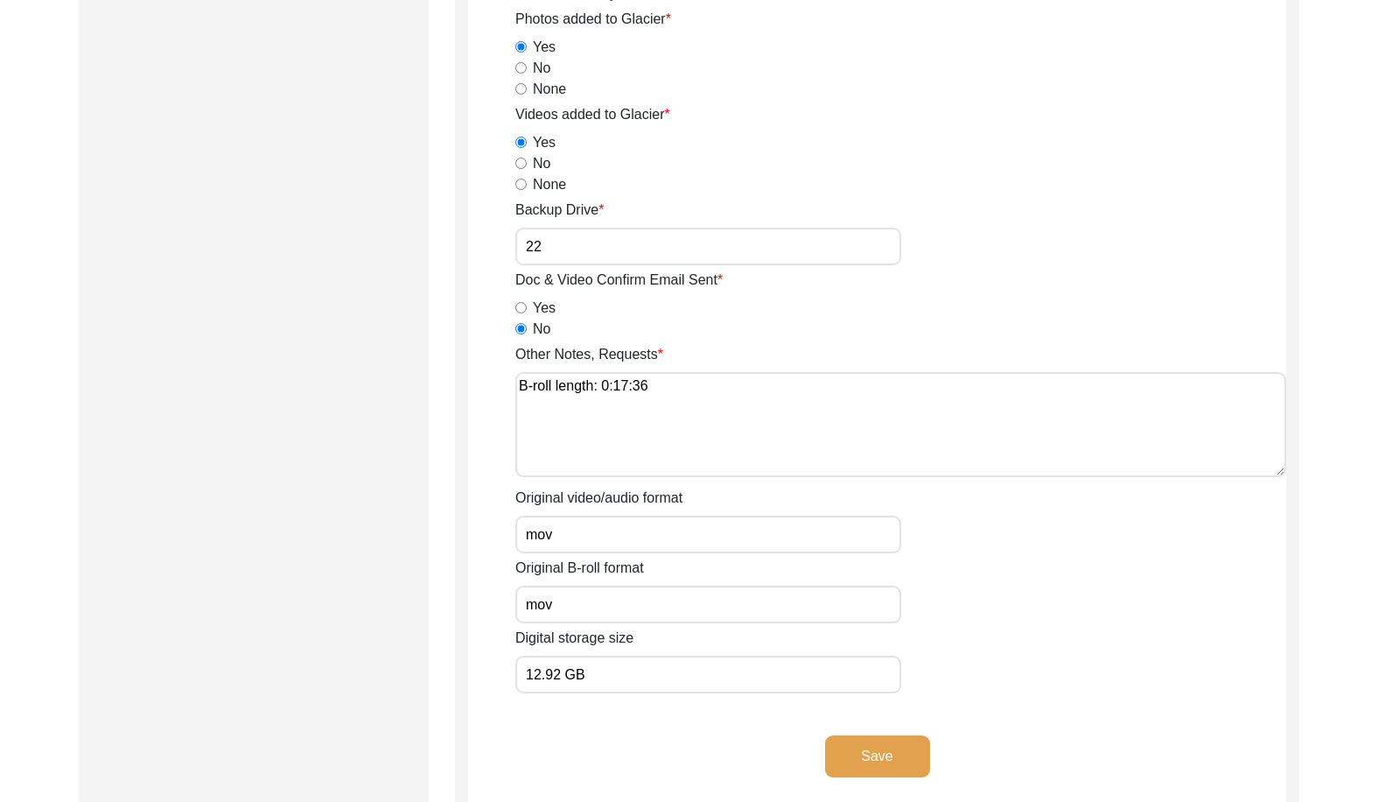
scroll to position [2657, 0]
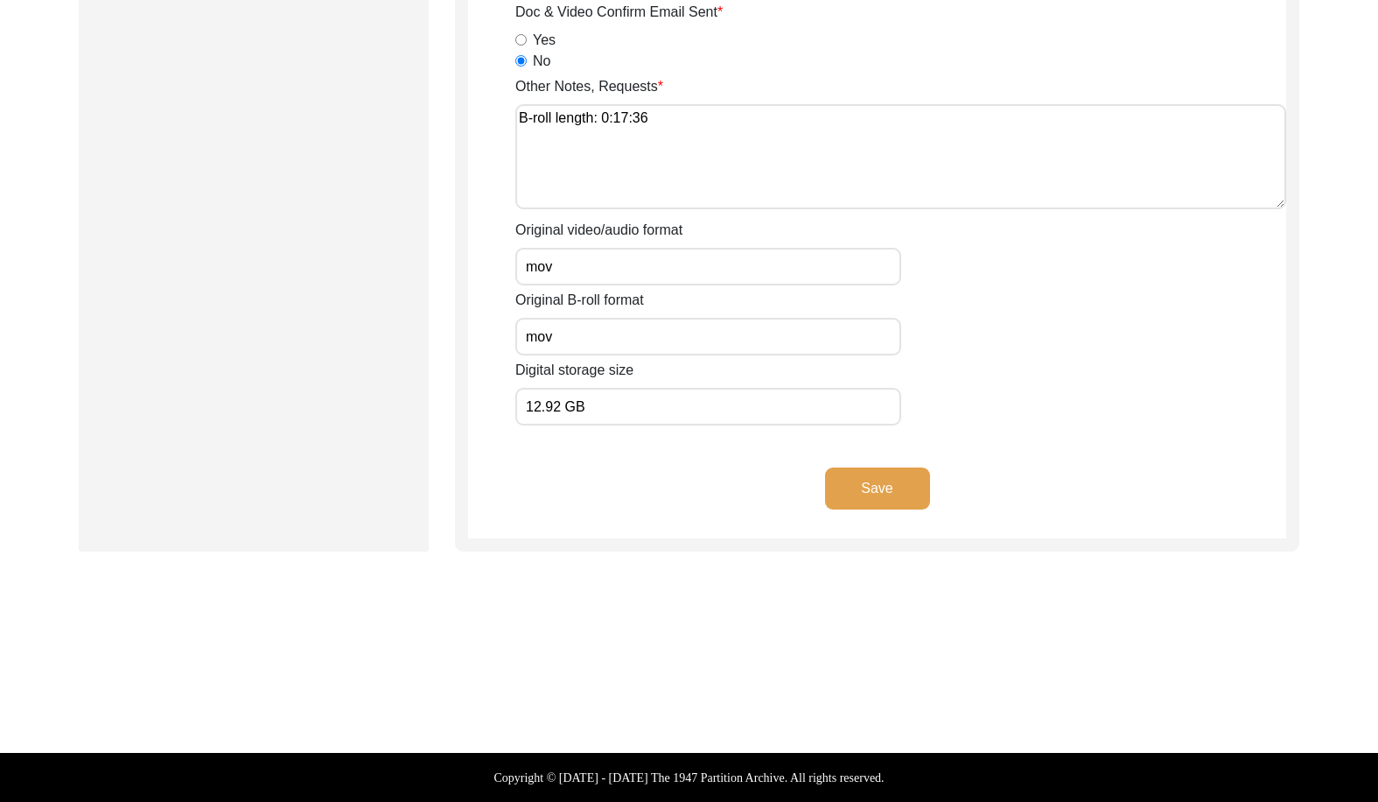
click at [880, 485] on button "Save" at bounding box center [877, 488] width 105 height 42
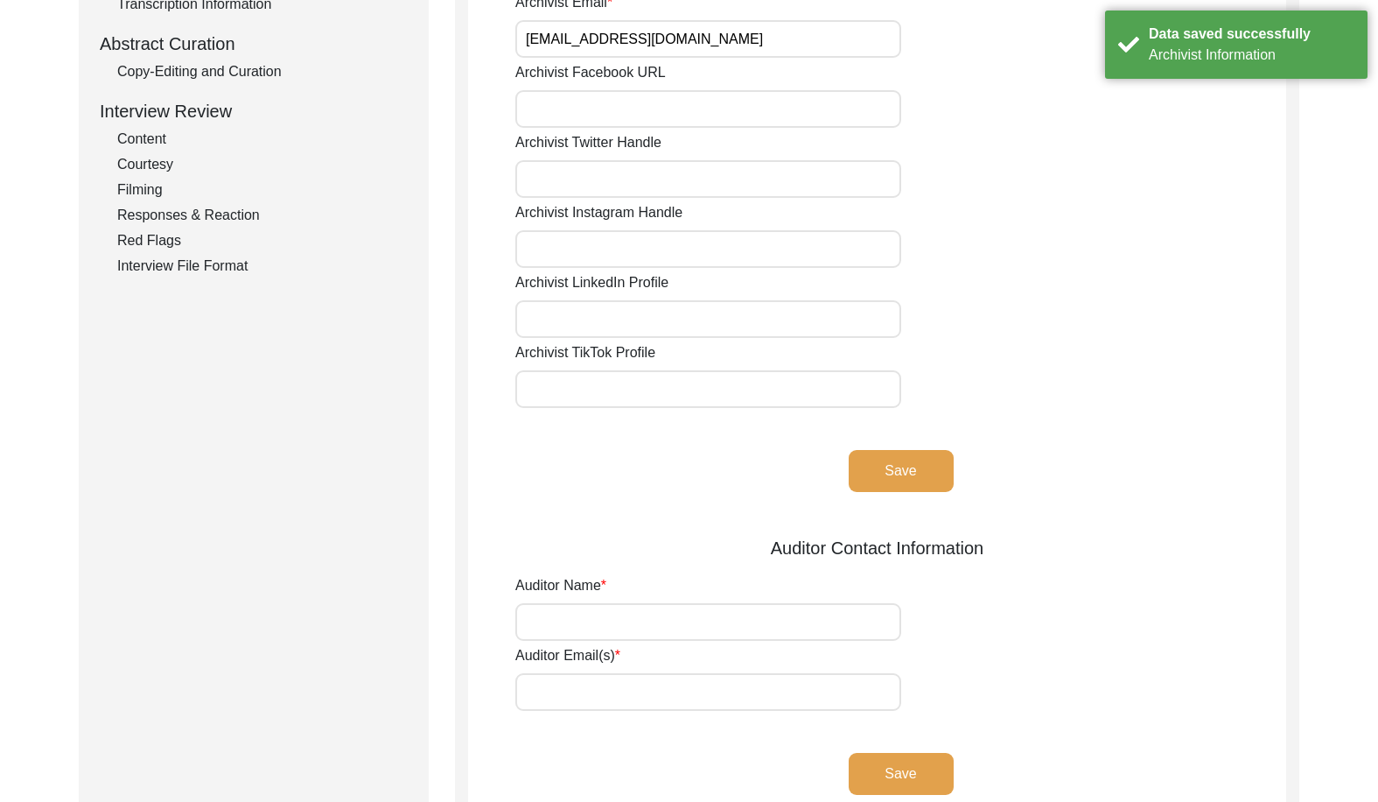
scroll to position [13, 0]
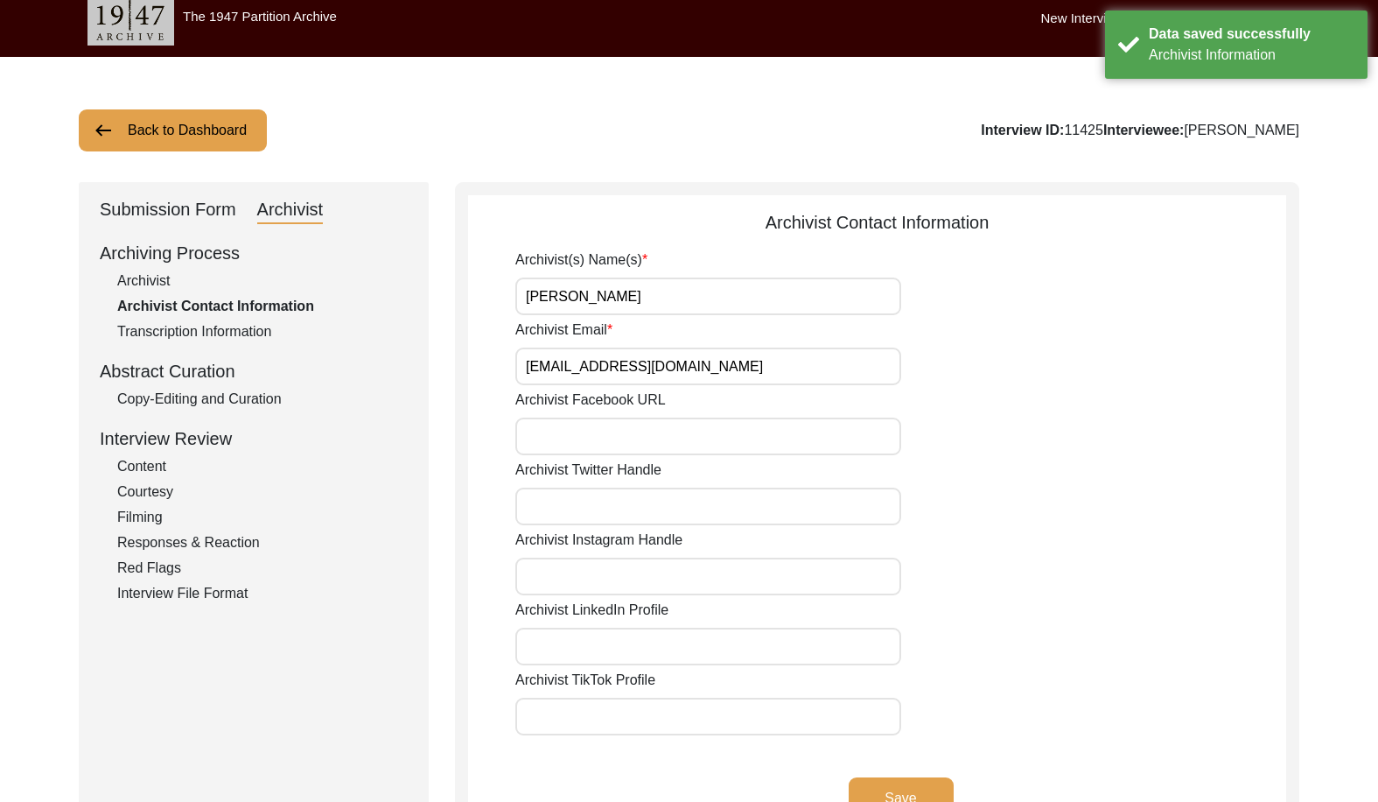
click at [639, 308] on input "[PERSON_NAME]" at bounding box center [708, 296] width 386 height 38
click at [697, 354] on input "Archivist Email" at bounding box center [708, 366] width 386 height 38
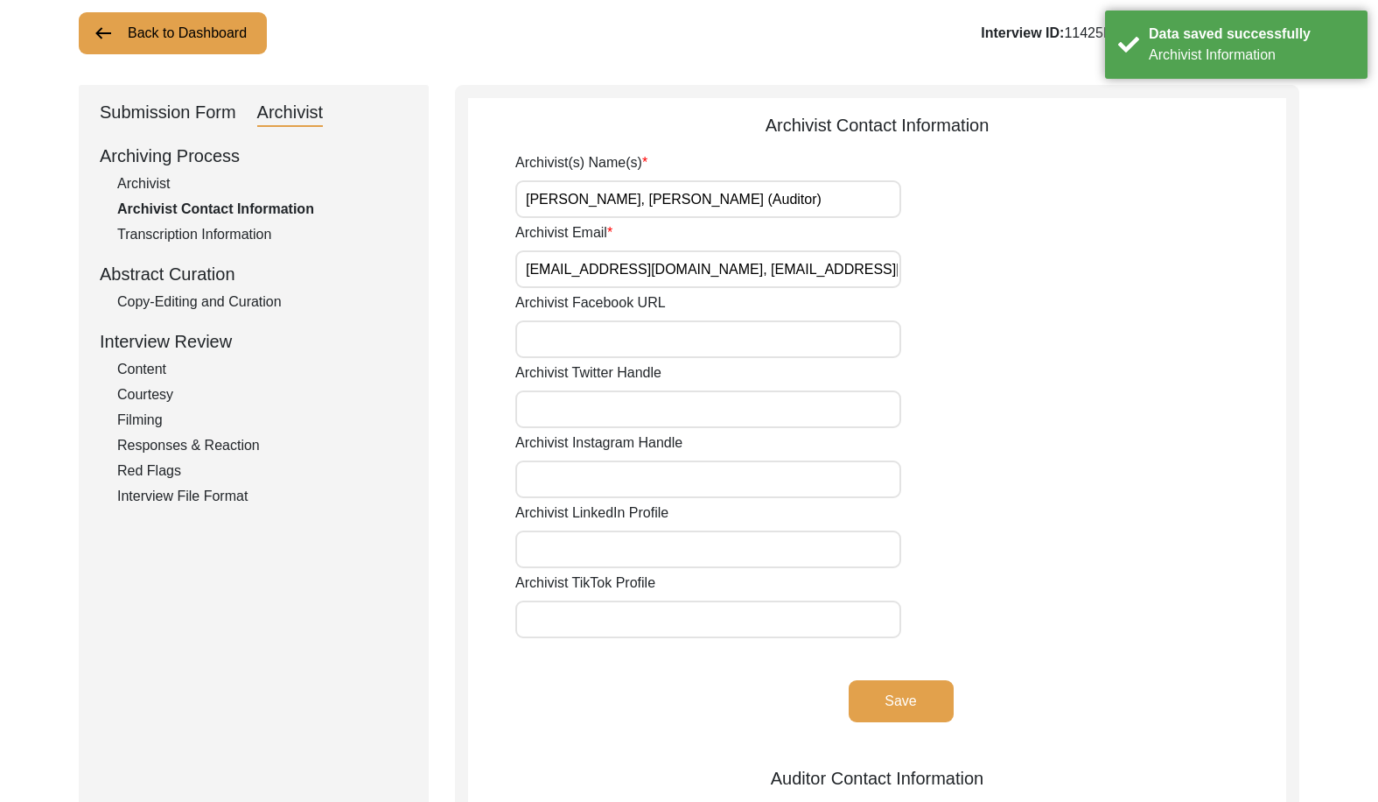
scroll to position [188, 0]
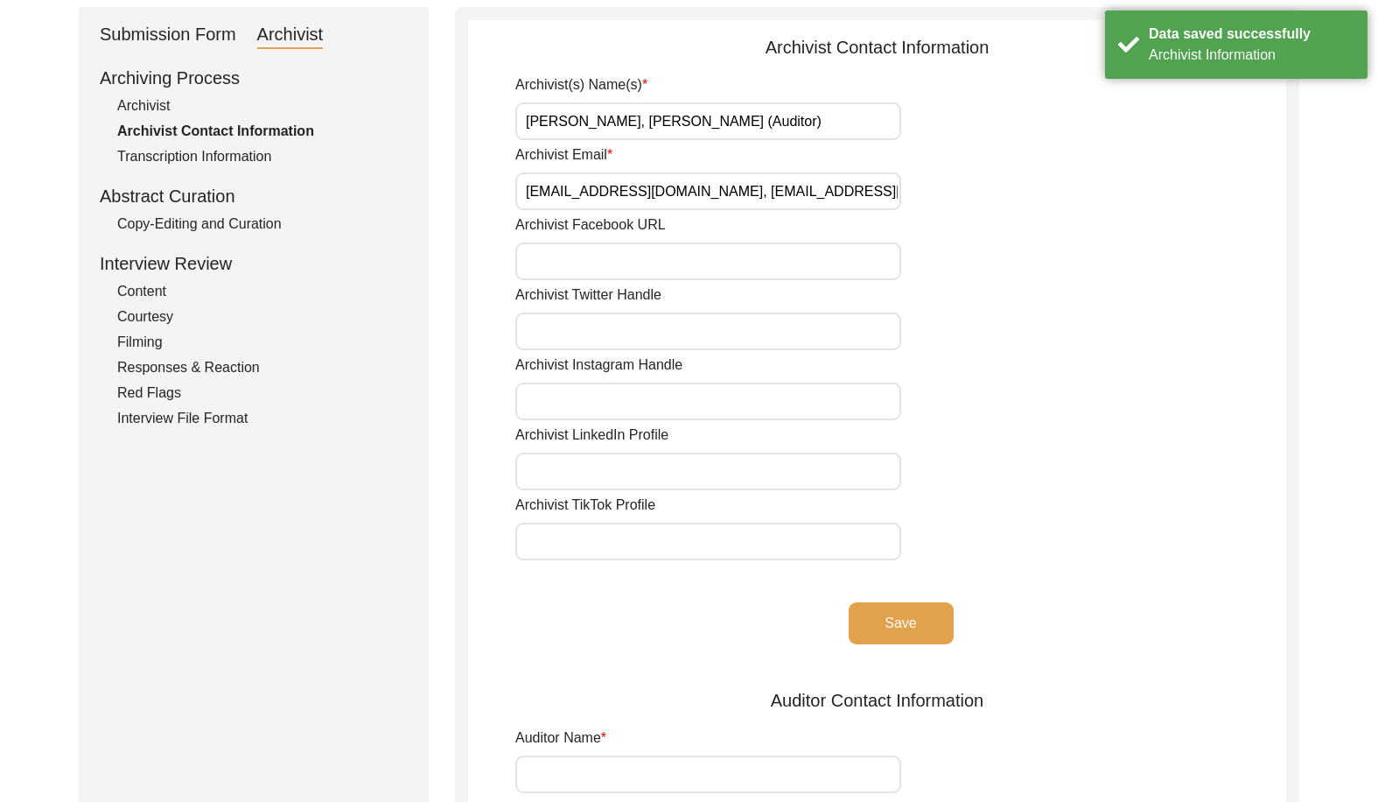
click at [919, 615] on button "Save" at bounding box center [901, 623] width 105 height 42
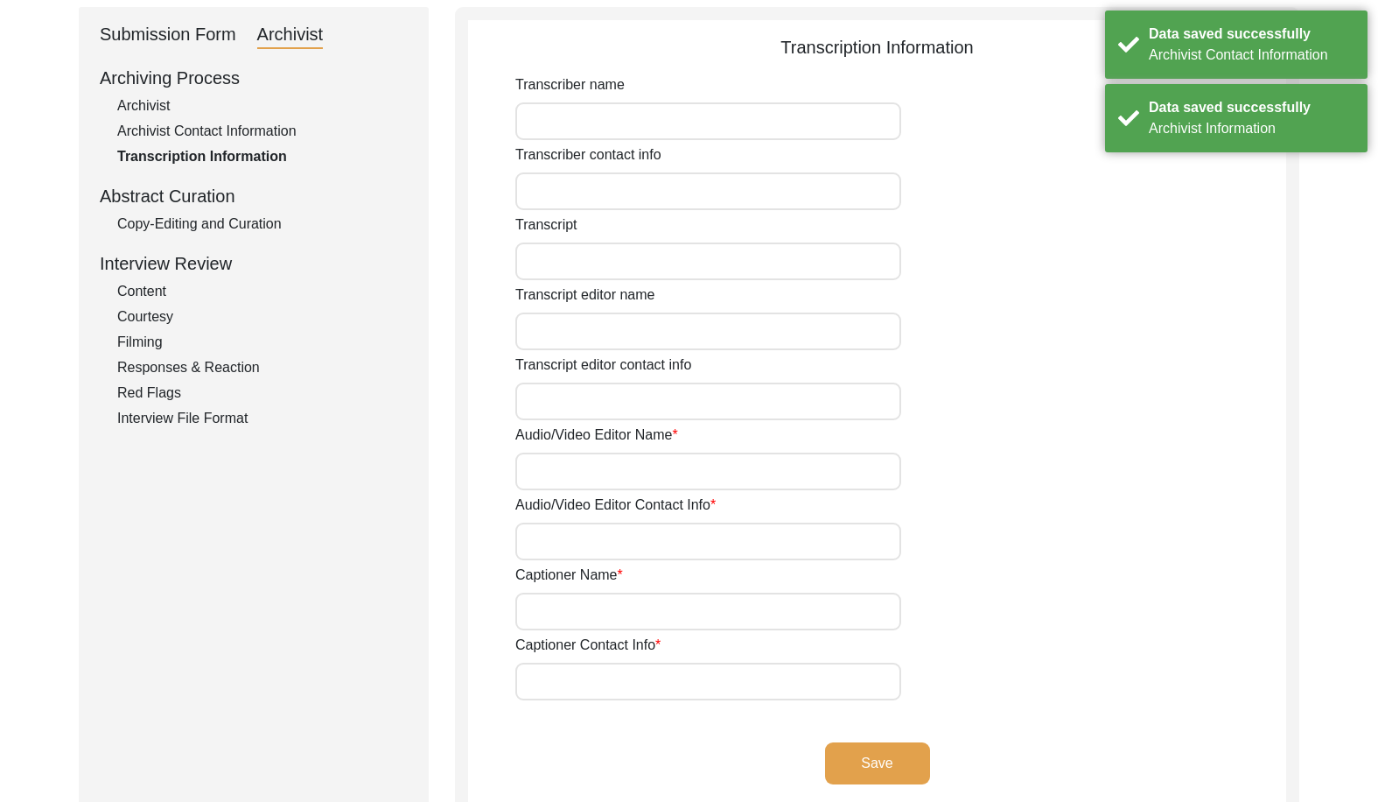
click at [264, 231] on div "Copy-Editing and Curation" at bounding box center [262, 224] width 291 height 21
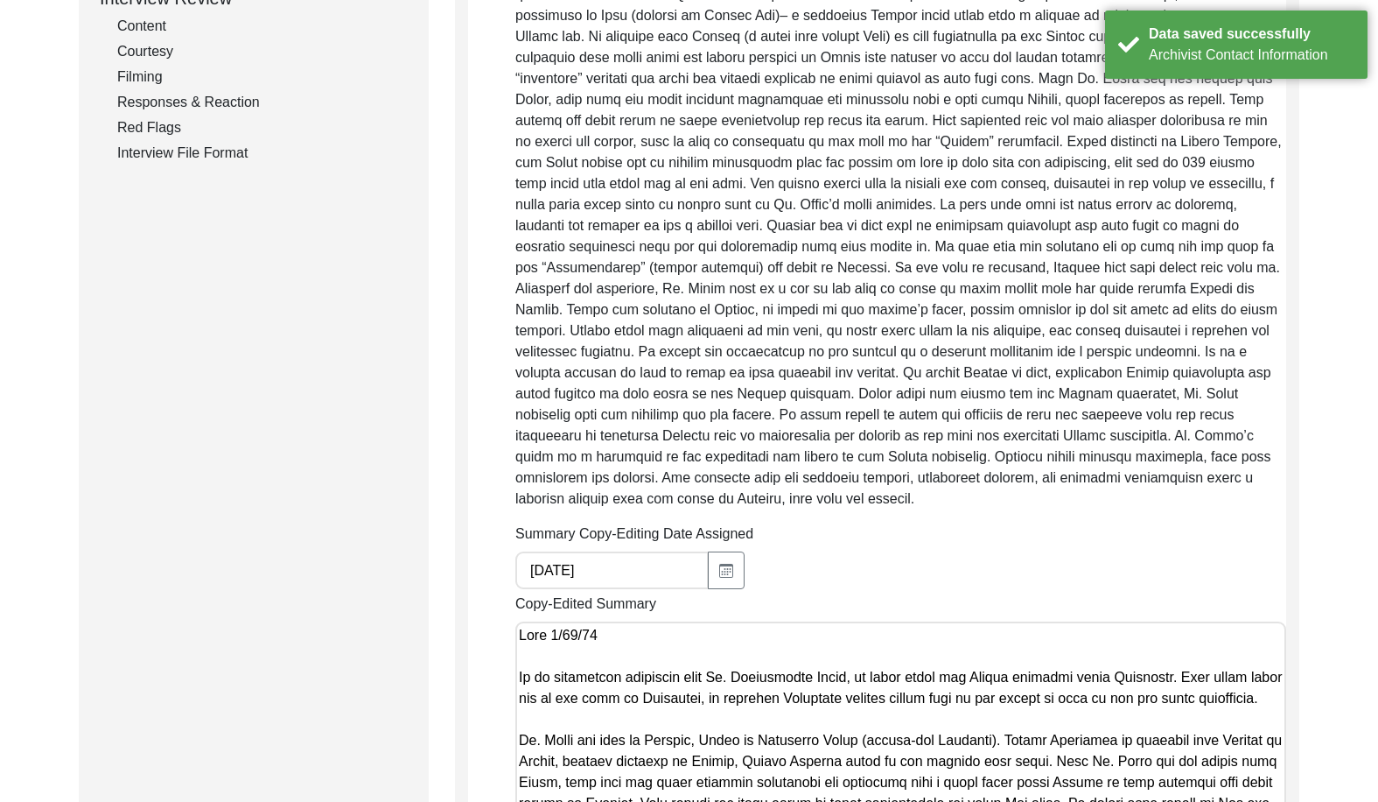
scroll to position [713, 0]
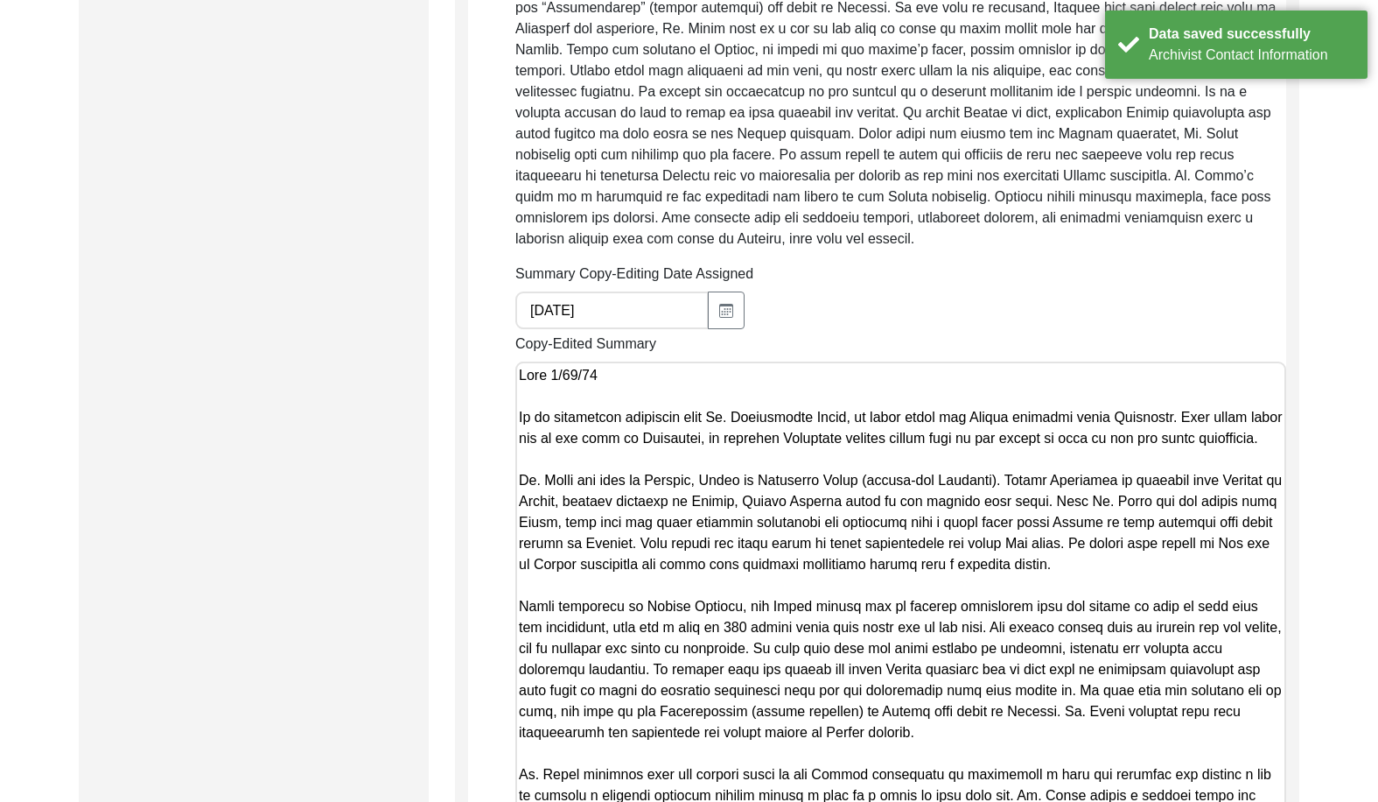
click at [634, 361] on textarea "Copy-Edited Summary" at bounding box center [900, 629] width 771 height 536
click at [570, 423] on textarea "Copy-Edited Summary" at bounding box center [900, 629] width 771 height 536
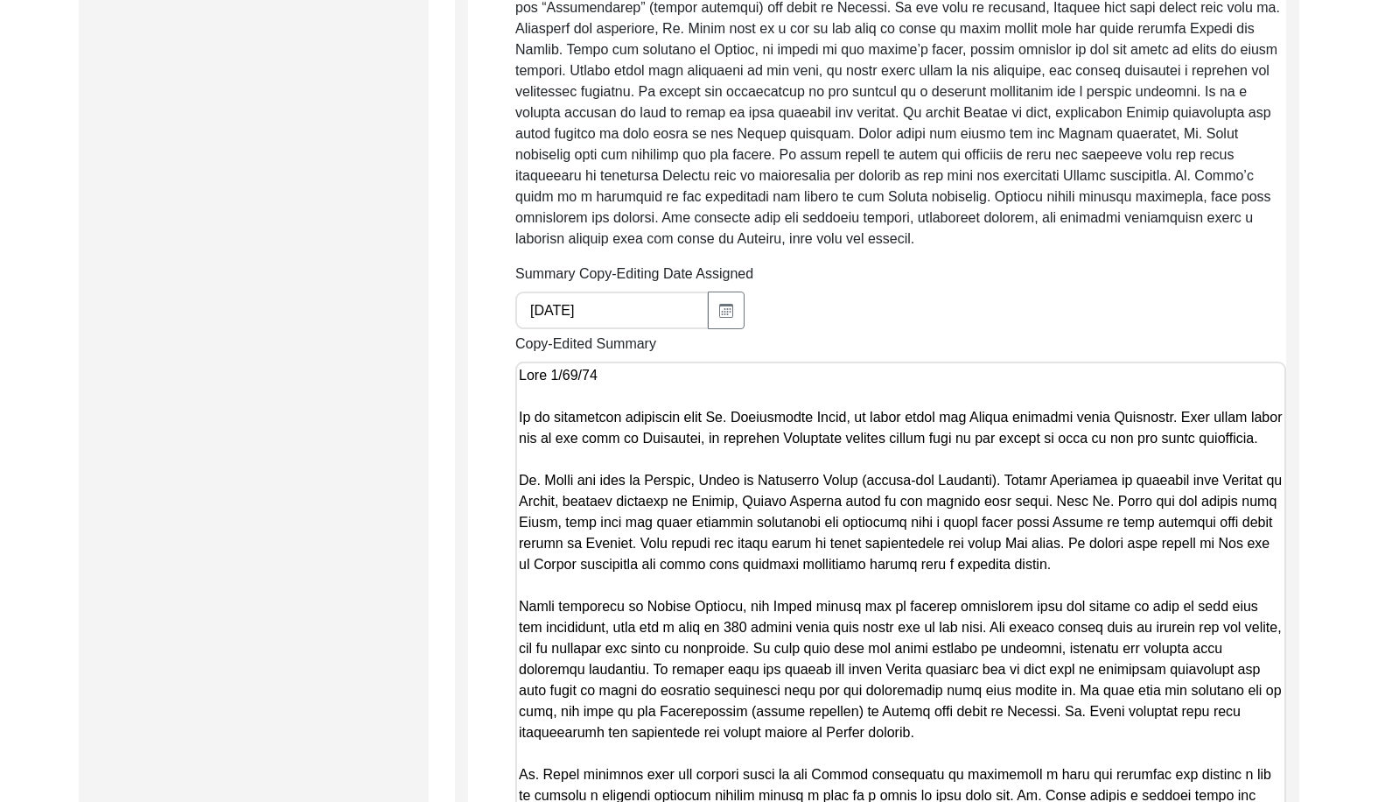
click at [419, 372] on div "Submission Form Archivist Archiving Process Archivist Archivist Contact Informa…" at bounding box center [254, 574] width 350 height 2184
click at [615, 471] on textarea "Copy-Edited Summary" at bounding box center [900, 629] width 771 height 536
paste textarea "Being three years old at the time of Partition, he recounts Partition stories p…"
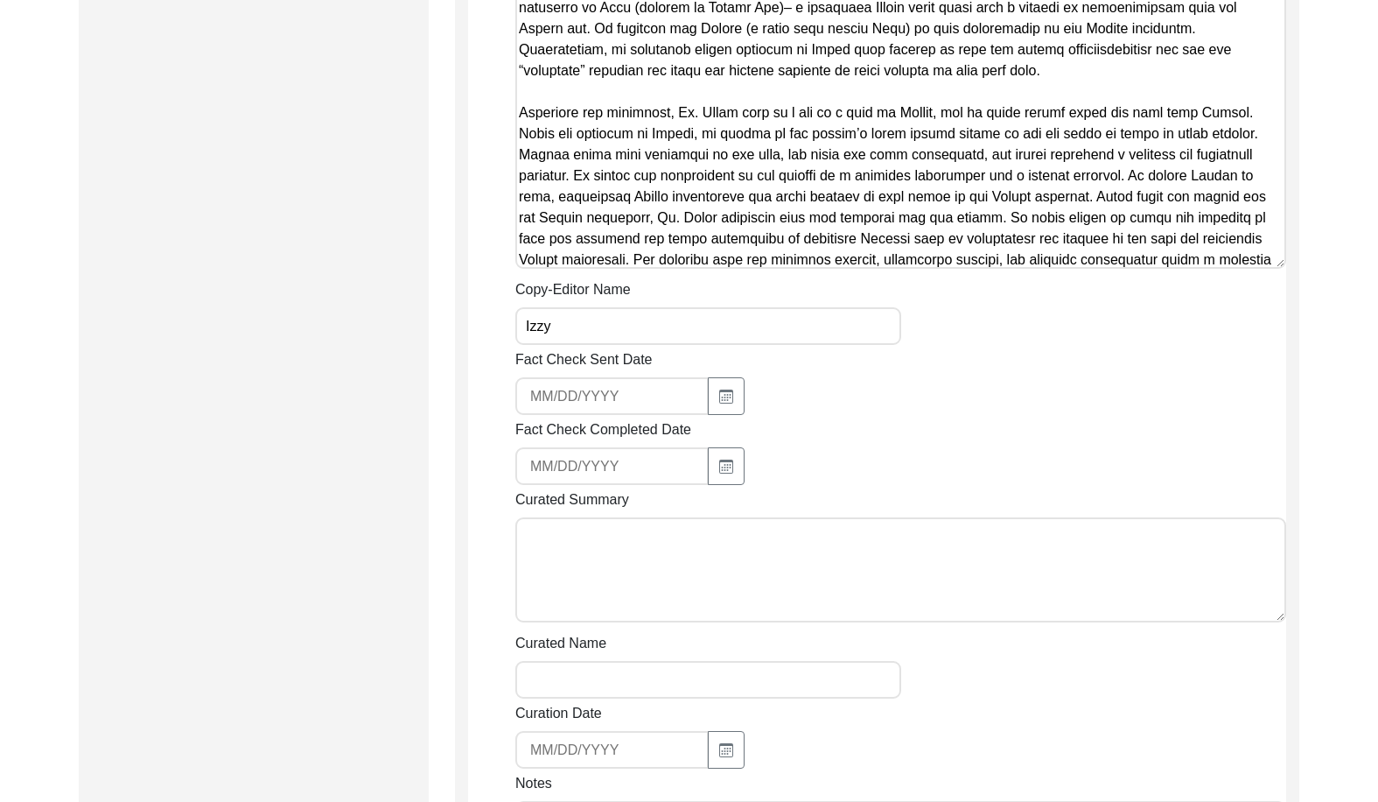
scroll to position [1419, 0]
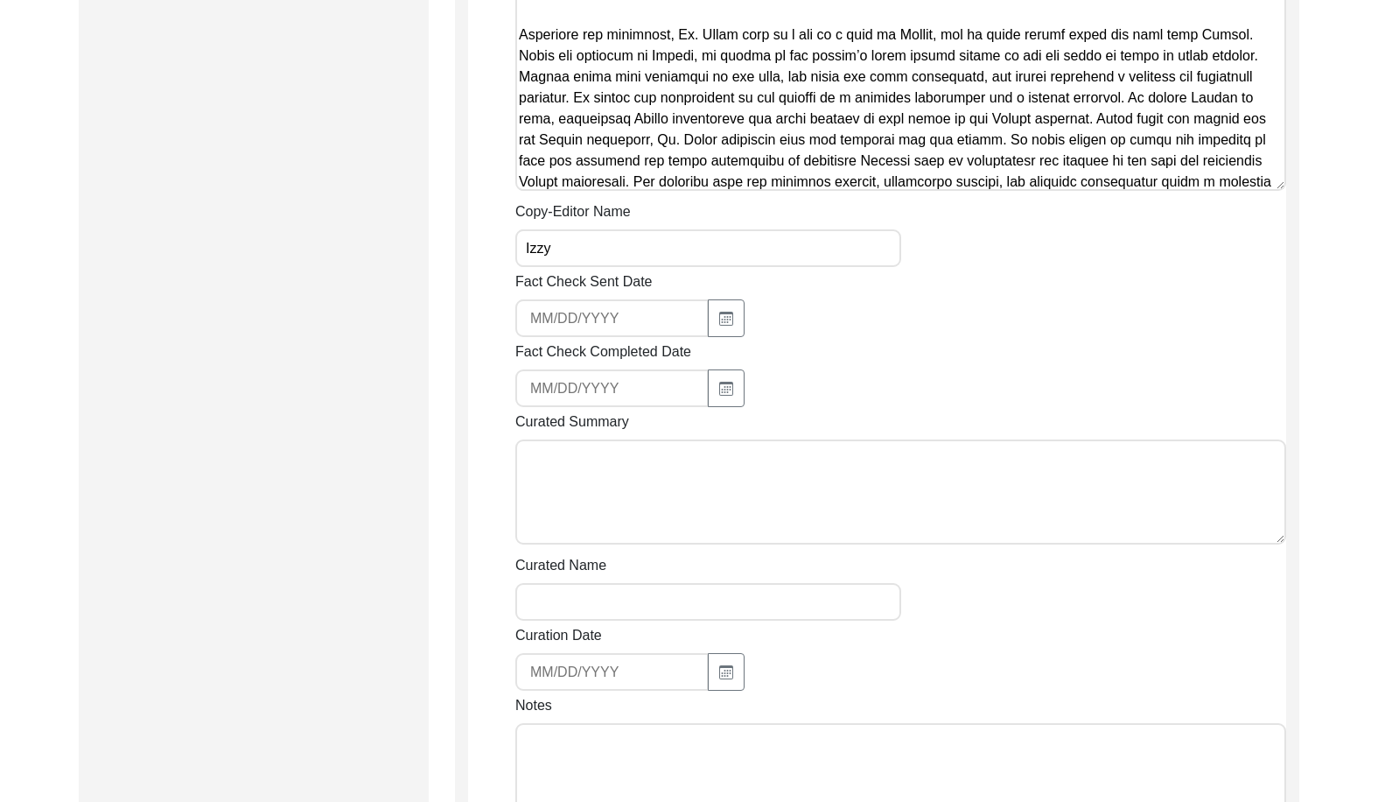
click at [707, 234] on input "Izzy" at bounding box center [708, 248] width 386 height 38
click at [839, 277] on div "Fact Check Sent Date" at bounding box center [900, 304] width 771 height 66
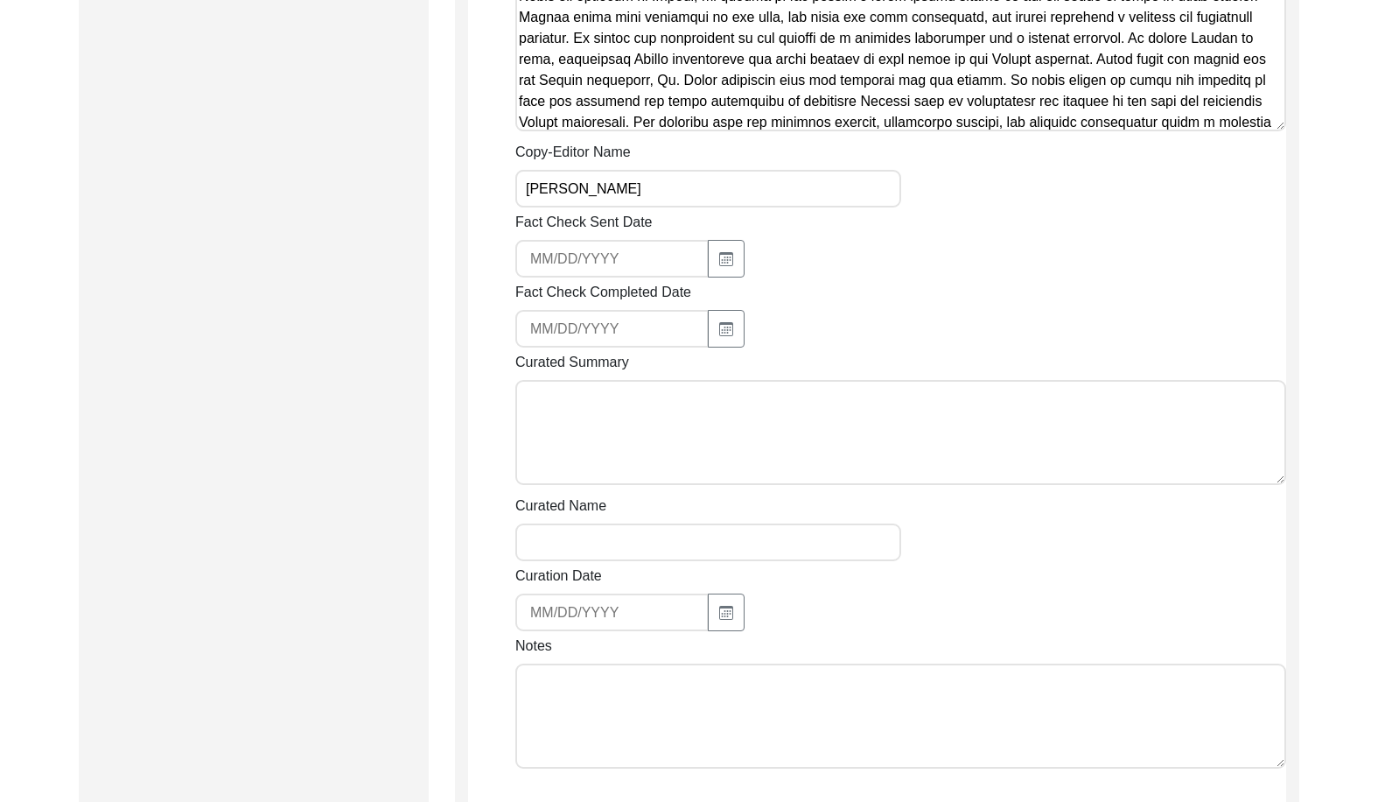
scroll to position [1507, 0]
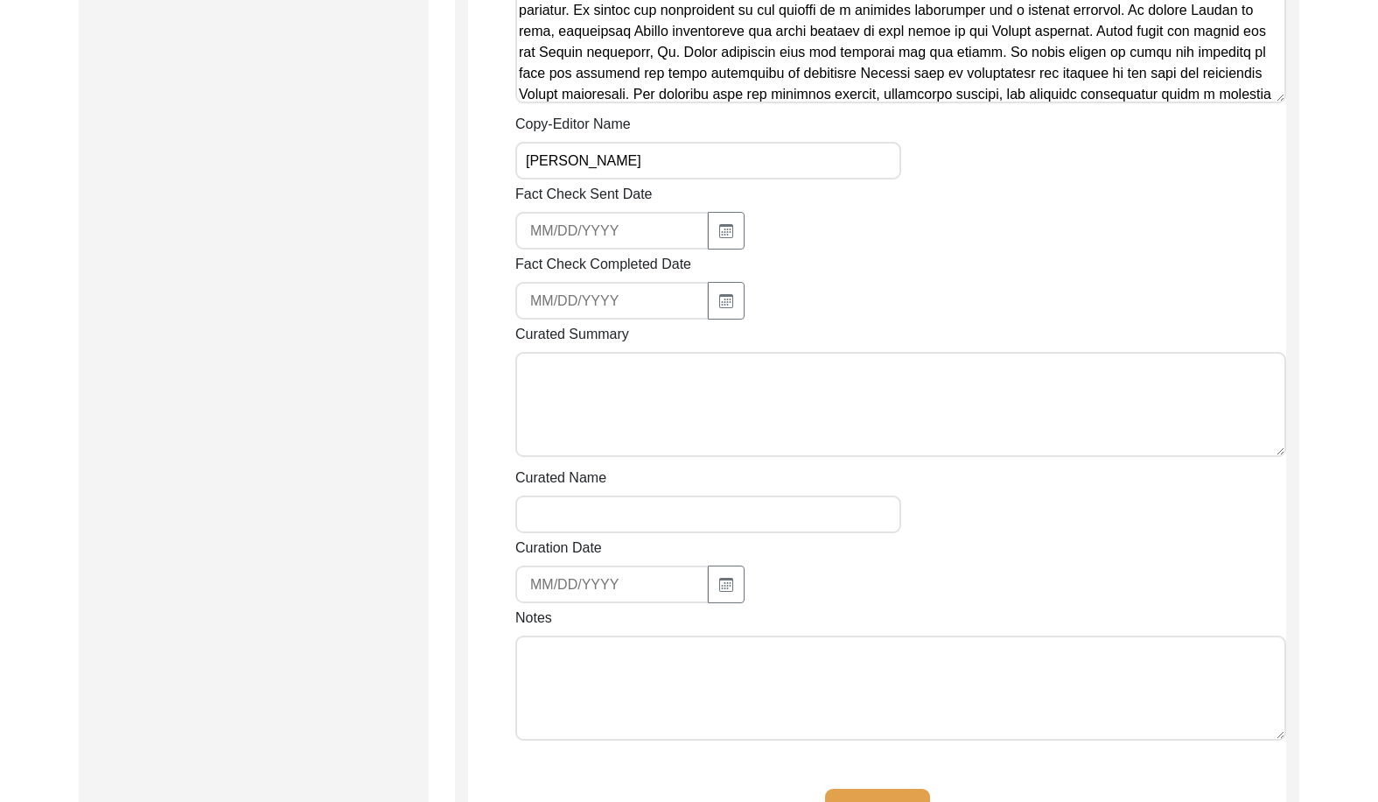
click at [767, 607] on div "Notes" at bounding box center [900, 676] width 771 height 139
click at [779, 635] on textarea "Notes" at bounding box center [900, 687] width 771 height 105
click at [885, 788] on button "Save" at bounding box center [877, 809] width 105 height 42
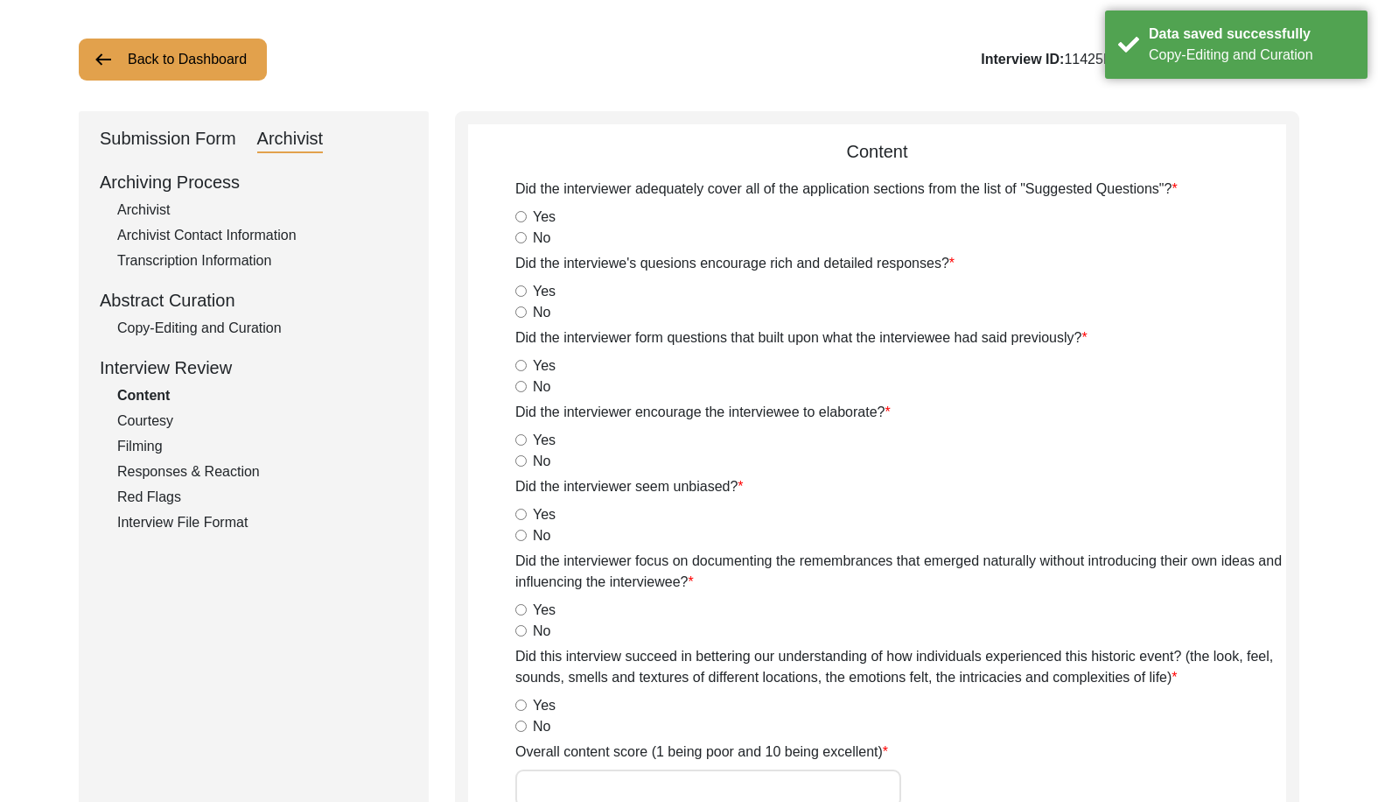
scroll to position [0, 0]
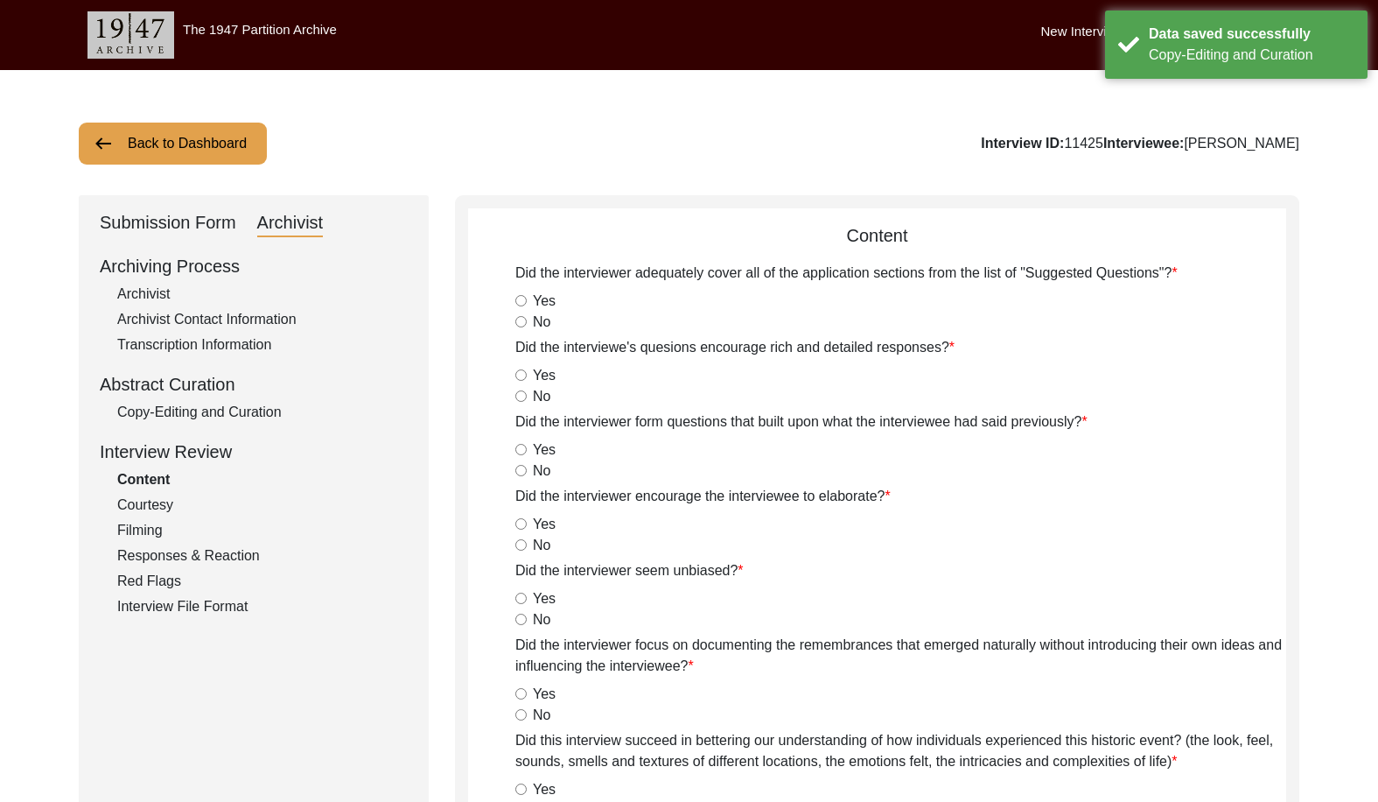
click at [191, 152] on button "Back to Dashboard" at bounding box center [173, 144] width 188 height 42
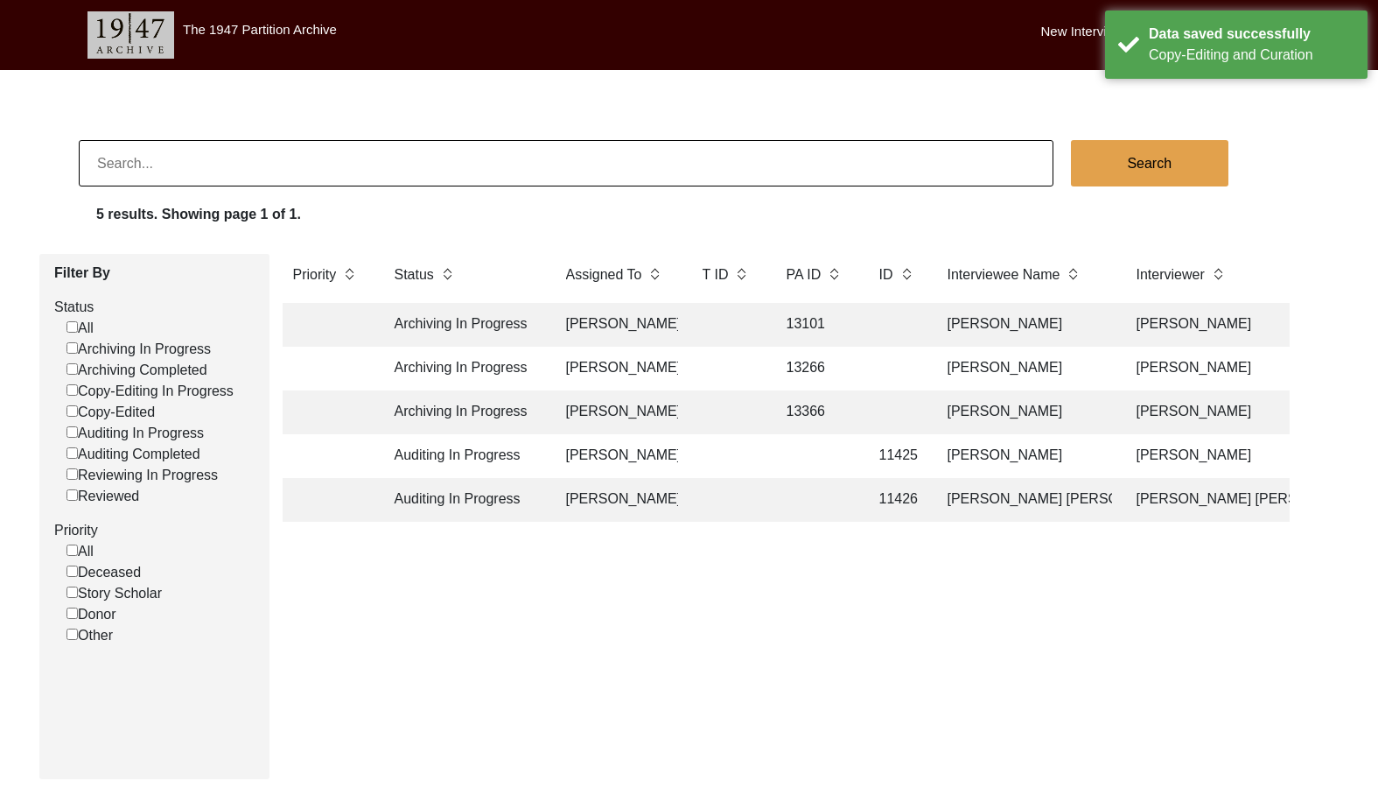
click at [734, 455] on td at bounding box center [727, 456] width 70 height 44
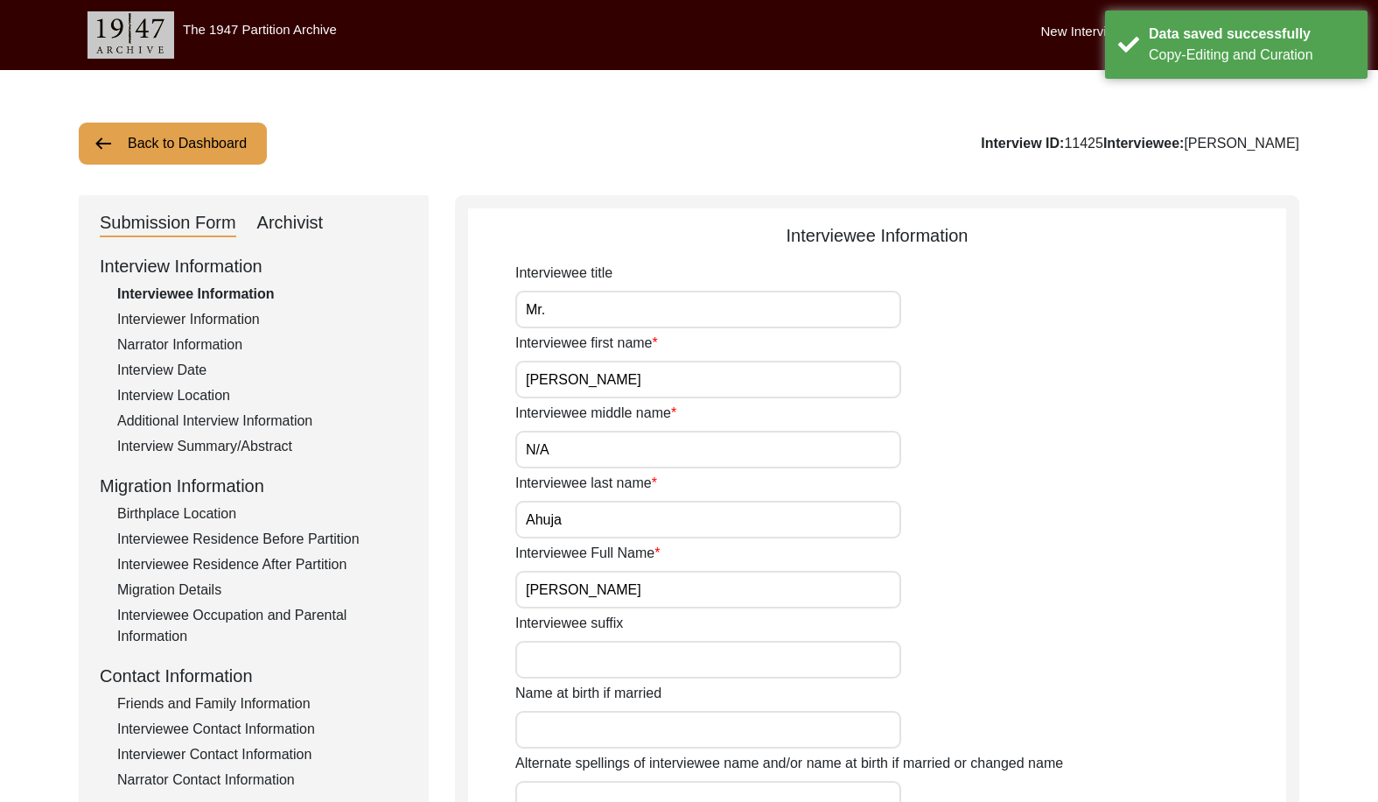
click at [284, 234] on div "Archivist" at bounding box center [290, 223] width 67 height 28
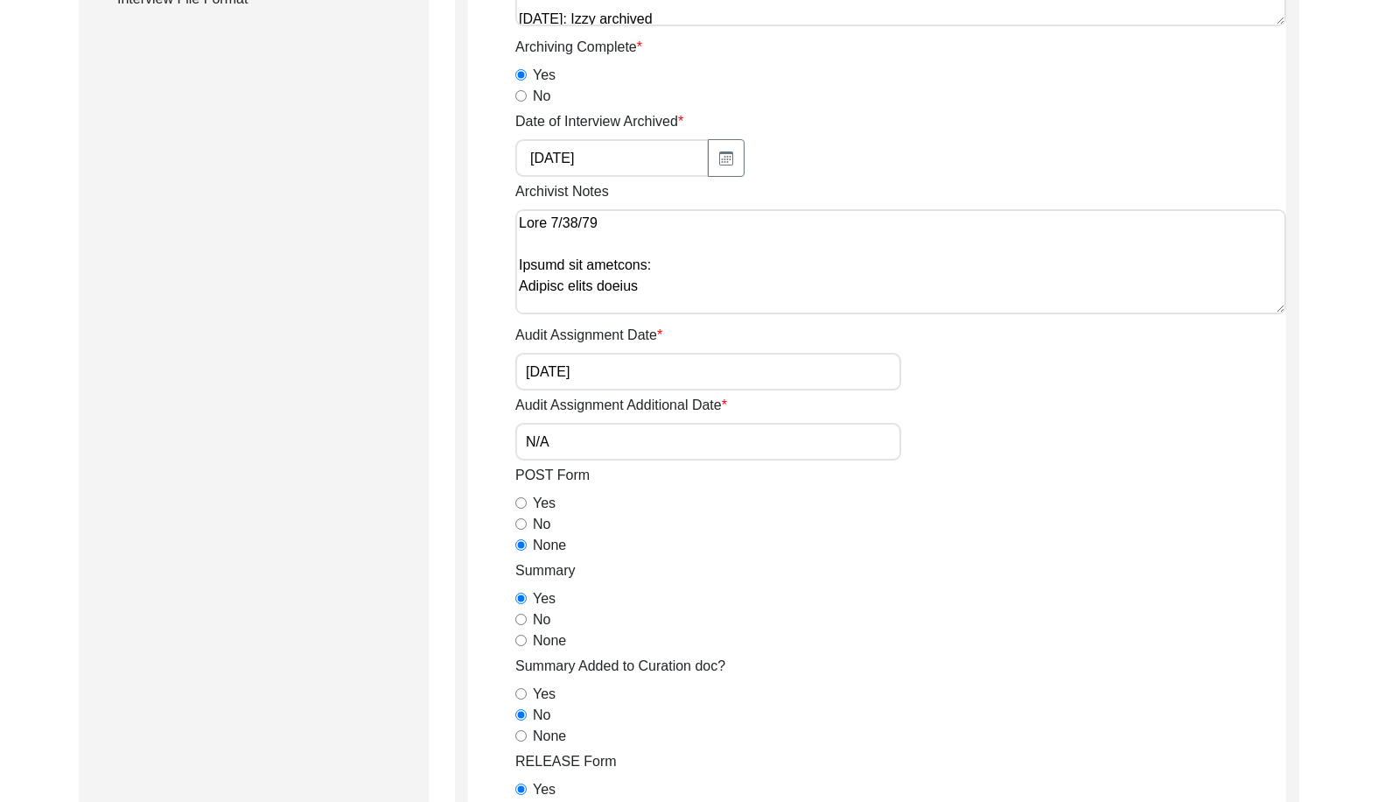
scroll to position [175, 0]
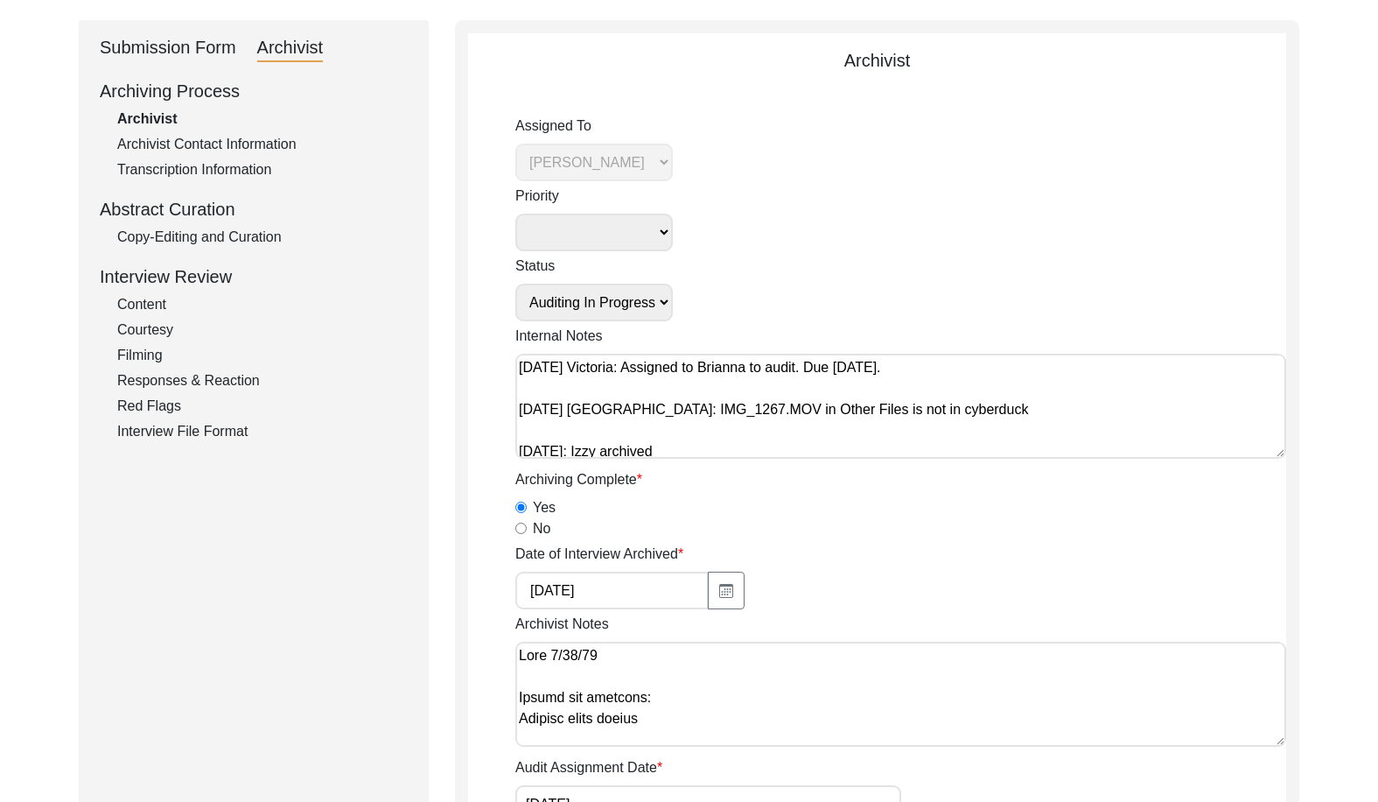
drag, startPoint x: 598, startPoint y: 298, endPoint x: 599, endPoint y: 310, distance: 11.5
click at [598, 298] on select "Submission In Progress Submitted/Received Archiving In Progress Archiving Compl…" at bounding box center [594, 303] width 158 height 38
click at [515, 284] on select "Submission In Progress Submitted/Received Archiving In Progress Archiving Compl…" at bounding box center [594, 303] width 158 height 38
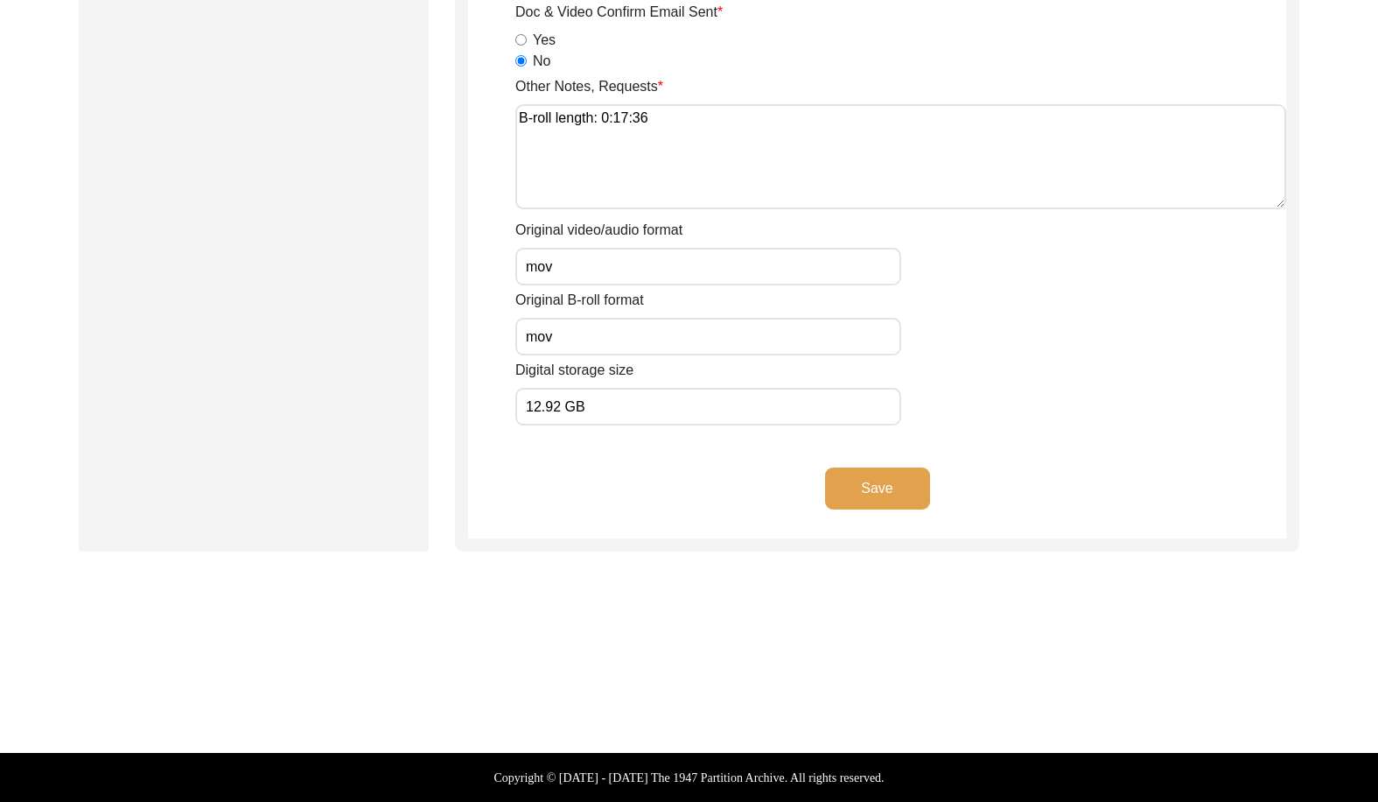
click at [861, 505] on button "Save" at bounding box center [877, 488] width 105 height 42
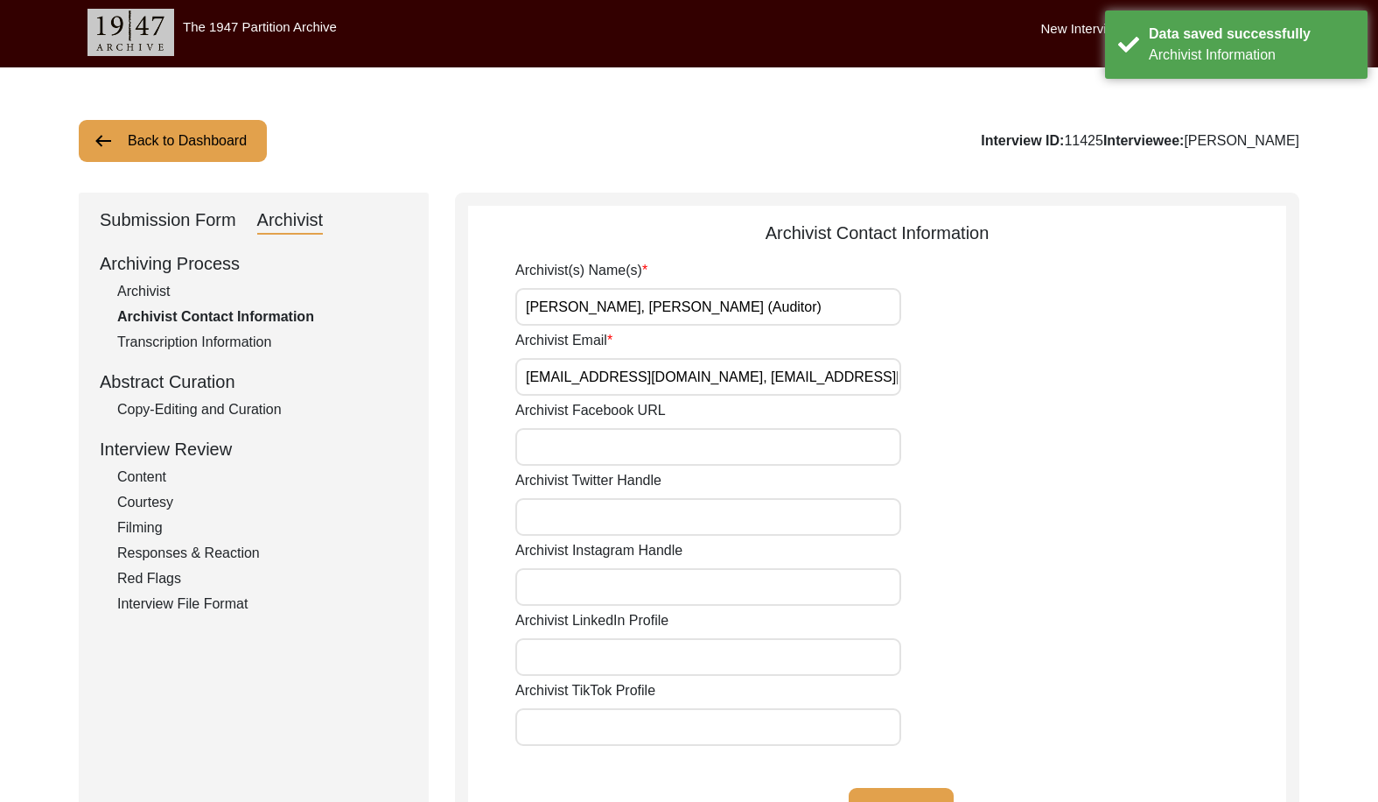
scroll to position [0, 0]
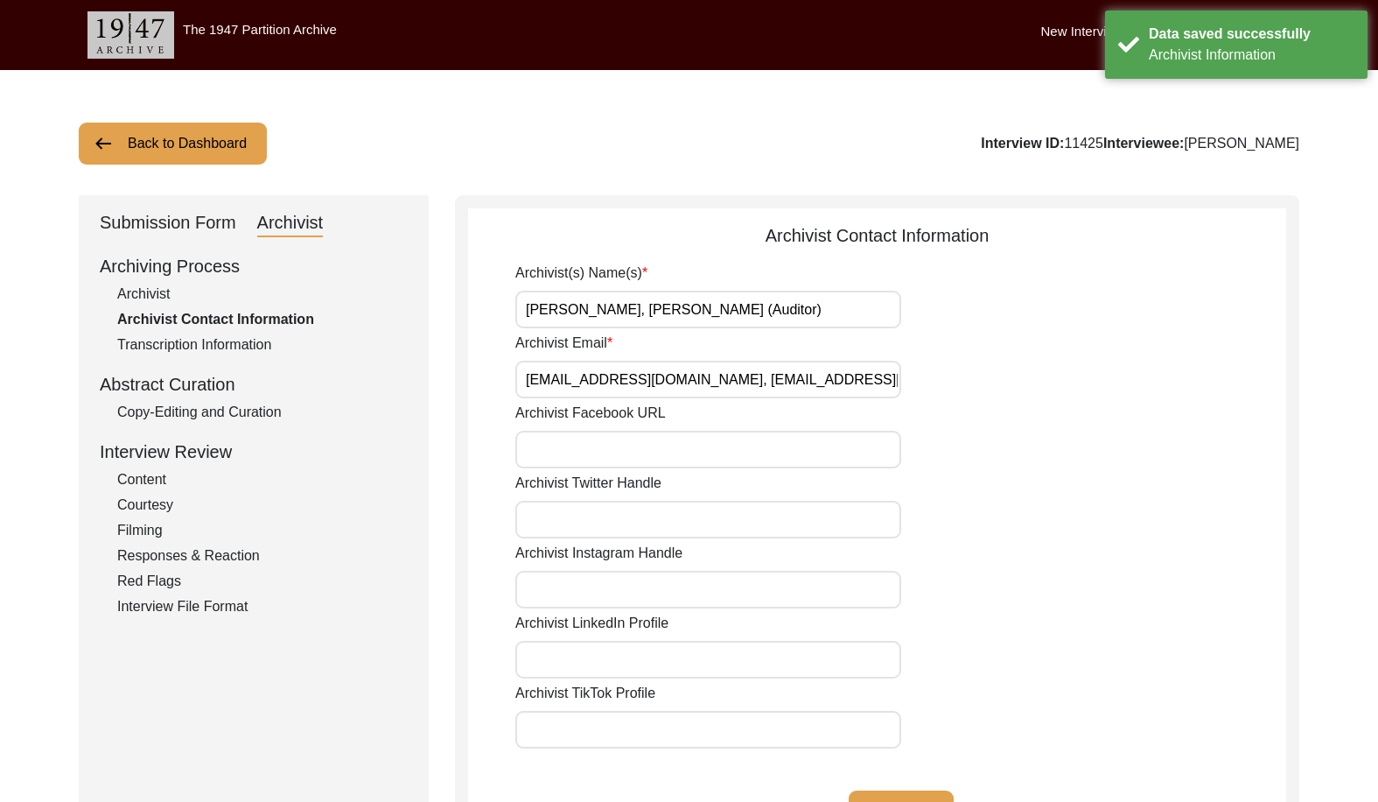
click at [234, 151] on button "Back to Dashboard" at bounding box center [173, 144] width 188 height 42
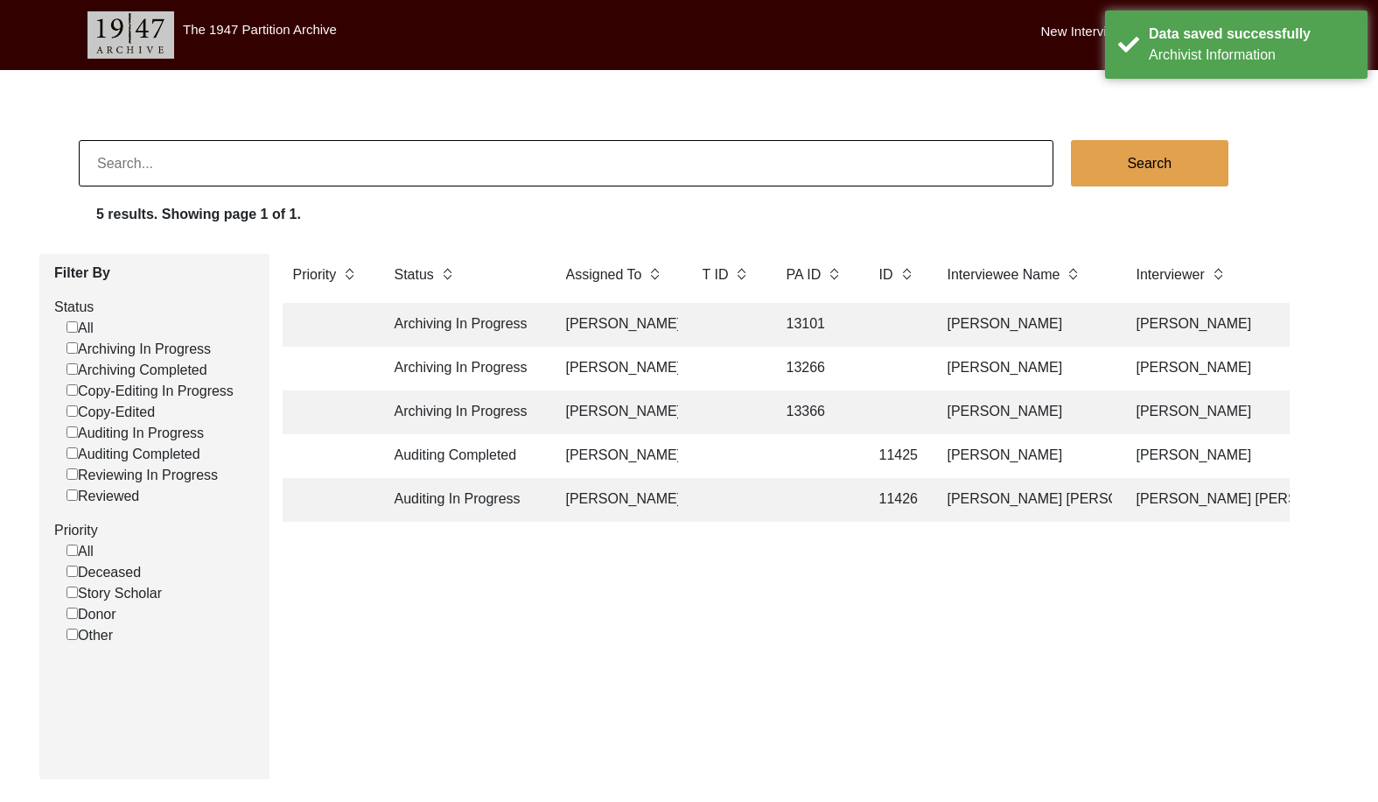
click at [656, 502] on td "[PERSON_NAME]" at bounding box center [617, 500] width 123 height 44
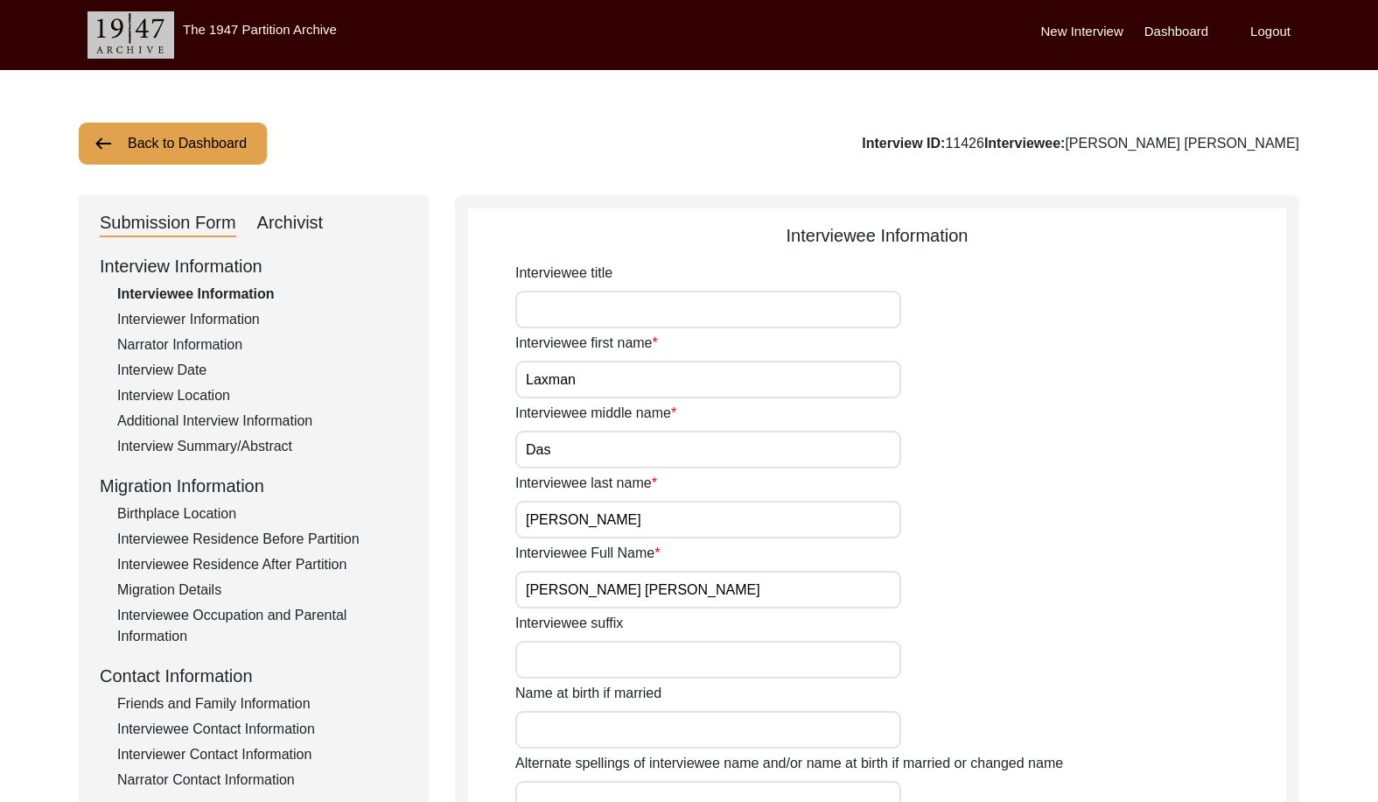
click at [293, 233] on div "Archivist" at bounding box center [290, 223] width 67 height 28
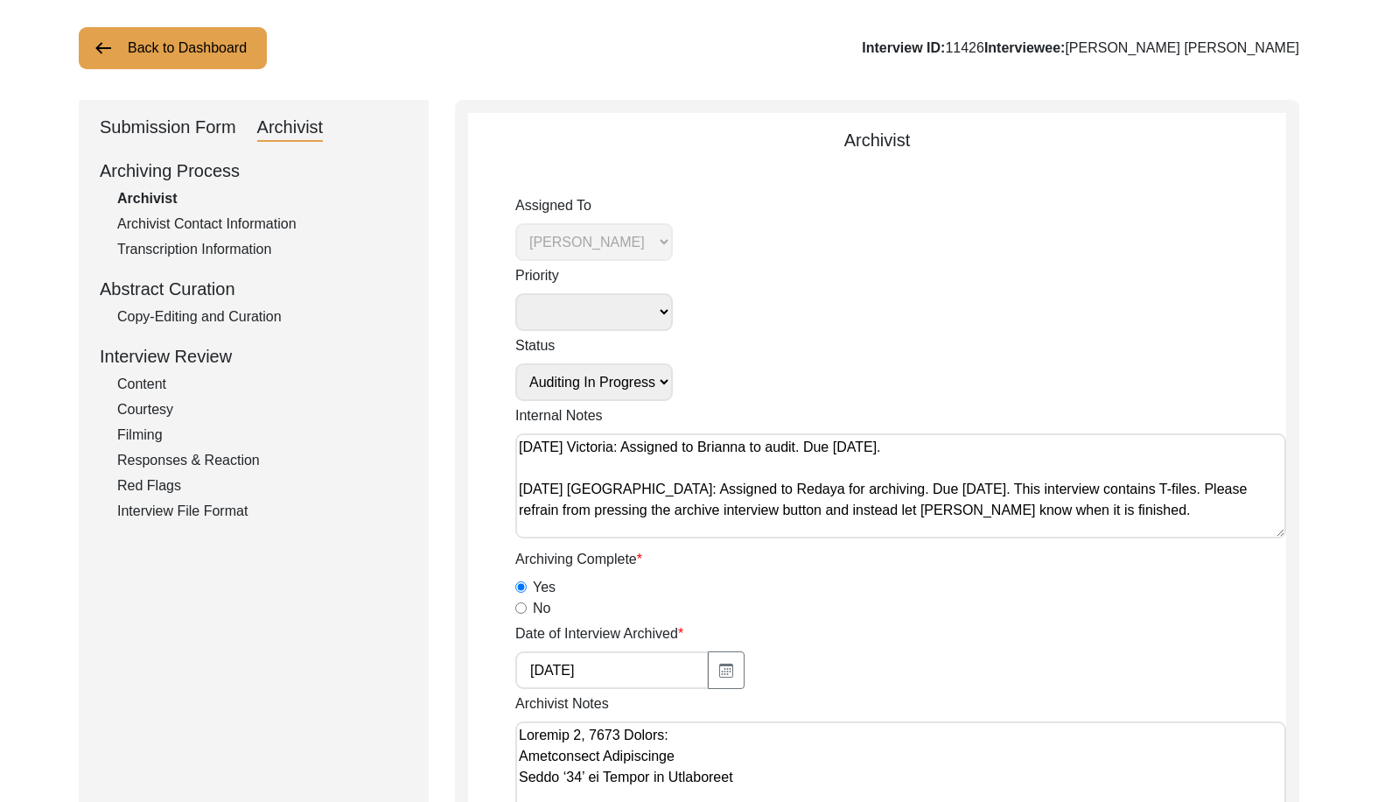
scroll to position [88, 0]
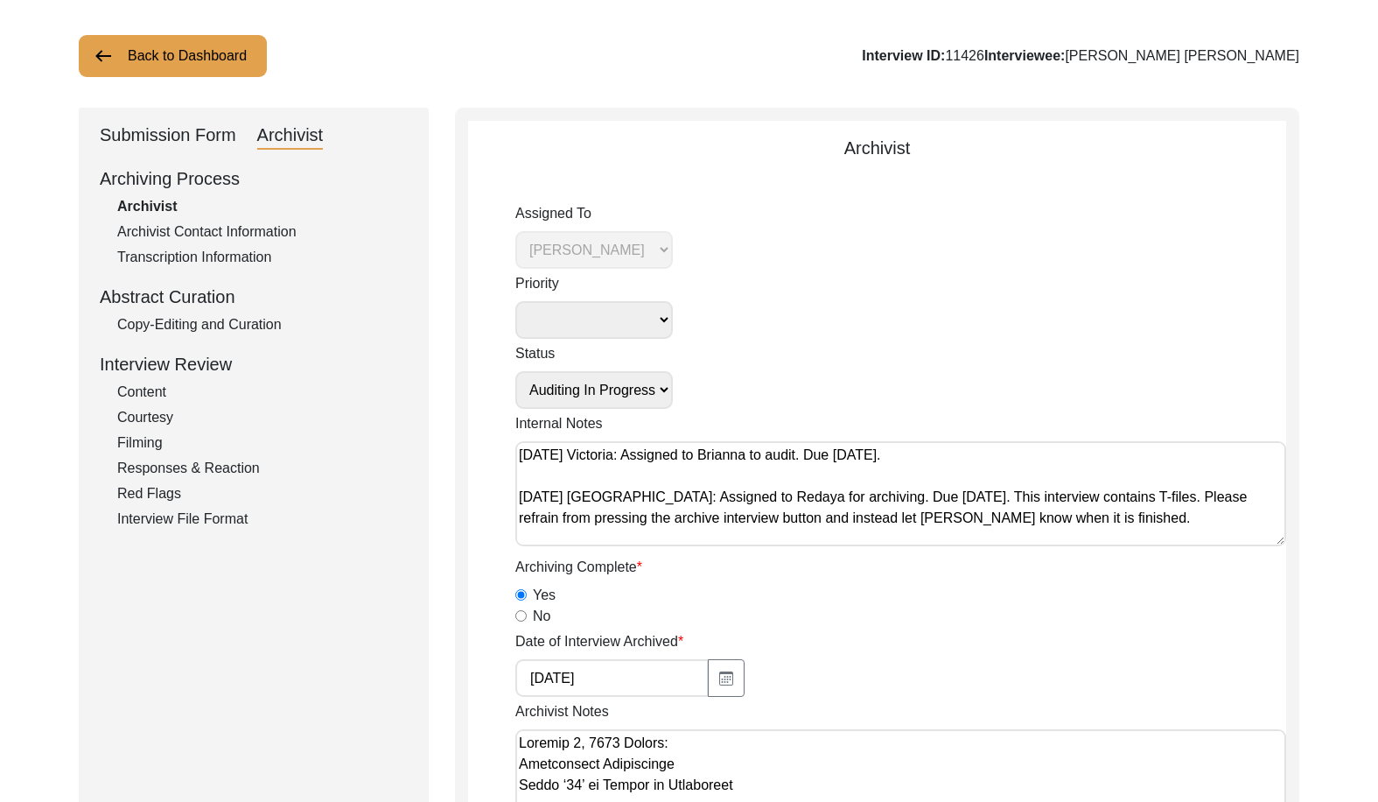
click at [244, 319] on div "Copy-Editing and Curation" at bounding box center [262, 324] width 291 height 21
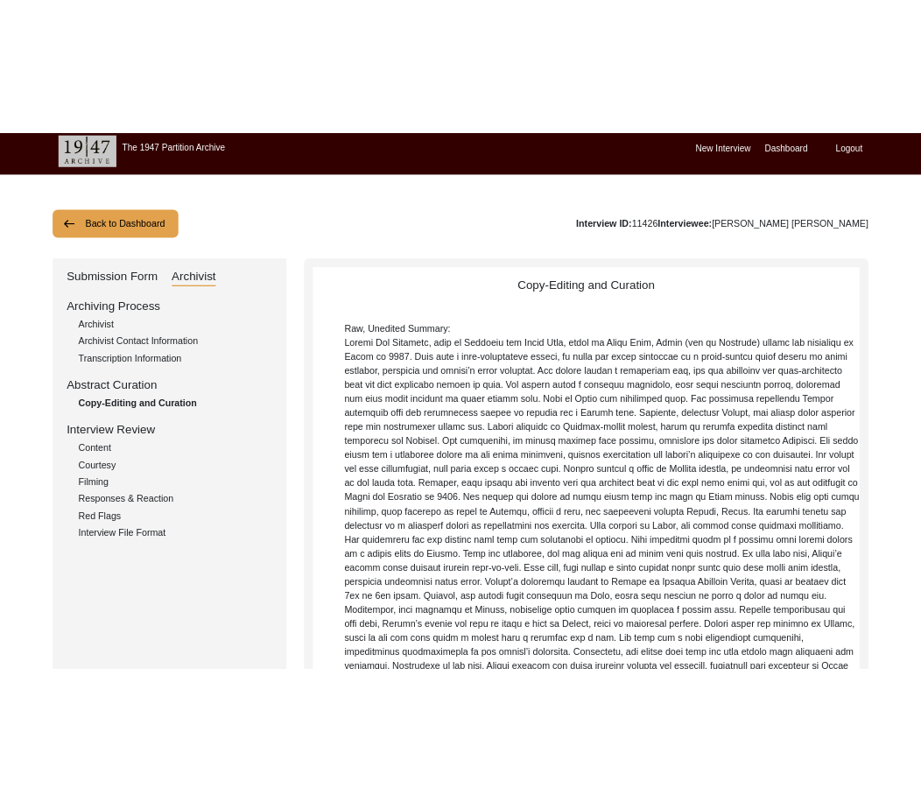
scroll to position [0, 0]
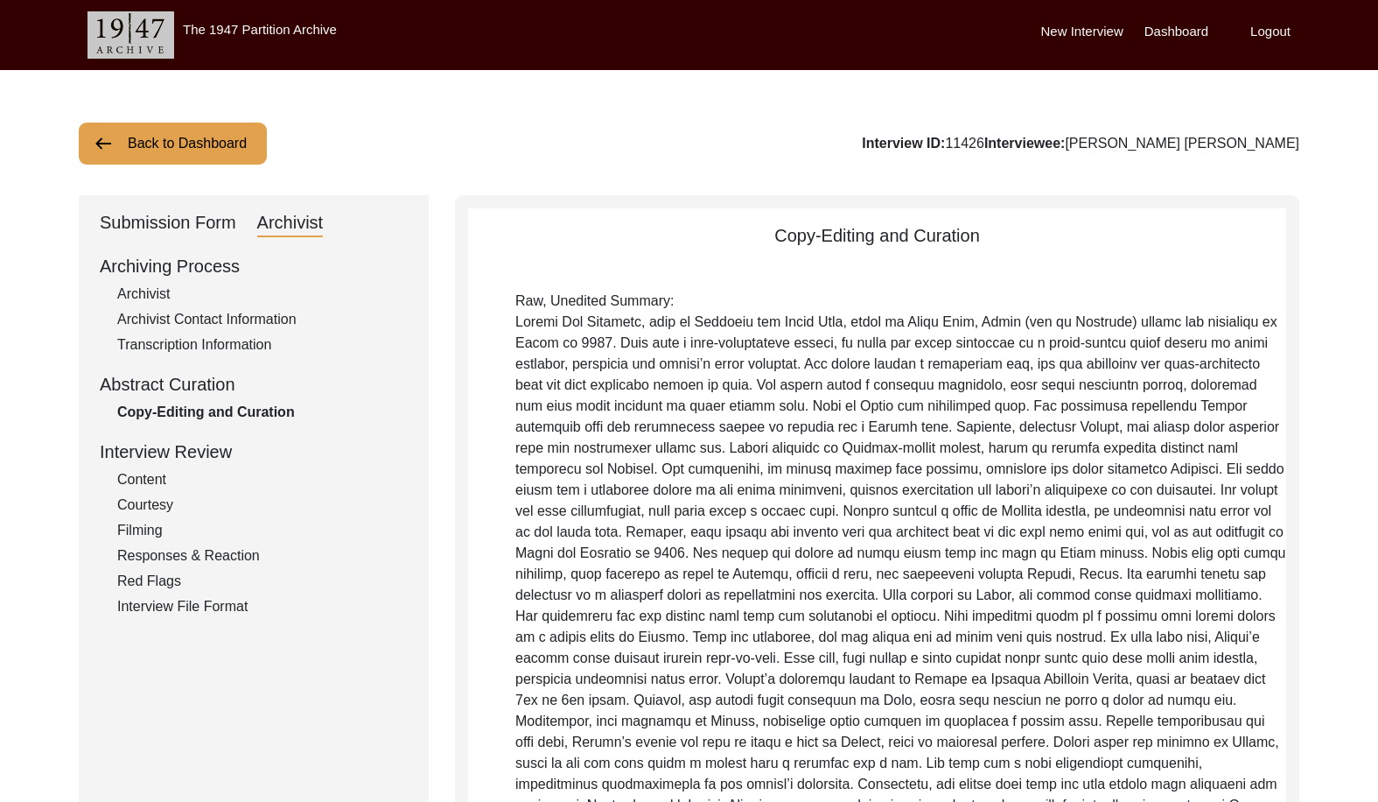
click at [176, 228] on div "Submission Form" at bounding box center [168, 223] width 137 height 28
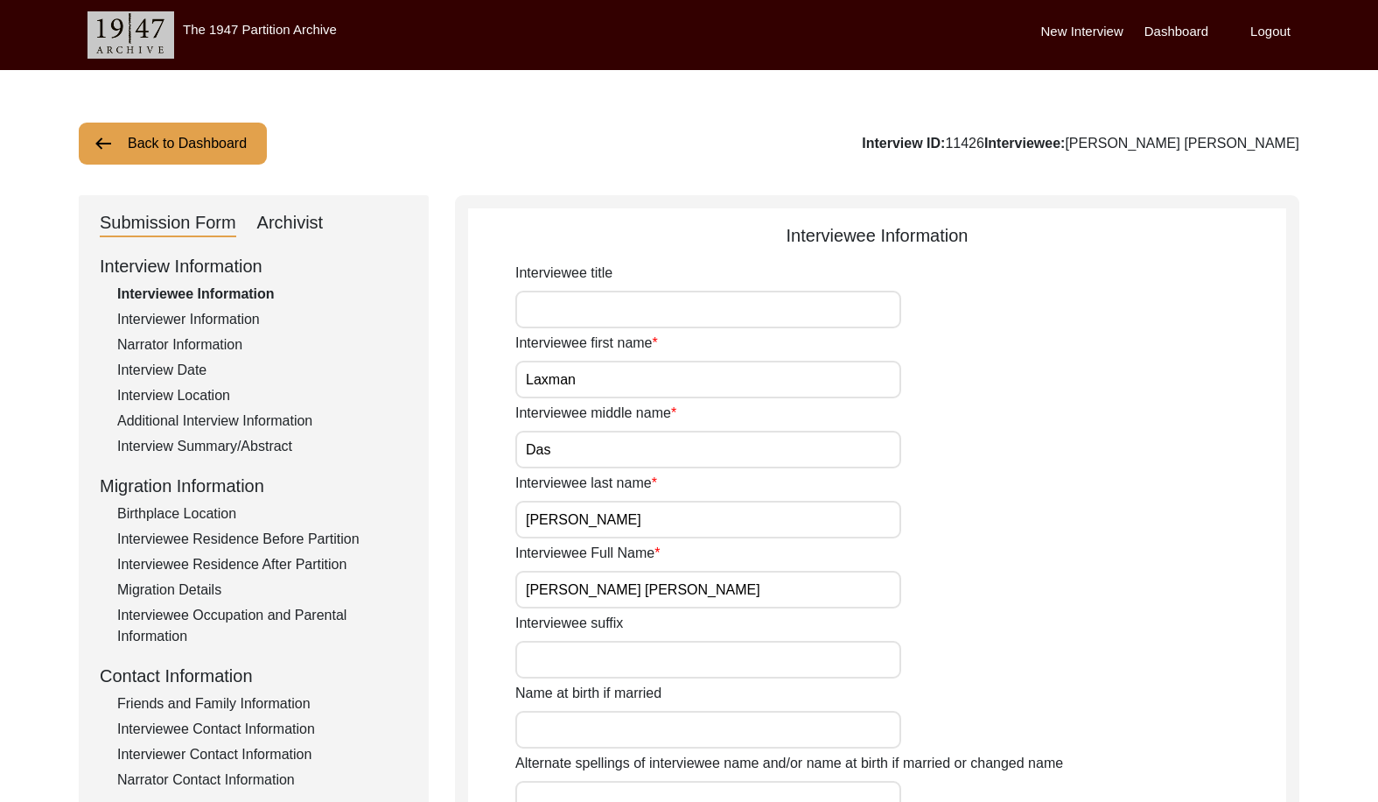
click at [230, 319] on div "Interviewer Information" at bounding box center [262, 319] width 291 height 21
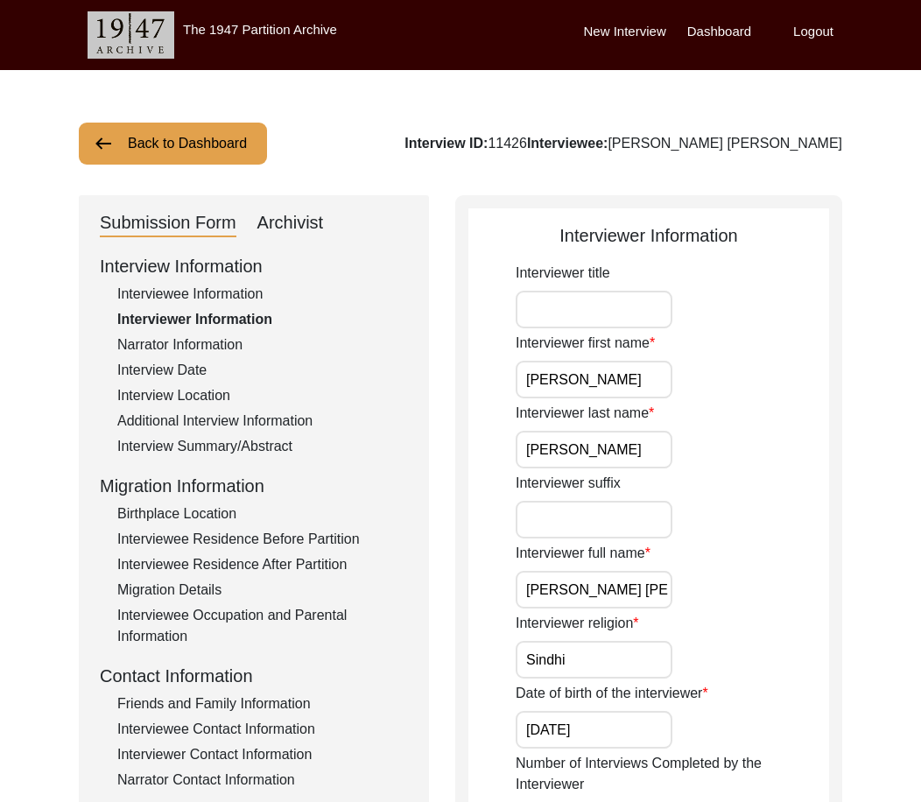
click at [265, 282] on div "Interview Information Interviewee Information Interviewer Information Narrator …" at bounding box center [254, 627] width 308 height 748
click at [262, 290] on div "Interviewee Information" at bounding box center [262, 294] width 291 height 21
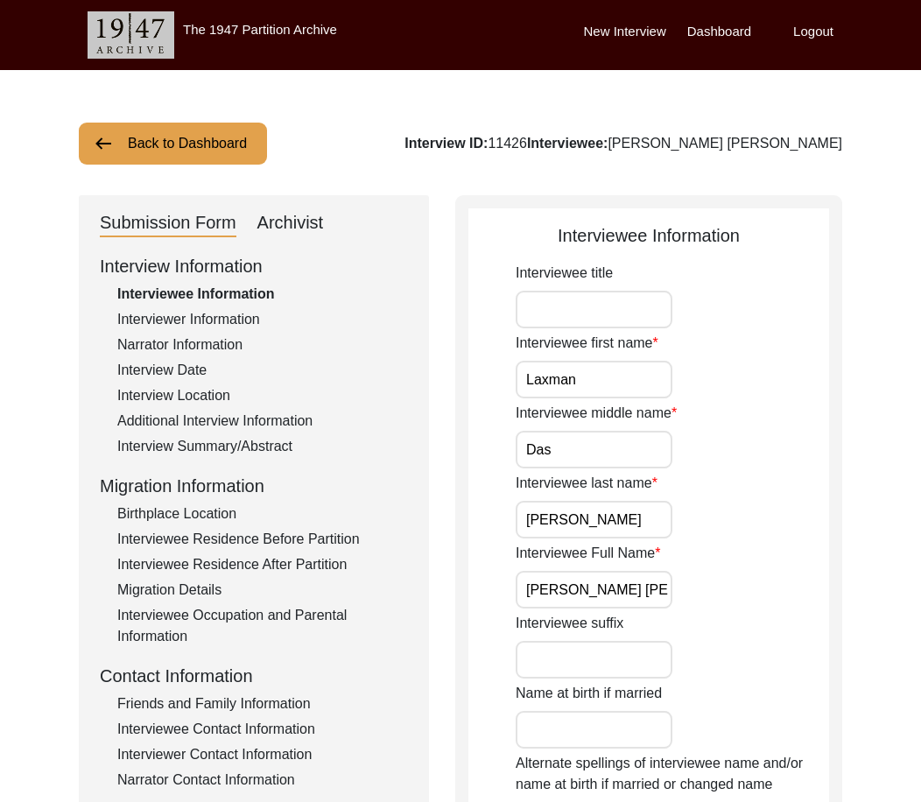
click at [562, 307] on input "Interviewee title" at bounding box center [593, 310] width 157 height 38
drag, startPoint x: 613, startPoint y: 375, endPoint x: 543, endPoint y: 440, distance: 96.6
click at [558, 447] on input "Das" at bounding box center [593, 450] width 157 height 38
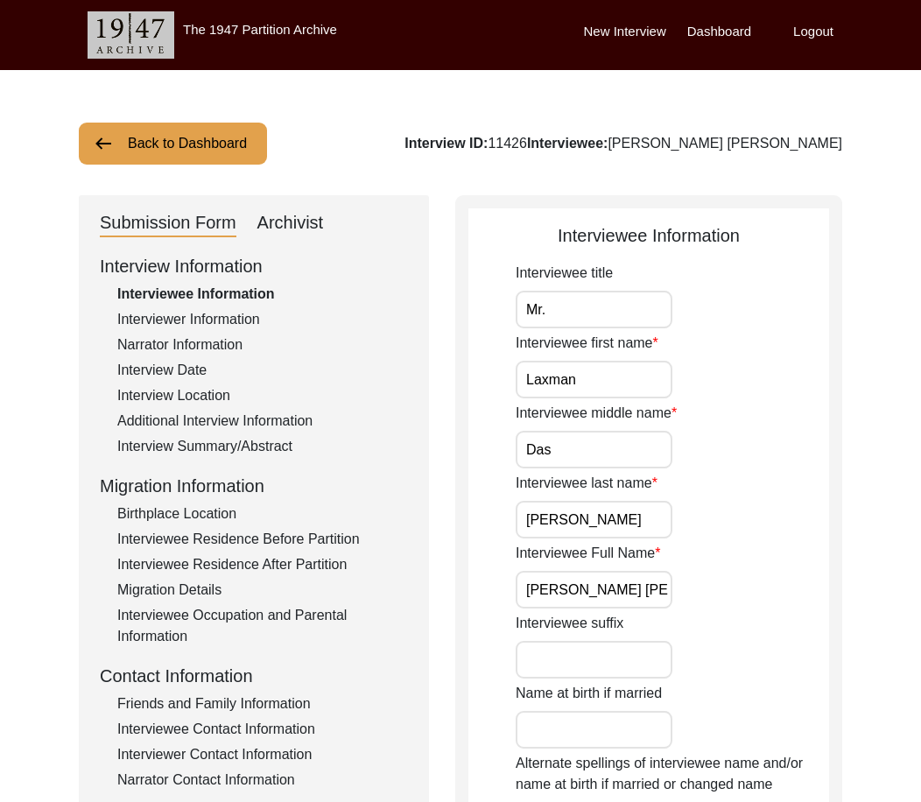
click at [635, 522] on input "[PERSON_NAME]" at bounding box center [593, 520] width 157 height 38
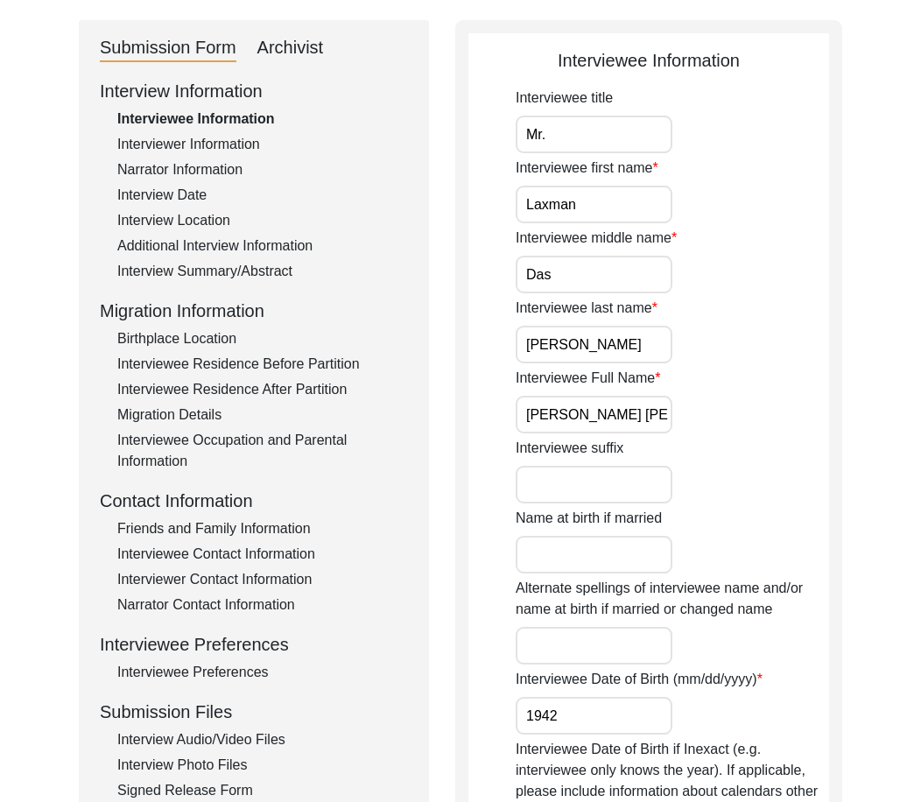
drag, startPoint x: 524, startPoint y: 412, endPoint x: 746, endPoint y: 424, distance: 221.7
click at [746, 424] on div "Interviewee Full Name [PERSON_NAME] [PERSON_NAME]" at bounding box center [671, 401] width 313 height 66
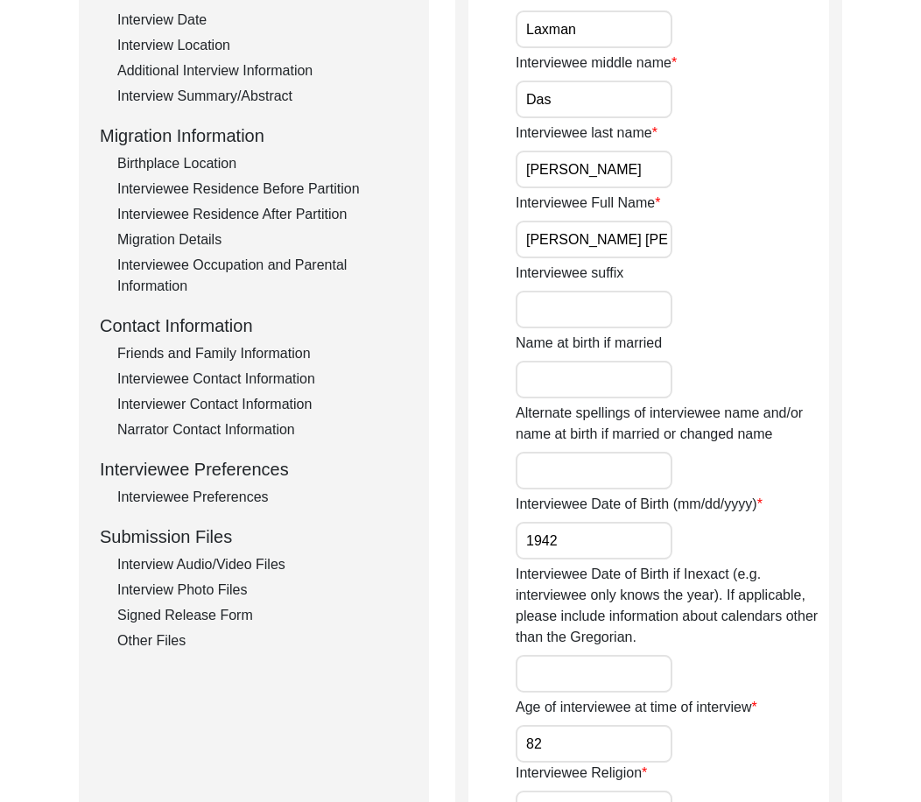
click at [638, 536] on input "1942" at bounding box center [593, 541] width 157 height 38
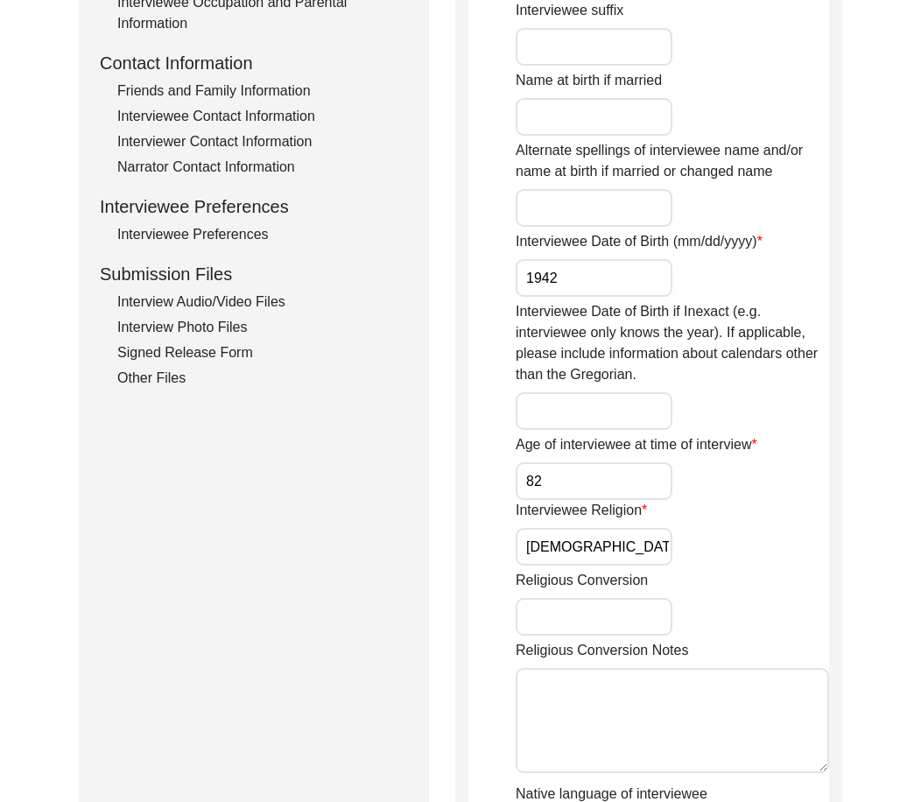
click at [544, 479] on input "82" at bounding box center [593, 481] width 157 height 38
click at [600, 562] on input "[DEMOGRAPHIC_DATA]" at bounding box center [593, 547] width 157 height 38
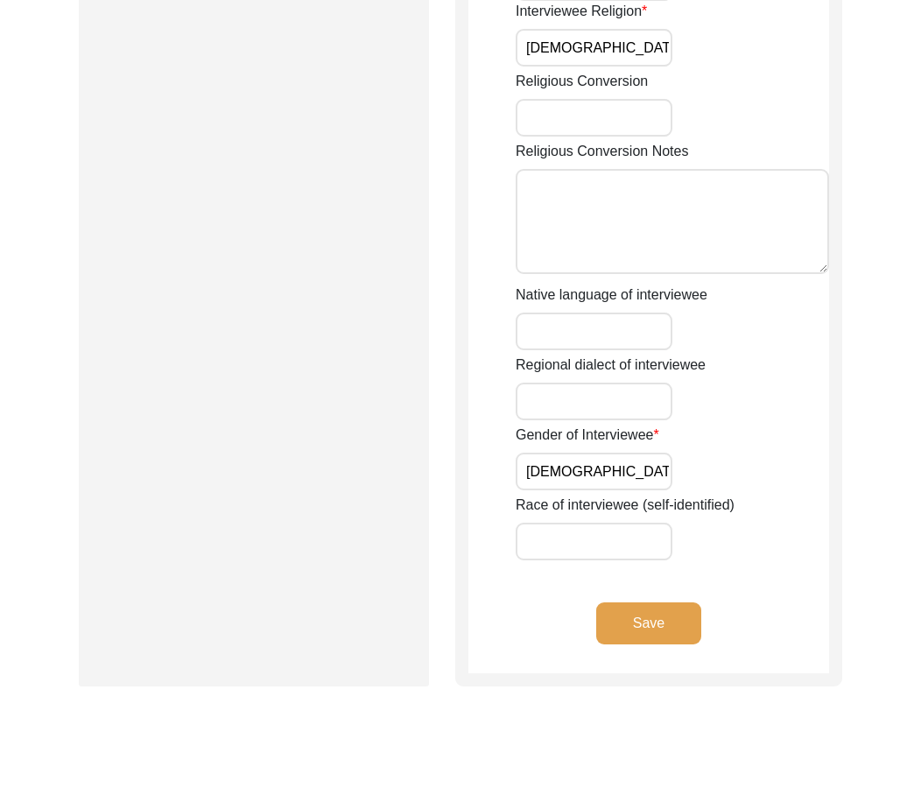
scroll to position [1138, 0]
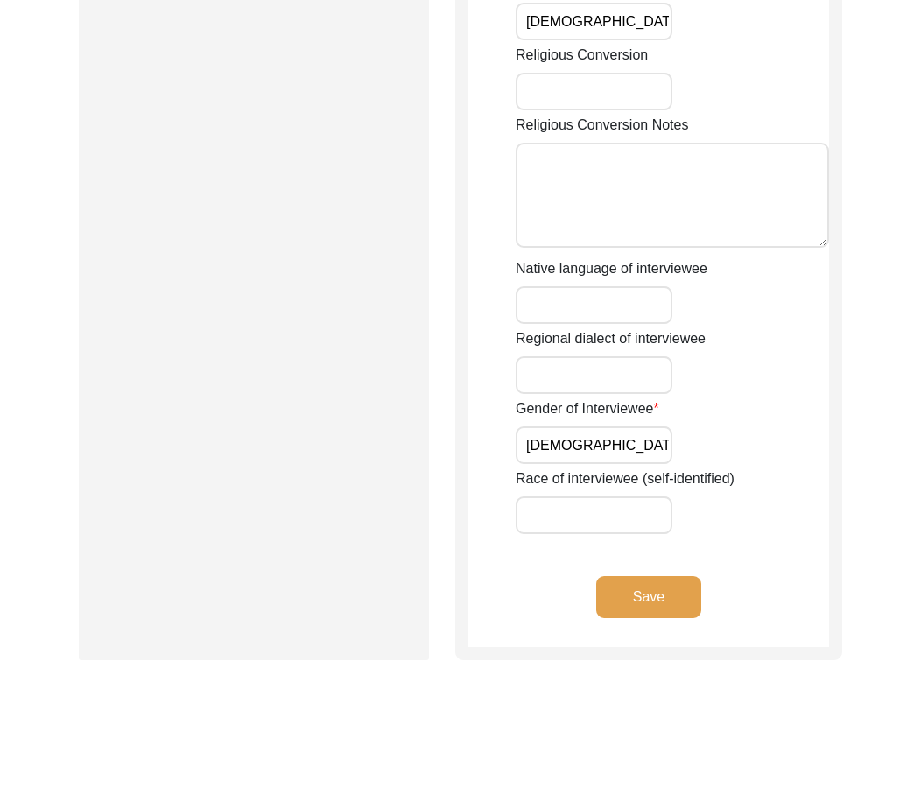
click at [584, 434] on input "[DEMOGRAPHIC_DATA]" at bounding box center [593, 445] width 157 height 38
click at [639, 579] on button "Save" at bounding box center [648, 597] width 105 height 42
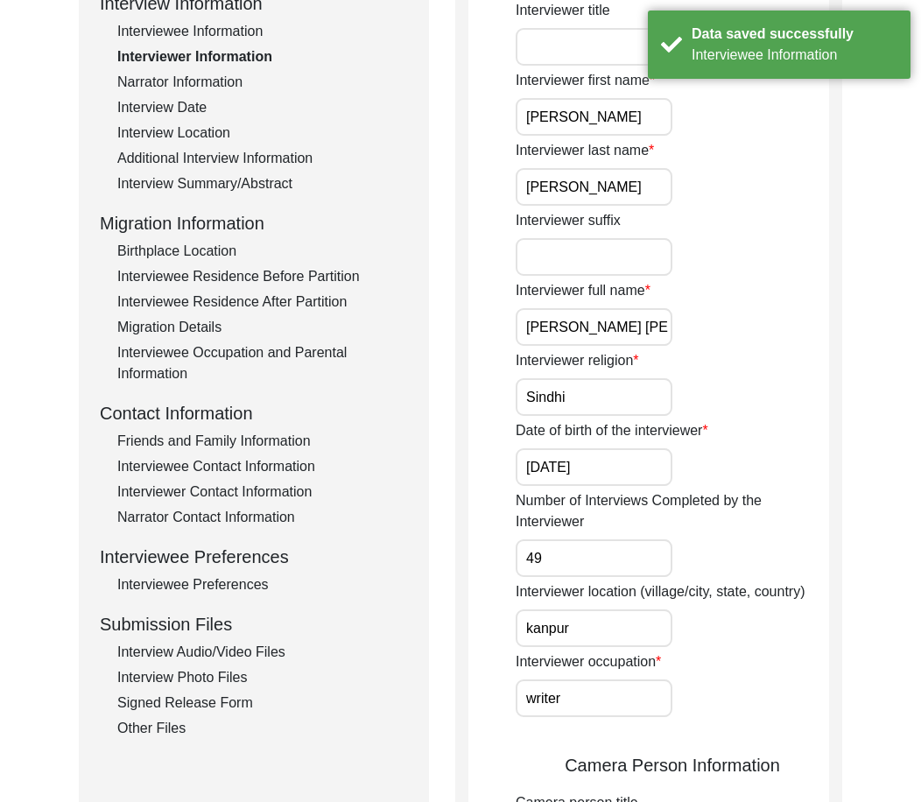
scroll to position [0, 0]
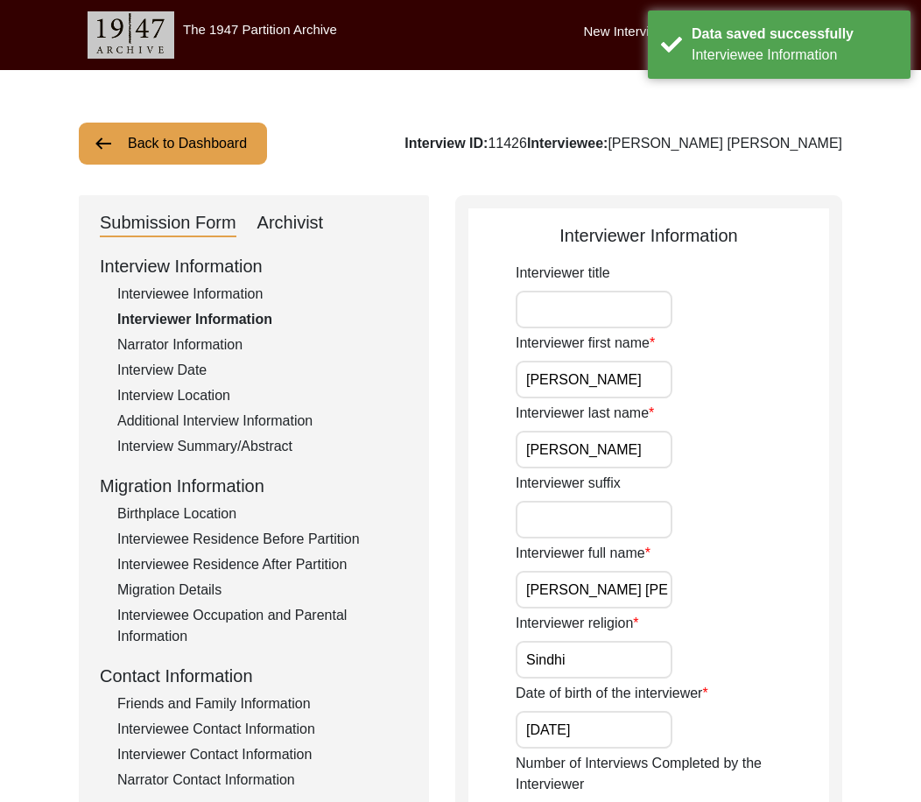
drag, startPoint x: 550, startPoint y: 378, endPoint x: 488, endPoint y: 386, distance: 61.8
drag, startPoint x: 631, startPoint y: 450, endPoint x: 599, endPoint y: 449, distance: 31.5
click at [600, 449] on input "[PERSON_NAME]" at bounding box center [593, 450] width 157 height 38
drag, startPoint x: 652, startPoint y: 578, endPoint x: 565, endPoint y: 628, distance: 100.4
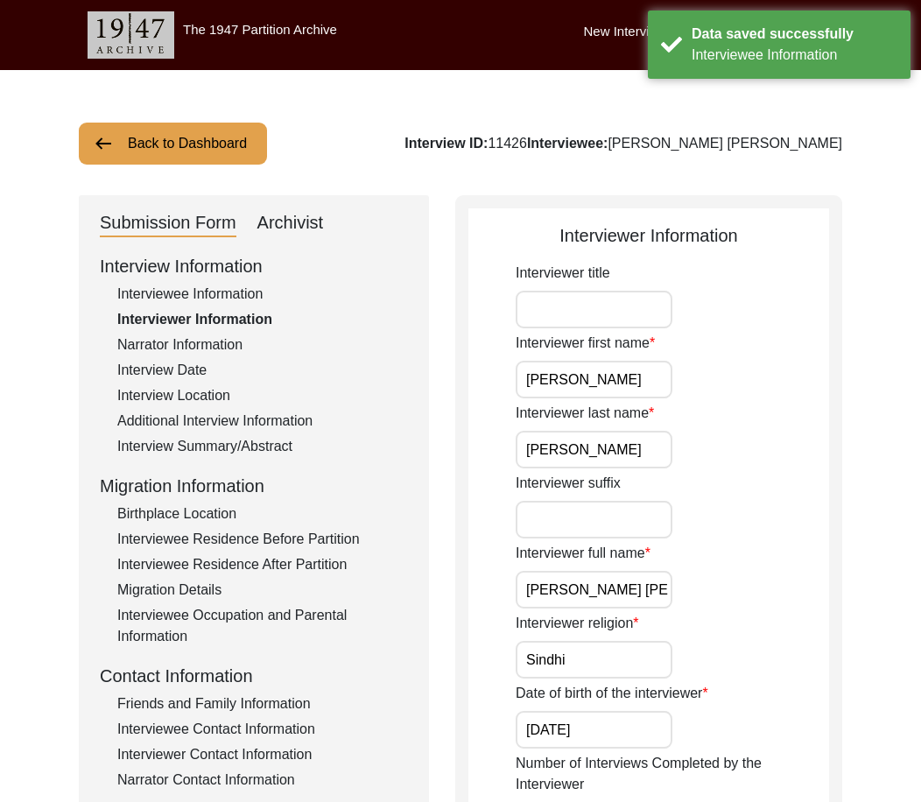
click at [605, 650] on input "Sindhi" at bounding box center [593, 660] width 157 height 38
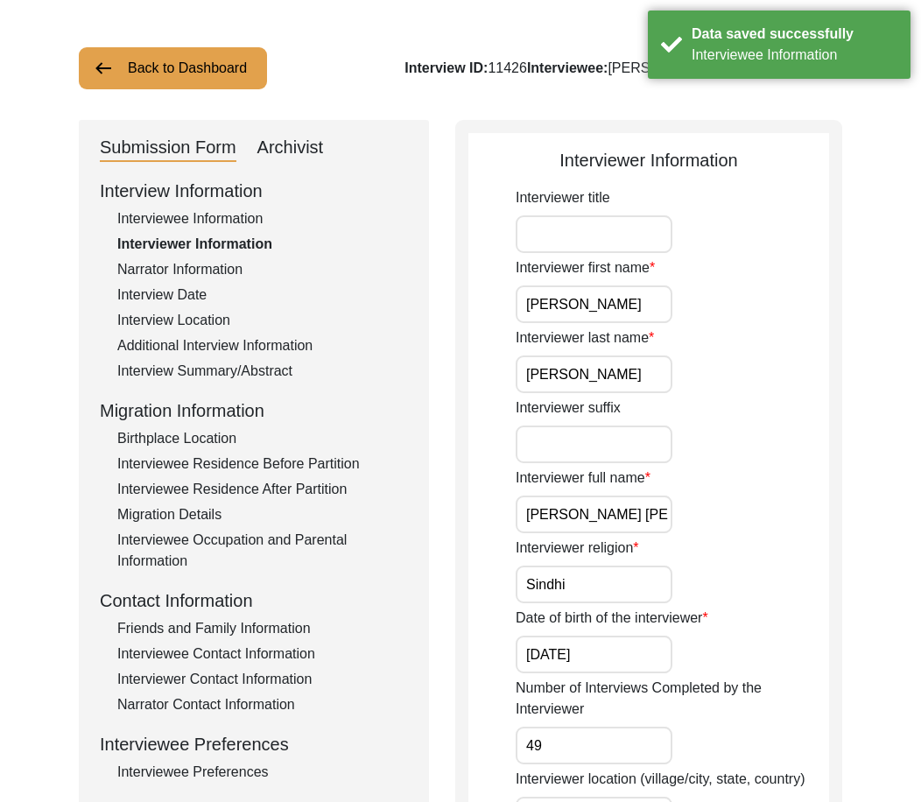
scroll to position [175, 0]
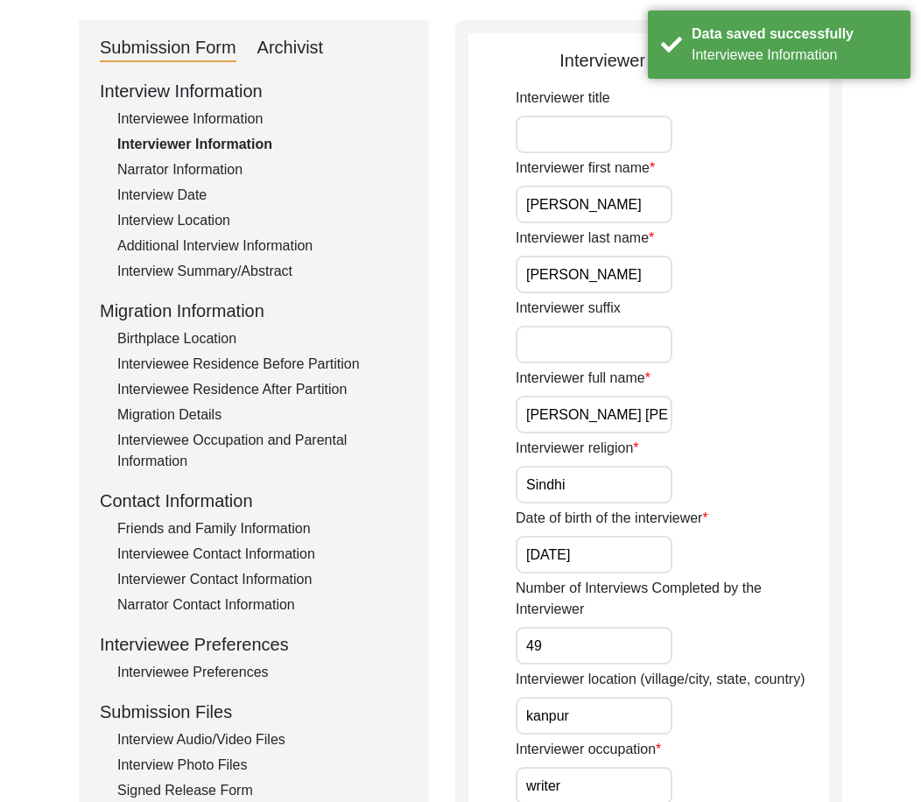
drag, startPoint x: 625, startPoint y: 557, endPoint x: 468, endPoint y: 547, distance: 157.0
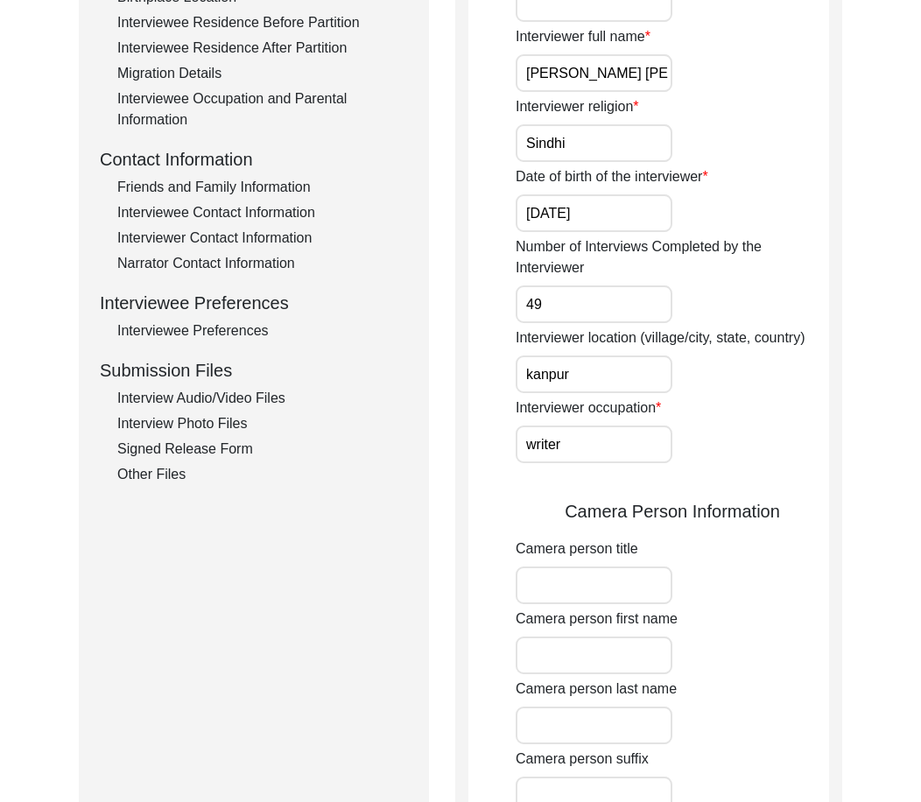
scroll to position [525, 0]
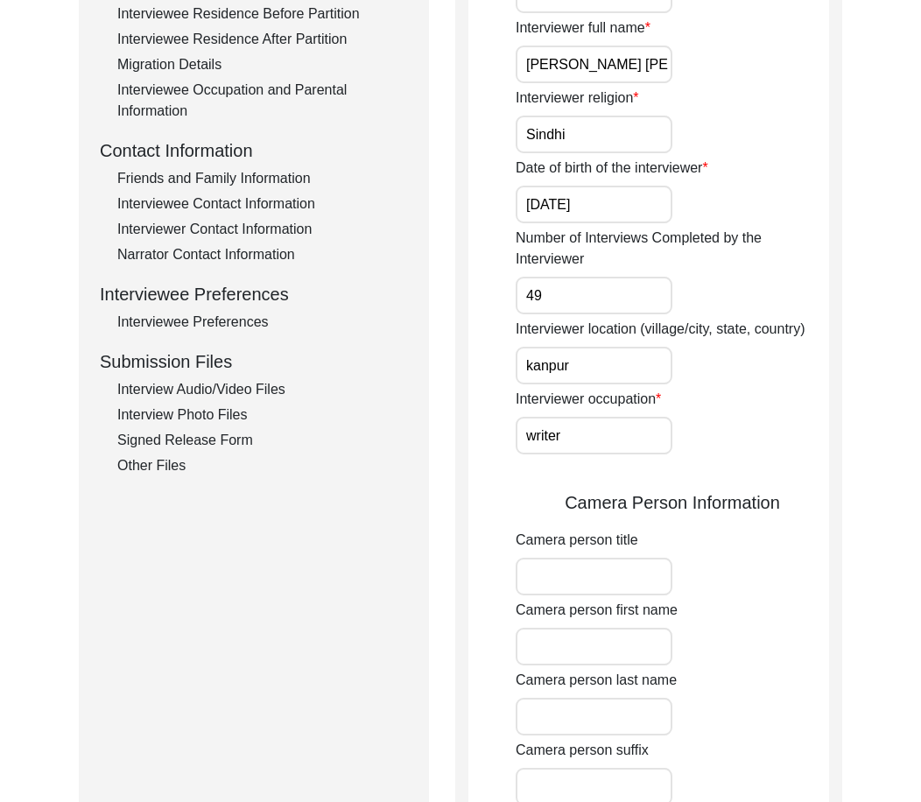
click at [598, 298] on input "49" at bounding box center [593, 296] width 157 height 38
click at [600, 366] on input "kanpur" at bounding box center [593, 366] width 157 height 38
drag, startPoint x: 599, startPoint y: 371, endPoint x: 769, endPoint y: 371, distance: 169.8
click at [769, 371] on div "Interviewer location (village/city, state, country) [GEOGRAPHIC_DATA], [GEOGRAP…" at bounding box center [671, 352] width 313 height 66
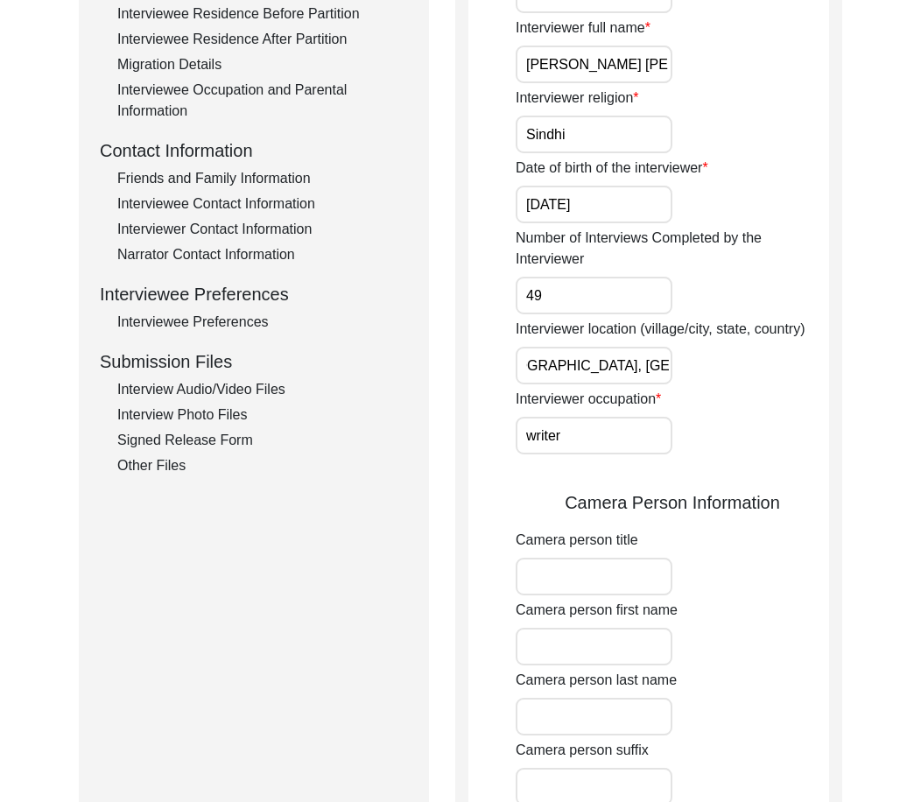
click at [769, 371] on div "Interviewer location (village/city, state, country) [GEOGRAPHIC_DATA], [GEOGRAP…" at bounding box center [671, 352] width 313 height 66
click at [623, 418] on input "writer" at bounding box center [593, 436] width 157 height 38
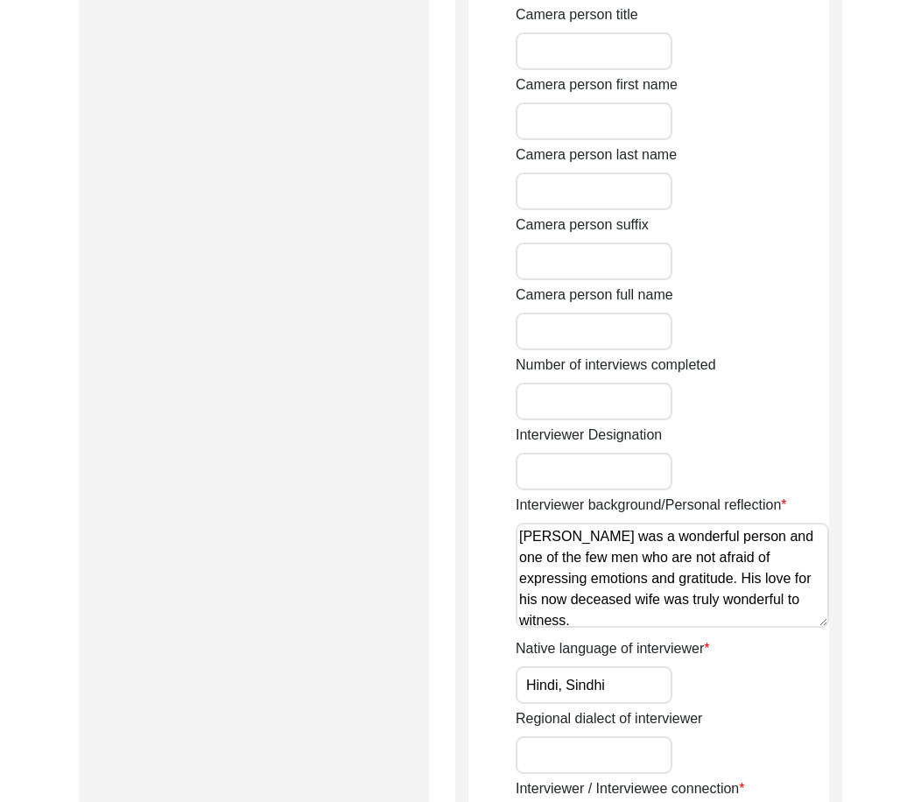
scroll to position [1138, 0]
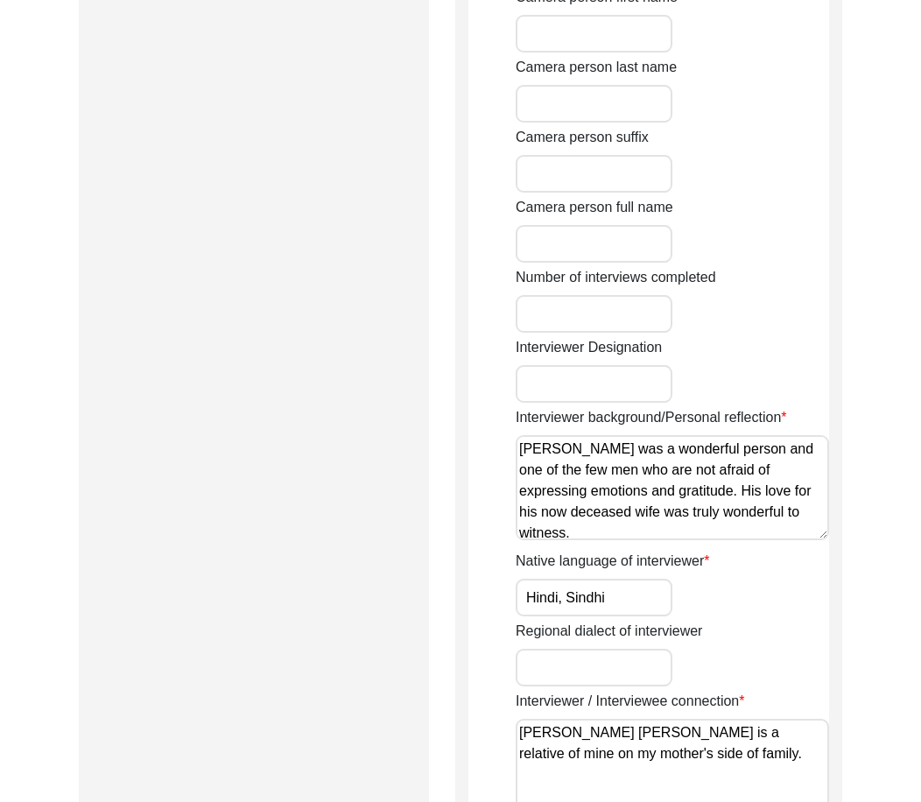
drag, startPoint x: 810, startPoint y: 512, endPoint x: 506, endPoint y: 451, distance: 310.6
click at [506, 451] on app-interviewer-information "Interviewer Information Interviewer title Interviewer first name [PERSON_NAME] …" at bounding box center [648, 14] width 361 height 1858
drag, startPoint x: 615, startPoint y: 605, endPoint x: 438, endPoint y: 592, distance: 177.2
click at [439, 592] on div "Submission Form Archivist Interview Information Interviewee Information Intervi…" at bounding box center [460, 7] width 763 height 1898
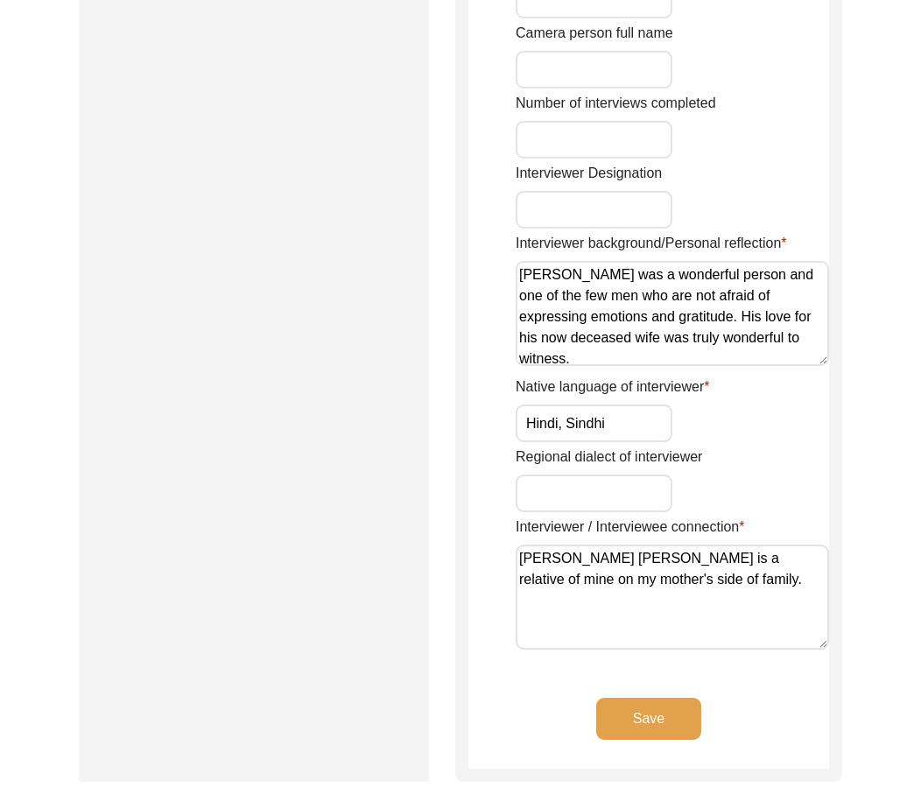
scroll to position [1313, 0]
drag, startPoint x: 721, startPoint y: 581, endPoint x: 448, endPoint y: 537, distance: 276.5
click at [648, 714] on button "Save" at bounding box center [648, 718] width 105 height 42
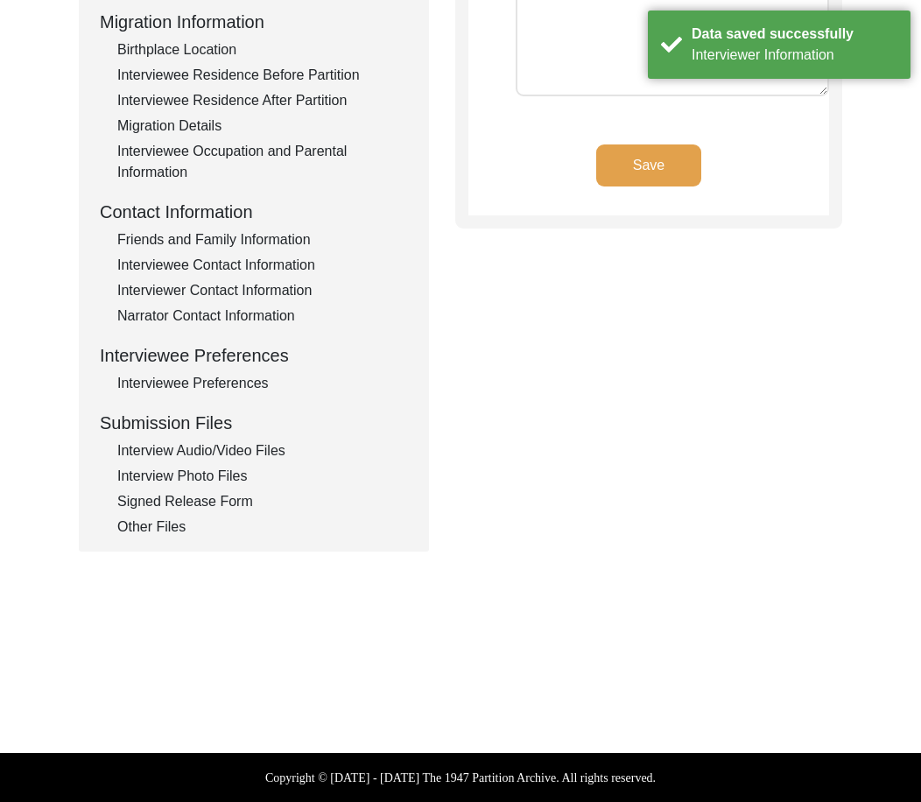
scroll to position [0, 0]
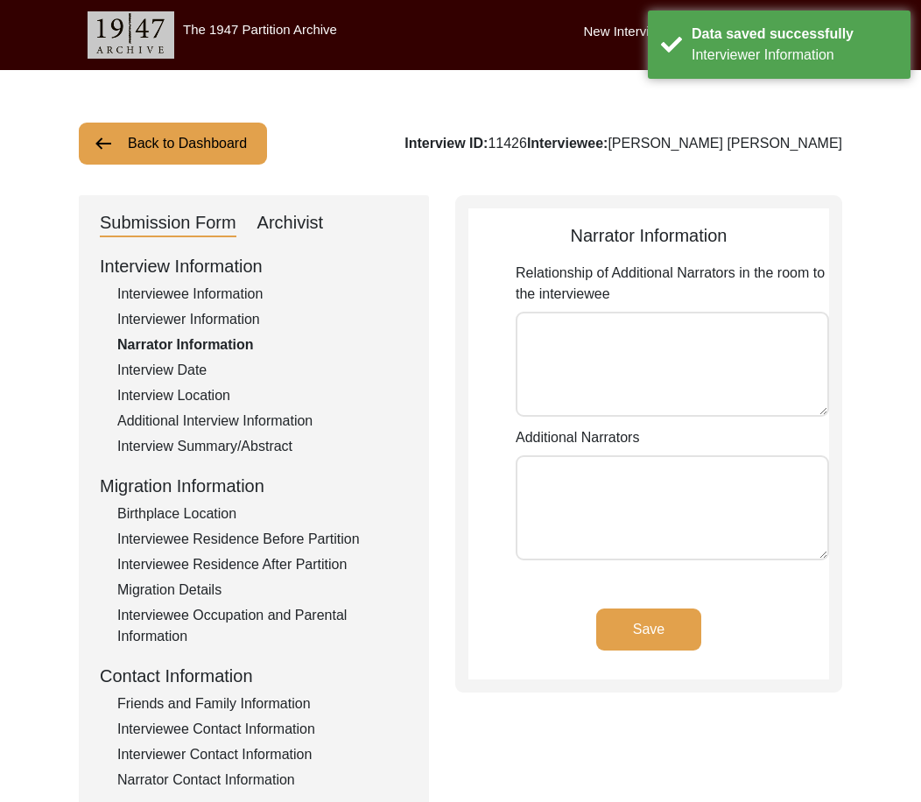
click at [179, 377] on div "Interview Date" at bounding box center [262, 370] width 291 height 21
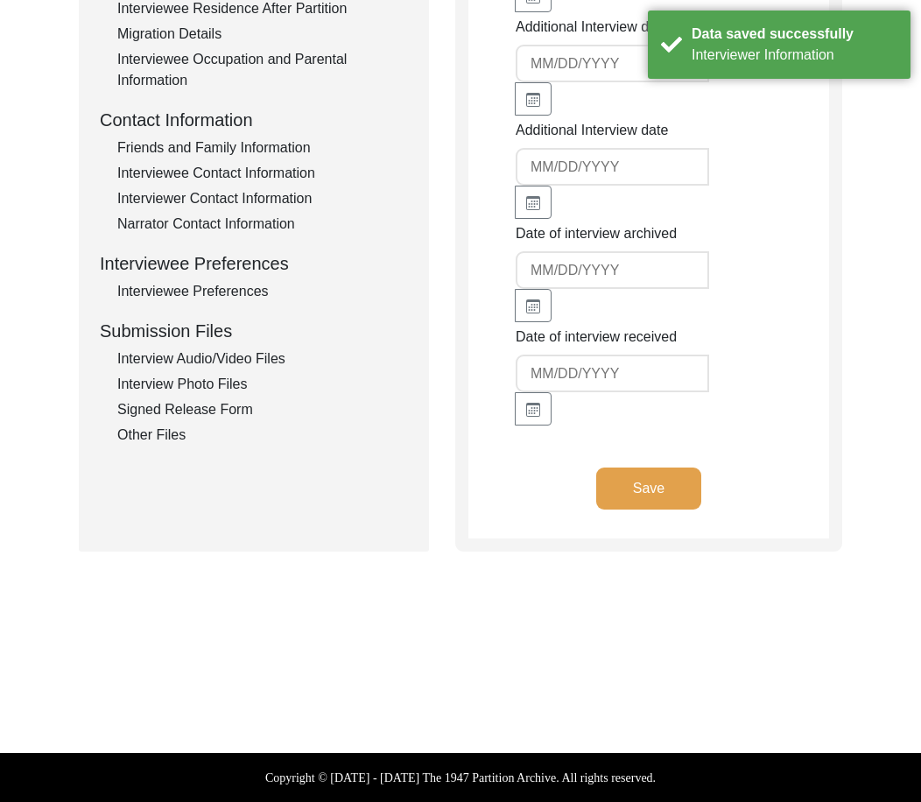
scroll to position [31, 0]
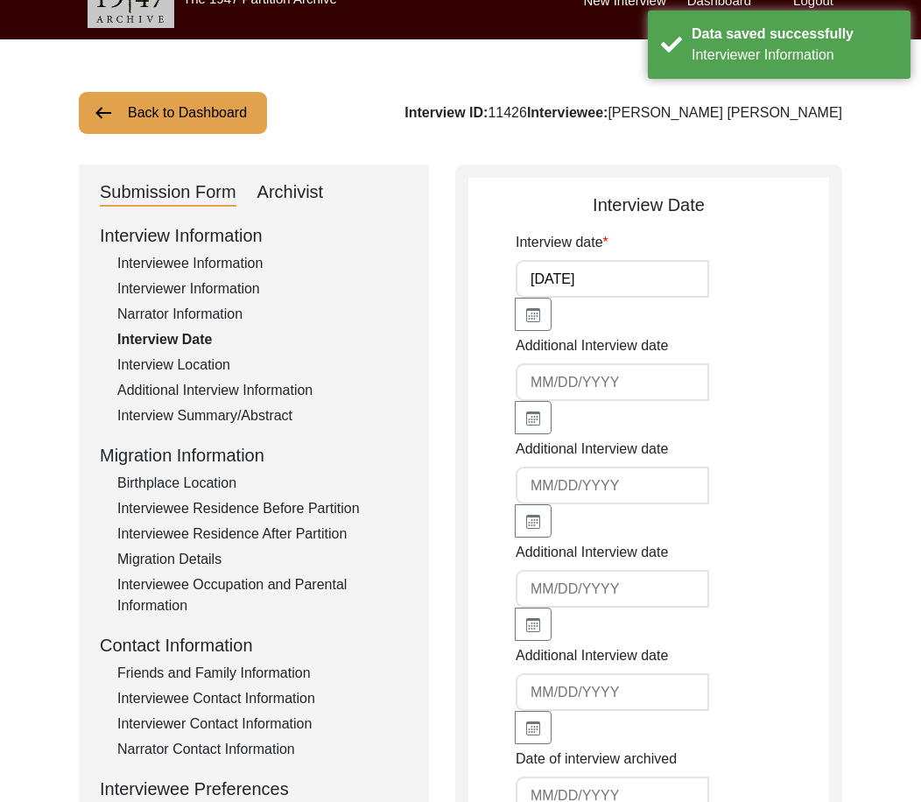
click at [223, 368] on div "Interview Location" at bounding box center [262, 364] width 291 height 21
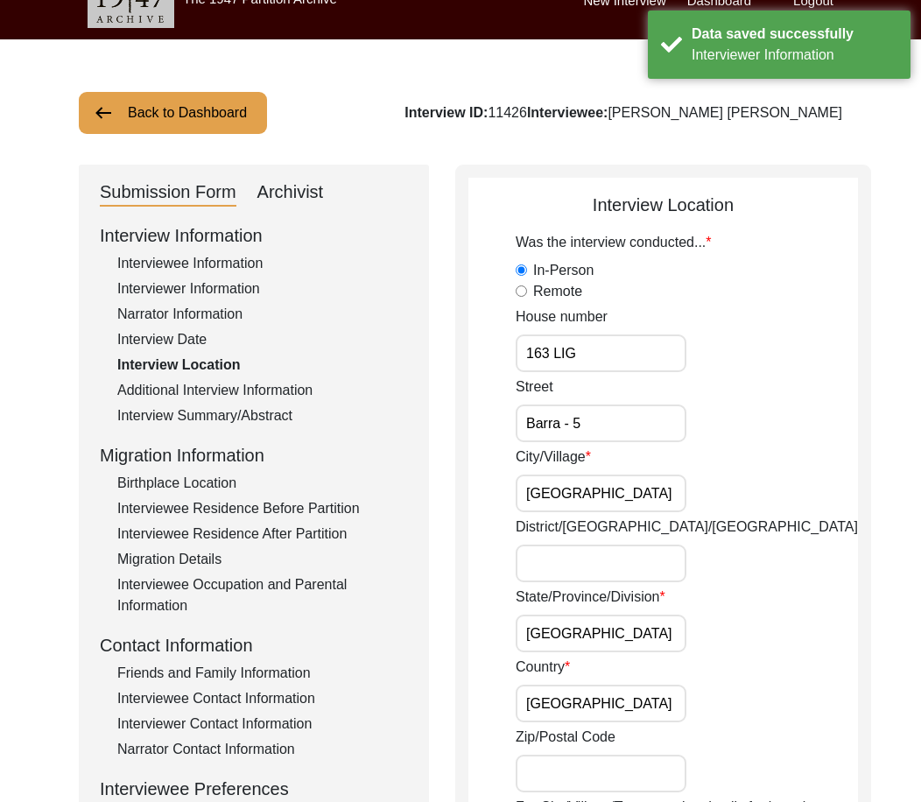
click at [612, 357] on input "163 LIG" at bounding box center [600, 353] width 171 height 38
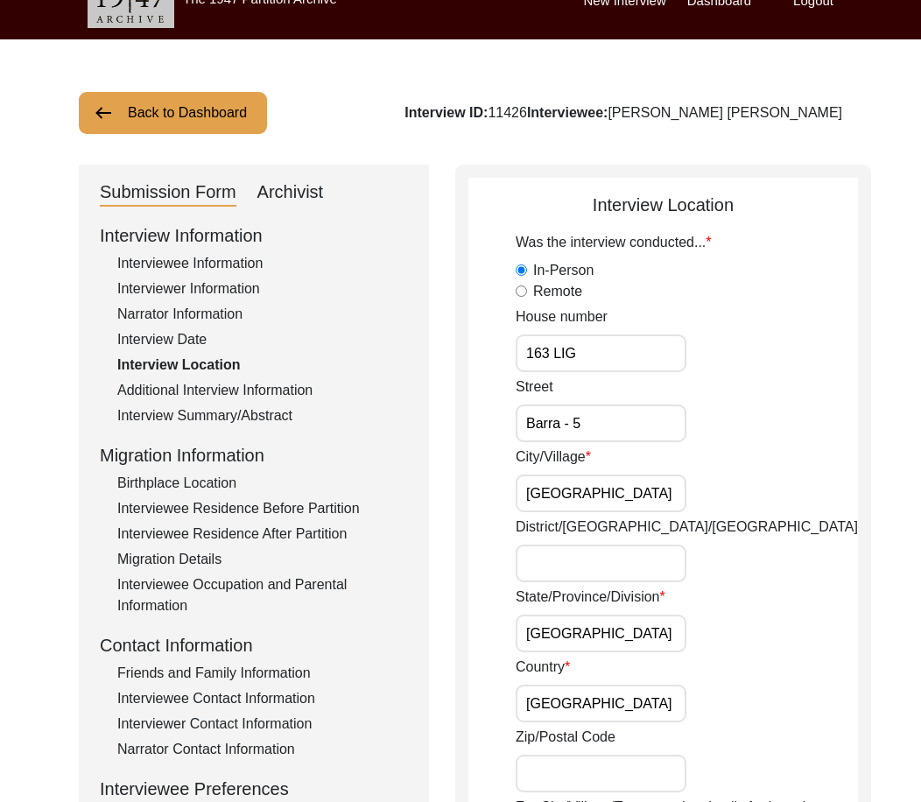
click at [613, 434] on input "Barra - 5" at bounding box center [600, 423] width 171 height 38
click at [602, 492] on input "[GEOGRAPHIC_DATA]" at bounding box center [600, 493] width 171 height 38
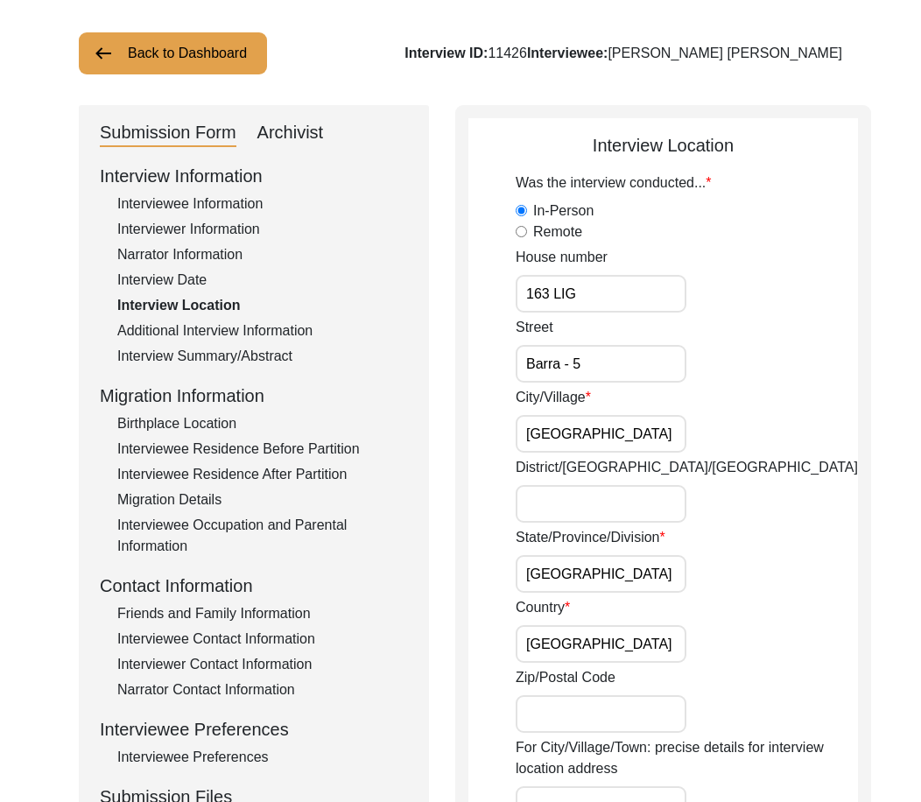
scroll to position [118, 0]
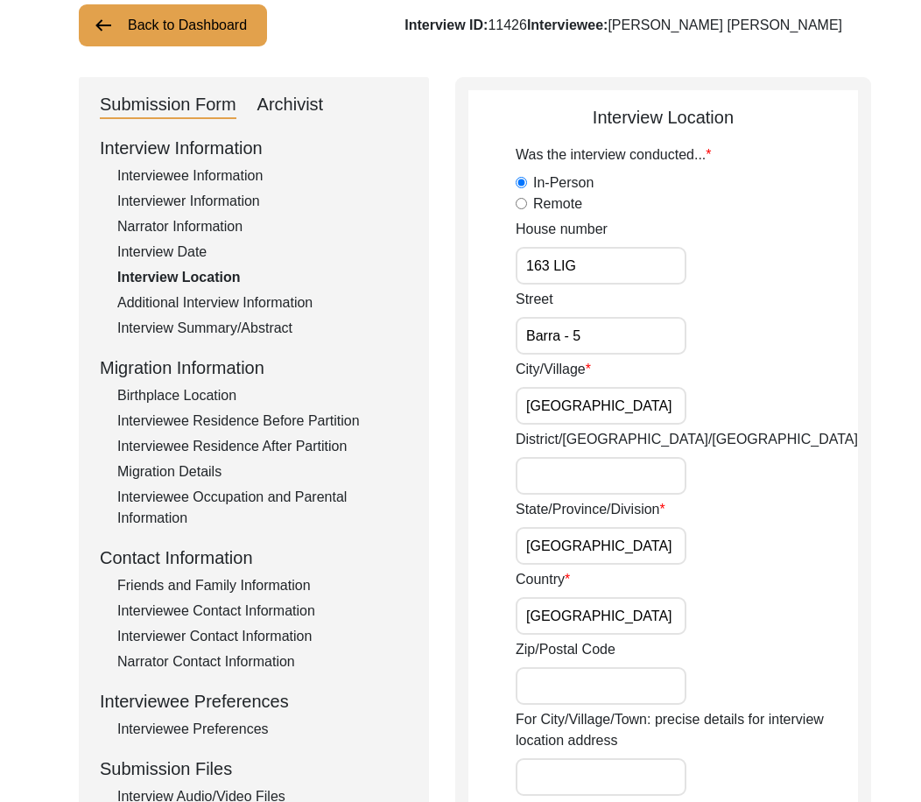
click at [630, 559] on input "[GEOGRAPHIC_DATA]" at bounding box center [600, 546] width 171 height 38
drag, startPoint x: 555, startPoint y: 547, endPoint x: 522, endPoint y: 547, distance: 33.3
click at [522, 547] on input "[GEOGRAPHIC_DATA]" at bounding box center [600, 546] width 171 height 38
paste input "a"
click at [522, 547] on input "[GEOGRAPHIC_DATA]" at bounding box center [600, 546] width 171 height 38
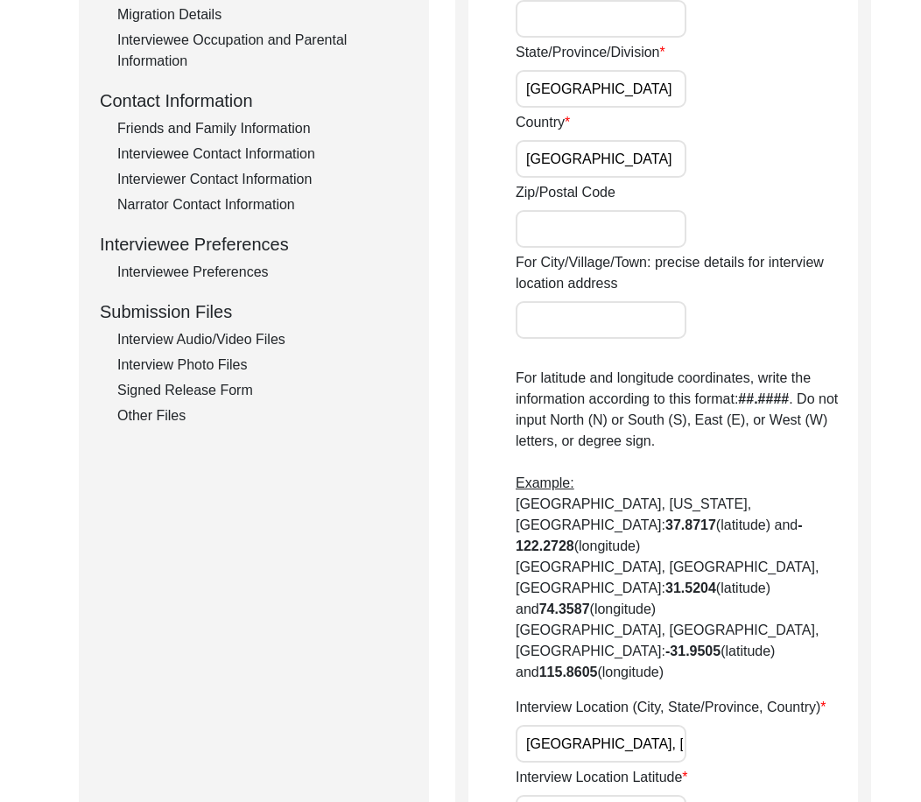
scroll to position [731, 0]
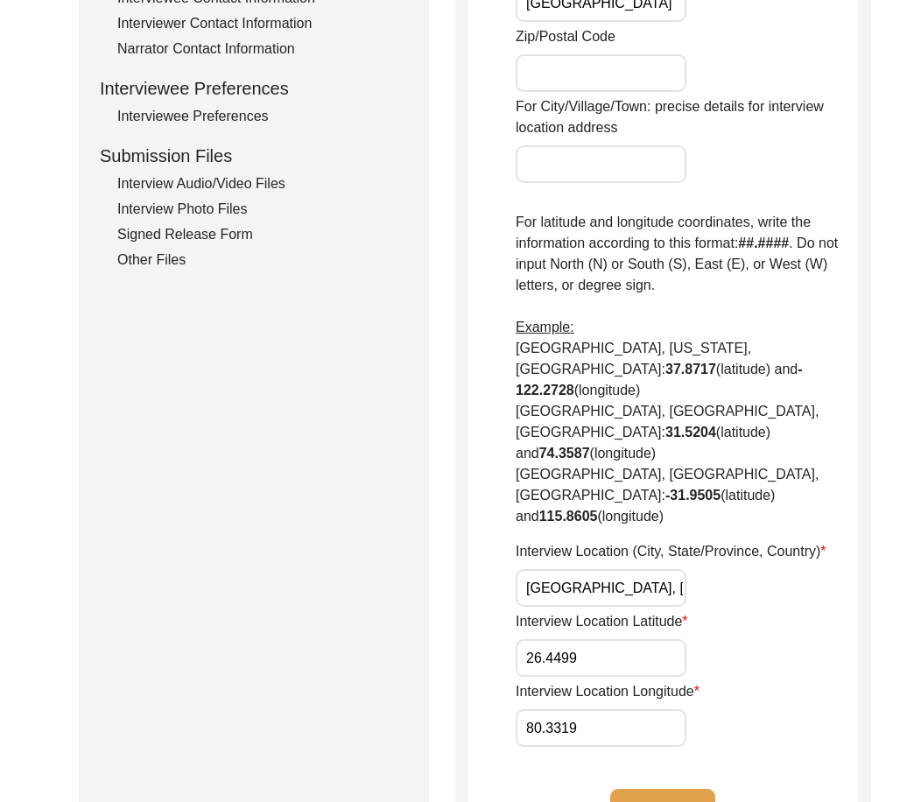
drag, startPoint x: 581, startPoint y: 522, endPoint x: 606, endPoint y: 527, distance: 25.8
click at [606, 569] on input "[GEOGRAPHIC_DATA], [GEOGRAPHIC_DATA], [GEOGRAPHIC_DATA]" at bounding box center [600, 588] width 171 height 38
paste input "a"
drag, startPoint x: 535, startPoint y: 522, endPoint x: 746, endPoint y: 524, distance: 211.8
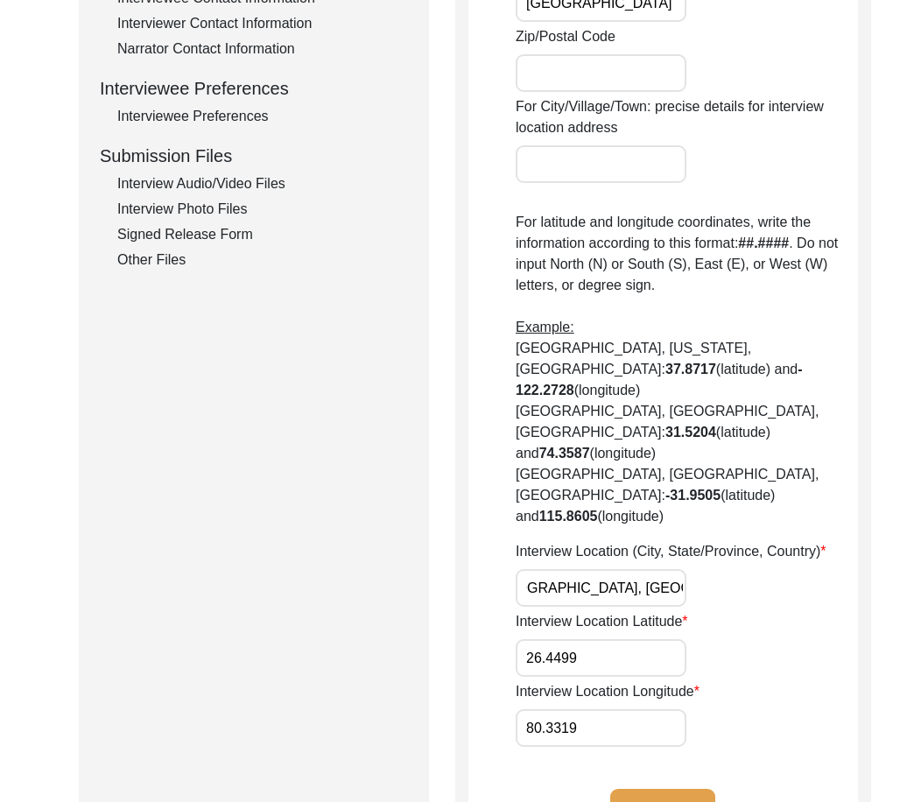
click at [746, 541] on div "Interview Location (City, State/Province, Country) [GEOGRAPHIC_DATA], [GEOGRAPH…" at bounding box center [686, 574] width 342 height 66
click at [606, 639] on input "26.4499" at bounding box center [600, 658] width 171 height 38
click at [592, 709] on input "80.3319" at bounding box center [600, 728] width 171 height 38
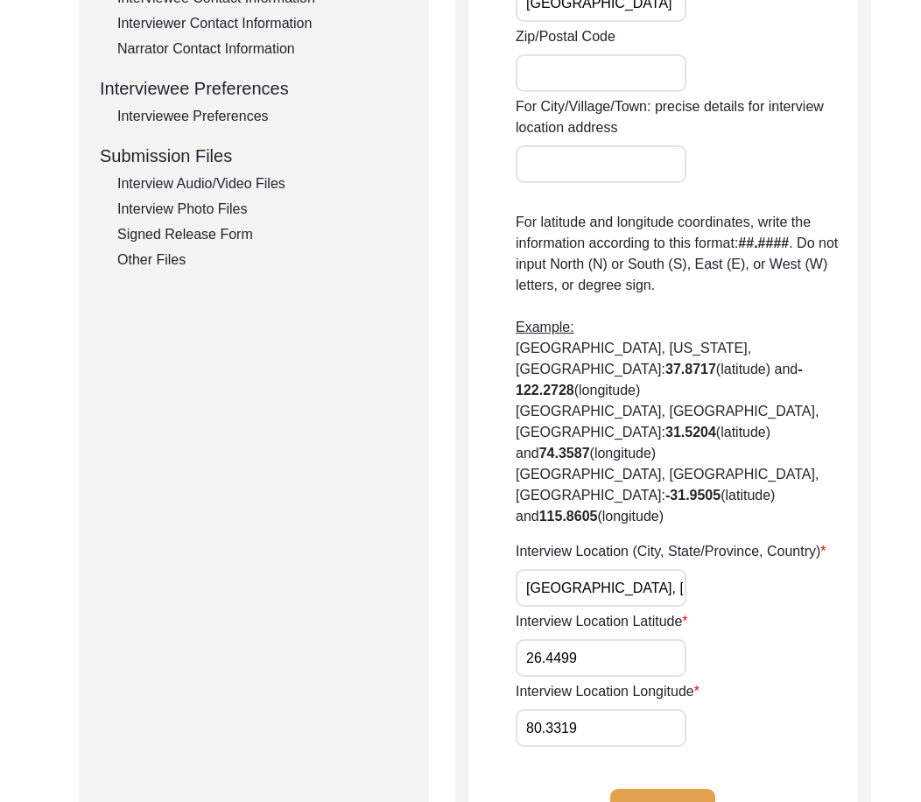
click at [518, 683] on app-interview-location "Interview Location Was the interview conducted... In-Person Remote House number…" at bounding box center [662, 176] width 389 height 1368
click at [645, 788] on button "Save" at bounding box center [662, 809] width 105 height 42
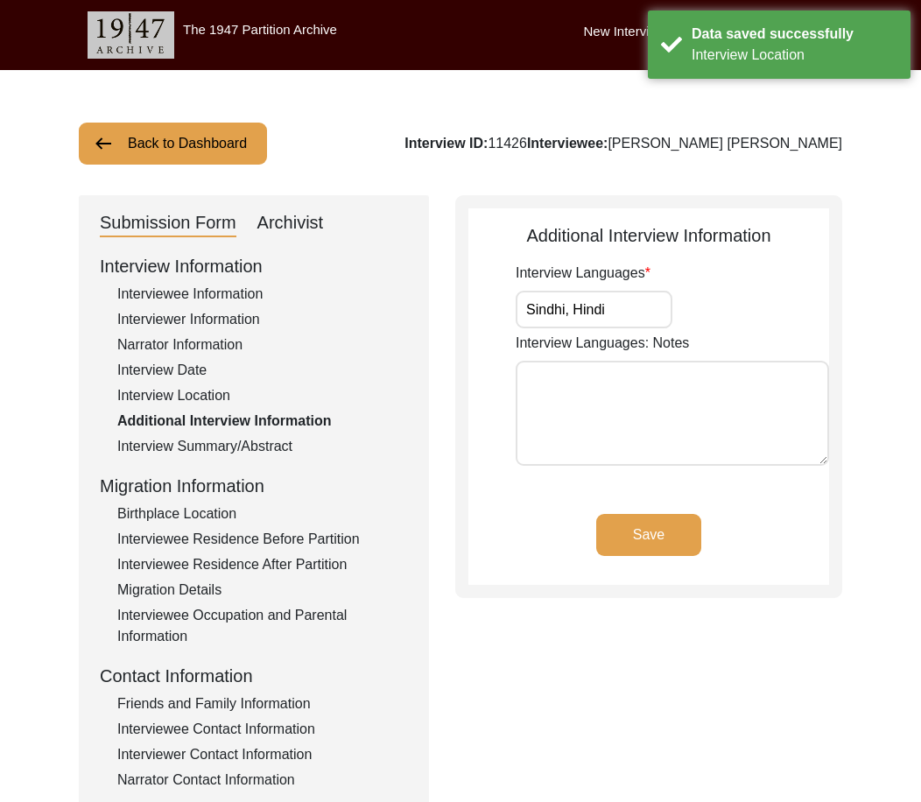
click at [242, 449] on div "Interview Summary/Abstract" at bounding box center [262, 446] width 291 height 21
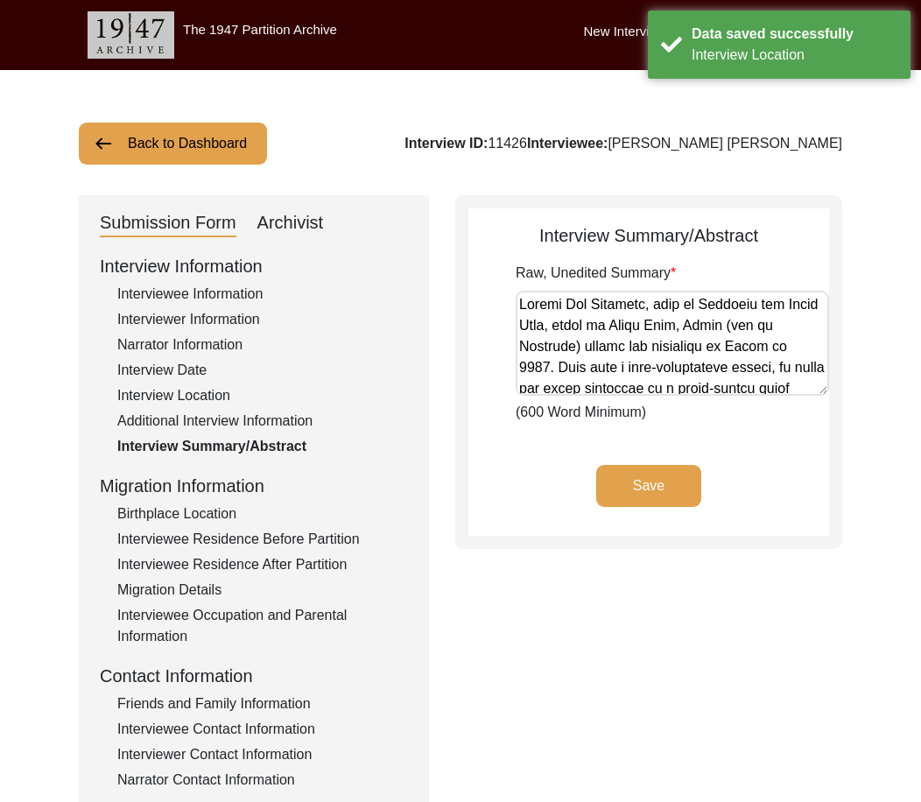
click at [246, 515] on div "Birthplace Location" at bounding box center [262, 513] width 291 height 21
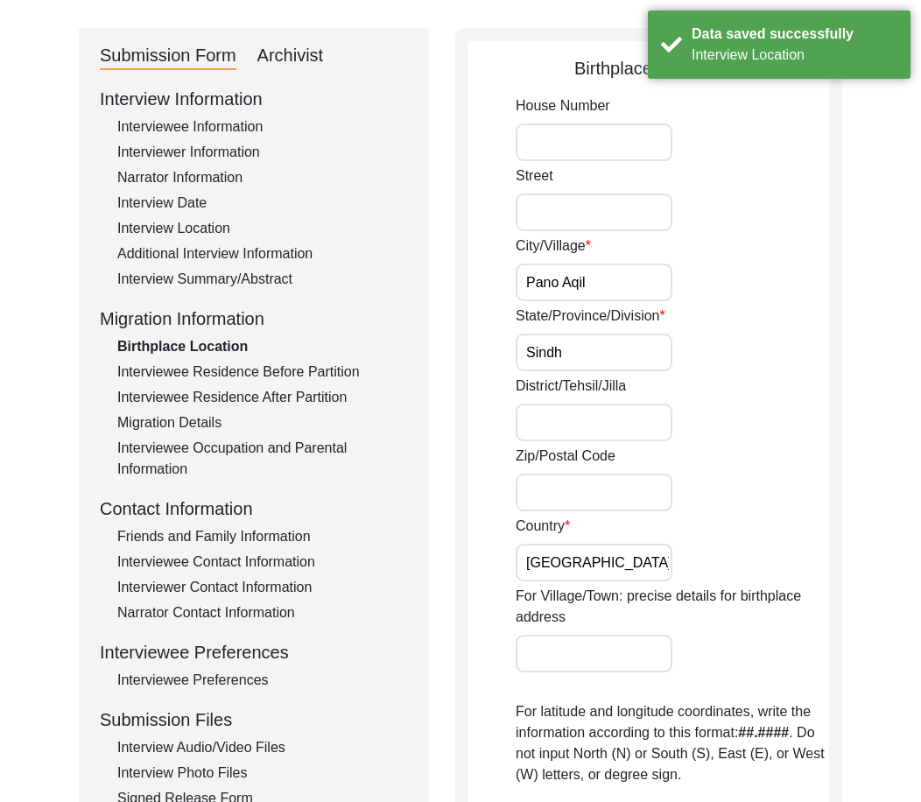
scroll to position [175, 0]
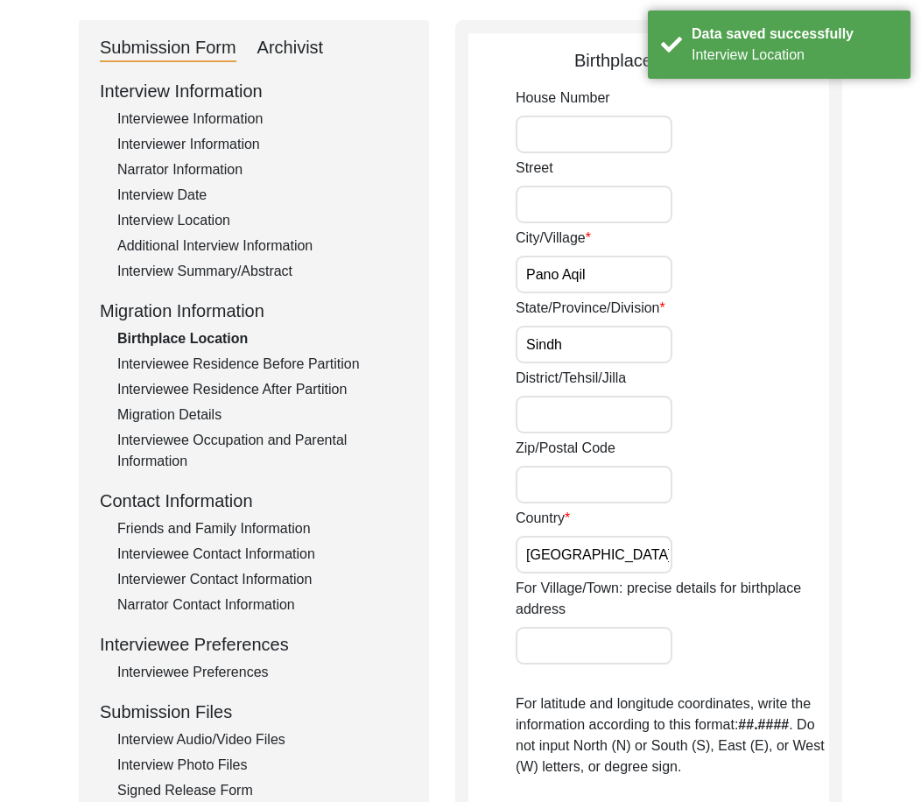
drag, startPoint x: 564, startPoint y: 285, endPoint x: 509, endPoint y: 291, distance: 54.5
click at [509, 291] on app-birthplace-location "Birthplace Location House [GEOGRAPHIC_DATA]/Village [GEOGRAPHIC_DATA] State/Pro…" at bounding box center [648, 704] width 361 height 1314
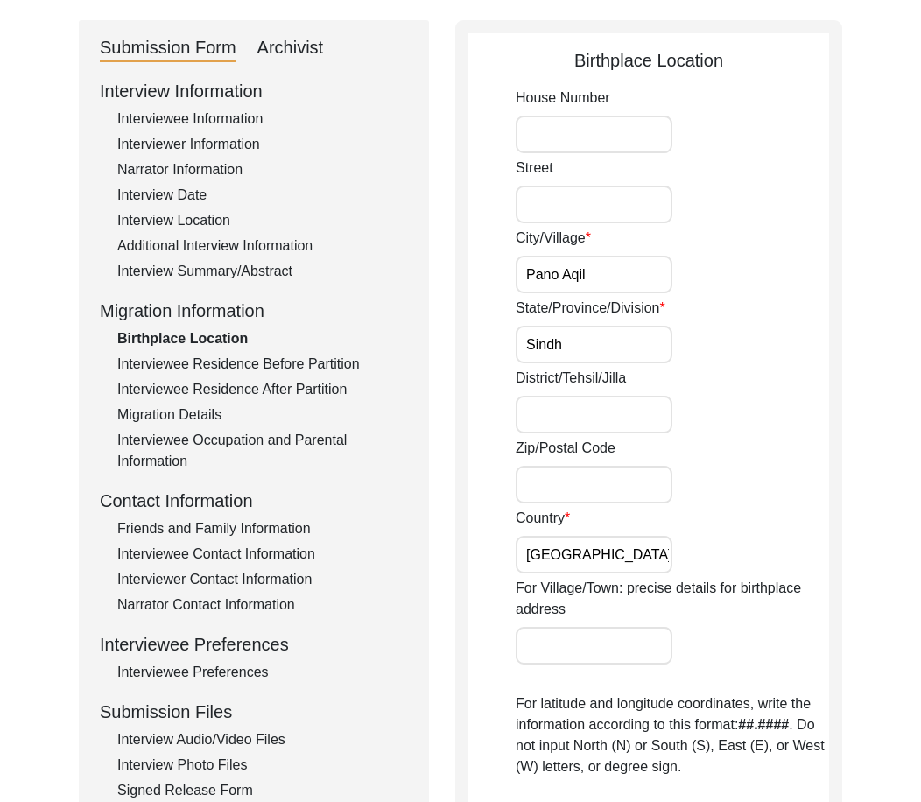
drag, startPoint x: 570, startPoint y: 341, endPoint x: 481, endPoint y: 401, distance: 106.5
click at [462, 350] on div "Birthplace Location House [GEOGRAPHIC_DATA]/Village [GEOGRAPHIC_DATA] State/Pro…" at bounding box center [648, 697] width 387 height 1355
drag, startPoint x: 599, startPoint y: 557, endPoint x: 420, endPoint y: 546, distance: 178.8
click at [431, 546] on div "Submission Form Archivist Interview Information Interviewee Information Intervi…" at bounding box center [460, 697] width 763 height 1355
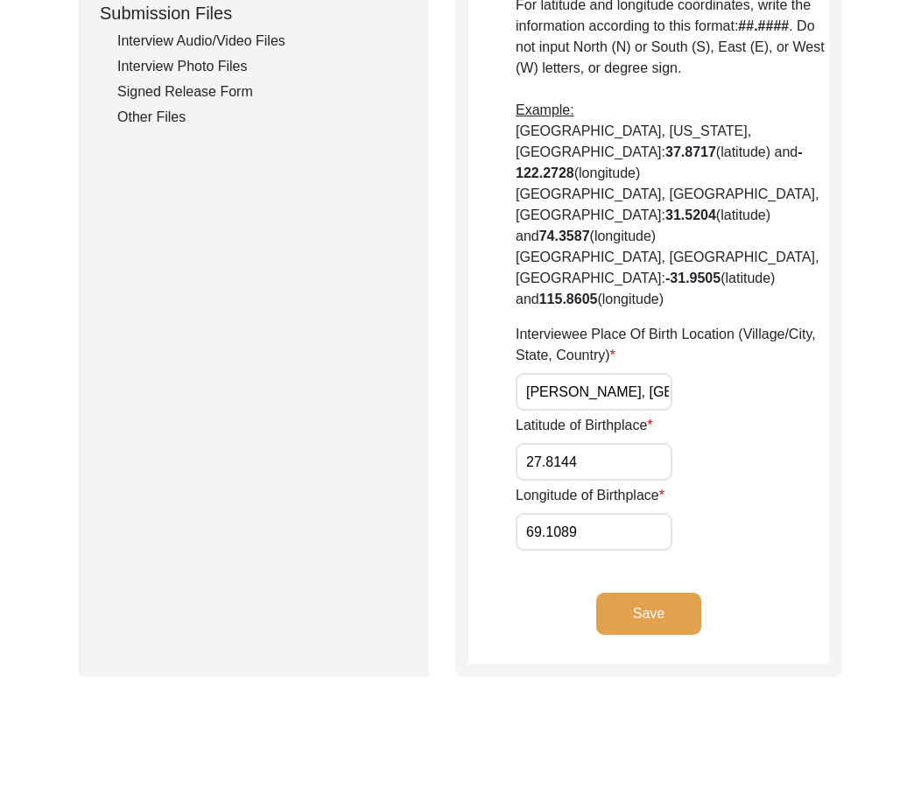
scroll to position [875, 0]
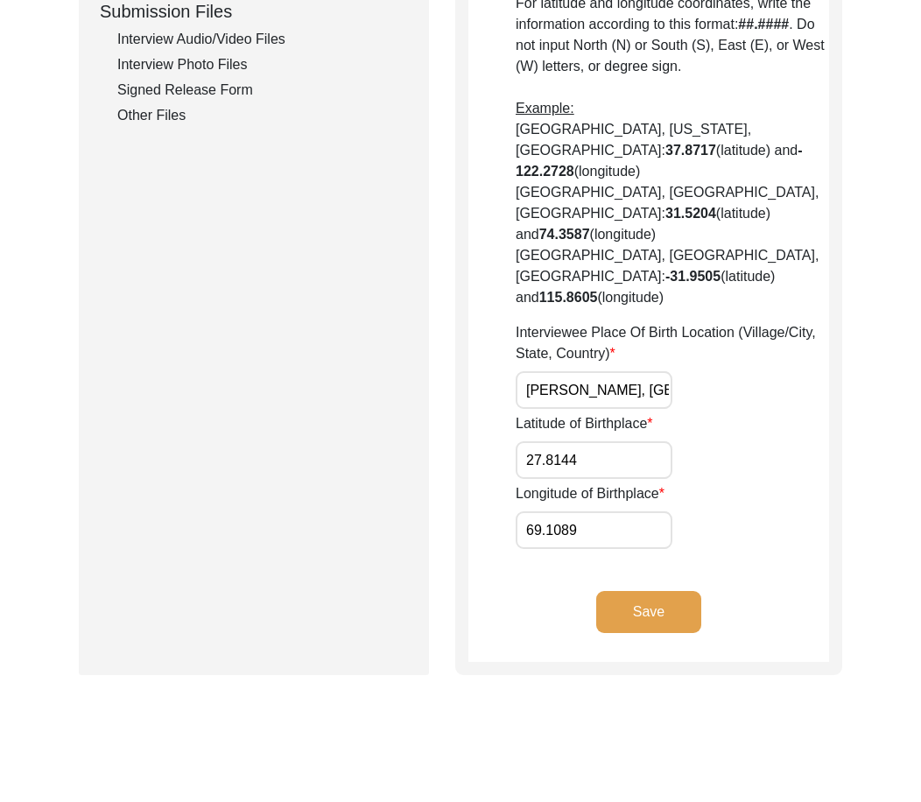
drag, startPoint x: 618, startPoint y: 327, endPoint x: 761, endPoint y: 340, distance: 144.0
click at [756, 340] on div "Interviewee Place Of Birth Location (Village/City, State, Country) [GEOGRAPHIC_…" at bounding box center [671, 365] width 313 height 87
click at [669, 591] on button "Save" at bounding box center [648, 612] width 105 height 42
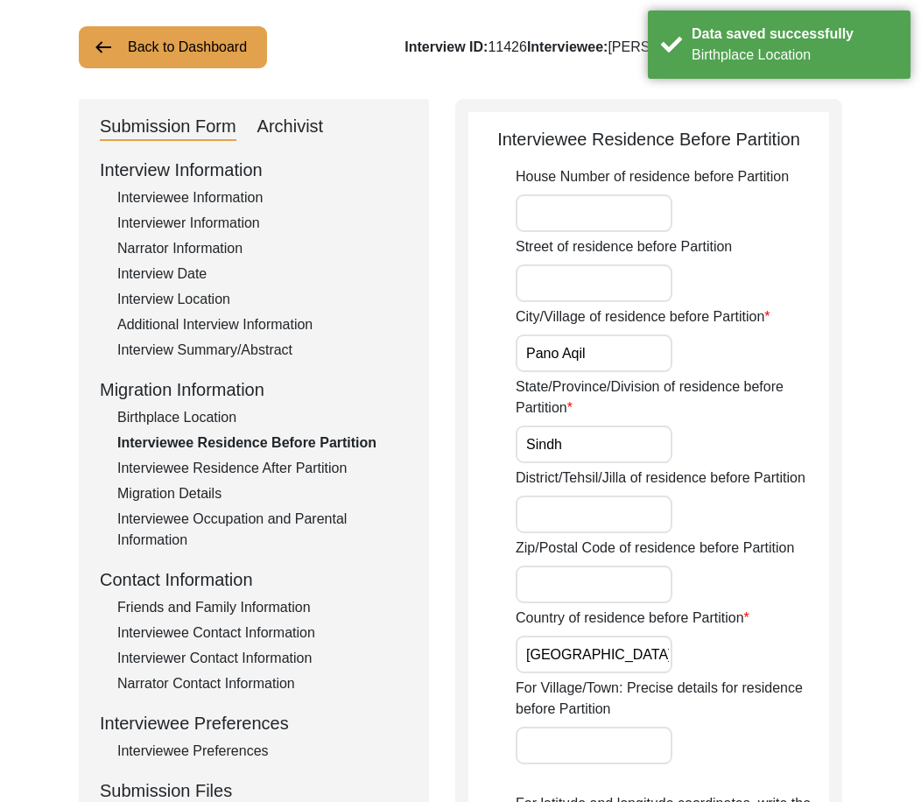
scroll to position [88, 0]
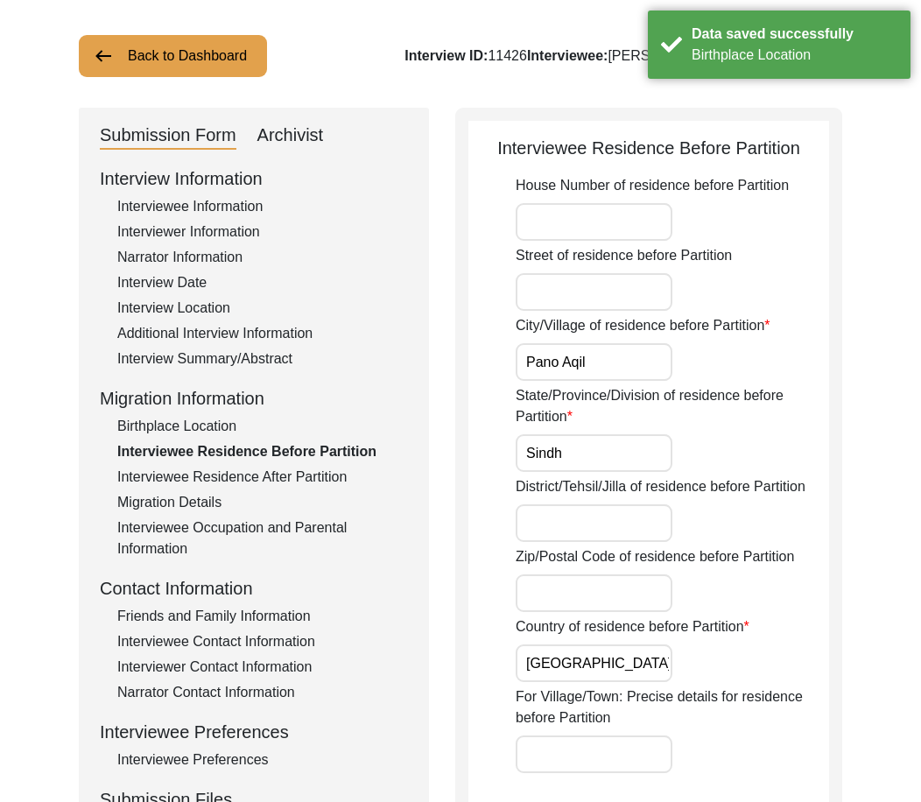
click at [262, 480] on div "Interviewee Residence After Partition" at bounding box center [262, 476] width 291 height 21
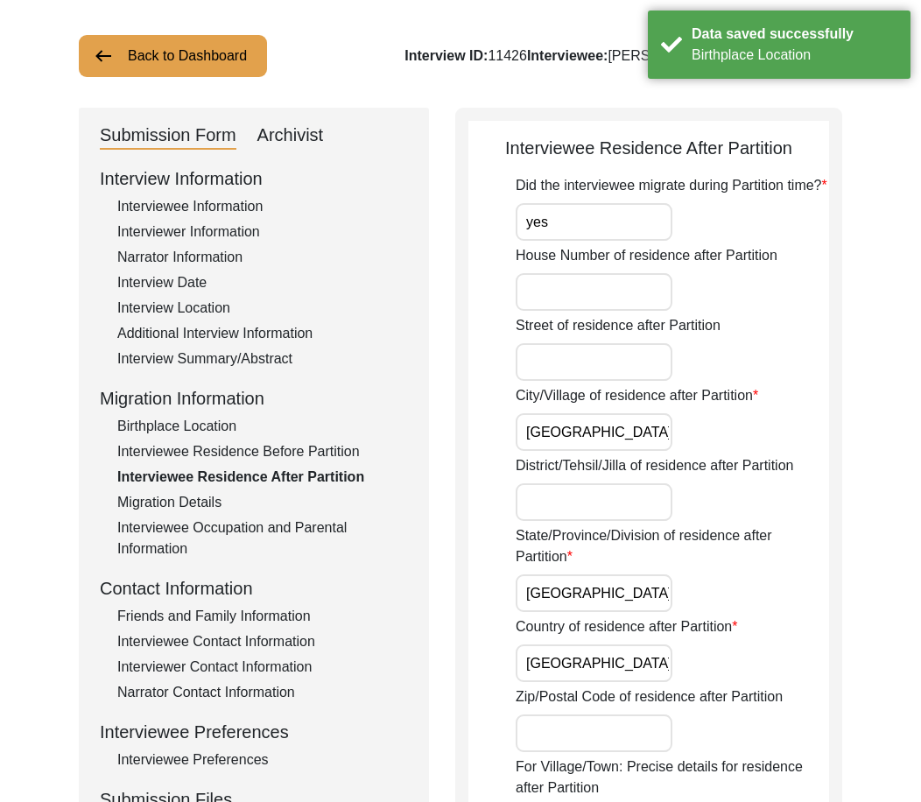
click at [575, 220] on input "yes" at bounding box center [593, 222] width 157 height 38
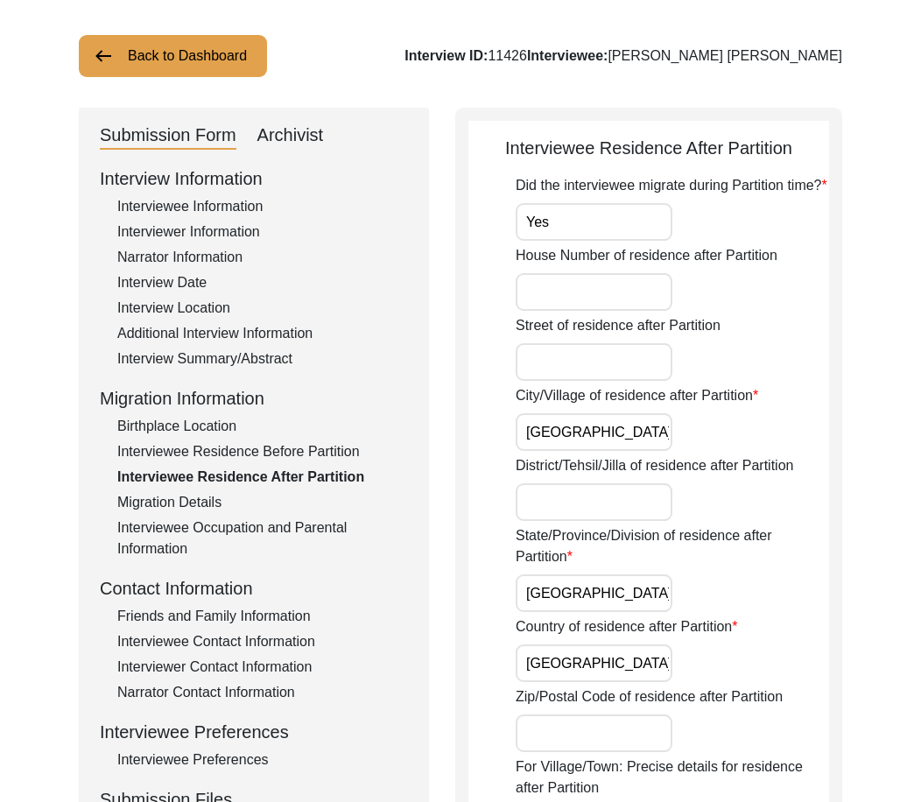
click at [566, 420] on input "[GEOGRAPHIC_DATA]" at bounding box center [593, 432] width 157 height 38
drag, startPoint x: 628, startPoint y: 431, endPoint x: 641, endPoint y: 533, distance: 102.2
click at [627, 434] on input "[GEOGRAPHIC_DATA]" at bounding box center [593, 432] width 157 height 38
click at [648, 593] on input "[GEOGRAPHIC_DATA]" at bounding box center [593, 593] width 157 height 38
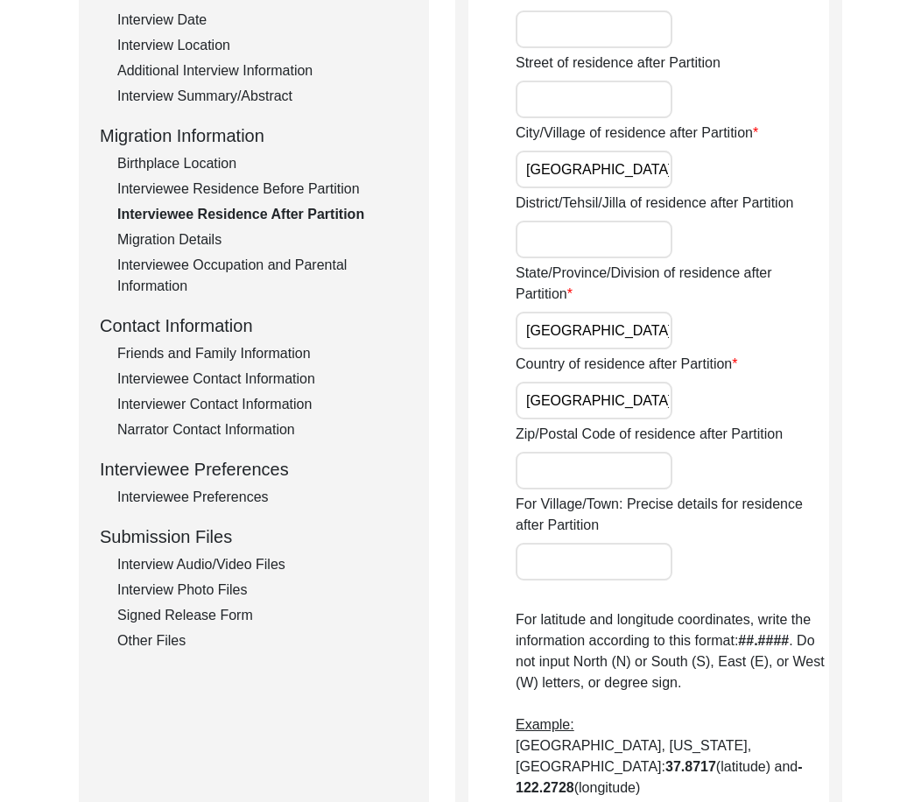
click at [593, 401] on input "[GEOGRAPHIC_DATA]" at bounding box center [593, 401] width 157 height 38
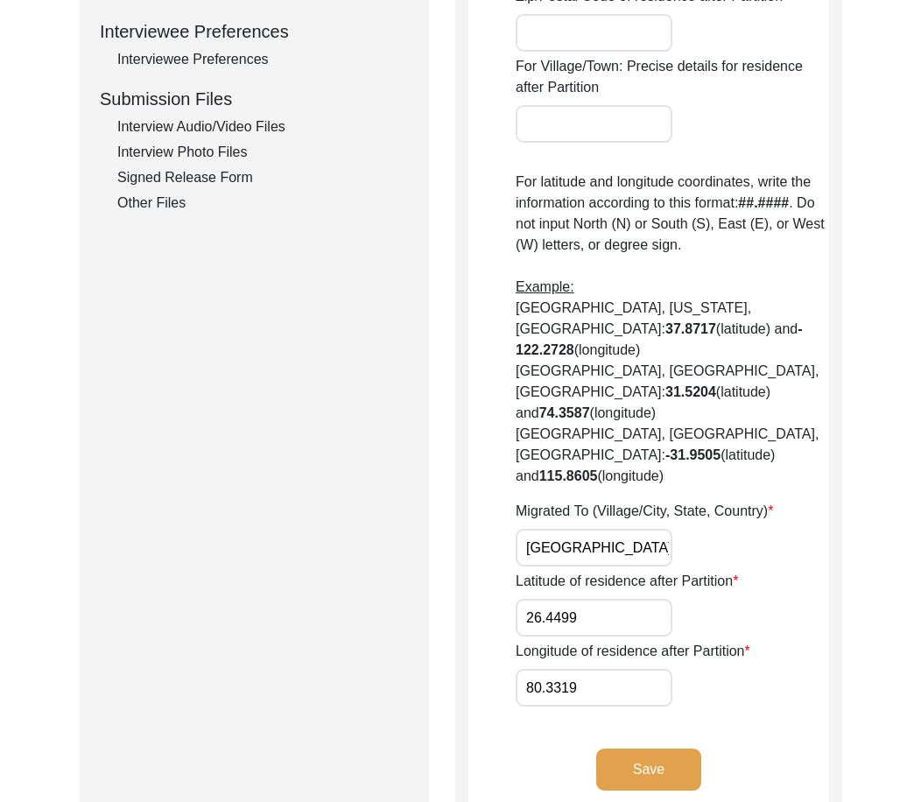
scroll to position [0, 34]
drag, startPoint x: 545, startPoint y: 484, endPoint x: 765, endPoint y: 510, distance: 221.2
click at [782, 501] on div "Migrated To (Village/City, State, Country) [GEOGRAPHIC_DATA], [GEOGRAPHIC_DATA]…" at bounding box center [671, 534] width 313 height 66
click at [640, 599] on input "26.4499" at bounding box center [593, 618] width 157 height 38
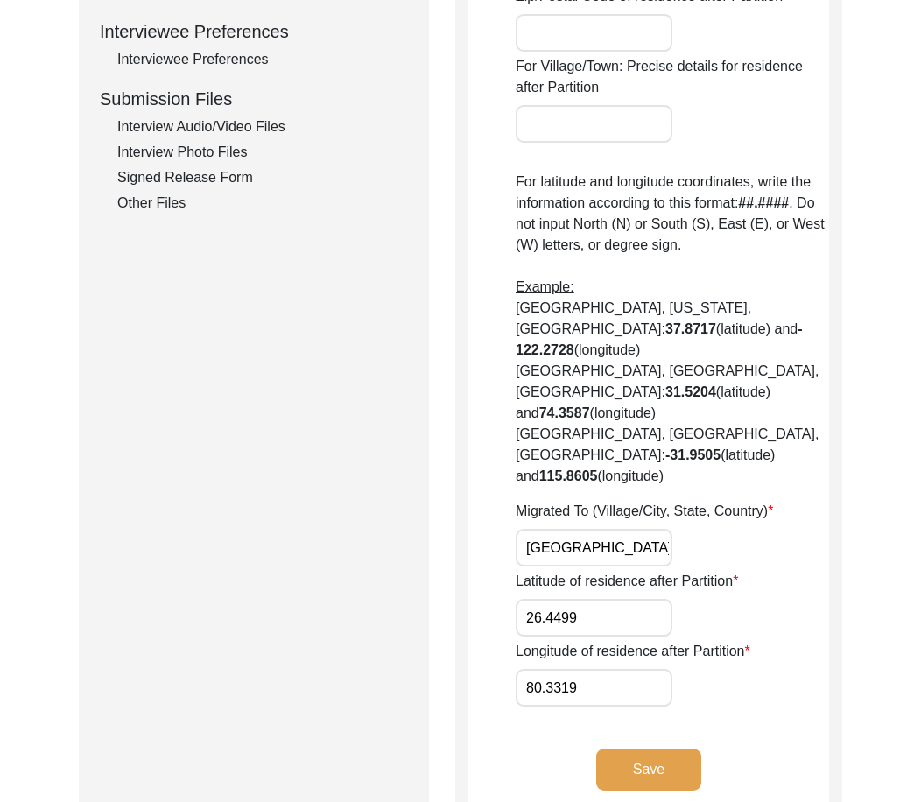
click at [614, 669] on input "80.3319" at bounding box center [593, 688] width 157 height 38
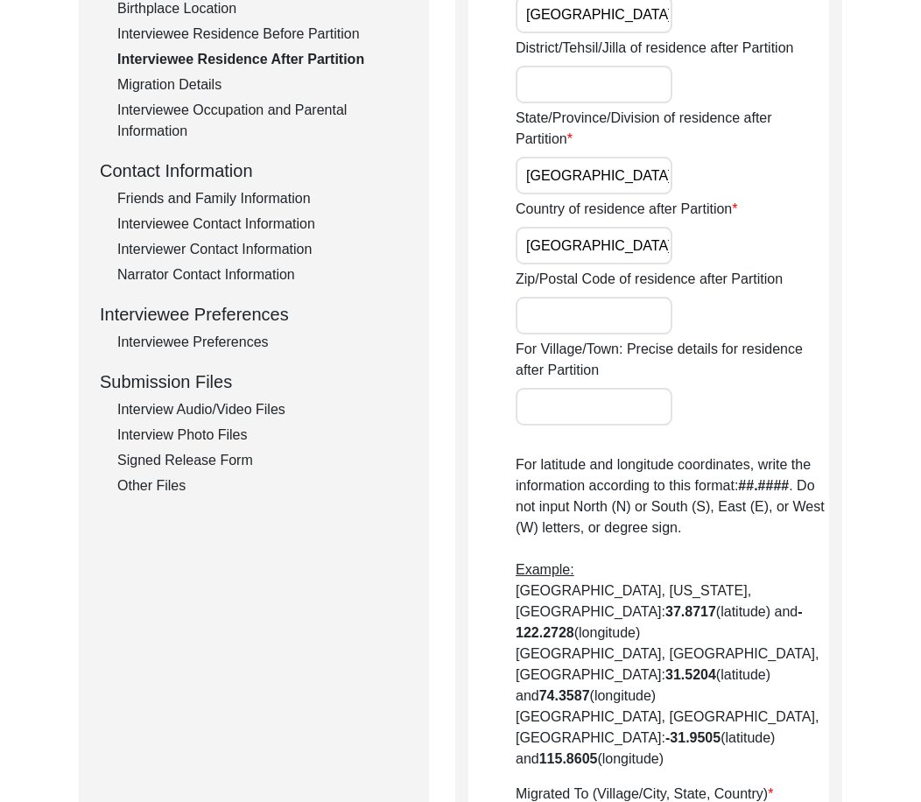
scroll to position [350, 0]
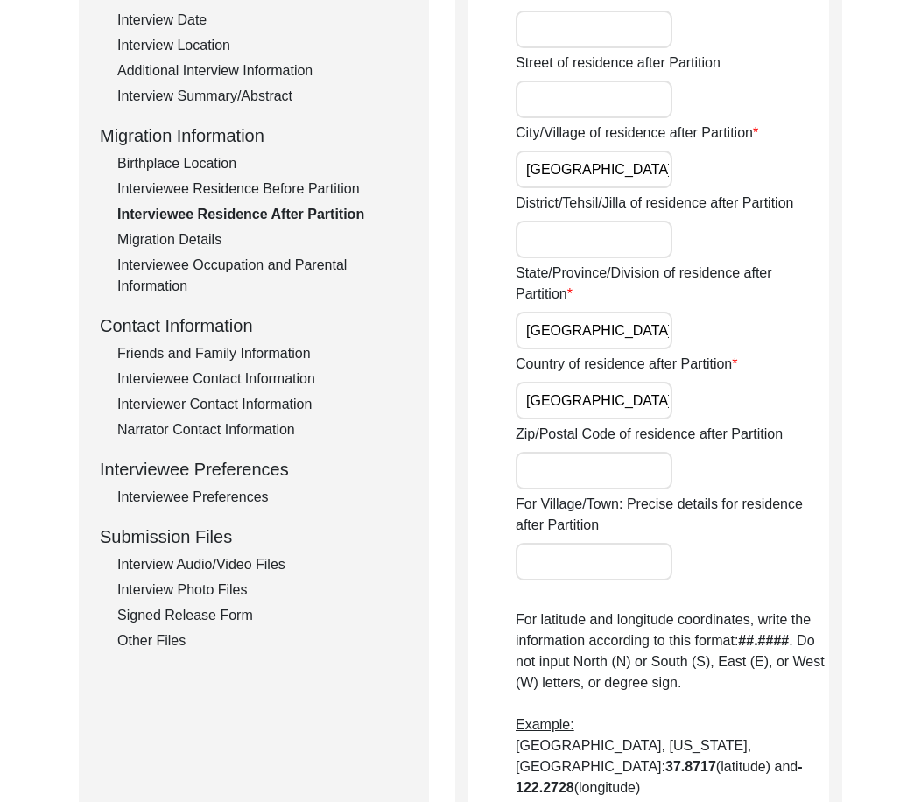
click at [221, 231] on div "Migration Details" at bounding box center [262, 239] width 291 height 21
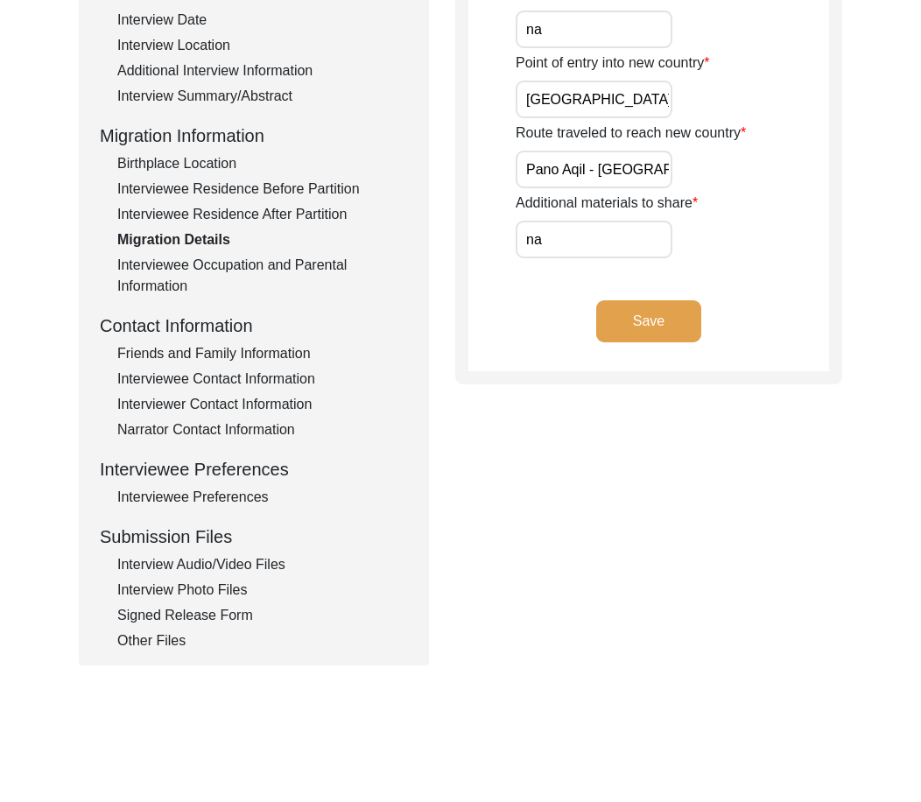
click at [217, 223] on div "Interviewee Residence After Partition" at bounding box center [262, 214] width 291 height 21
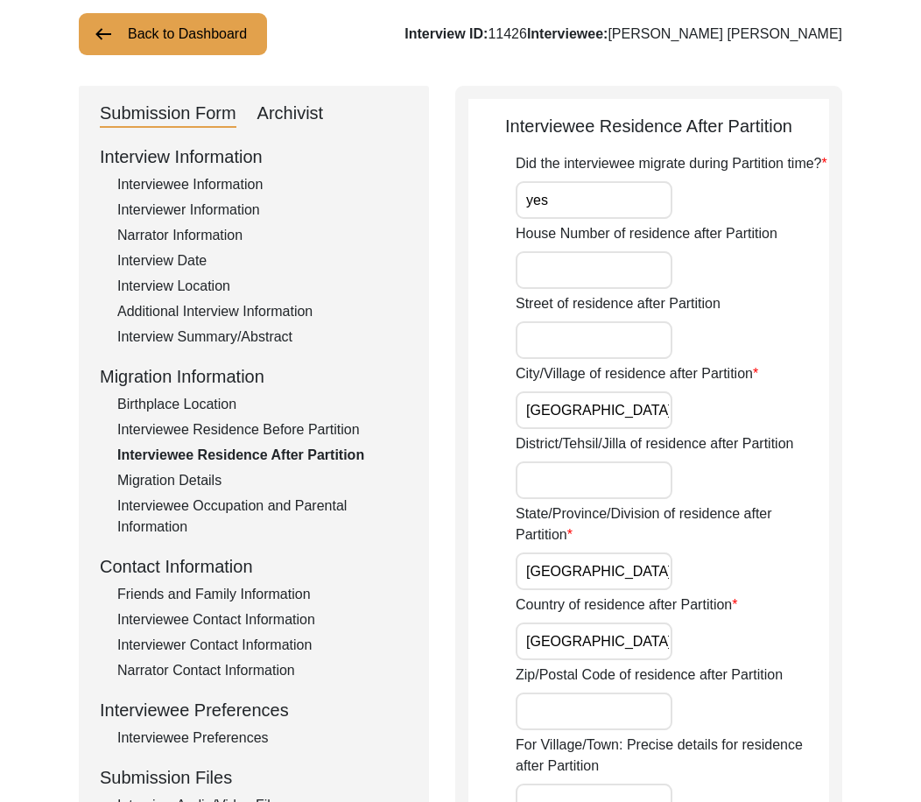
scroll to position [88, 0]
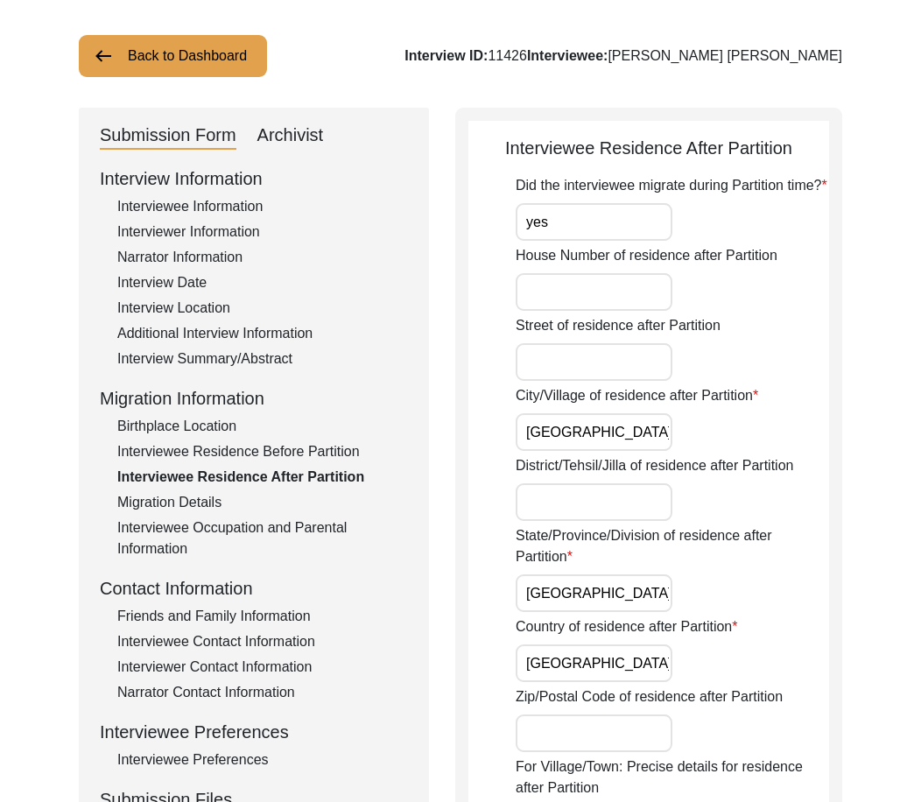
click at [578, 233] on input "yes" at bounding box center [593, 222] width 157 height 38
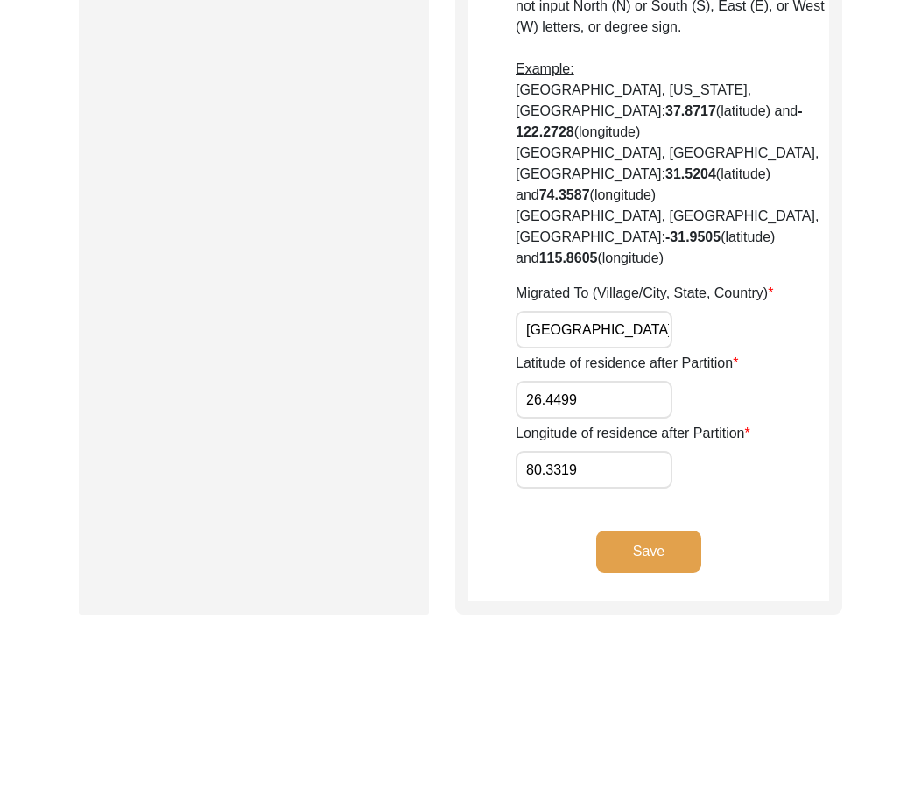
click at [634, 530] on button "Save" at bounding box center [648, 551] width 105 height 42
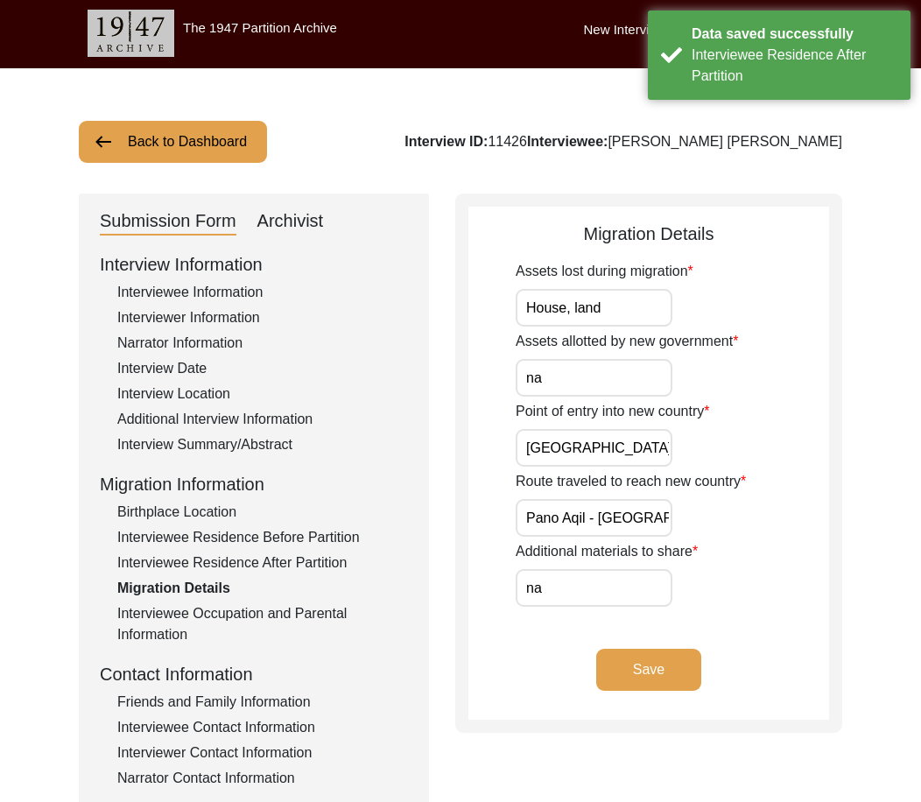
scroll to position [0, 0]
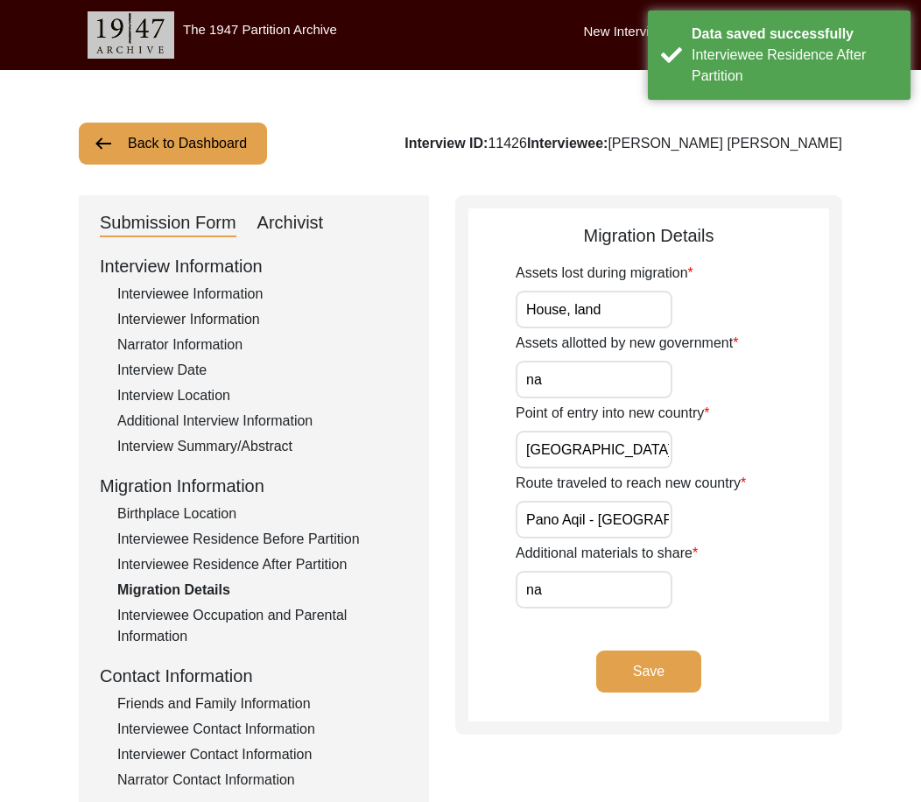
click at [638, 305] on input "House, land" at bounding box center [593, 310] width 157 height 38
click at [613, 367] on input "na" at bounding box center [593, 380] width 157 height 38
drag, startPoint x: 599, startPoint y: 389, endPoint x: 519, endPoint y: 385, distance: 79.7
click at [519, 385] on input "na" at bounding box center [593, 380] width 157 height 38
drag, startPoint x: 572, startPoint y: 371, endPoint x: 452, endPoint y: 363, distance: 120.1
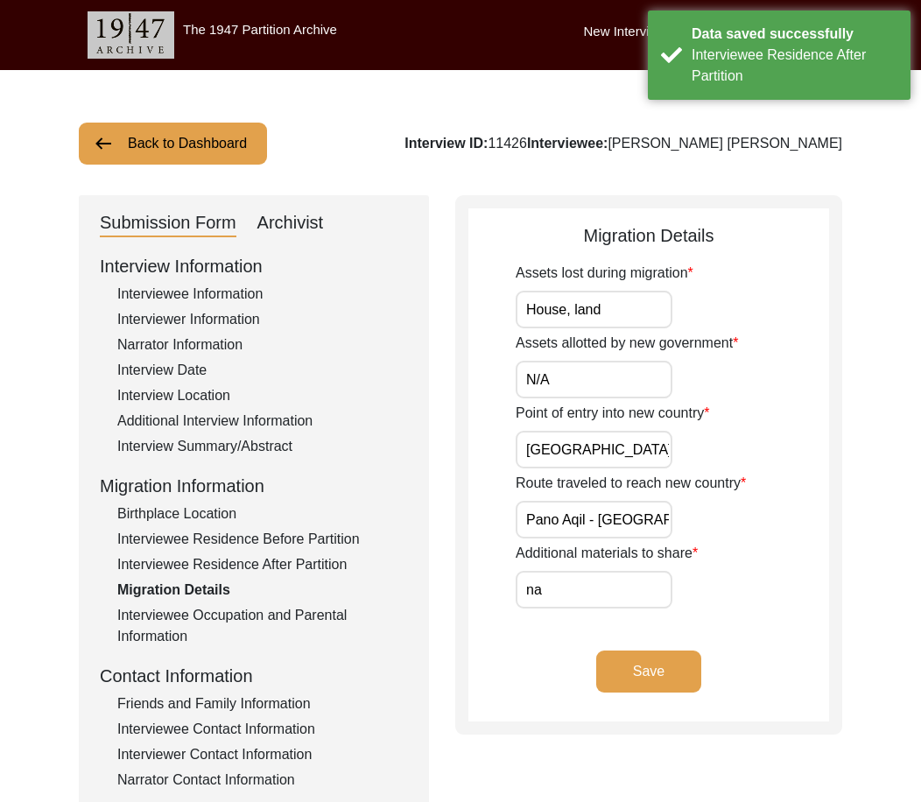
click at [458, 363] on div "Migration Details Assets lost during migration House, land Assets allotted by n…" at bounding box center [648, 464] width 387 height 539
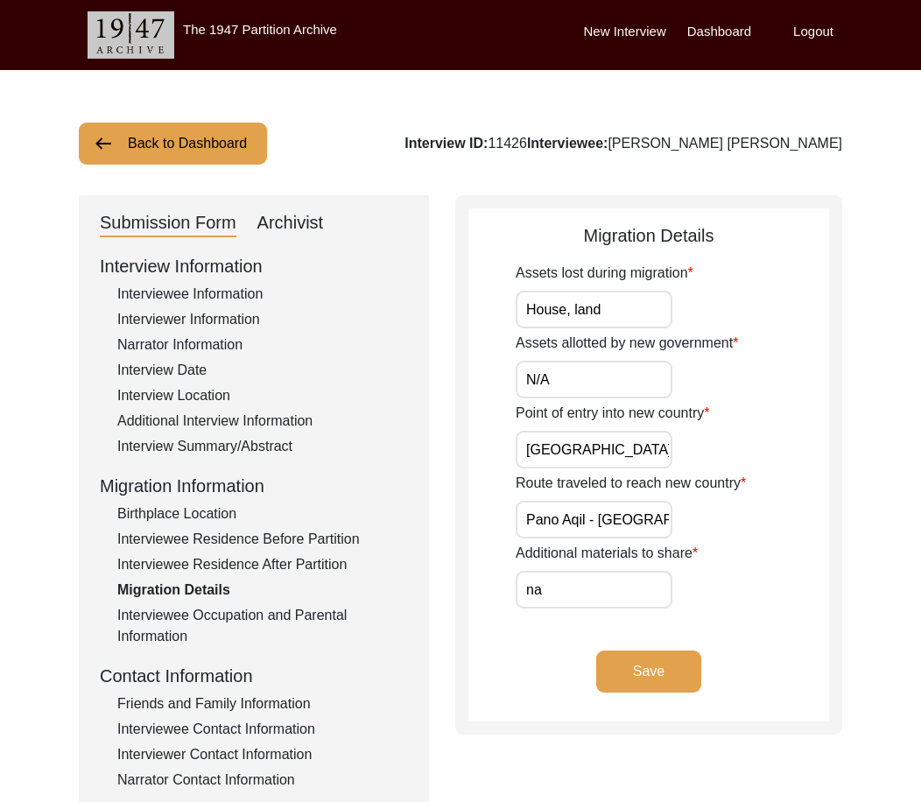
click at [591, 433] on input "[GEOGRAPHIC_DATA]" at bounding box center [593, 450] width 157 height 38
click at [546, 495] on div "Route traveled to reach new country [GEOGRAPHIC_DATA] - [GEOGRAPHIC_DATA] - [GE…" at bounding box center [671, 506] width 313 height 66
drag, startPoint x: 549, startPoint y: 522, endPoint x: 662, endPoint y: 576, distance: 124.9
click at [792, 533] on div "Route traveled to reach new country [GEOGRAPHIC_DATA] - [GEOGRAPHIC_DATA] - [GE…" at bounding box center [671, 506] width 313 height 66
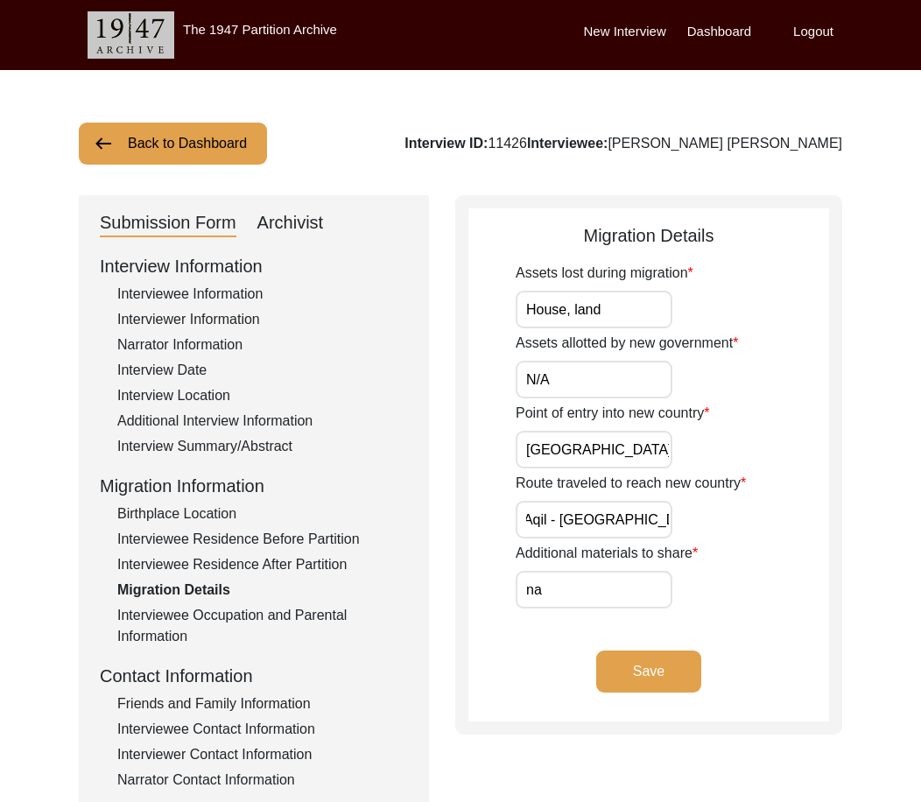
scroll to position [0, 0]
drag, startPoint x: 614, startPoint y: 584, endPoint x: 446, endPoint y: 576, distance: 168.2
click at [448, 576] on div "Submission Form Archivist Interview Information Interviewee Information Intervi…" at bounding box center [460, 605] width 763 height 820
paste input "N/A"
click at [526, 618] on app-migration-details "Migration Details Assets lost during migration House, land Assets allotted by n…" at bounding box center [648, 471] width 361 height 499
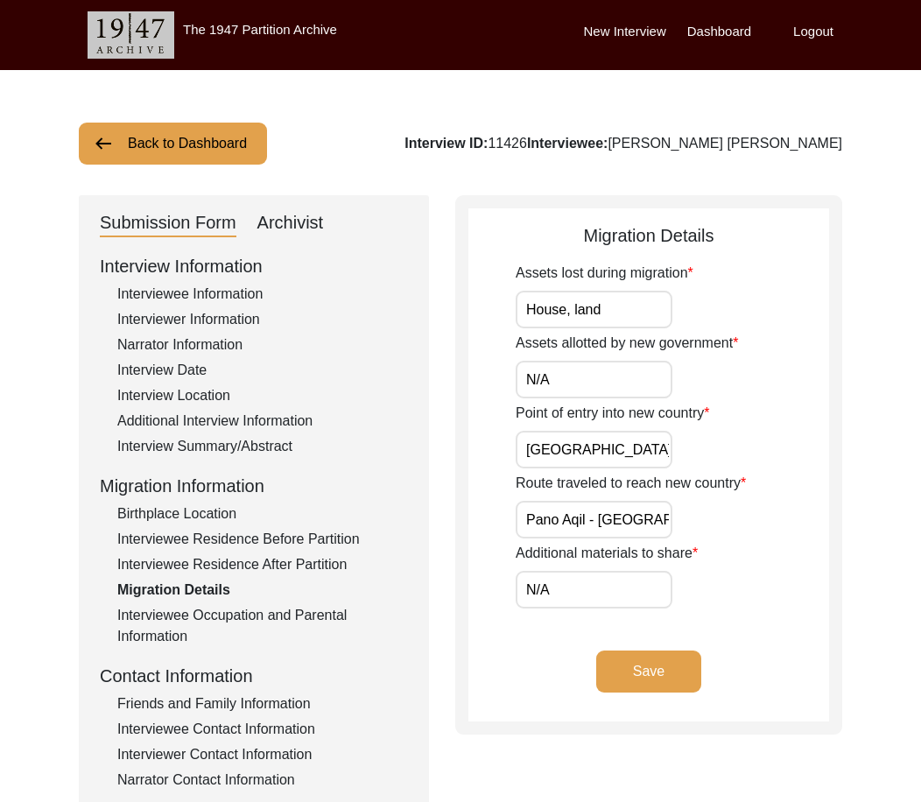
click at [637, 669] on button "Save" at bounding box center [648, 671] width 105 height 42
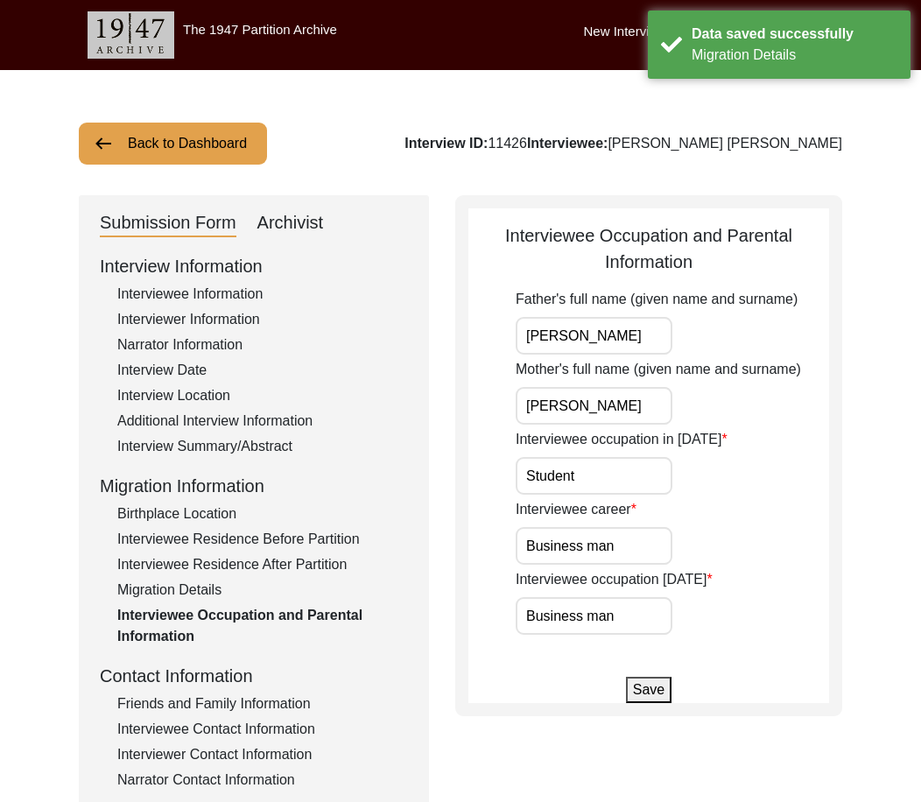
drag, startPoint x: 608, startPoint y: 333, endPoint x: 608, endPoint y: 365, distance: 32.4
click at [608, 340] on input "[PERSON_NAME]" at bounding box center [593, 336] width 157 height 38
click at [613, 402] on input "[PERSON_NAME]" at bounding box center [593, 406] width 157 height 38
click at [614, 468] on input "Student" at bounding box center [593, 476] width 157 height 38
click at [569, 411] on input "[PERSON_NAME]" at bounding box center [593, 406] width 157 height 38
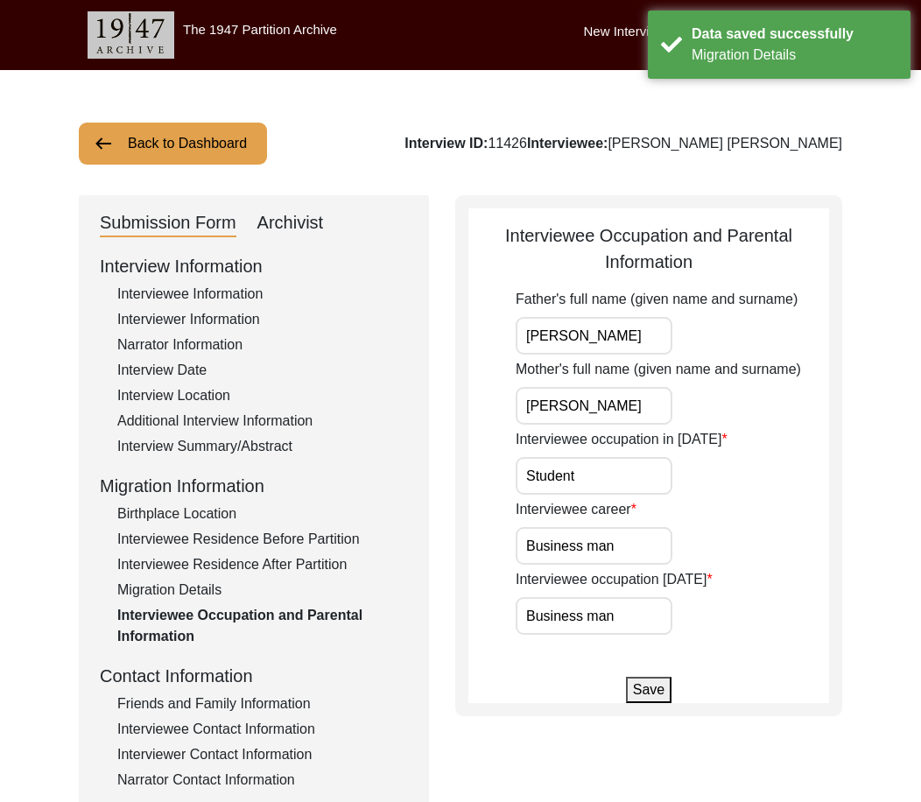
click at [606, 480] on input "Student" at bounding box center [593, 476] width 157 height 38
click at [505, 515] on app-parental-information "Interviewee Occupation and Parental Information Father's full name (given name …" at bounding box center [648, 462] width 361 height 480
click at [624, 550] on input "Business man" at bounding box center [593, 546] width 157 height 38
click at [631, 620] on input "Business man" at bounding box center [593, 616] width 157 height 38
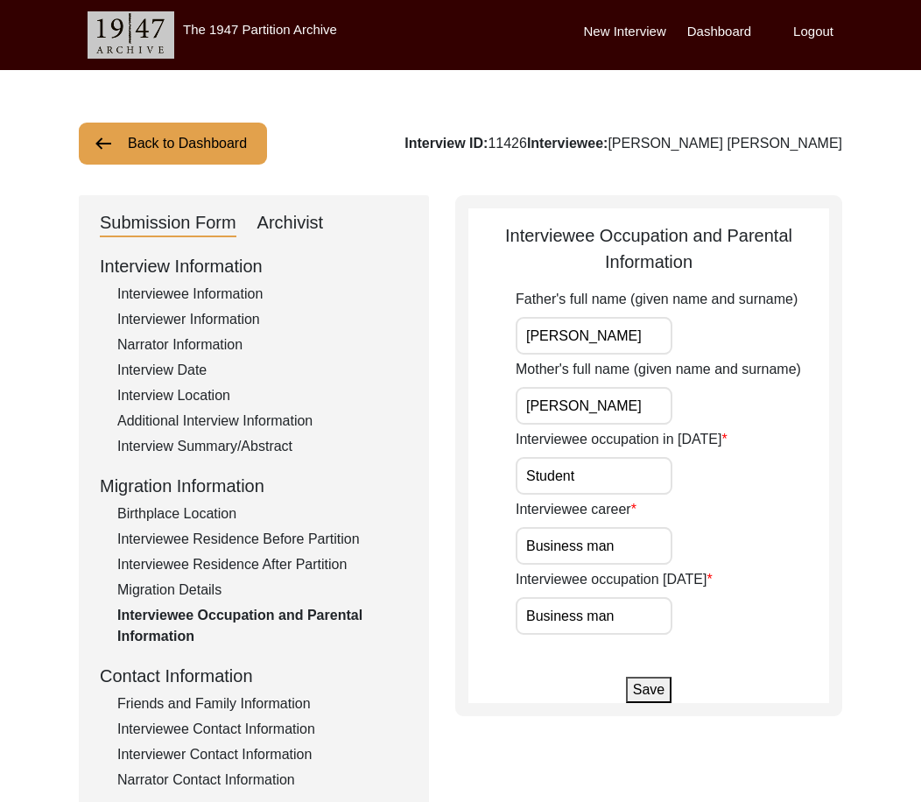
click at [629, 692] on button "Save" at bounding box center [649, 689] width 46 height 26
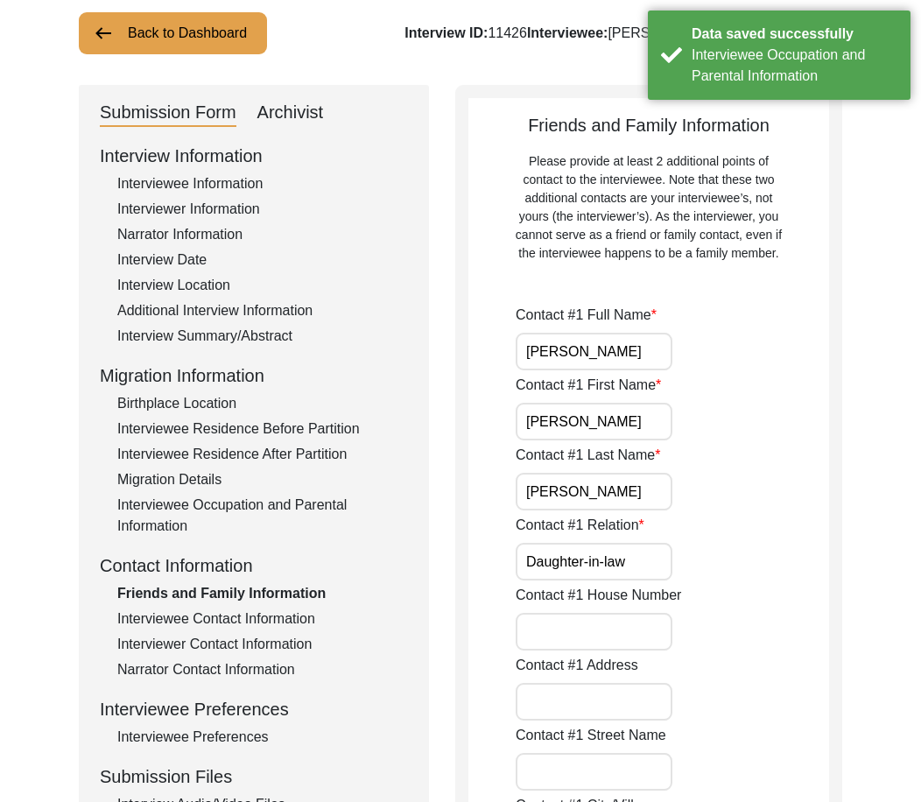
scroll to position [175, 0]
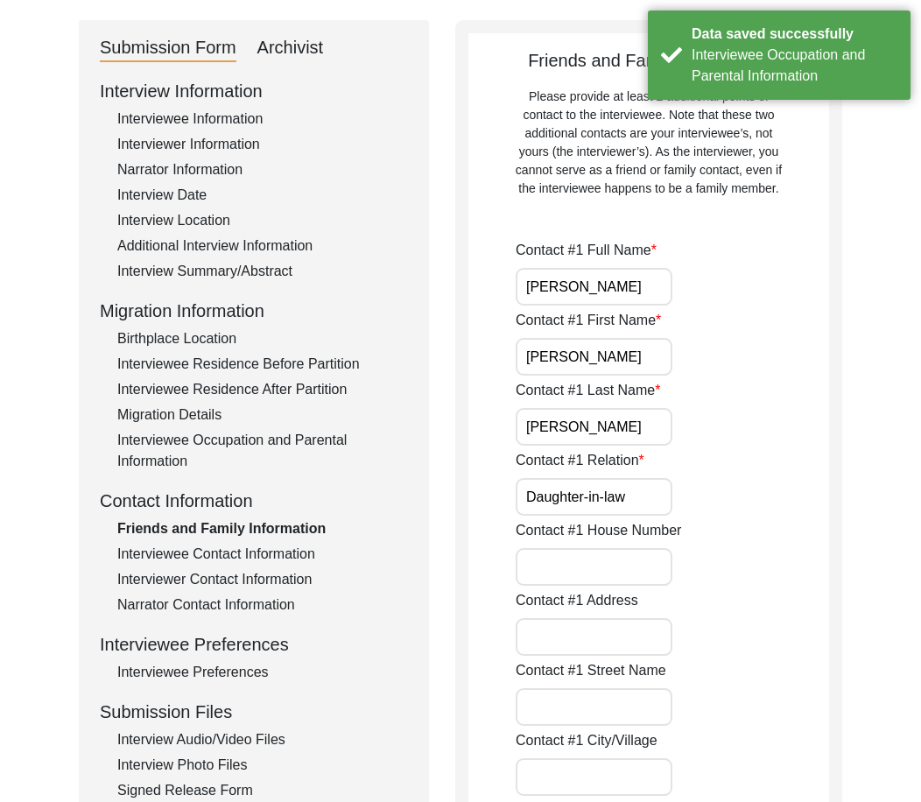
drag, startPoint x: 641, startPoint y: 301, endPoint x: 531, endPoint y: 298, distance: 109.4
click at [531, 298] on input "[PERSON_NAME]" at bounding box center [593, 287] width 157 height 38
drag, startPoint x: 575, startPoint y: 340, endPoint x: 589, endPoint y: 370, distance: 32.9
click at [576, 342] on input "[PERSON_NAME]" at bounding box center [593, 357] width 157 height 38
click at [594, 411] on input "[PERSON_NAME]" at bounding box center [593, 427] width 157 height 38
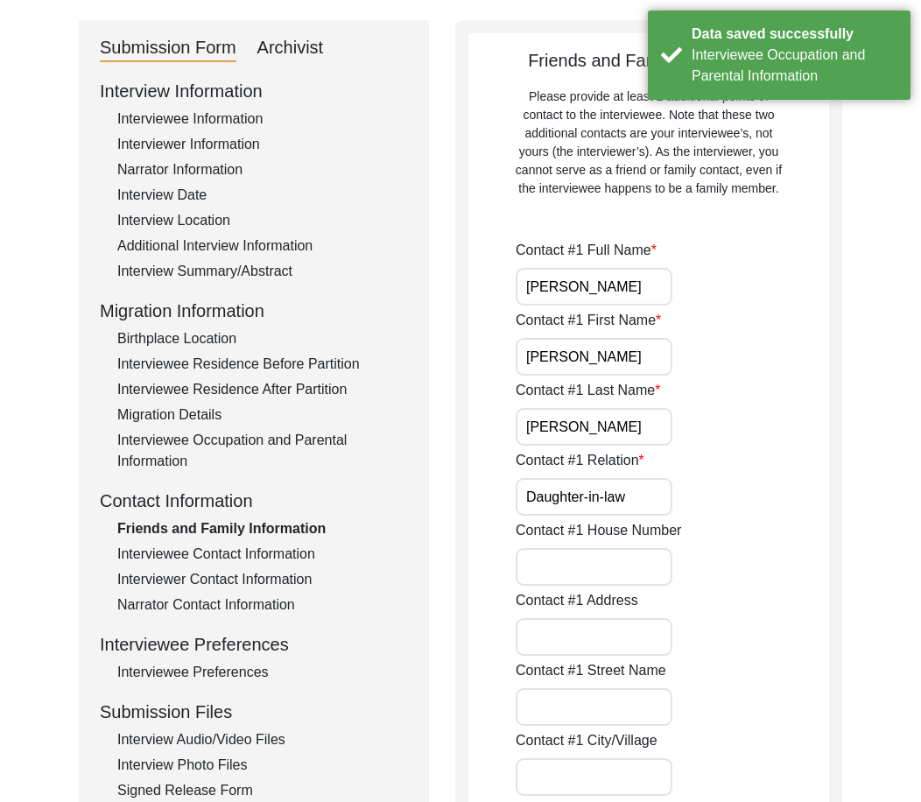
click at [628, 479] on input "Daughter-in-law" at bounding box center [593, 497] width 157 height 38
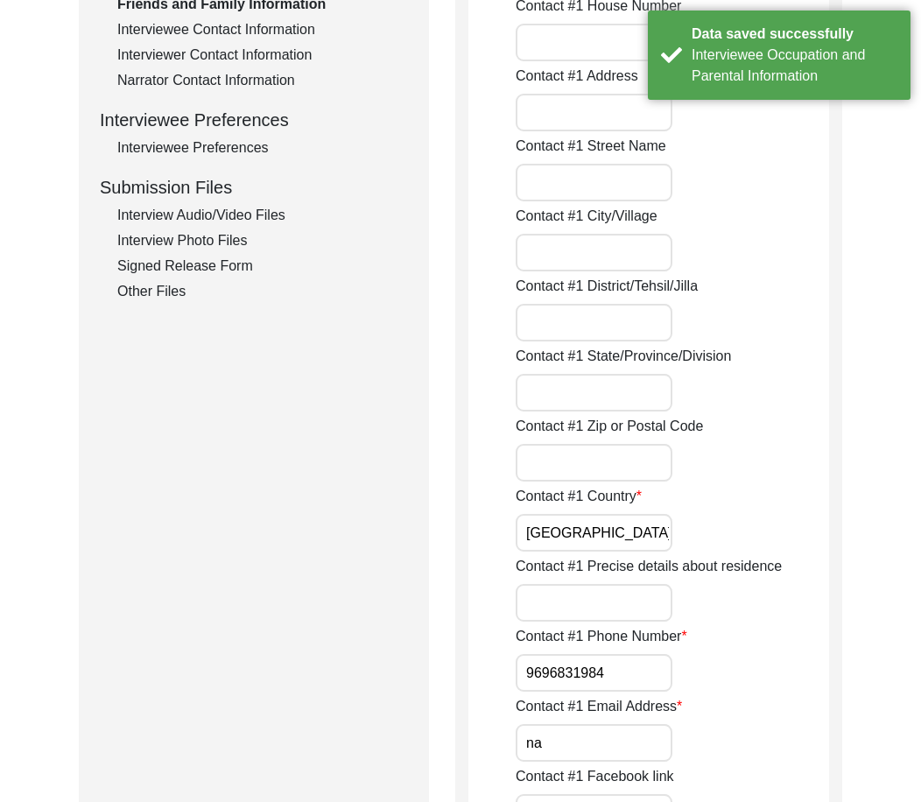
scroll to position [700, 0]
click at [579, 512] on div "Contact #1 Country [GEOGRAPHIC_DATA]" at bounding box center [671, 518] width 313 height 66
click at [585, 522] on input "[GEOGRAPHIC_DATA]" at bounding box center [593, 532] width 157 height 38
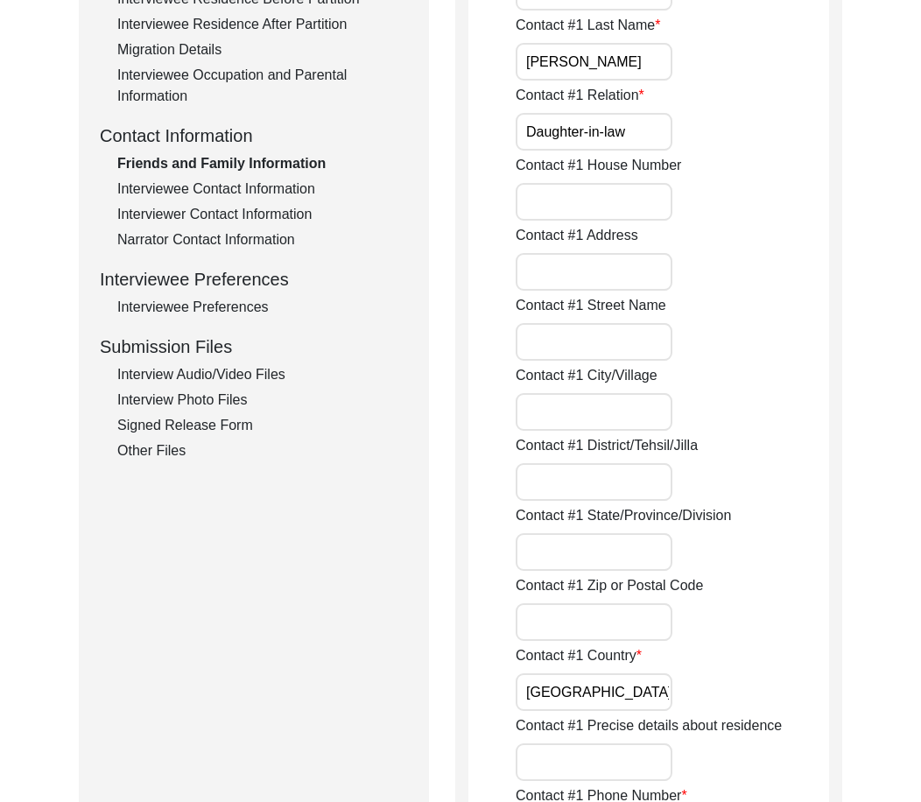
scroll to position [525, 0]
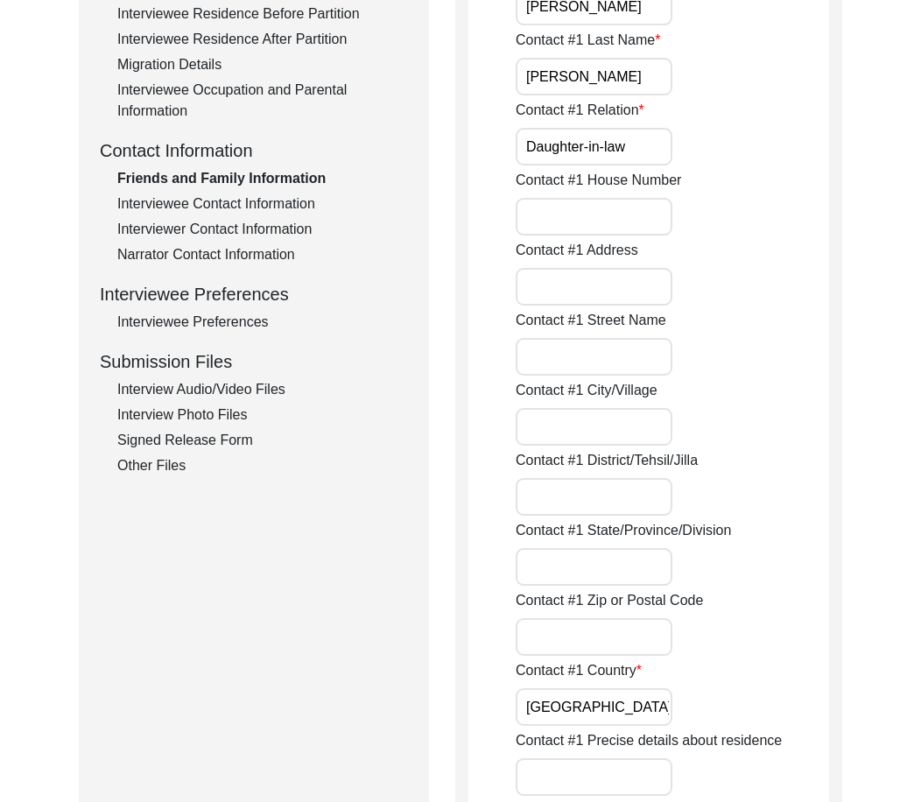
click at [634, 723] on input "[GEOGRAPHIC_DATA]" at bounding box center [593, 707] width 157 height 38
click at [571, 416] on input "Contact #1 City/Village" at bounding box center [593, 427] width 157 height 38
click at [610, 438] on input "Contact #1 City/Village" at bounding box center [593, 427] width 157 height 38
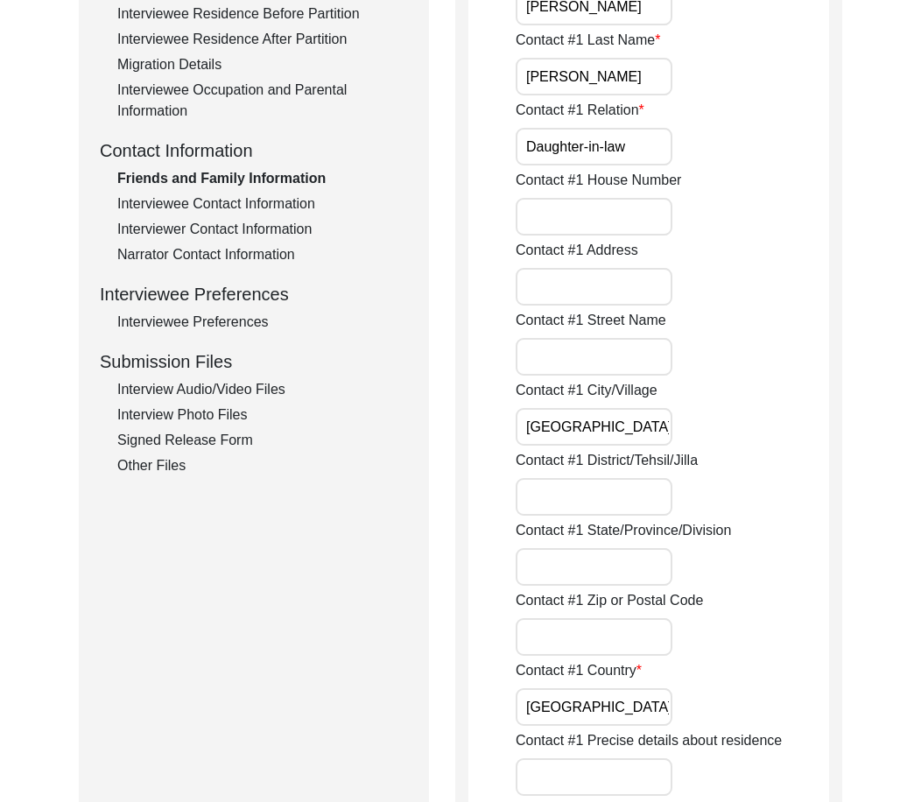
click at [626, 511] on input "Contact #1 District/Tehsil/Jilla" at bounding box center [593, 497] width 157 height 38
click at [521, 574] on input "Contact #1 State/Province/Division" at bounding box center [593, 567] width 157 height 38
click at [816, 500] on div "Contact #1 District/Tehsil/Jilla" at bounding box center [671, 483] width 313 height 66
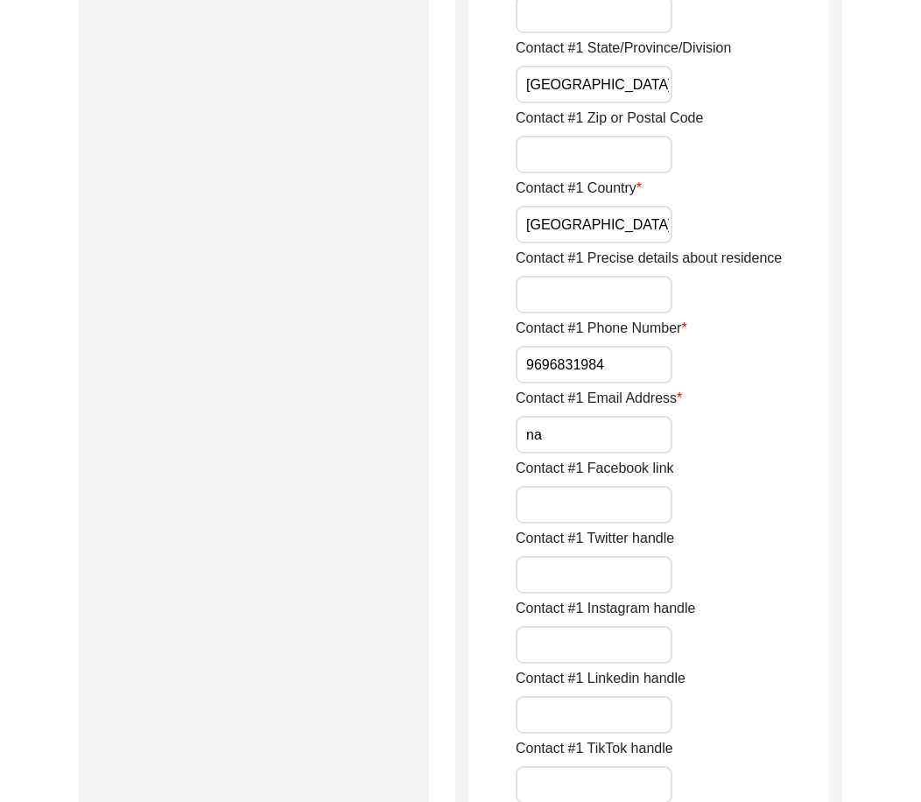
scroll to position [1050, 0]
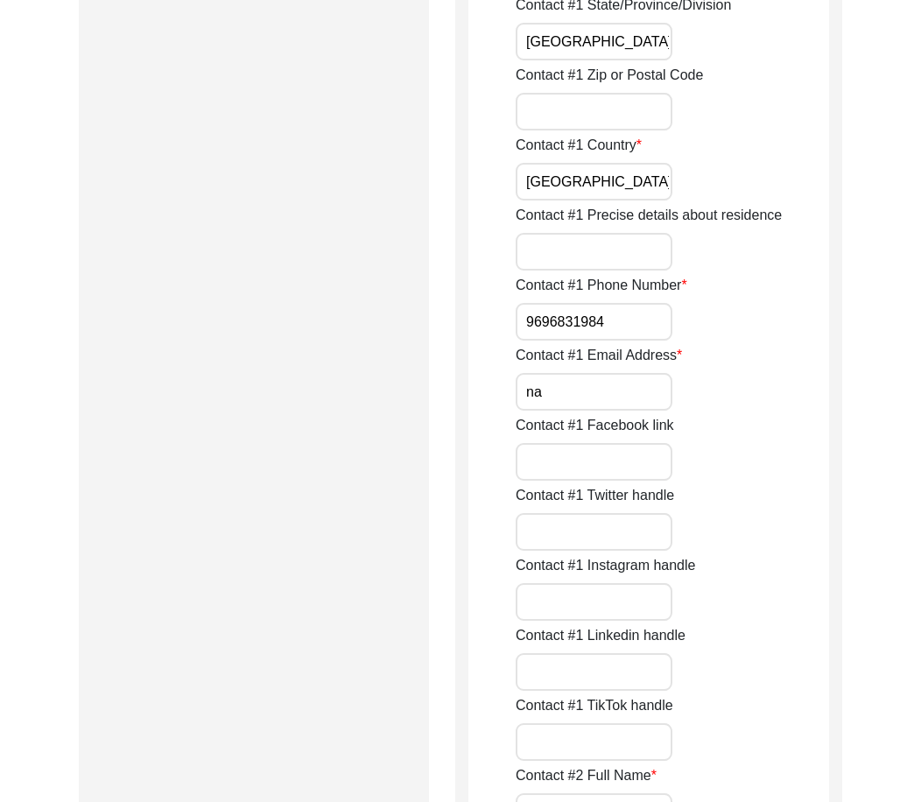
click at [526, 325] on input "9696831984" at bounding box center [593, 322] width 157 height 38
drag, startPoint x: 526, startPoint y: 325, endPoint x: 662, endPoint y: 358, distance: 139.6
click at [646, 397] on input "na" at bounding box center [593, 392] width 157 height 38
click at [605, 398] on input "NA" at bounding box center [593, 392] width 157 height 38
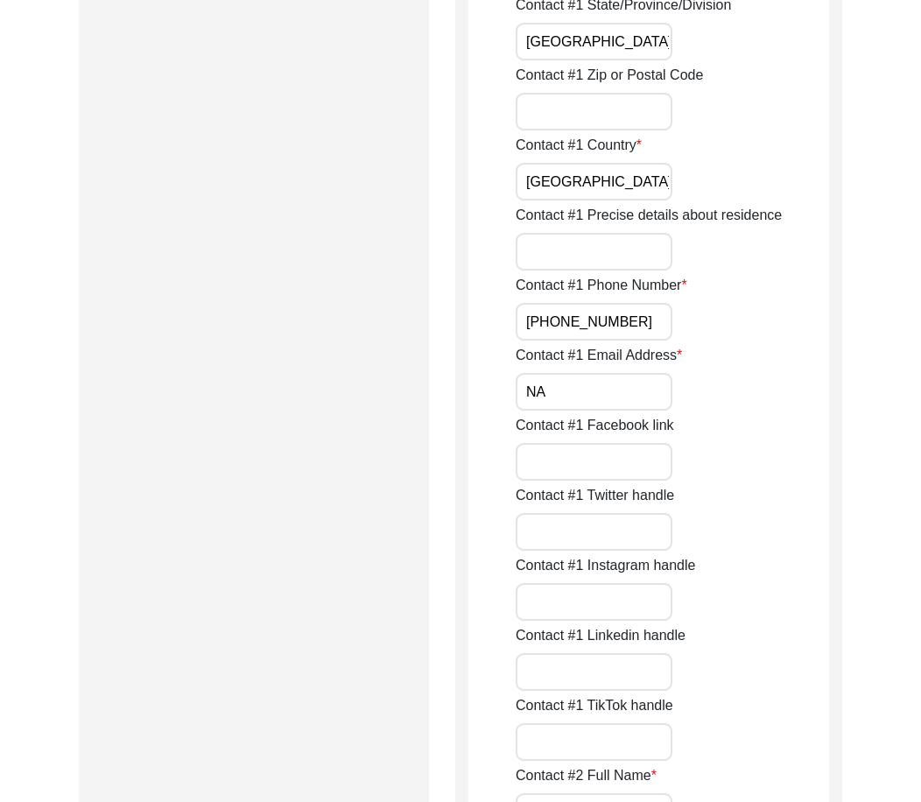
click at [605, 398] on input "NA" at bounding box center [593, 392] width 157 height 38
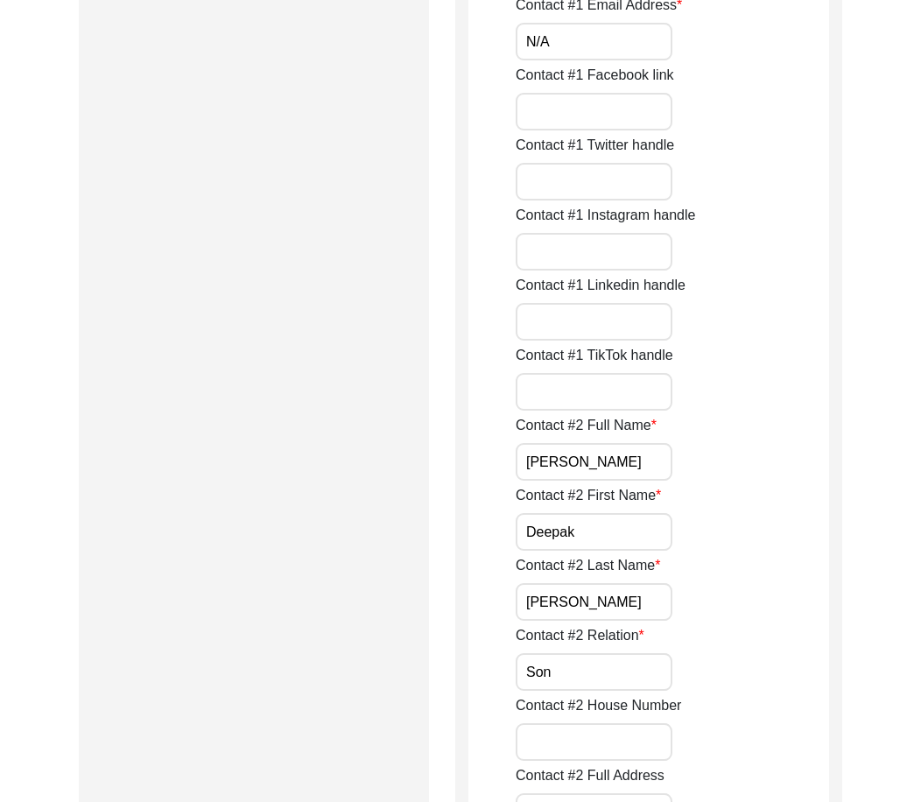
click at [640, 463] on input "[PERSON_NAME]" at bounding box center [593, 462] width 157 height 38
drag, startPoint x: 629, startPoint y: 518, endPoint x: 626, endPoint y: 555, distance: 36.9
click at [629, 521] on input "Deepak" at bounding box center [593, 532] width 157 height 38
drag, startPoint x: 619, startPoint y: 577, endPoint x: 618, endPoint y: 602, distance: 25.4
click at [618, 580] on div "Contact #2 Last Name [PERSON_NAME]" at bounding box center [671, 588] width 313 height 66
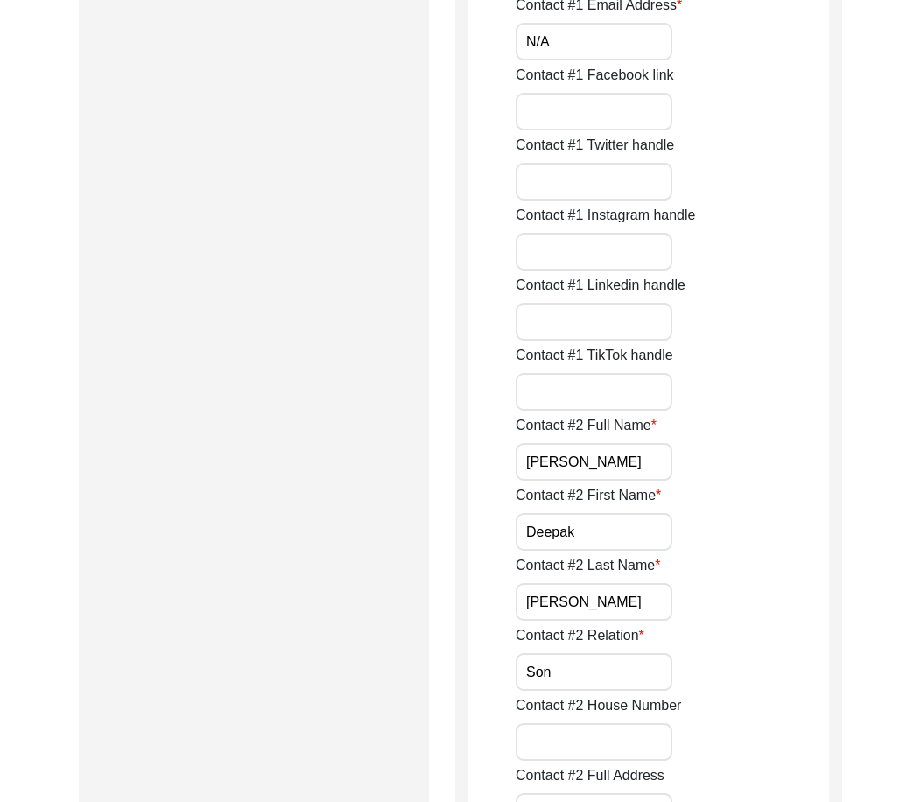
drag, startPoint x: 617, startPoint y: 644, endPoint x: 602, endPoint y: 603, distance: 43.7
click at [616, 641] on label "Contact #2 Relation" at bounding box center [579, 635] width 129 height 21
click at [616, 653] on input "Son" at bounding box center [593, 672] width 157 height 38
drag, startPoint x: 602, startPoint y: 603, endPoint x: 599, endPoint y: 645, distance: 42.1
click at [601, 607] on input "[PERSON_NAME]" at bounding box center [593, 602] width 157 height 38
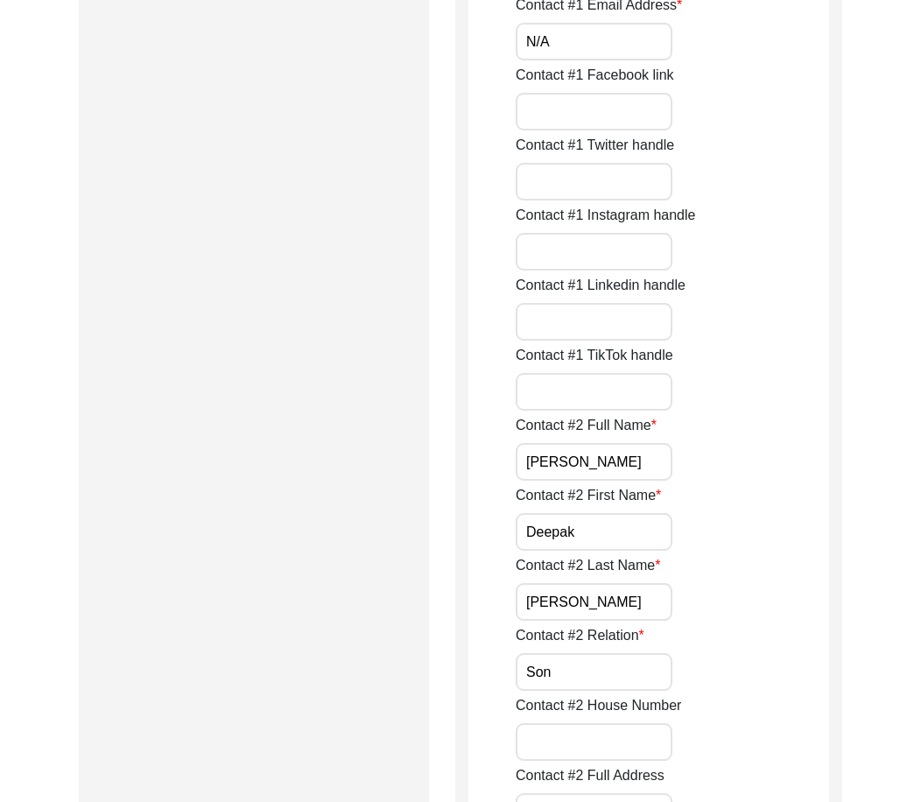
drag, startPoint x: 599, startPoint y: 661, endPoint x: 515, endPoint y: 613, distance: 96.8
click at [599, 663] on input "Son" at bounding box center [593, 672] width 157 height 38
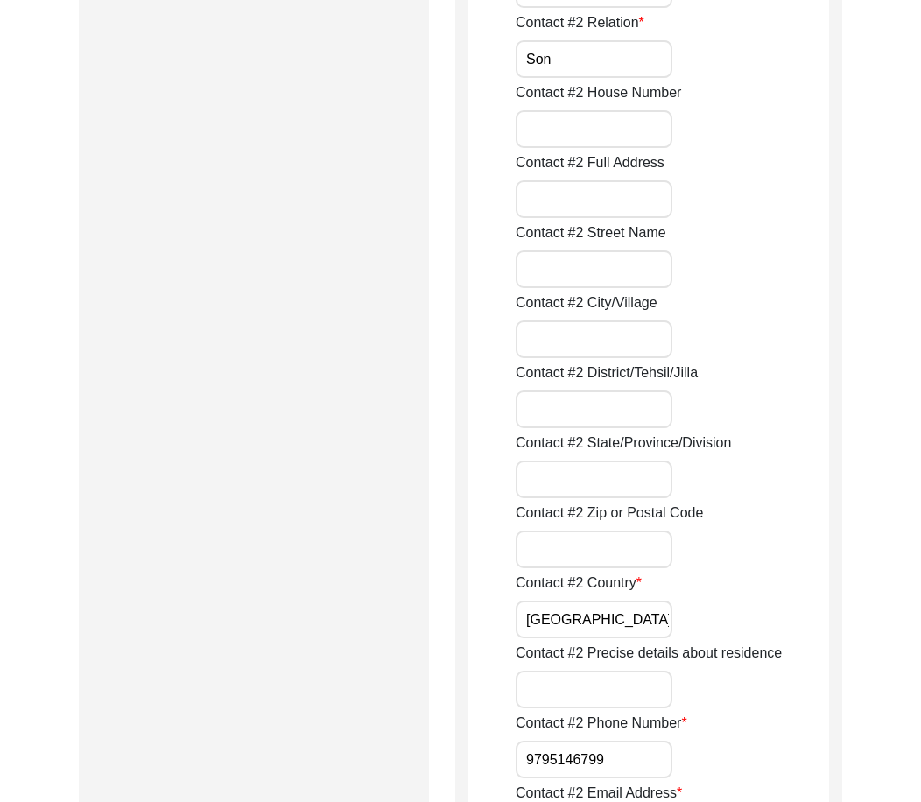
scroll to position [2100, 0]
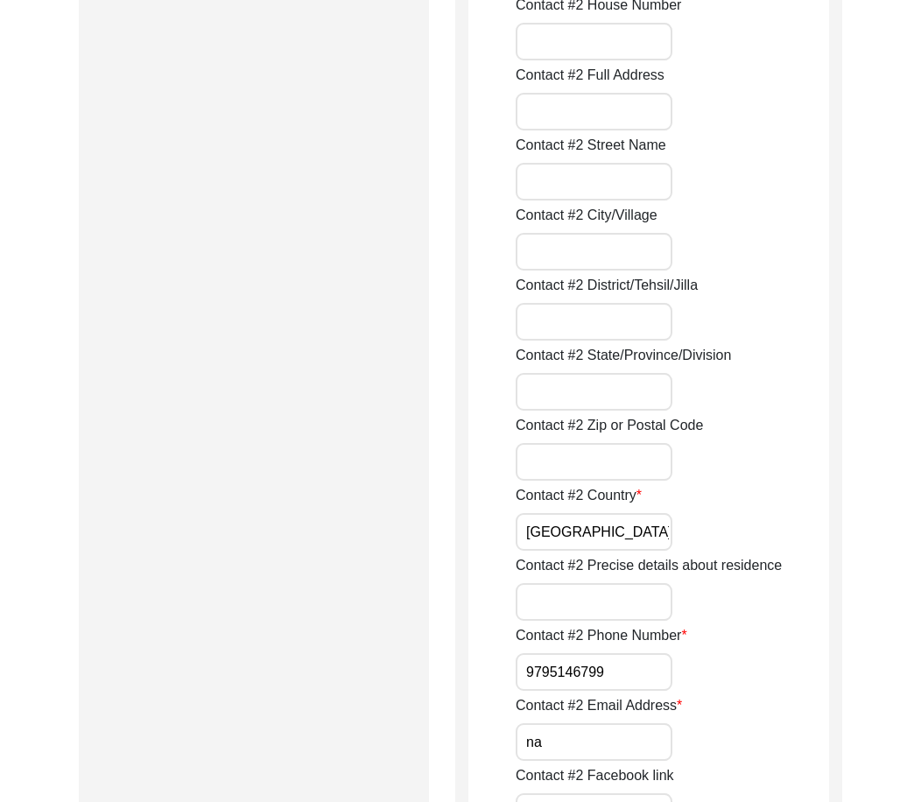
click at [526, 669] on input "9795146799" at bounding box center [593, 672] width 157 height 38
paste input "+91"
drag, startPoint x: 526, startPoint y: 669, endPoint x: 780, endPoint y: 683, distance: 254.1
click at [759, 676] on div "Contact #2 Phone Number [PHONE_NUMBER]" at bounding box center [671, 658] width 313 height 66
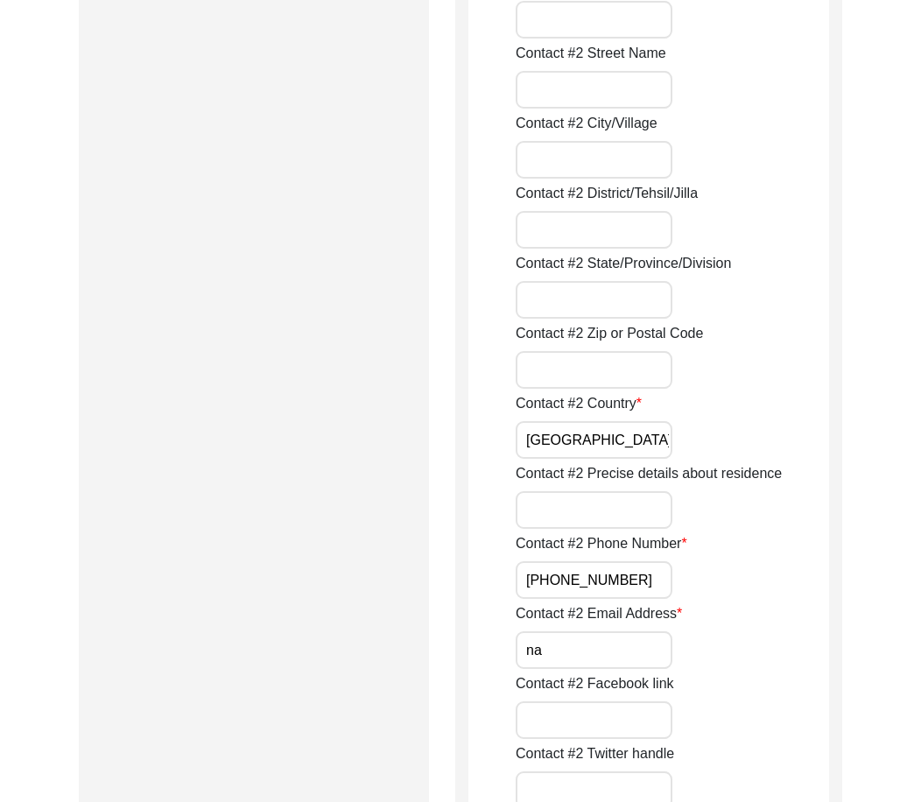
scroll to position [2275, 0]
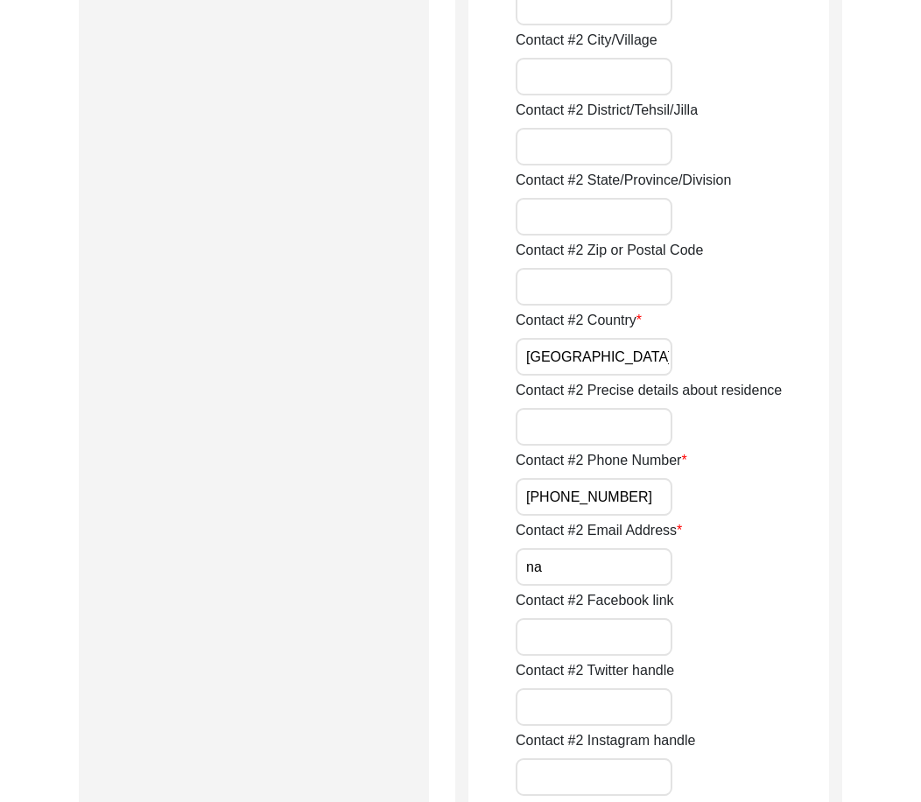
click at [580, 571] on input "na" at bounding box center [593, 567] width 157 height 38
click at [567, 567] on input "na" at bounding box center [593, 567] width 157 height 38
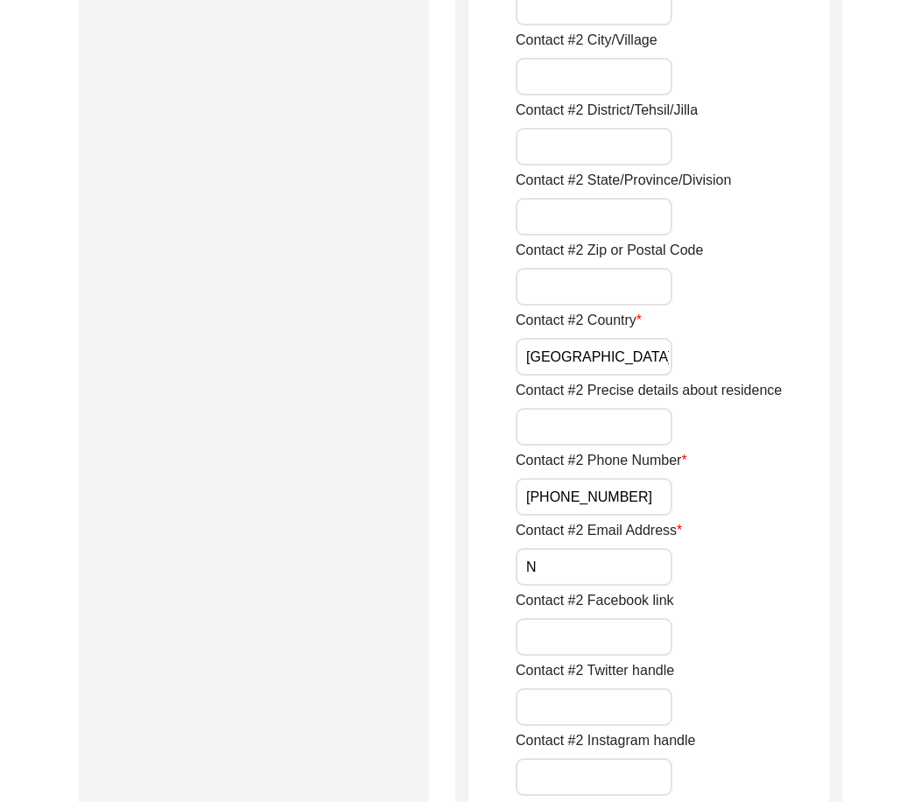
click at [568, 574] on input "N" at bounding box center [593, 567] width 157 height 38
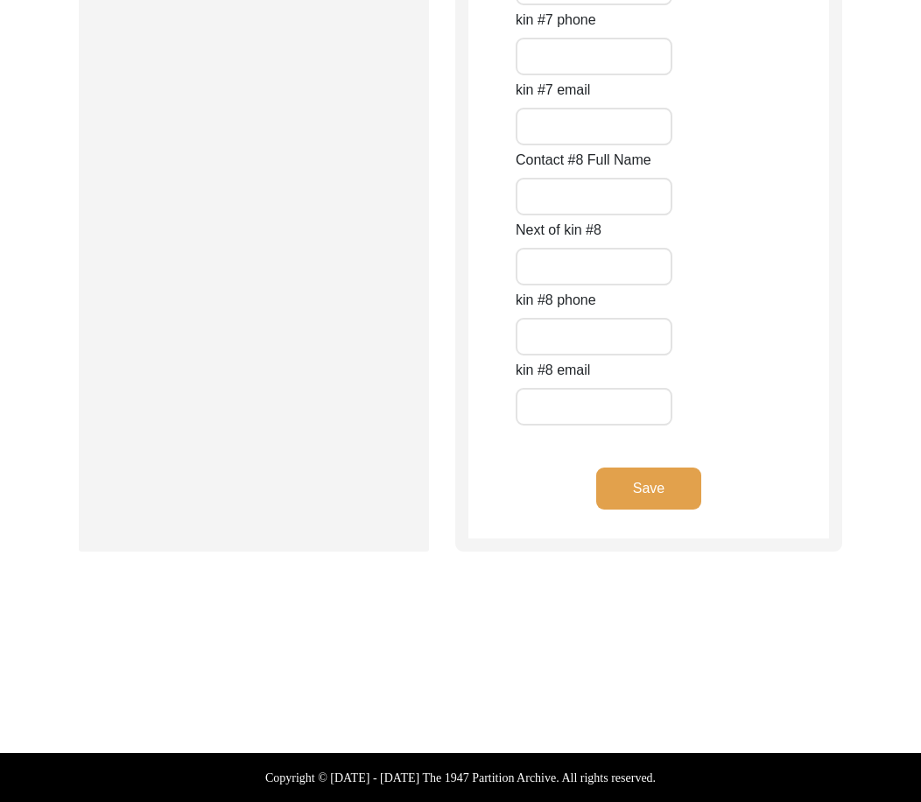
click at [639, 496] on button "Save" at bounding box center [648, 488] width 105 height 42
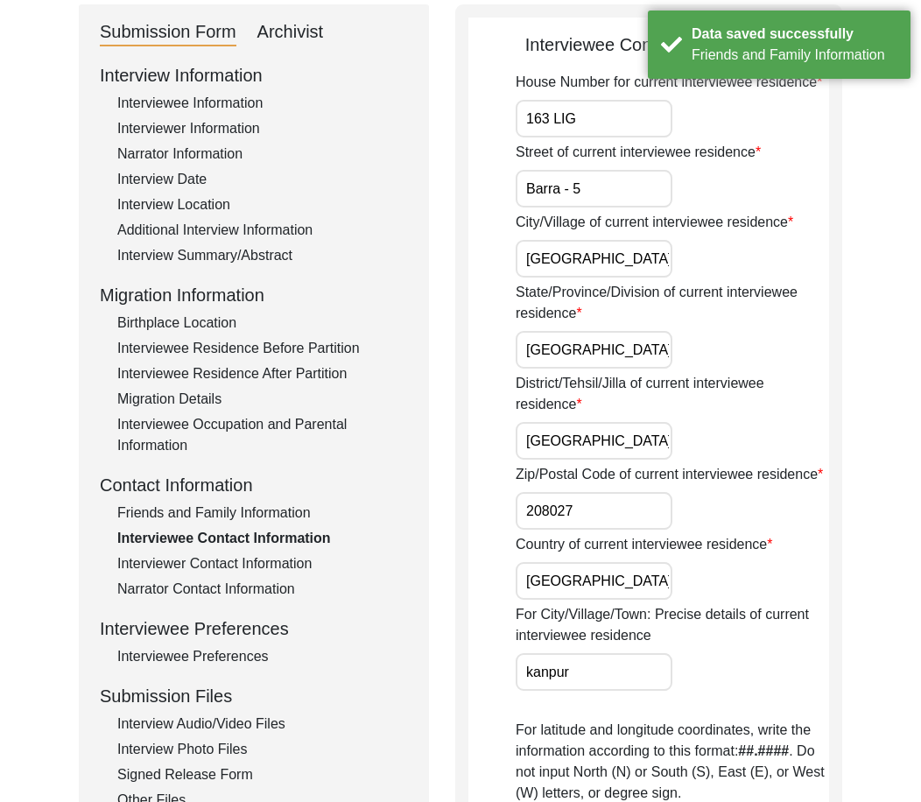
scroll to position [123, 0]
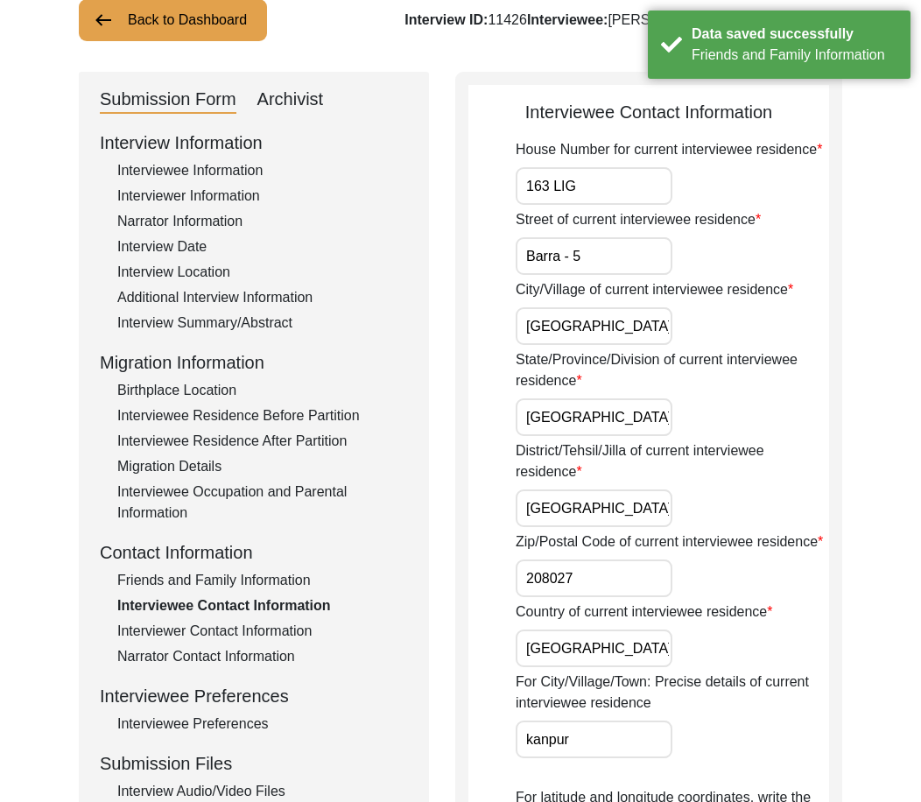
click at [599, 188] on input "163 LIG" at bounding box center [593, 186] width 157 height 38
click at [613, 261] on input "Barra - 5" at bounding box center [593, 256] width 157 height 38
click at [601, 320] on input "[GEOGRAPHIC_DATA]" at bounding box center [593, 326] width 157 height 38
click at [621, 412] on input "[GEOGRAPHIC_DATA]" at bounding box center [593, 417] width 157 height 38
drag, startPoint x: 630, startPoint y: 491, endPoint x: 628, endPoint y: 509, distance: 18.5
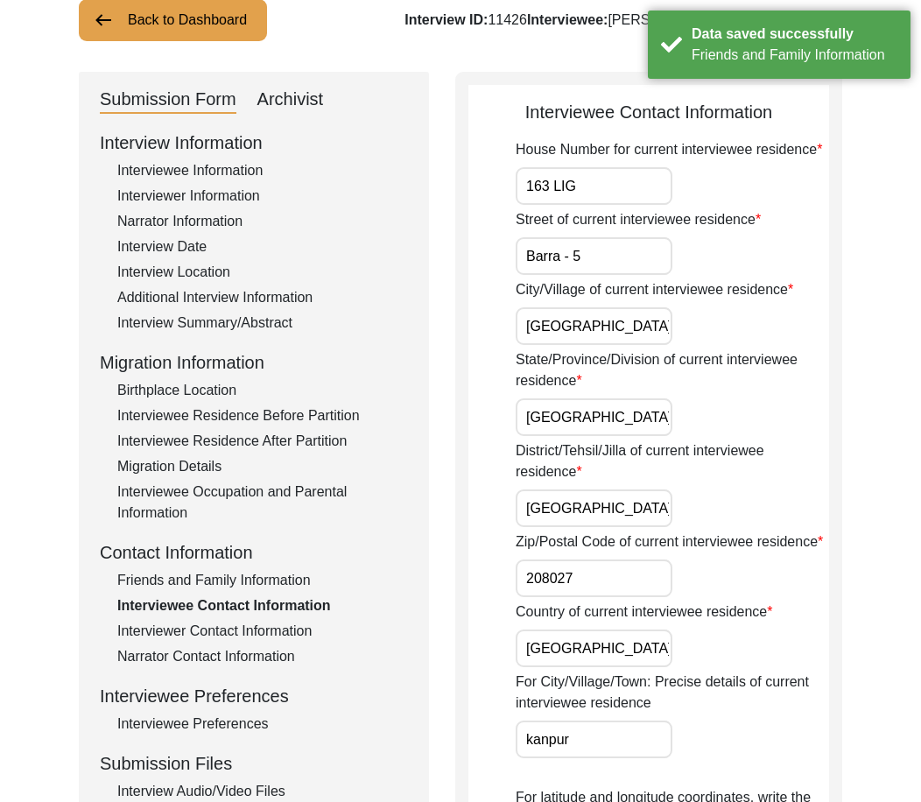
click at [630, 495] on input "[GEOGRAPHIC_DATA]" at bounding box center [593, 508] width 157 height 38
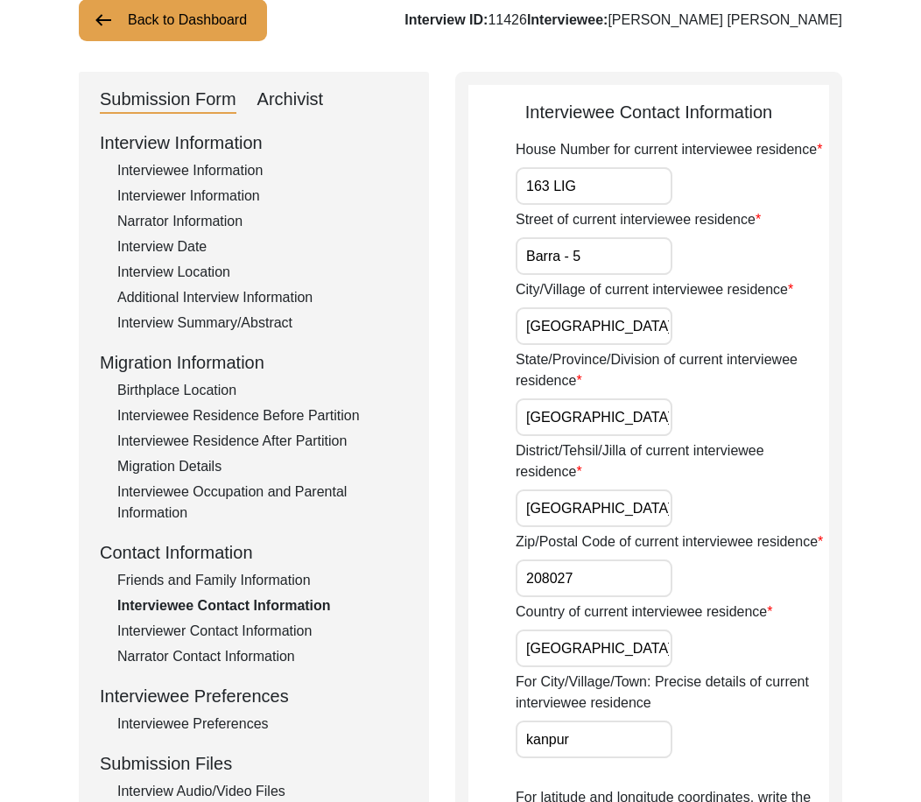
drag, startPoint x: 606, startPoint y: 566, endPoint x: 602, endPoint y: 593, distance: 27.5
click at [606, 568] on input "208027" at bounding box center [593, 578] width 157 height 38
click at [599, 651] on input "[GEOGRAPHIC_DATA]" at bounding box center [593, 648] width 157 height 38
click at [627, 722] on input "kanpur" at bounding box center [593, 739] width 157 height 38
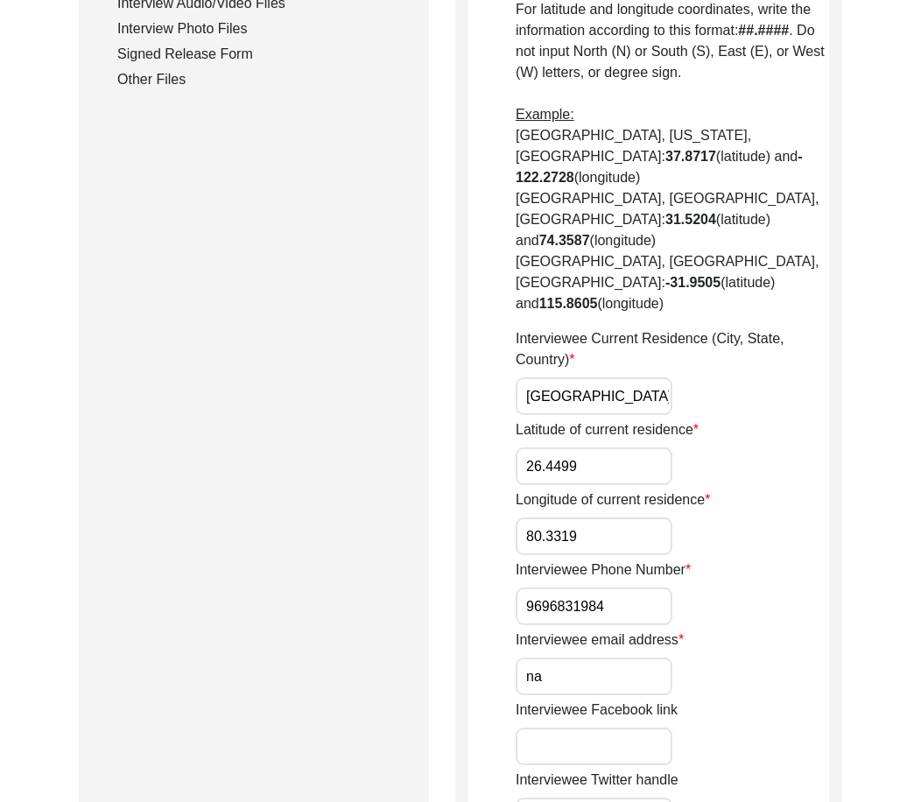
scroll to position [0, 34]
drag, startPoint x: 595, startPoint y: 330, endPoint x: 805, endPoint y: 341, distance: 210.3
click at [807, 337] on div "Interviewee Current Residence (City, State, Country) [GEOGRAPHIC_DATA], [GEOGRA…" at bounding box center [671, 371] width 313 height 87
click at [619, 447] on input "26.4499" at bounding box center [593, 466] width 157 height 38
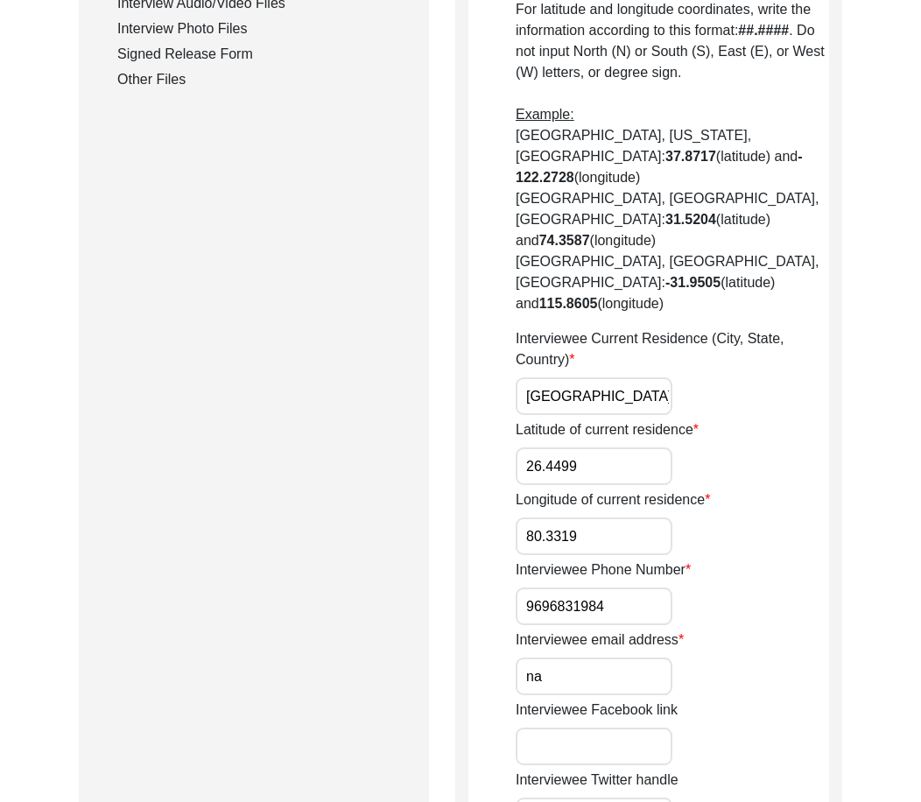
click at [617, 517] on input "80.3319" at bounding box center [593, 536] width 157 height 38
click at [519, 587] on input "9696831984" at bounding box center [593, 606] width 157 height 38
paste input "+91"
drag, startPoint x: 501, startPoint y: 595, endPoint x: 479, endPoint y: 596, distance: 22.8
click at [479, 596] on app-contact-information "Interviewee Contact Information House Number for current interviewee residence …" at bounding box center [648, 306] width 361 height 1990
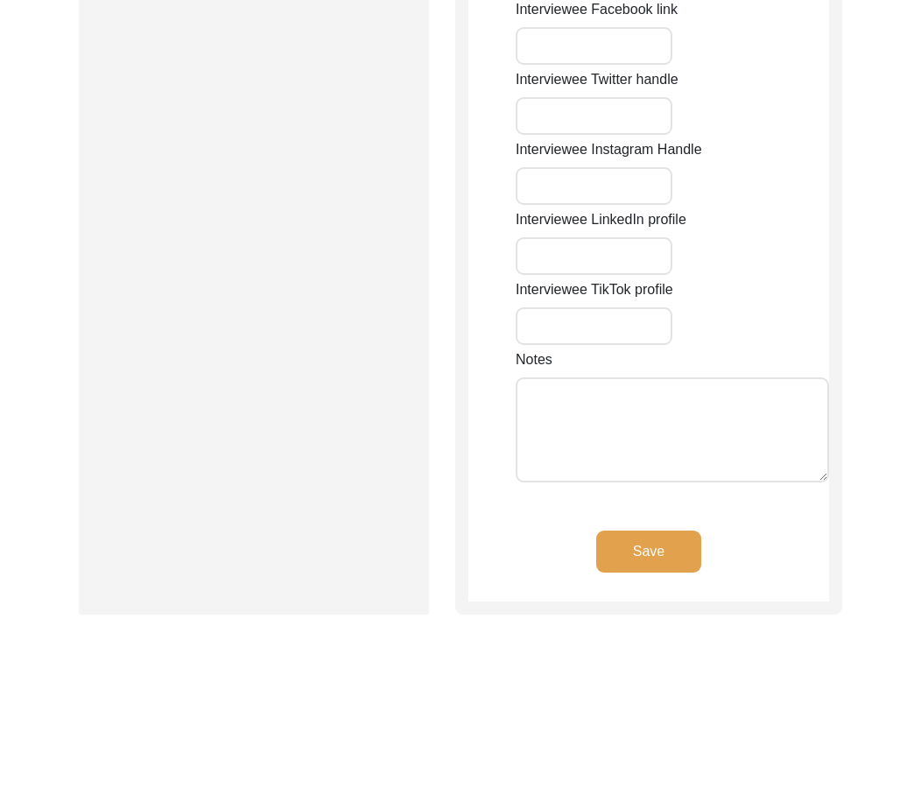
click at [680, 530] on button "Save" at bounding box center [648, 551] width 105 height 42
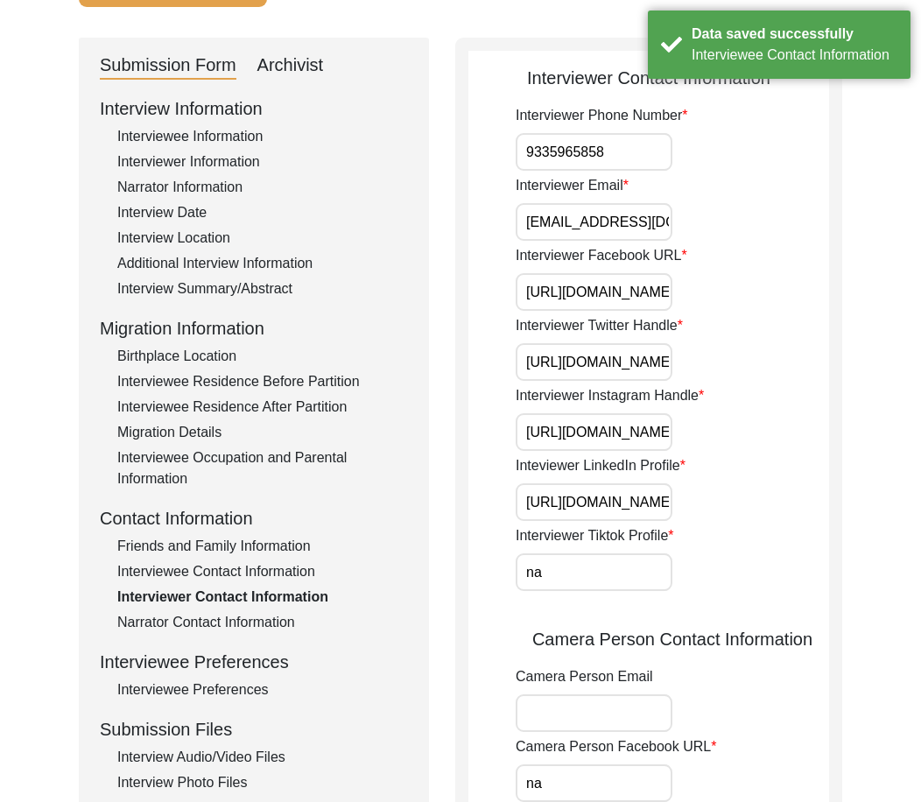
scroll to position [9, 0]
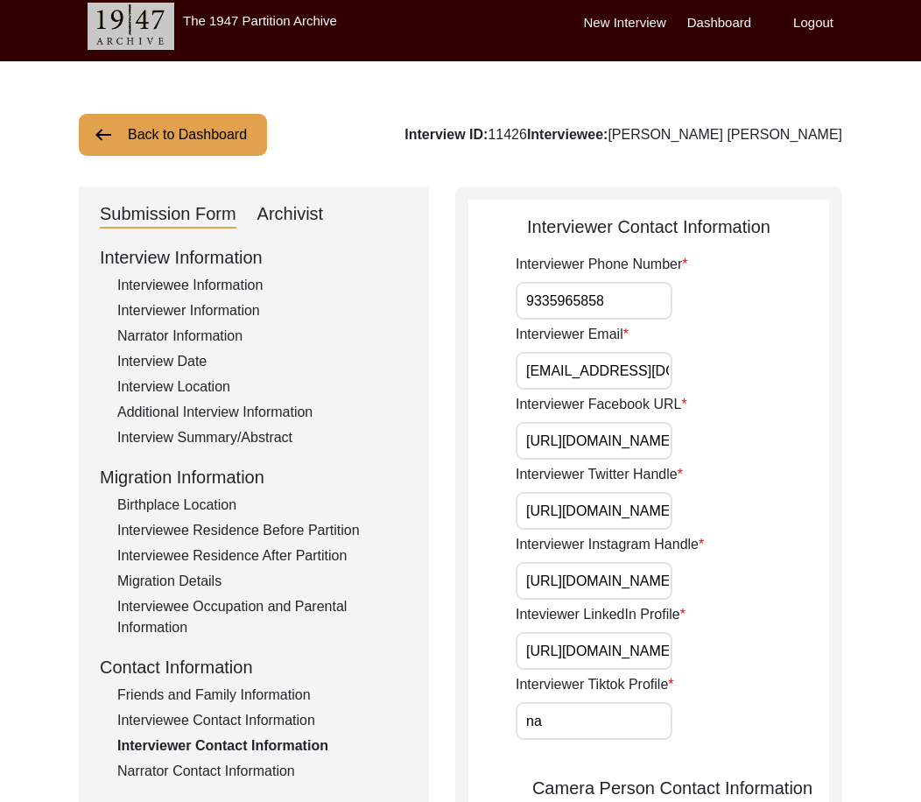
click at [530, 295] on input "9335965858" at bounding box center [593, 301] width 157 height 38
click at [524, 295] on input "9335965858" at bounding box center [593, 301] width 157 height 38
paste input "+91"
drag, startPoint x: 523, startPoint y: 296, endPoint x: 690, endPoint y: 300, distance: 167.2
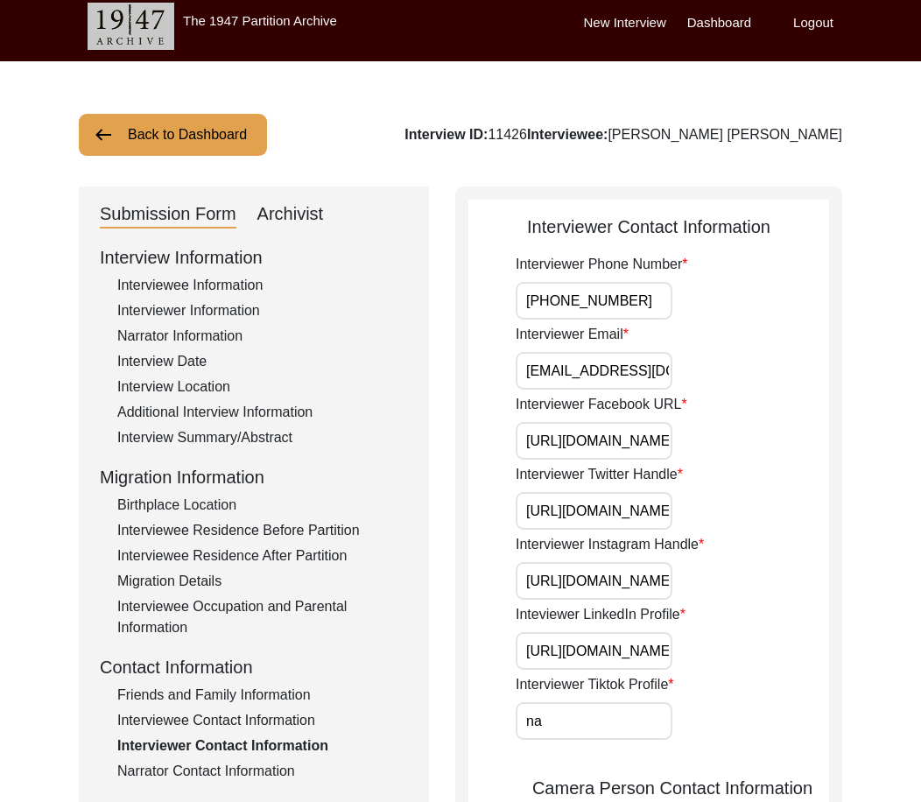
click at [690, 300] on div "Interviewer Phone Number [PHONE_NUMBER]" at bounding box center [671, 287] width 313 height 66
drag, startPoint x: 582, startPoint y: 366, endPoint x: 753, endPoint y: 403, distance: 175.4
click at [783, 390] on div "Interviewer Phone Number [PHONE_NUMBER] Interviewer Email [EMAIL_ADDRESS][DOMAI…" at bounding box center [671, 777] width 313 height 1047
click at [642, 426] on div "Interviewer Facebook URL [URL][DOMAIN_NAME][PERSON_NAME][PERSON_NAME]" at bounding box center [671, 427] width 313 height 66
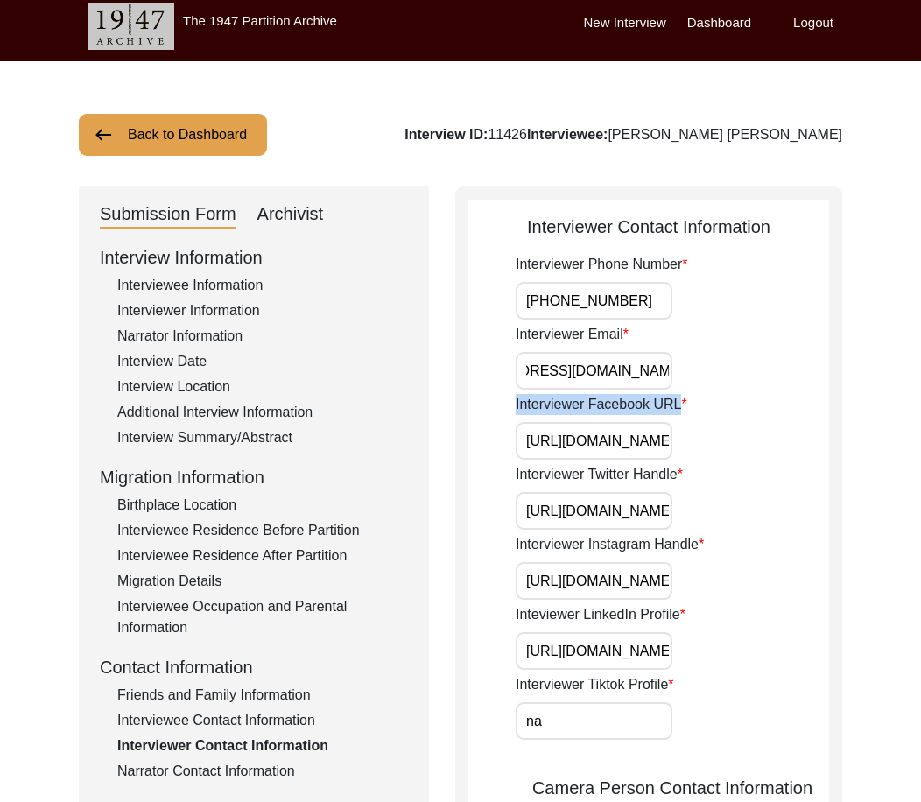
scroll to position [0, 0]
drag, startPoint x: 690, startPoint y: 438, endPoint x: 709, endPoint y: 452, distance: 23.1
click at [796, 444] on div "Interviewer Facebook URL [URL][DOMAIN_NAME][PERSON_NAME][PERSON_NAME]" at bounding box center [671, 427] width 313 height 66
click at [621, 456] on input "[URL][DOMAIN_NAME][PERSON_NAME][PERSON_NAME]" at bounding box center [593, 441] width 157 height 38
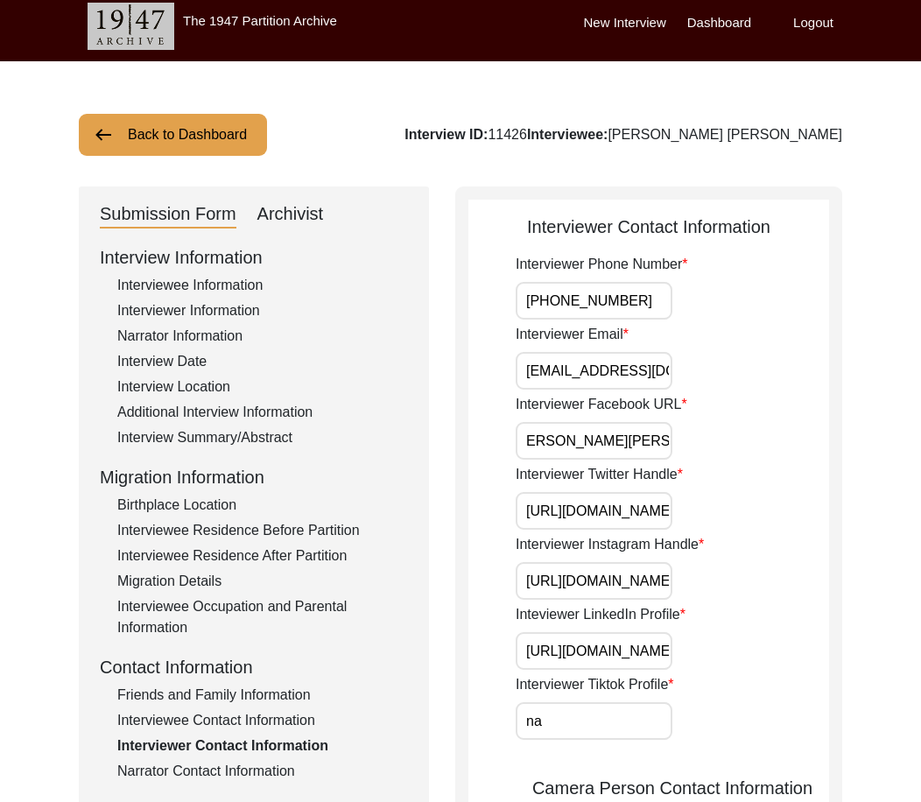
drag, startPoint x: 657, startPoint y: 445, endPoint x: 736, endPoint y: 468, distance: 82.0
click at [741, 464] on div "Interviewer Phone Number [PHONE_NUMBER] Interviewer Email [EMAIL_ADDRESS][DOMAI…" at bounding box center [671, 777] width 313 height 1047
drag, startPoint x: 718, startPoint y: 539, endPoint x: 798, endPoint y: 557, distance: 82.4
click at [798, 557] on div "Interviewer Phone Number [PHONE_NUMBER] Interviewer Email [EMAIL_ADDRESS][DOMAI…" at bounding box center [671, 777] width 313 height 1047
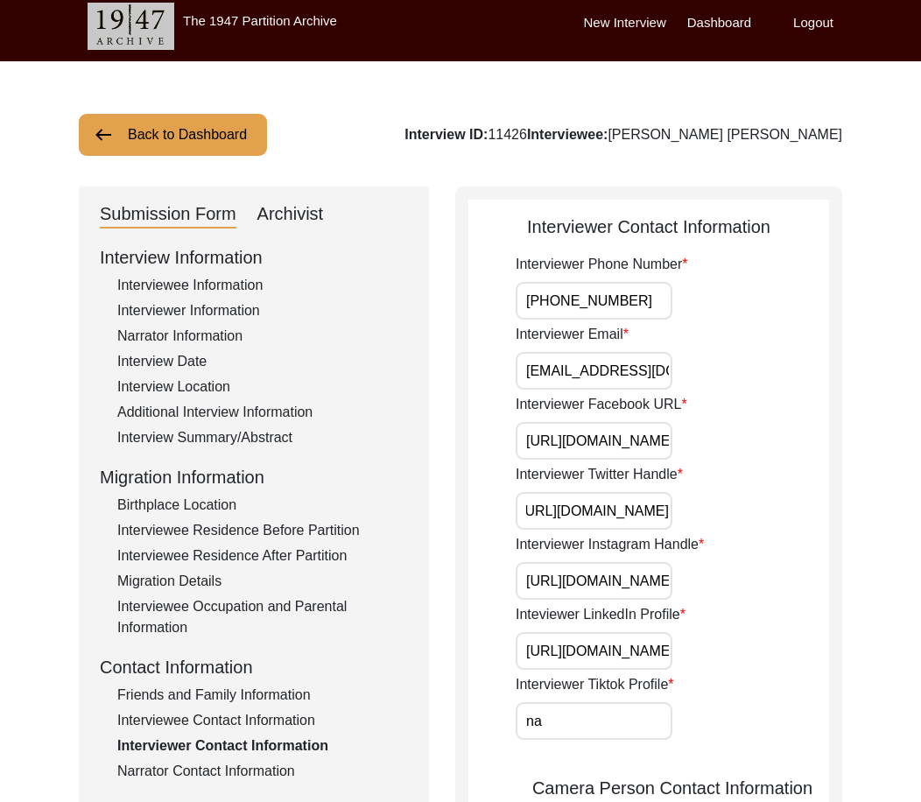
drag, startPoint x: 697, startPoint y: 586, endPoint x: 781, endPoint y: 595, distance: 83.6
click at [746, 589] on div "Interviewer Instagram Handle [URL][DOMAIN_NAME]" at bounding box center [671, 567] width 313 height 66
drag, startPoint x: 781, startPoint y: 595, endPoint x: 753, endPoint y: 595, distance: 28.0
click at [789, 597] on div "Interviewer Instagram Handle [URL][DOMAIN_NAME]" at bounding box center [671, 567] width 313 height 66
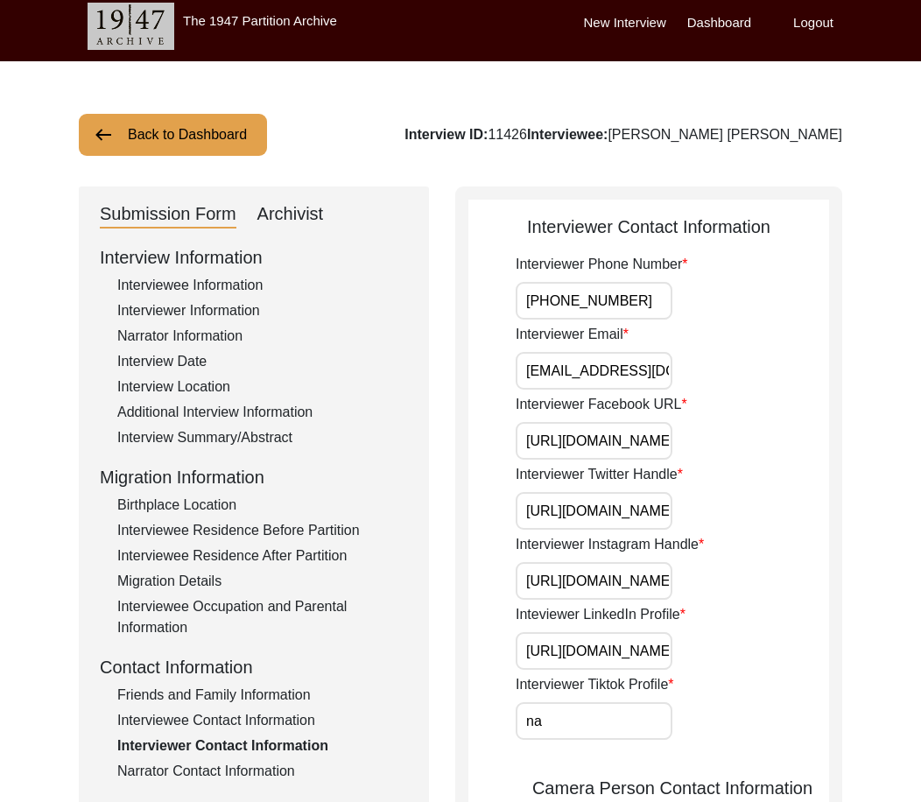
scroll to position [0, 126]
drag, startPoint x: 634, startPoint y: 589, endPoint x: 677, endPoint y: 626, distance: 56.5
click at [735, 590] on div "Interviewer Instagram Handle [URL][DOMAIN_NAME]" at bounding box center [671, 567] width 313 height 66
click at [648, 647] on input "[URL][DOMAIN_NAME][PERSON_NAME]" at bounding box center [593, 651] width 157 height 38
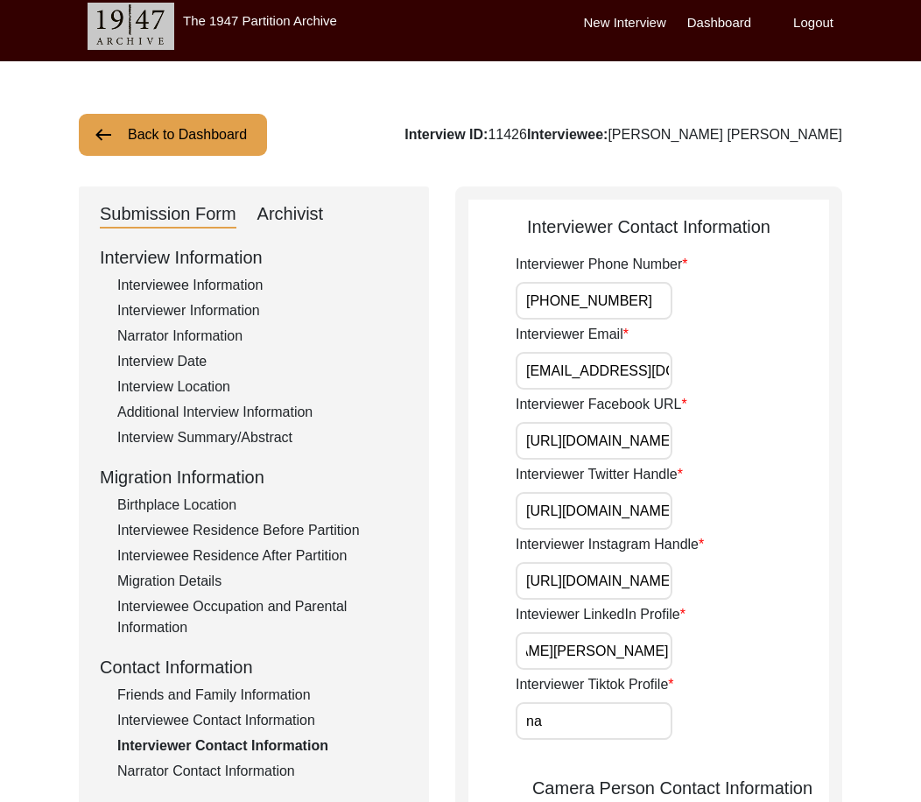
drag, startPoint x: 656, startPoint y: 647, endPoint x: 694, endPoint y: 682, distance: 51.4
click at [773, 659] on div "Inteviewer LinkedIn Profile [URL][DOMAIN_NAME][PERSON_NAME]" at bounding box center [671, 637] width 313 height 66
click at [580, 718] on input "na" at bounding box center [593, 721] width 157 height 38
click at [559, 718] on input "na" at bounding box center [593, 721] width 157 height 38
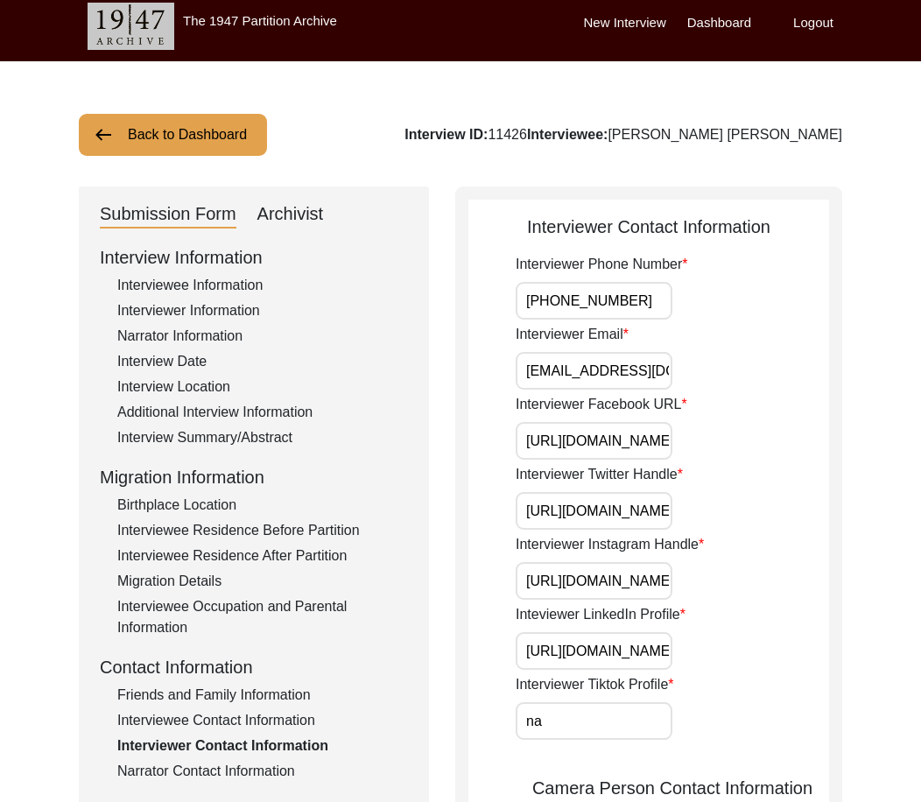
click at [559, 718] on input "na" at bounding box center [593, 721] width 157 height 38
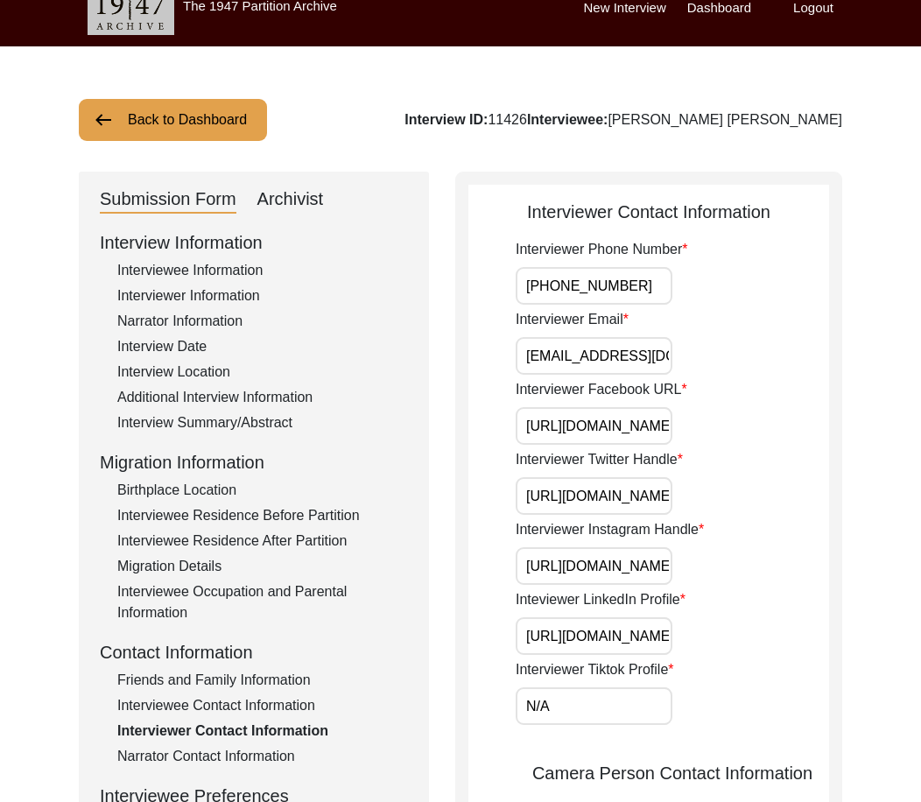
scroll to position [534, 0]
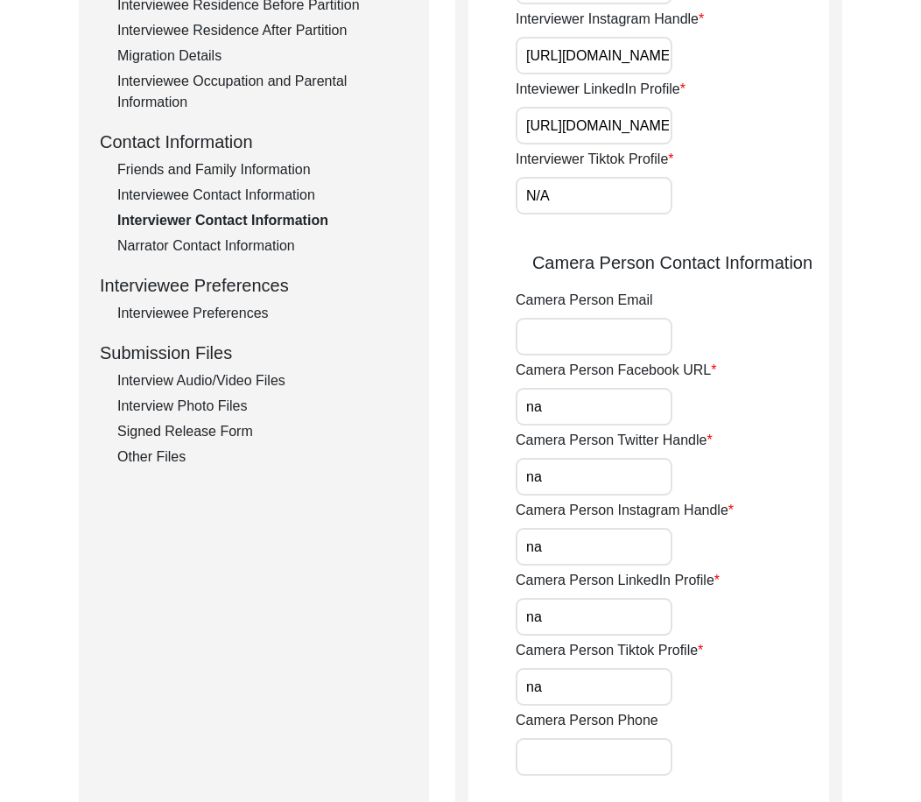
drag, startPoint x: 579, startPoint y: 192, endPoint x: 513, endPoint y: 192, distance: 66.5
click at [562, 192] on input "N/A" at bounding box center [593, 196] width 157 height 38
click at [530, 192] on input "N/A" at bounding box center [593, 196] width 157 height 38
click at [497, 192] on app-interviewer-contact-information "Interviewer Contact Information Interviewer Phone Number [PHONE_NUMBER] Intervi…" at bounding box center [648, 288] width 361 height 1200
drag, startPoint x: 550, startPoint y: 195, endPoint x: 489, endPoint y: 186, distance: 61.1
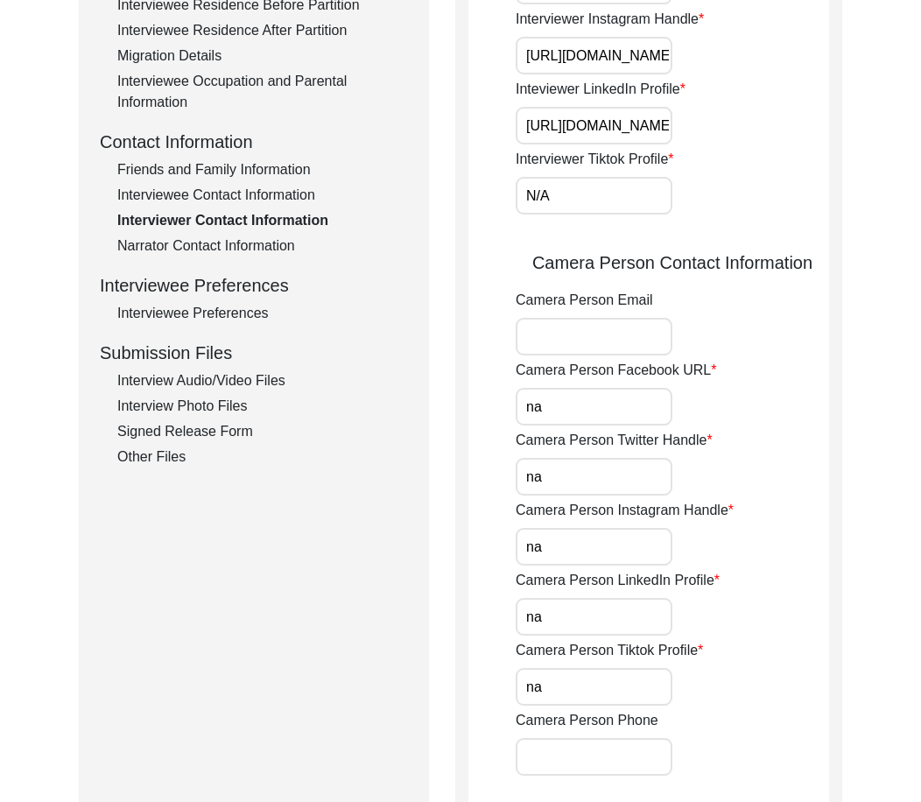
click at [489, 185] on app-interviewer-contact-information "Interviewer Contact Information Interviewer Phone Number [PHONE_NUMBER] Intervi…" at bounding box center [648, 288] width 361 height 1200
drag, startPoint x: 534, startPoint y: 403, endPoint x: 459, endPoint y: 400, distance: 75.3
click at [461, 399] on div "Interviewer Contact Information Interviewer Phone Number [PHONE_NUMBER] Intervi…" at bounding box center [648, 281] width 387 height 1240
paste input "N/A"
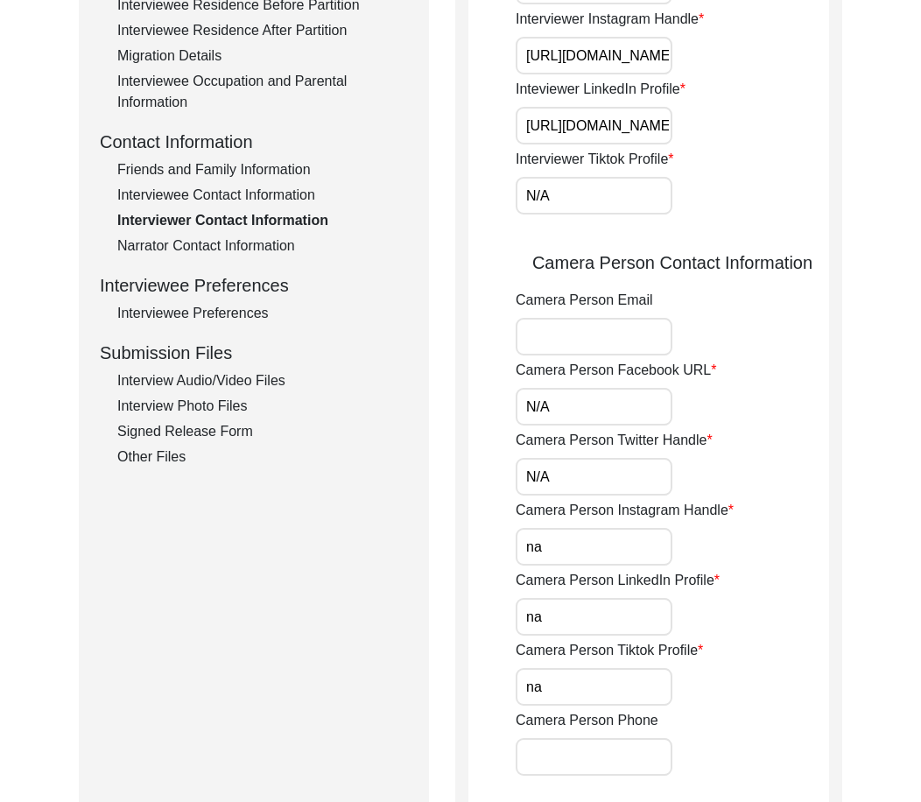
drag, startPoint x: 559, startPoint y: 478, endPoint x: 470, endPoint y: 466, distance: 90.0
click at [472, 466] on app-interviewer-contact-information "Interviewer Contact Information Interviewer Phone Number [PHONE_NUMBER] Intervi…" at bounding box center [648, 288] width 361 height 1200
click at [557, 547] on input "na" at bounding box center [593, 547] width 157 height 38
drag, startPoint x: 531, startPoint y: 544, endPoint x: 487, endPoint y: 538, distance: 45.0
click at [490, 538] on app-interviewer-contact-information "Interviewer Contact Information Interviewer Phone Number [PHONE_NUMBER] Intervi…" at bounding box center [648, 288] width 361 height 1200
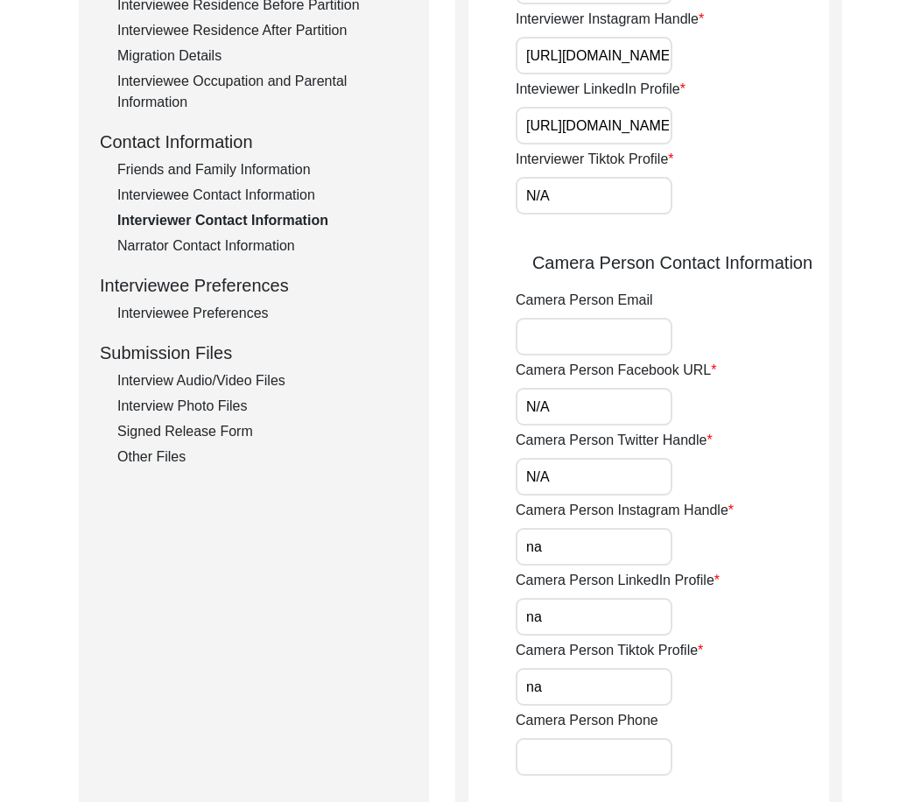
paste input "N/A"
drag, startPoint x: 544, startPoint y: 608, endPoint x: 455, endPoint y: 606, distance: 89.3
click at [469, 600] on app-interviewer-contact-information "Interviewer Contact Information Interviewer Phone Number [PHONE_NUMBER] Intervi…" at bounding box center [648, 288] width 361 height 1200
paste input "N/A"
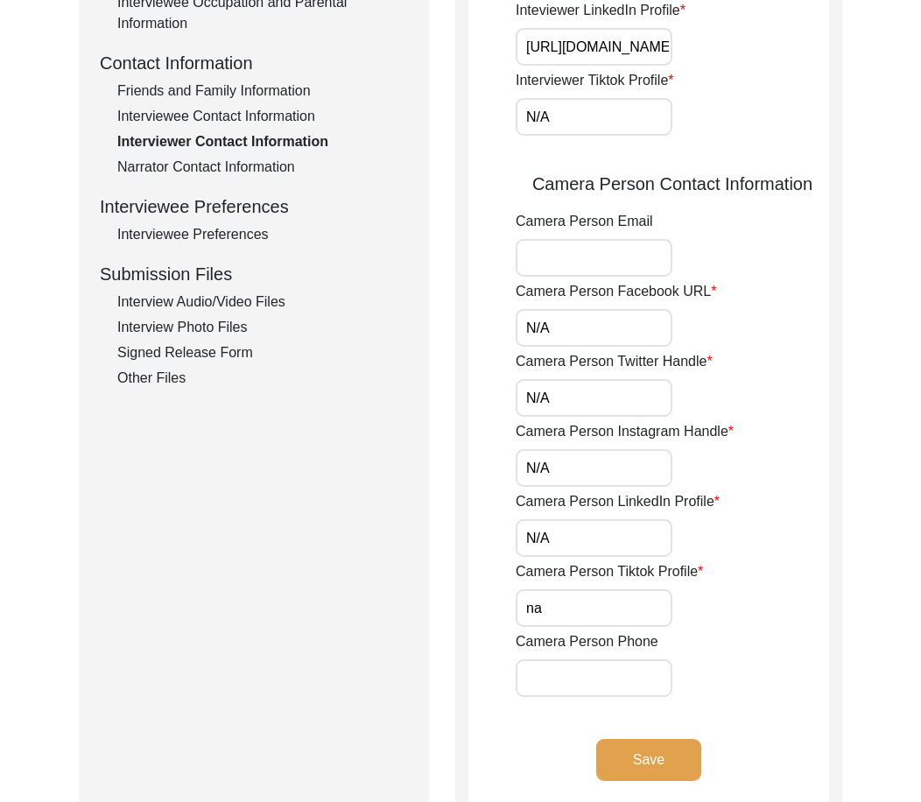
scroll to position [709, 0]
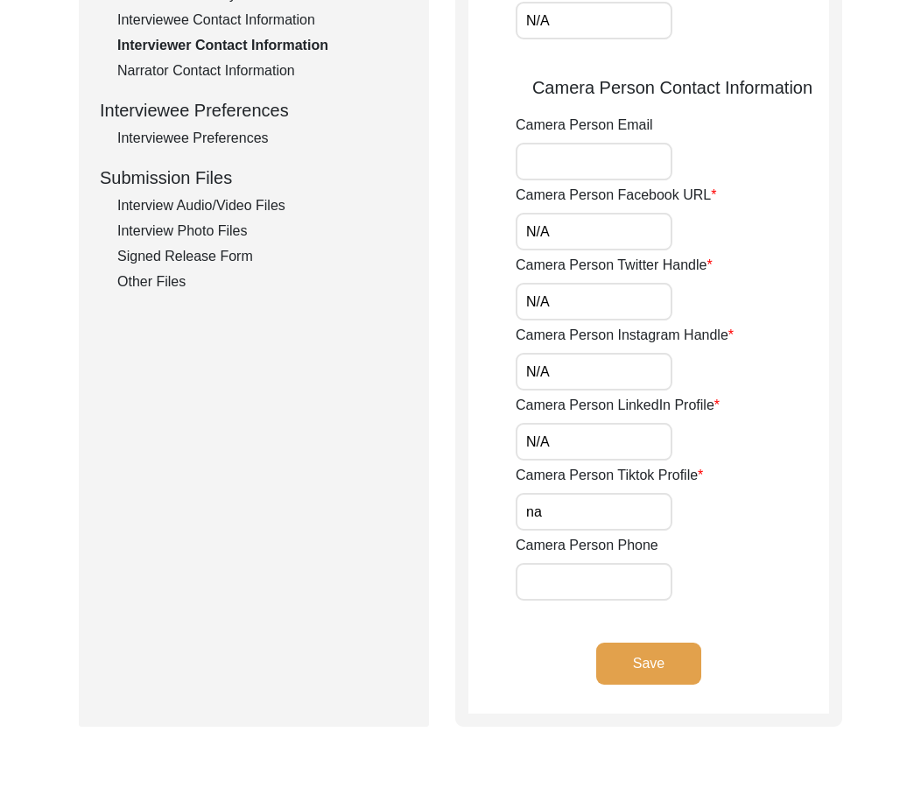
drag, startPoint x: 554, startPoint y: 515, endPoint x: 501, endPoint y: 512, distance: 52.6
click at [525, 512] on input "na" at bounding box center [593, 512] width 157 height 38
paste input "N/A"
click at [488, 513] on app-interviewer-contact-information "Interviewer Contact Information Interviewer Phone Number [PHONE_NUMBER] Intervi…" at bounding box center [648, 113] width 361 height 1200
click at [676, 638] on app-interviewer-contact-information "Interviewer Contact Information Interviewer Phone Number [PHONE_NUMBER] Intervi…" at bounding box center [648, 113] width 361 height 1200
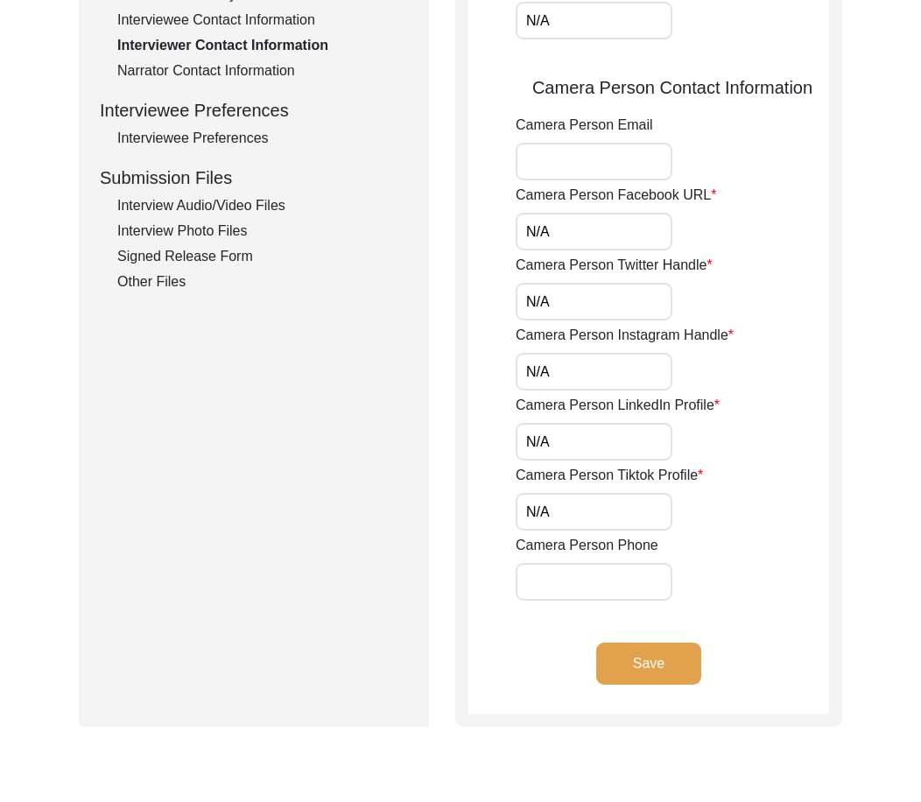
drag, startPoint x: 627, startPoint y: 640, endPoint x: 598, endPoint y: 626, distance: 32.1
click at [627, 640] on app-interviewer-contact-information "Interviewer Contact Information Interviewer Phone Number [PHONE_NUMBER] Intervi…" at bounding box center [648, 113] width 361 height 1200
click at [620, 651] on button "Save" at bounding box center [648, 663] width 105 height 42
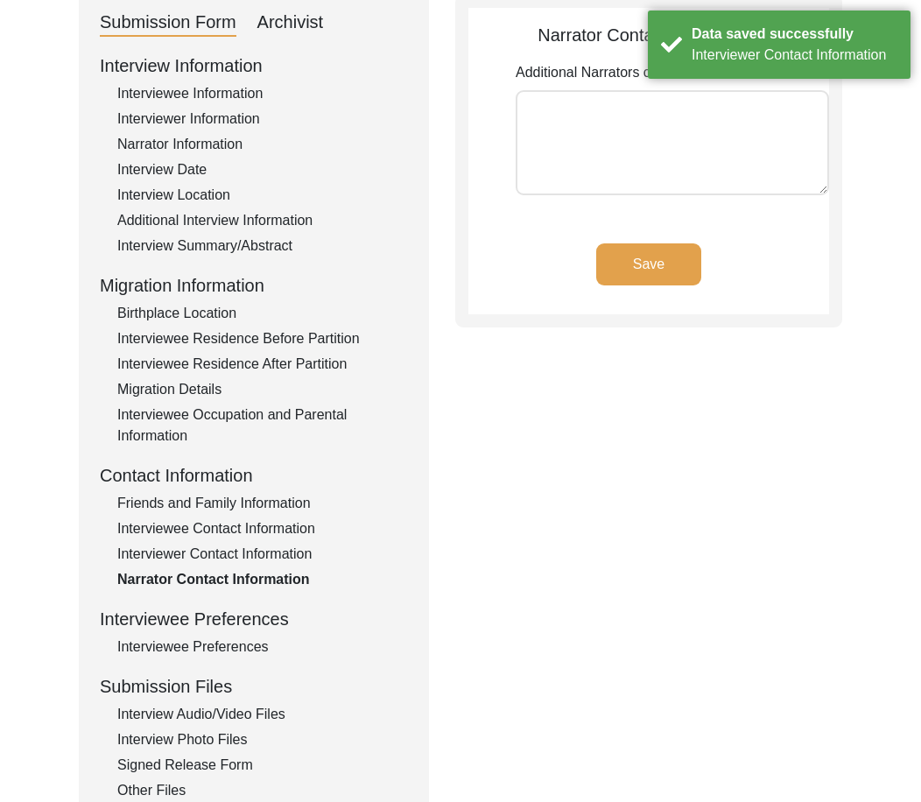
scroll to position [263, 0]
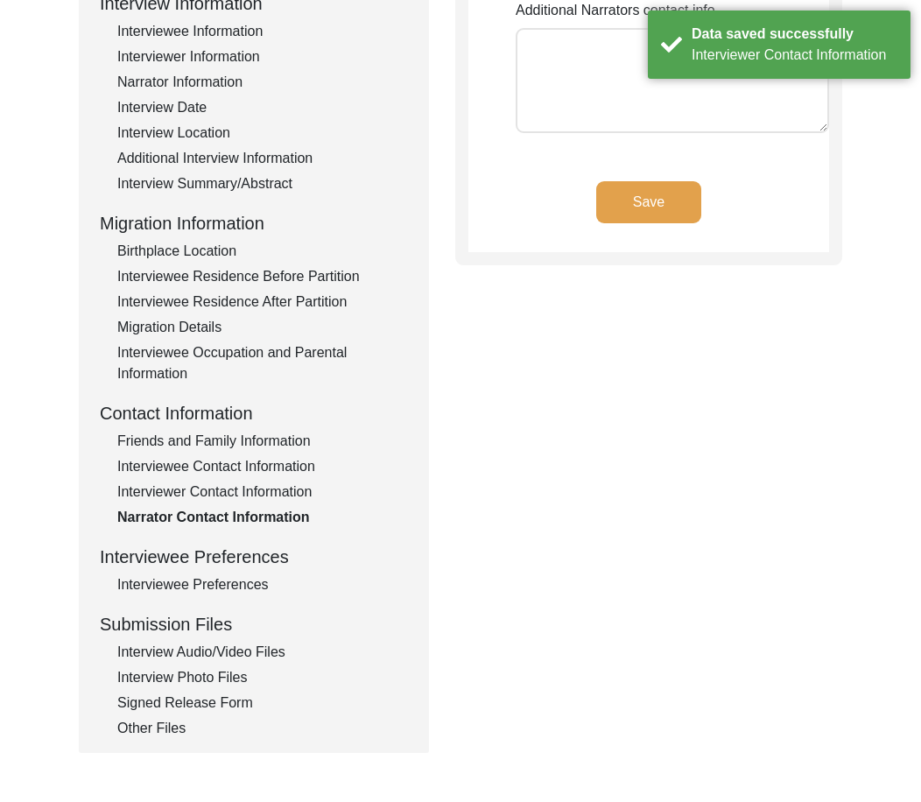
click at [204, 590] on div "Interviewee Preferences" at bounding box center [262, 584] width 291 height 21
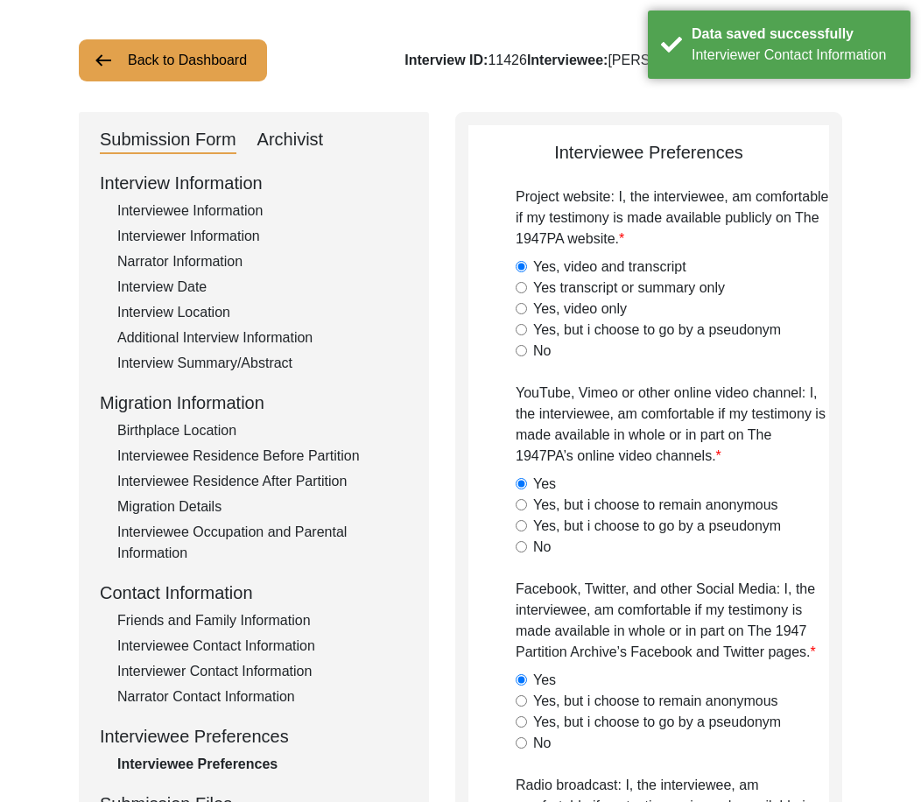
scroll to position [0, 0]
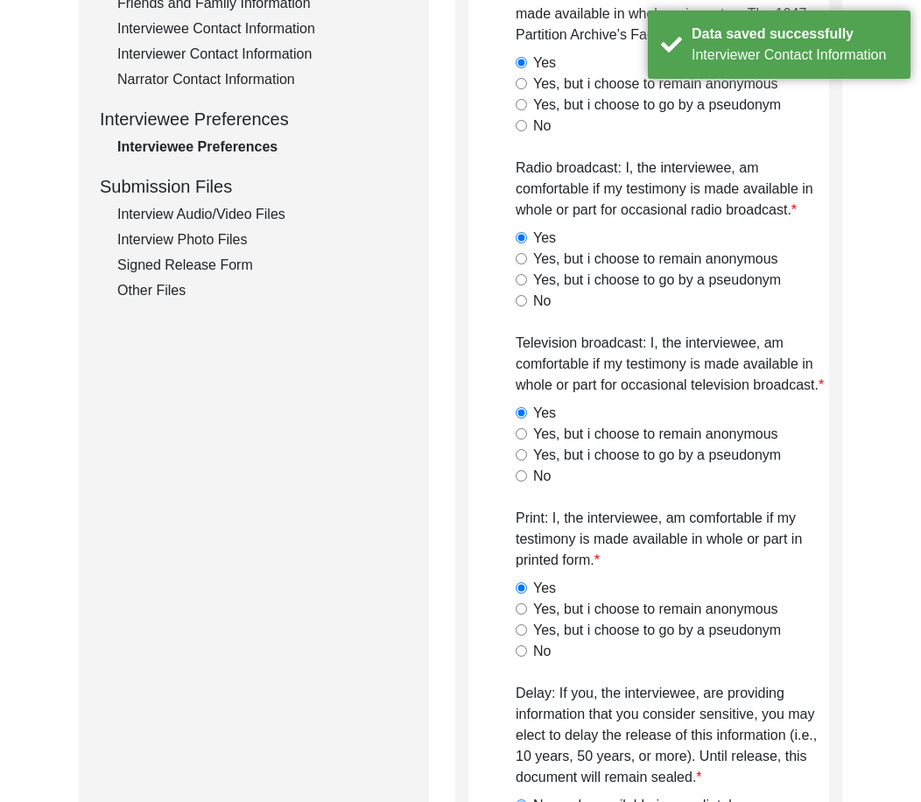
click at [183, 205] on div "Interview Audio/Video Files" at bounding box center [262, 214] width 291 height 21
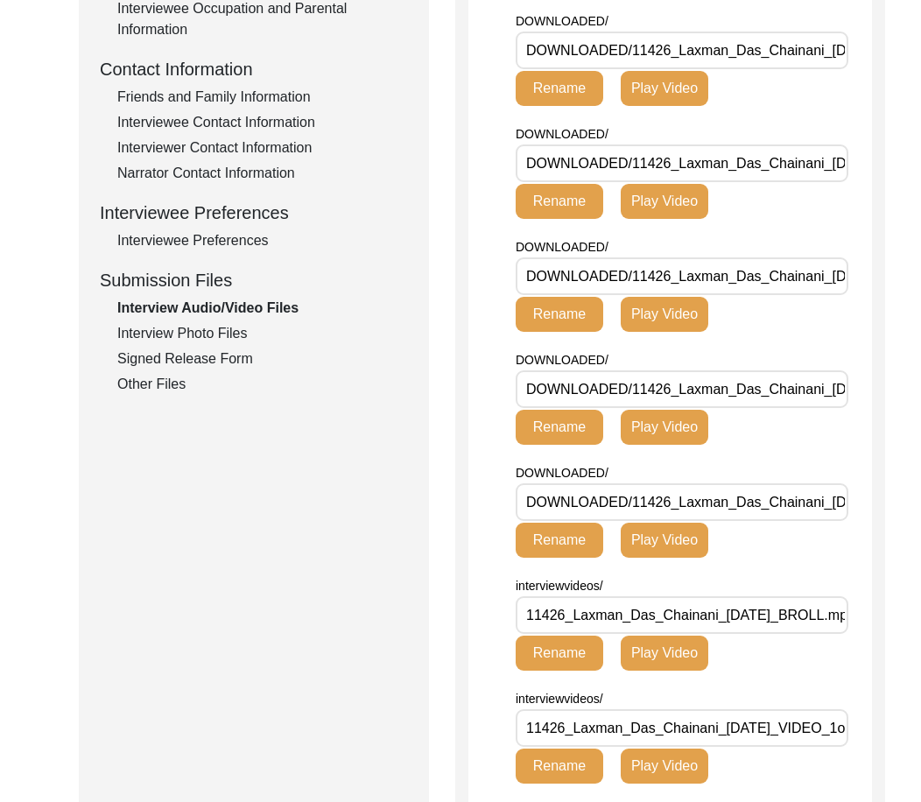
scroll to position [464, 0]
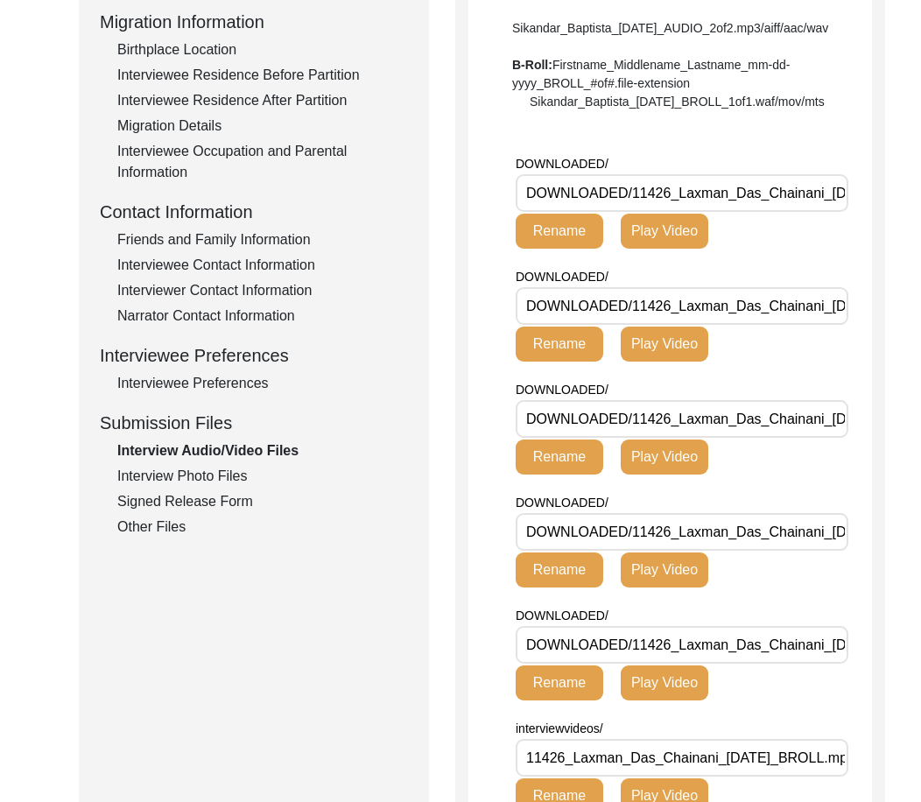
click at [207, 485] on div "Interview Photo Files" at bounding box center [262, 476] width 291 height 21
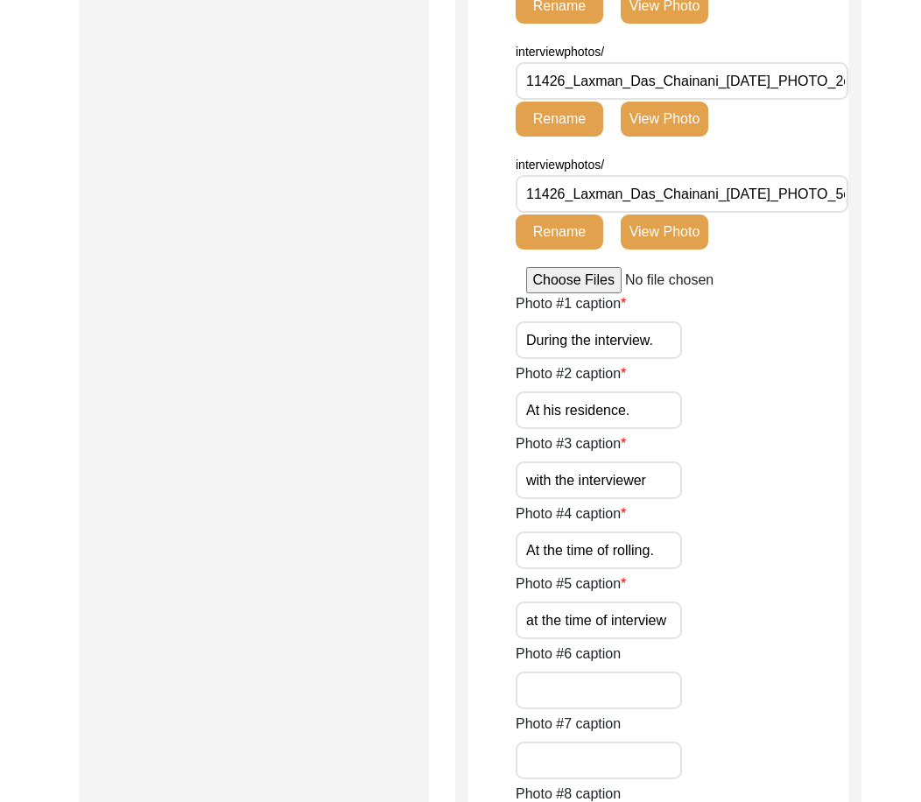
scroll to position [1251, 0]
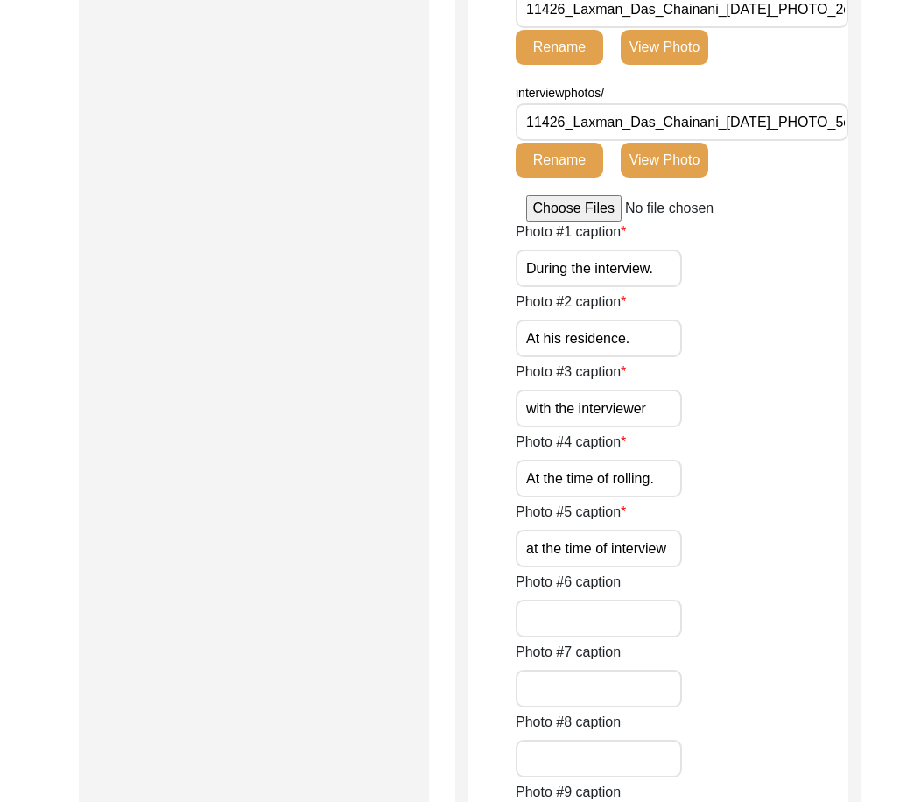
click at [532, 411] on input "with the interviewer" at bounding box center [598, 408] width 166 height 38
click at [534, 543] on input "at the time of interview" at bounding box center [598, 548] width 166 height 38
drag, startPoint x: 534, startPoint y: 544, endPoint x: 774, endPoint y: 557, distance: 240.1
click at [774, 557] on div "Photo #5 caption At the time of interview" at bounding box center [681, 534] width 333 height 66
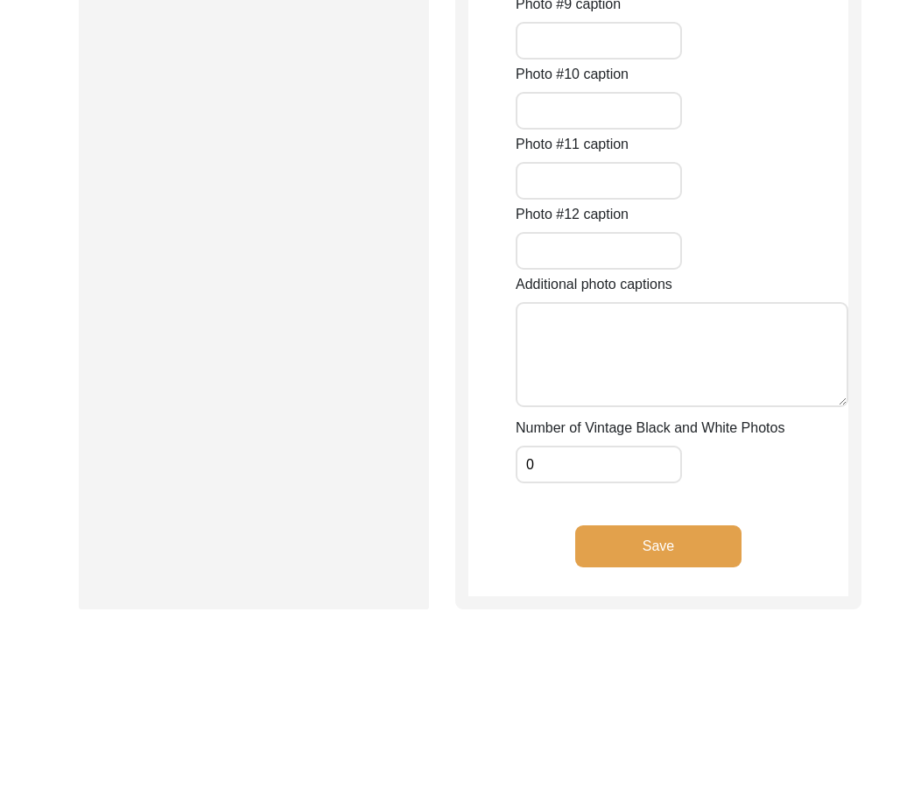
click at [735, 539] on button "Save" at bounding box center [658, 546] width 166 height 42
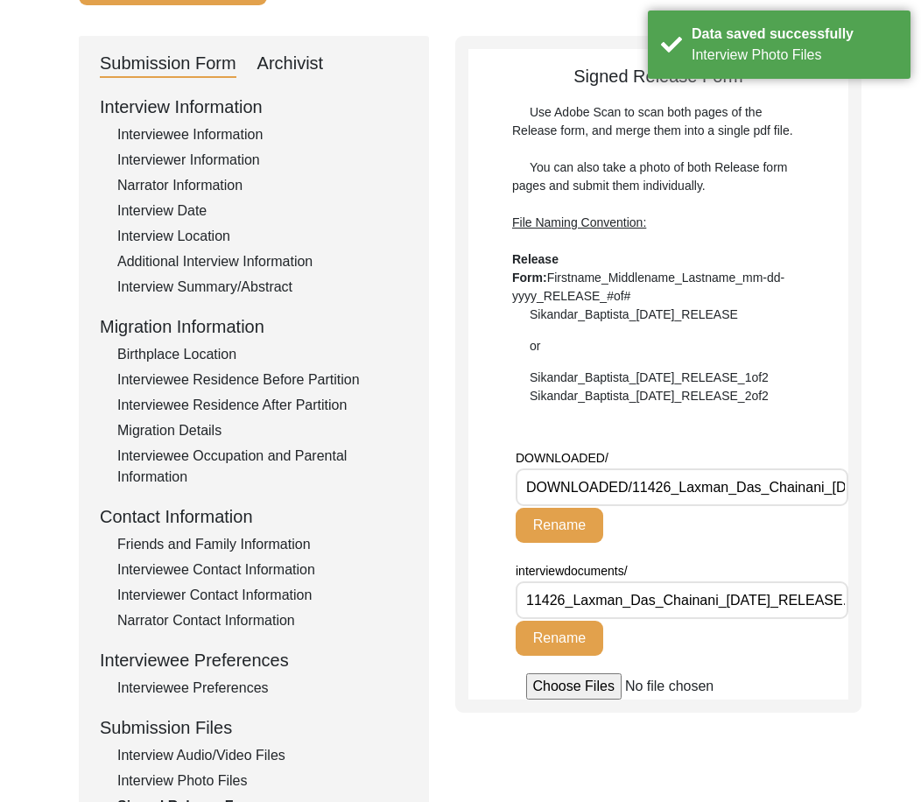
scroll to position [0, 0]
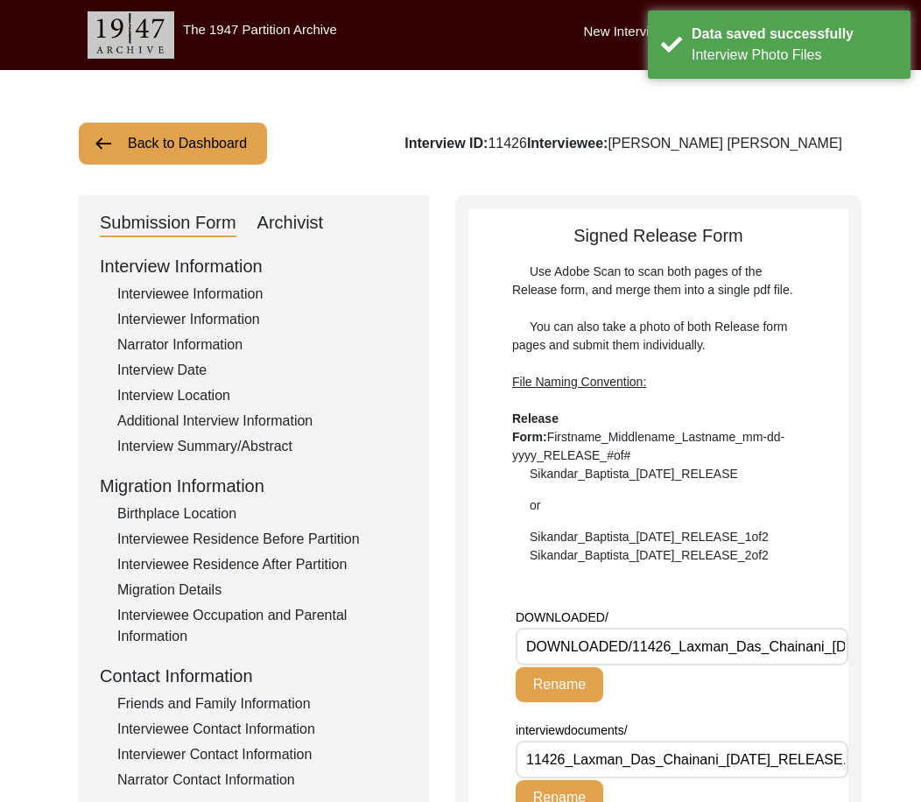
click at [296, 235] on div "Archivist" at bounding box center [290, 223] width 67 height 28
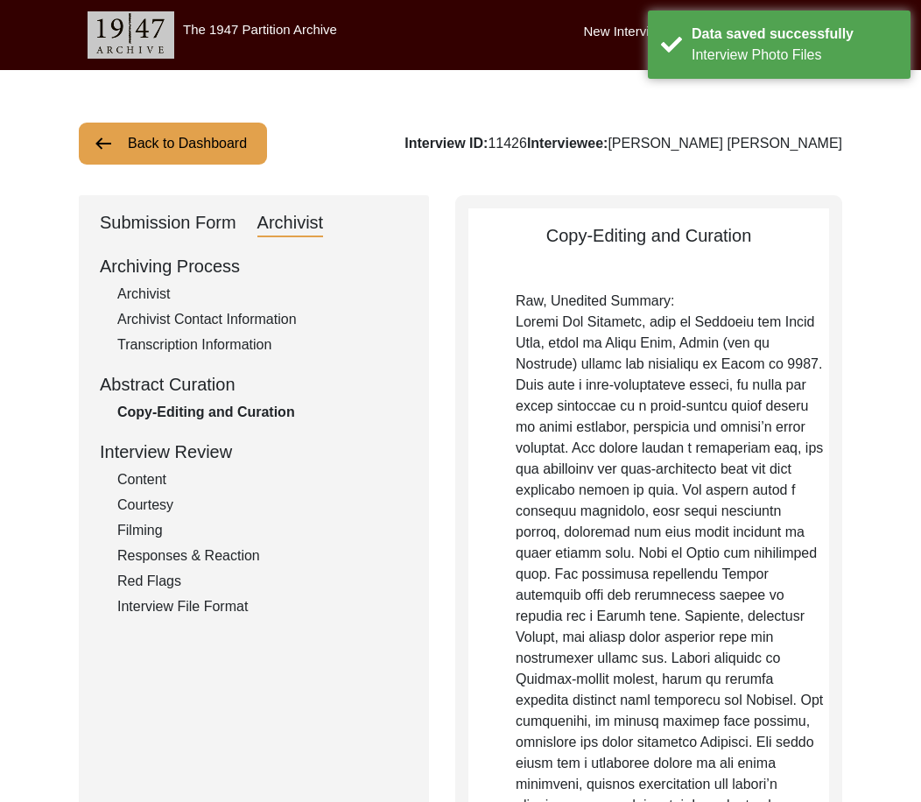
click at [170, 284] on div "Archivist" at bounding box center [262, 294] width 291 height 21
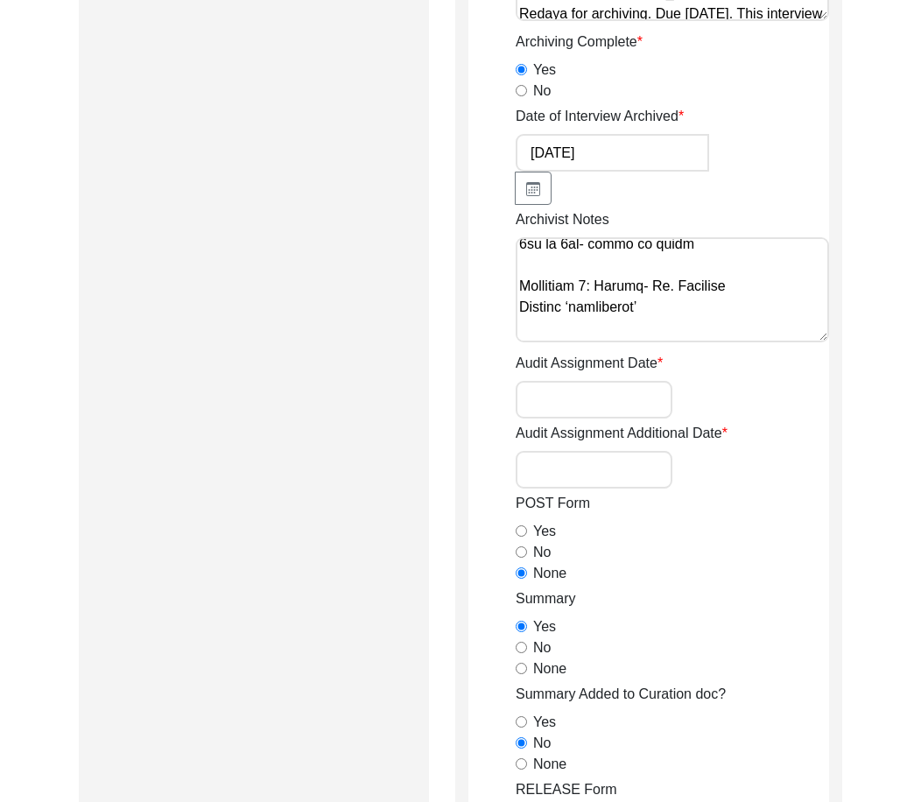
scroll to position [889, 0]
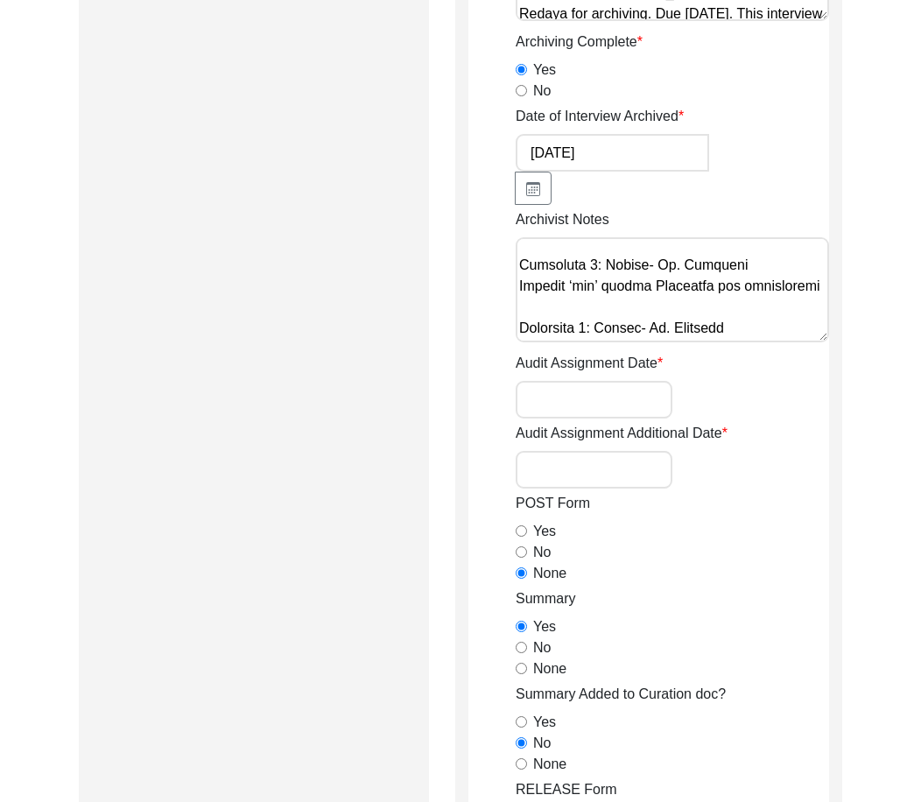
click at [620, 393] on input "Audit Assignment Date" at bounding box center [593, 400] width 157 height 38
click at [636, 459] on input "Audit Assignment Additional Date" at bounding box center [593, 470] width 157 height 38
click at [807, 326] on textarea "Archivist Notes" at bounding box center [671, 289] width 313 height 105
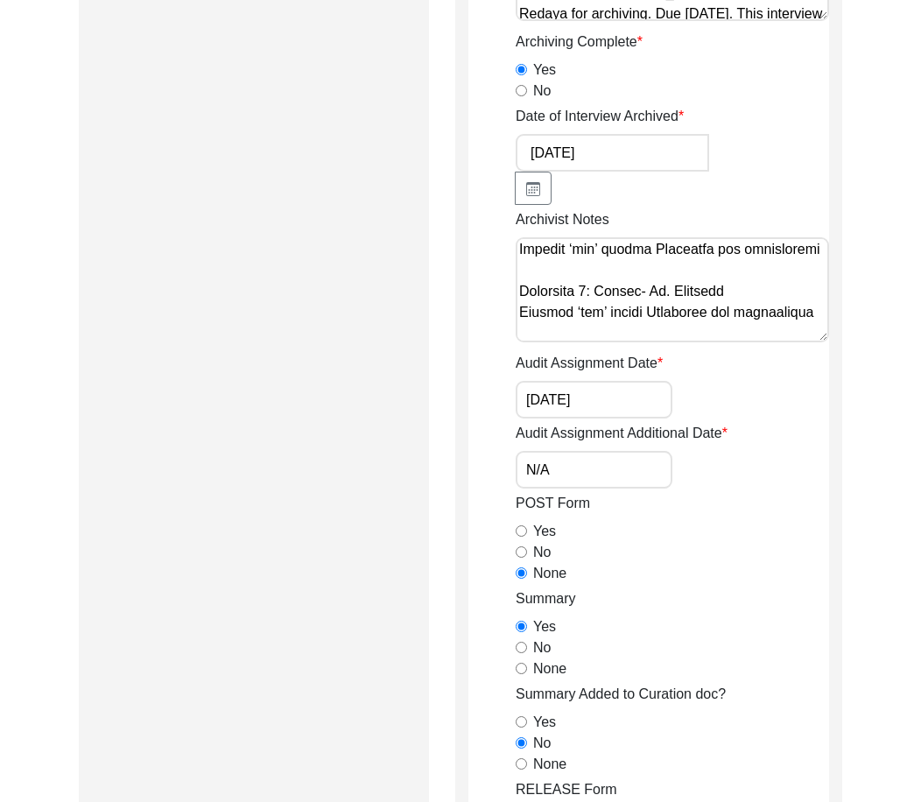
scroll to position [947, 0]
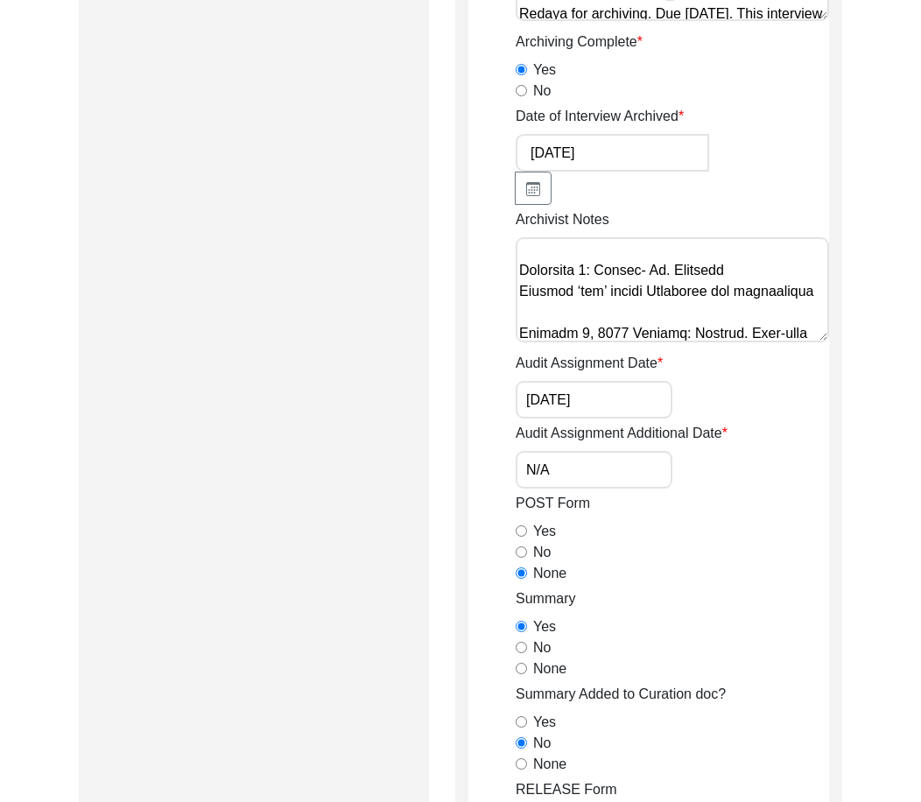
click at [746, 336] on textarea "Archivist Notes" at bounding box center [671, 289] width 313 height 105
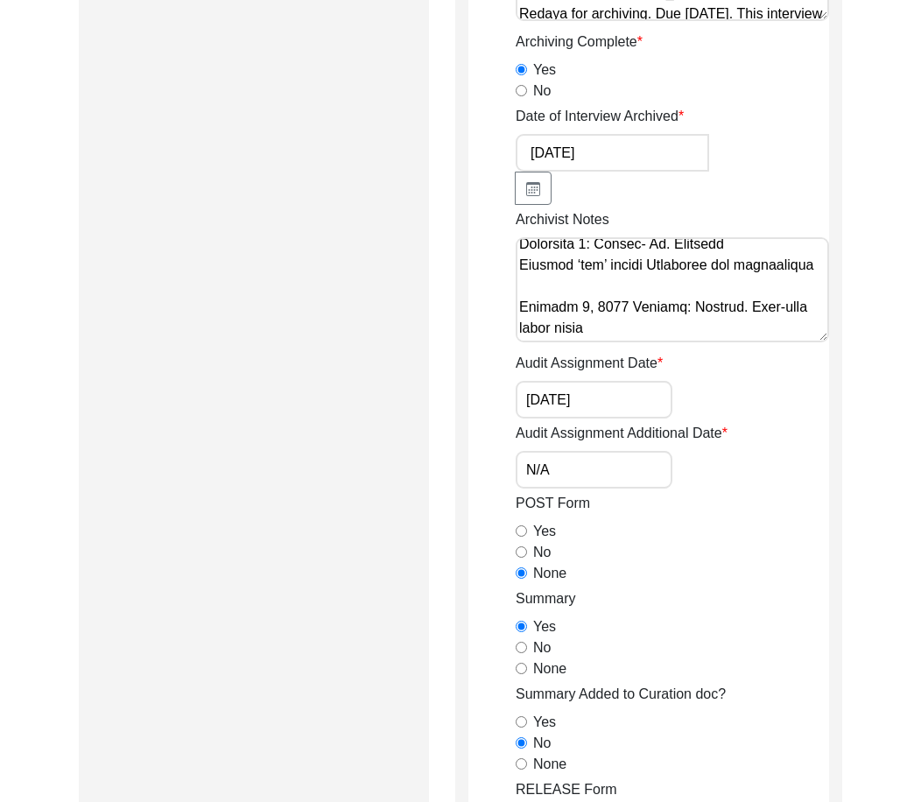
paste textarea "Interviewee Title: Added Mr. Interviewer Location: Changed ‘kanpur’ to [GEOGRAP…"
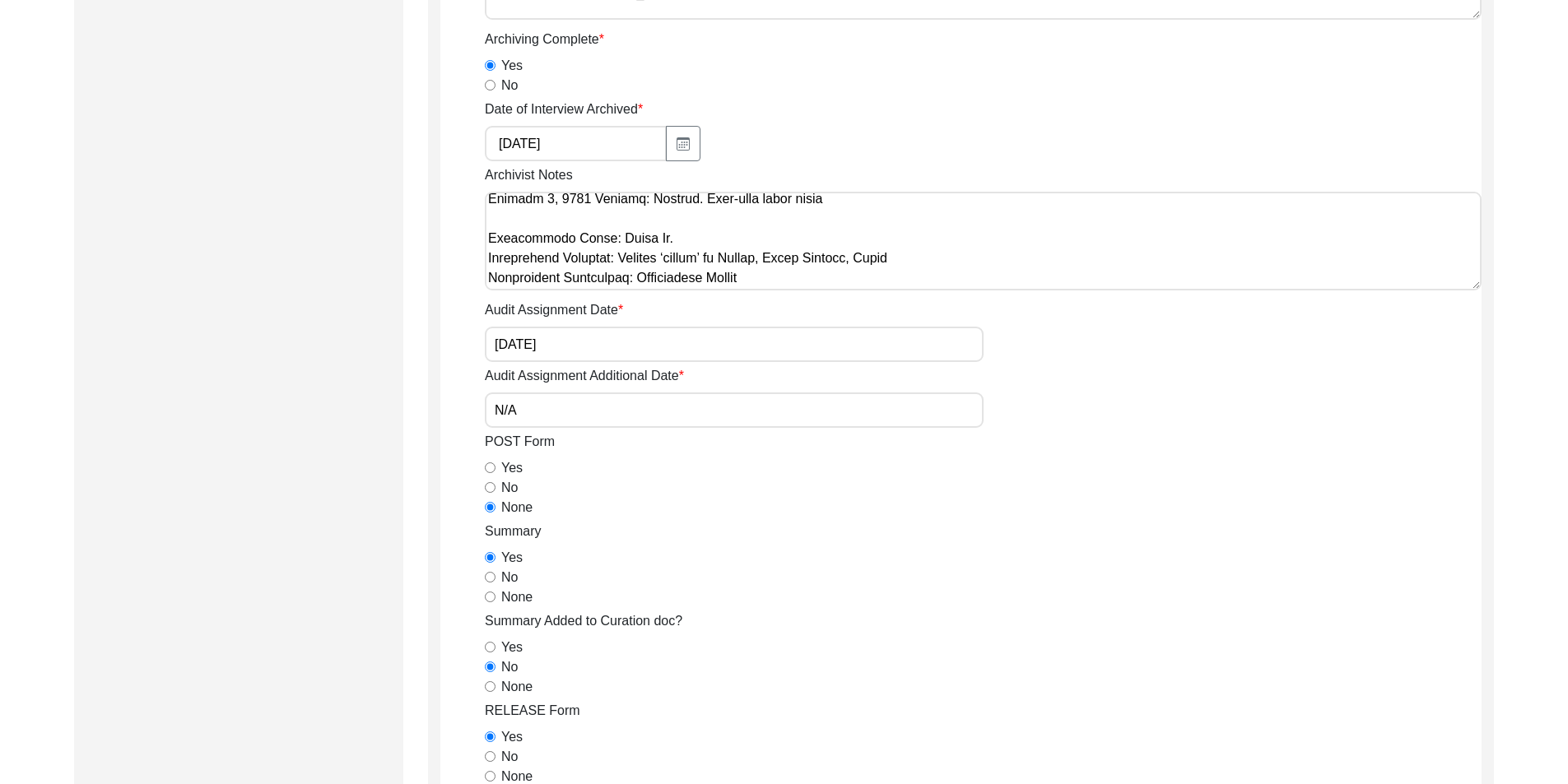
scroll to position [787, 0]
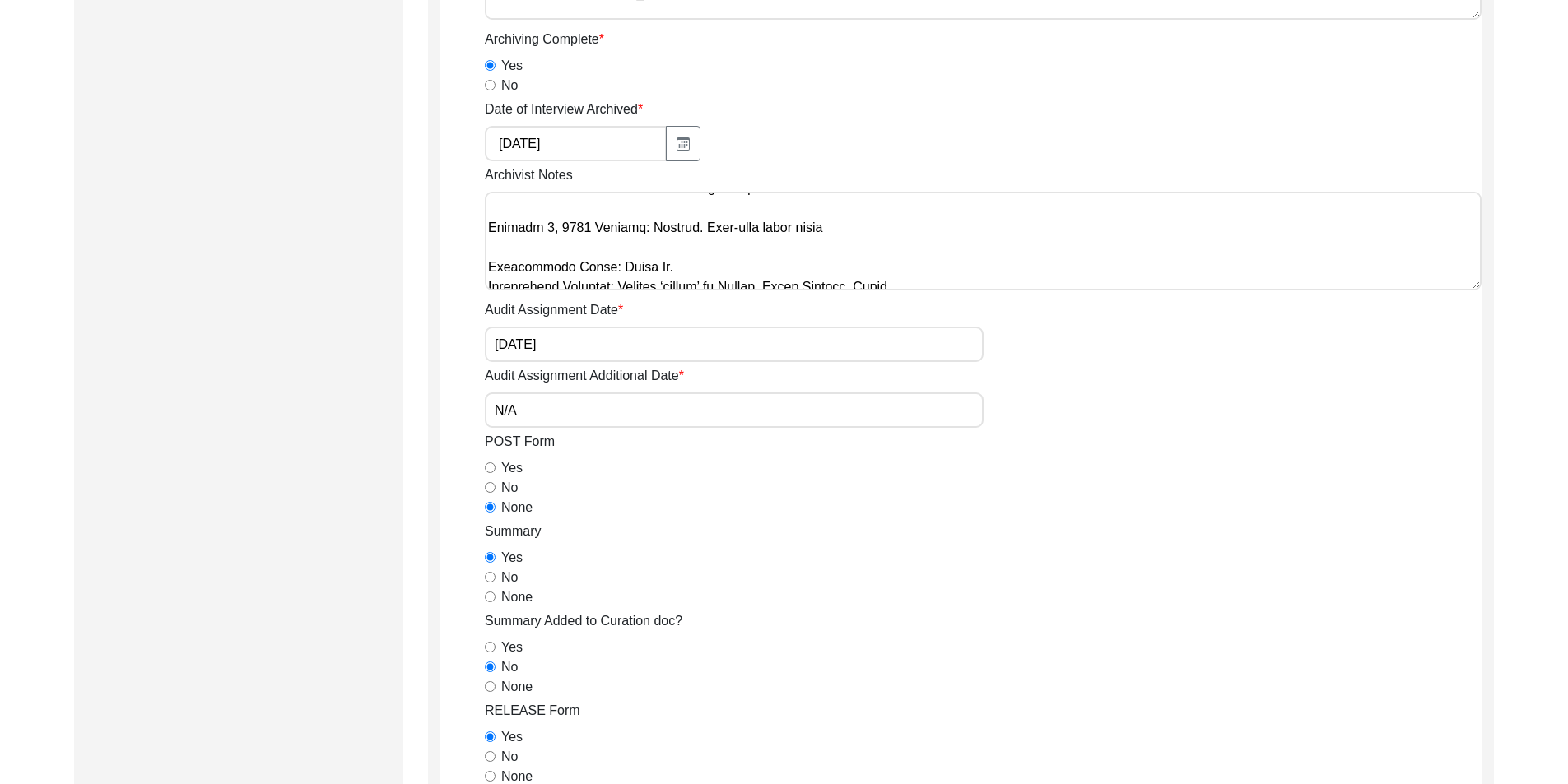
click at [860, 232] on textarea "Archivist Notes" at bounding box center [983, 241] width 997 height 99
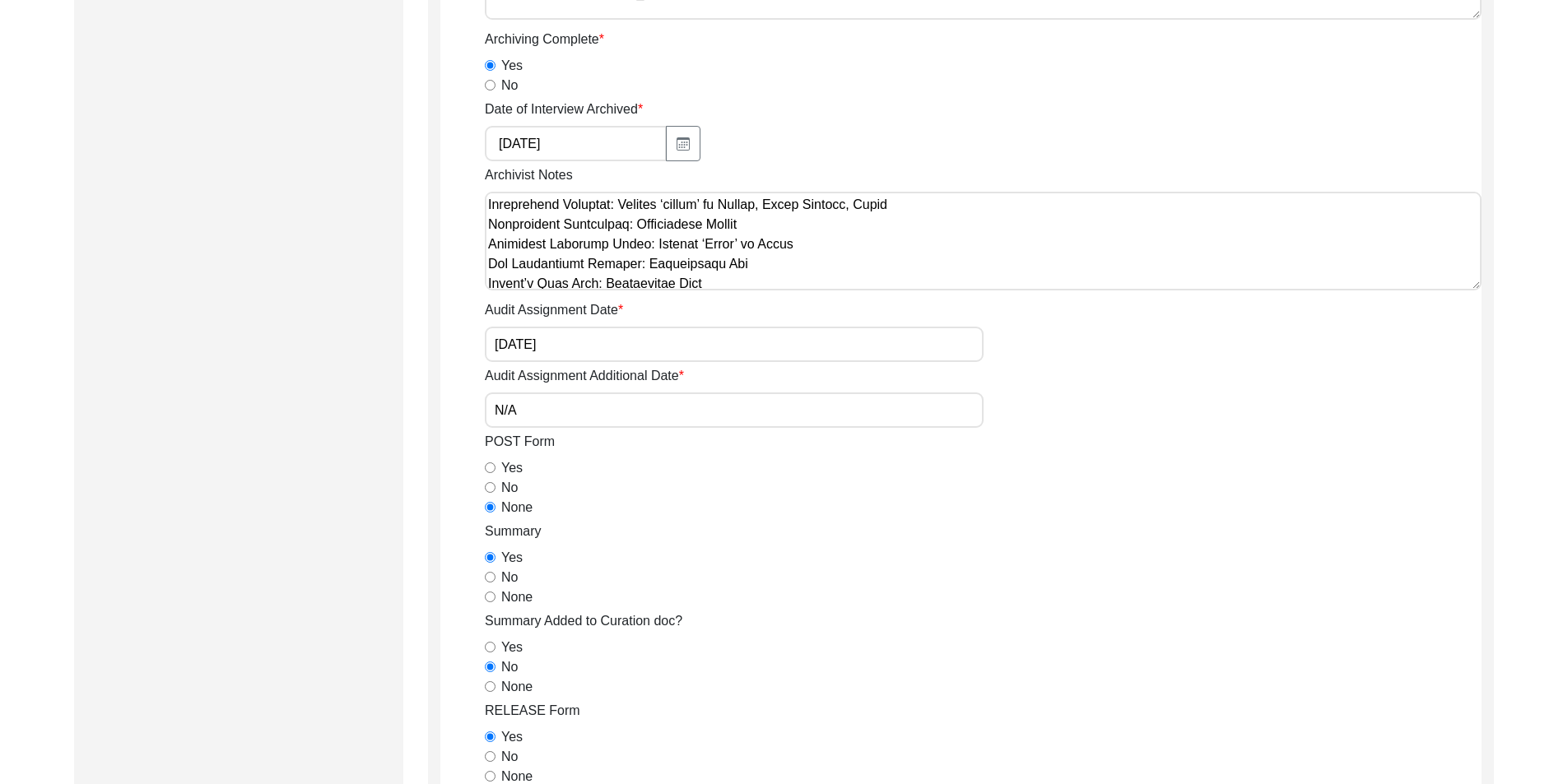
scroll to position [951, 0]
click at [781, 212] on textarea "Archivist Notes" at bounding box center [983, 241] width 997 height 99
click at [773, 200] on textarea "Archivist Notes" at bounding box center [983, 241] width 997 height 99
click at [782, 216] on textarea "Archivist Notes" at bounding box center [983, 241] width 997 height 99
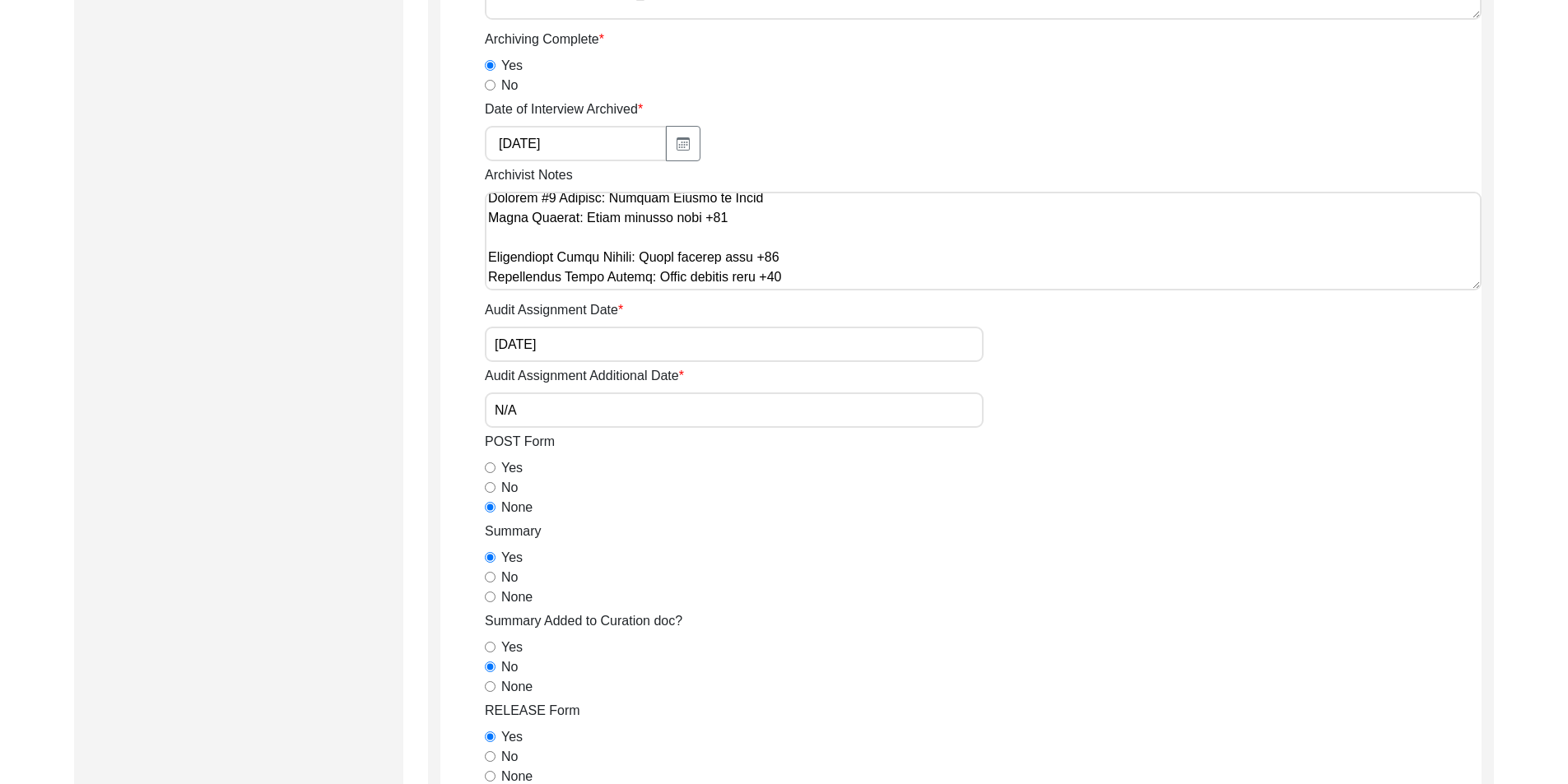
click at [794, 274] on textarea "Archivist Notes" at bounding box center [983, 241] width 997 height 99
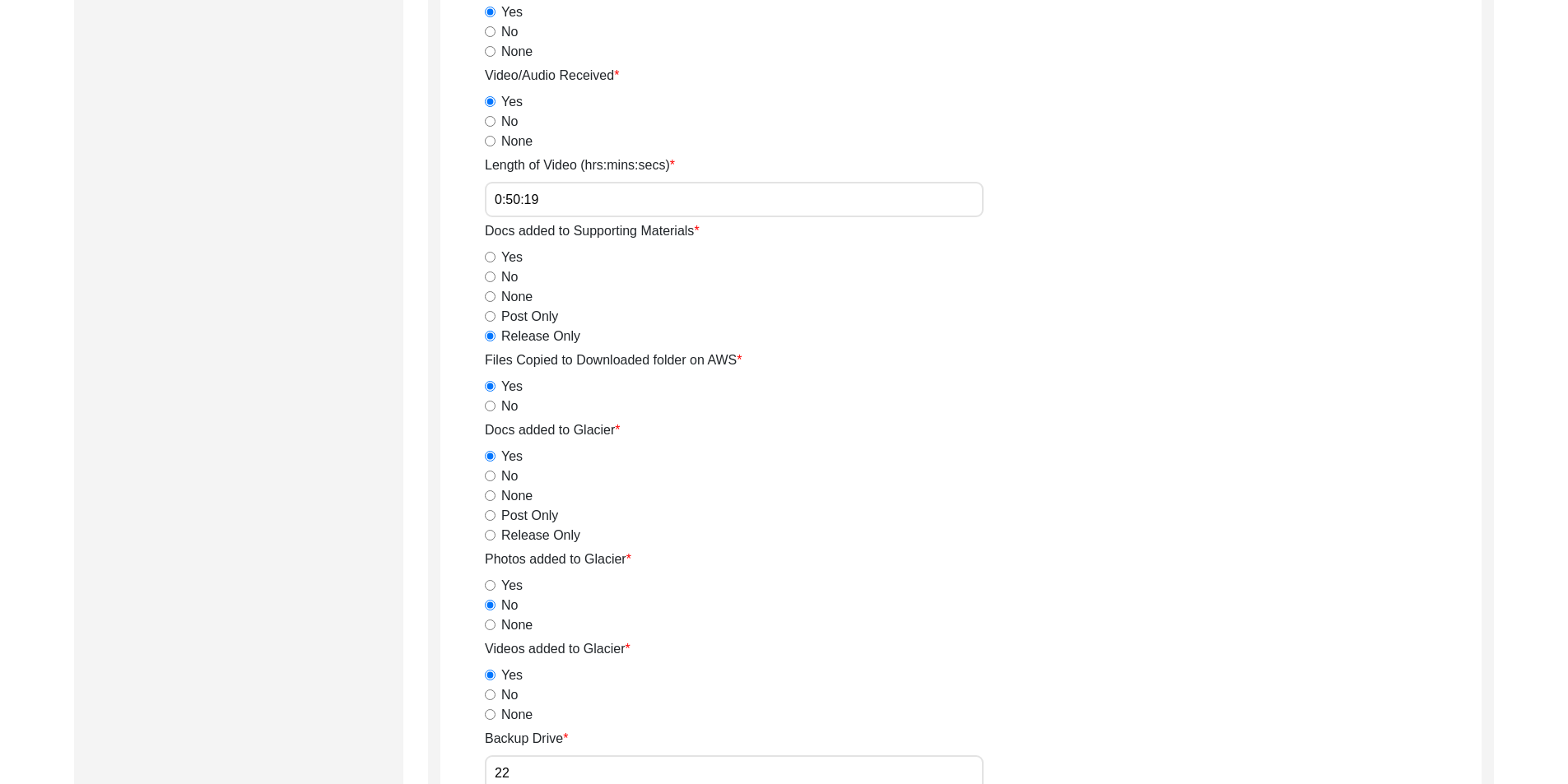
scroll to position [1728, 0]
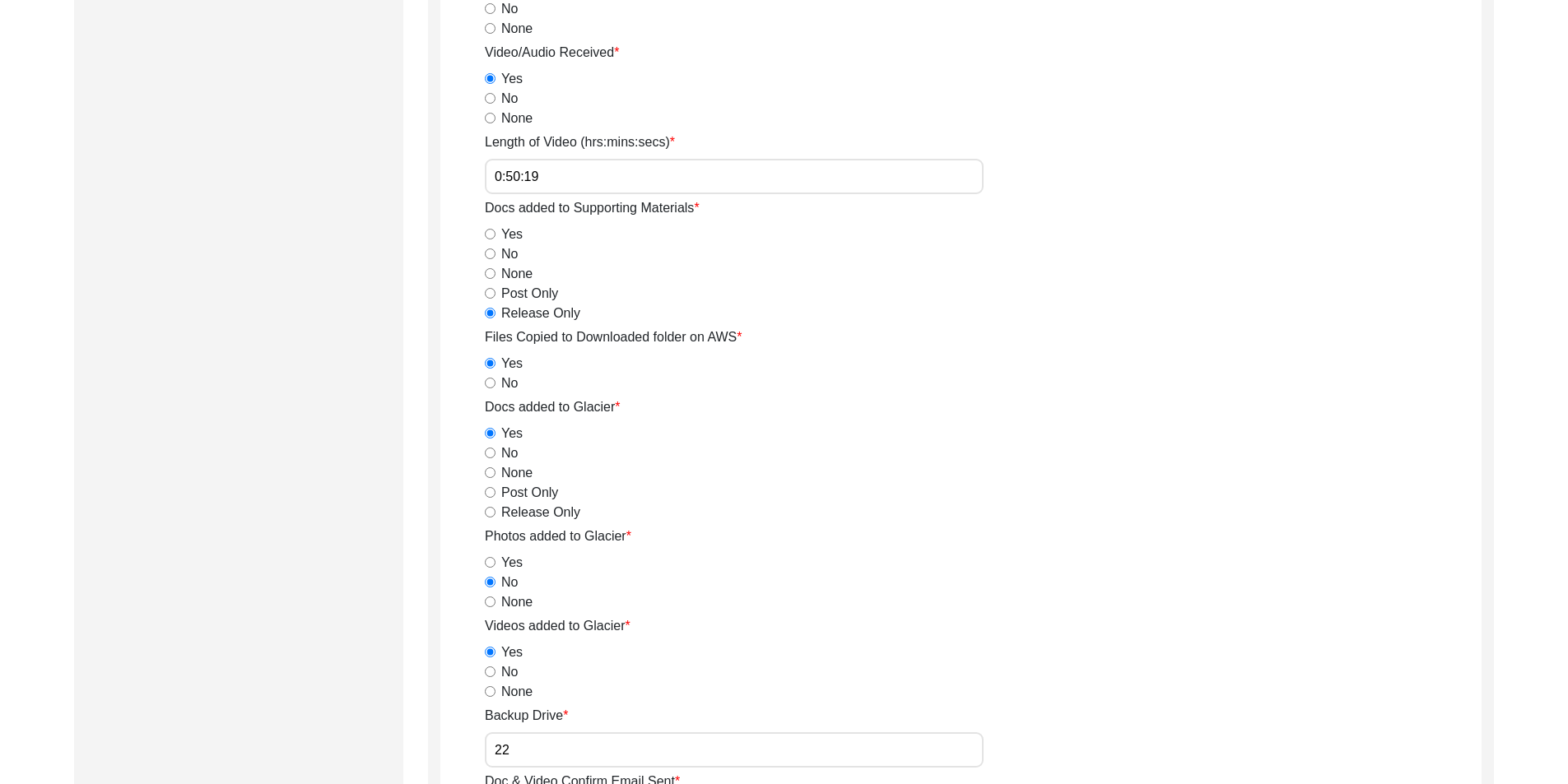
click at [616, 174] on input "0:50:19" at bounding box center [734, 177] width 499 height 36
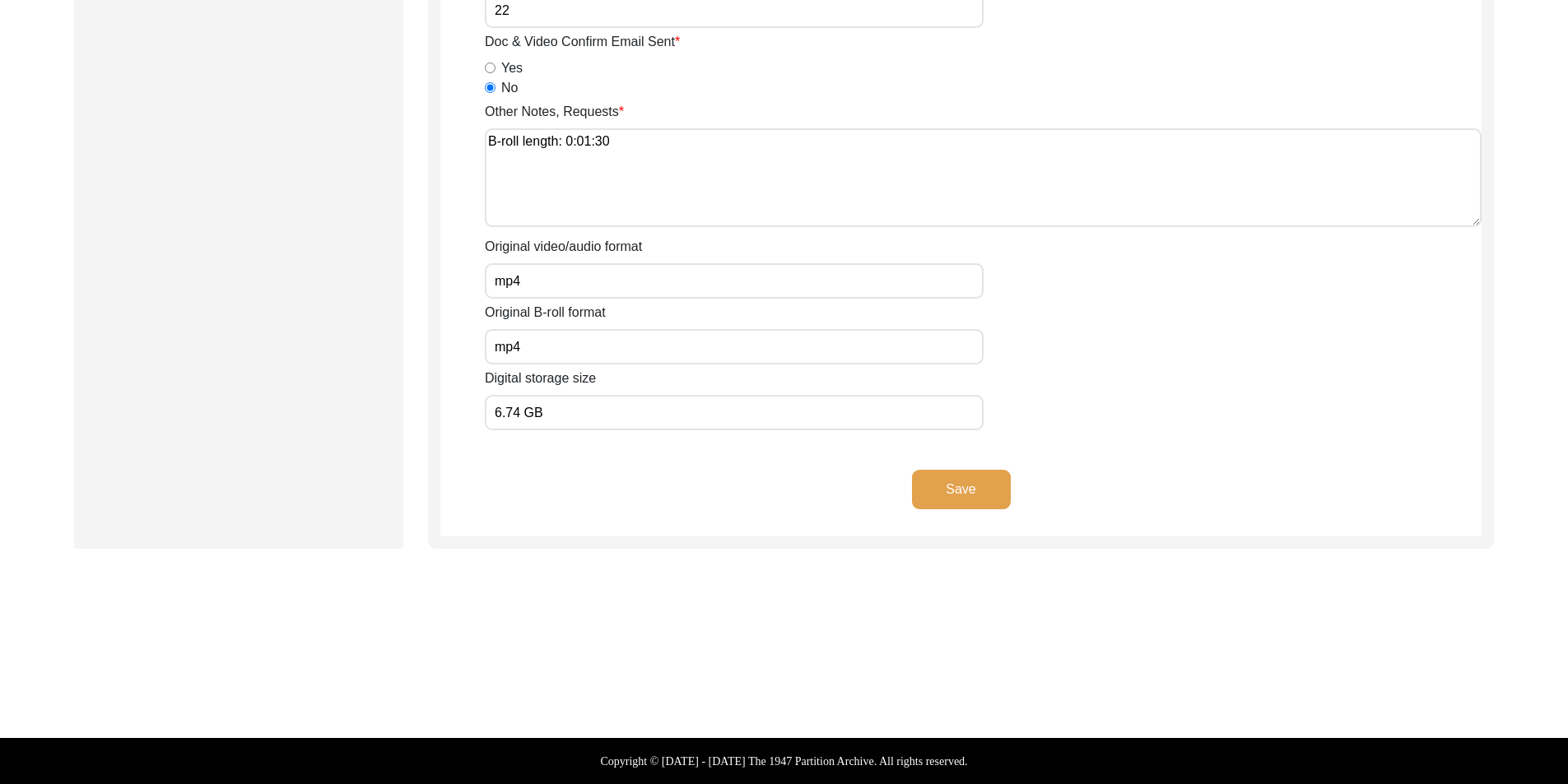
click at [942, 492] on button "Save" at bounding box center [961, 490] width 99 height 39
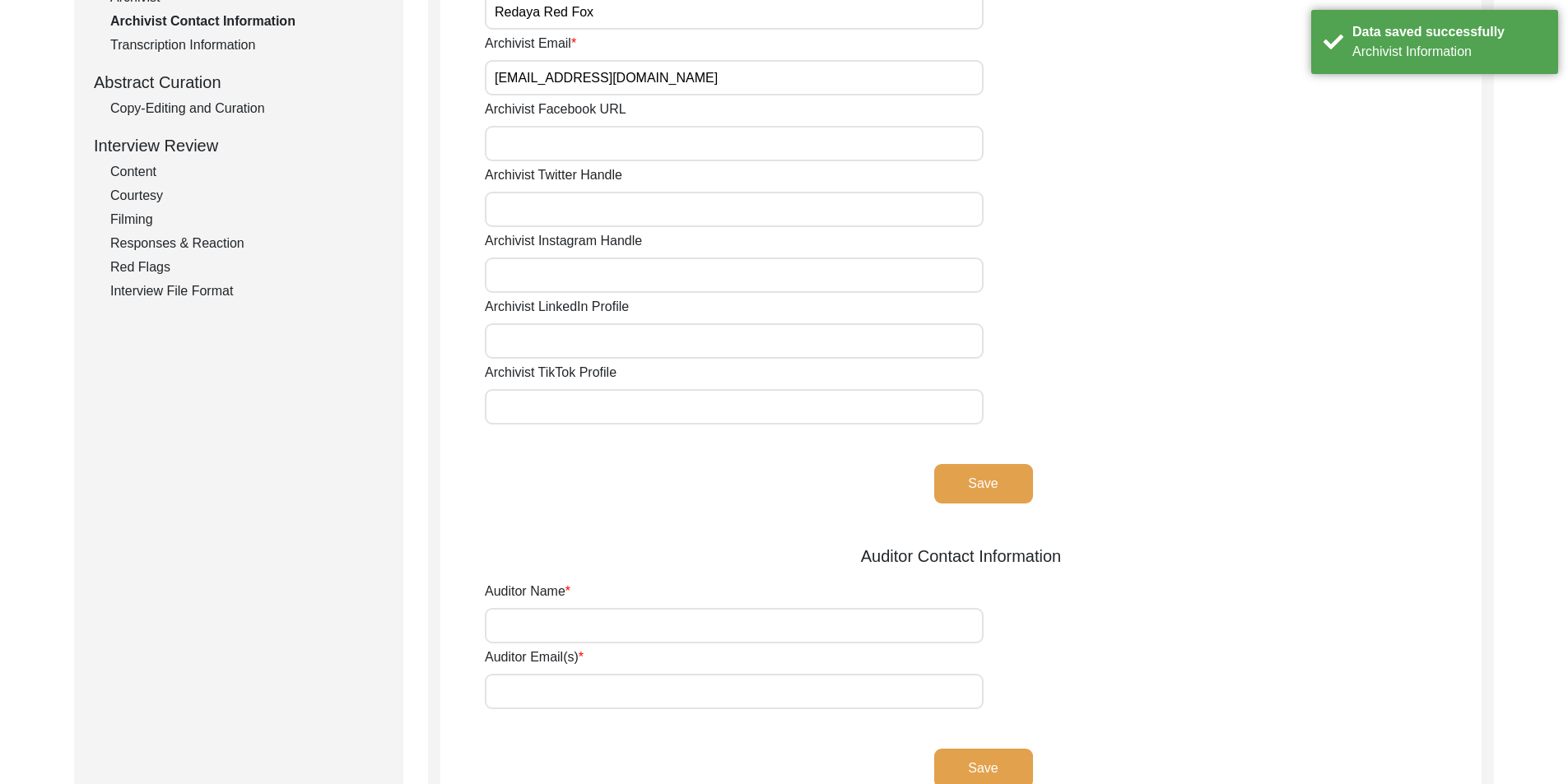
scroll to position [0, 0]
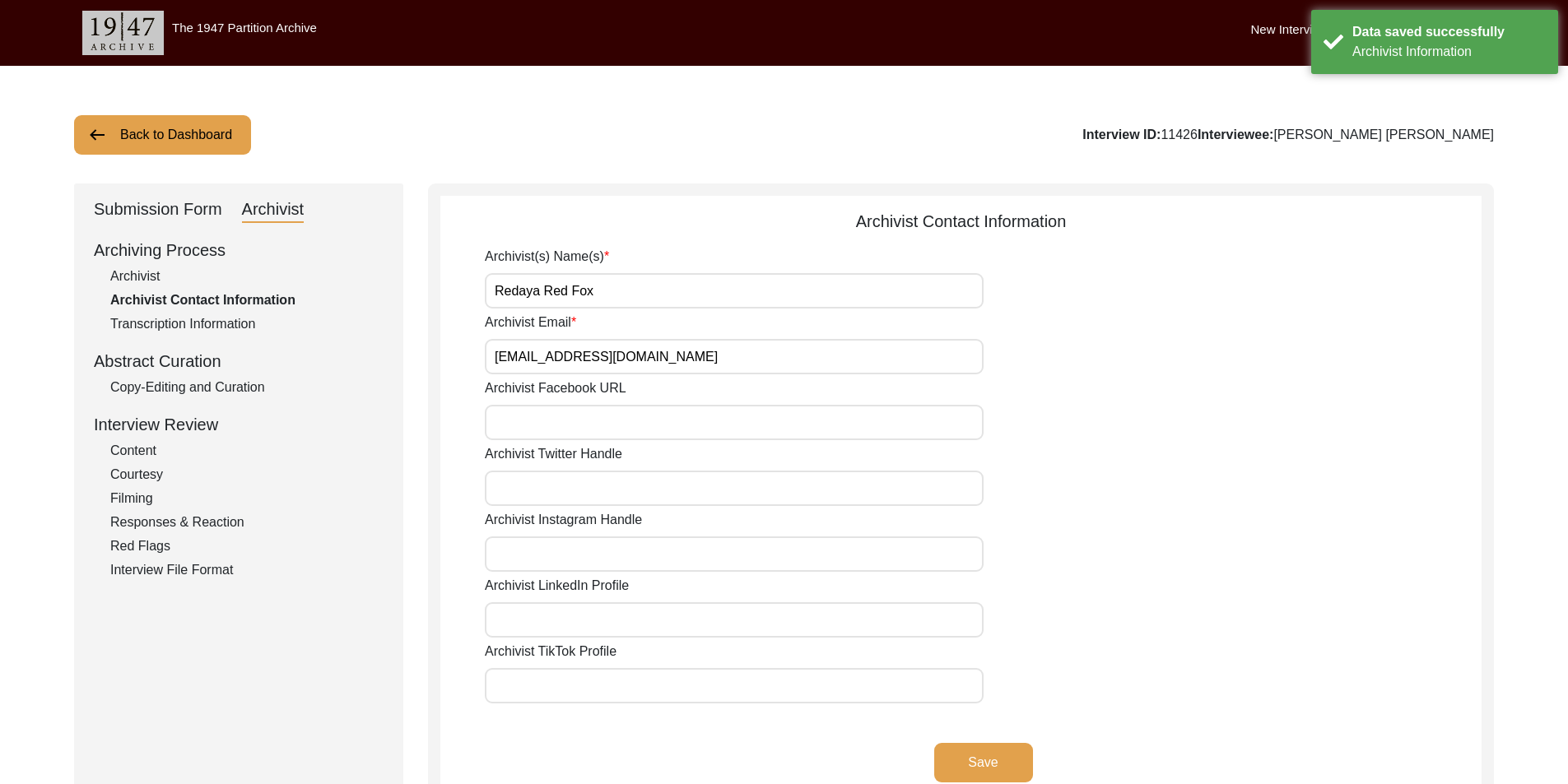
click at [660, 283] on input "Redaya Red Fox" at bounding box center [734, 291] width 499 height 36
click at [689, 349] on input "Archivist Email" at bounding box center [734, 357] width 499 height 36
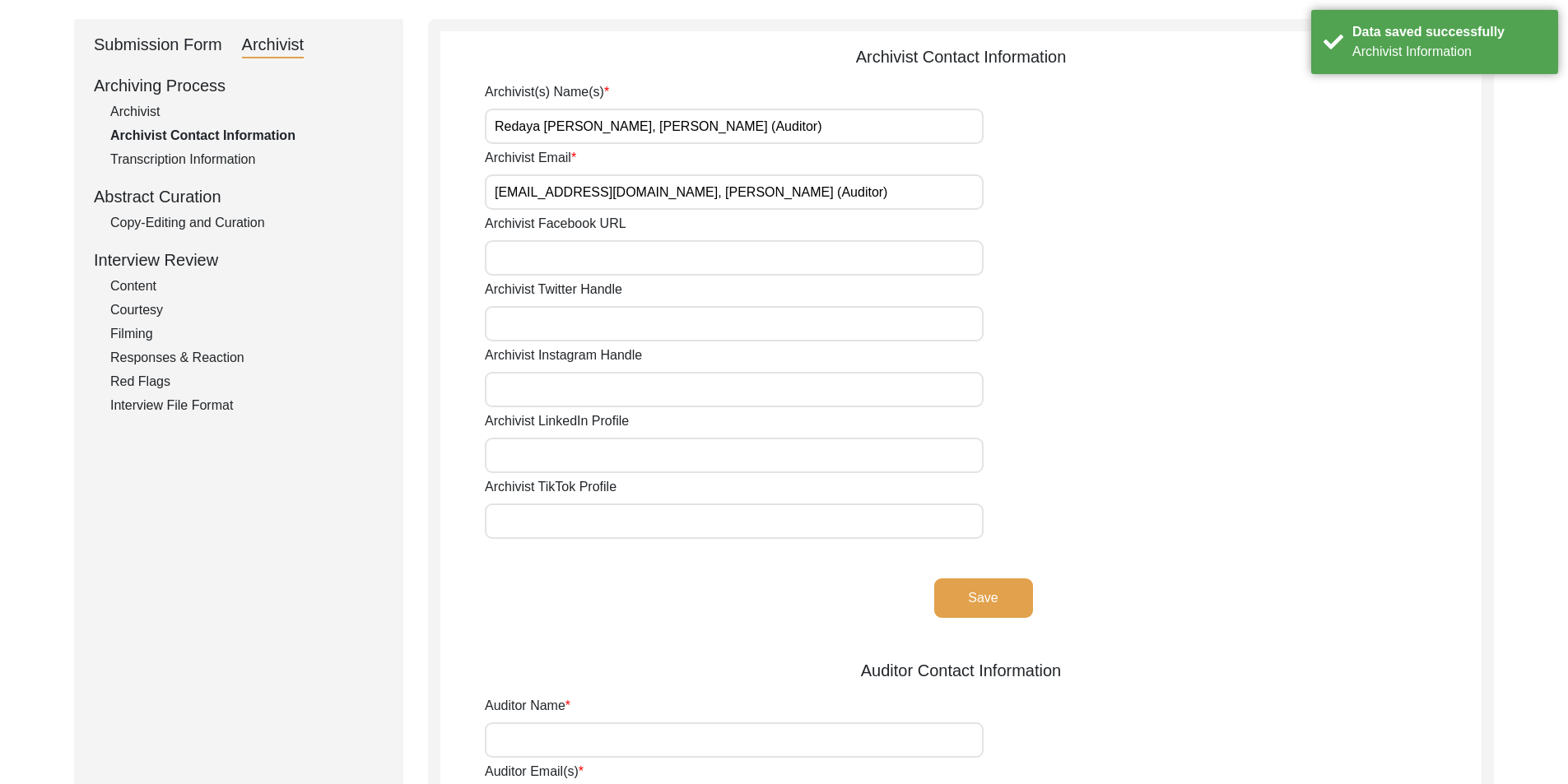
click at [937, 591] on button "Save" at bounding box center [983, 598] width 99 height 39
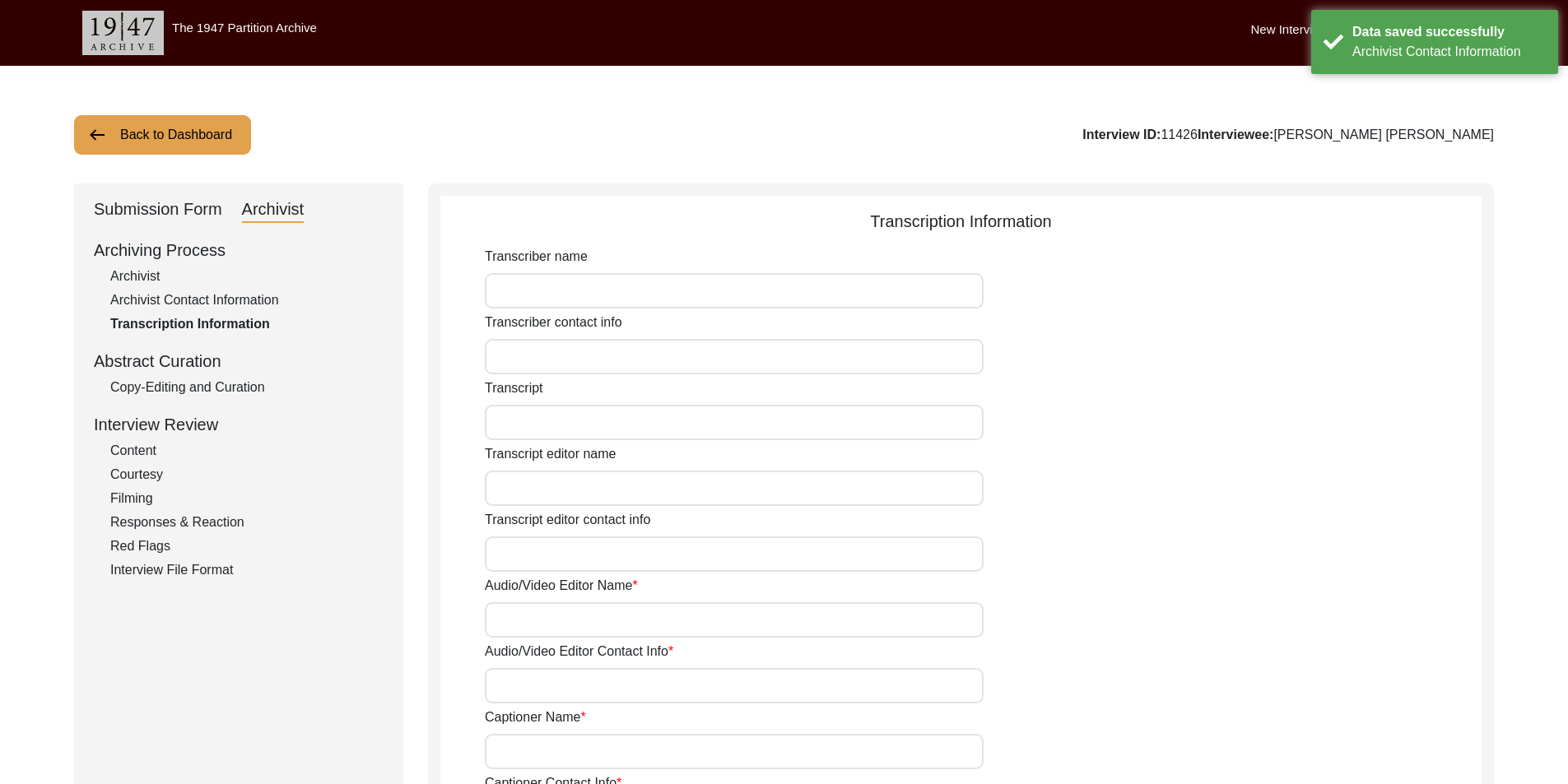
click at [214, 394] on div "Copy-Editing and Curation" at bounding box center [246, 387] width 274 height 20
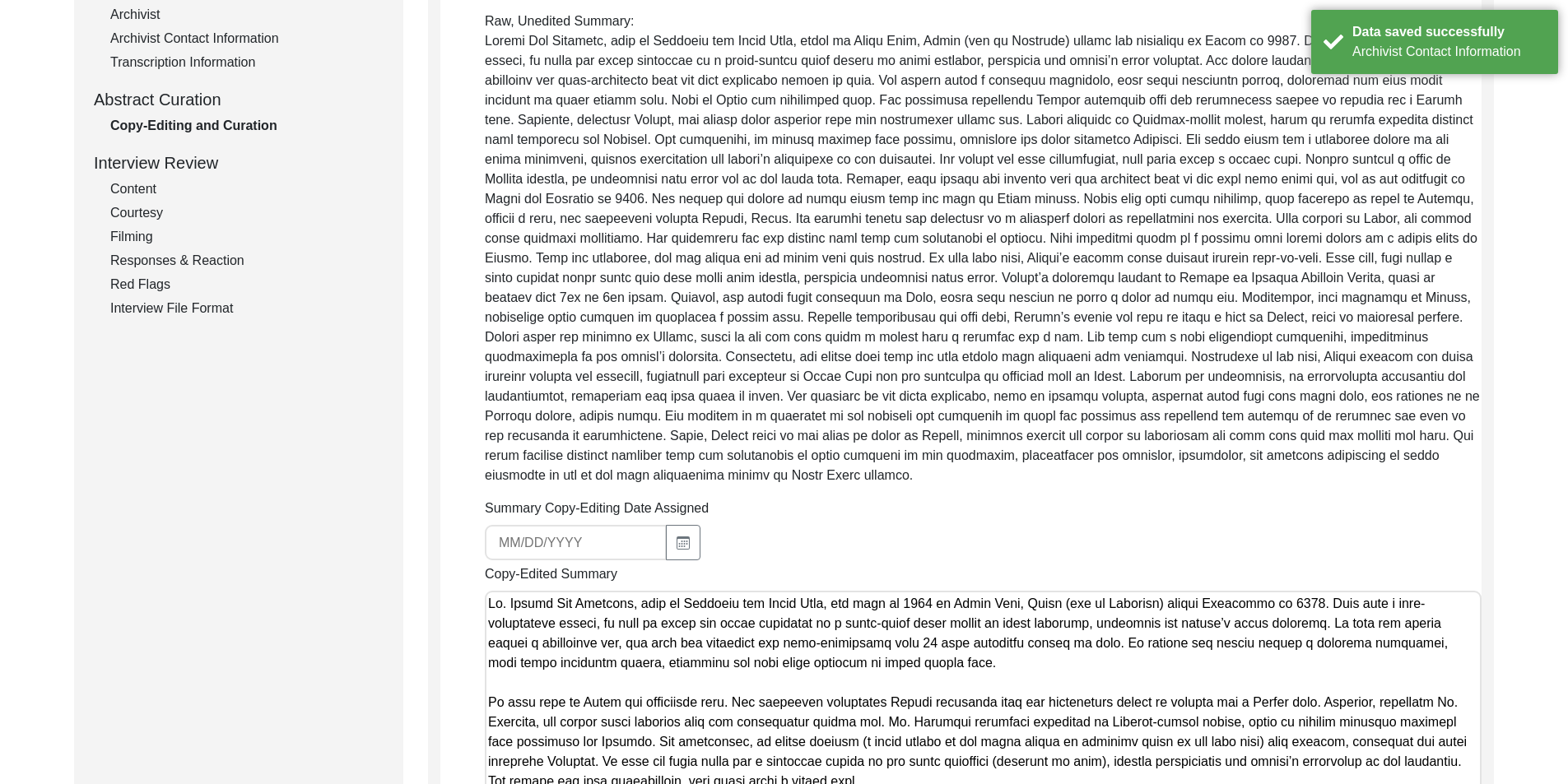
scroll to position [576, 0]
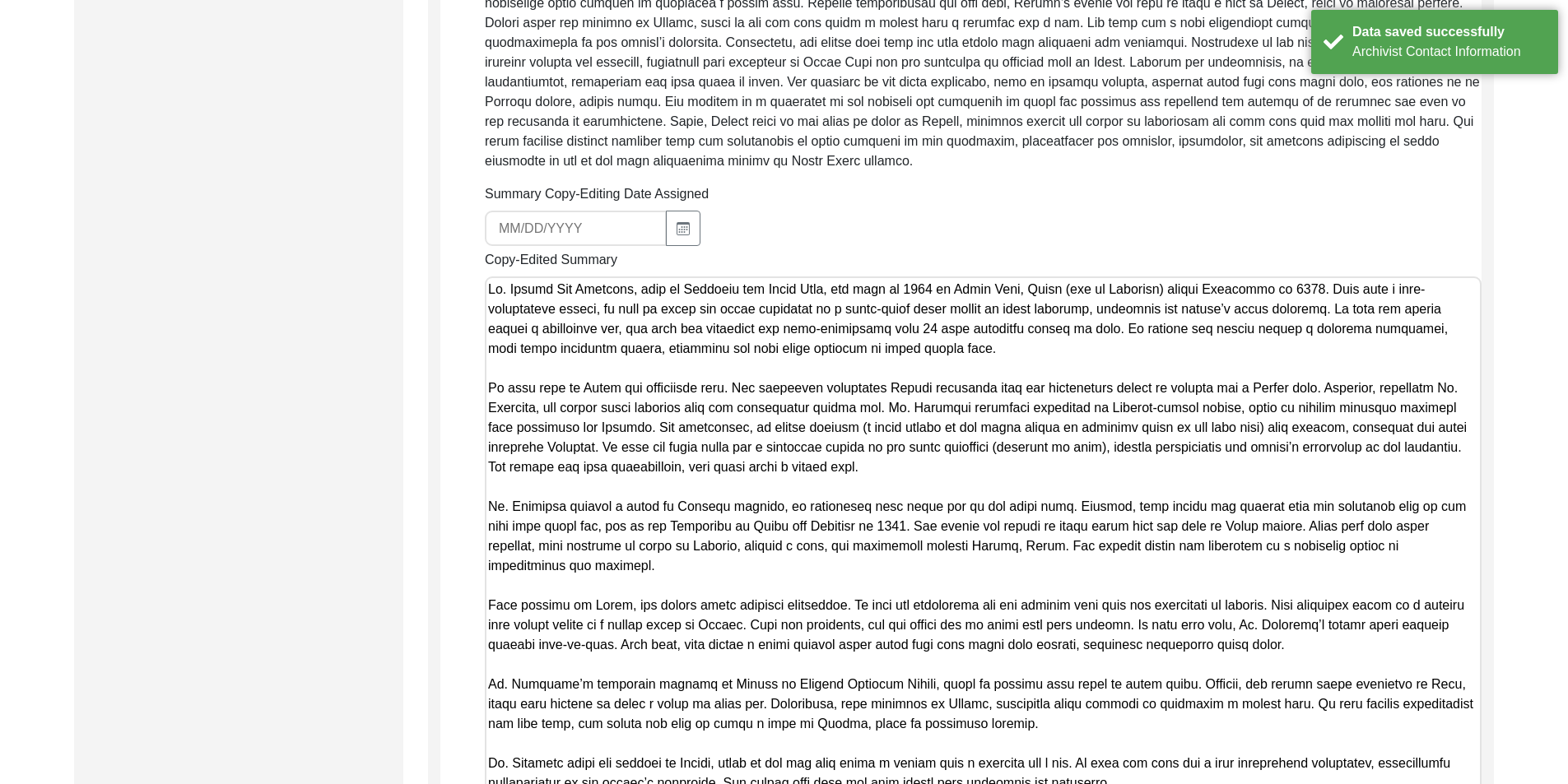
click at [568, 422] on textarea "Copy-Edited Summary" at bounding box center [983, 538] width 997 height 524
paste textarea "0:50:19"
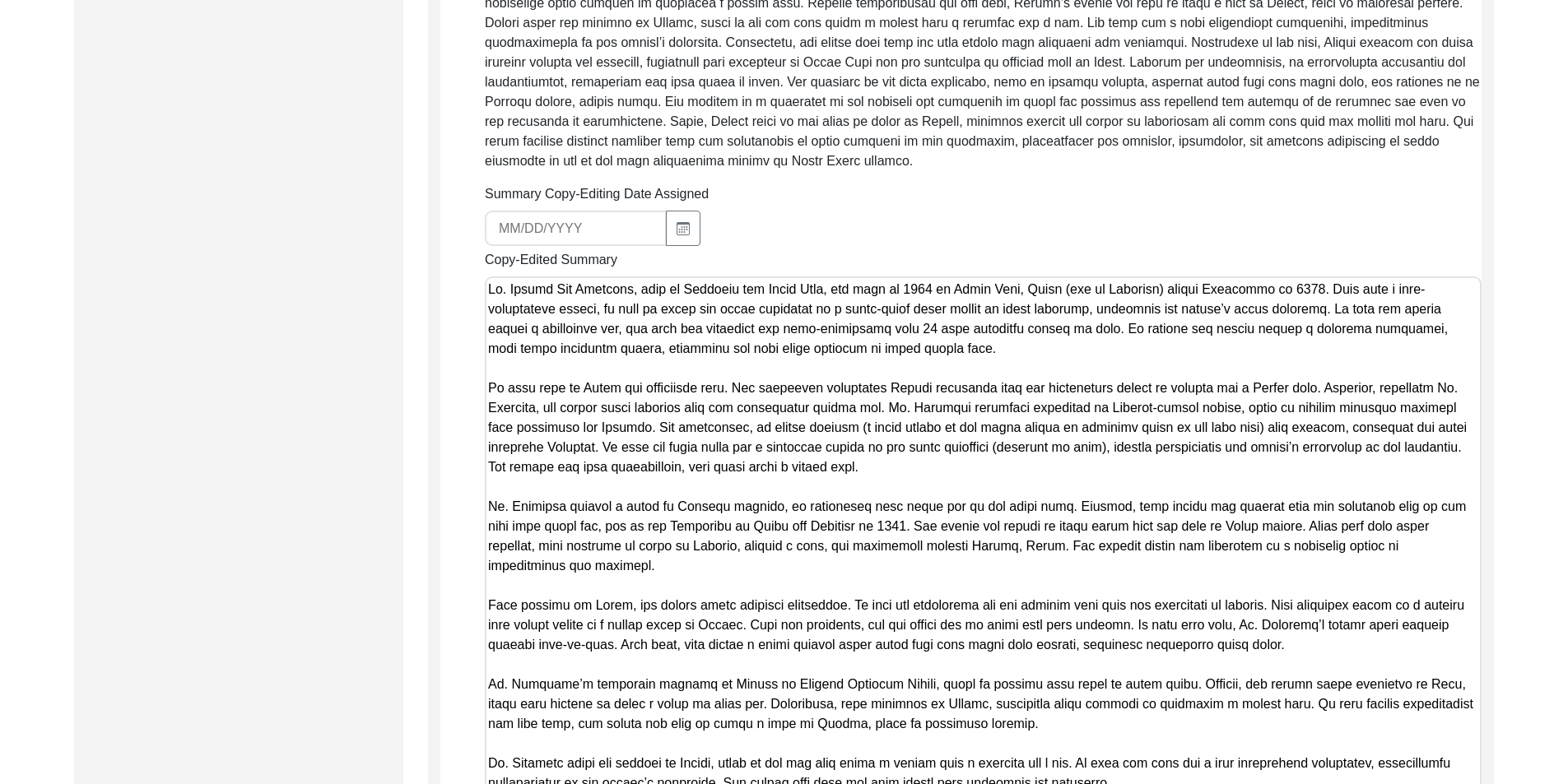
click at [405, 366] on div "Submission Form Archivist Archiving Process Archivist Archivist Contact Informa…" at bounding box center [784, 565] width 1419 height 1915
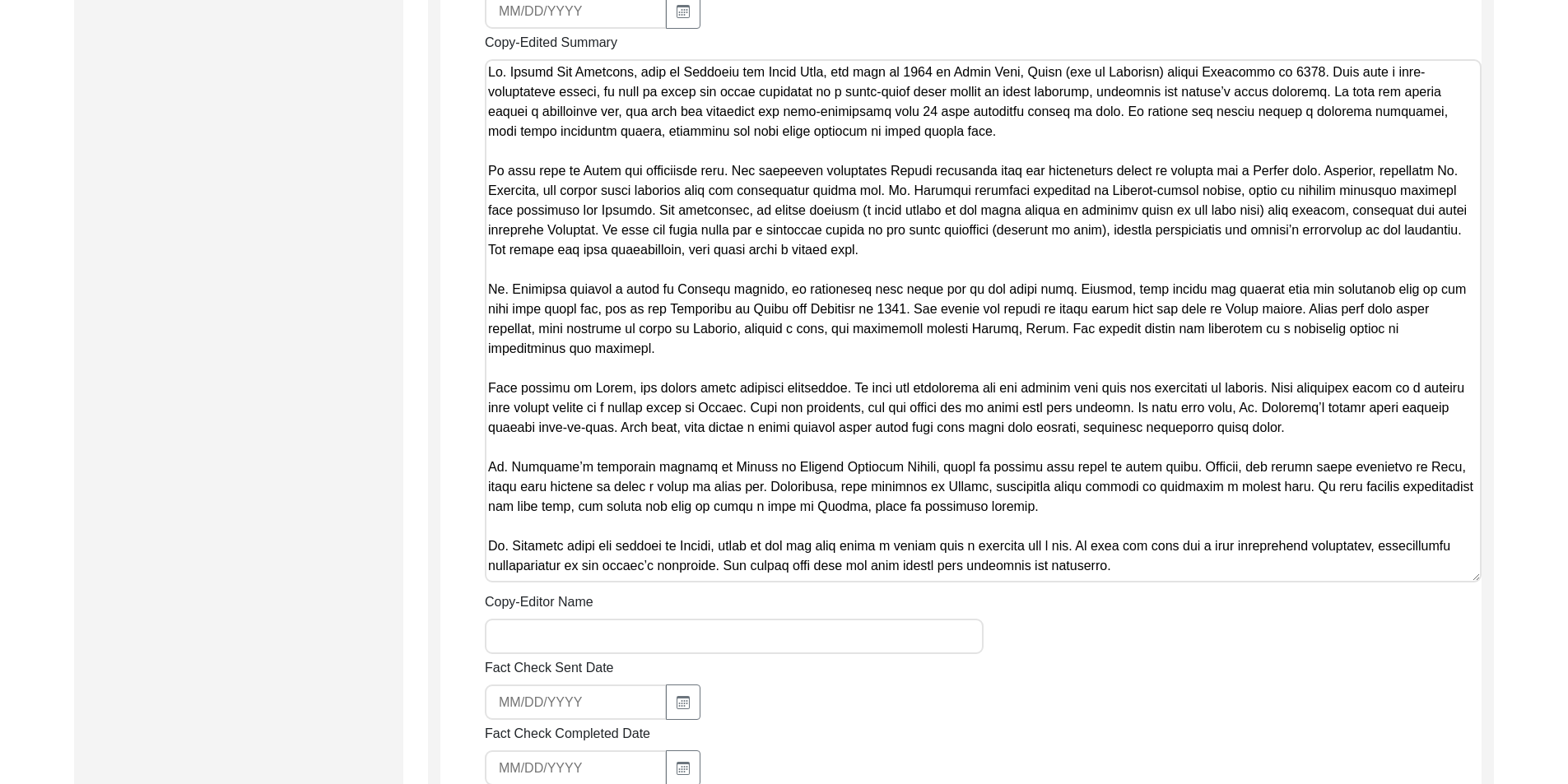
scroll to position [1234, 0]
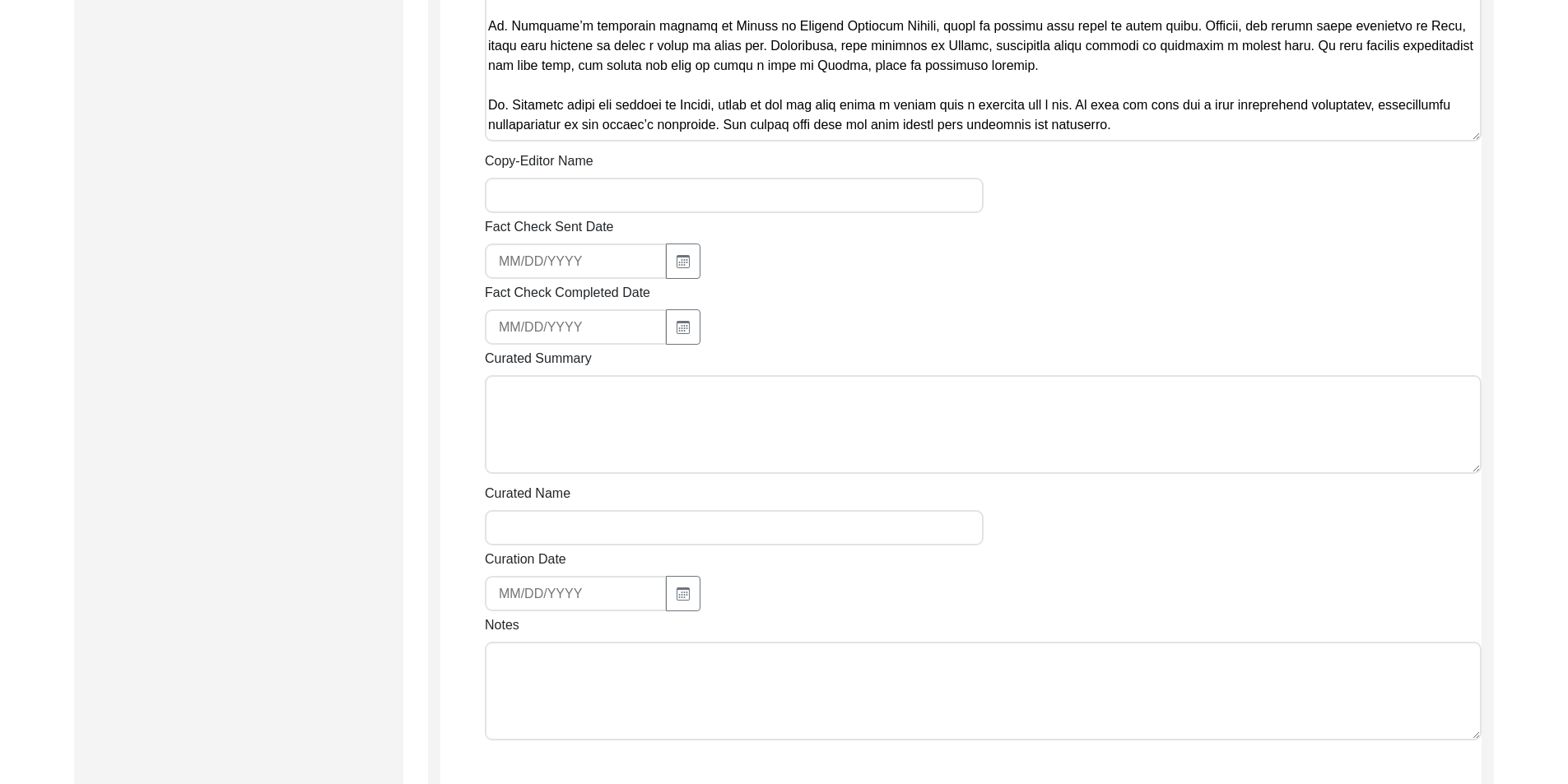
click at [585, 178] on input "Copy-Editor Name" at bounding box center [734, 196] width 499 height 36
click at [644, 616] on div "Notes" at bounding box center [983, 681] width 997 height 131
click at [662, 642] on textarea "Notes" at bounding box center [983, 691] width 997 height 99
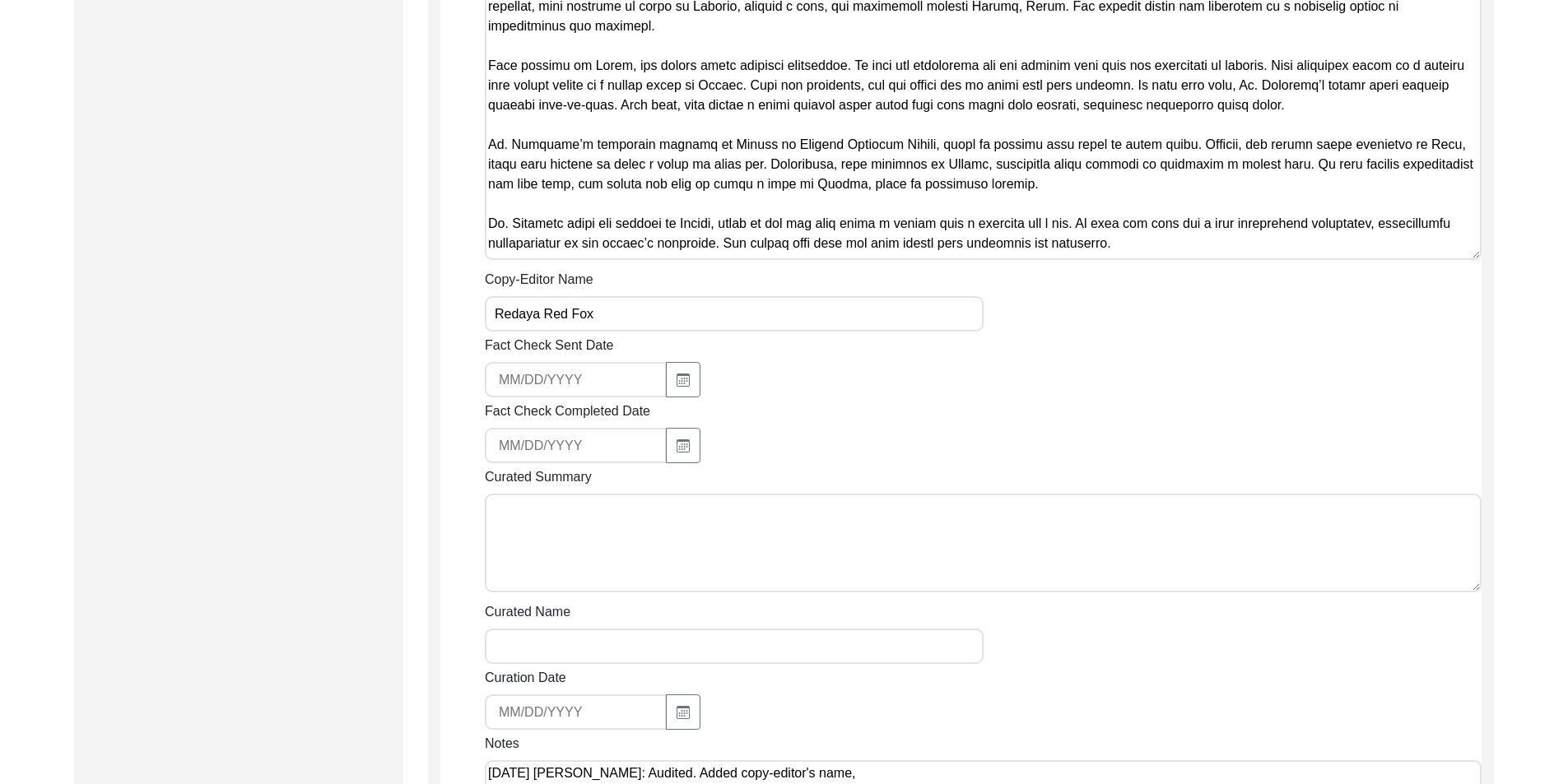
scroll to position [905, 0]
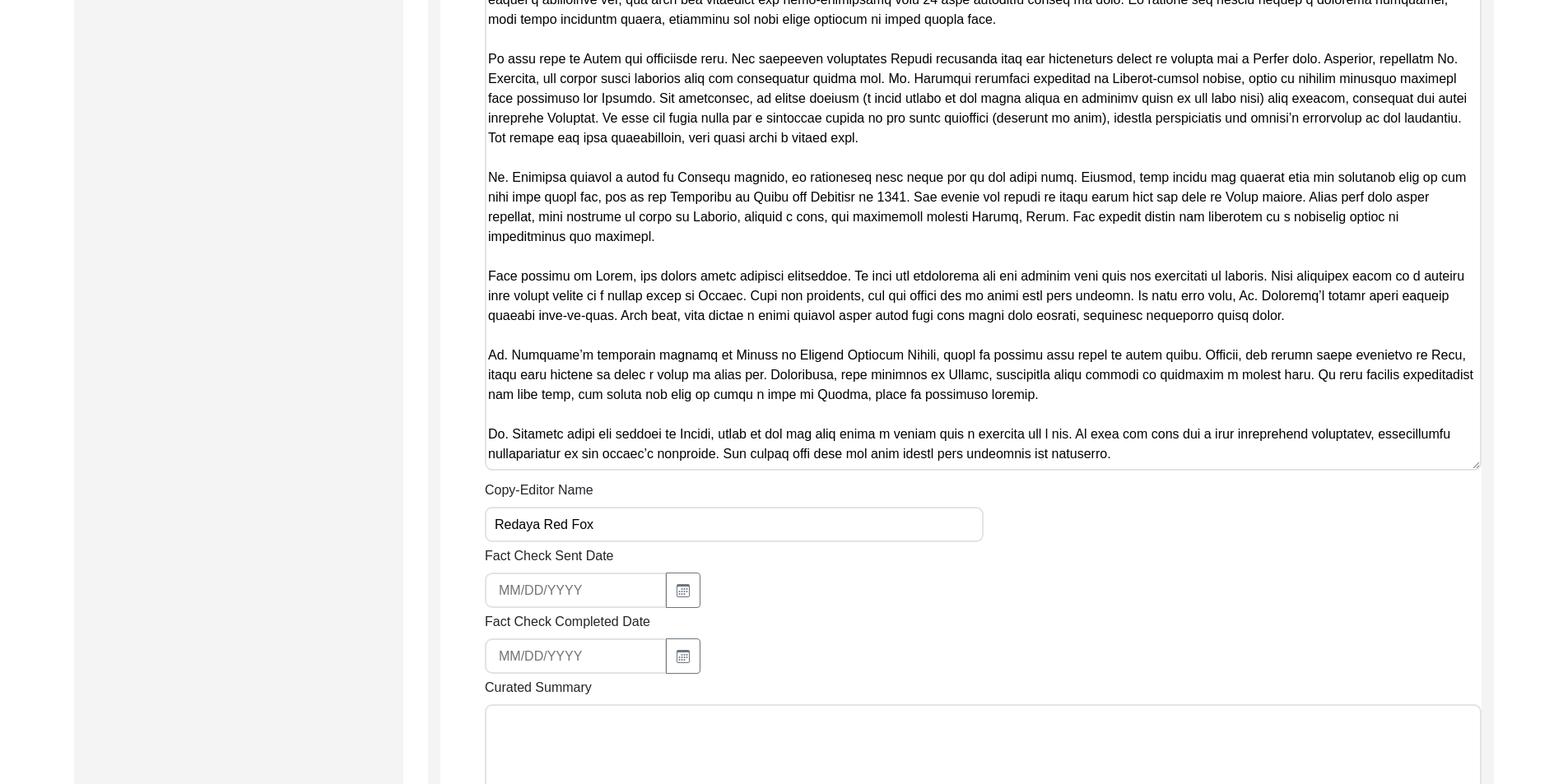
click at [763, 283] on textarea "Copy-Edited Summary" at bounding box center [983, 209] width 997 height 524
paste textarea "l ipsumdolo sit amet-consectetu adip 86 elit seddoeius tempor in utla. Et dolor…"
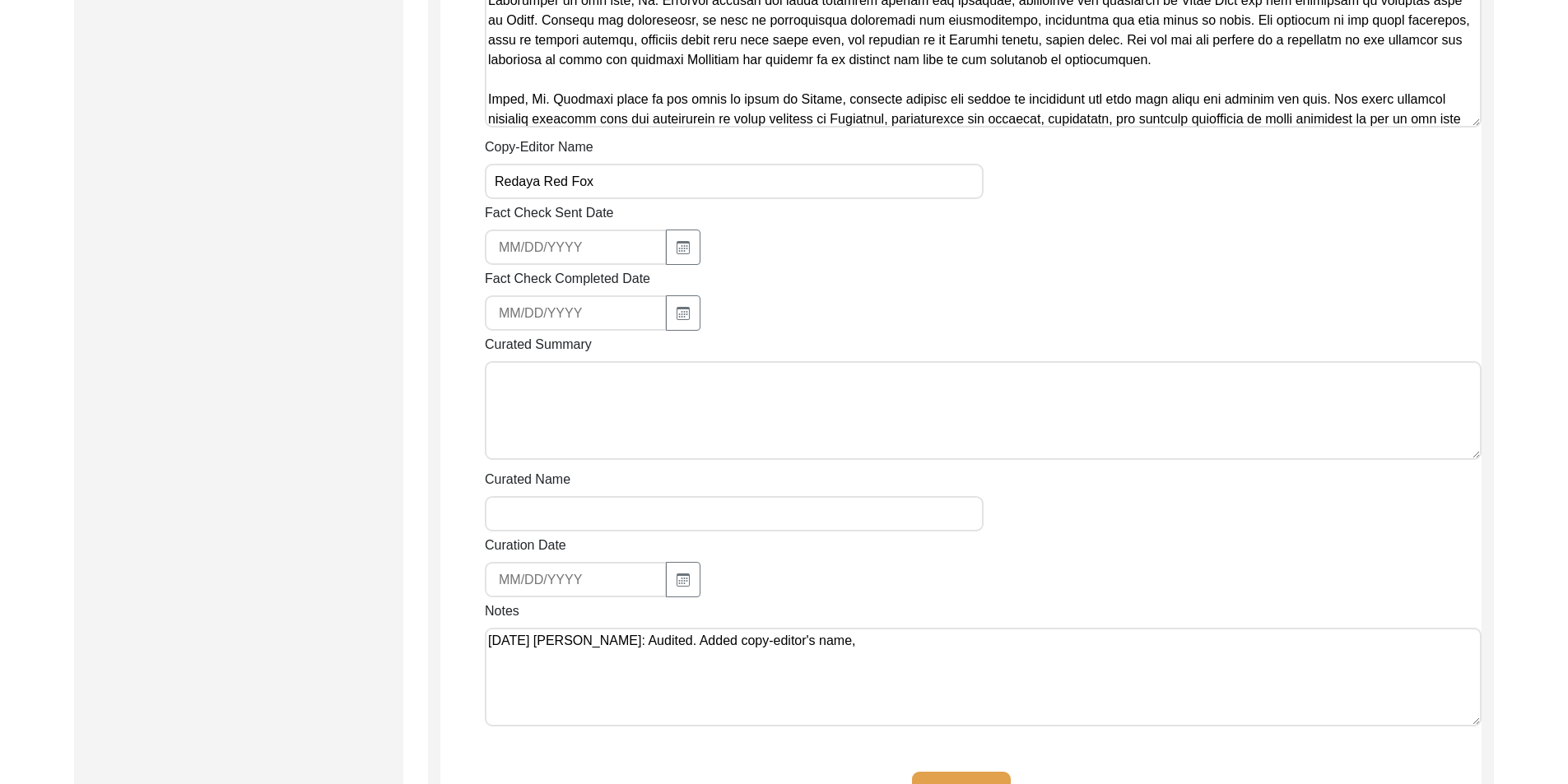
scroll to position [1234, 0]
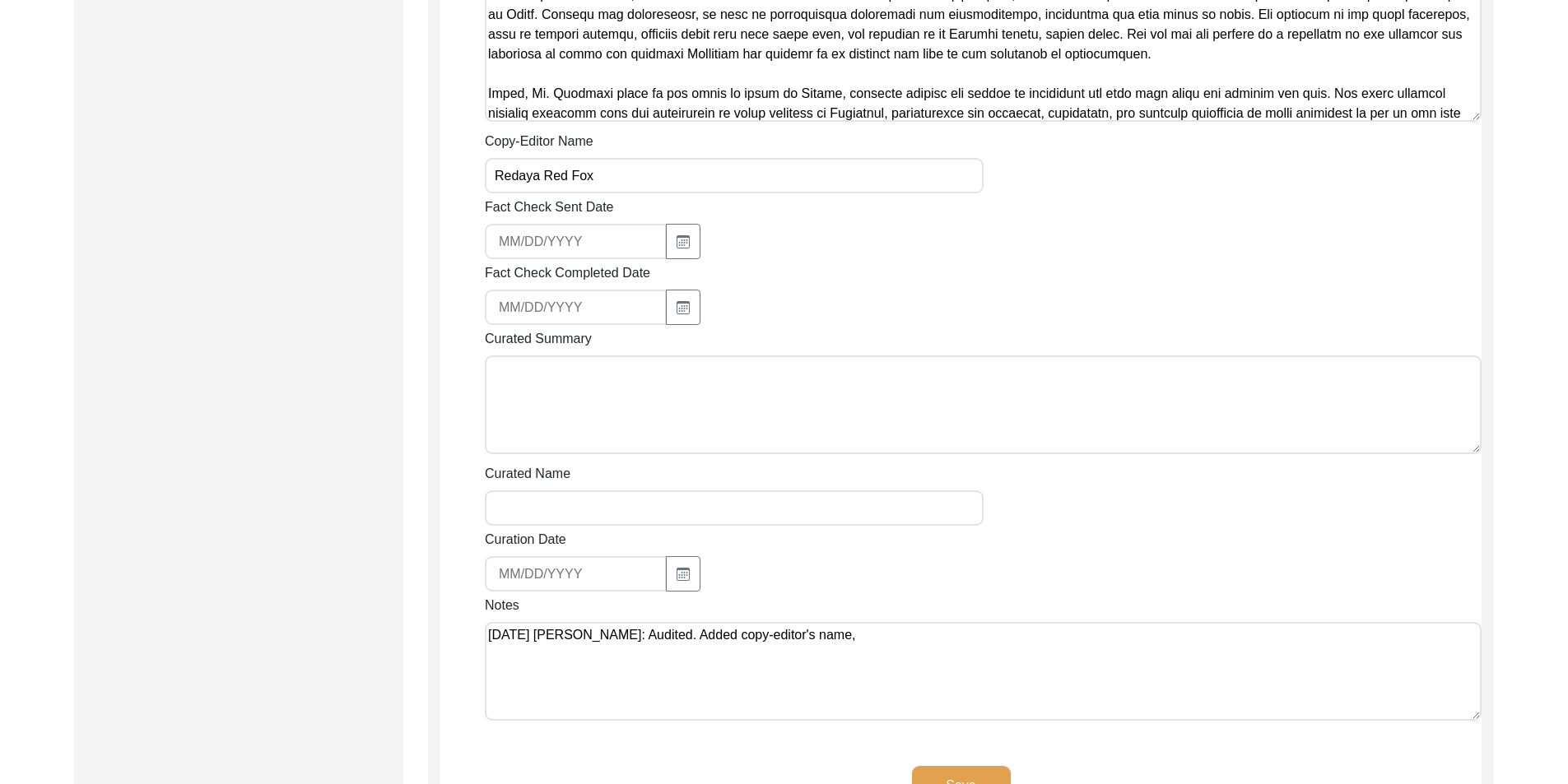
click at [900, 596] on div "Notes [DATE] [PERSON_NAME]: Audited. Added copy-editor's name," at bounding box center [983, 661] width 997 height 131
click at [912, 622] on textarea "[DATE] [PERSON_NAME]: Audited. Added copy-editor's name," at bounding box center [983, 671] width 997 height 99
click at [931, 783] on button "Save" at bounding box center [961, 786] width 99 height 39
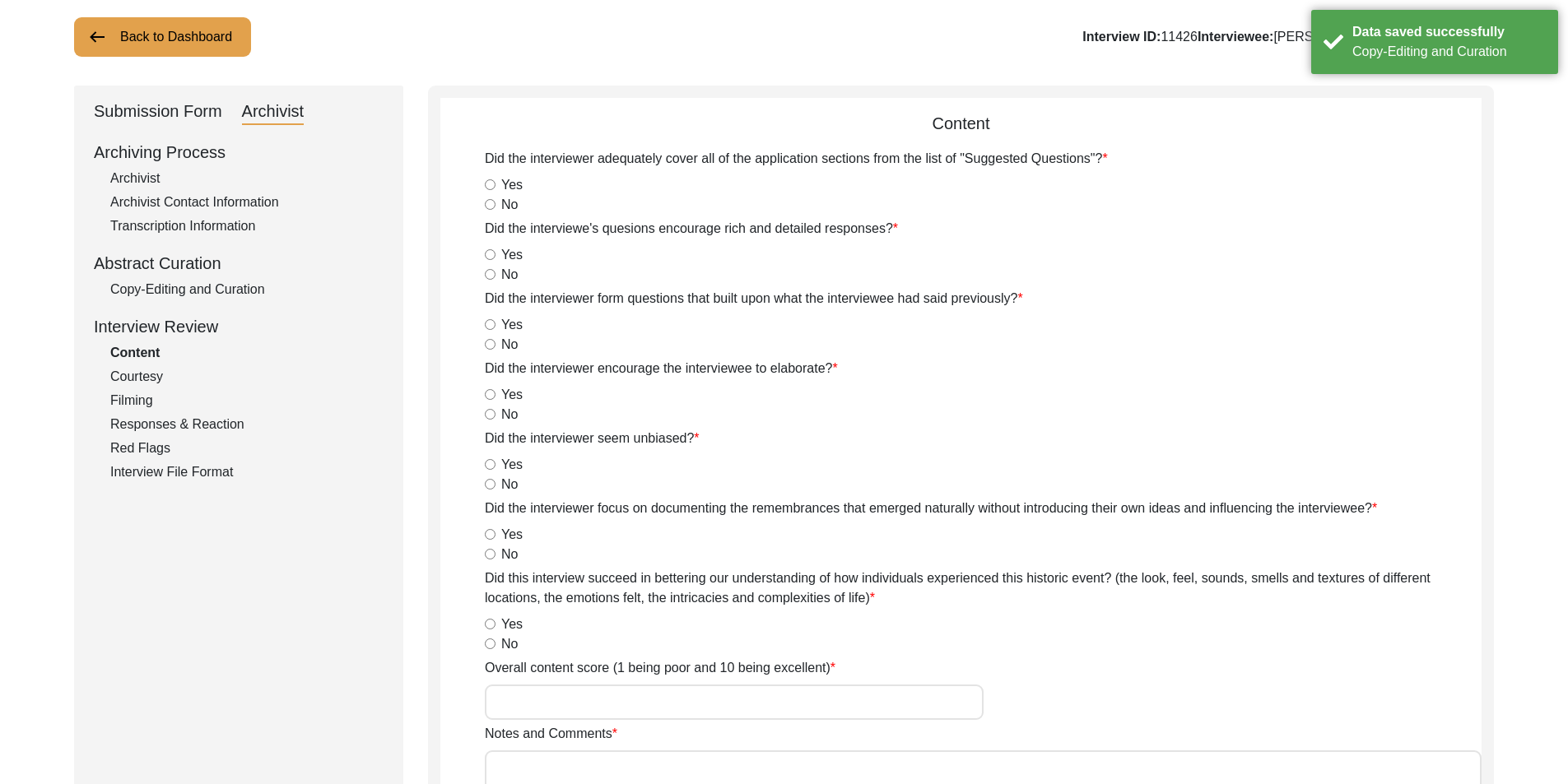
scroll to position [0, 0]
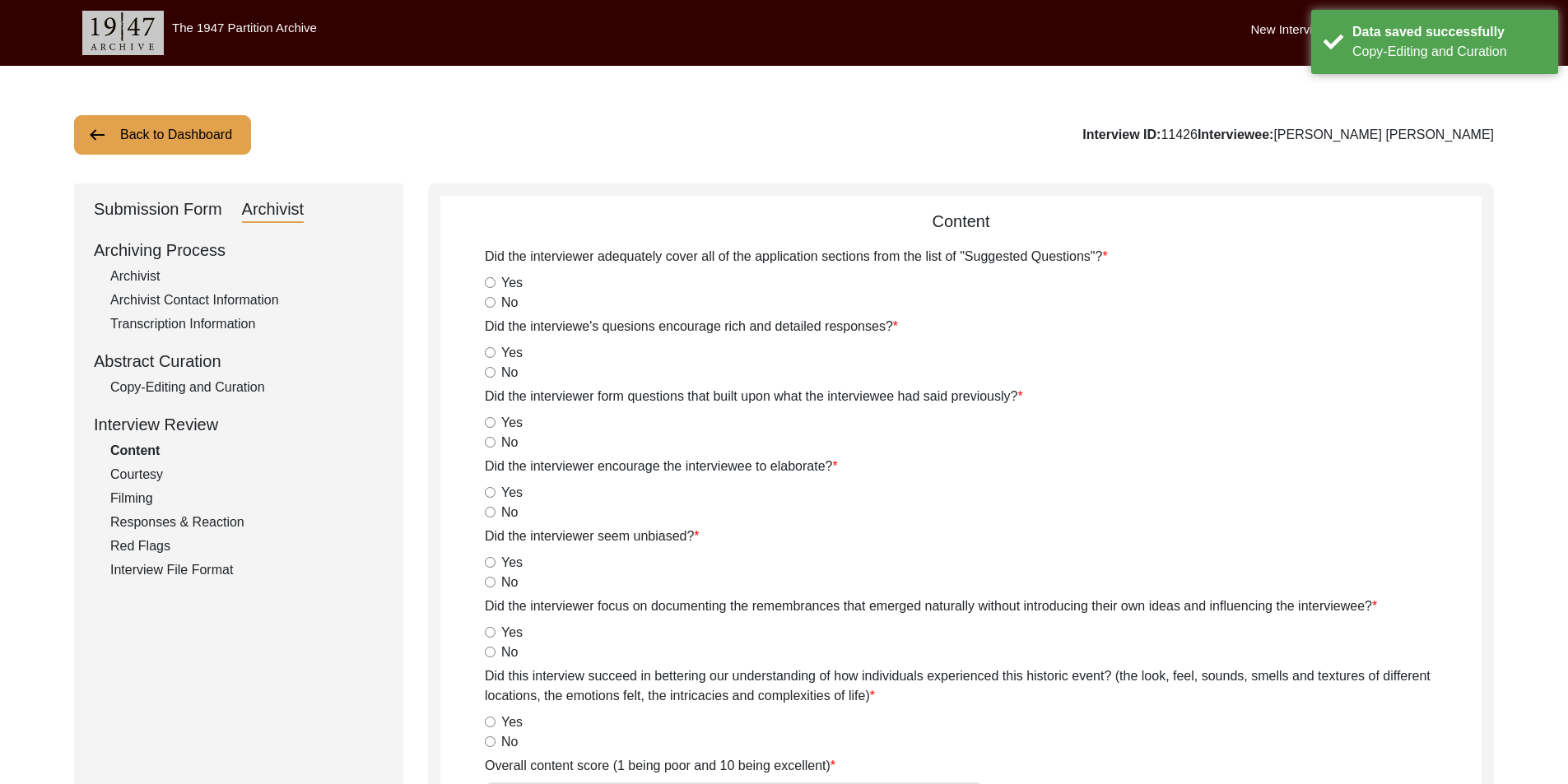
click at [147, 386] on div "Copy-Editing and Curation" at bounding box center [246, 387] width 274 height 20
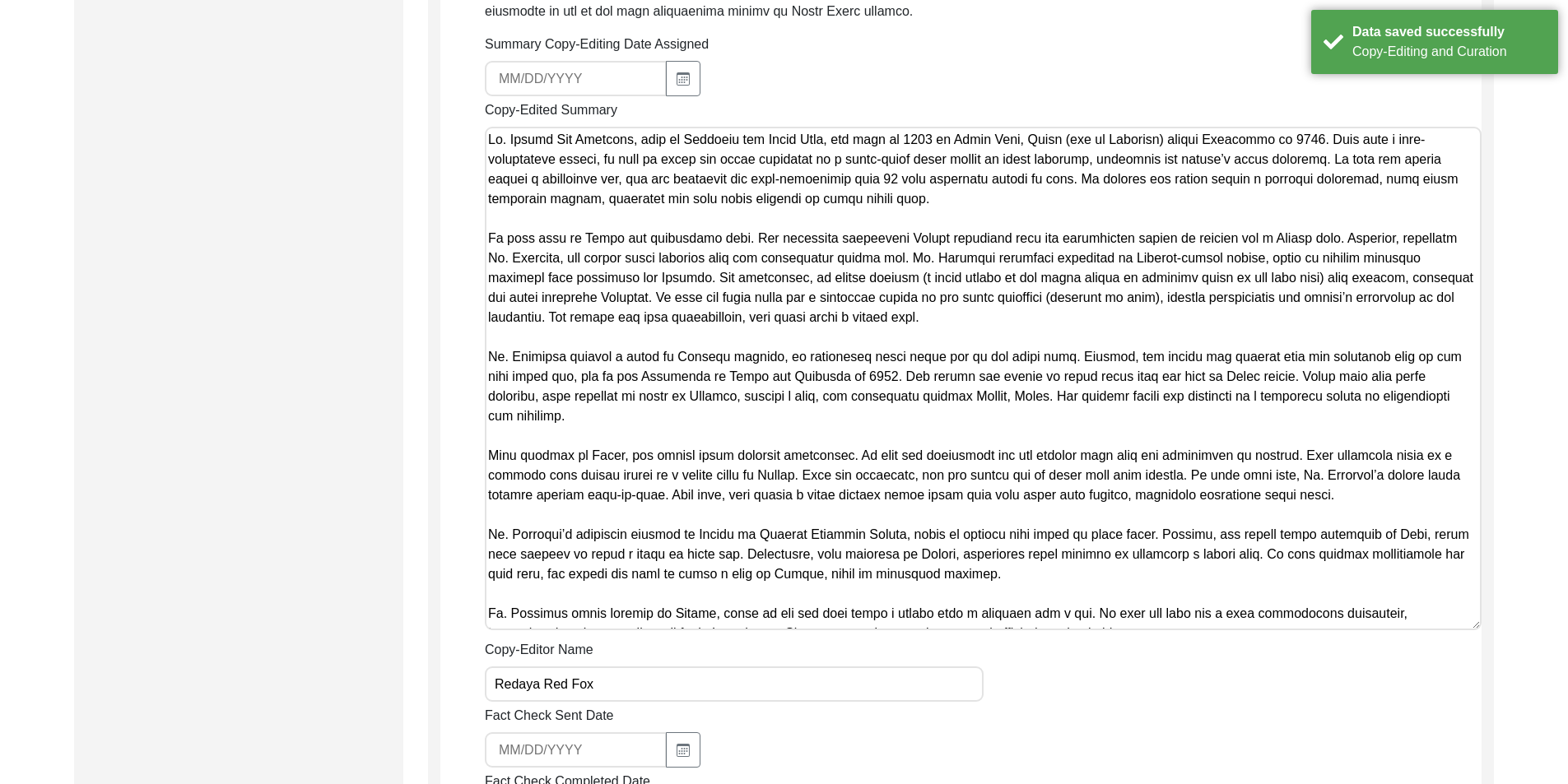
scroll to position [1234, 0]
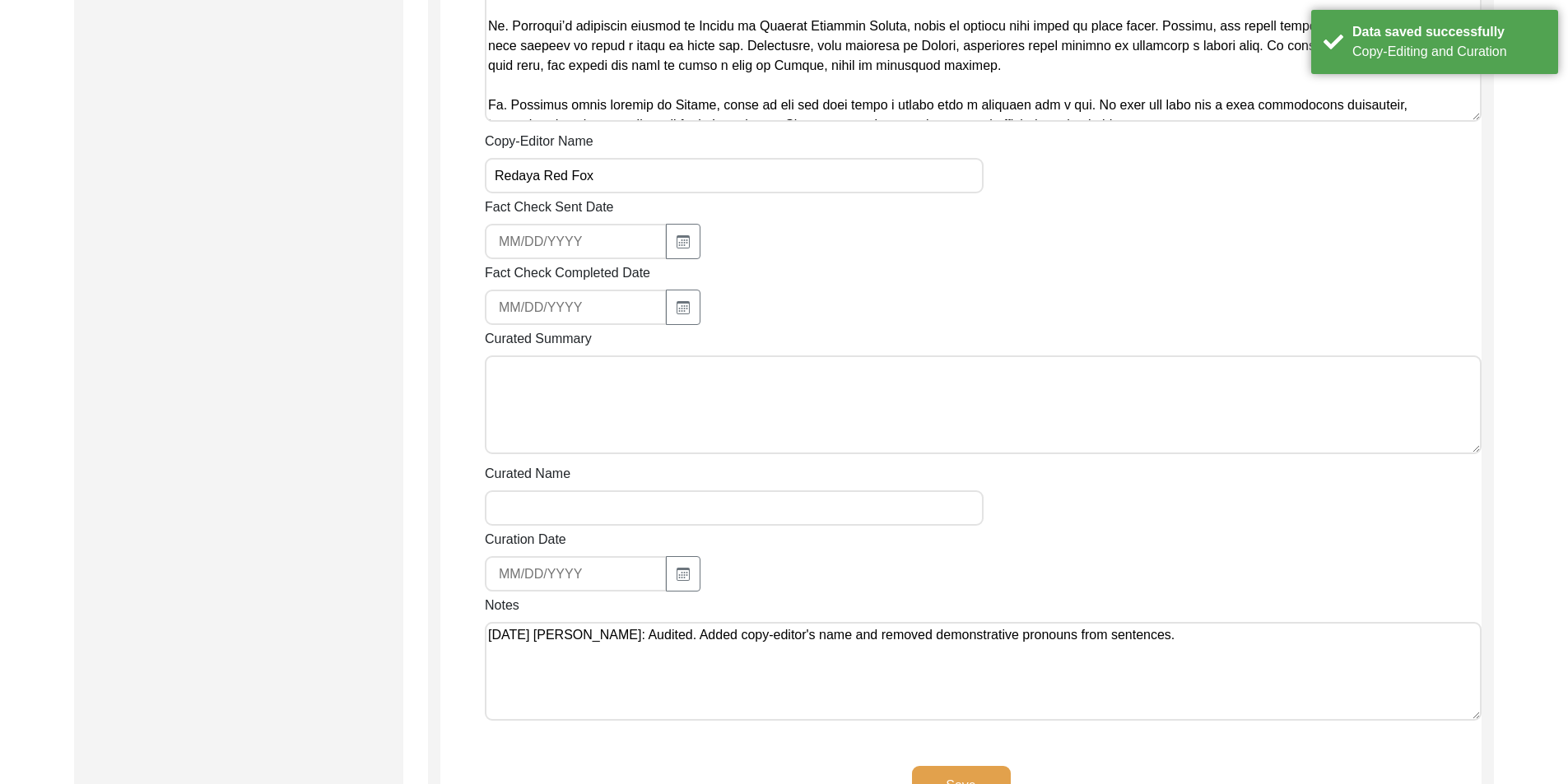
click at [1069, 622] on textarea "[DATE] [PERSON_NAME]: Audited. Added copy-editor's name and removed demonstrati…" at bounding box center [983, 671] width 997 height 99
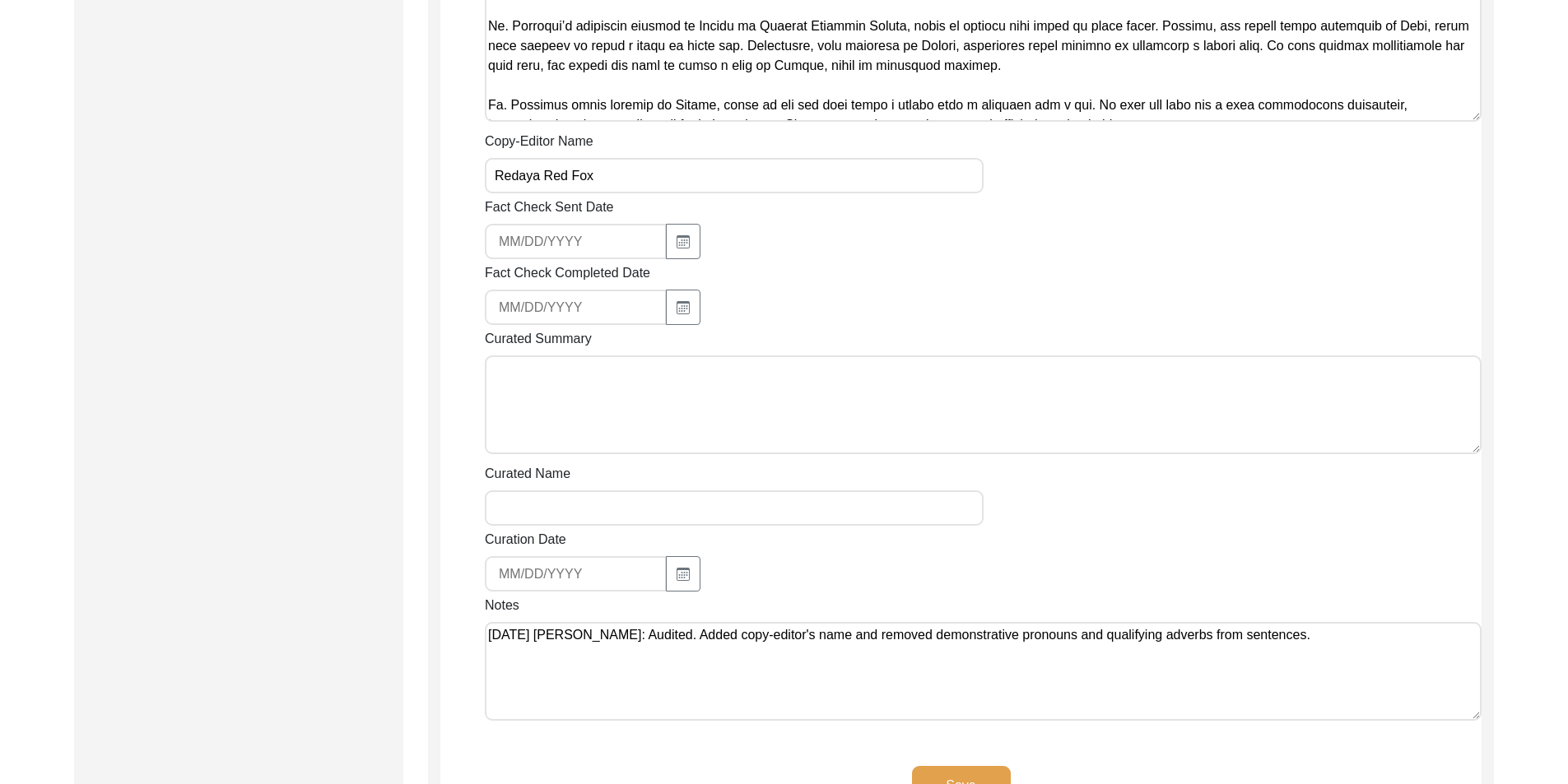
click at [993, 766] on button "Save" at bounding box center [961, 786] width 99 height 39
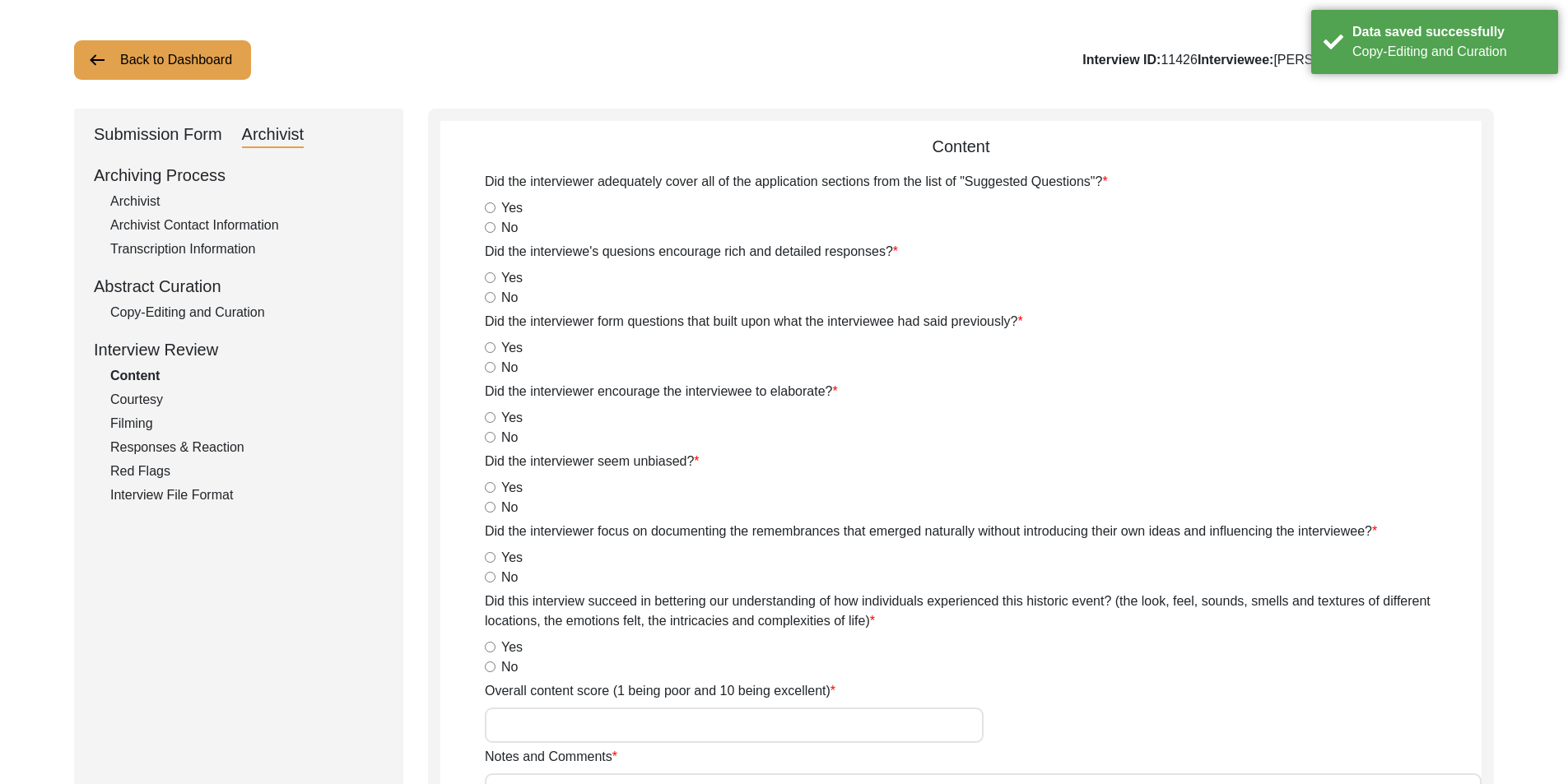
scroll to position [0, 0]
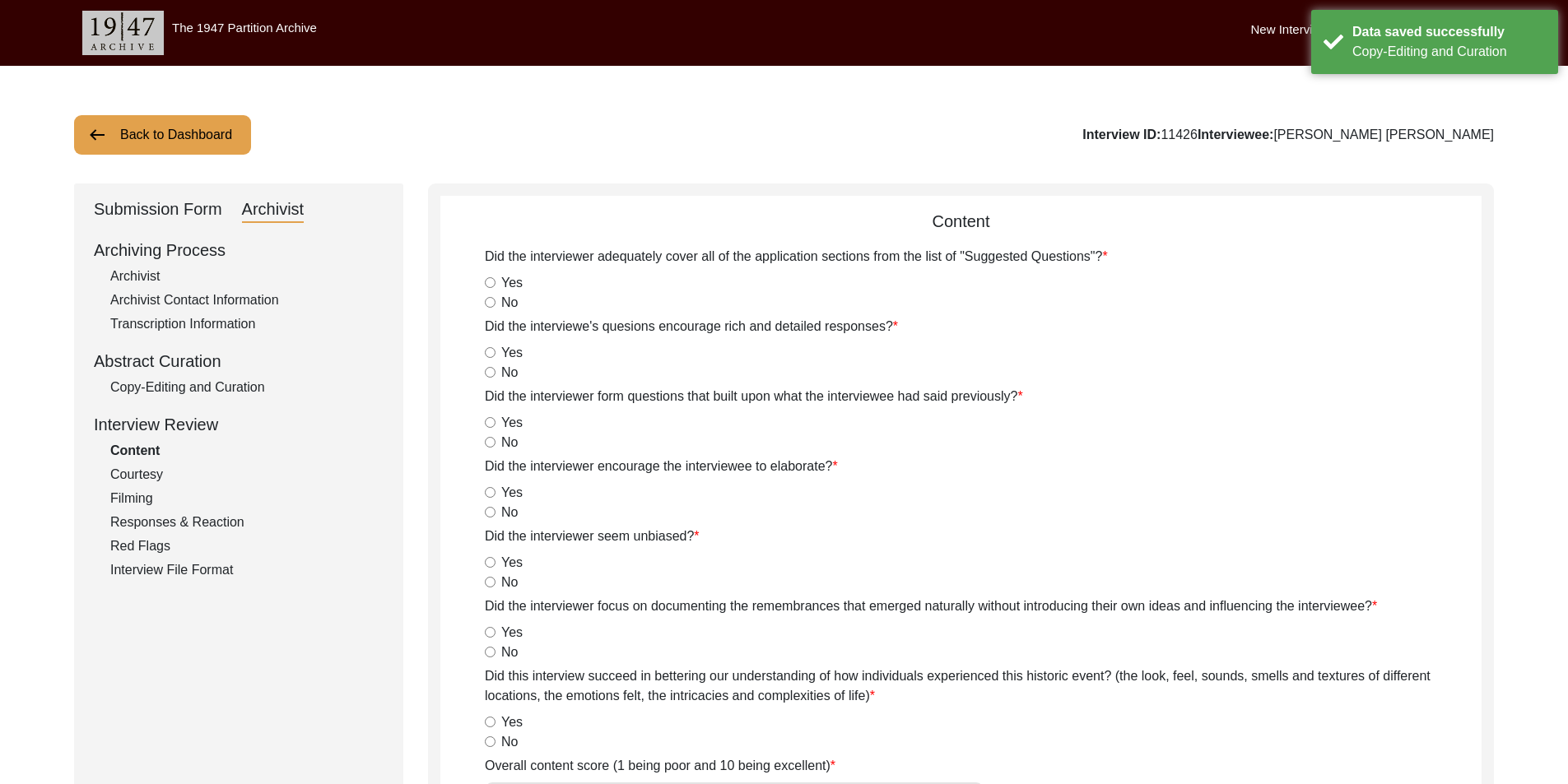
click at [197, 137] on button "Back to Dashboard" at bounding box center [163, 135] width 177 height 39
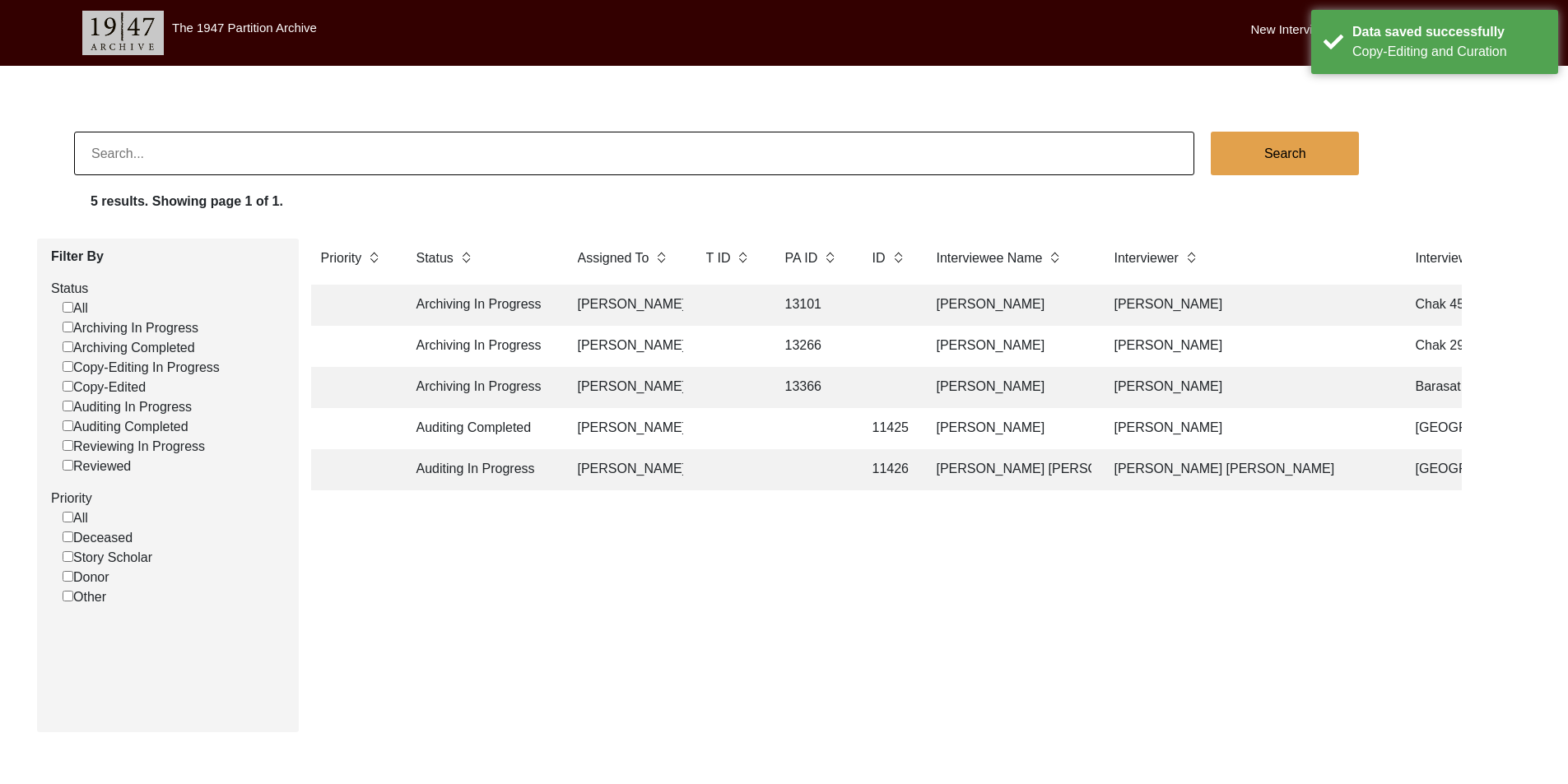
click at [429, 459] on td "Auditing In Progress" at bounding box center [481, 470] width 149 height 41
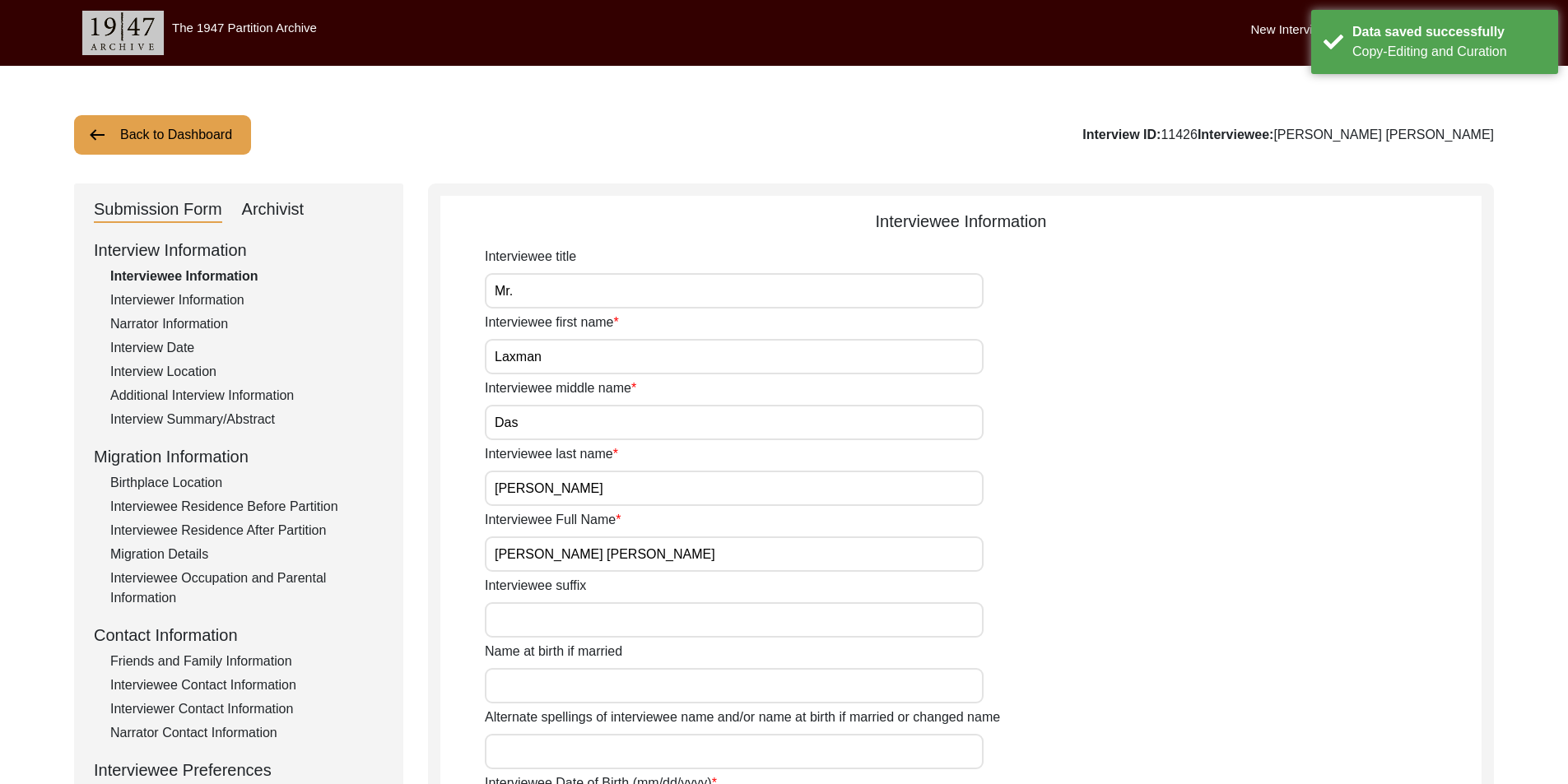
click at [273, 214] on div "Archivist" at bounding box center [273, 210] width 63 height 26
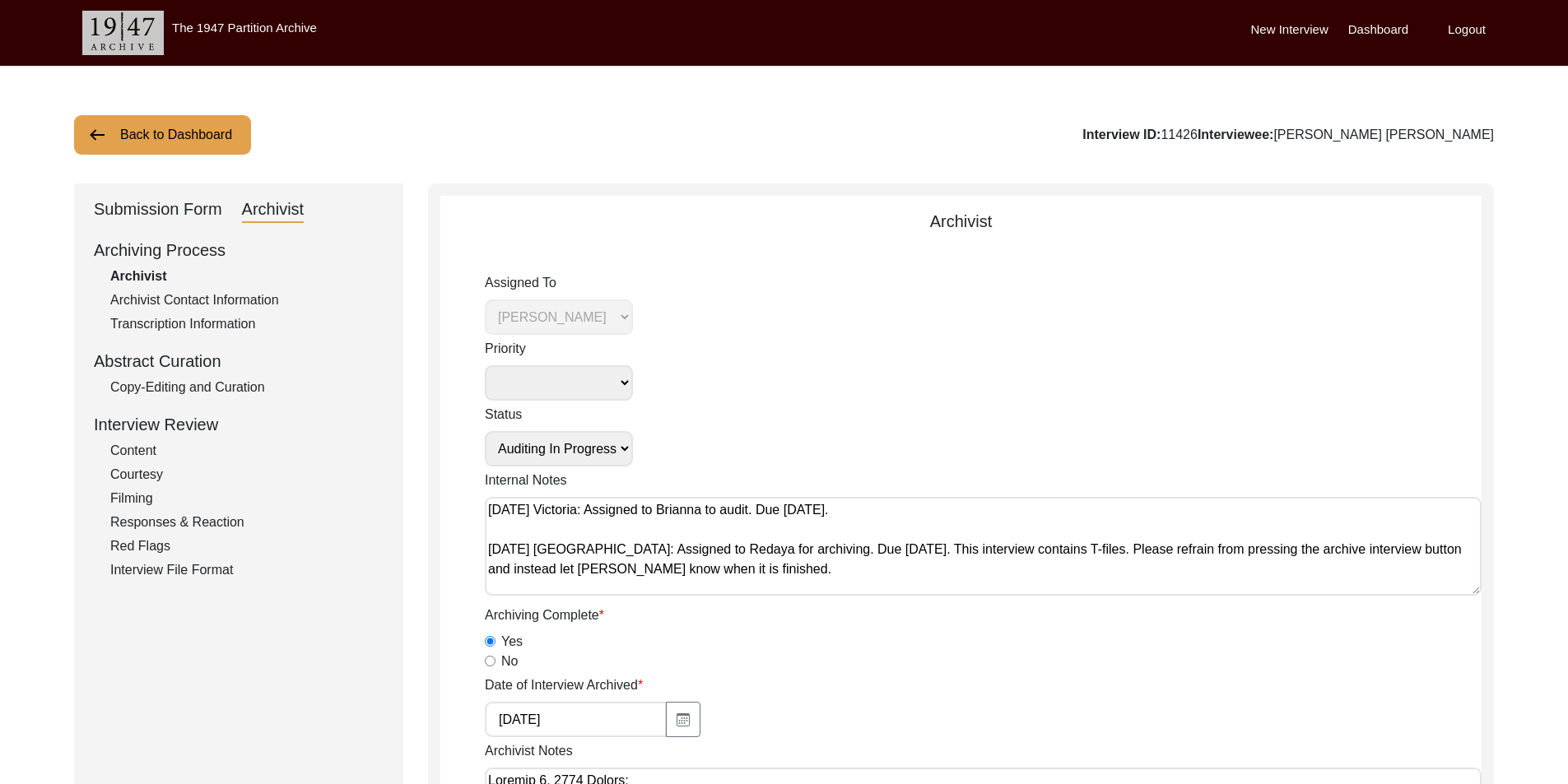
click at [525, 440] on select "Submission In Progress Submitted/Received Archiving In Progress Archiving Compl…" at bounding box center [559, 449] width 149 height 36
click at [484, 431] on select "Submission In Progress Submitted/Received Archiving In Progress Archiving Compl…" at bounding box center [559, 449] width 149 height 36
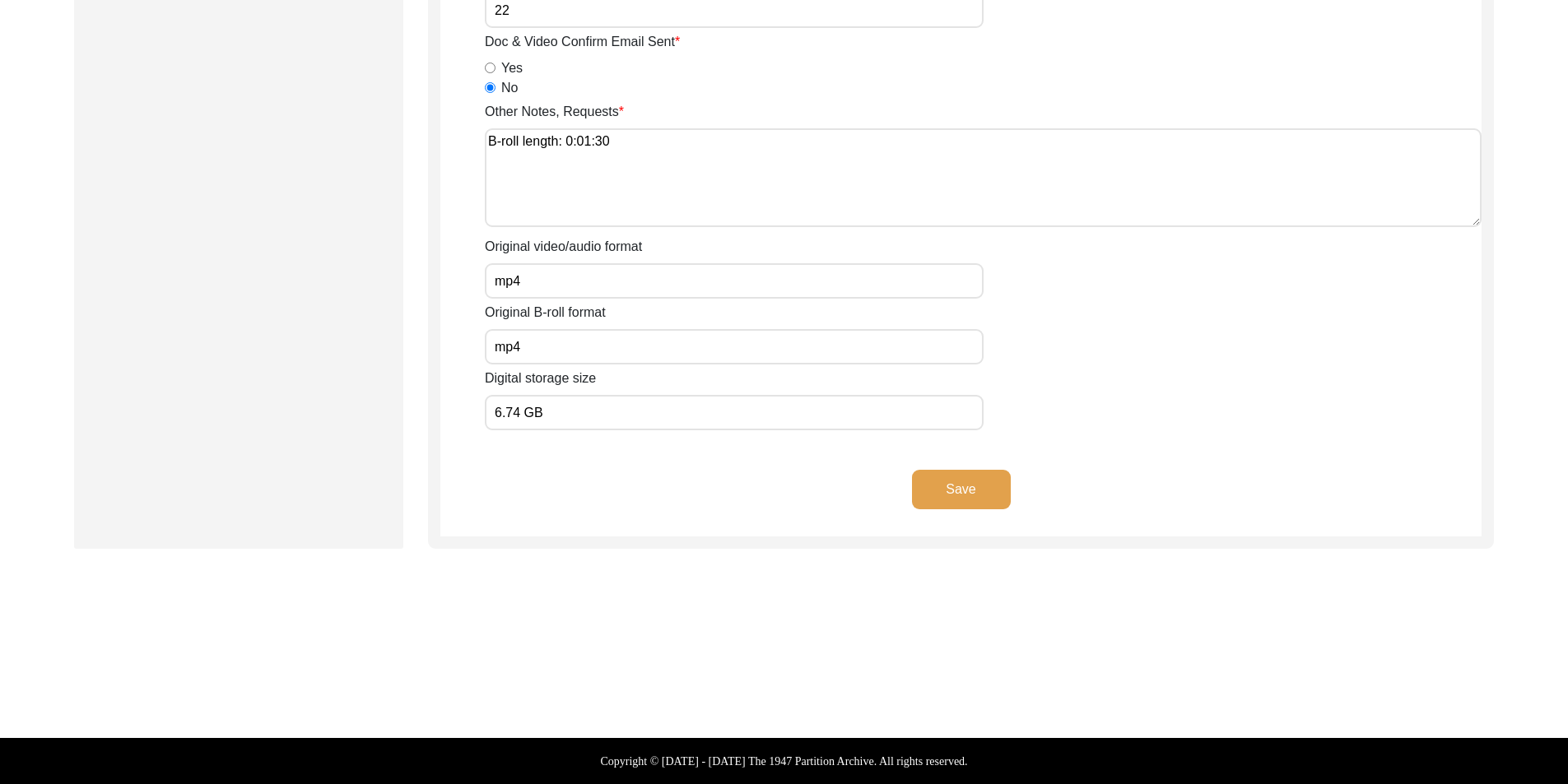
click at [921, 498] on button "Save" at bounding box center [961, 490] width 99 height 39
